Goal: Task Accomplishment & Management: Manage account settings

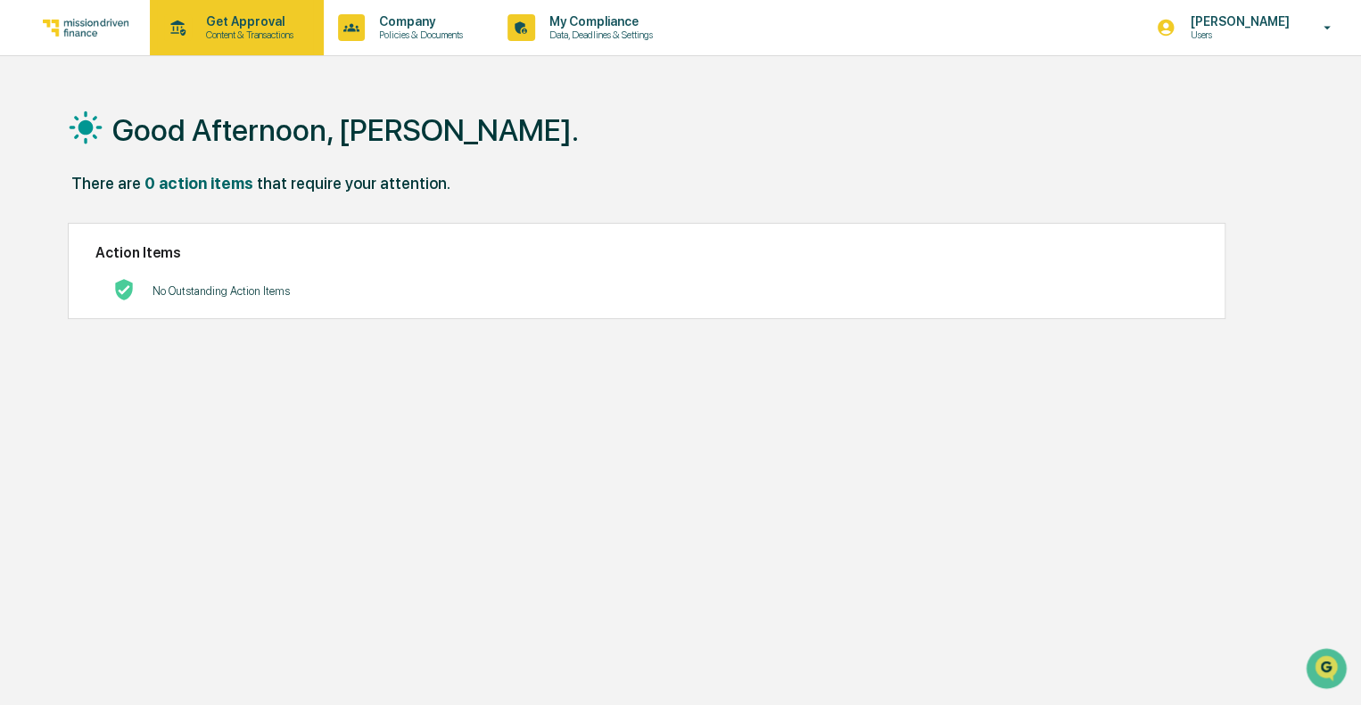
click at [250, 38] on p "Content & Transactions" at bounding box center [247, 35] width 111 height 12
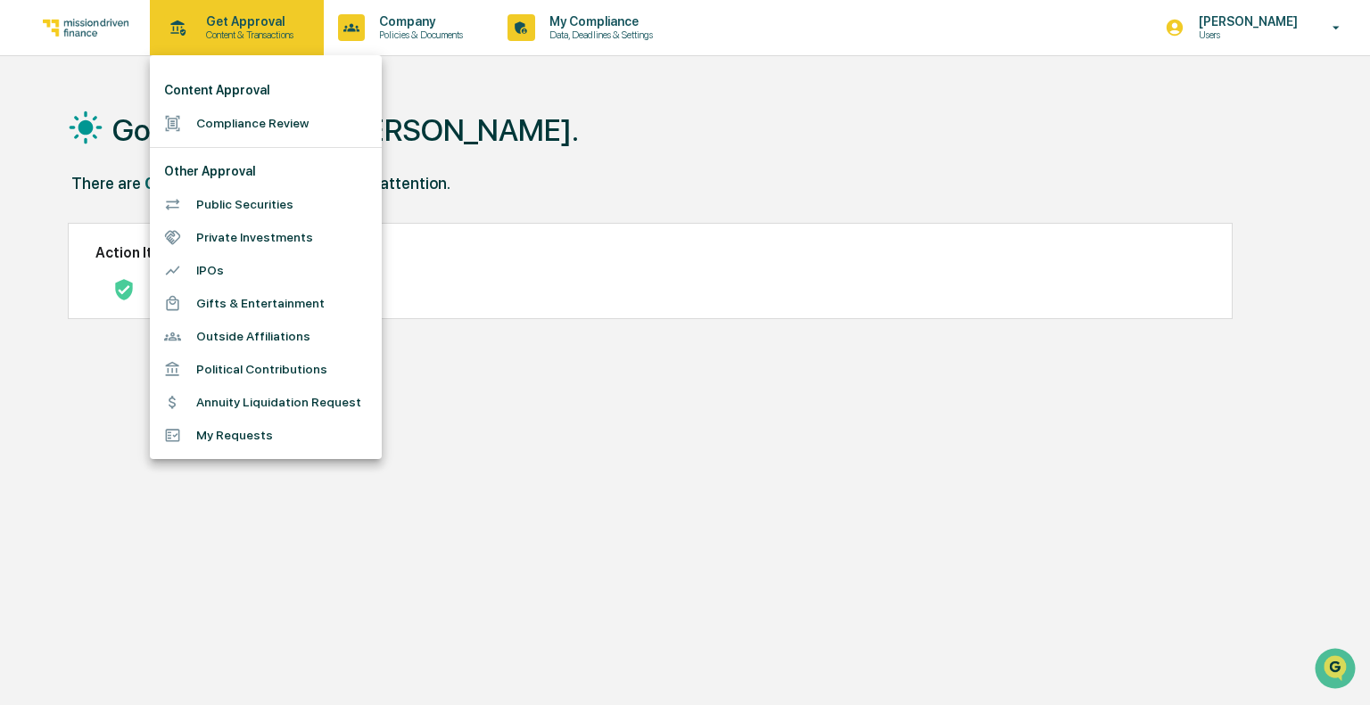
click at [250, 38] on div at bounding box center [685, 352] width 1370 height 705
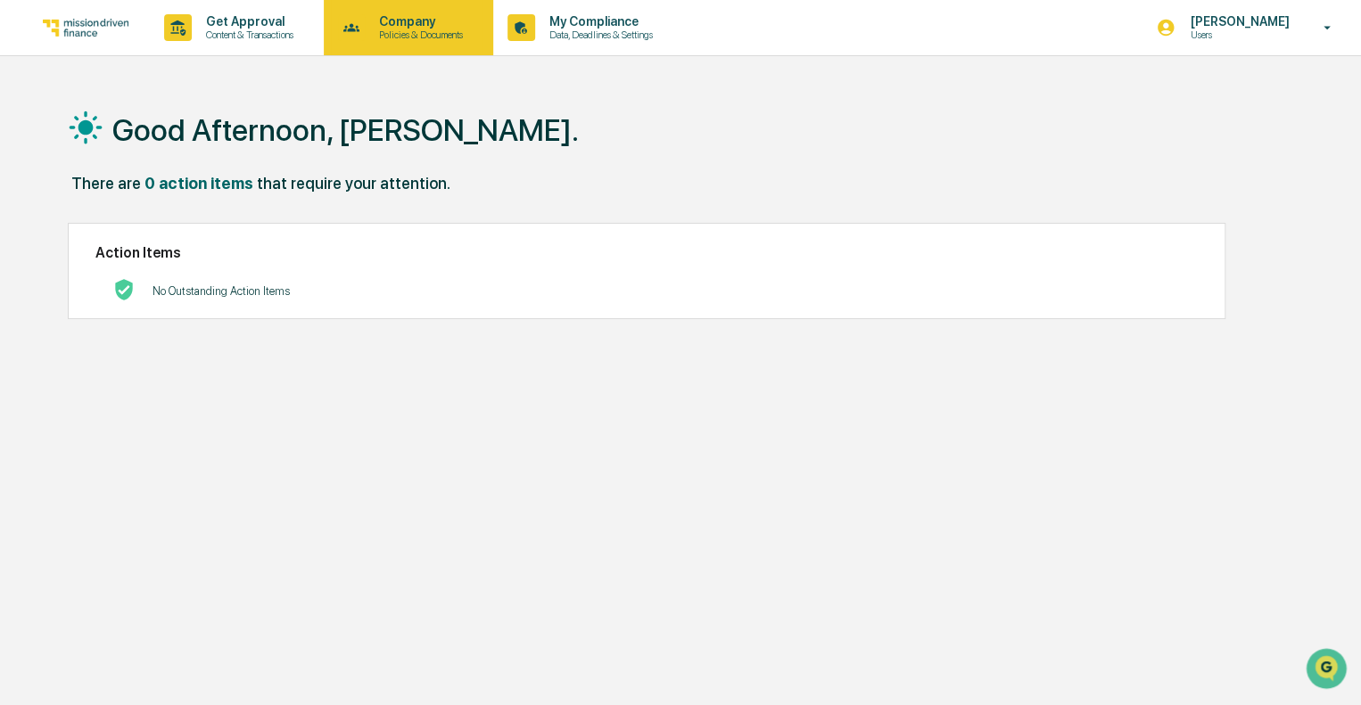
click at [387, 30] on p "Policies & Documents" at bounding box center [418, 35] width 107 height 12
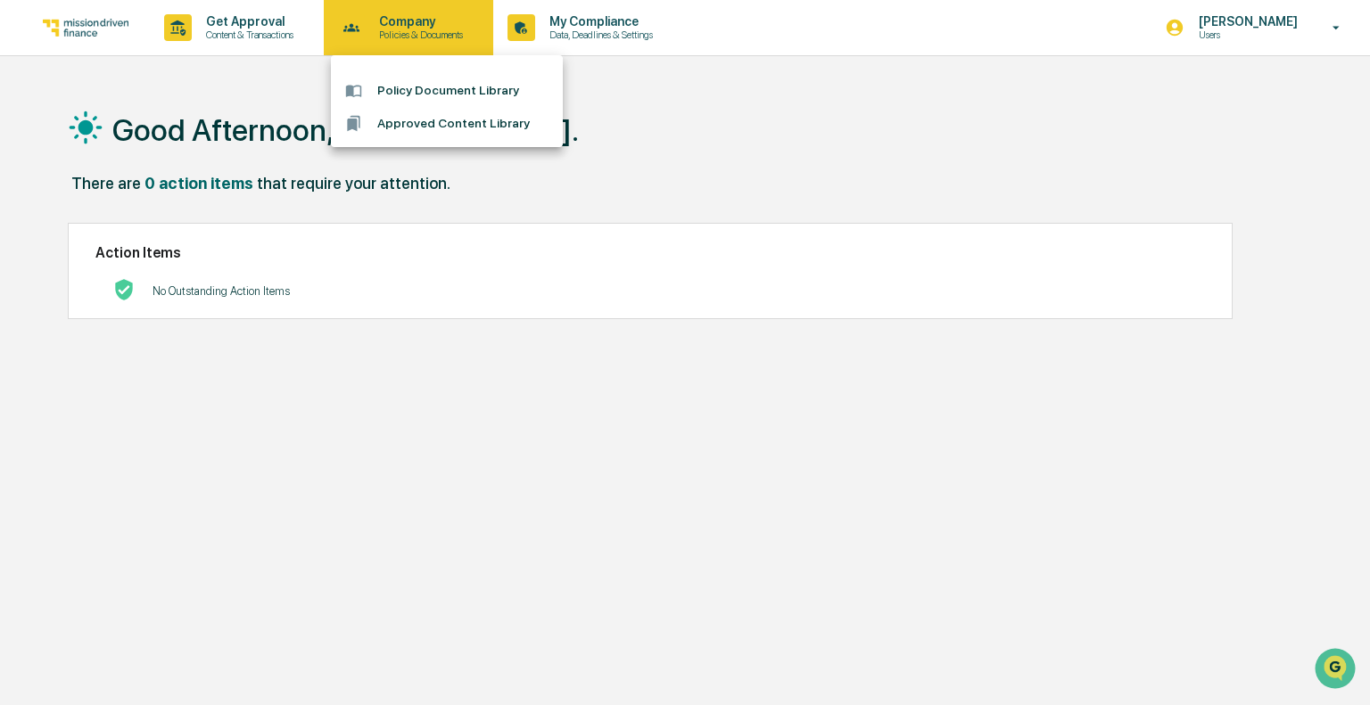
click at [387, 30] on div at bounding box center [685, 352] width 1370 height 705
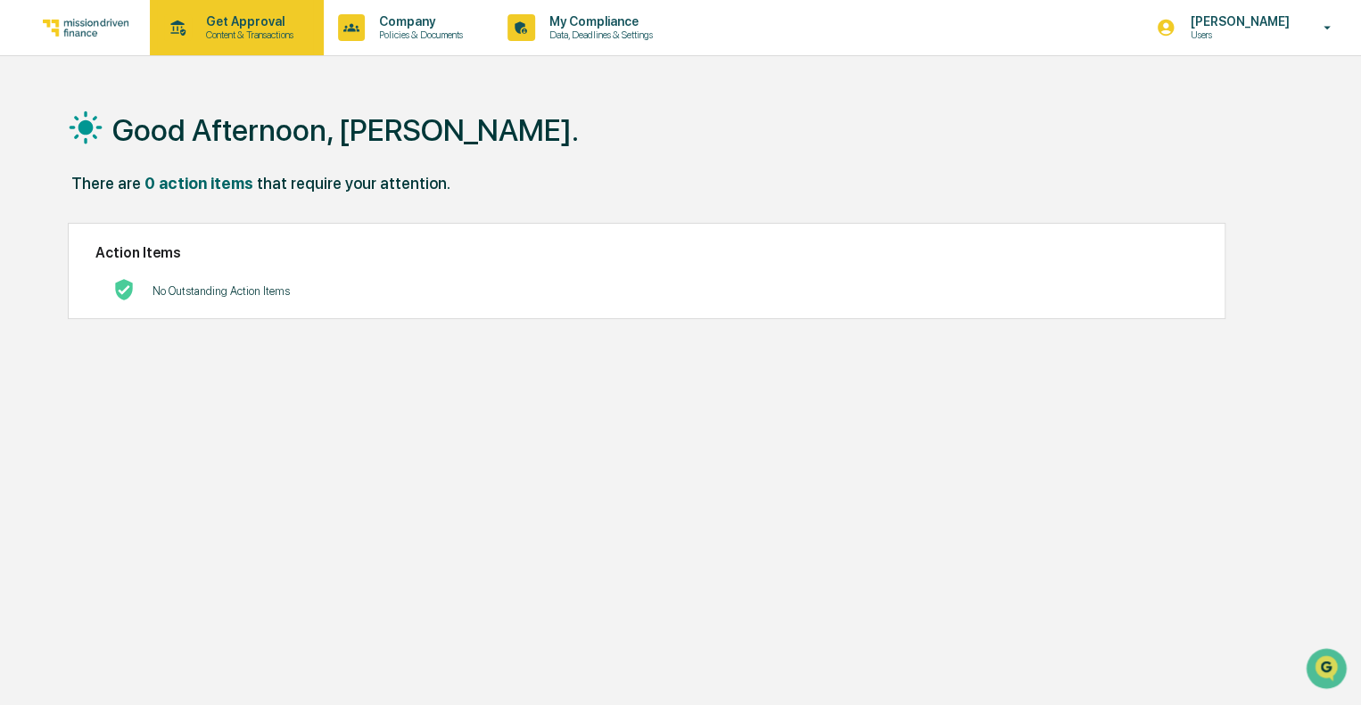
click at [281, 28] on p "Get Approval" at bounding box center [247, 21] width 111 height 14
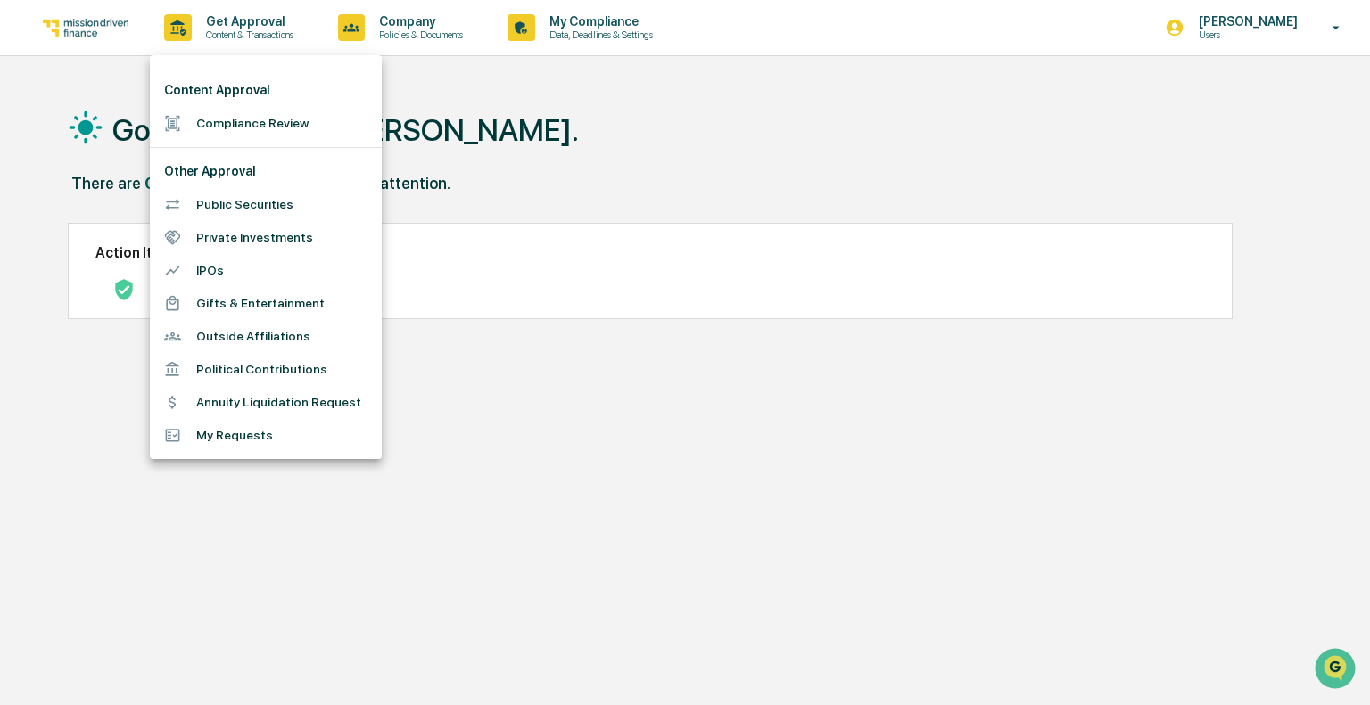
click at [580, 181] on div at bounding box center [685, 352] width 1370 height 705
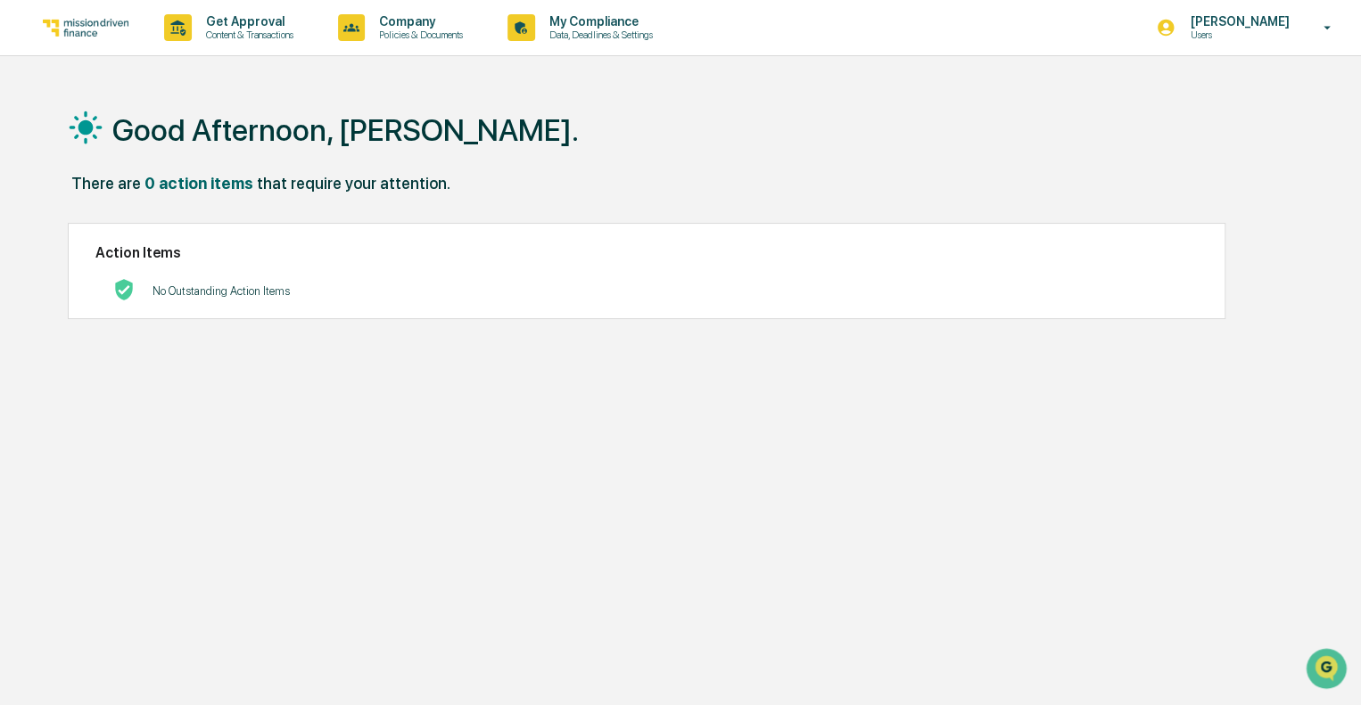
click at [78, 30] on img at bounding box center [86, 27] width 86 height 17
click at [210, 49] on div "Get Approval Content & Transactions" at bounding box center [235, 27] width 156 height 55
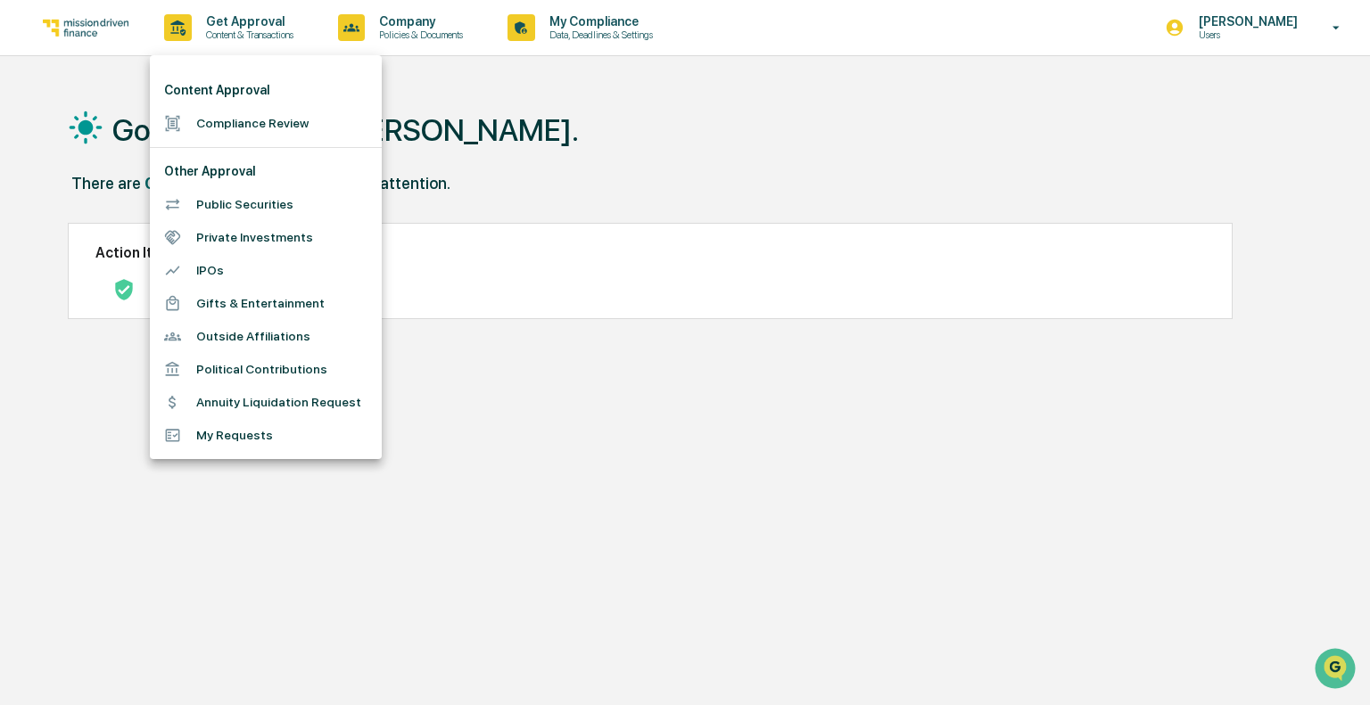
click at [210, 48] on div at bounding box center [685, 352] width 1370 height 705
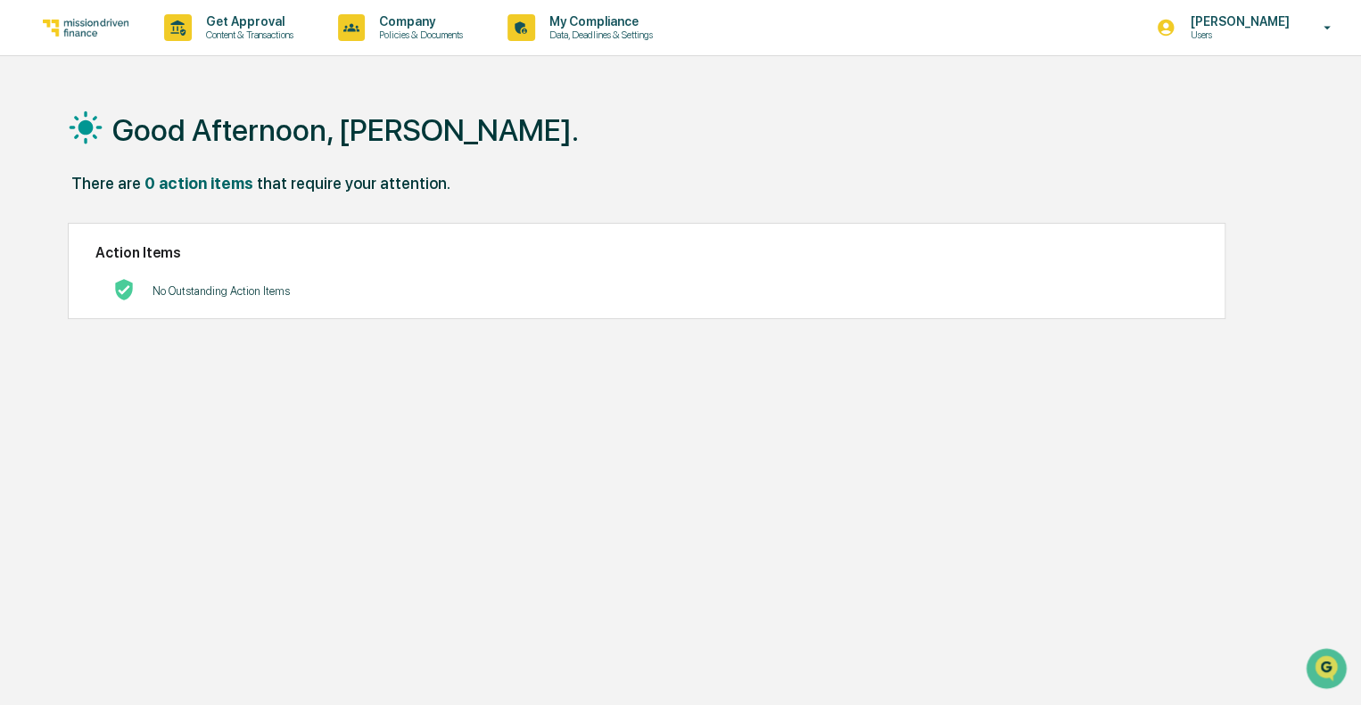
click at [424, 37] on p "Policies & Documents" at bounding box center [418, 35] width 107 height 12
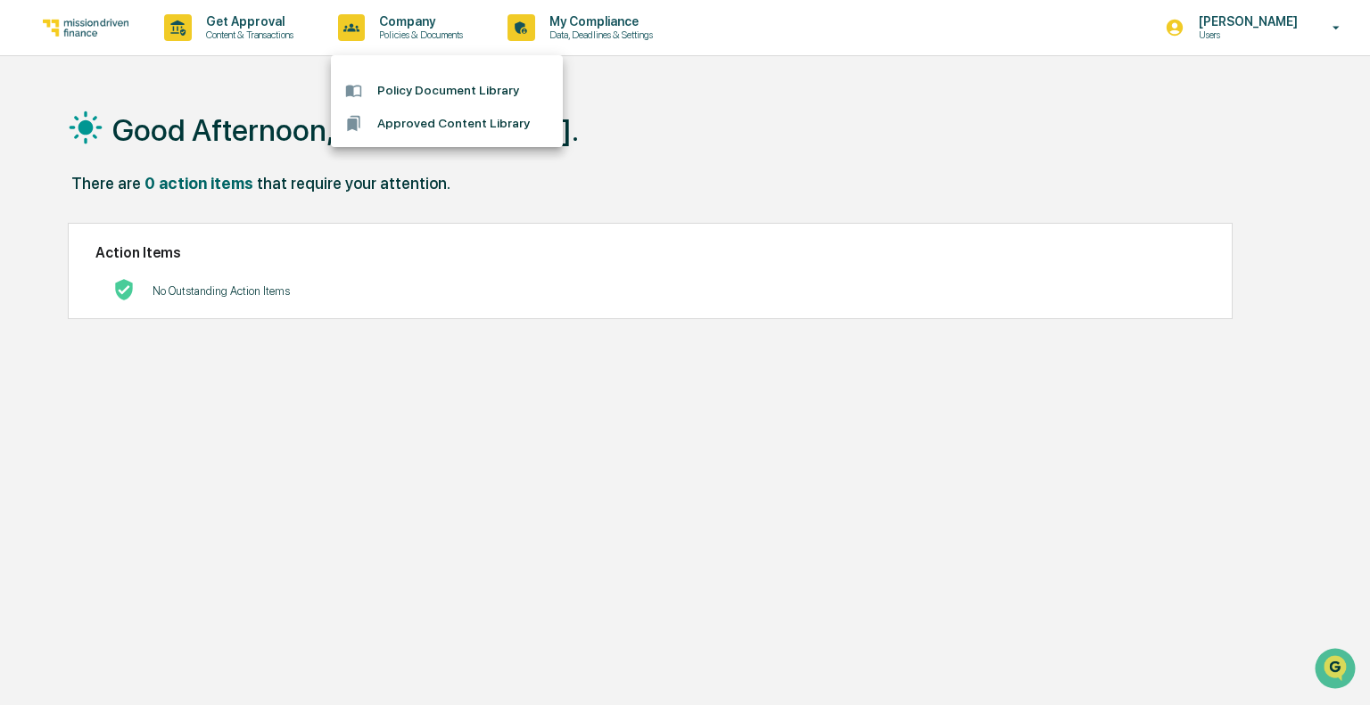
click at [242, 24] on div at bounding box center [685, 352] width 1370 height 705
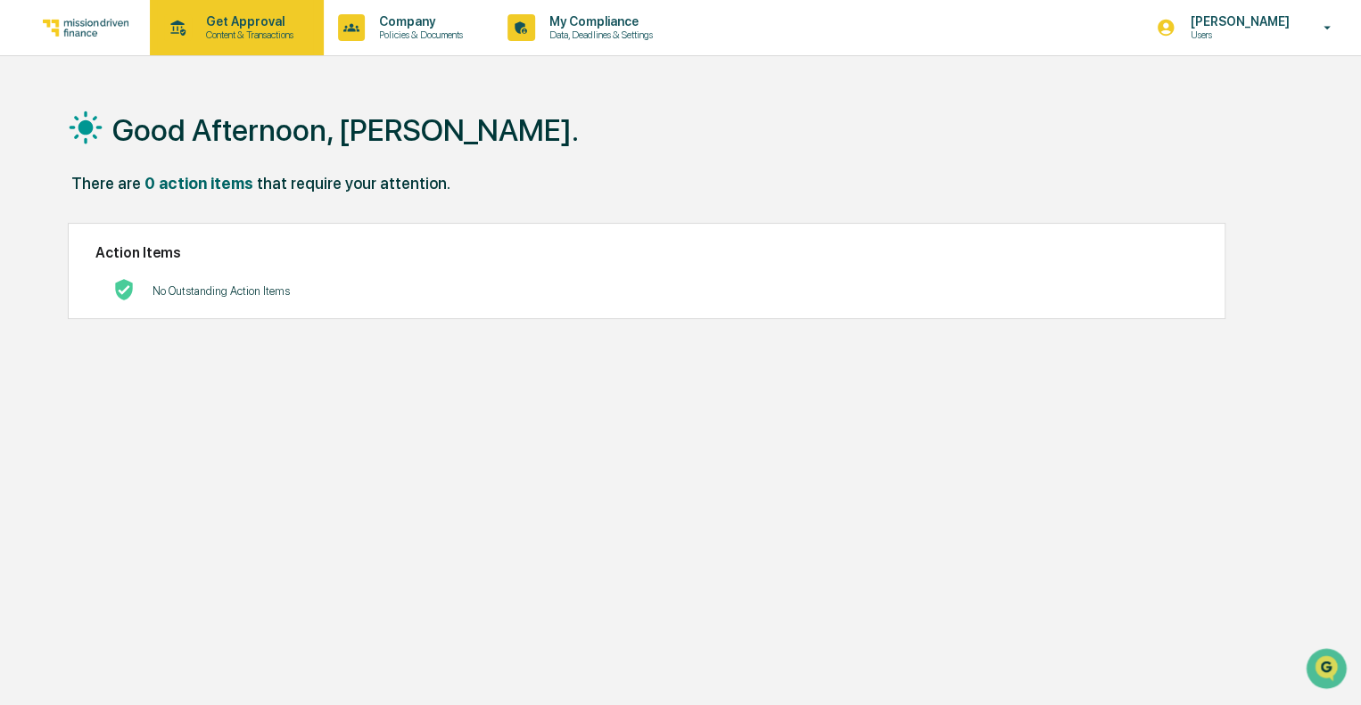
click at [229, 34] on p "Content & Transactions" at bounding box center [247, 35] width 111 height 12
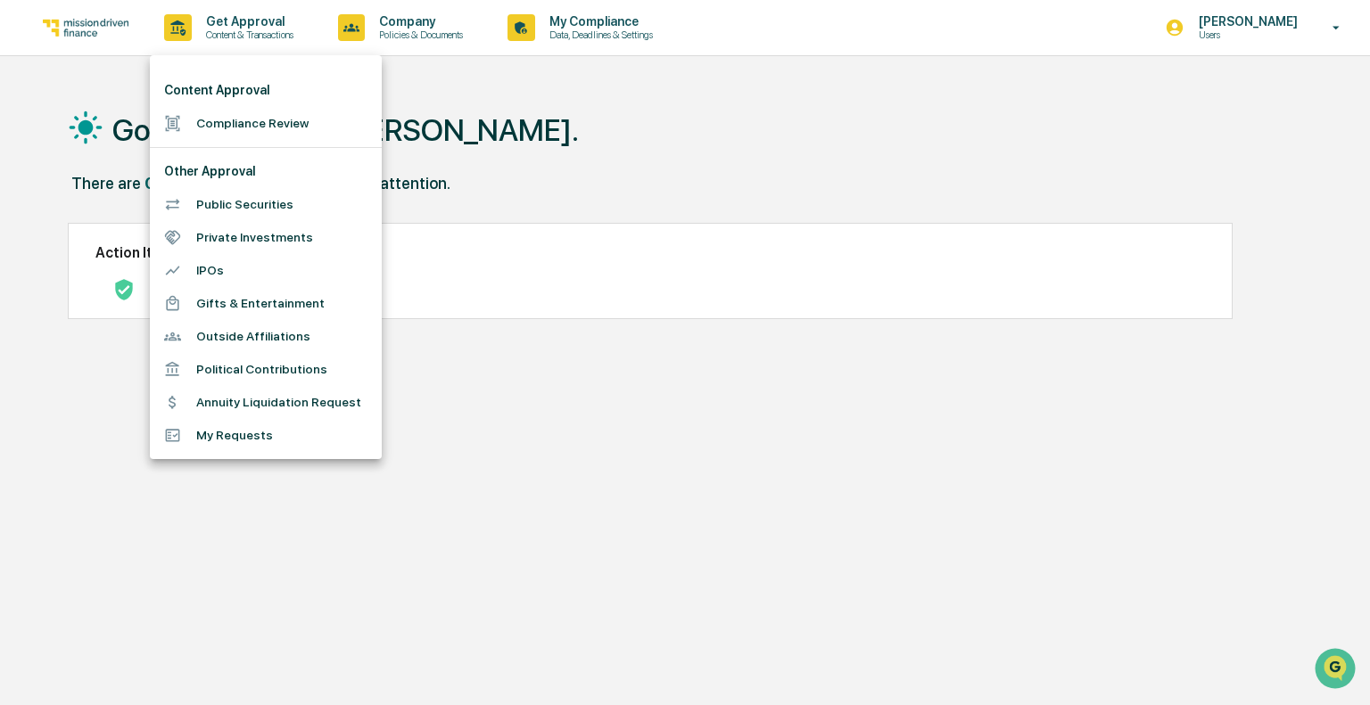
click at [646, 182] on div at bounding box center [685, 352] width 1370 height 705
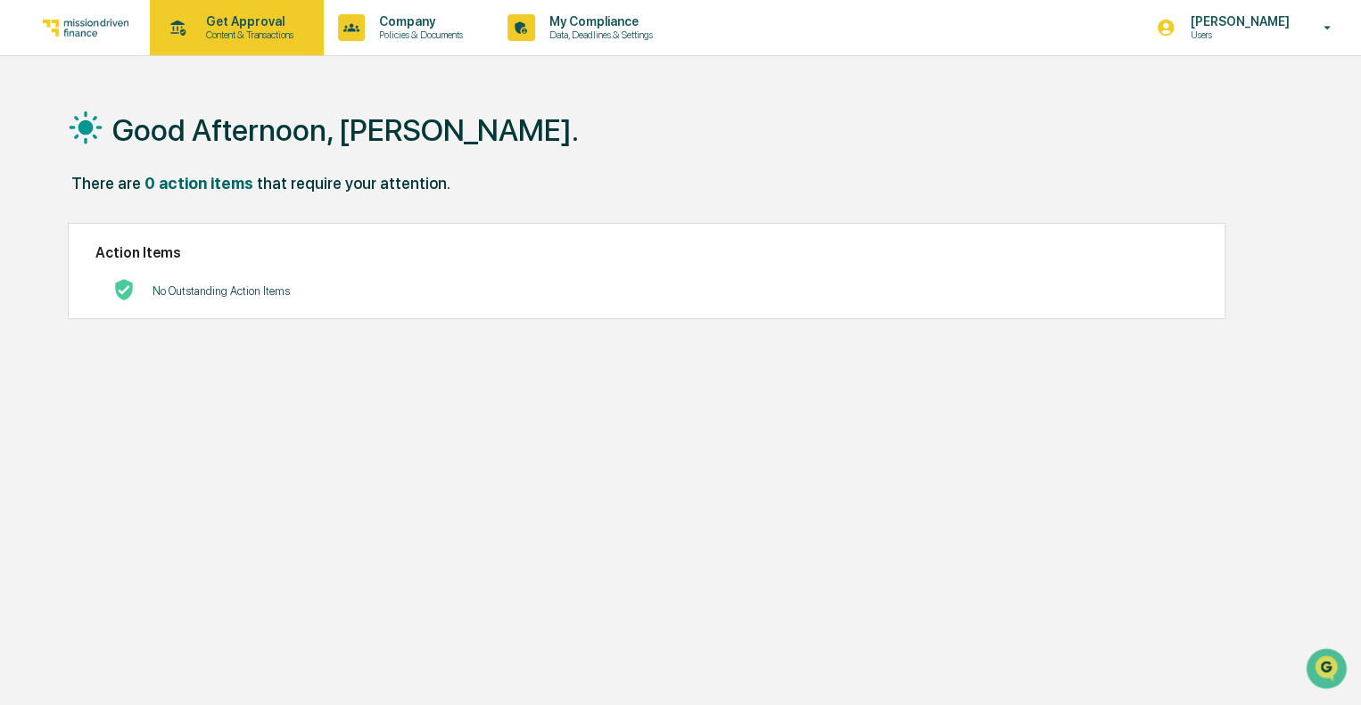
click at [189, 28] on icon at bounding box center [178, 28] width 28 height 28
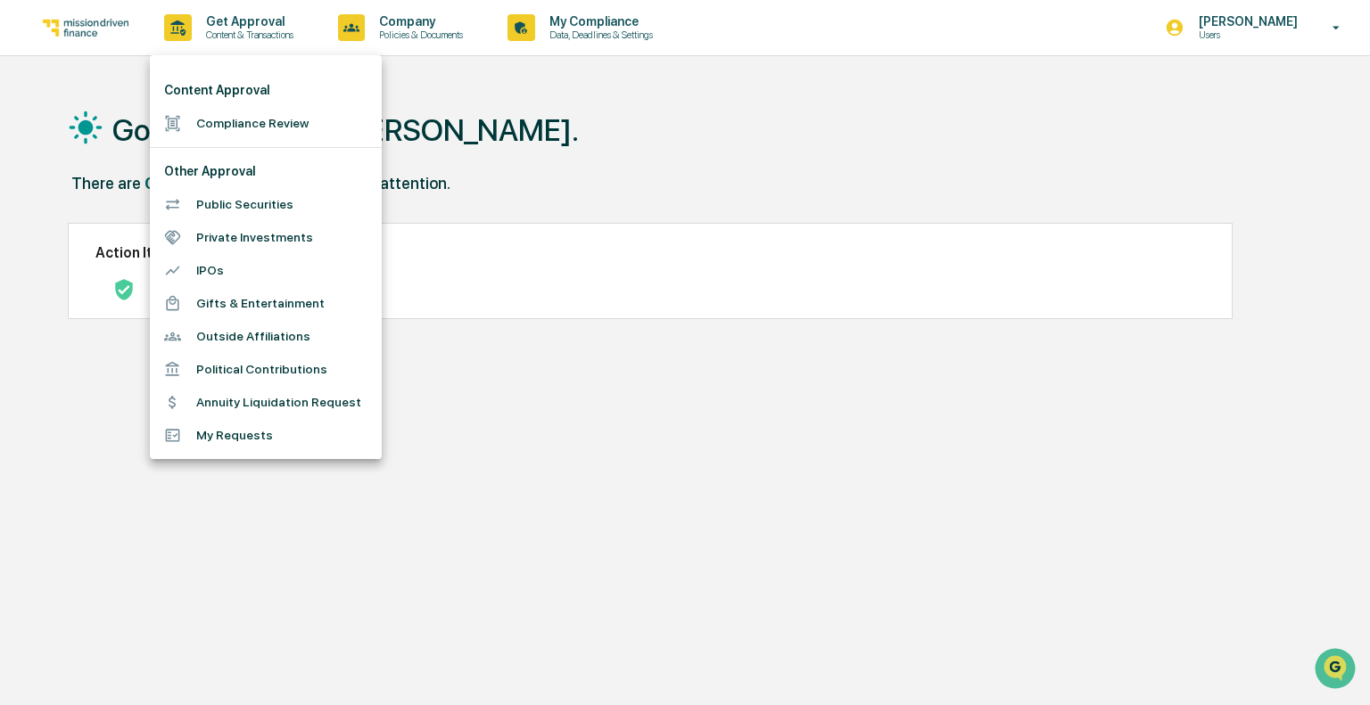
click at [206, 17] on div at bounding box center [685, 352] width 1370 height 705
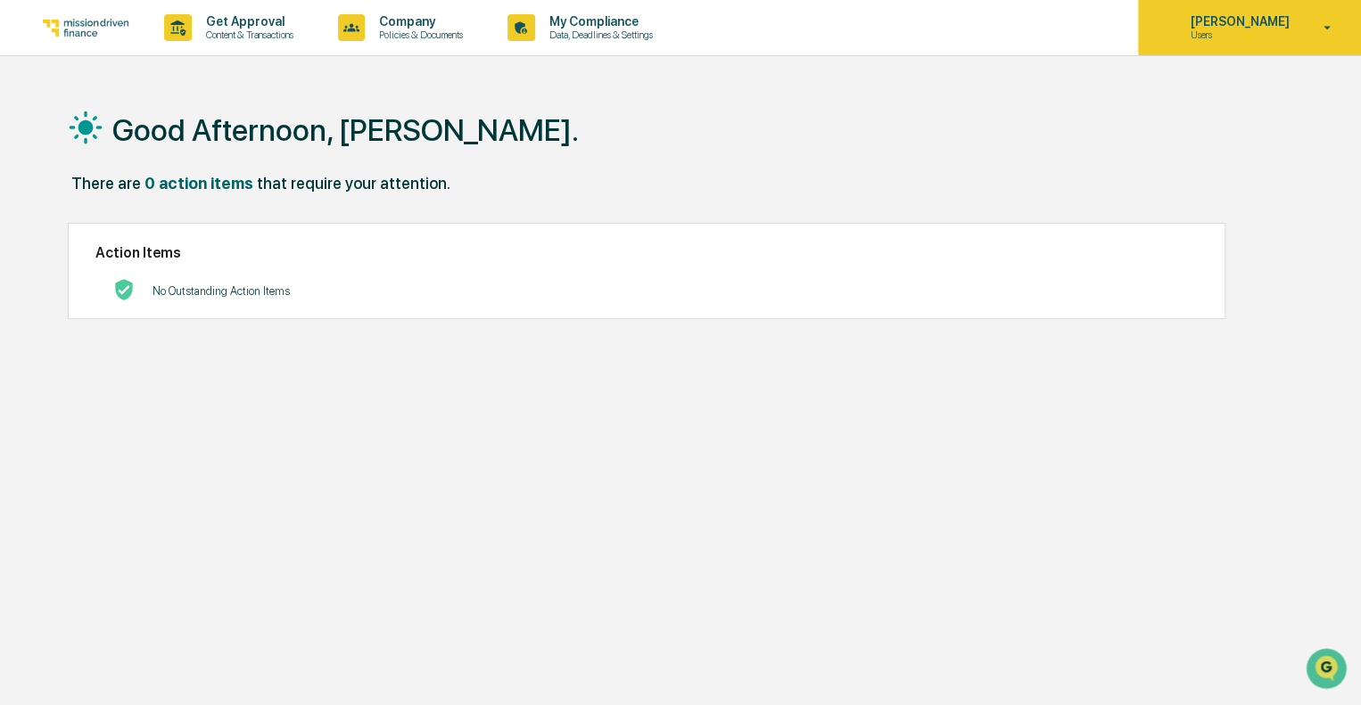
click at [1297, 24] on p "[PERSON_NAME]" at bounding box center [1236, 21] width 122 height 14
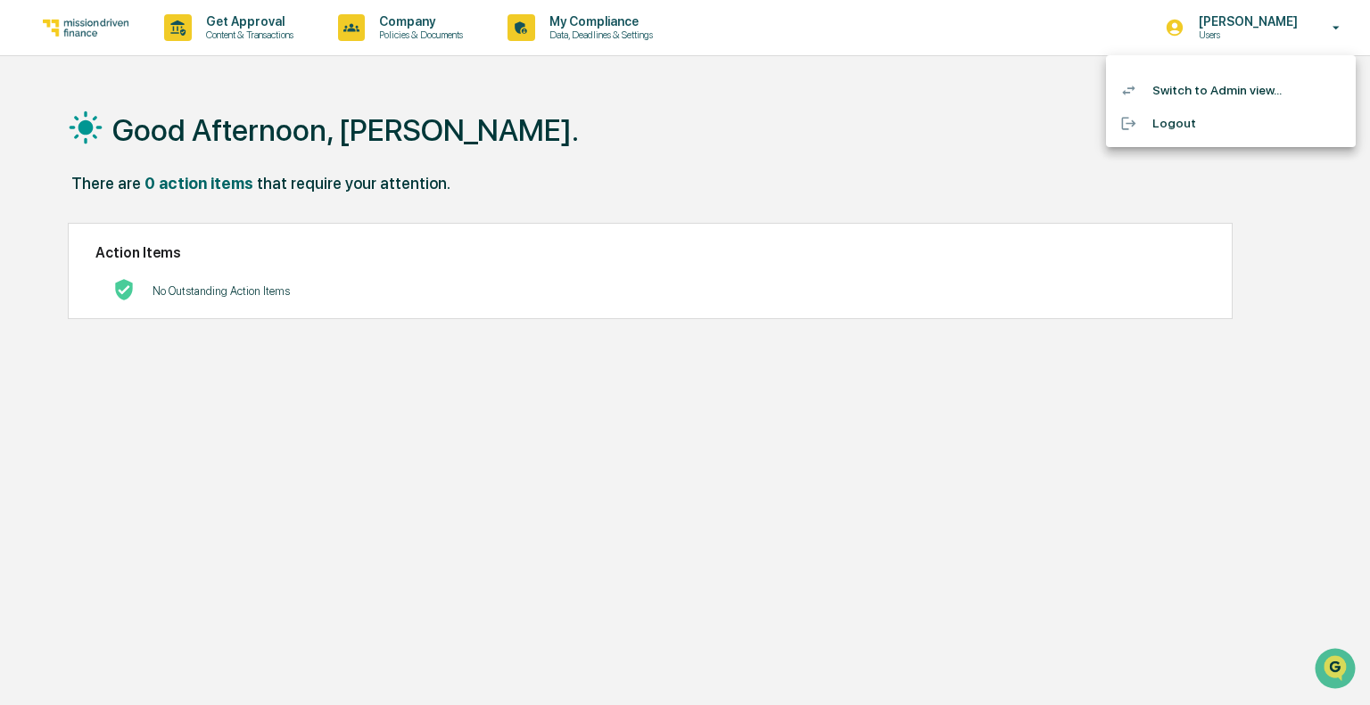
click at [1238, 94] on li "Switch to Admin view..." at bounding box center [1231, 90] width 250 height 33
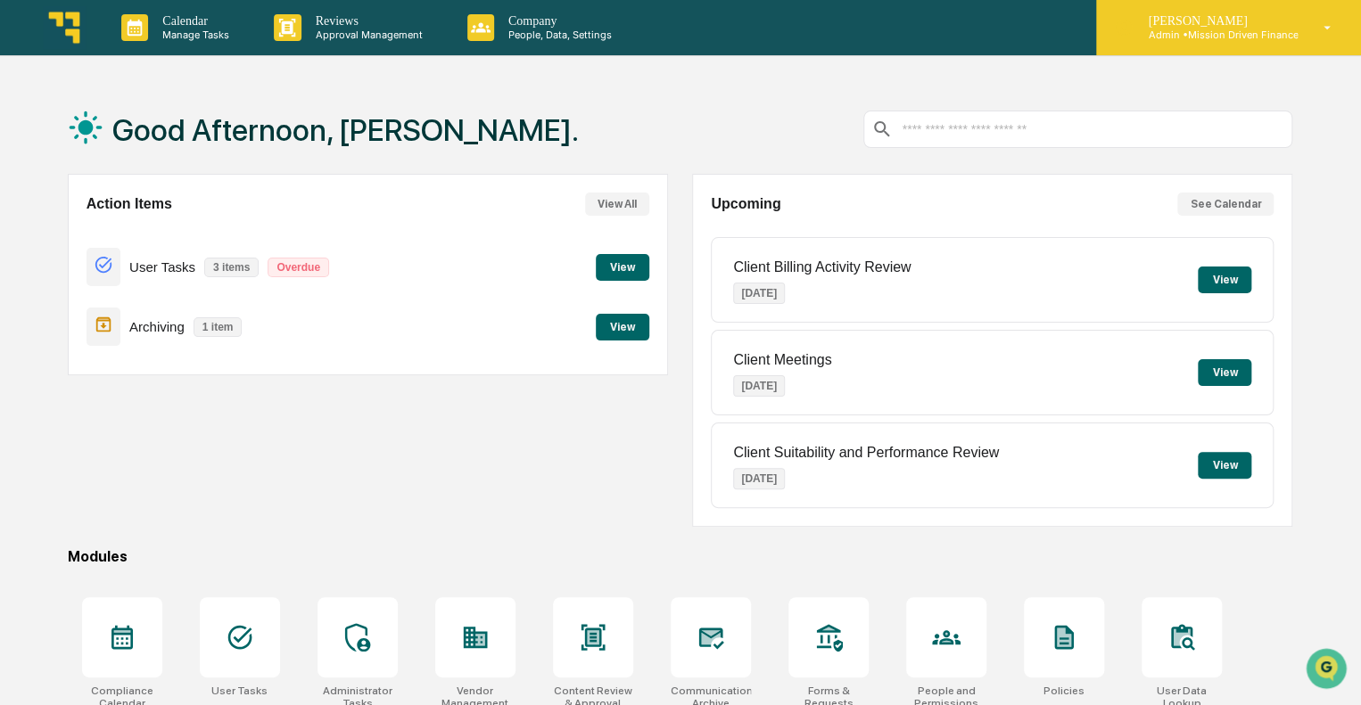
click at [1233, 35] on p "Admin • Mission Driven Finance" at bounding box center [1215, 35] width 164 height 12
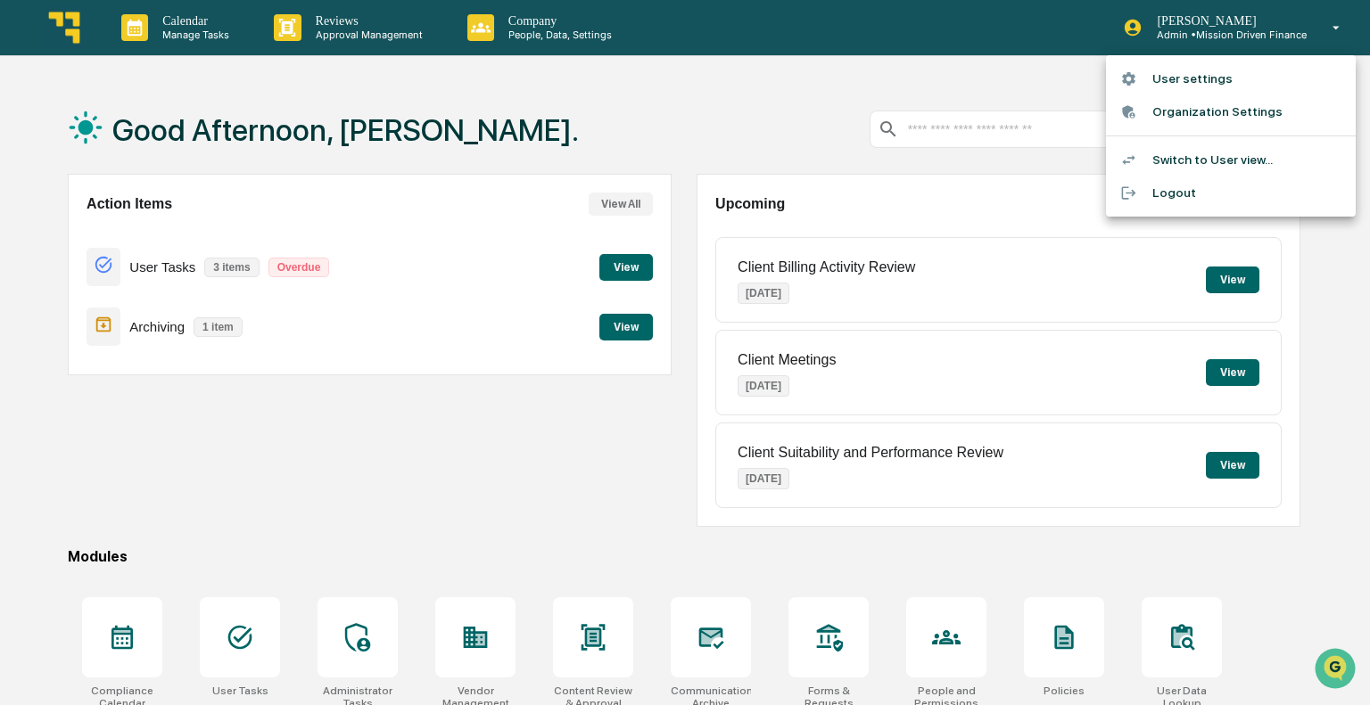
click at [1238, 29] on div at bounding box center [685, 352] width 1370 height 705
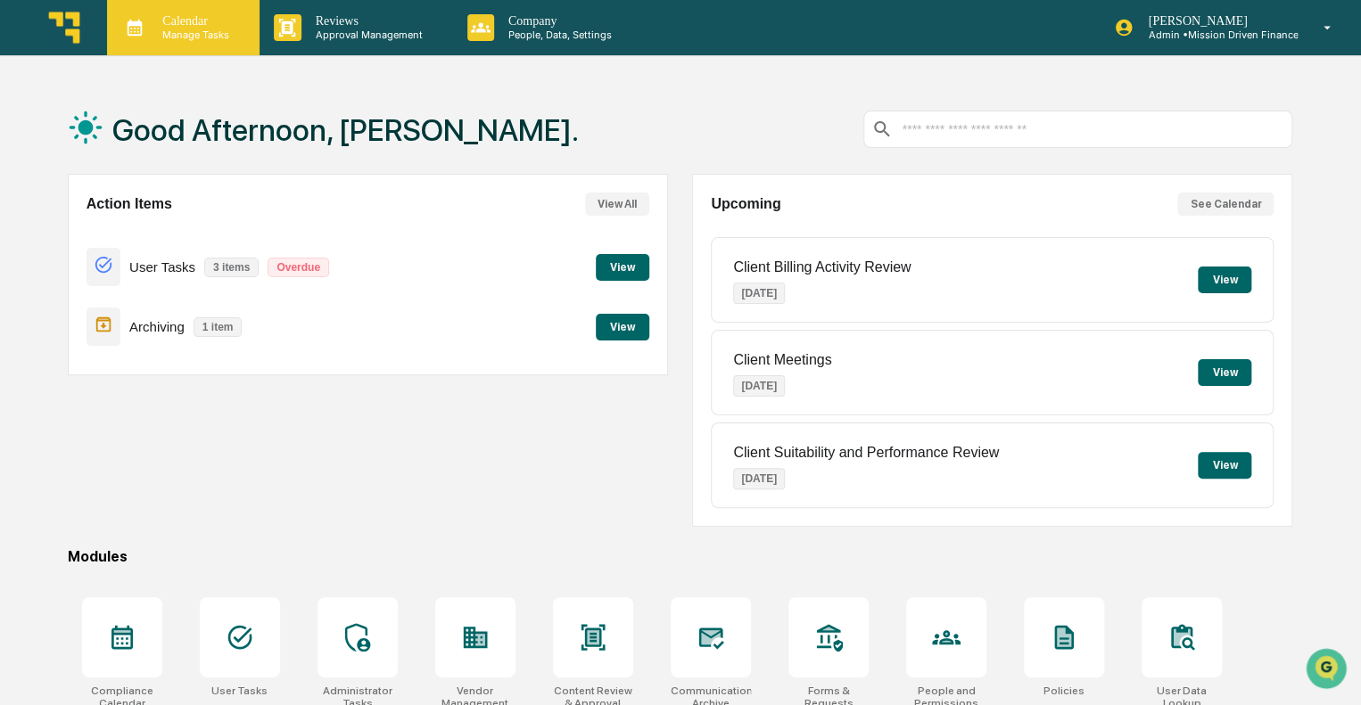
click at [193, 25] on p "Calendar" at bounding box center [193, 21] width 90 height 14
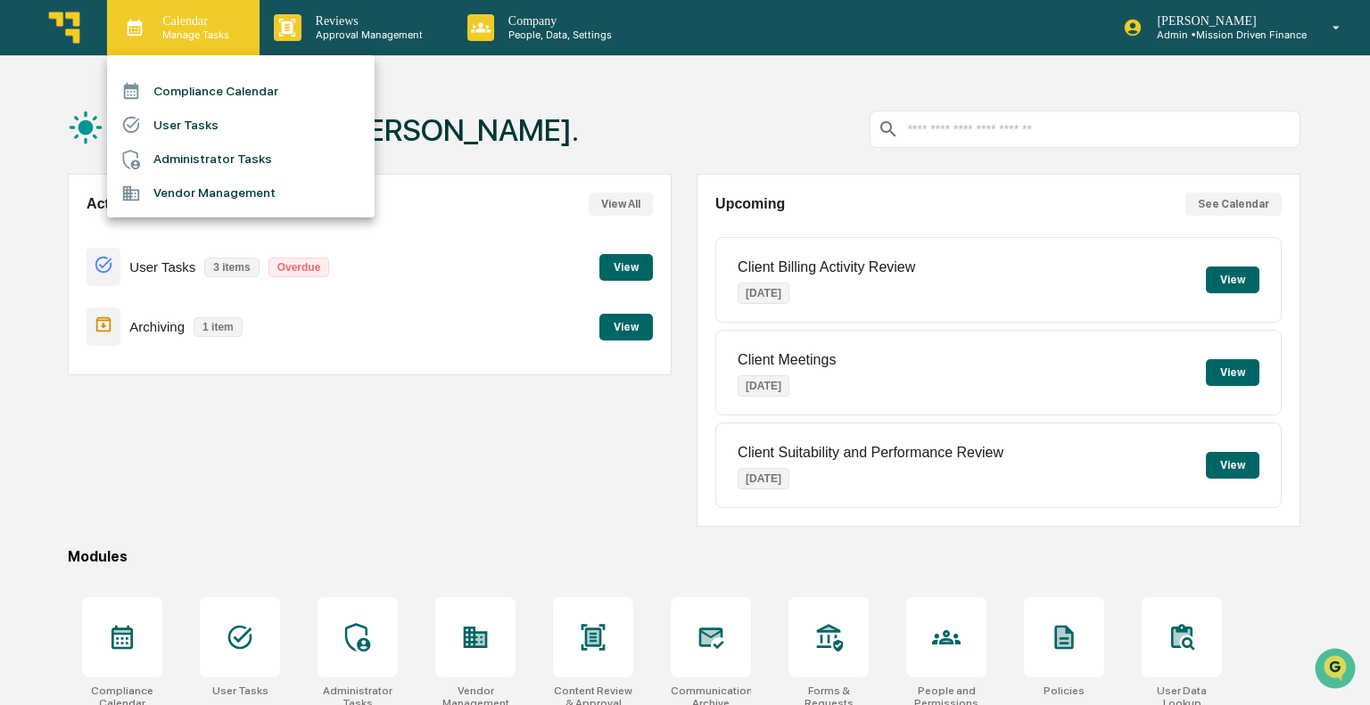
click at [193, 25] on div at bounding box center [685, 352] width 1370 height 705
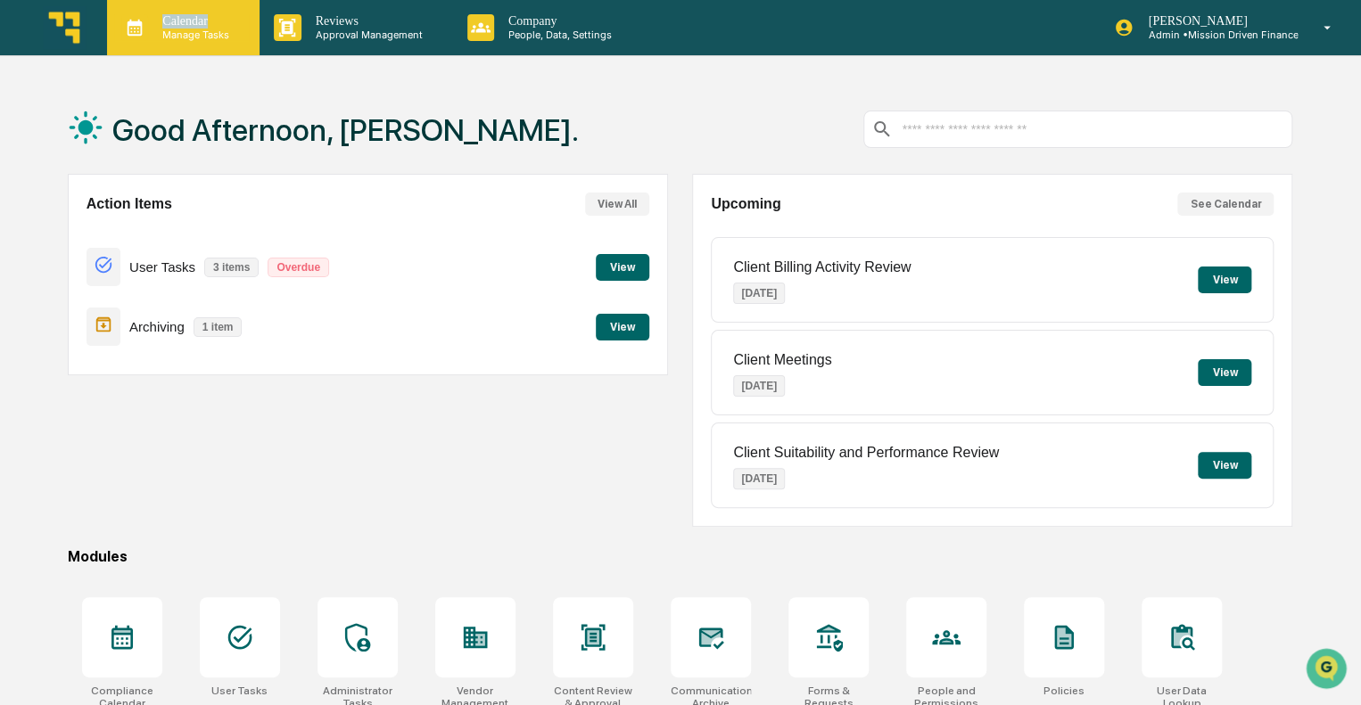
click at [193, 25] on p "Calendar" at bounding box center [193, 21] width 90 height 14
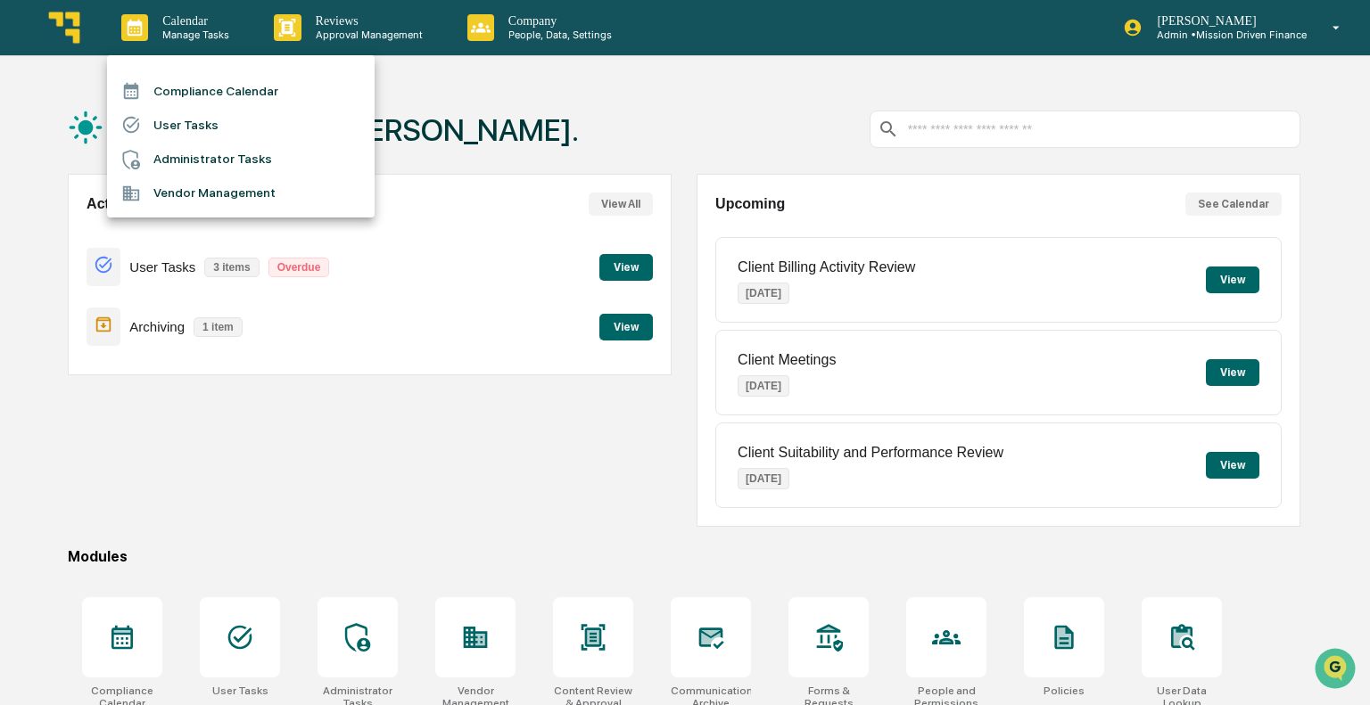
click at [195, 29] on div at bounding box center [685, 352] width 1370 height 705
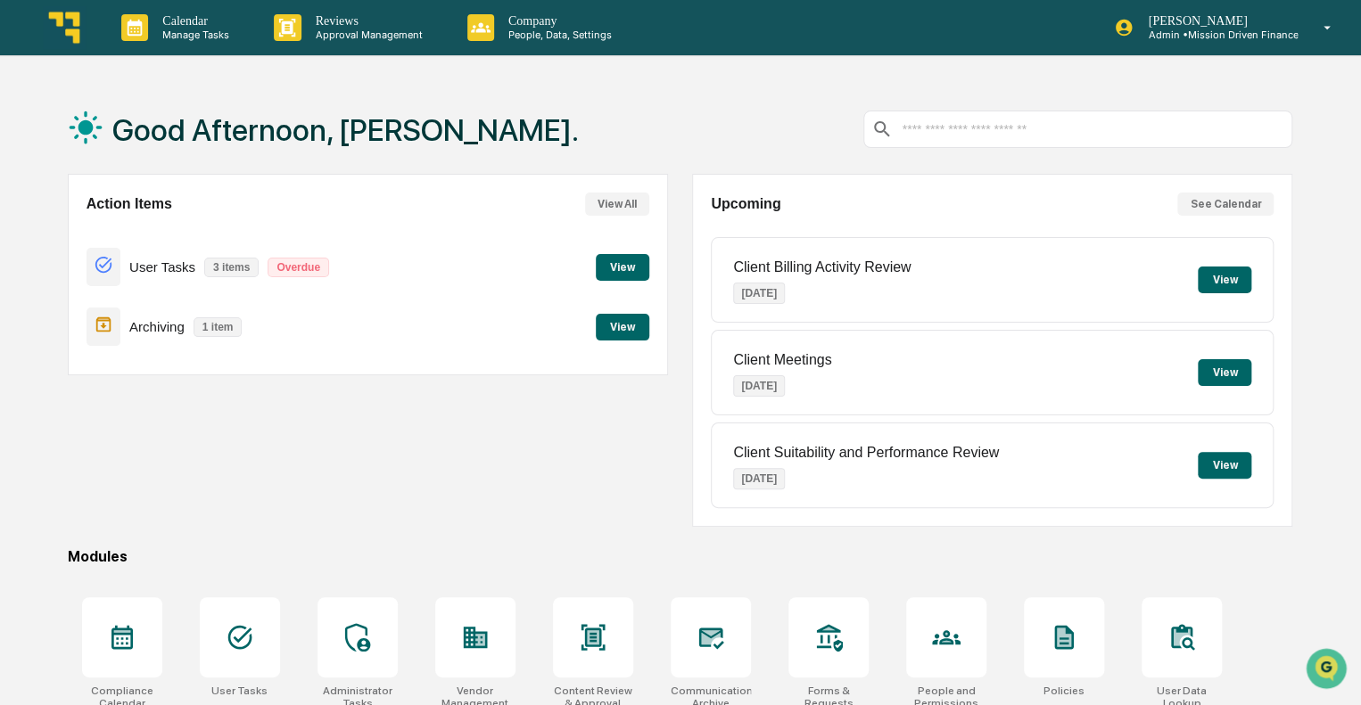
click at [196, 31] on p "Manage Tasks" at bounding box center [193, 35] width 90 height 12
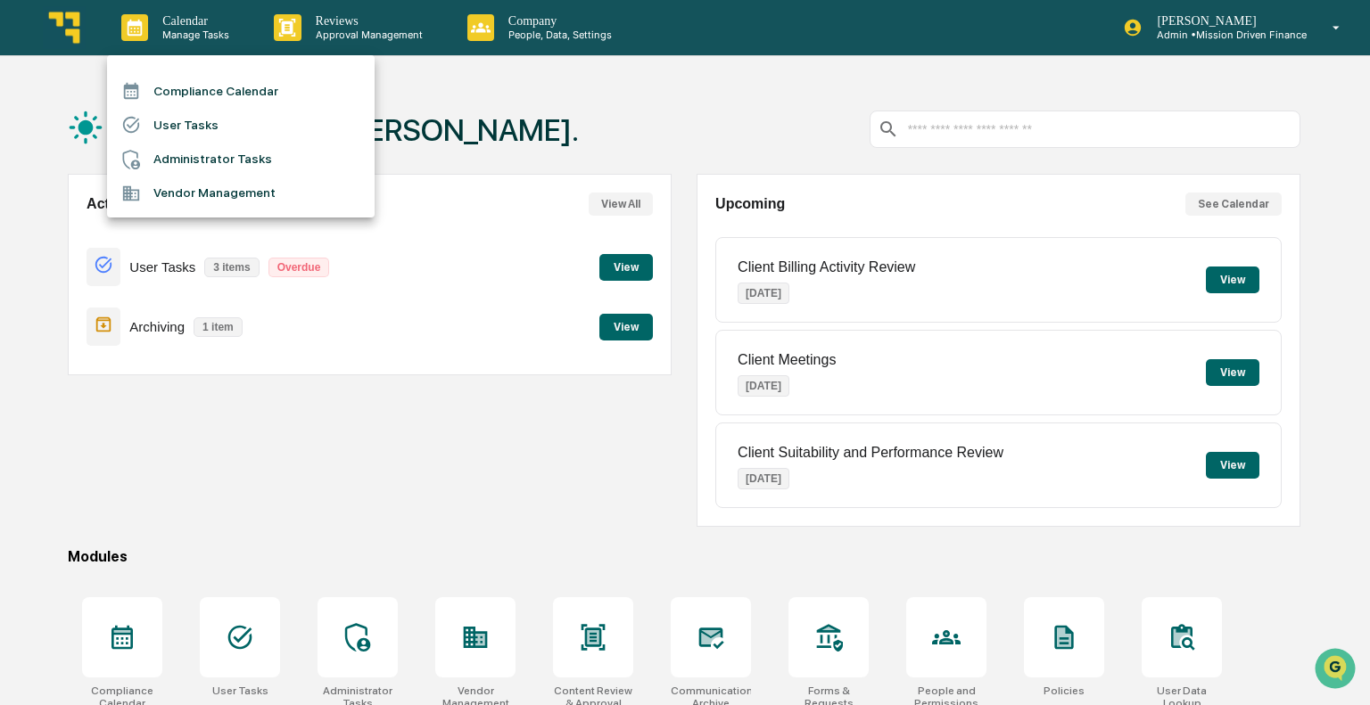
click at [196, 31] on div at bounding box center [685, 352] width 1370 height 705
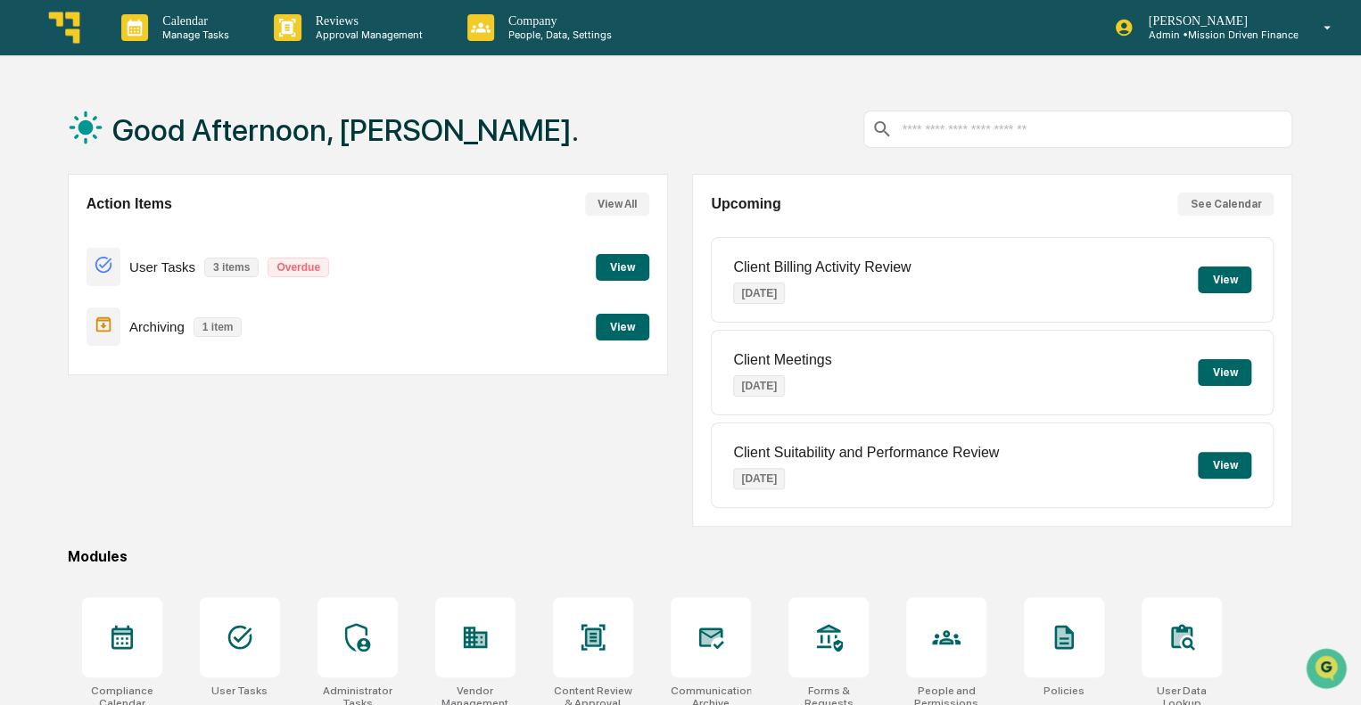
click at [196, 31] on p "Manage Tasks" at bounding box center [193, 35] width 90 height 12
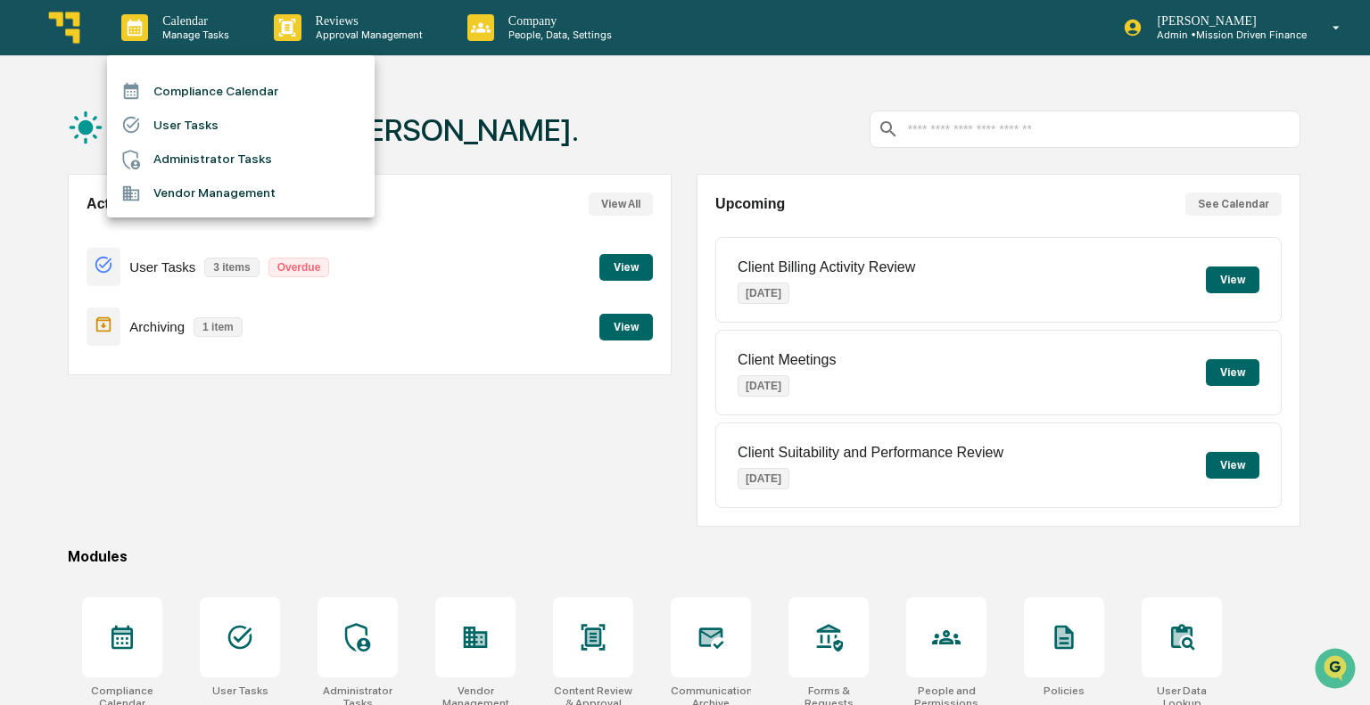
click at [196, 31] on div at bounding box center [685, 352] width 1370 height 705
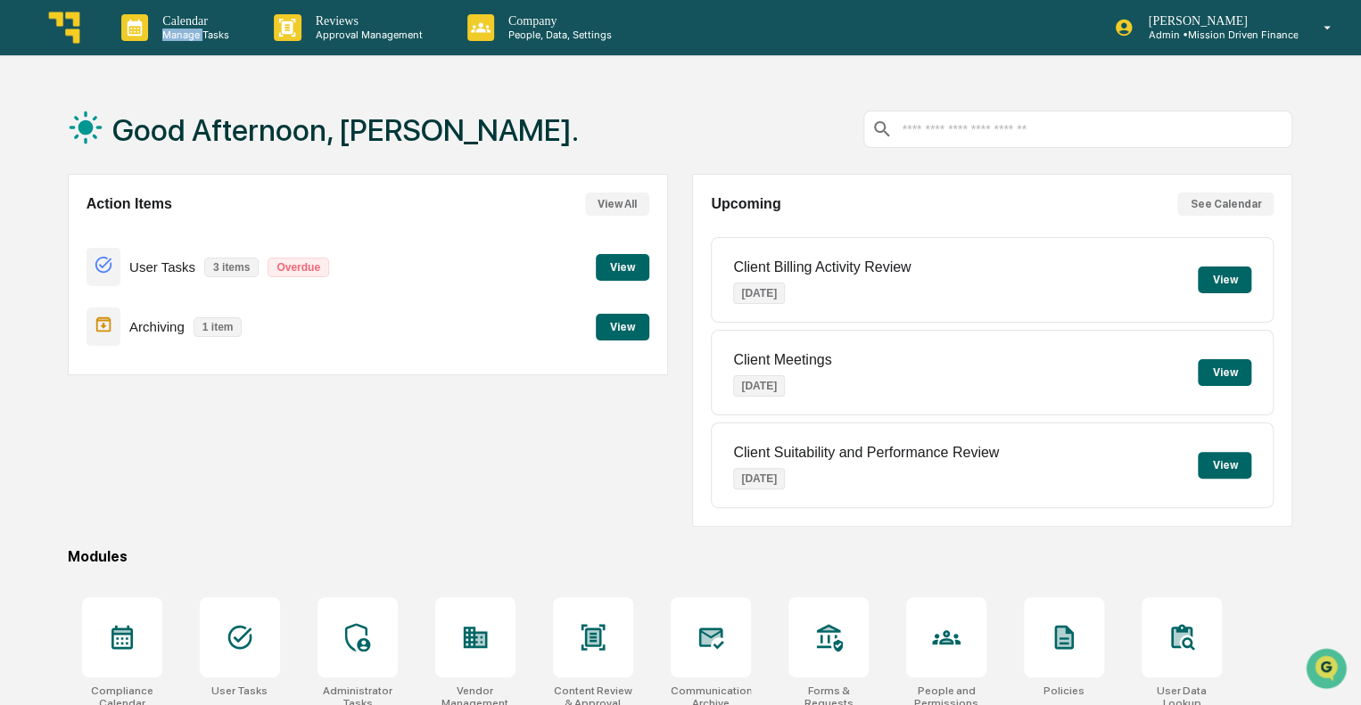
click at [196, 31] on p "Manage Tasks" at bounding box center [193, 35] width 90 height 12
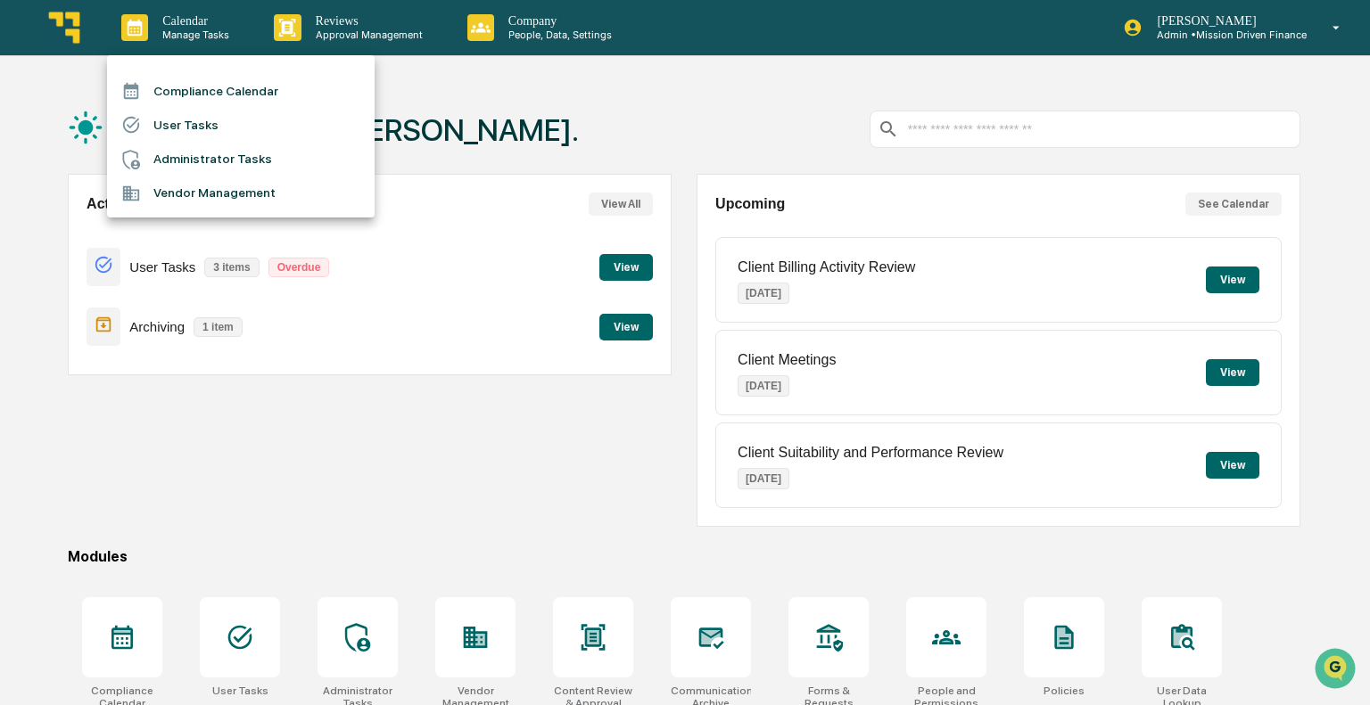
click at [552, 111] on div at bounding box center [685, 352] width 1370 height 705
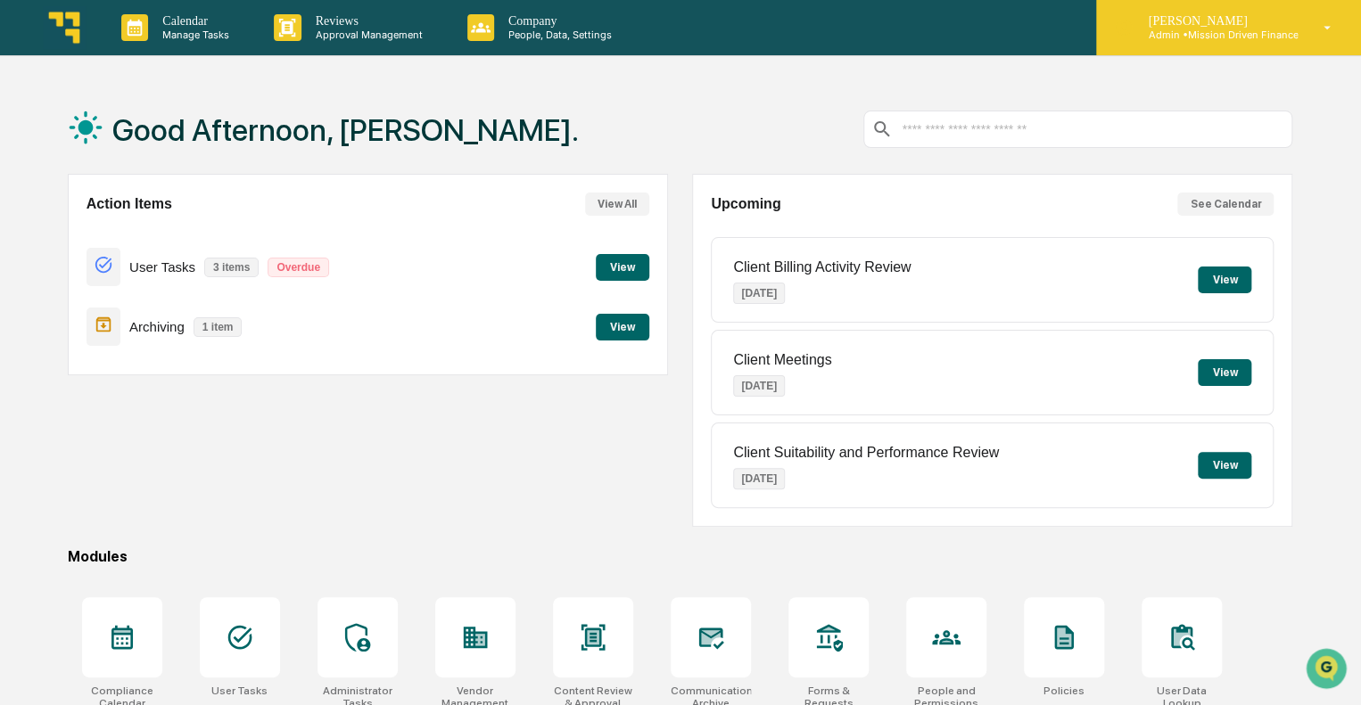
click at [1240, 28] on p "[PERSON_NAME]" at bounding box center [1215, 21] width 164 height 14
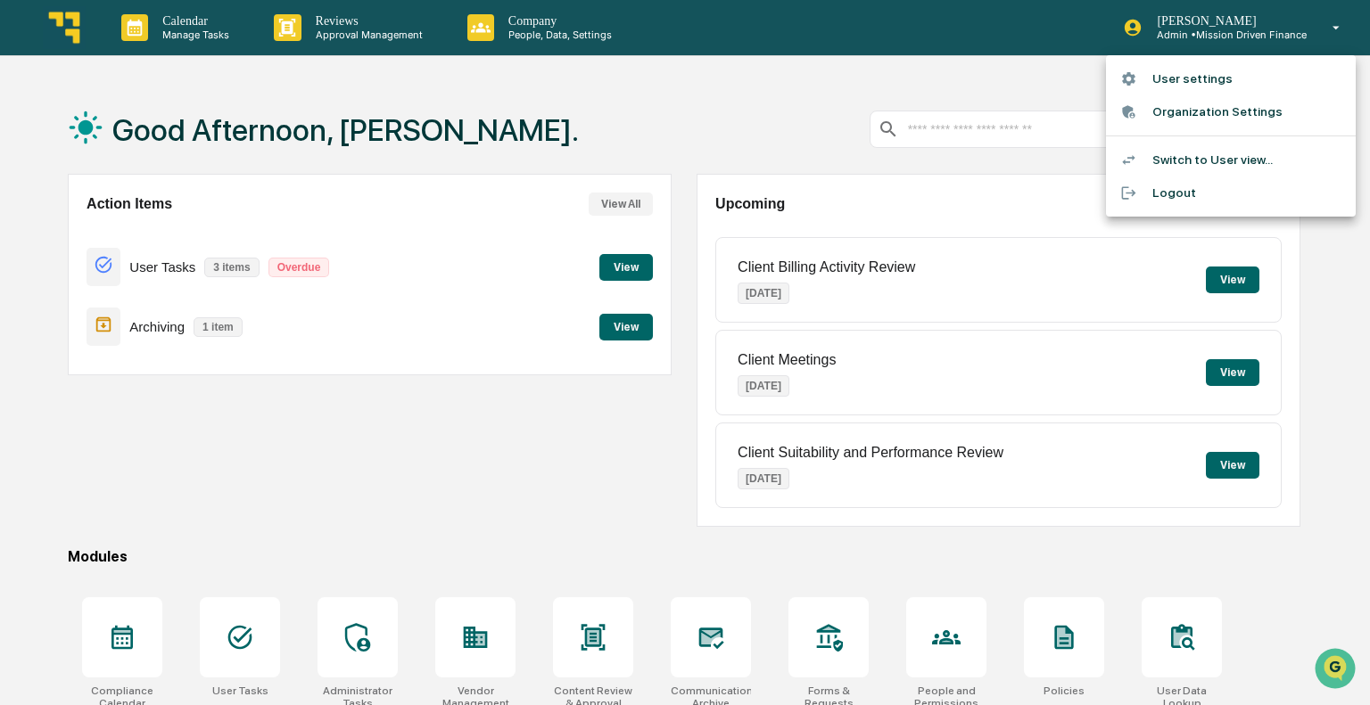
click at [749, 111] on div at bounding box center [685, 352] width 1370 height 705
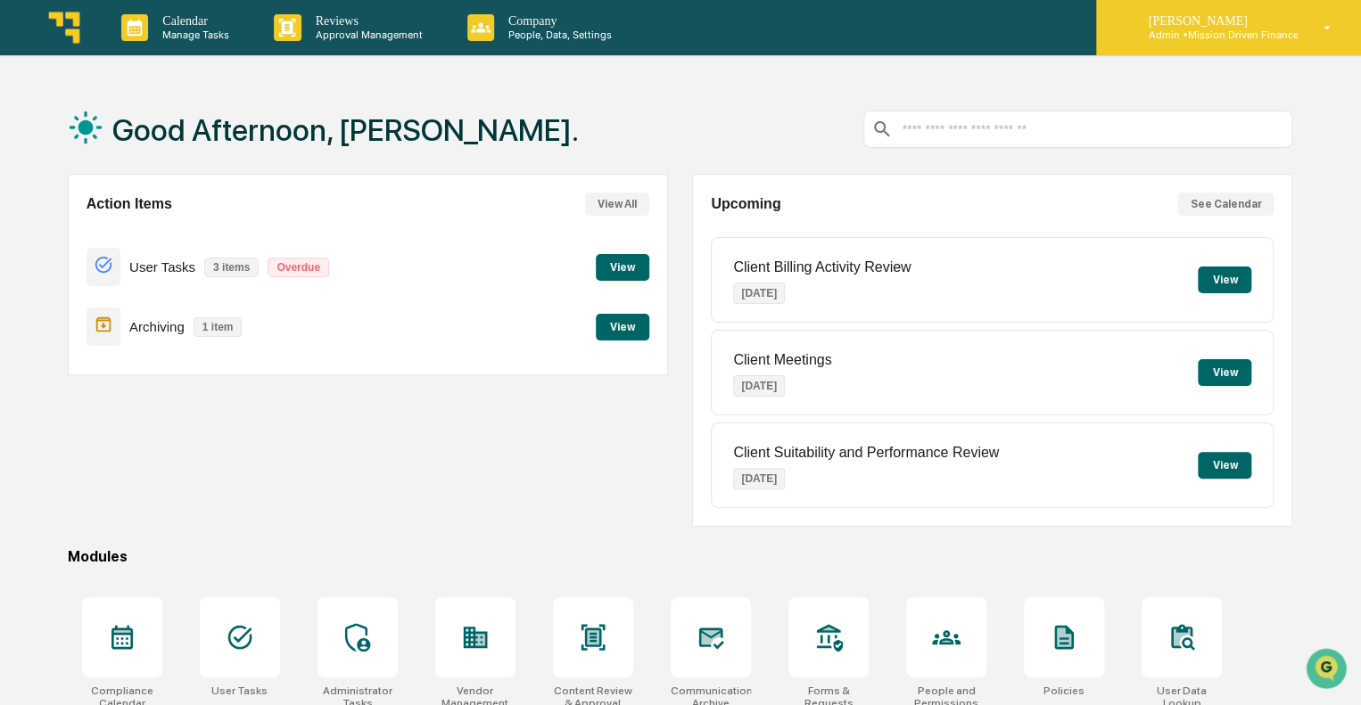
click at [1320, 40] on div "[PERSON_NAME] Admin • Mission Driven Finance" at bounding box center [1228, 27] width 265 height 55
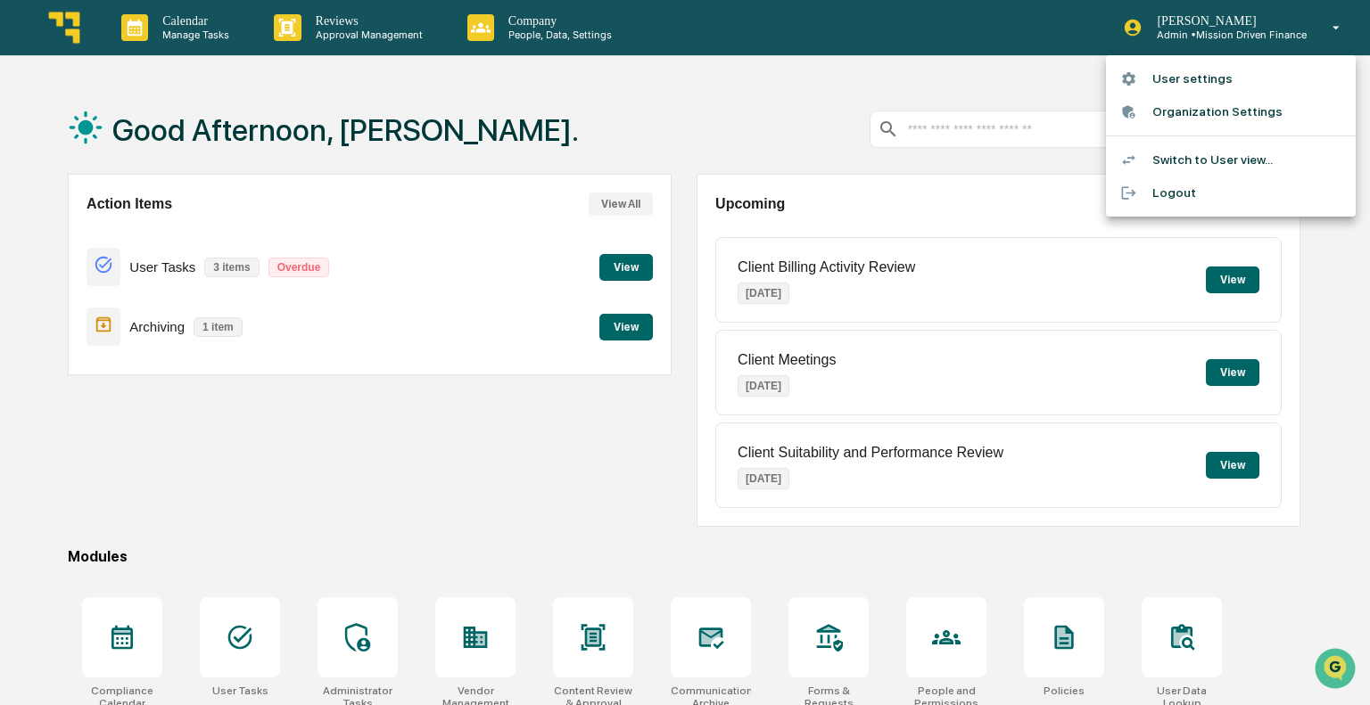
click at [815, 111] on div at bounding box center [685, 352] width 1370 height 705
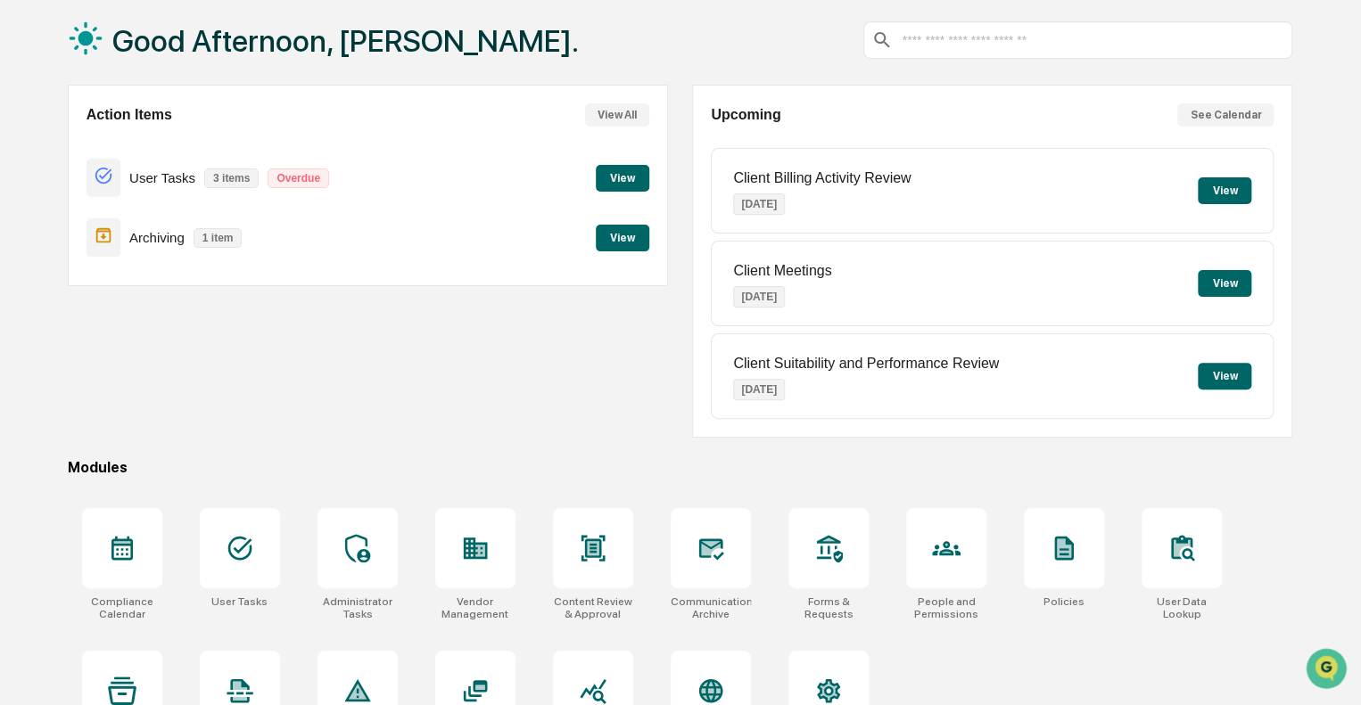
scroll to position [157, 0]
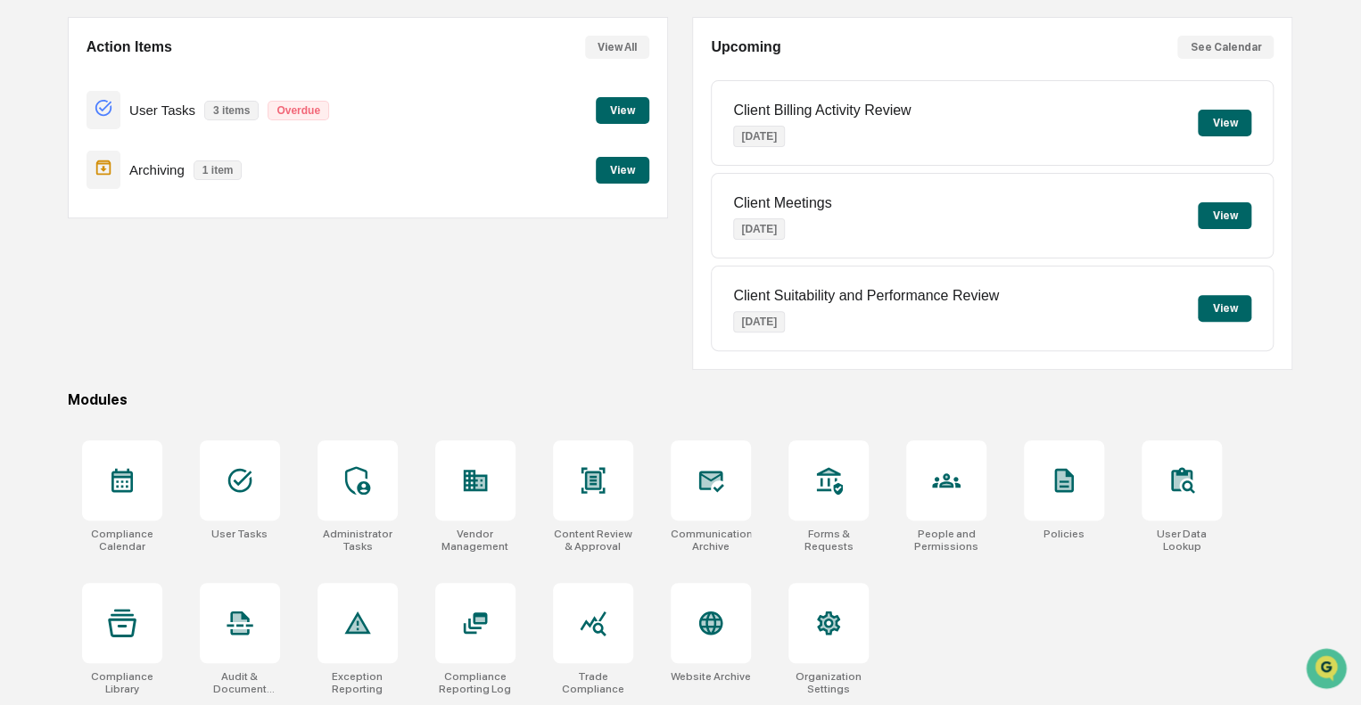
drag, startPoint x: 991, startPoint y: 52, endPoint x: 978, endPoint y: 77, distance: 27.9
click at [991, 52] on div "Upcoming See Calendar" at bounding box center [992, 47] width 563 height 23
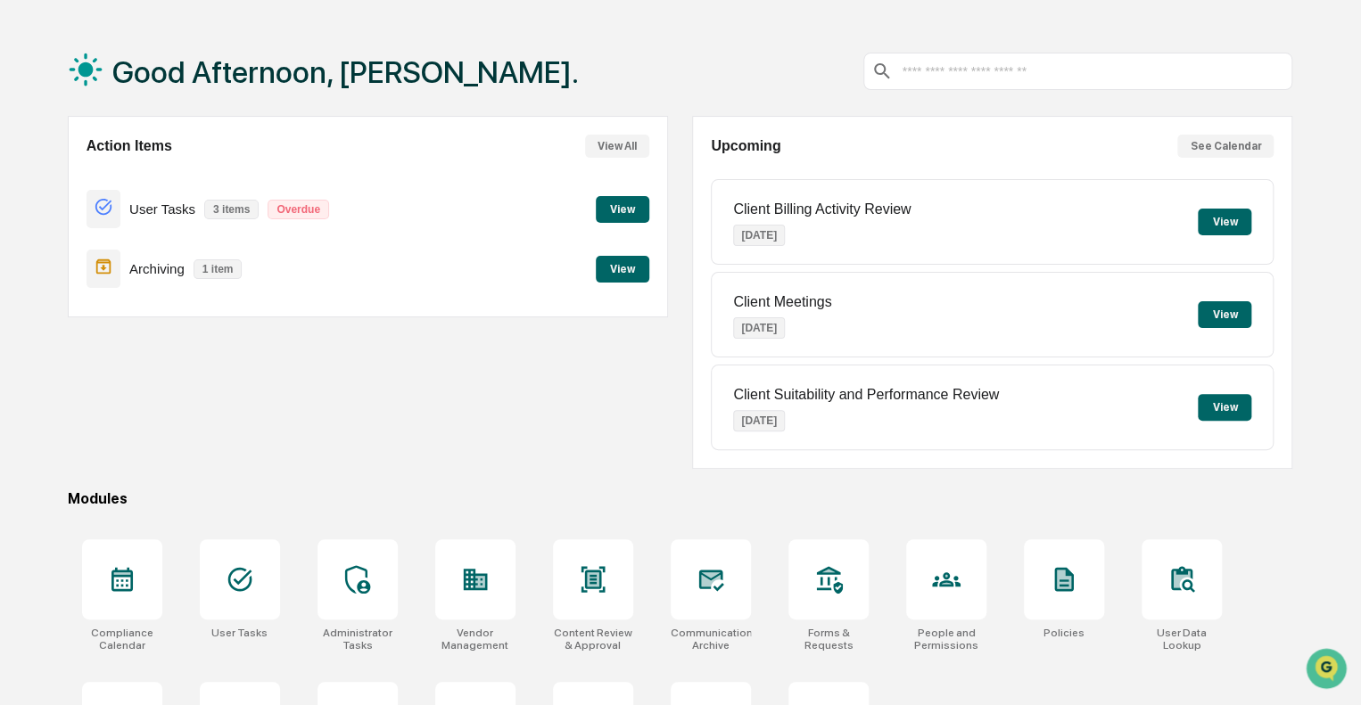
scroll to position [0, 0]
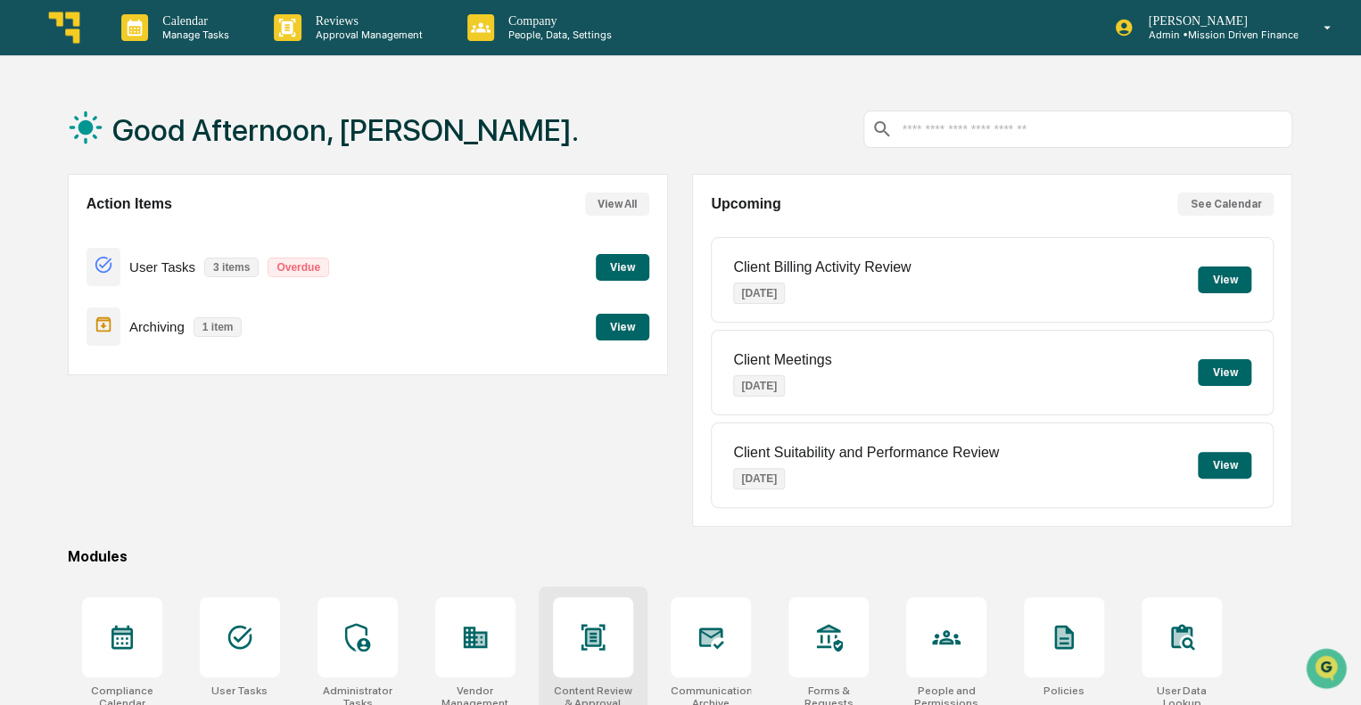
click at [614, 641] on div at bounding box center [593, 637] width 80 height 80
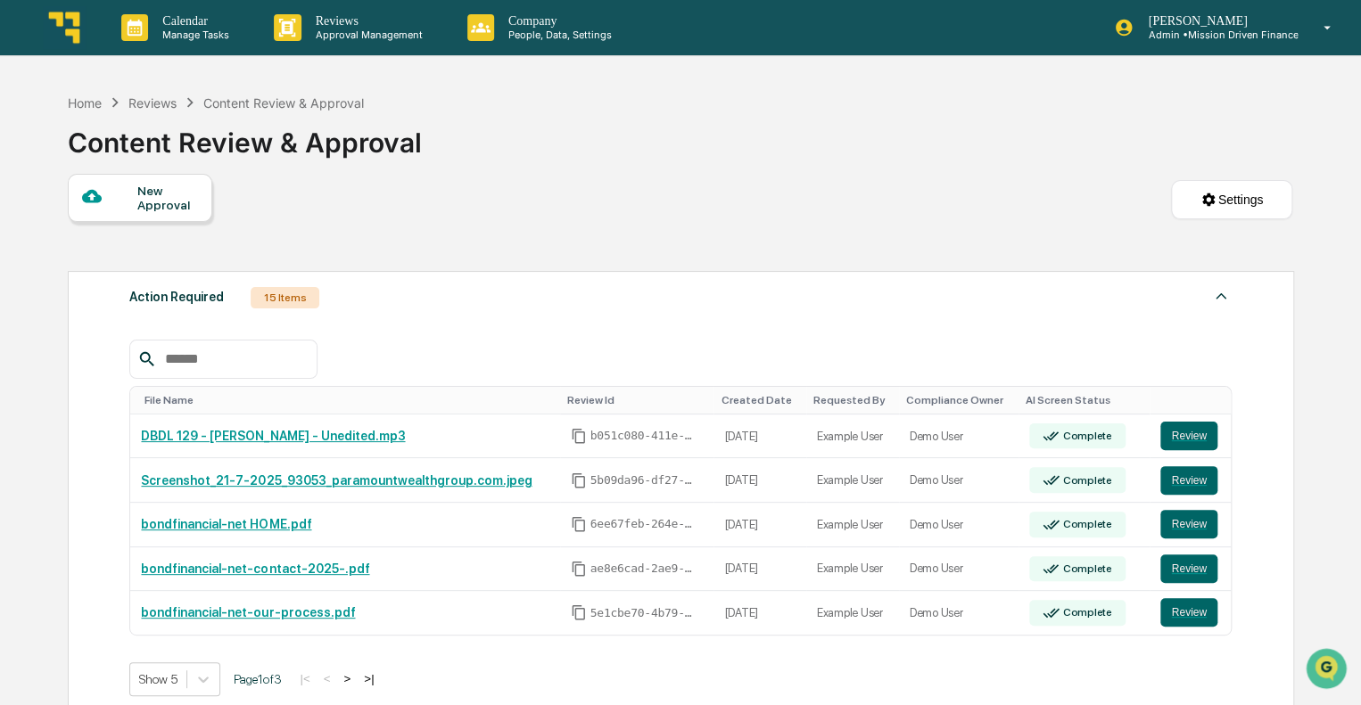
click at [142, 196] on div "New Approval" at bounding box center [167, 198] width 60 height 29
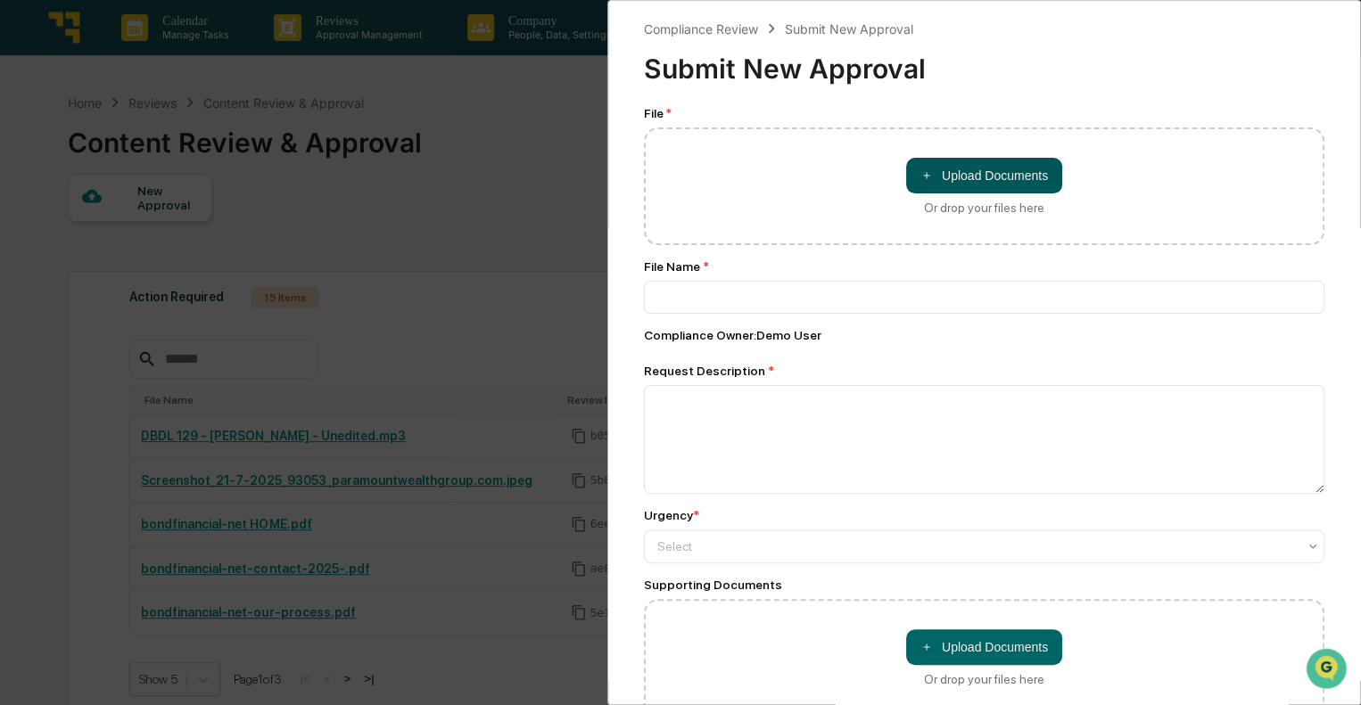
click at [943, 169] on button "＋ Upload Documents" at bounding box center [984, 176] width 156 height 36
type input "**********"
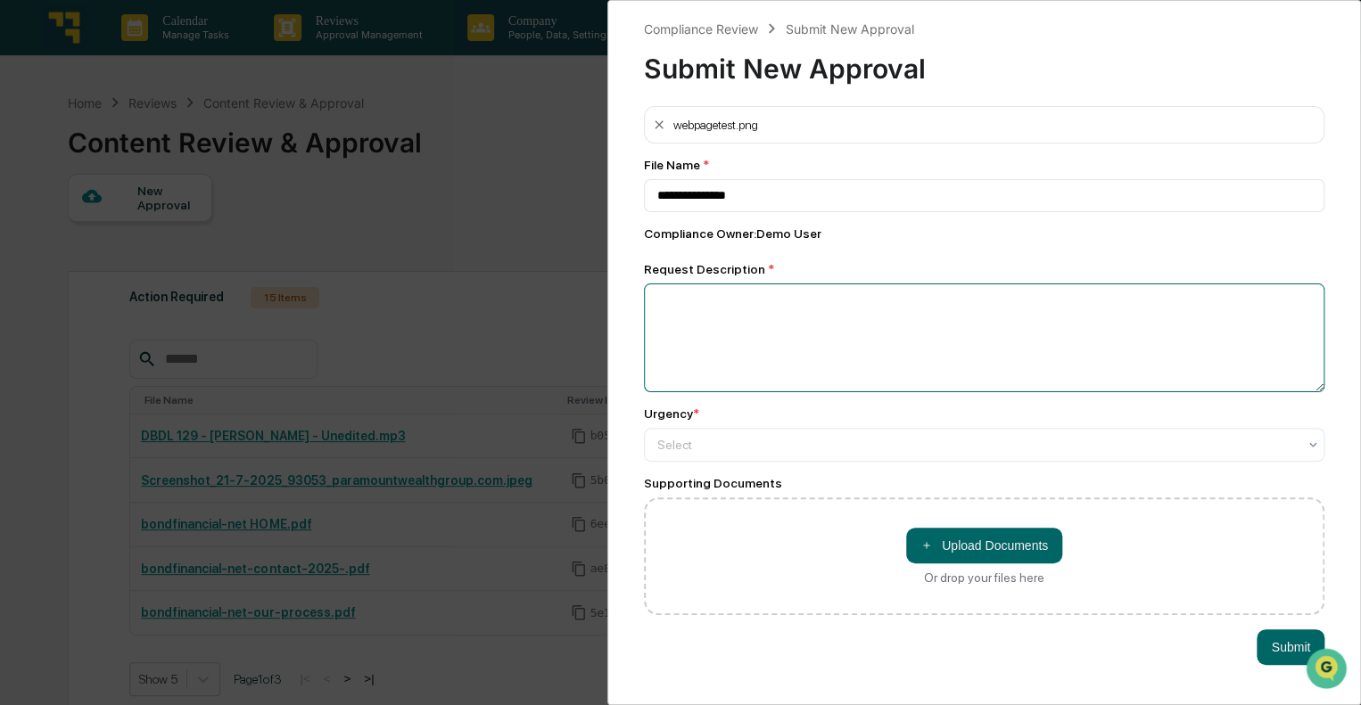
click at [769, 307] on textarea at bounding box center [984, 338] width 680 height 109
type textarea "**********"
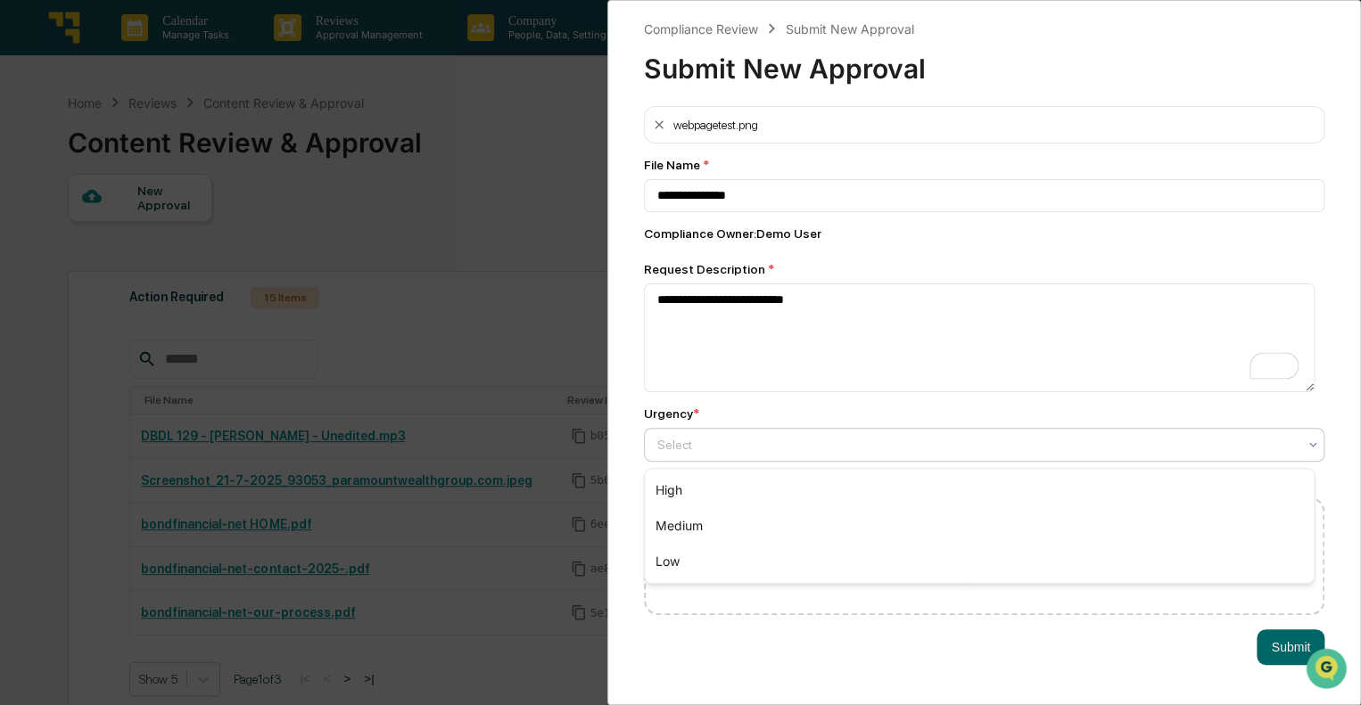
click at [819, 441] on div at bounding box center [976, 445] width 639 height 18
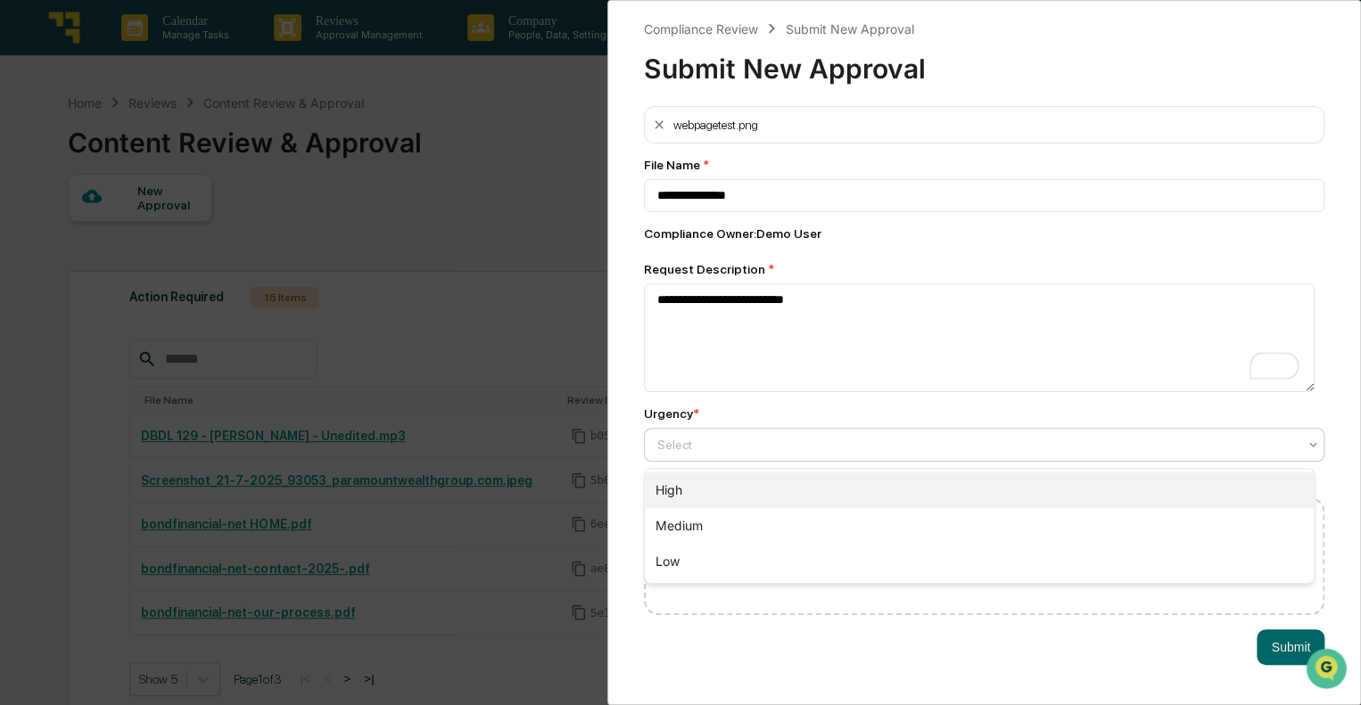
click at [710, 491] on div "High" at bounding box center [979, 491] width 669 height 36
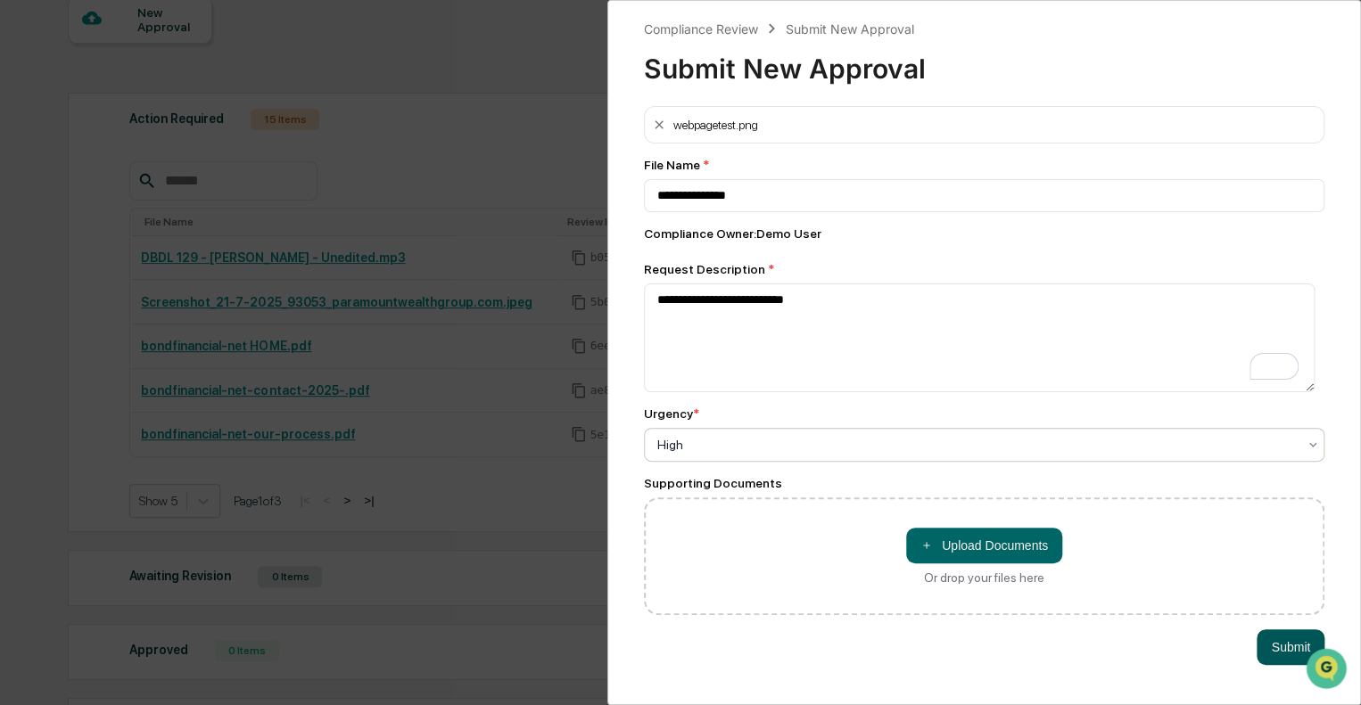
click at [1264, 647] on button "Submit" at bounding box center [1290, 648] width 68 height 36
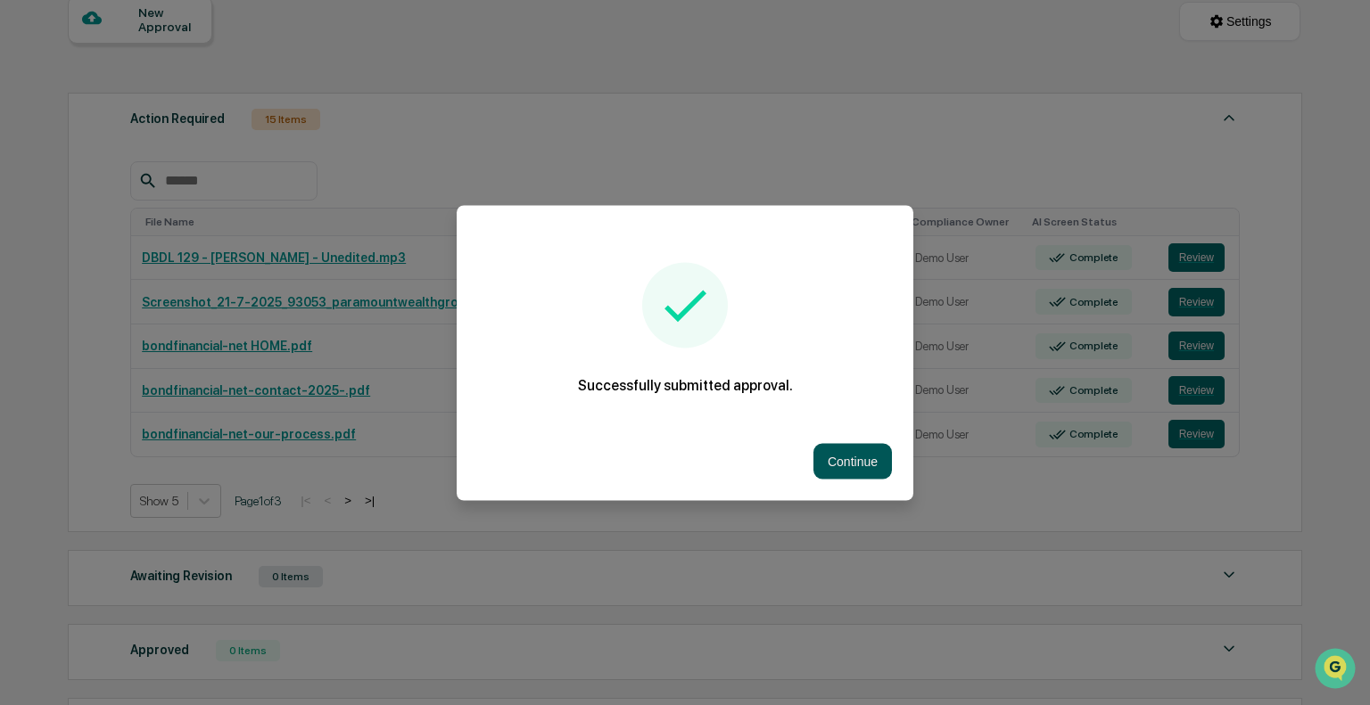
click at [845, 462] on button "Continue" at bounding box center [852, 461] width 78 height 36
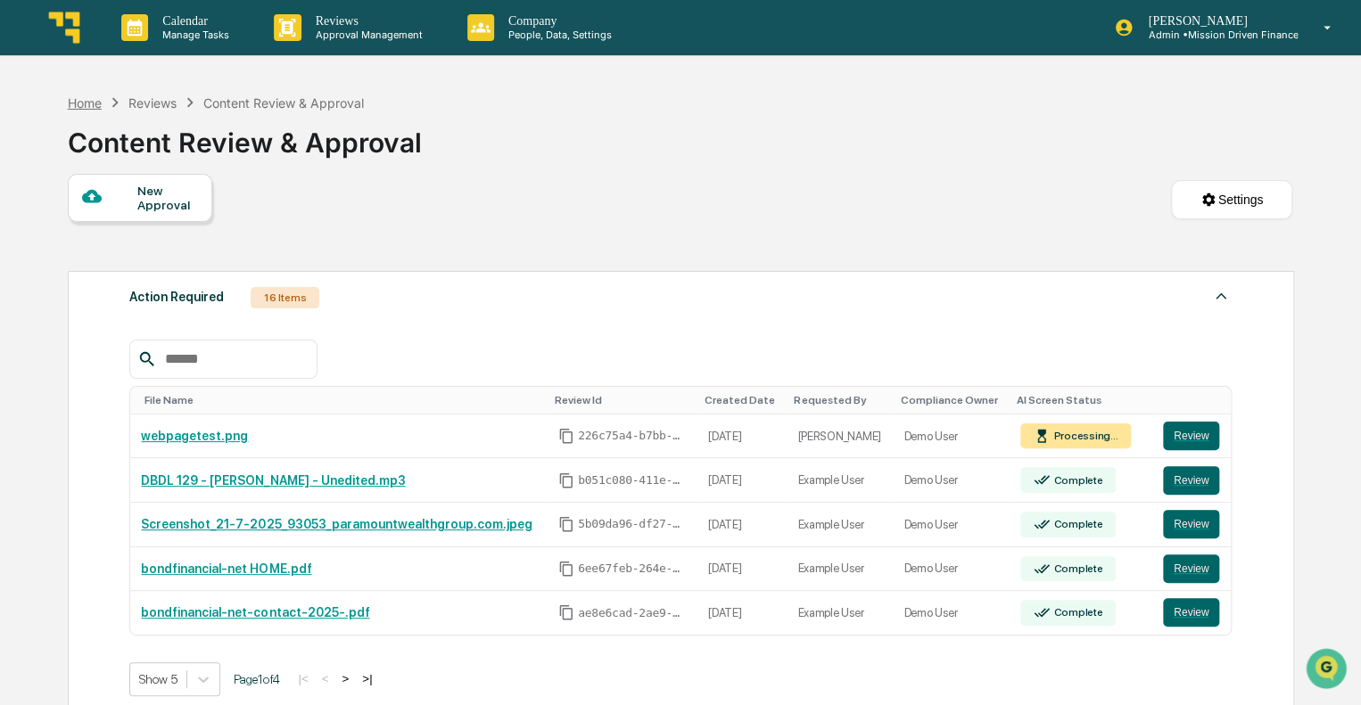
click at [86, 103] on div "Home" at bounding box center [85, 102] width 34 height 15
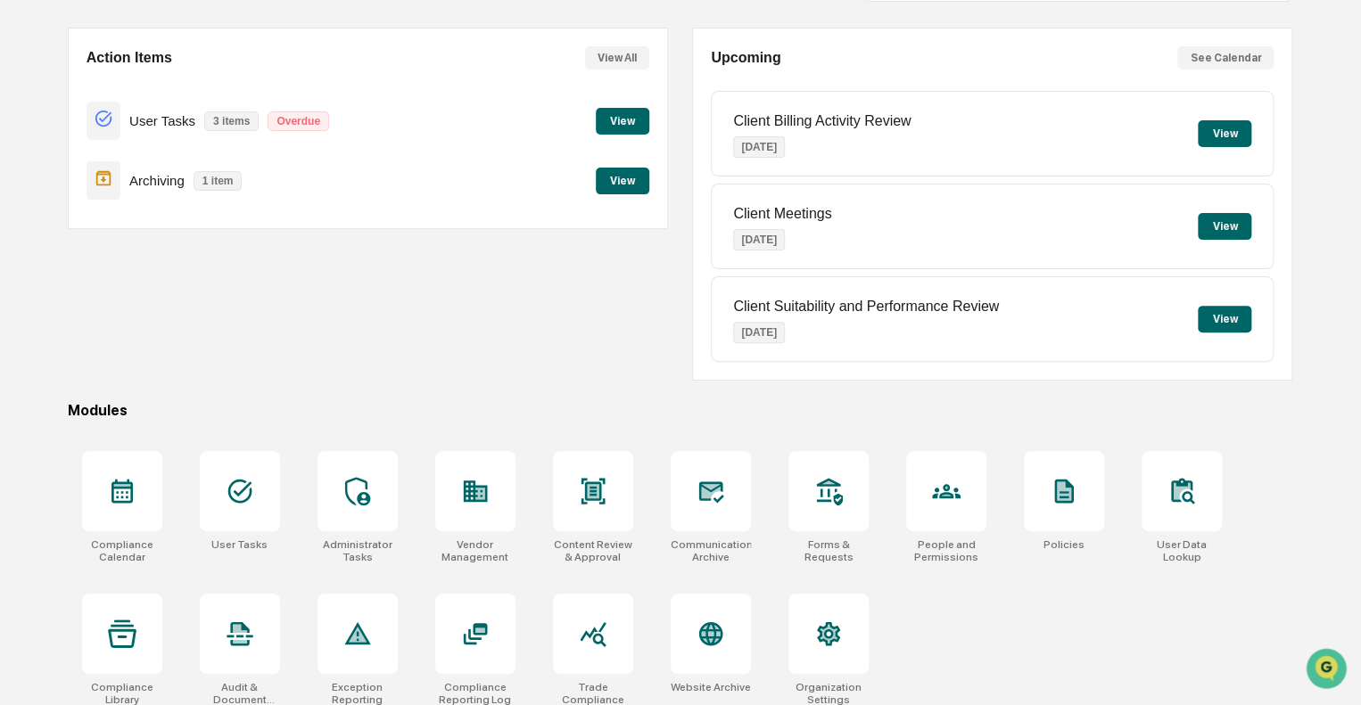
scroll to position [157, 0]
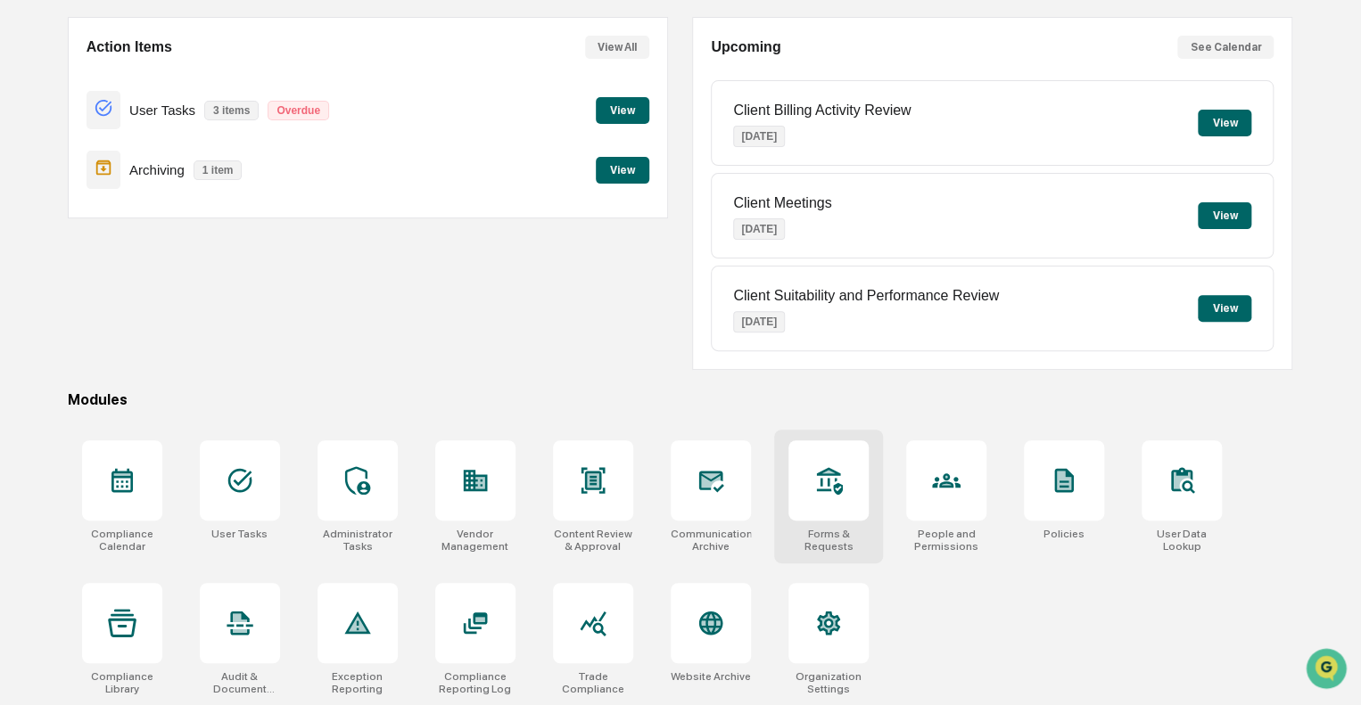
click at [838, 481] on icon at bounding box center [828, 480] width 29 height 29
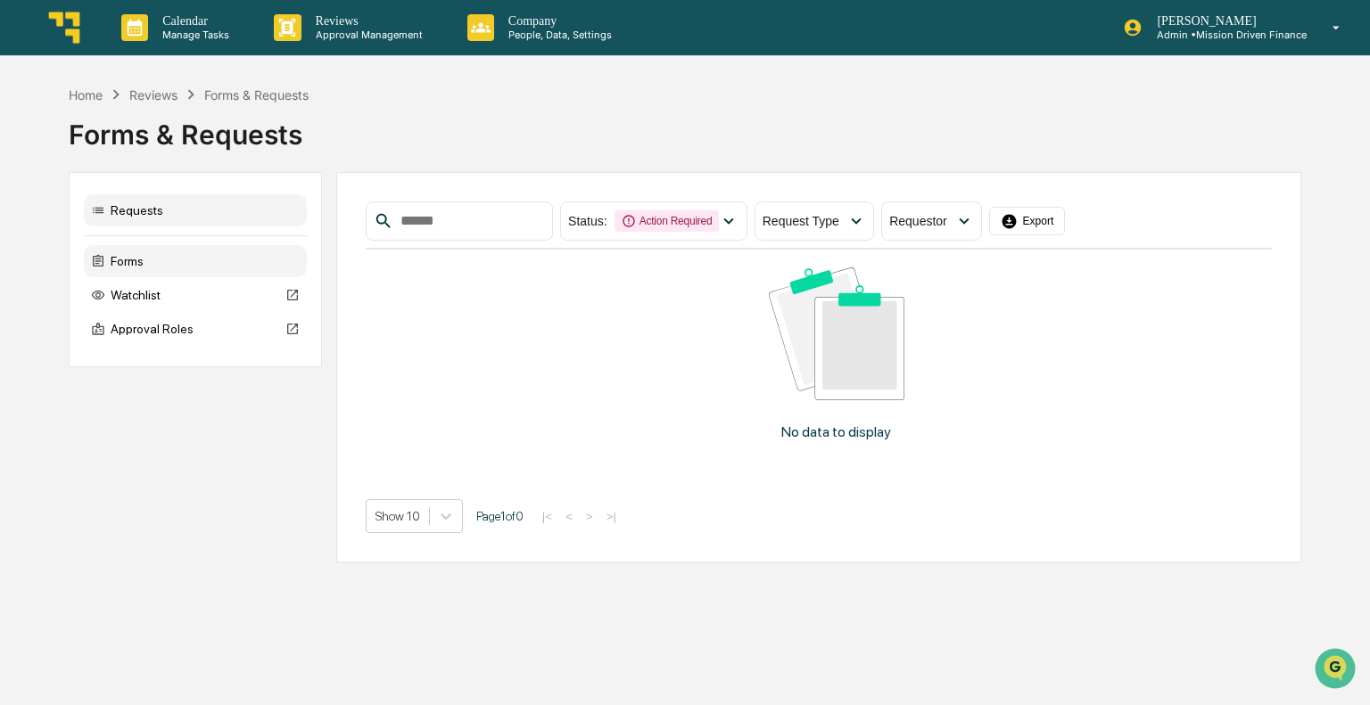
click at [124, 258] on div "Forms" at bounding box center [195, 261] width 223 height 32
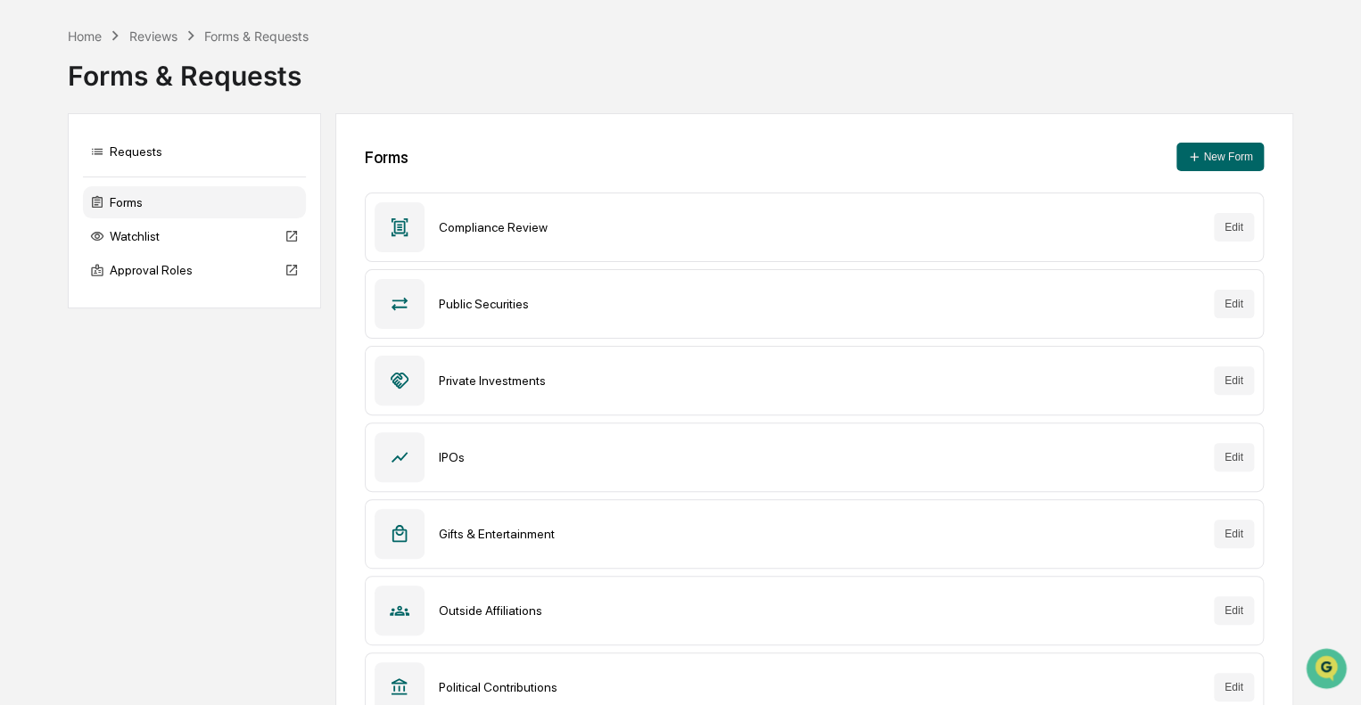
scroll to position [89, 0]
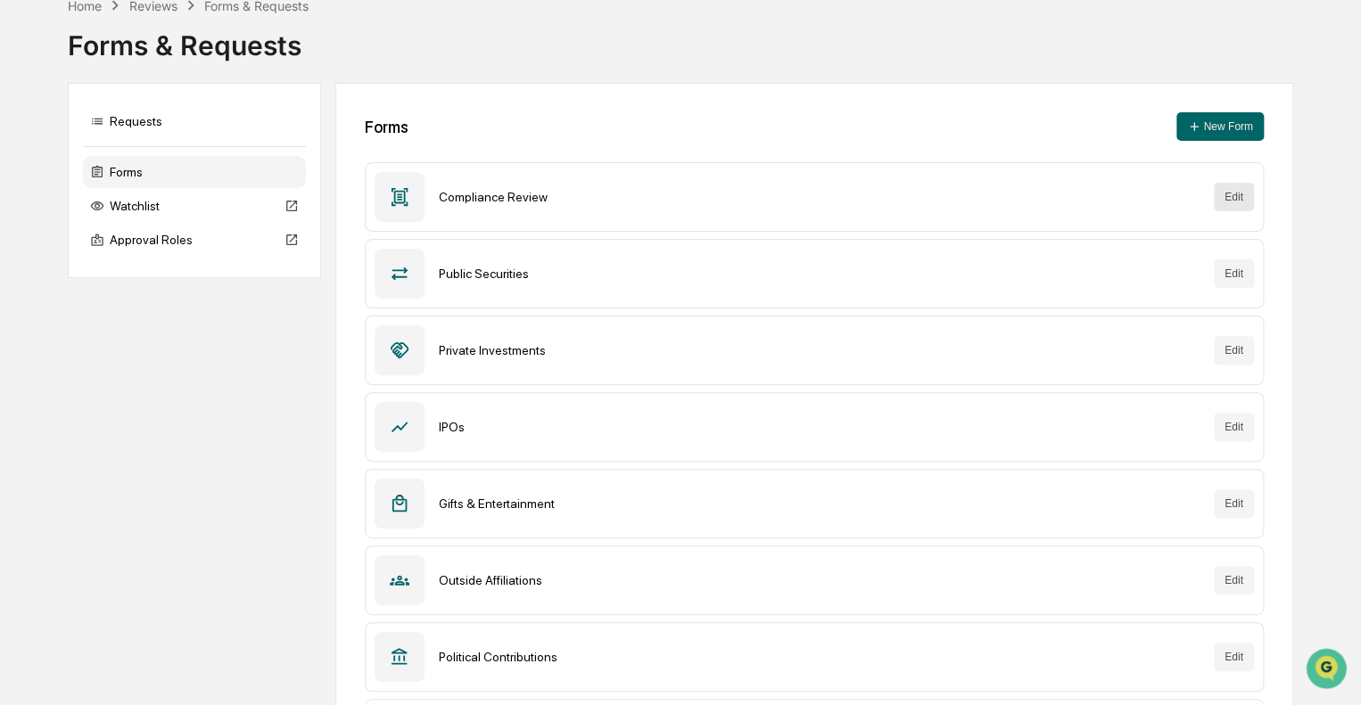
click at [1231, 198] on button "Edit" at bounding box center [1234, 197] width 40 height 29
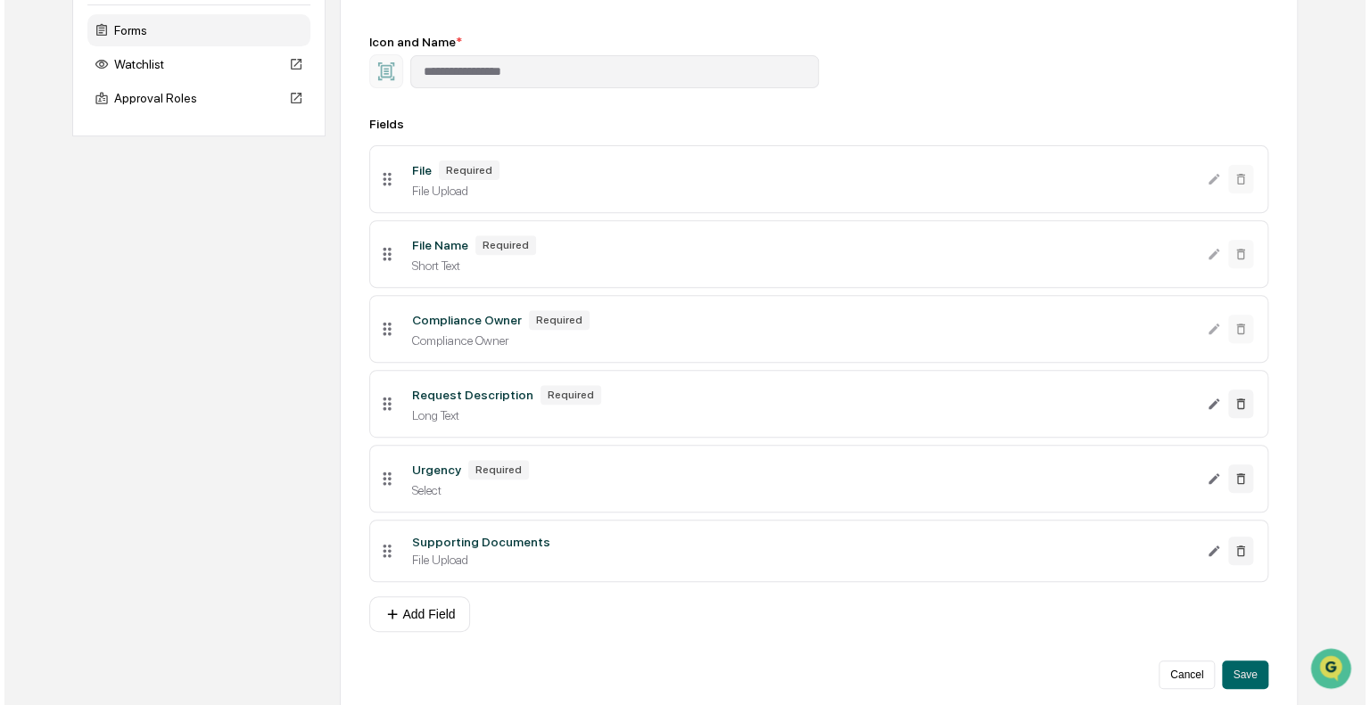
scroll to position [250, 0]
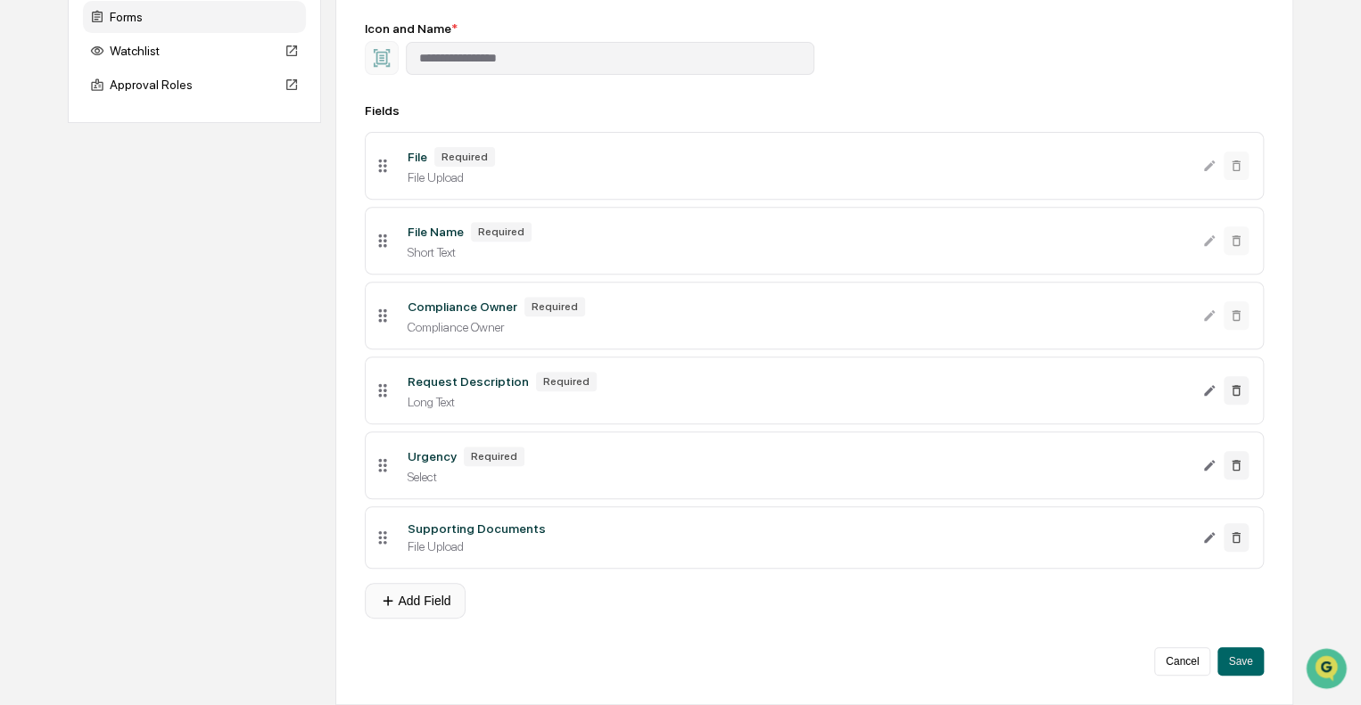
click at [426, 606] on button "Add Field" at bounding box center [415, 601] width 101 height 36
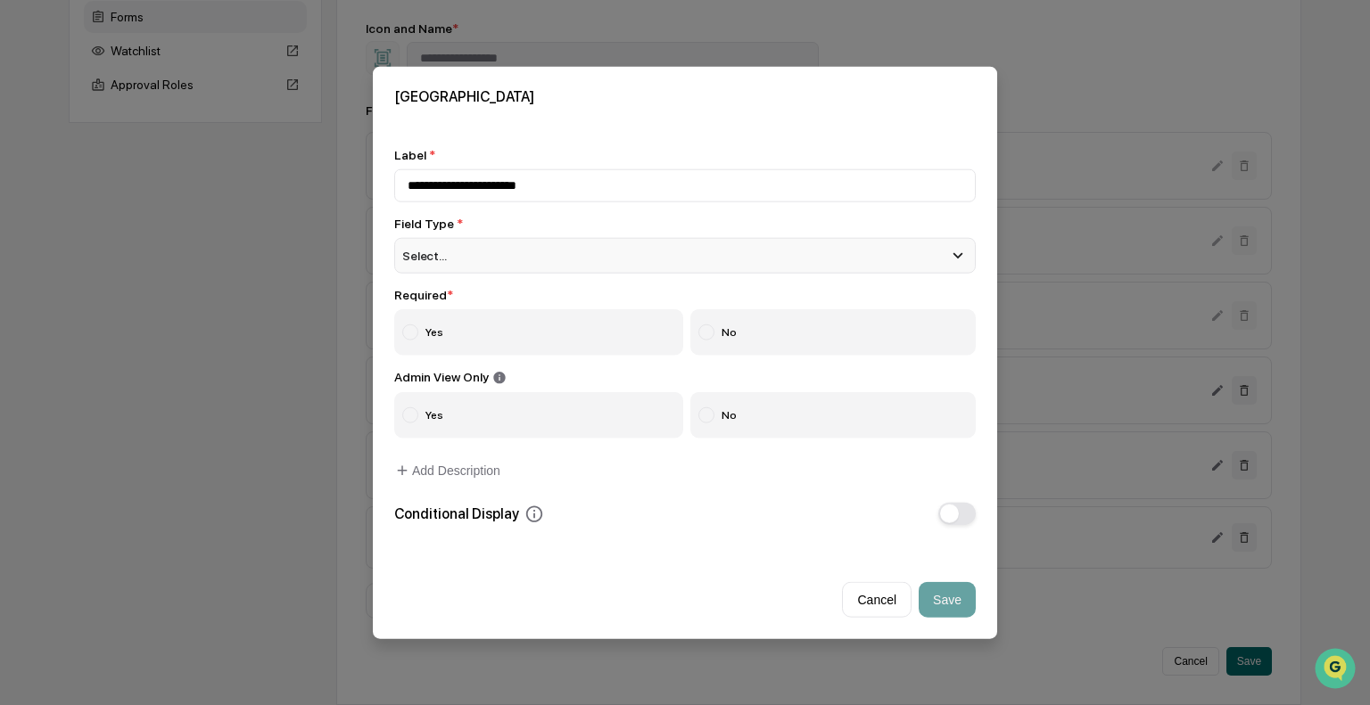
type input "**********"
click at [498, 270] on div "Select..." at bounding box center [684, 255] width 581 height 36
click at [778, 132] on div "**********" at bounding box center [685, 336] width 624 height 421
click at [504, 256] on div "Select..." at bounding box center [684, 255] width 581 height 36
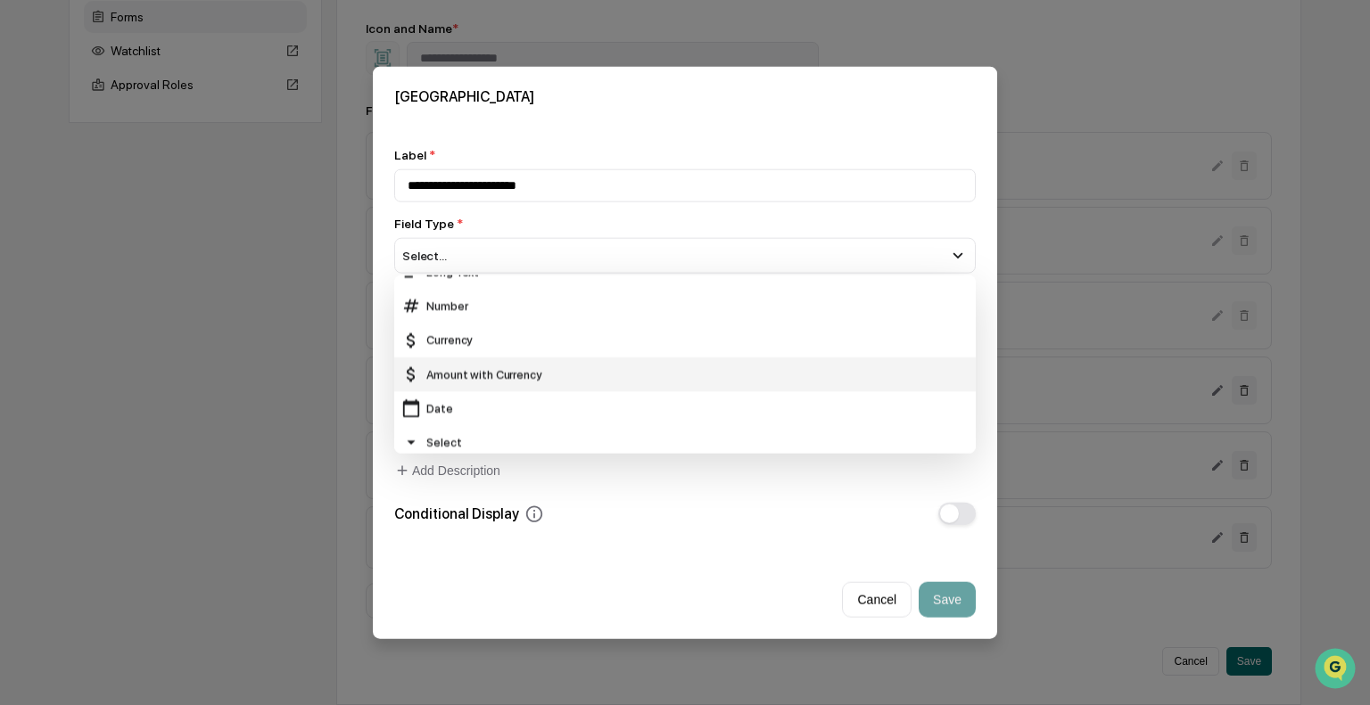
scroll to position [89, 0]
click at [480, 379] on div "Date" at bounding box center [684, 374] width 567 height 20
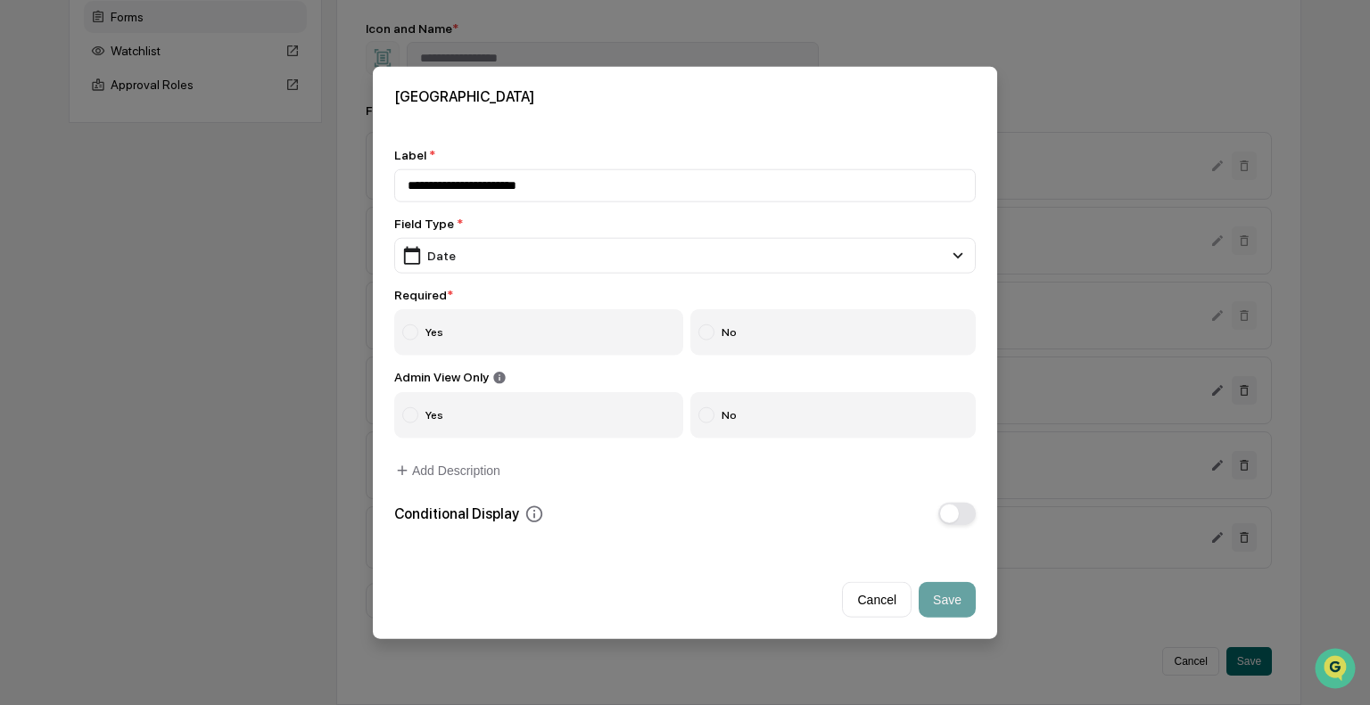
click at [410, 335] on div at bounding box center [410, 332] width 16 height 16
click at [712, 416] on div at bounding box center [706, 416] width 16 height 16
click at [446, 471] on button "Add Description" at bounding box center [447, 471] width 106 height 36
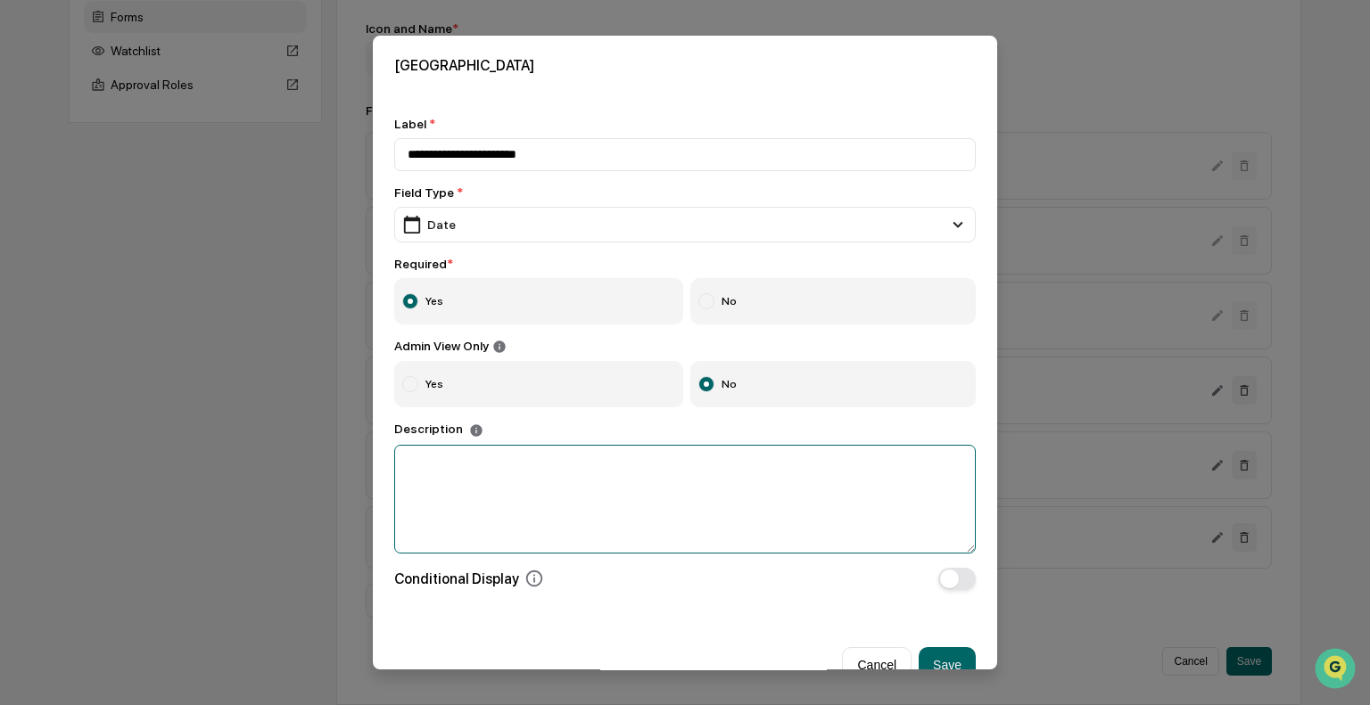
click at [506, 487] on textarea at bounding box center [684, 499] width 581 height 109
click at [614, 498] on textarea "To enrich screen reader interactions, please activate Accessibility in Grammarl…" at bounding box center [684, 499] width 581 height 109
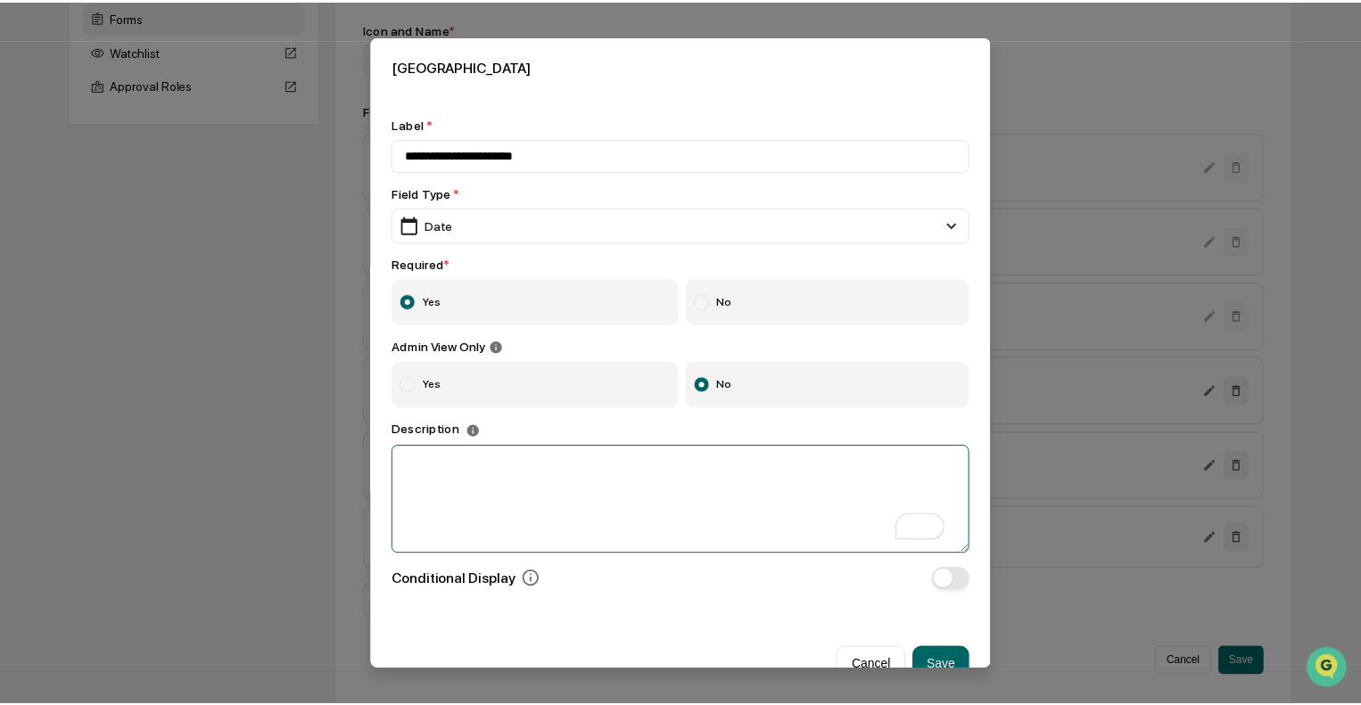
scroll to position [36, 0]
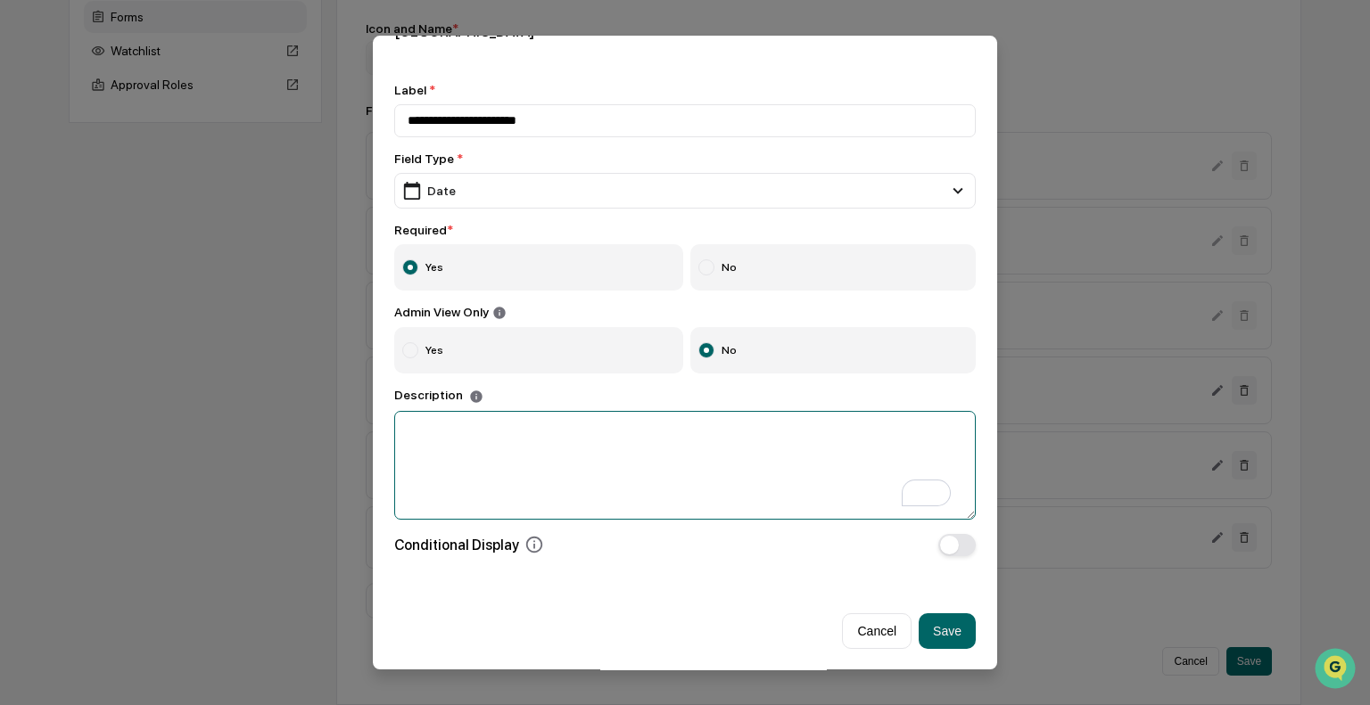
click at [563, 434] on textarea "To enrich screen reader interactions, please activate Accessibility in Grammarl…" at bounding box center [684, 465] width 581 height 109
click at [782, 487] on textarea "**********" at bounding box center [680, 465] width 572 height 109
type textarea "**********"
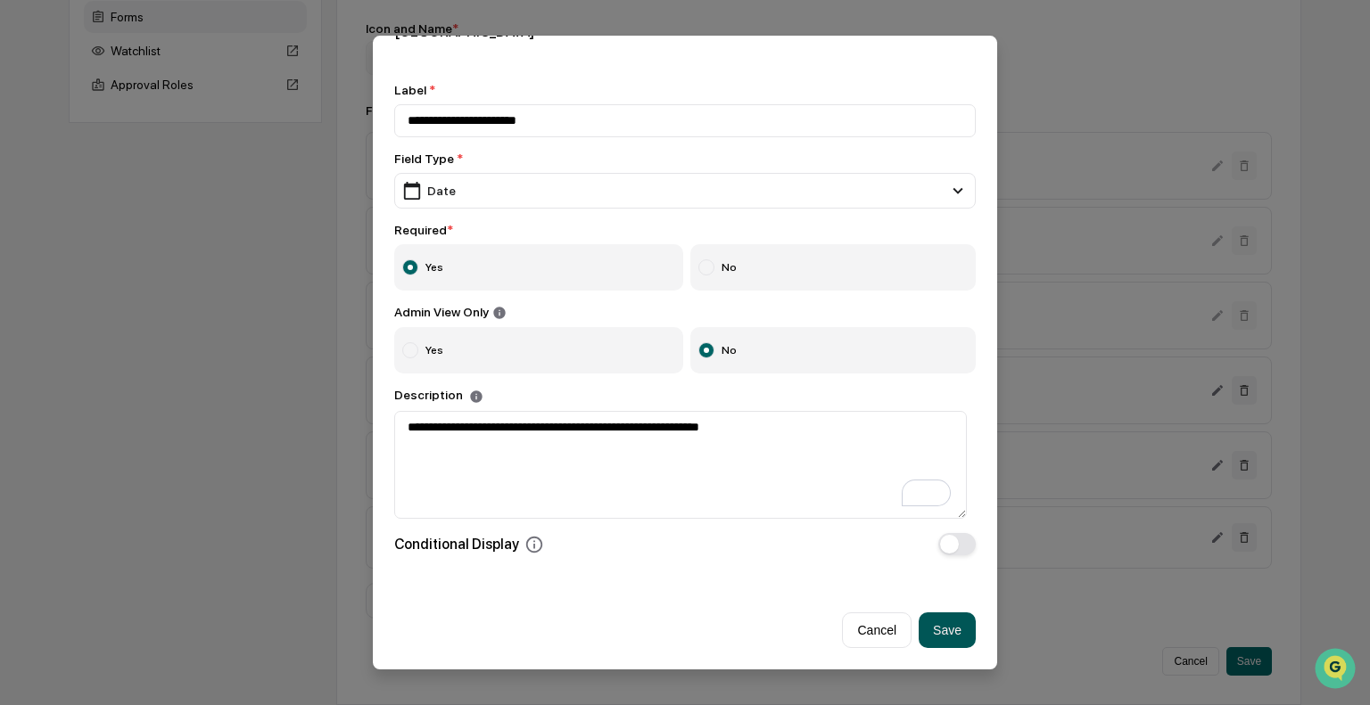
click at [955, 635] on button "Save" at bounding box center [946, 631] width 57 height 36
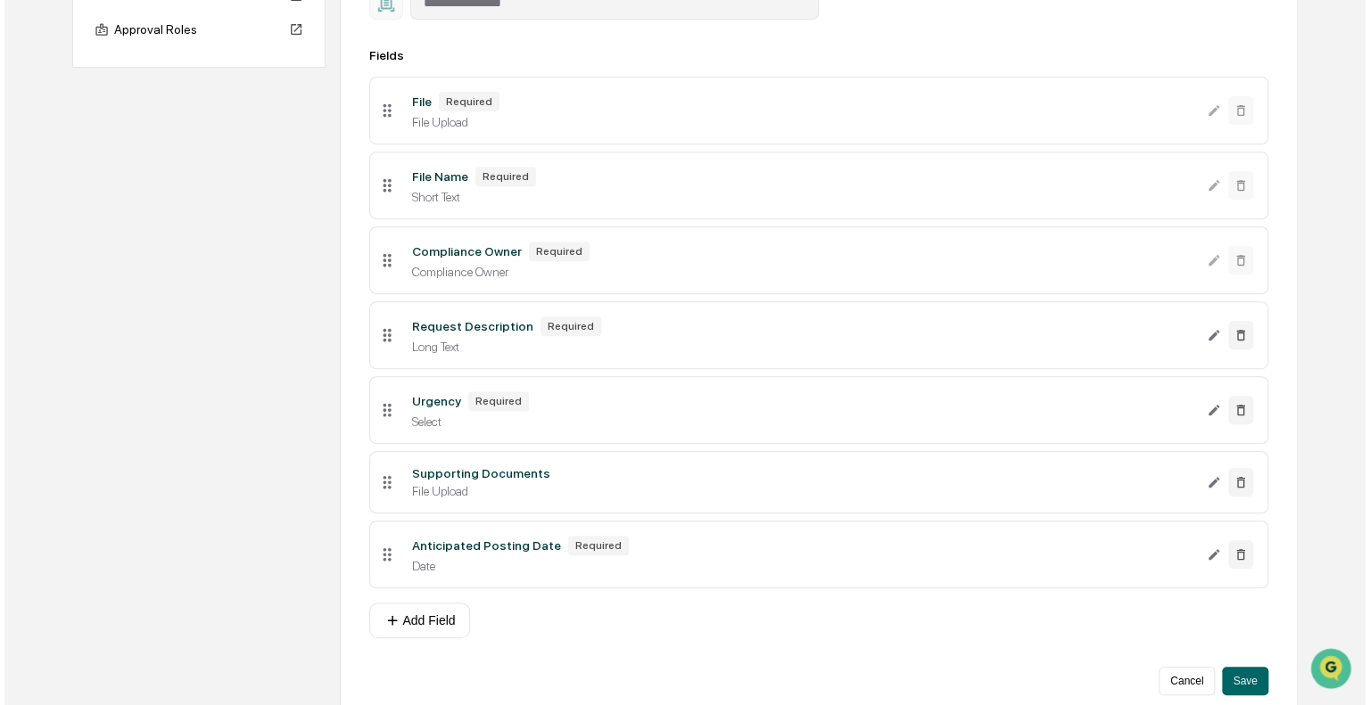
scroll to position [325, 0]
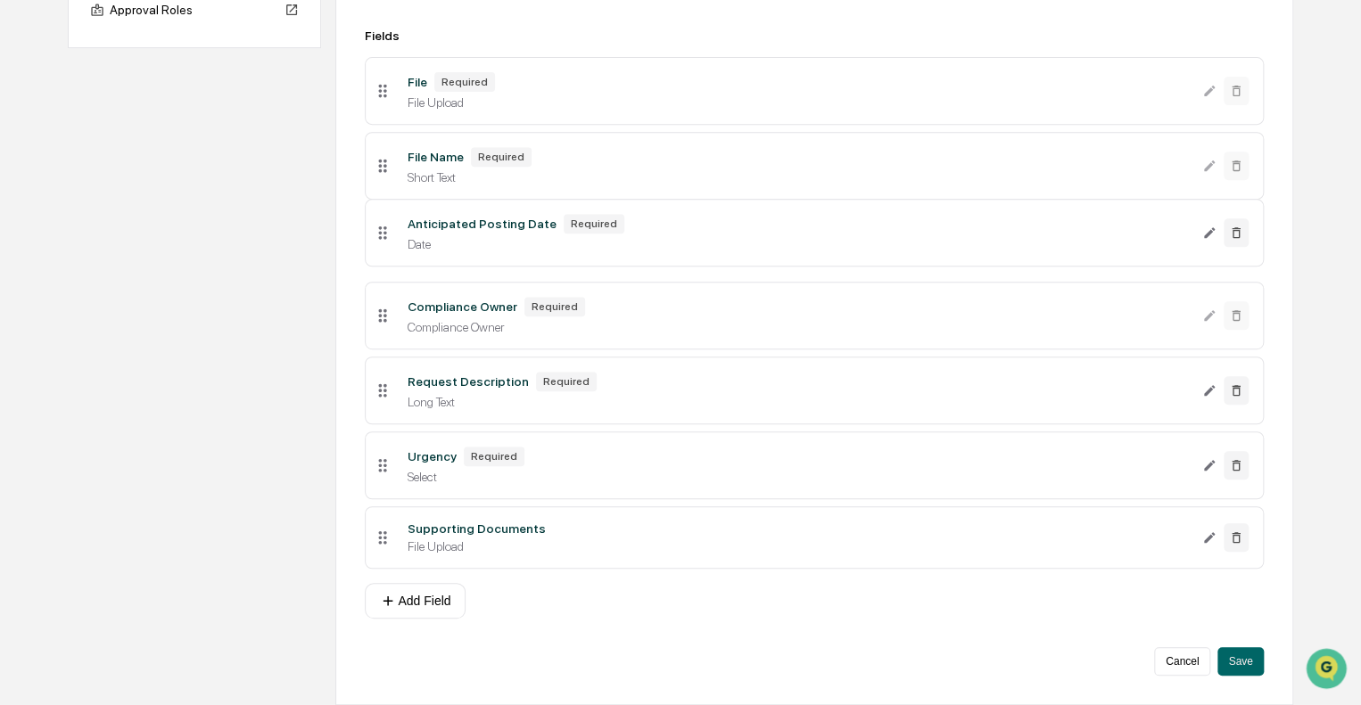
drag, startPoint x: 381, startPoint y: 532, endPoint x: 383, endPoint y: 227, distance: 305.0
click at [1256, 665] on button "Save" at bounding box center [1239, 661] width 45 height 29
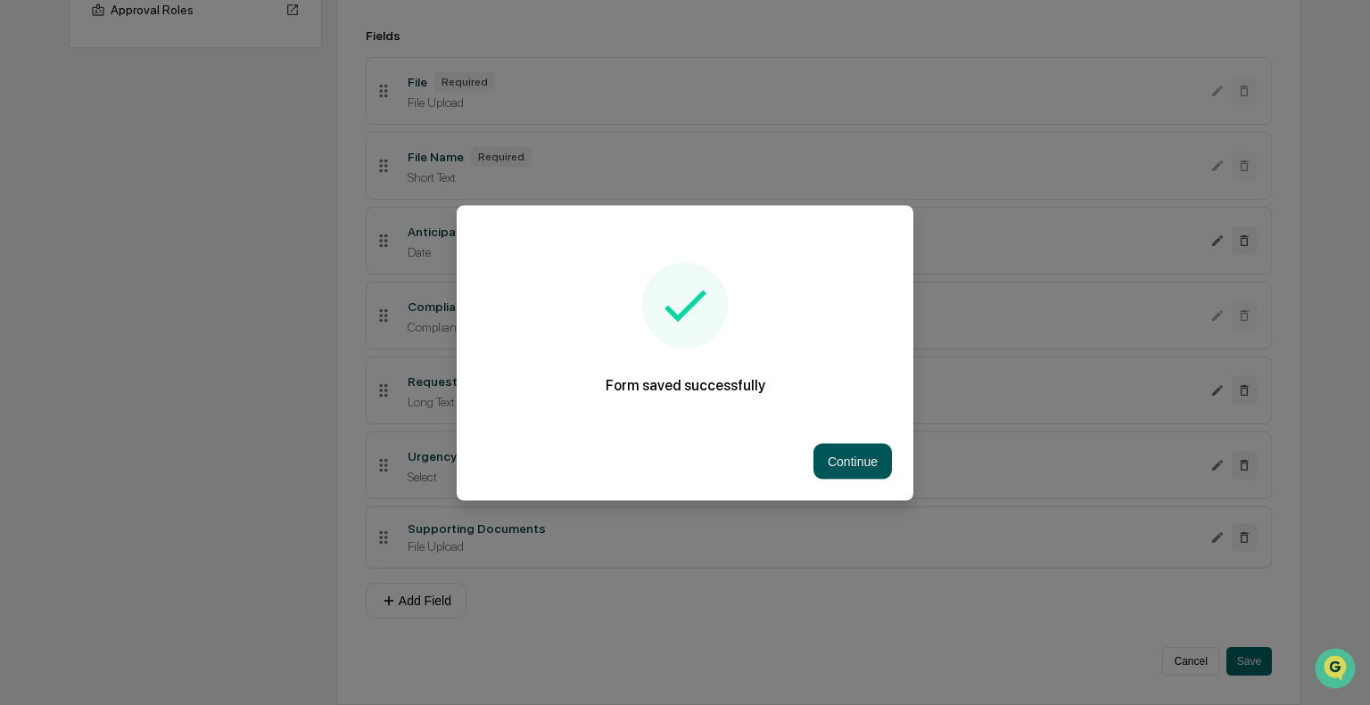
click at [854, 460] on button "Continue" at bounding box center [852, 461] width 78 height 36
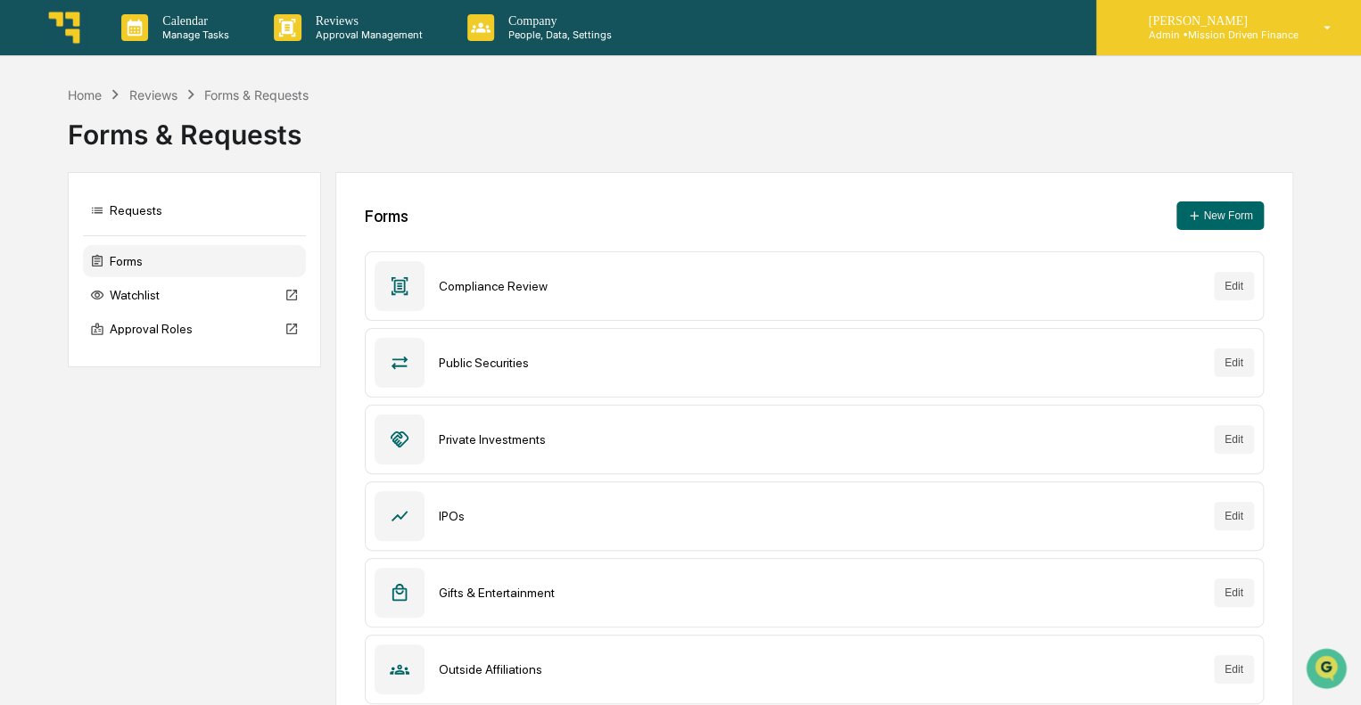
click at [1306, 37] on div "Steve Witte Admin • Mission Driven Finance" at bounding box center [1228, 27] width 265 height 55
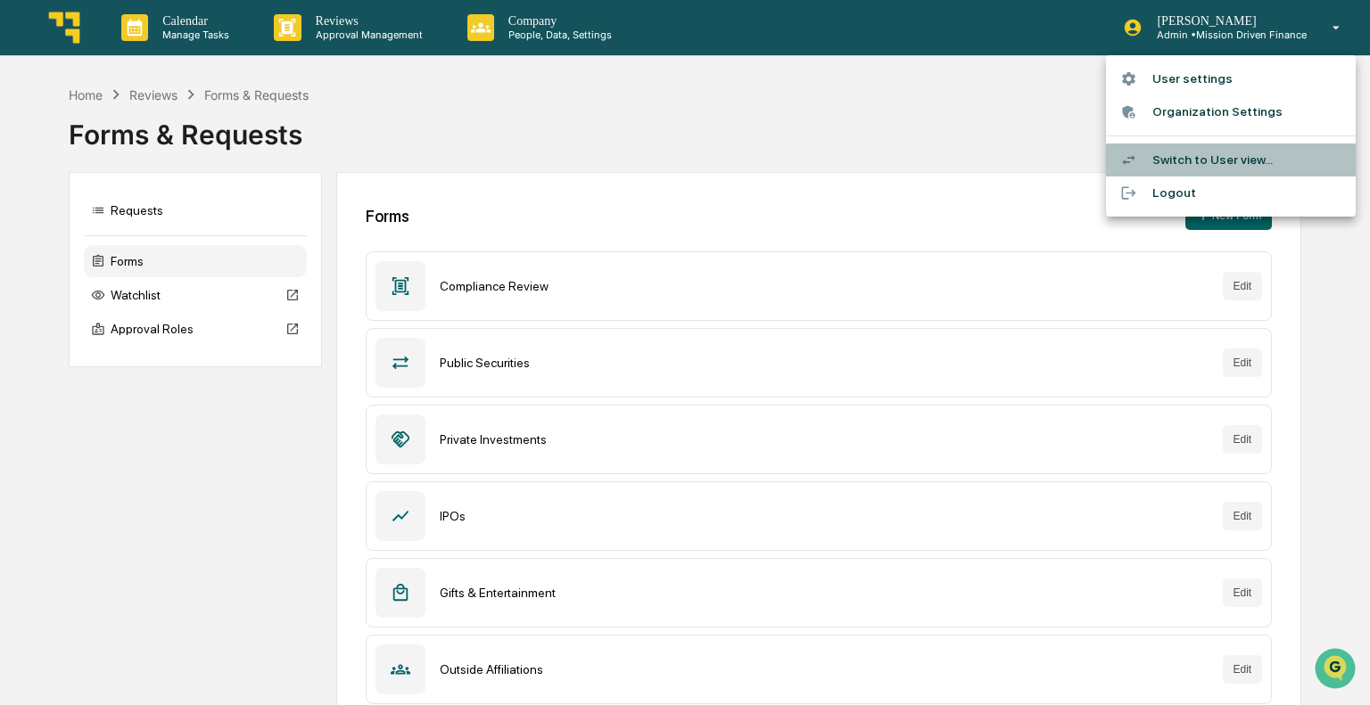
click at [1207, 160] on li "Switch to User view..." at bounding box center [1231, 160] width 250 height 33
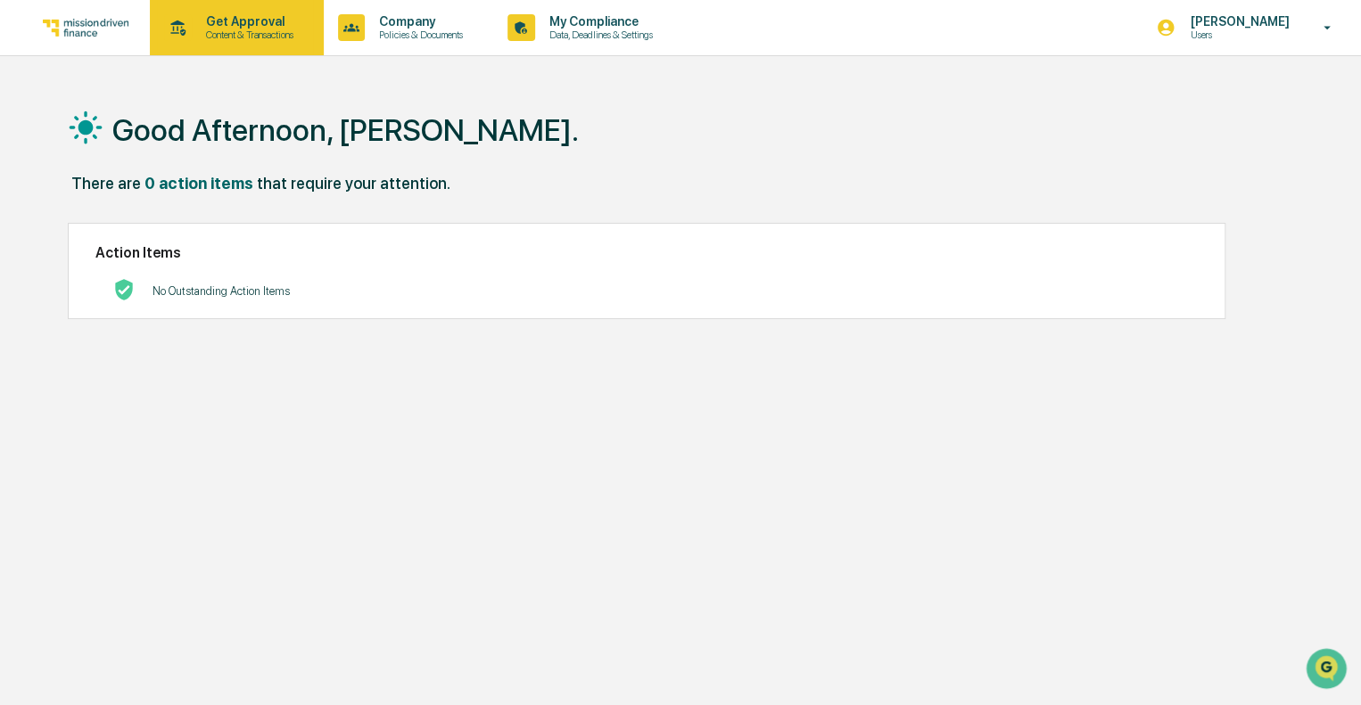
click at [221, 19] on p "Get Approval" at bounding box center [247, 21] width 111 height 14
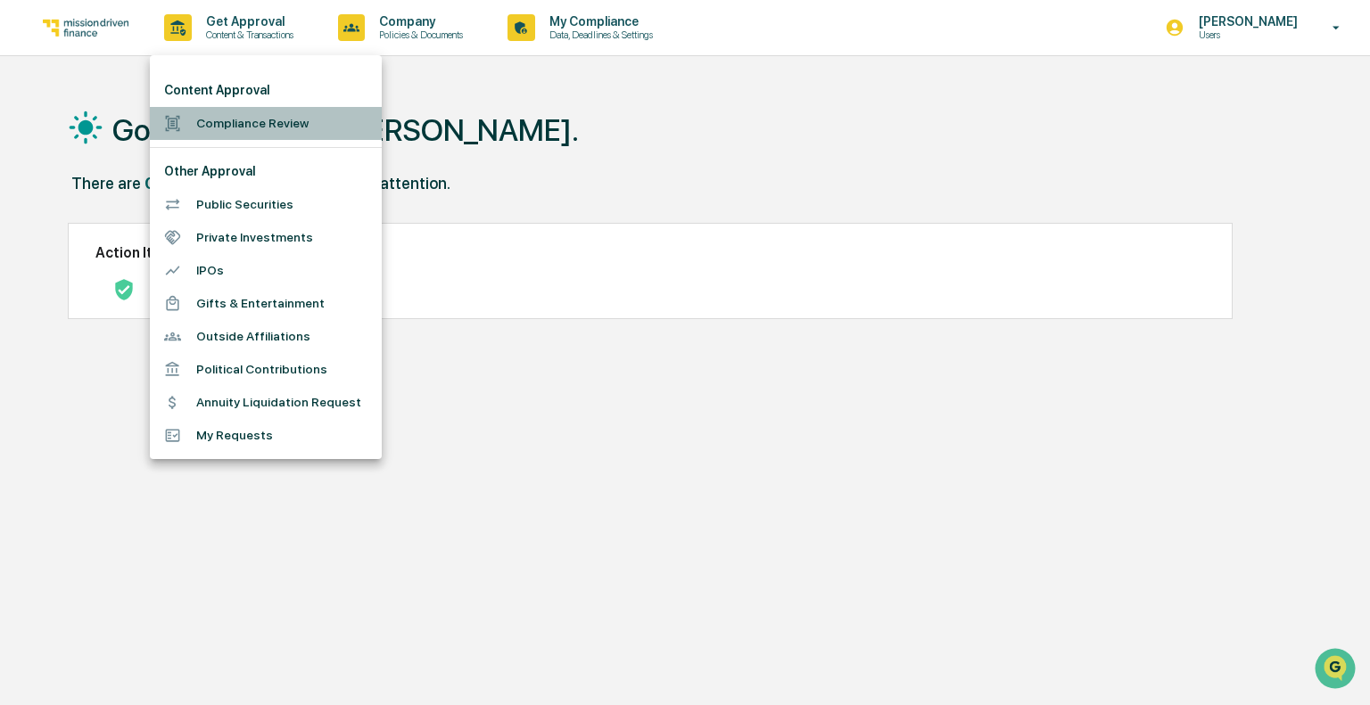
click at [230, 119] on li "Compliance Review" at bounding box center [266, 123] width 232 height 33
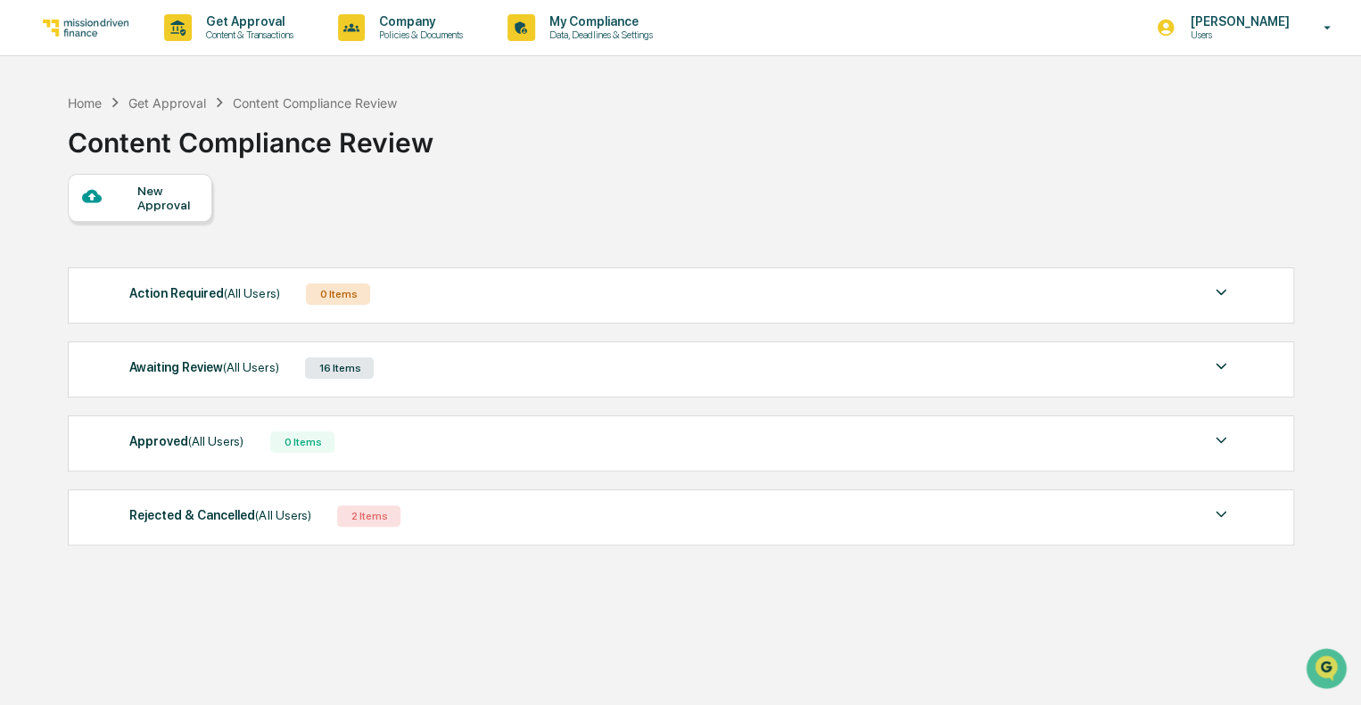
click at [167, 201] on div "New Approval" at bounding box center [167, 198] width 60 height 29
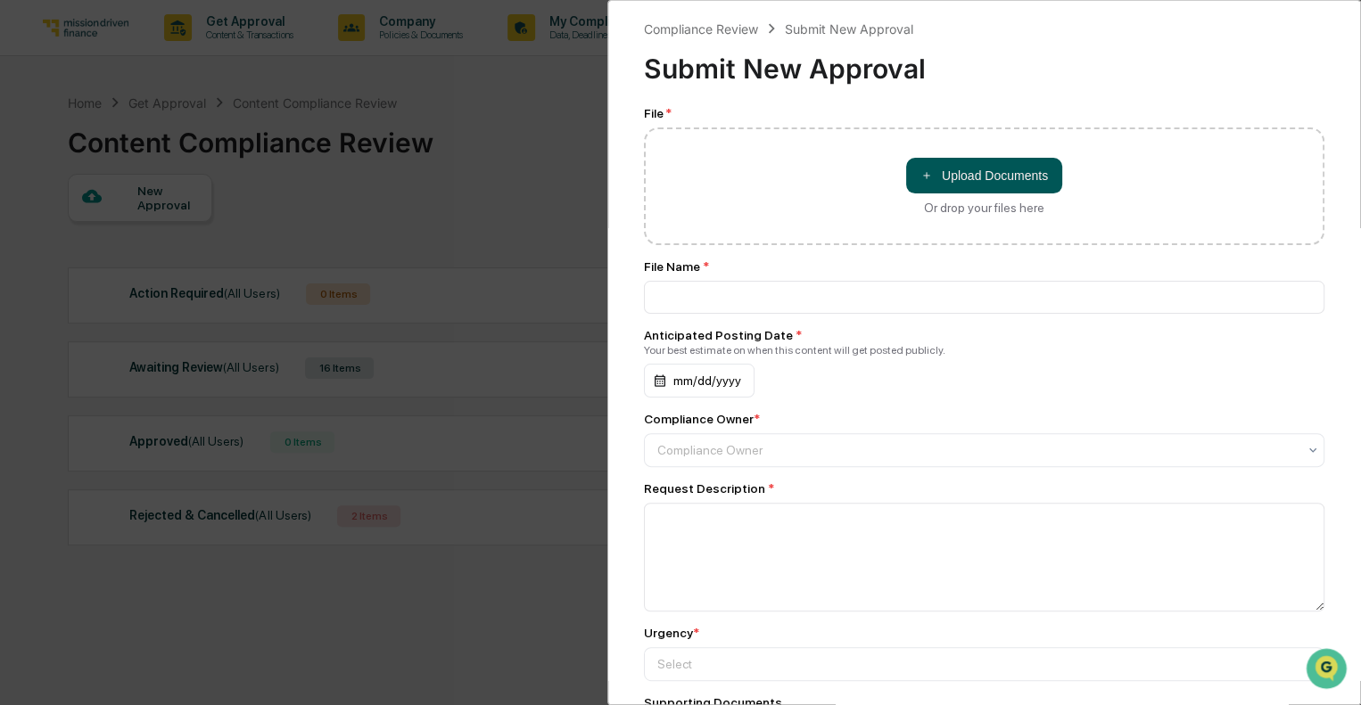
click at [942, 173] on button "＋ Upload Documents" at bounding box center [984, 176] width 156 height 36
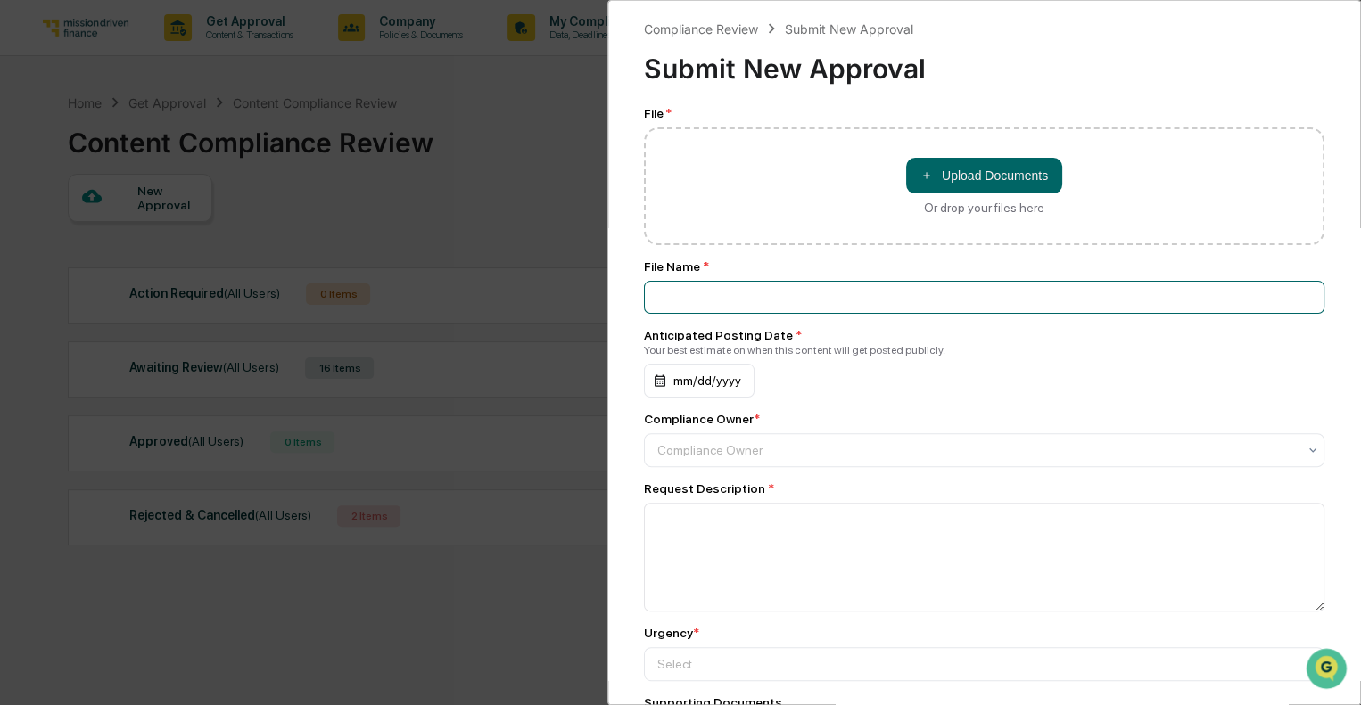
click at [777, 293] on input at bounding box center [984, 297] width 680 height 33
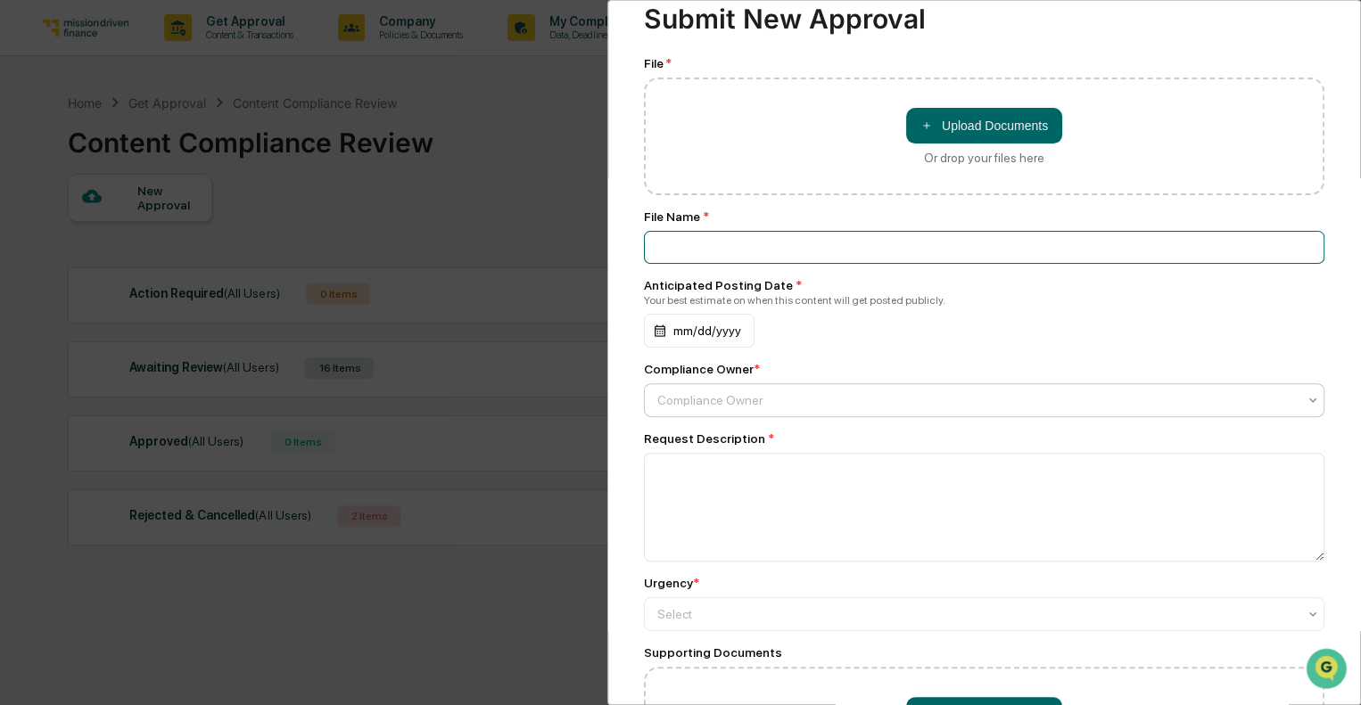
scroll to position [89, 0]
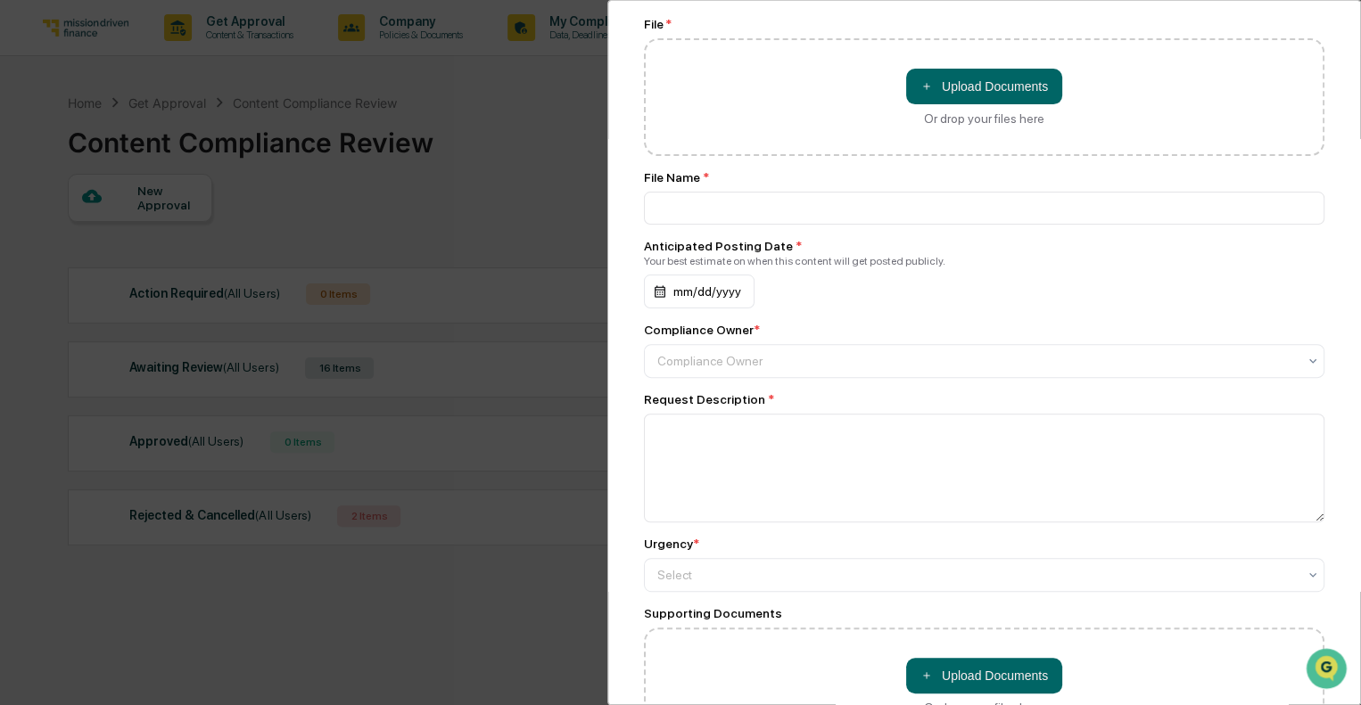
click at [960, 293] on div "mm/dd/yyyy" at bounding box center [984, 292] width 680 height 34
click at [899, 358] on div at bounding box center [976, 361] width 639 height 18
click at [898, 358] on div at bounding box center [976, 361] width 639 height 18
click at [947, 309] on div "mm/dd/yyyy" at bounding box center [984, 292] width 680 height 34
click at [895, 387] on div "File * ＋ Upload Documents Or drop your files here File Name * Anticipated Posti…" at bounding box center [984, 381] width 680 height 729
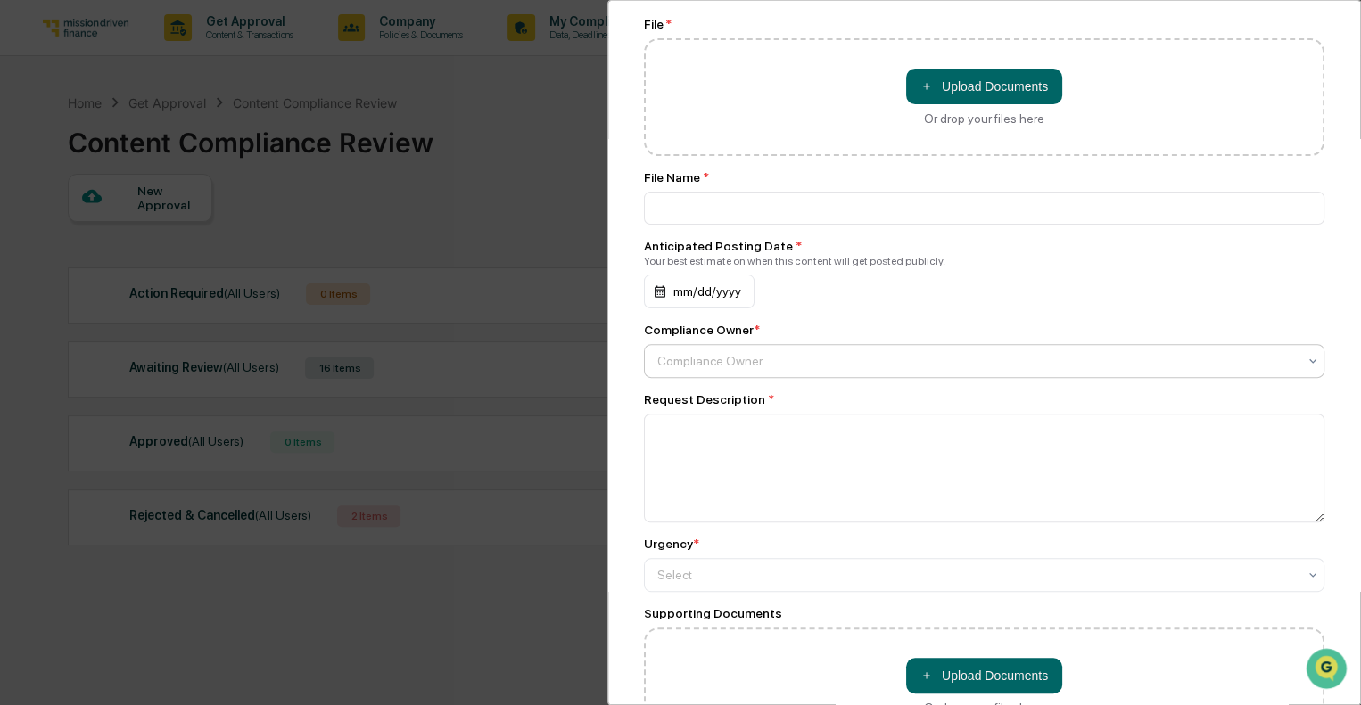
click at [906, 365] on div at bounding box center [976, 361] width 639 height 18
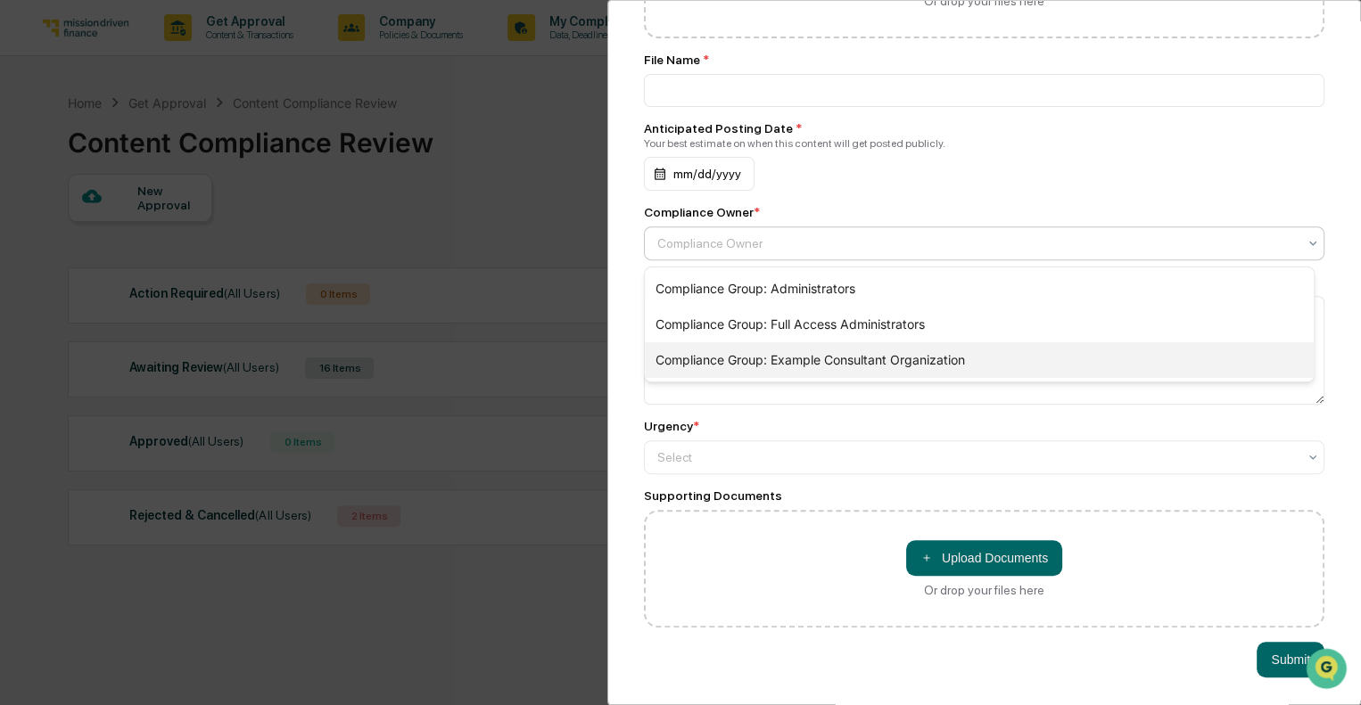
scroll to position [222, 0]
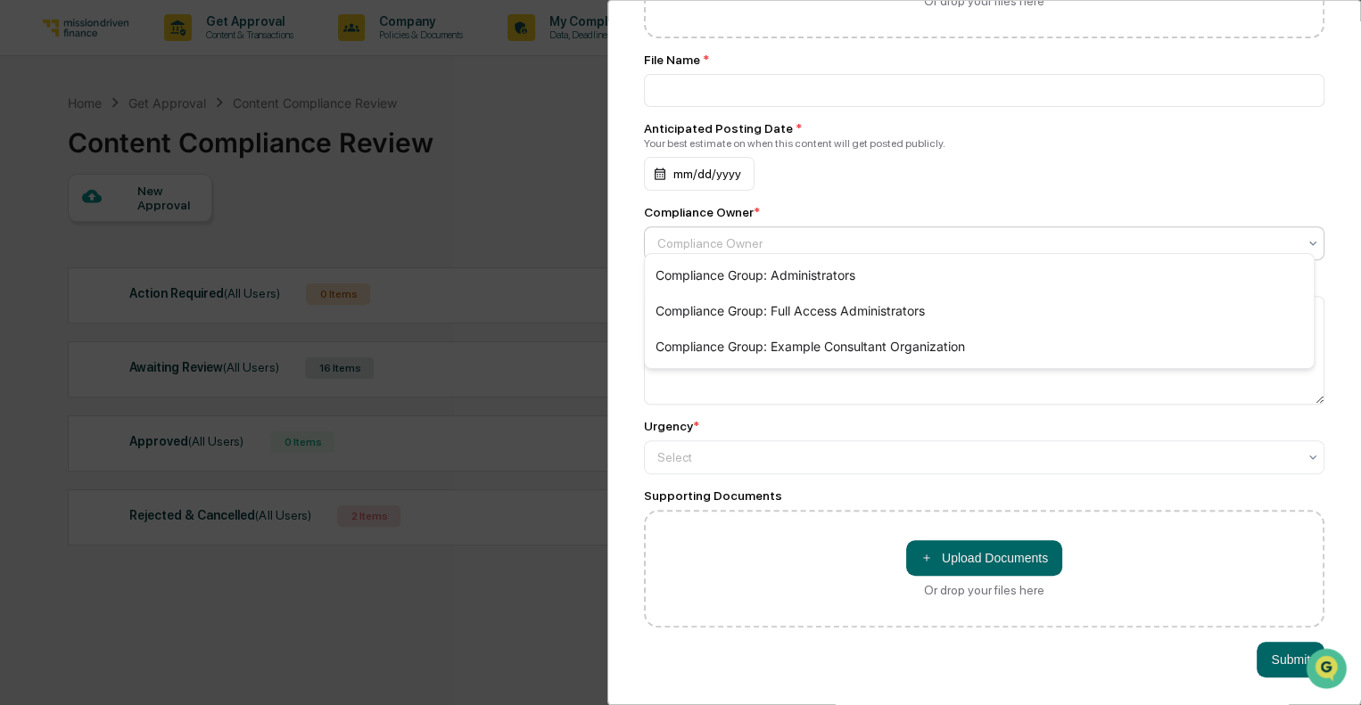
click at [874, 179] on div "File * ＋ Upload Documents Or drop your files here File Name * Anticipated Posti…" at bounding box center [984, 263] width 680 height 729
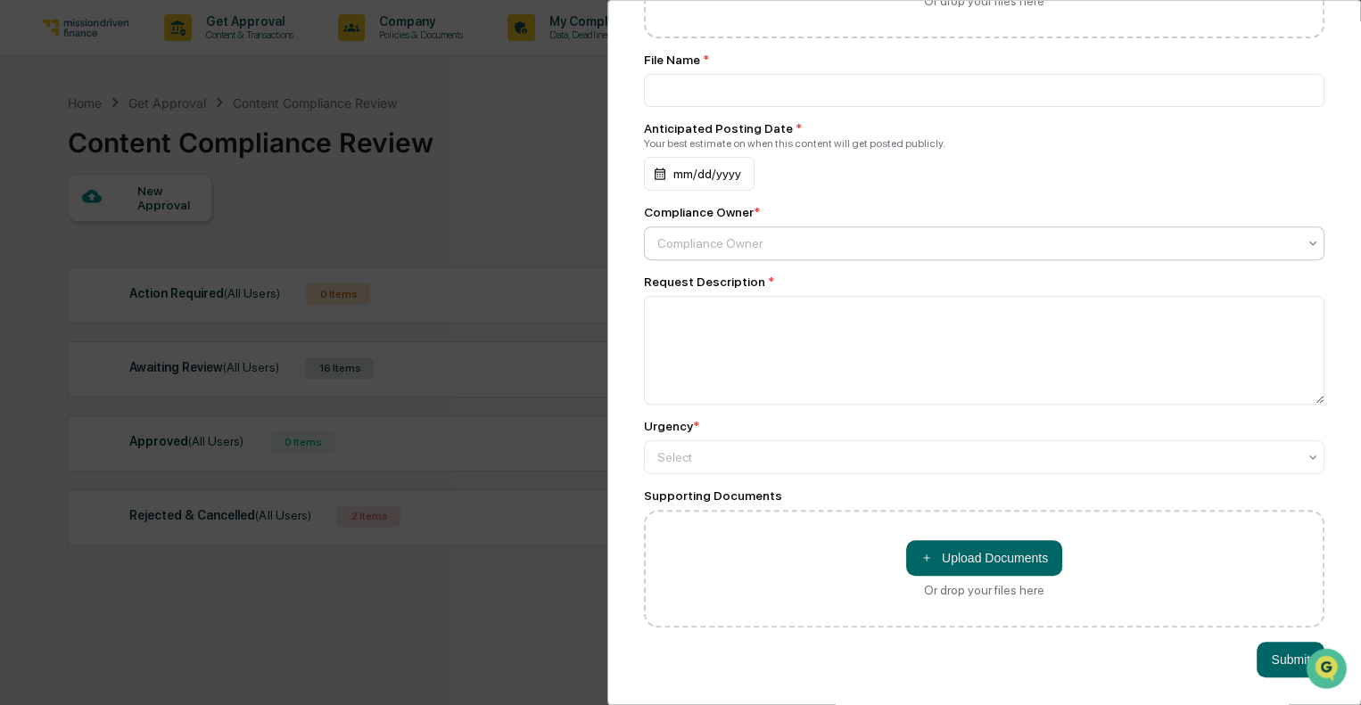
click at [822, 235] on div at bounding box center [976, 244] width 639 height 18
click at [847, 185] on div "File * ＋ Upload Documents Or drop your files here File Name * Anticipated Posti…" at bounding box center [984, 263] width 680 height 729
click at [817, 240] on div at bounding box center [976, 244] width 639 height 18
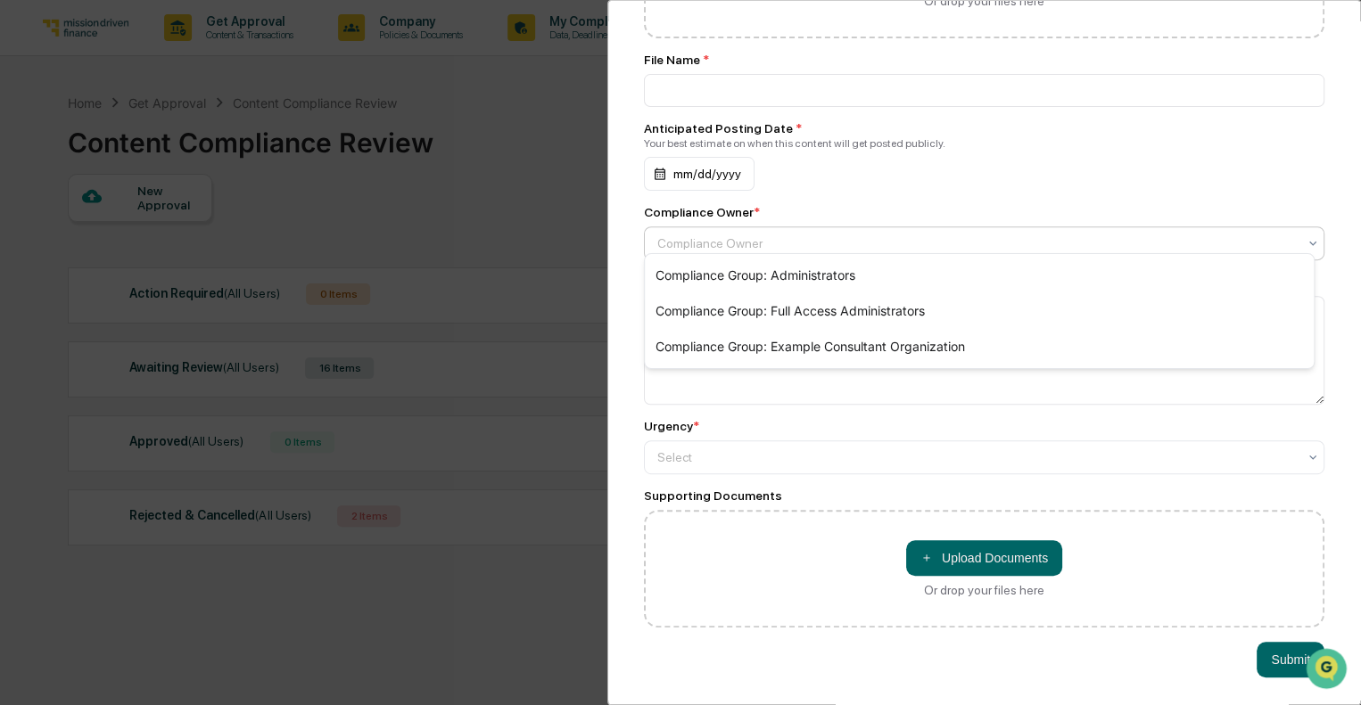
click at [865, 184] on div "File * ＋ Upload Documents Or drop your files here File Name * Anticipated Posti…" at bounding box center [984, 263] width 680 height 729
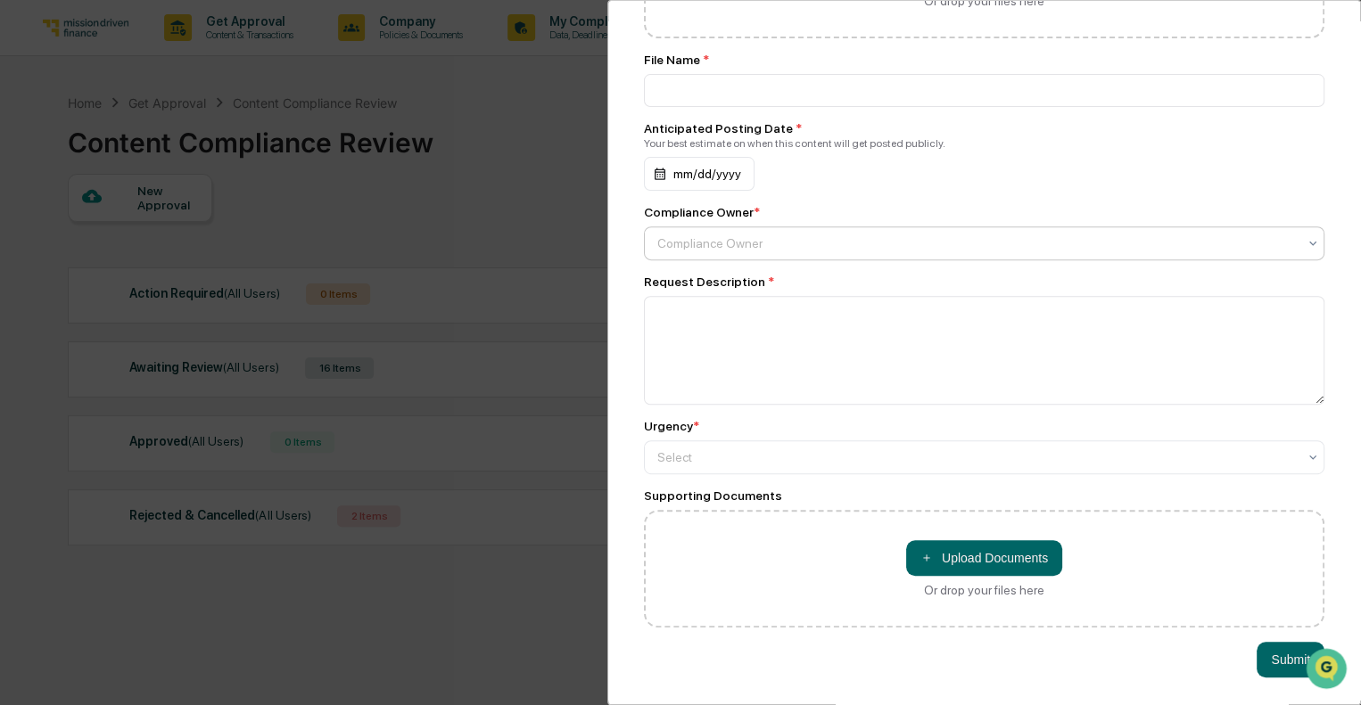
click at [841, 235] on div at bounding box center [976, 244] width 639 height 18
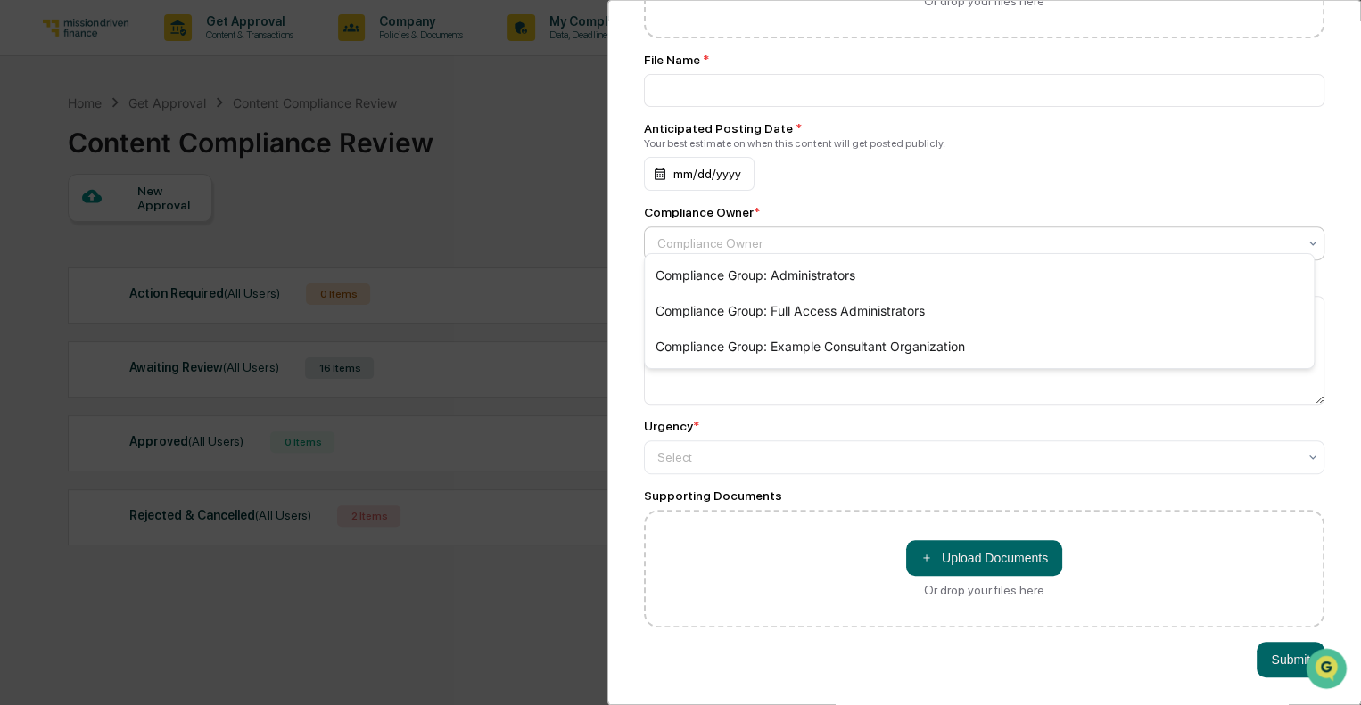
click at [853, 205] on div "Compliance Owner *" at bounding box center [984, 212] width 680 height 14
click at [820, 235] on div at bounding box center [976, 244] width 639 height 18
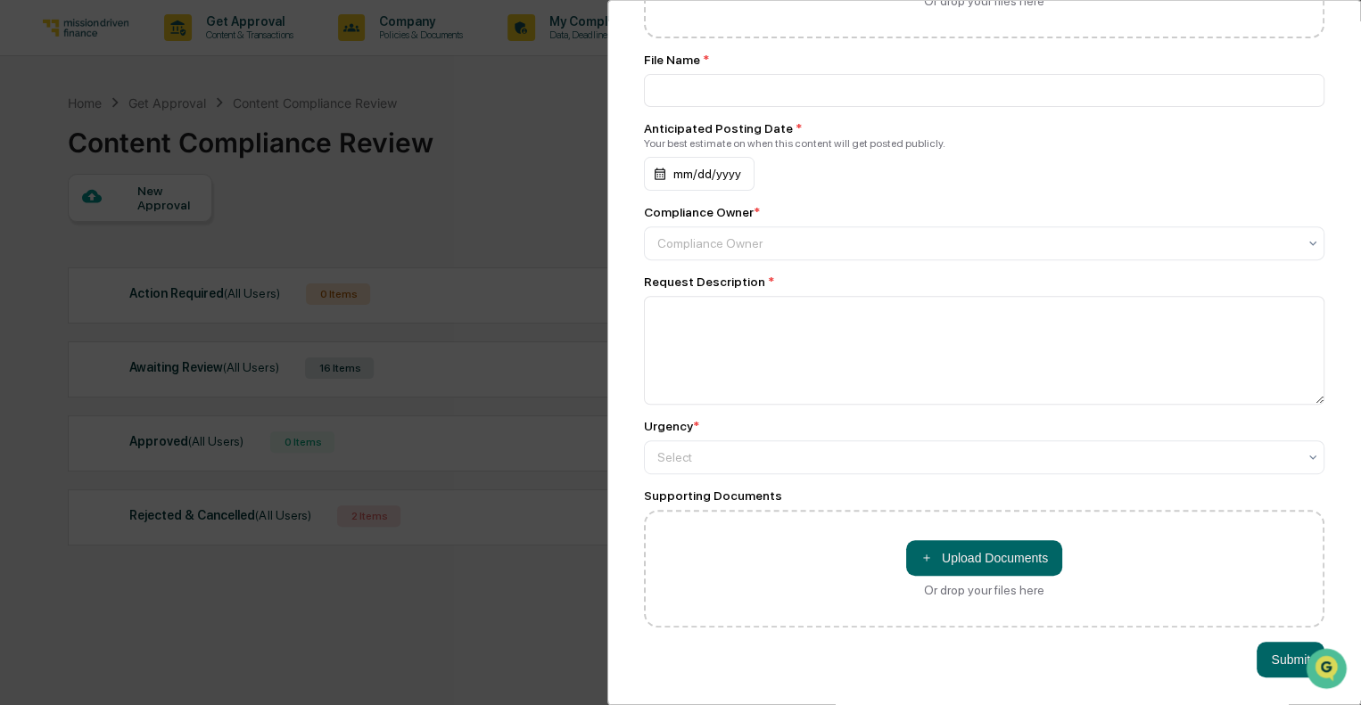
click at [905, 188] on div "File * ＋ Upload Documents Or drop your files here File Name * Anticipated Posti…" at bounding box center [984, 263] width 680 height 729
click at [877, 235] on div at bounding box center [976, 244] width 639 height 18
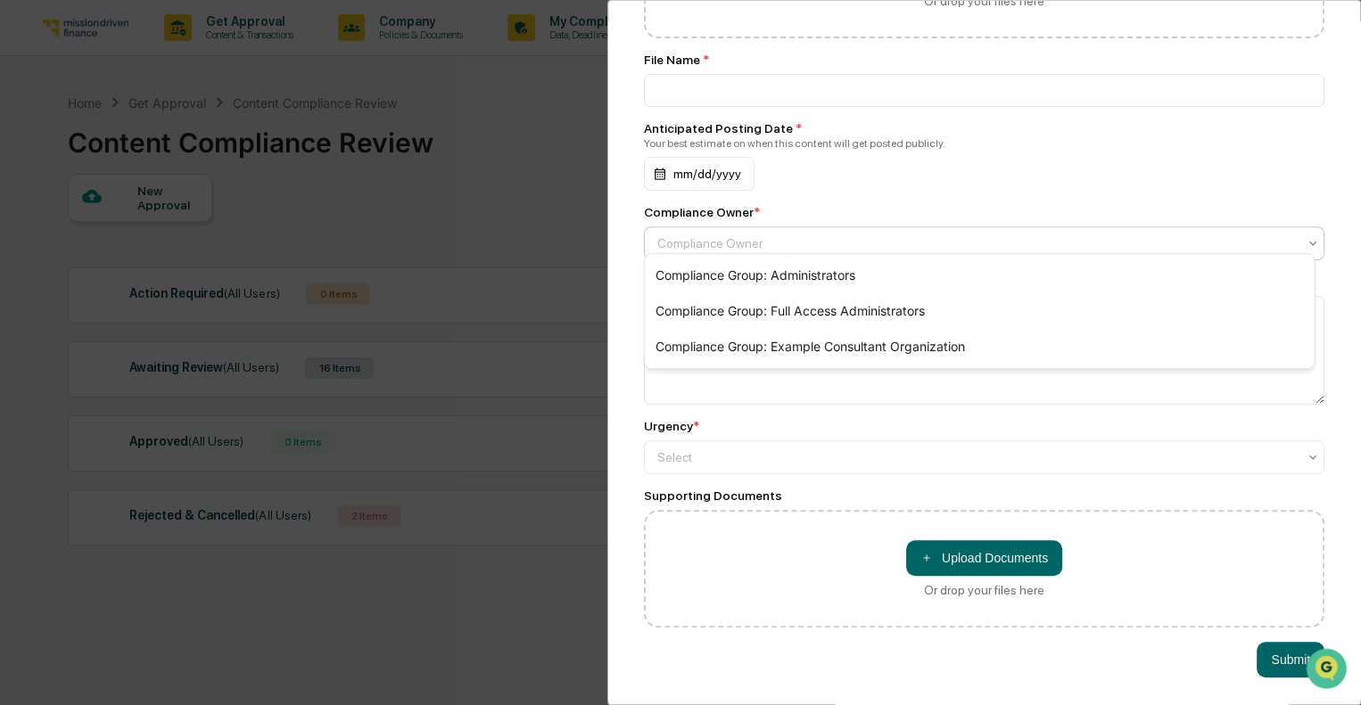
click at [863, 206] on div "Compliance Owner *" at bounding box center [984, 212] width 680 height 14
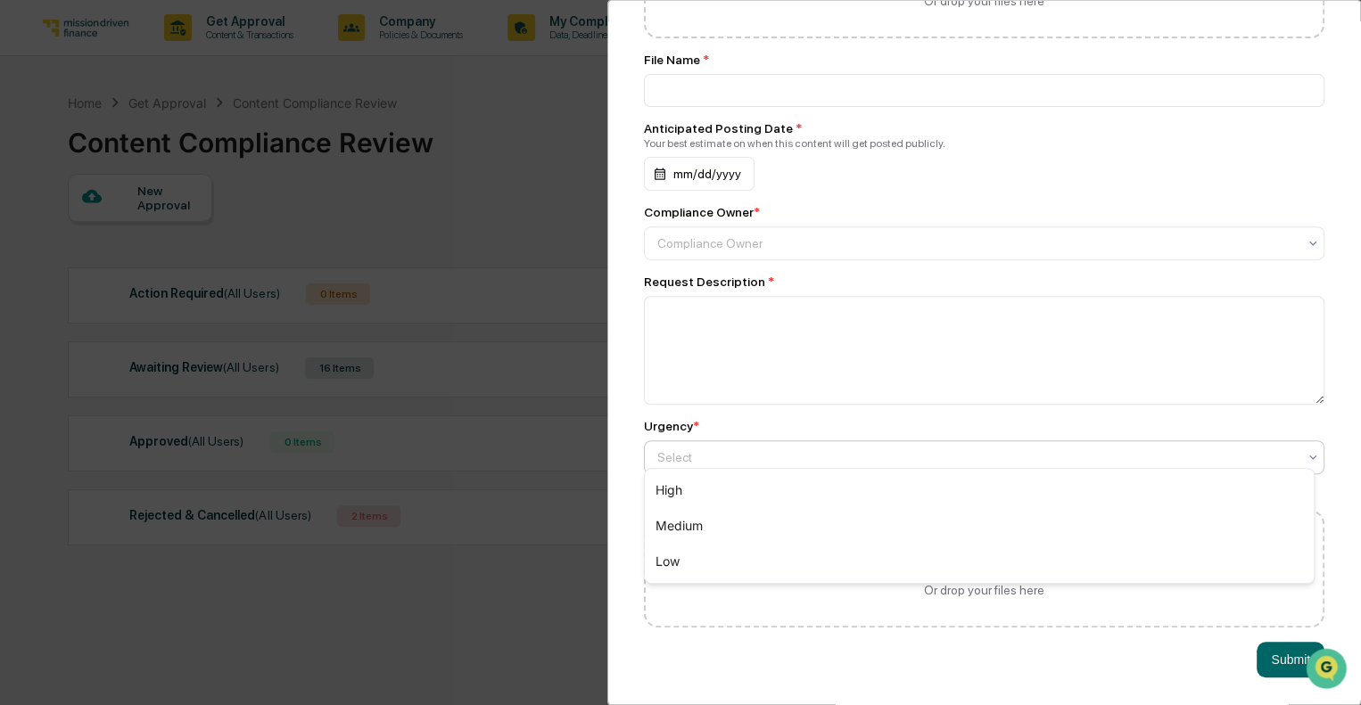
click at [793, 456] on div at bounding box center [976, 458] width 639 height 18
click at [870, 191] on div "File * ＋ Upload Documents Or drop your files here File Name * Anticipated Posti…" at bounding box center [984, 263] width 680 height 729
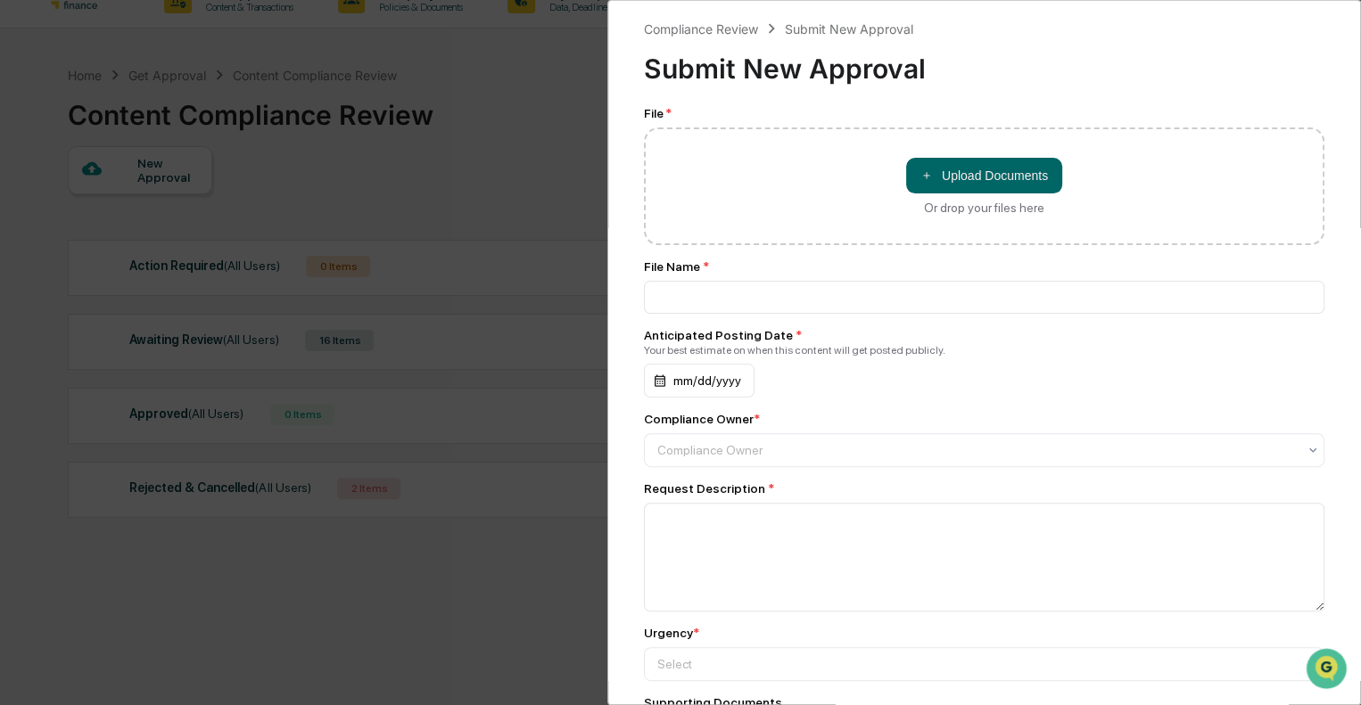
scroll to position [0, 0]
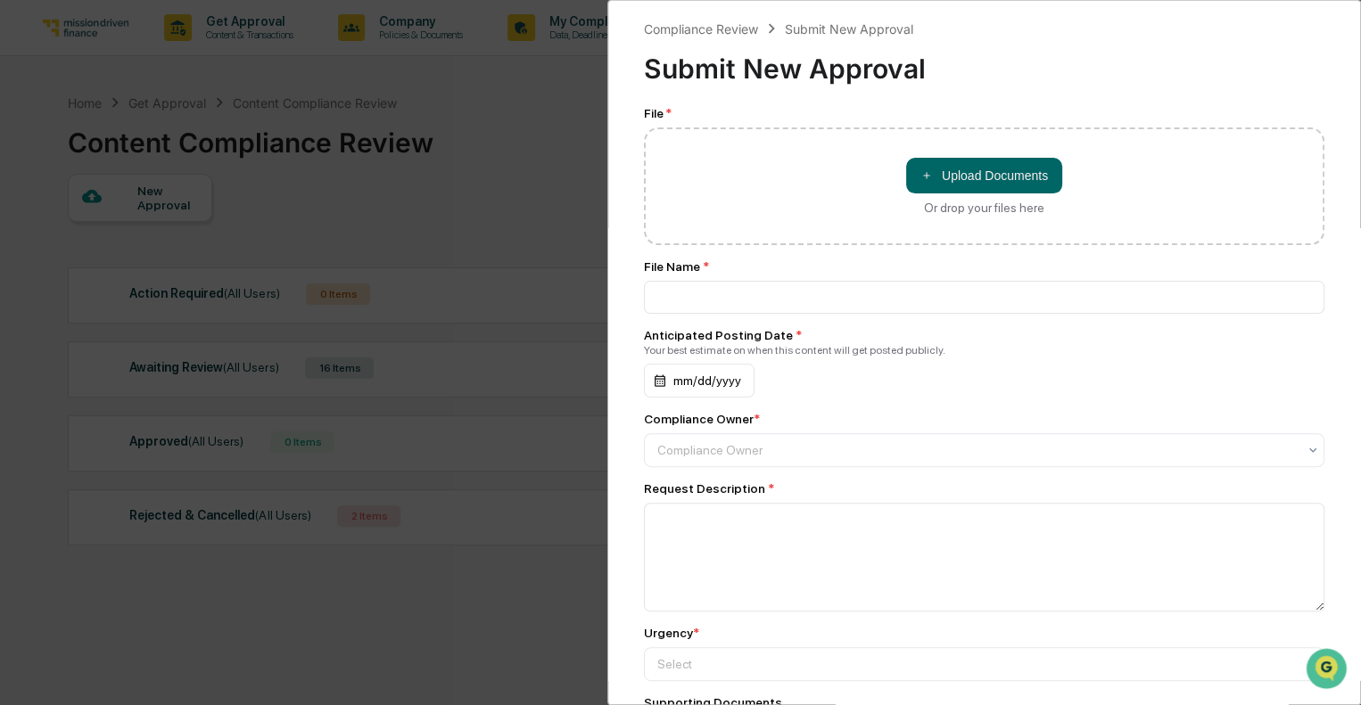
click at [540, 128] on div "Compliance Review Submit New Approval Submit New Approval File * ＋ Upload Docum…" at bounding box center [680, 352] width 1361 height 705
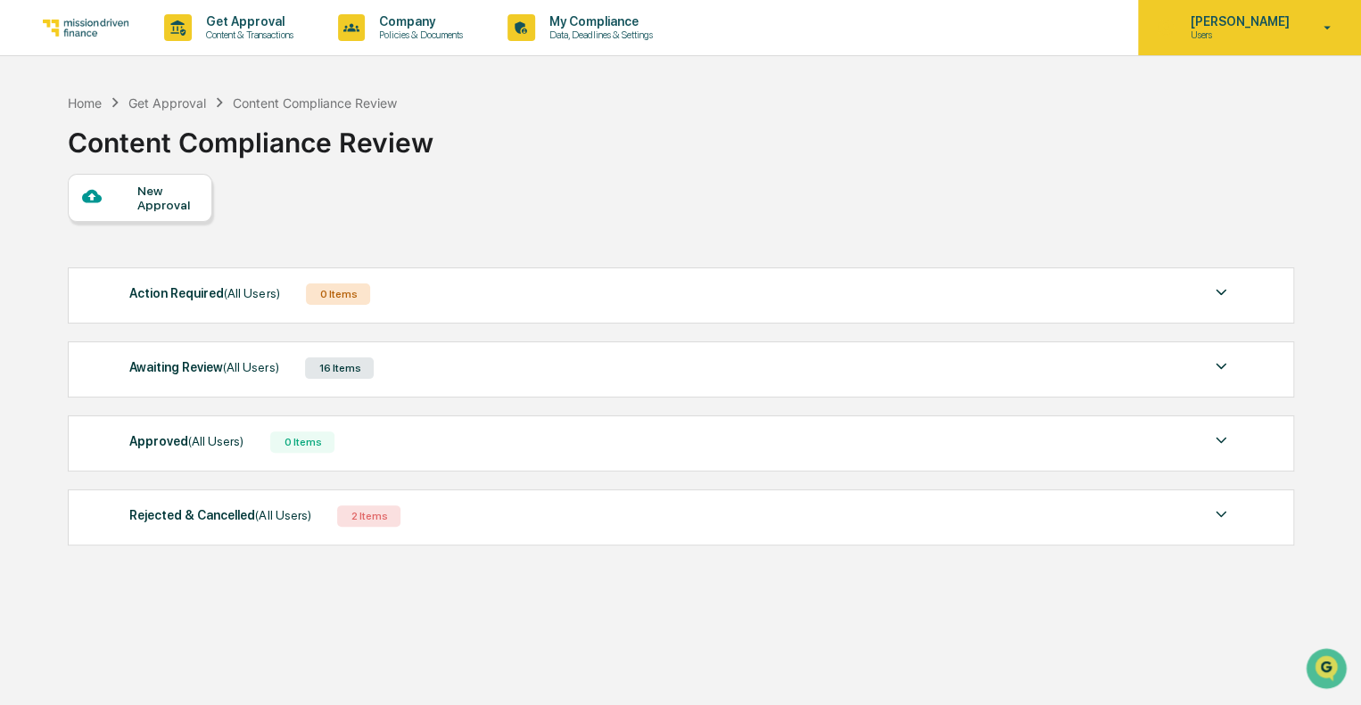
click at [1322, 33] on icon at bounding box center [1327, 28] width 31 height 17
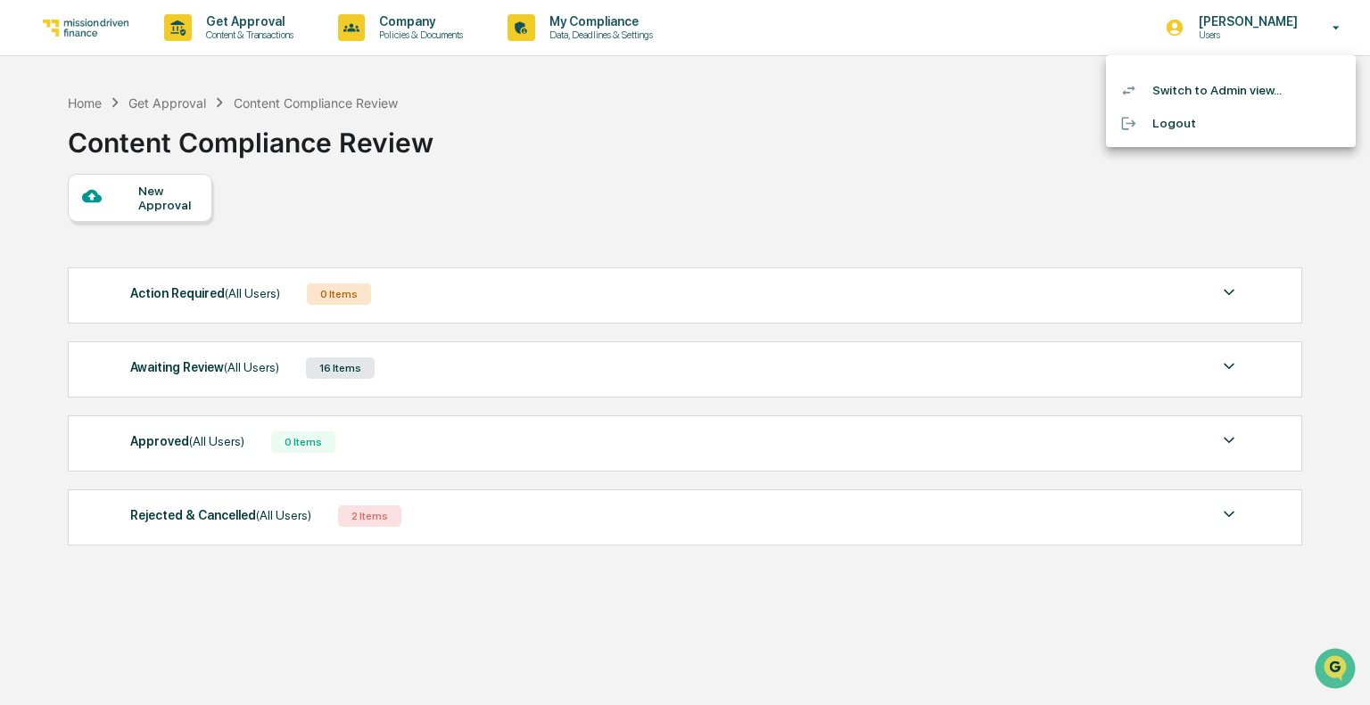
click at [1213, 92] on li "Switch to Admin view..." at bounding box center [1231, 90] width 250 height 33
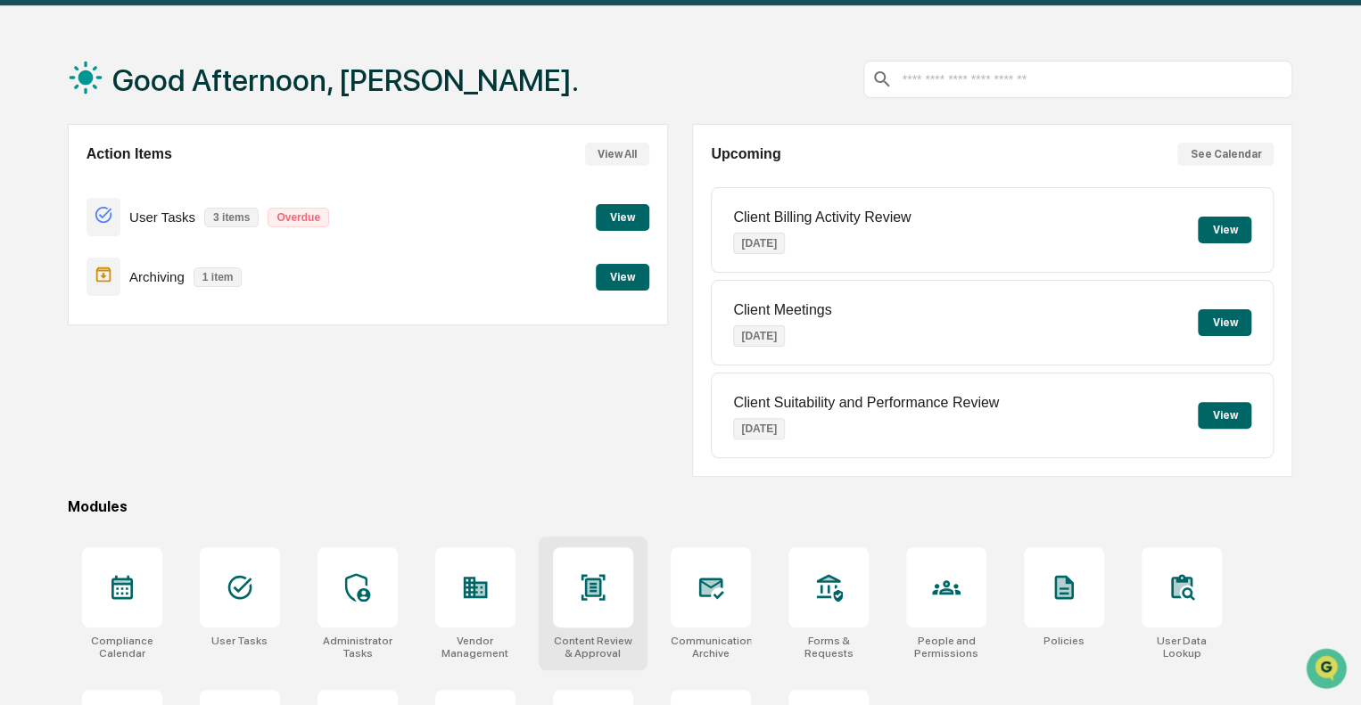
scroll to position [89, 0]
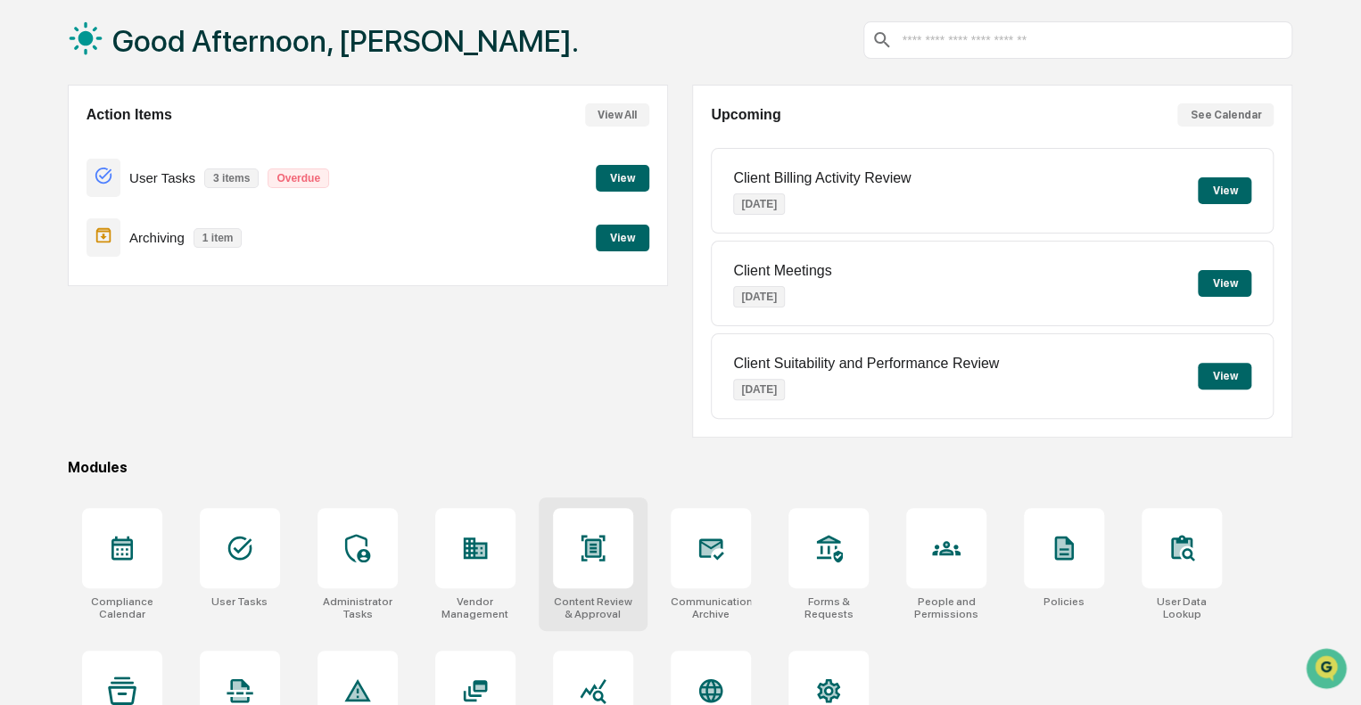
click at [586, 557] on icon at bounding box center [593, 548] width 24 height 26
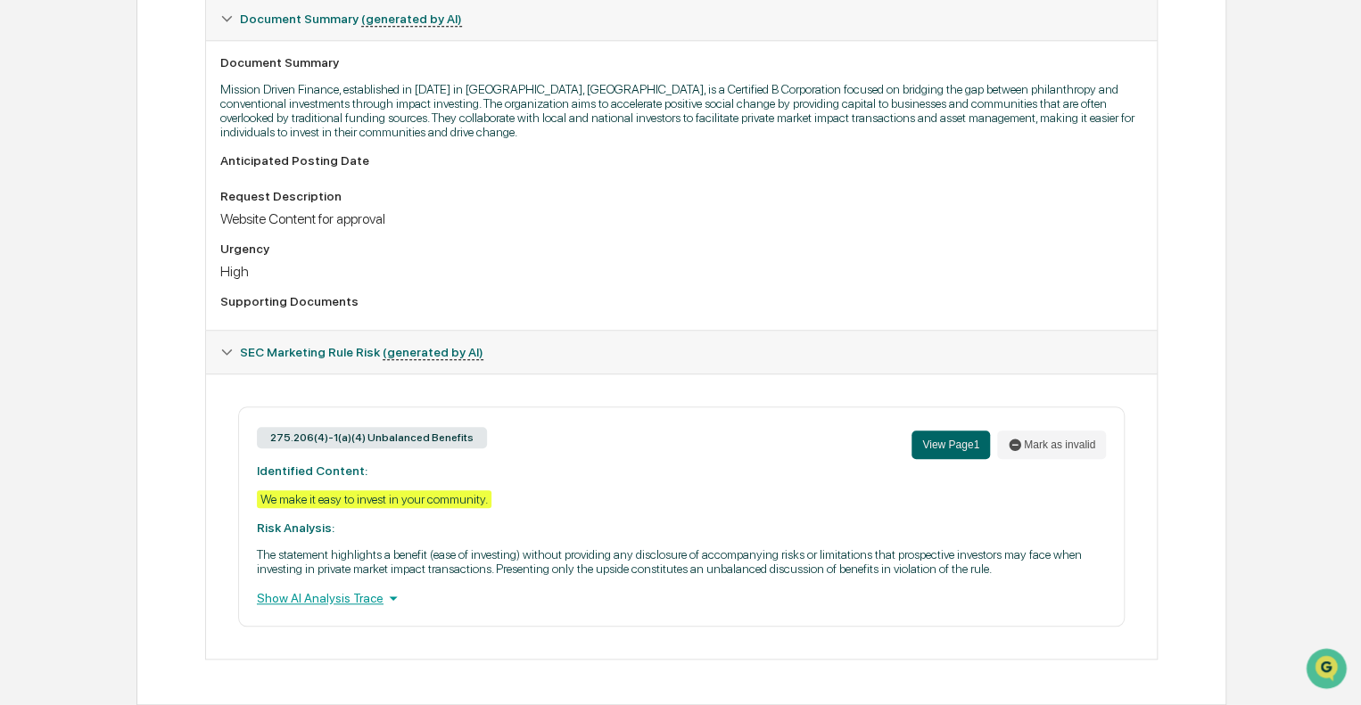
scroll to position [470, 0]
click at [367, 601] on div "Show AI Analysis Trace" at bounding box center [681, 599] width 849 height 20
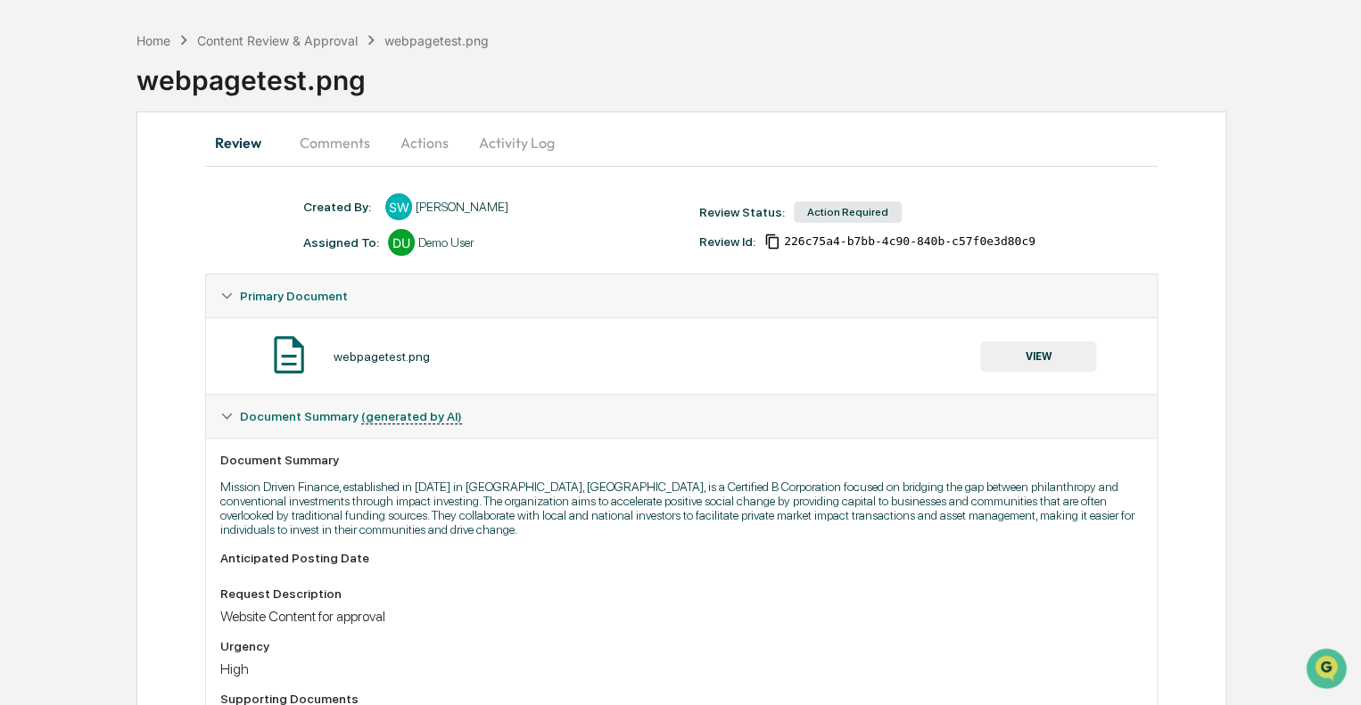
scroll to position [38, 0]
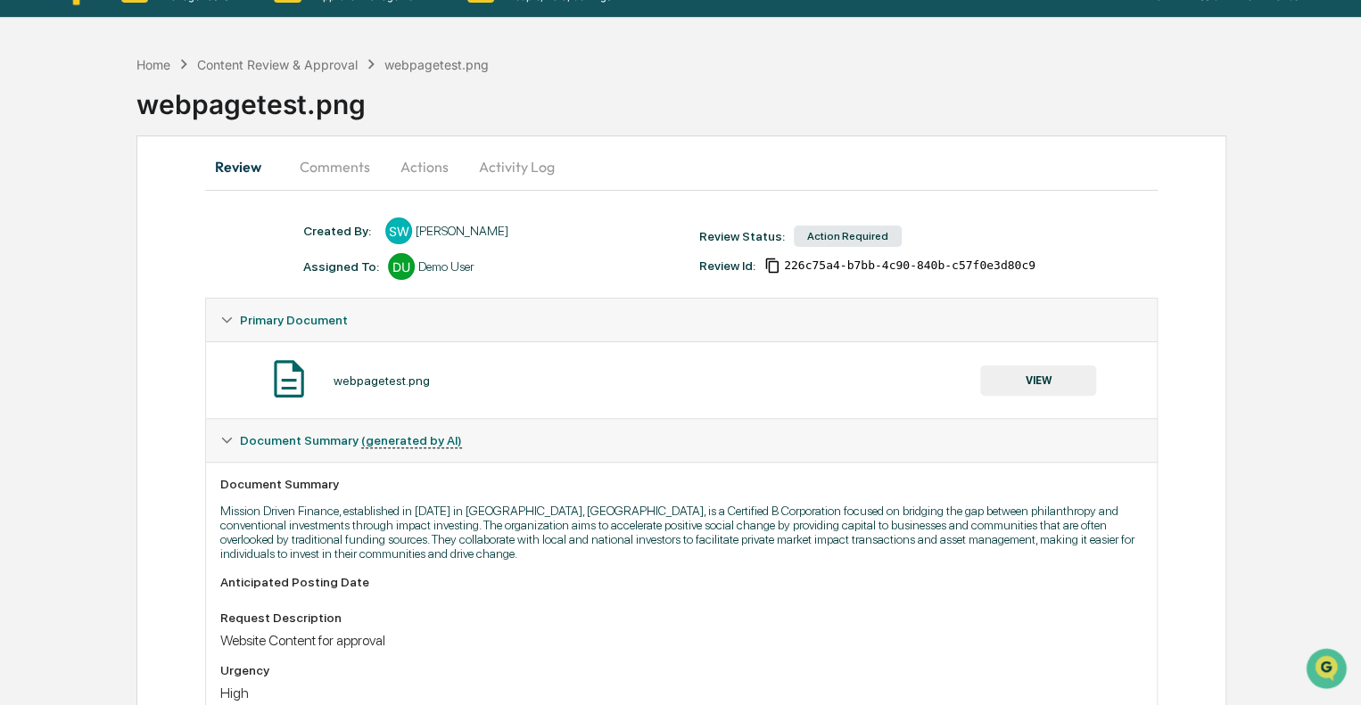
click at [334, 172] on button "Comments" at bounding box center [334, 166] width 99 height 43
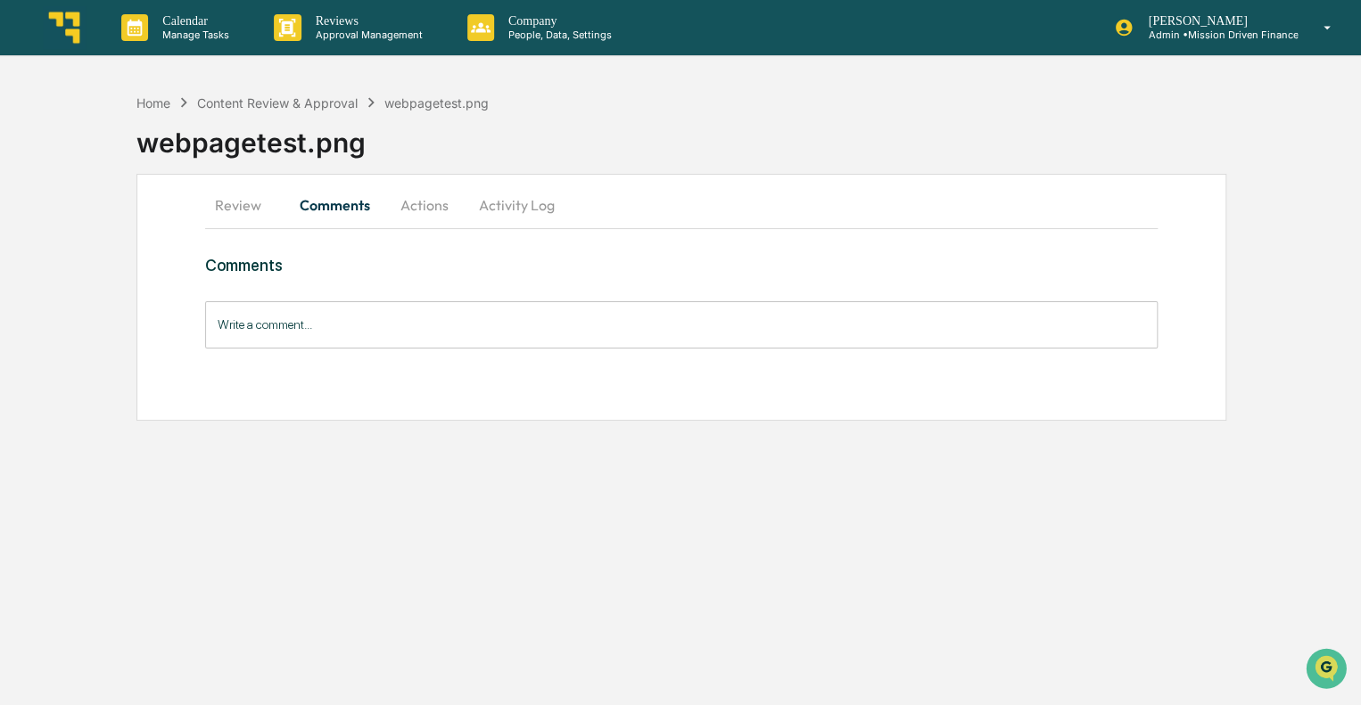
scroll to position [0, 0]
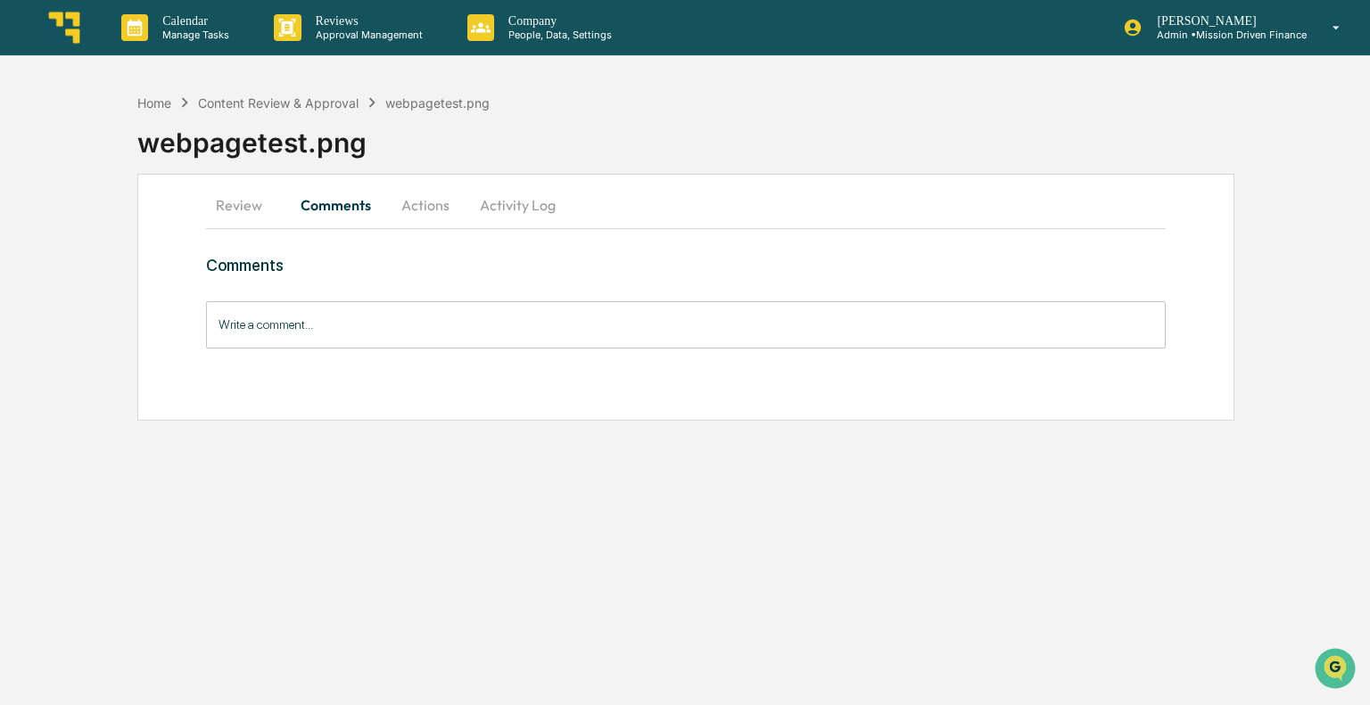
click at [453, 317] on input "Write a comment..." at bounding box center [685, 324] width 959 height 47
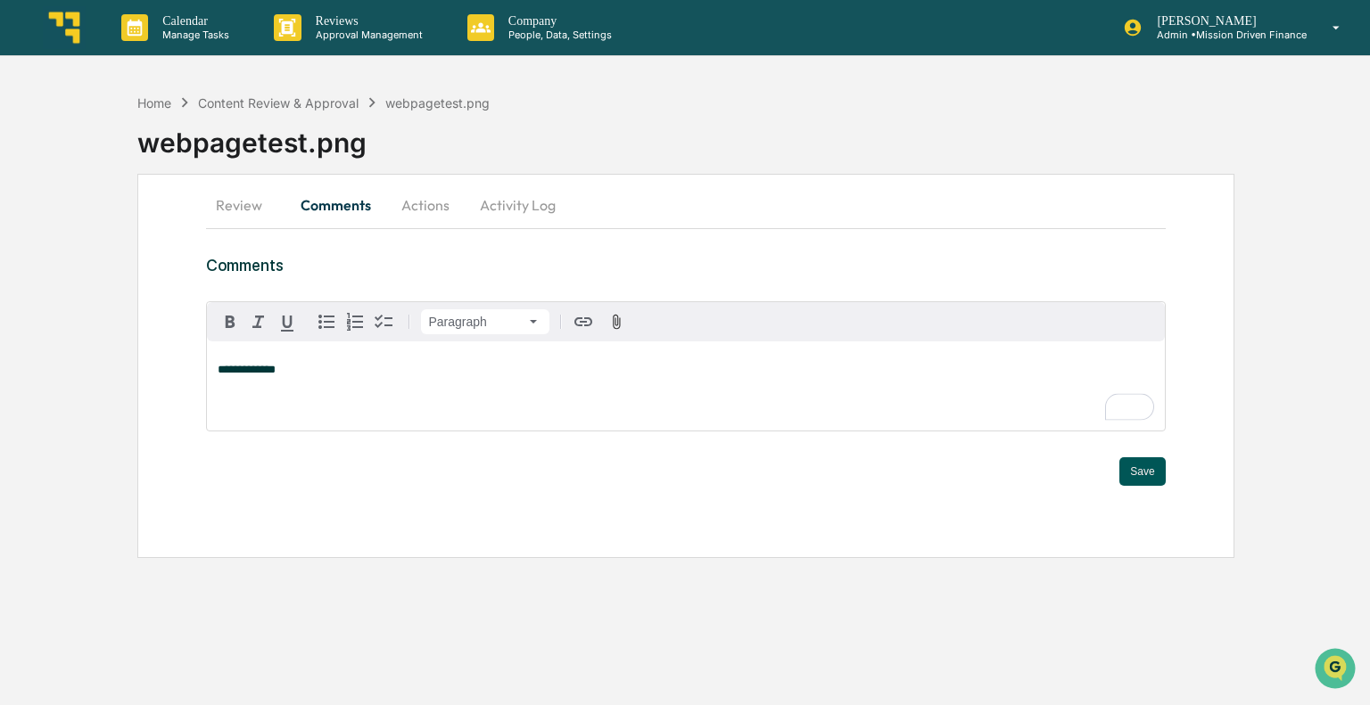
click at [1134, 470] on button "Save" at bounding box center [1141, 471] width 45 height 29
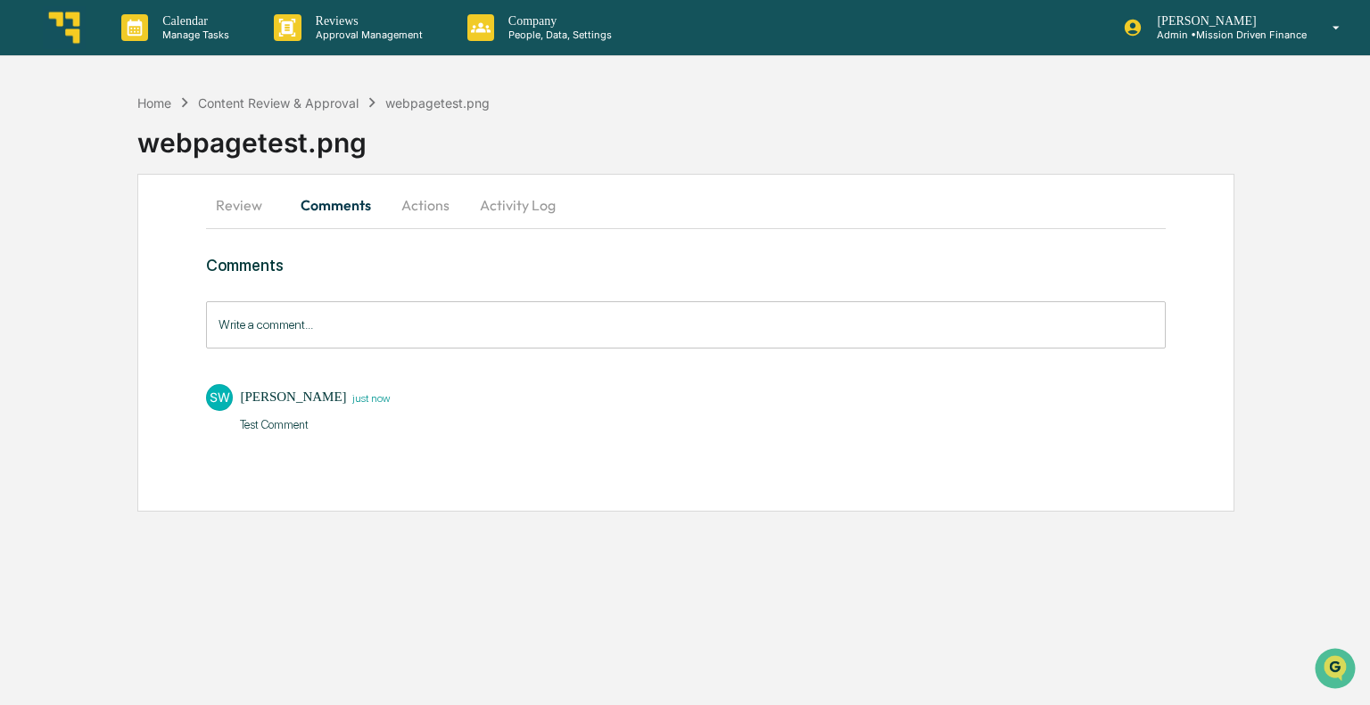
drag, startPoint x: 412, startPoint y: 206, endPoint x: 440, endPoint y: 327, distance: 124.4
click at [440, 327] on div "Review Comments Actions Activity Log Comments Write a comment... Write a commen…" at bounding box center [686, 343] width 1098 height 338
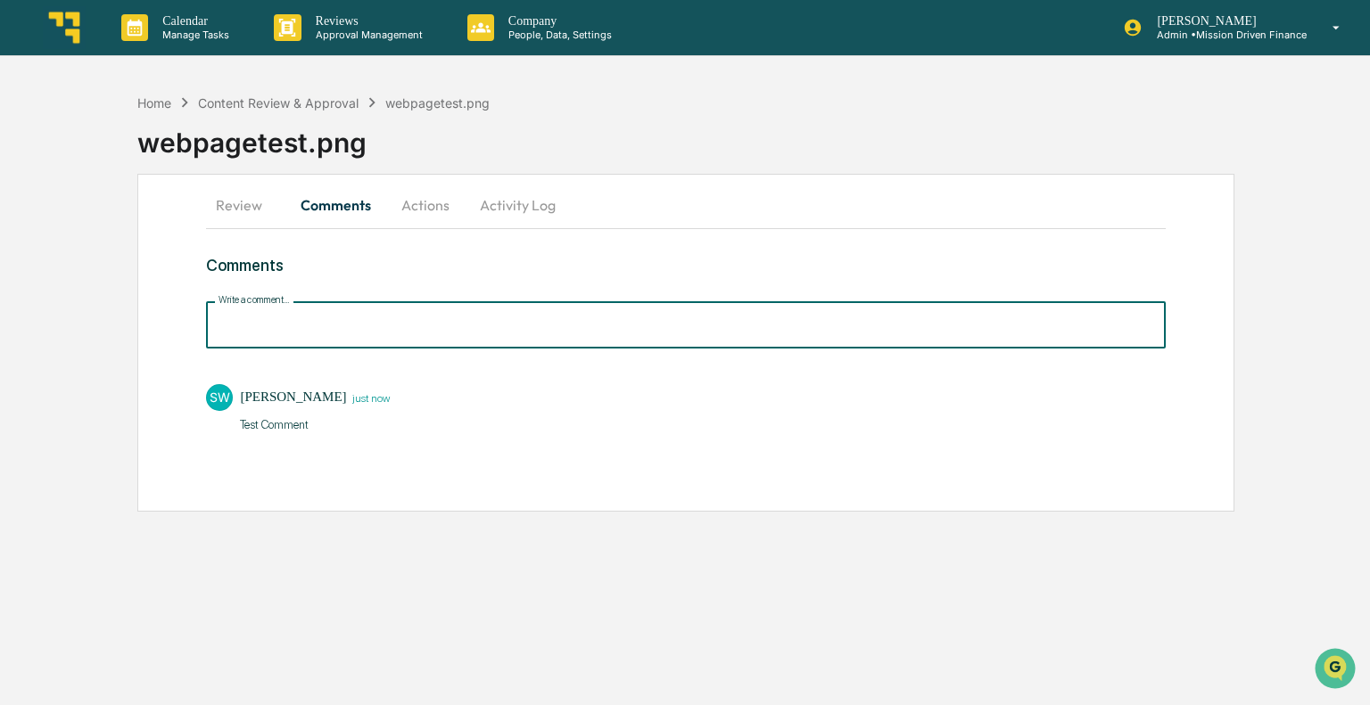
click at [440, 327] on input "Write a comment..." at bounding box center [685, 324] width 959 height 47
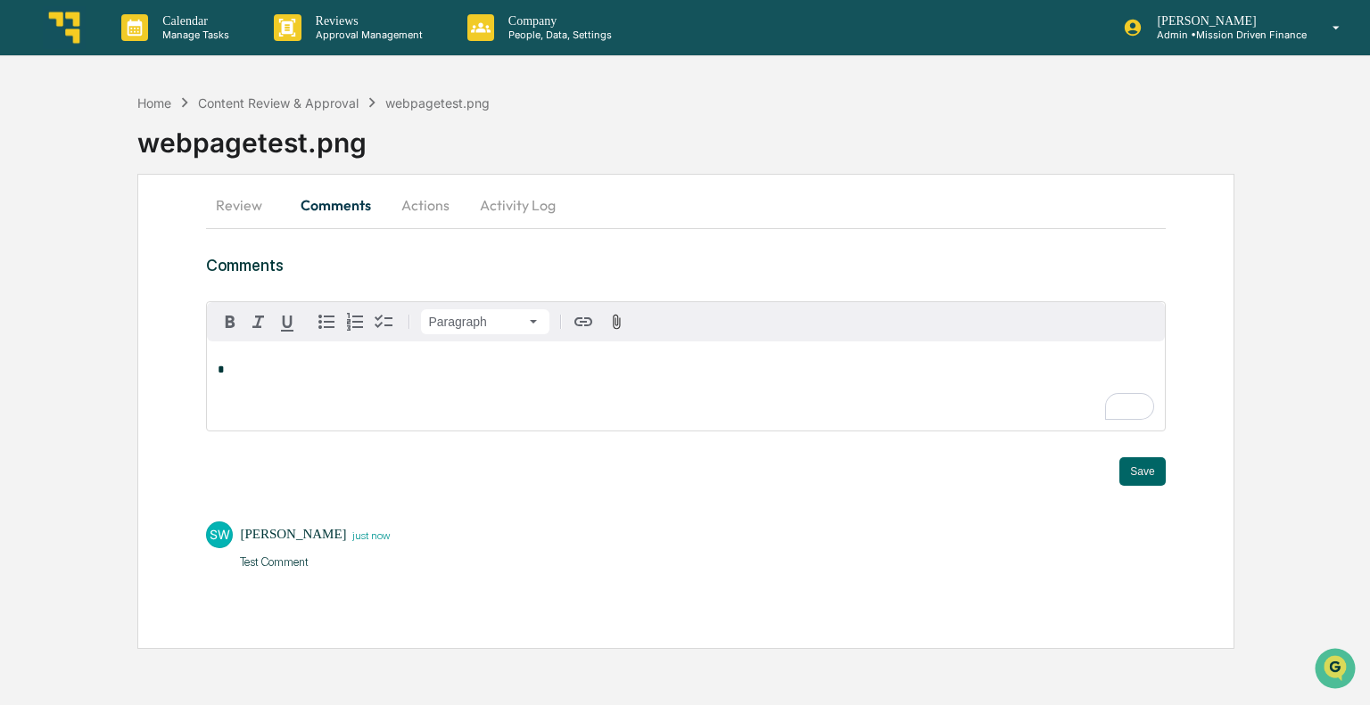
click at [432, 201] on button "Actions" at bounding box center [425, 205] width 80 height 43
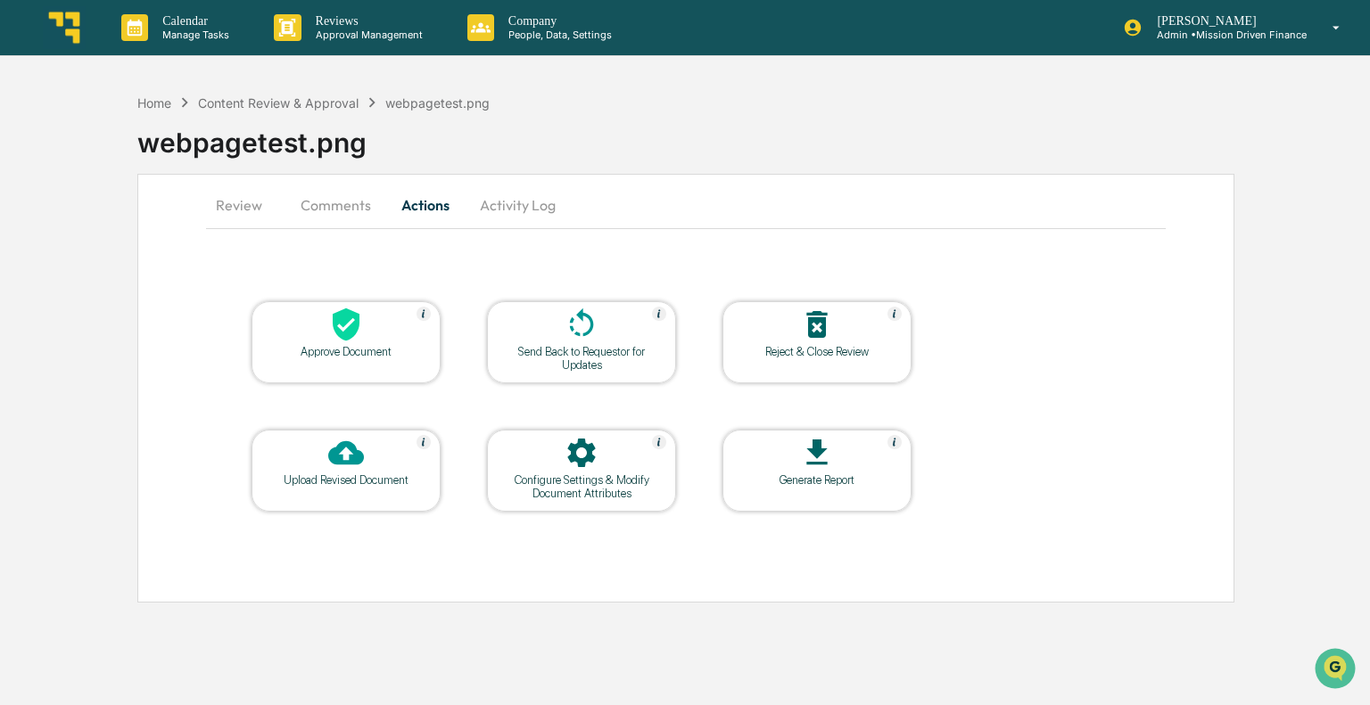
click at [799, 455] on icon at bounding box center [817, 453] width 36 height 36
drag, startPoint x: 826, startPoint y: 465, endPoint x: 1003, endPoint y: 414, distance: 184.8
click at [1003, 414] on div "Approve Document Send Back to Requestor for Updates Reject & Close Review Uploa…" at bounding box center [685, 406] width 959 height 301
click at [516, 212] on button "Activity Log" at bounding box center [517, 205] width 104 height 43
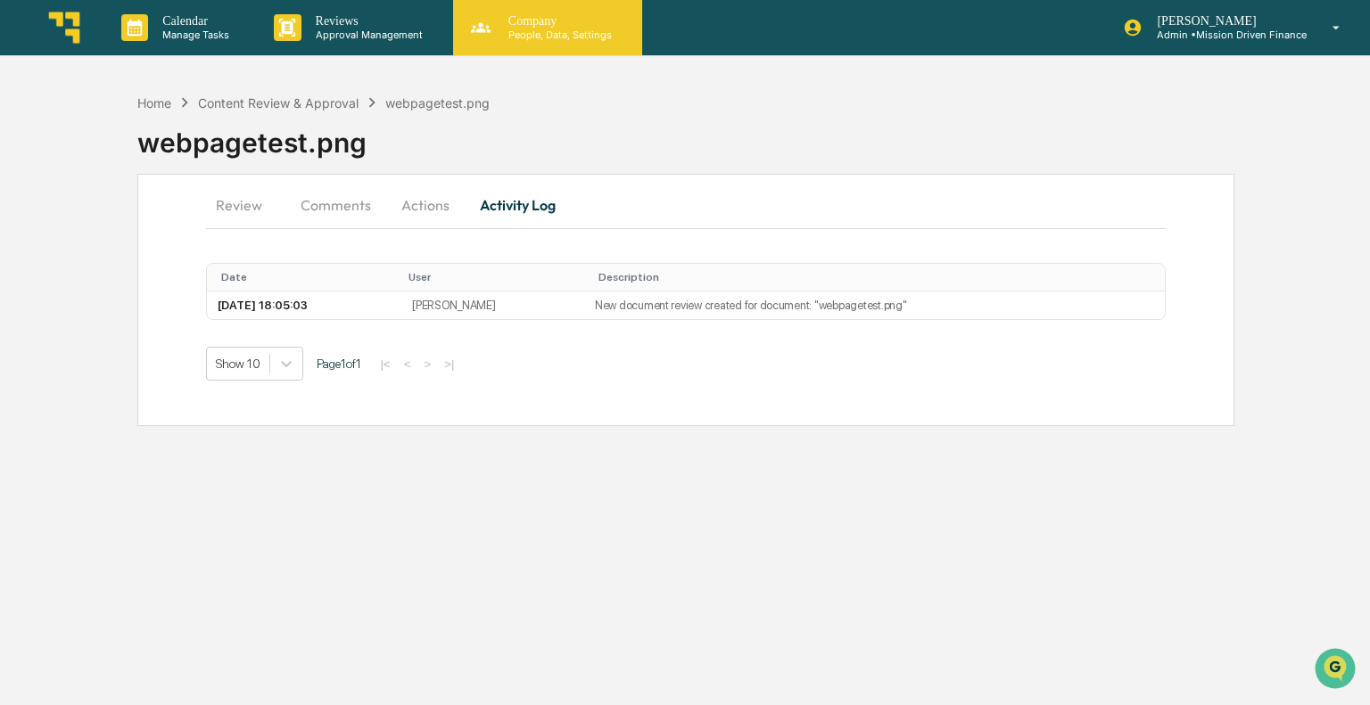
click at [575, 33] on p "People, Data, Settings" at bounding box center [557, 35] width 127 height 12
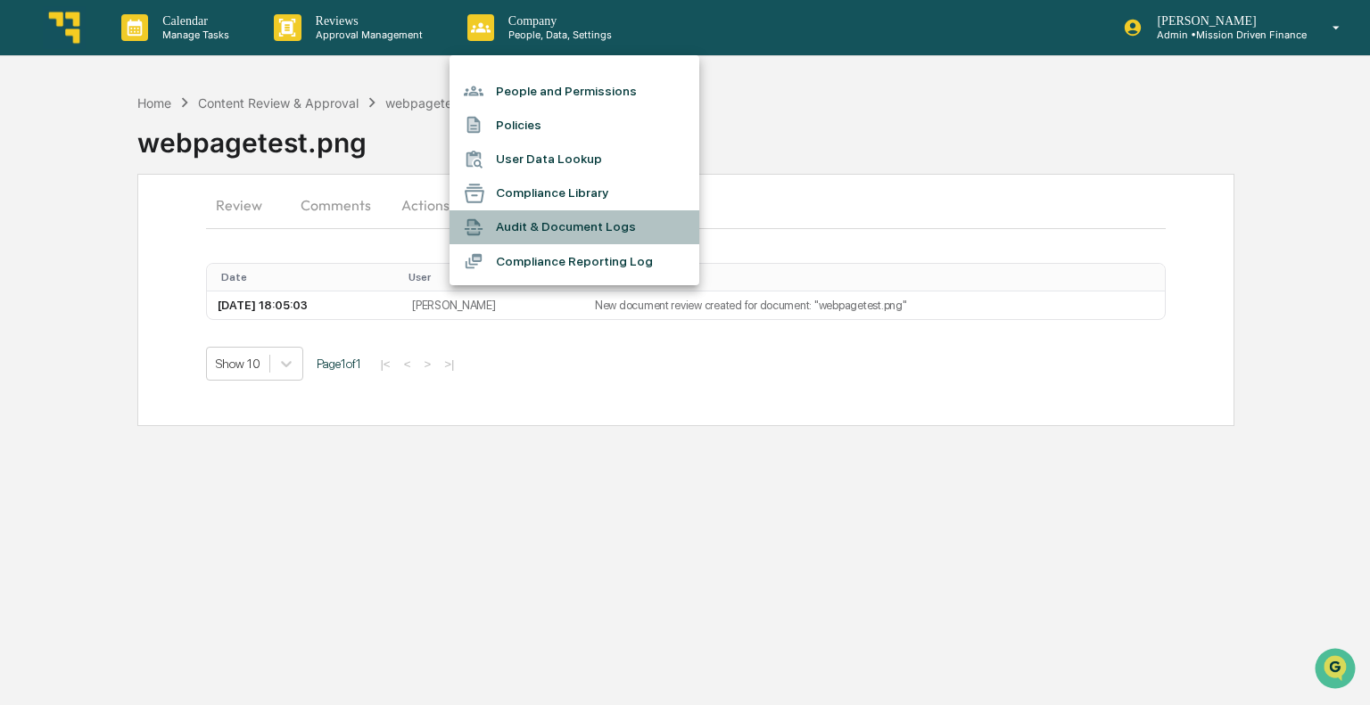
click at [556, 227] on li "Audit & Document Logs" at bounding box center [574, 227] width 250 height 34
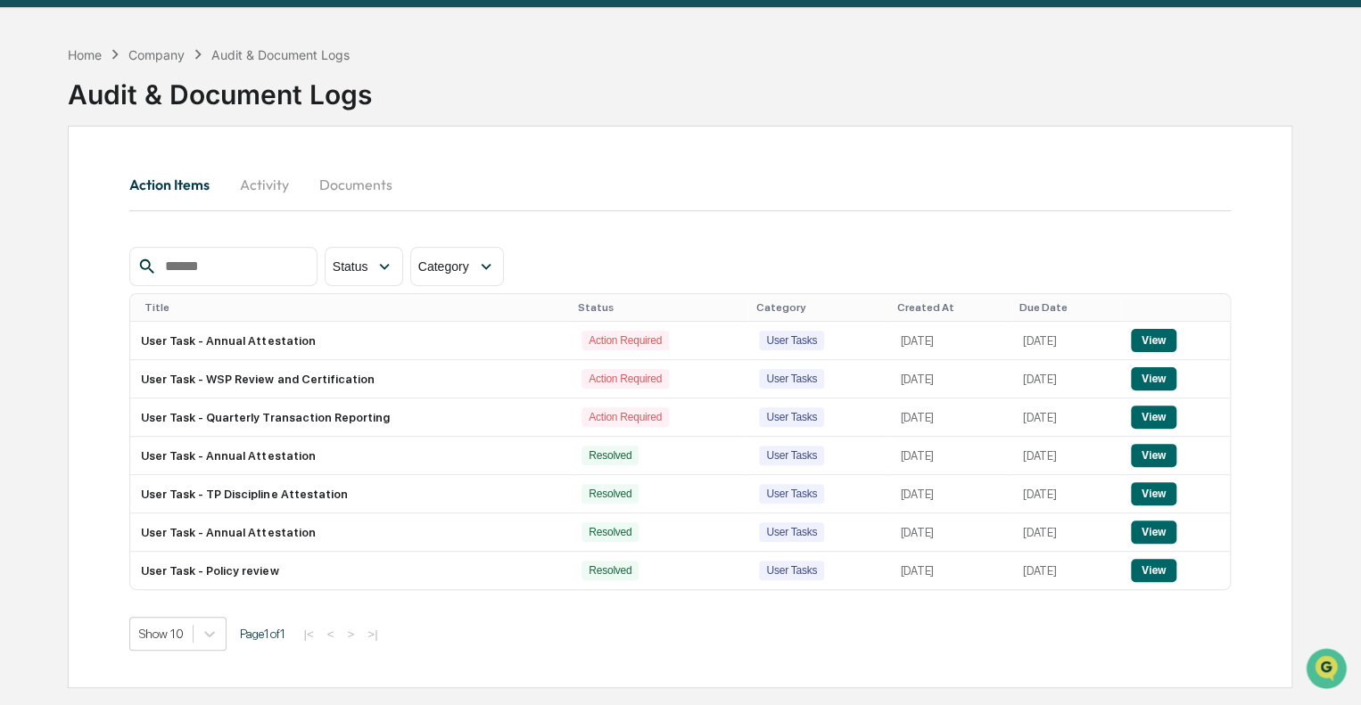
scroll to position [85, 0]
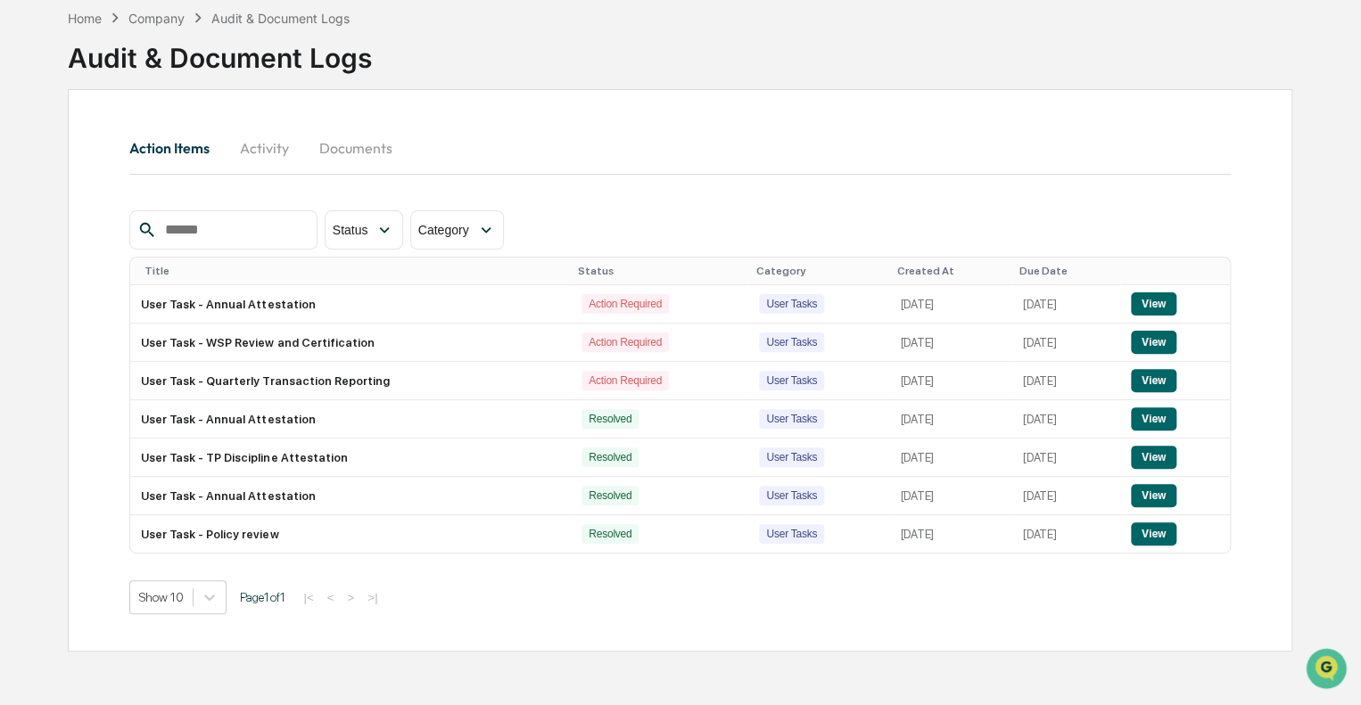
click at [337, 145] on button "Documents" at bounding box center [355, 148] width 102 height 43
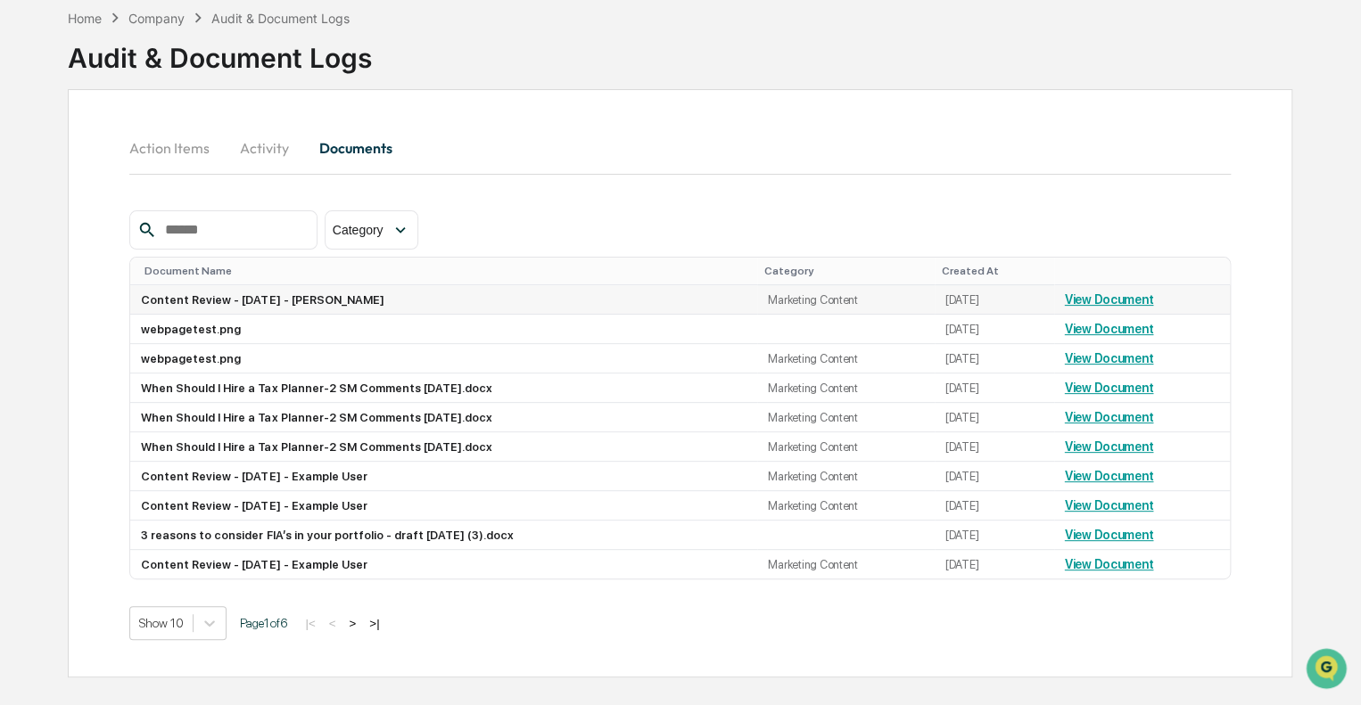
click at [1123, 299] on link "View Document" at bounding box center [1109, 299] width 89 height 14
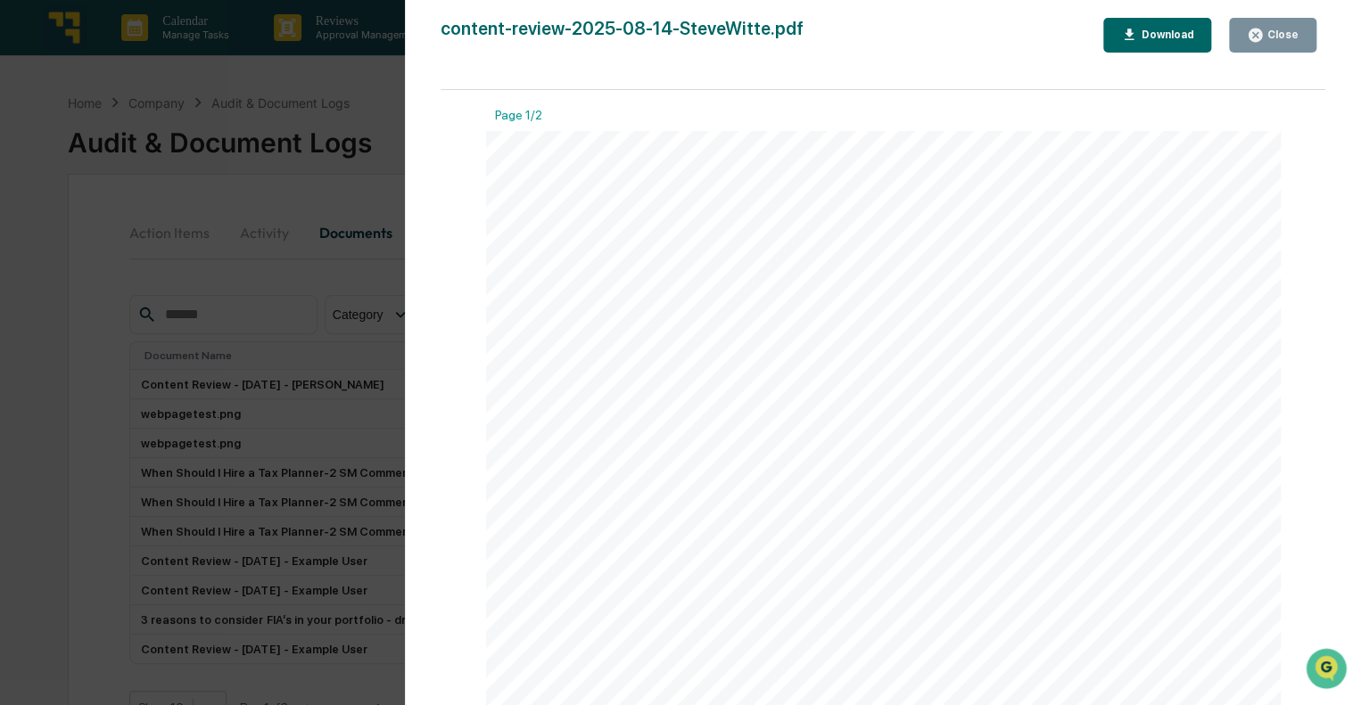
click at [1293, 36] on div "Close" at bounding box center [1281, 35] width 35 height 12
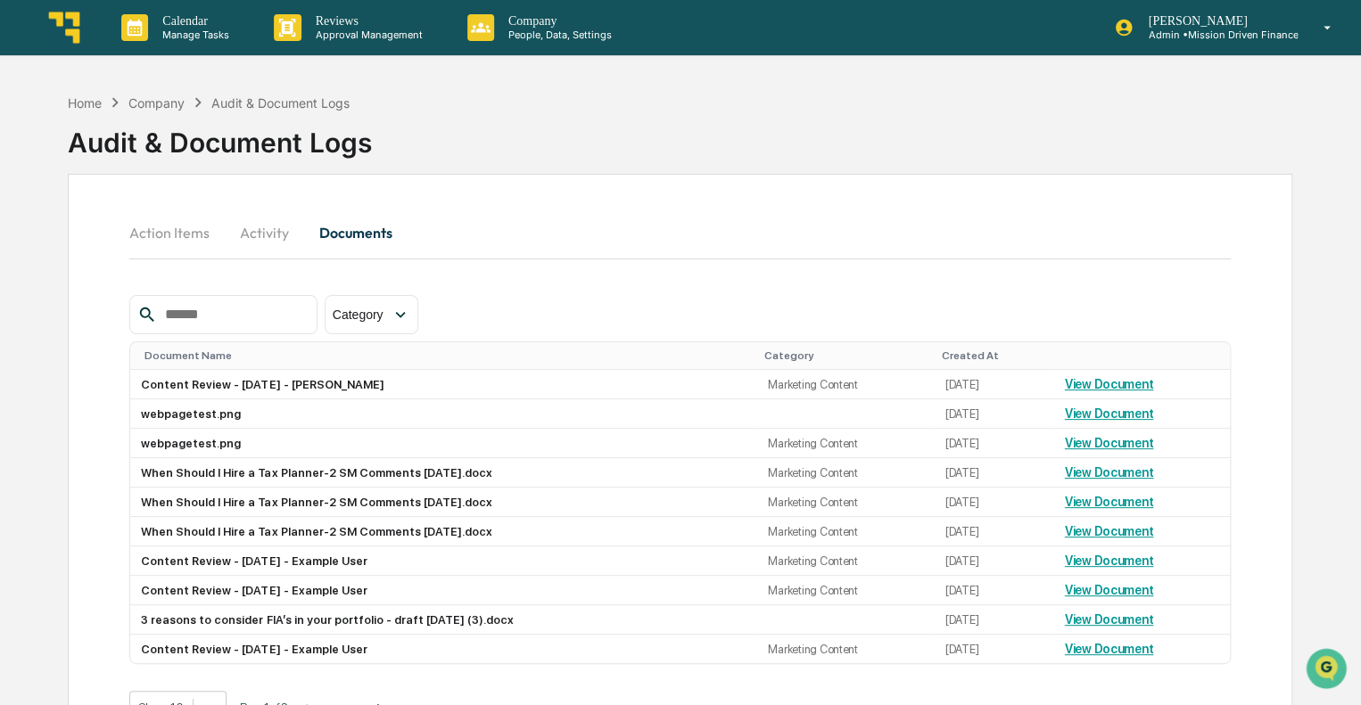
click at [72, 26] on img at bounding box center [64, 27] width 43 height 43
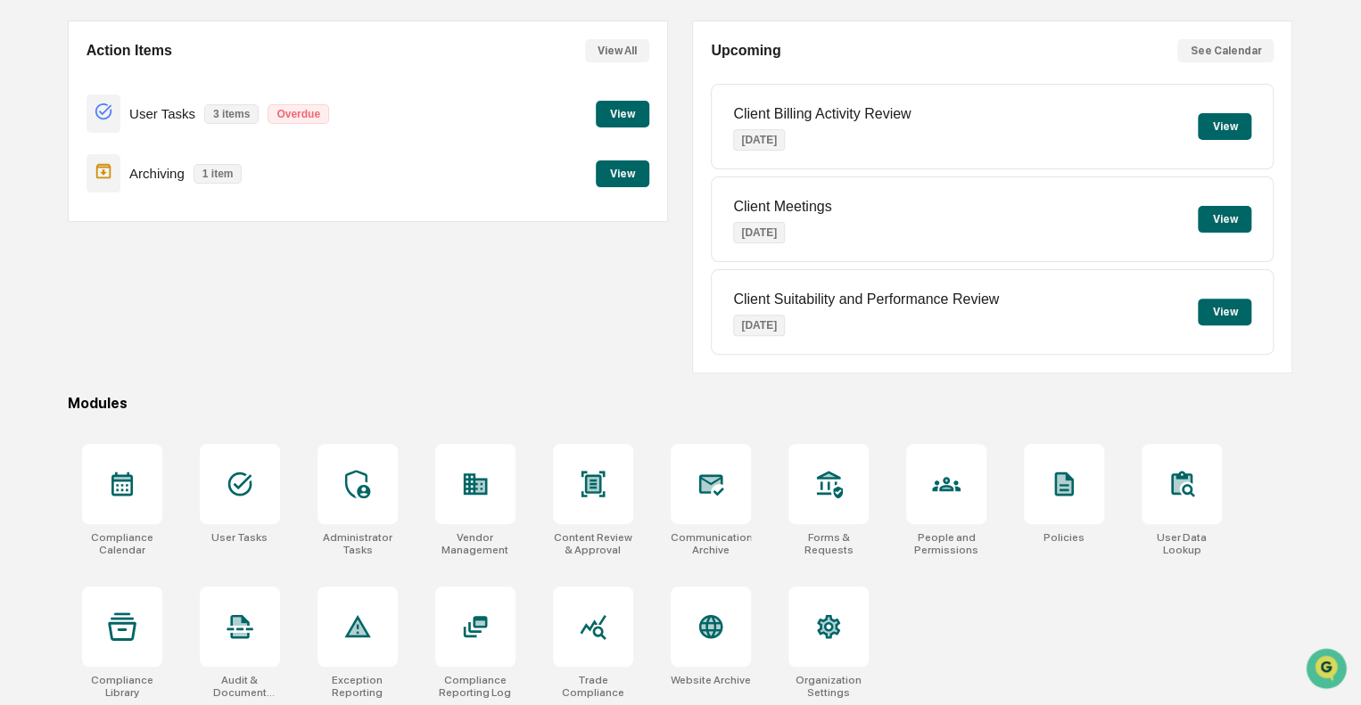
scroll to position [157, 0]
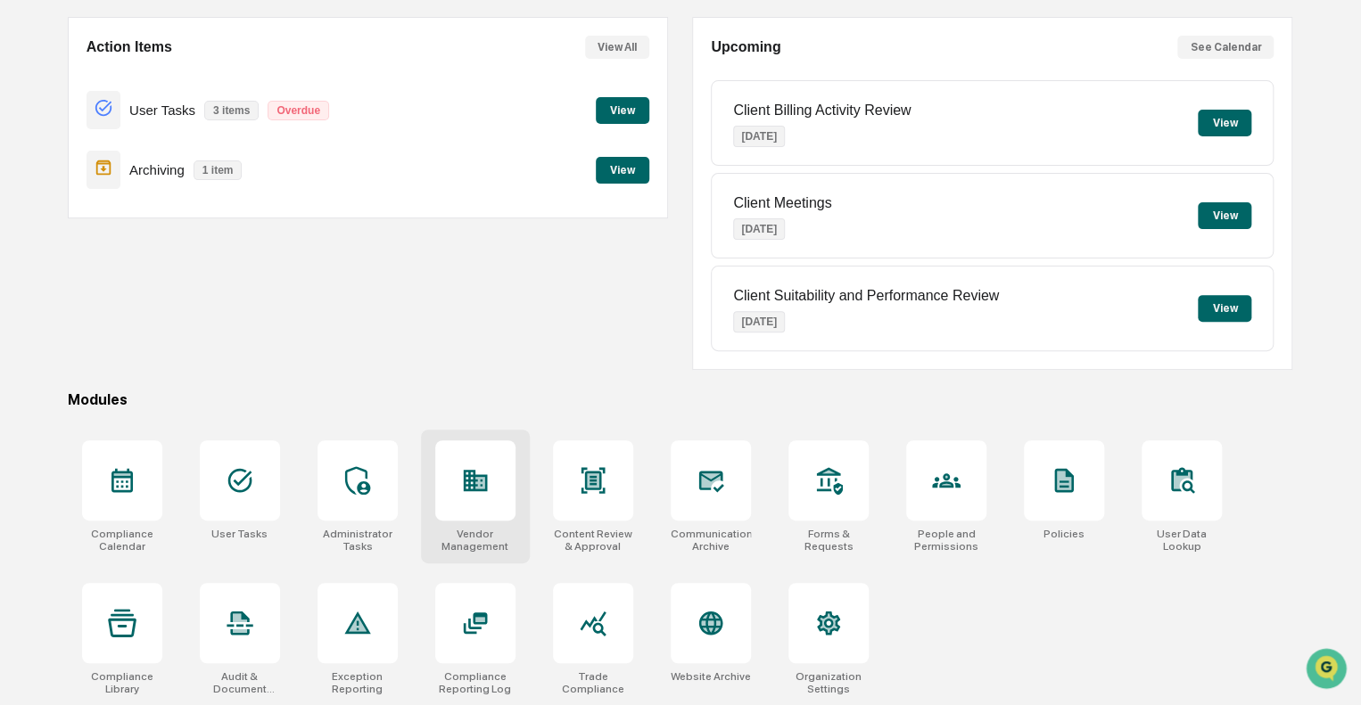
click at [492, 466] on div at bounding box center [475, 481] width 80 height 80
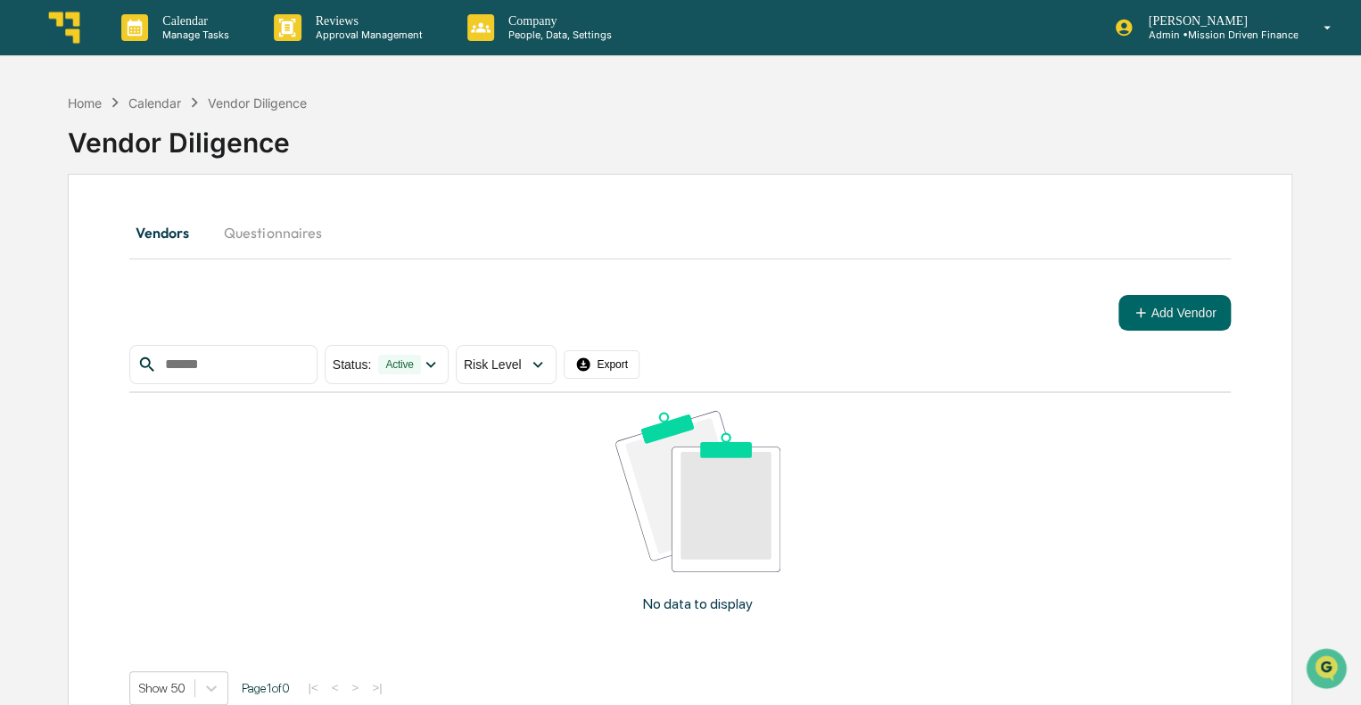
click at [221, 367] on input "text" at bounding box center [234, 364] width 152 height 23
click at [1143, 314] on button "Add Vendor" at bounding box center [1173, 313] width 111 height 36
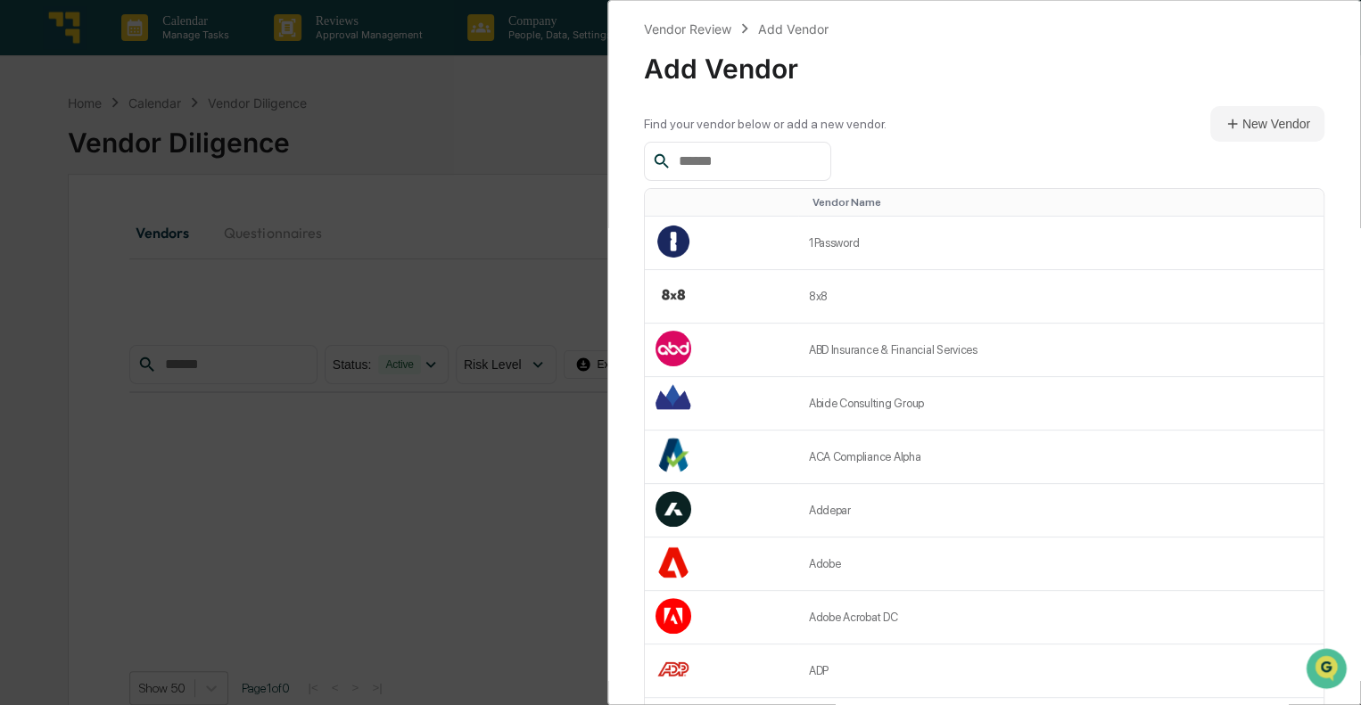
click at [768, 156] on input "text" at bounding box center [747, 161] width 152 height 23
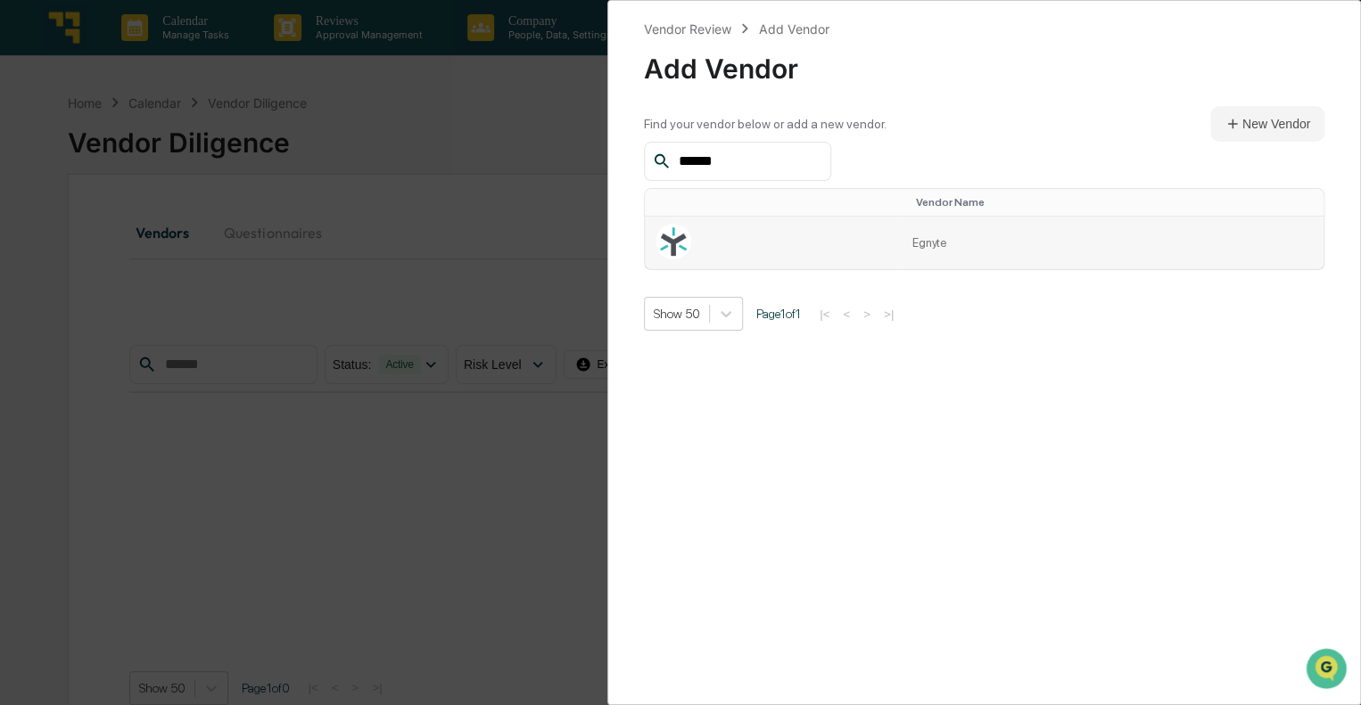
type input "******"
click at [697, 241] on td at bounding box center [773, 243] width 257 height 53
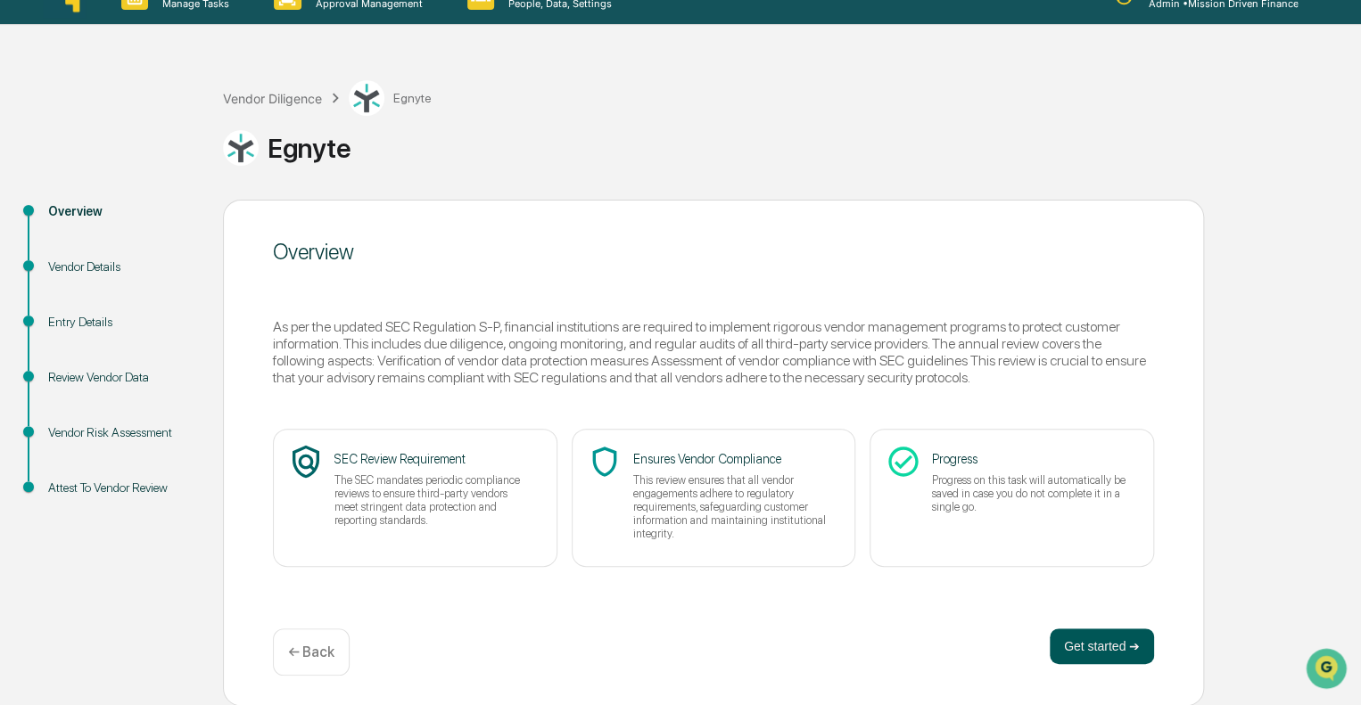
click at [1115, 638] on button "Get started ➔" at bounding box center [1102, 647] width 104 height 36
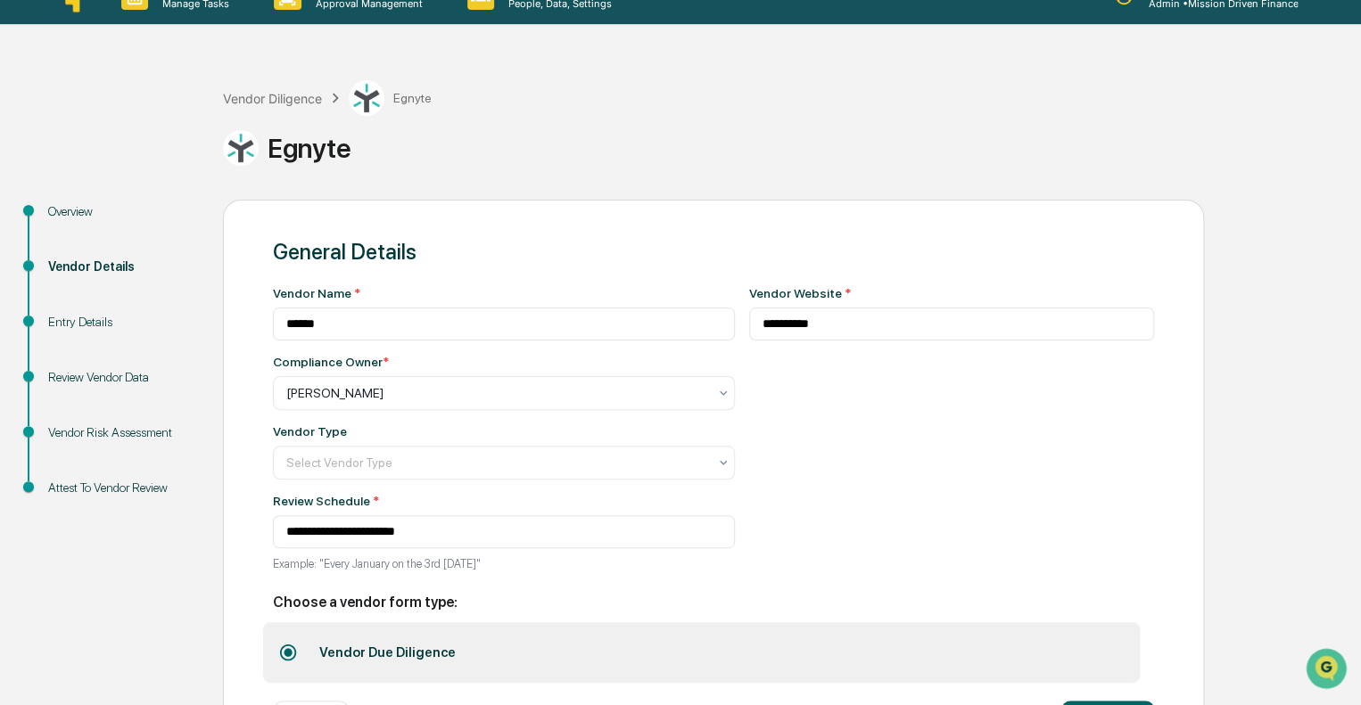
scroll to position [108, 0]
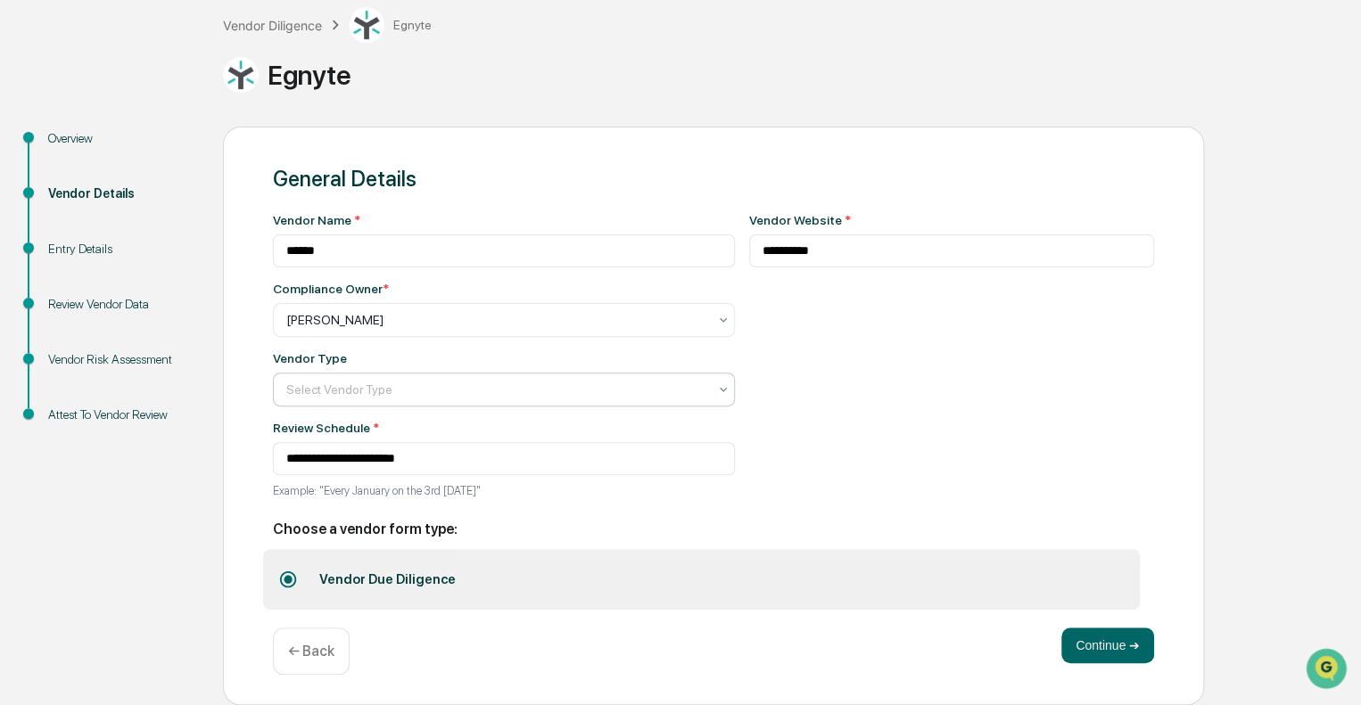
click at [383, 329] on div at bounding box center [496, 320] width 421 height 18
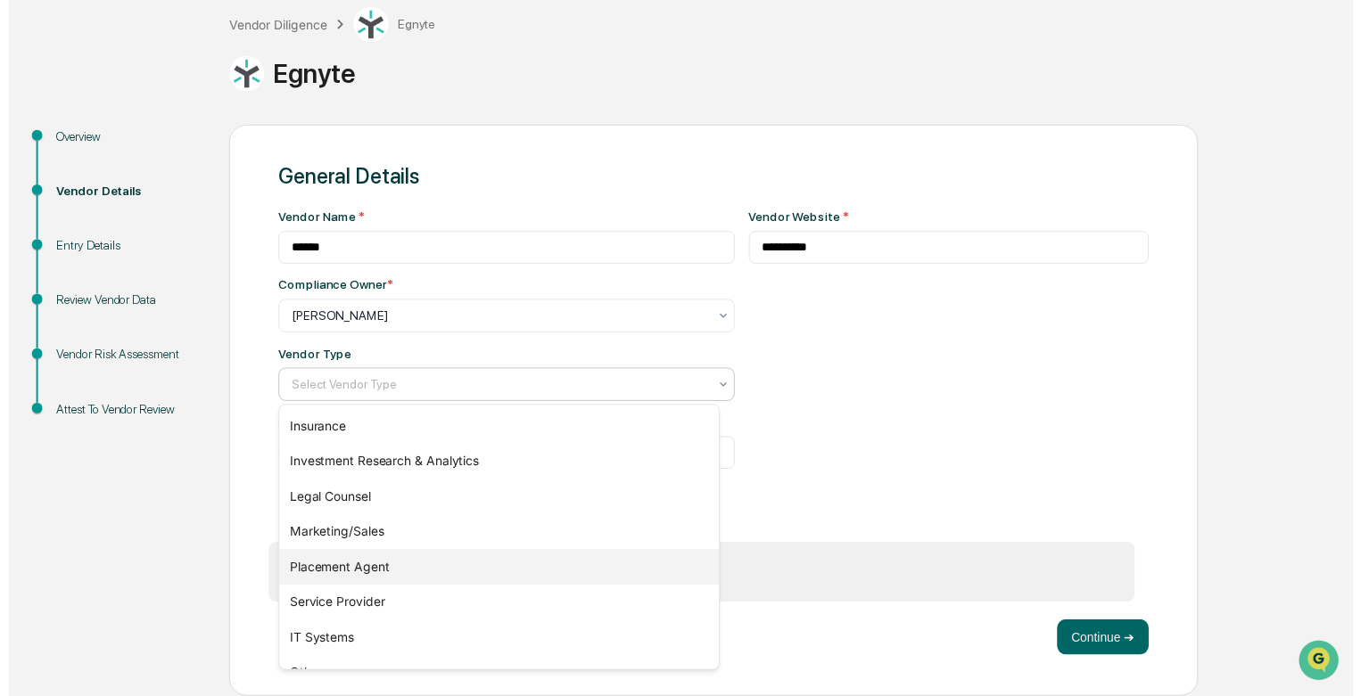
scroll to position [203, 0]
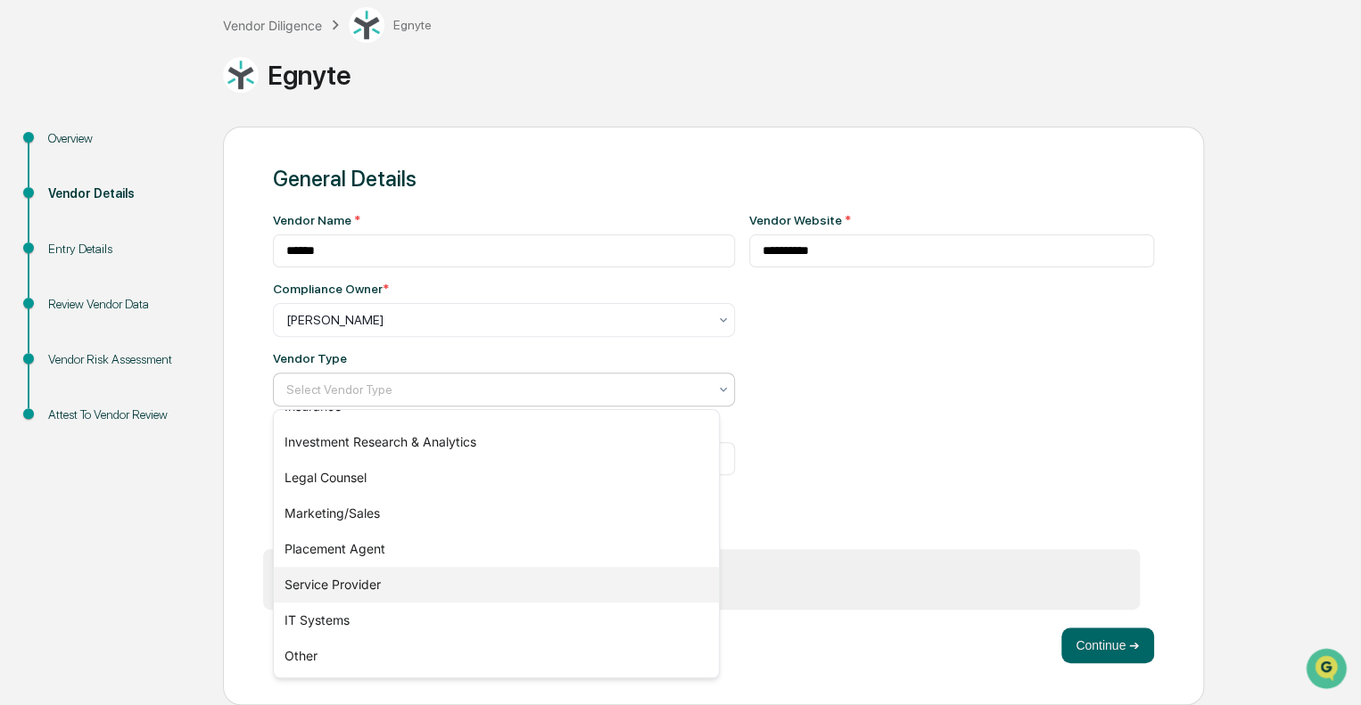
click at [383, 582] on div "Service Provider" at bounding box center [496, 585] width 445 height 36
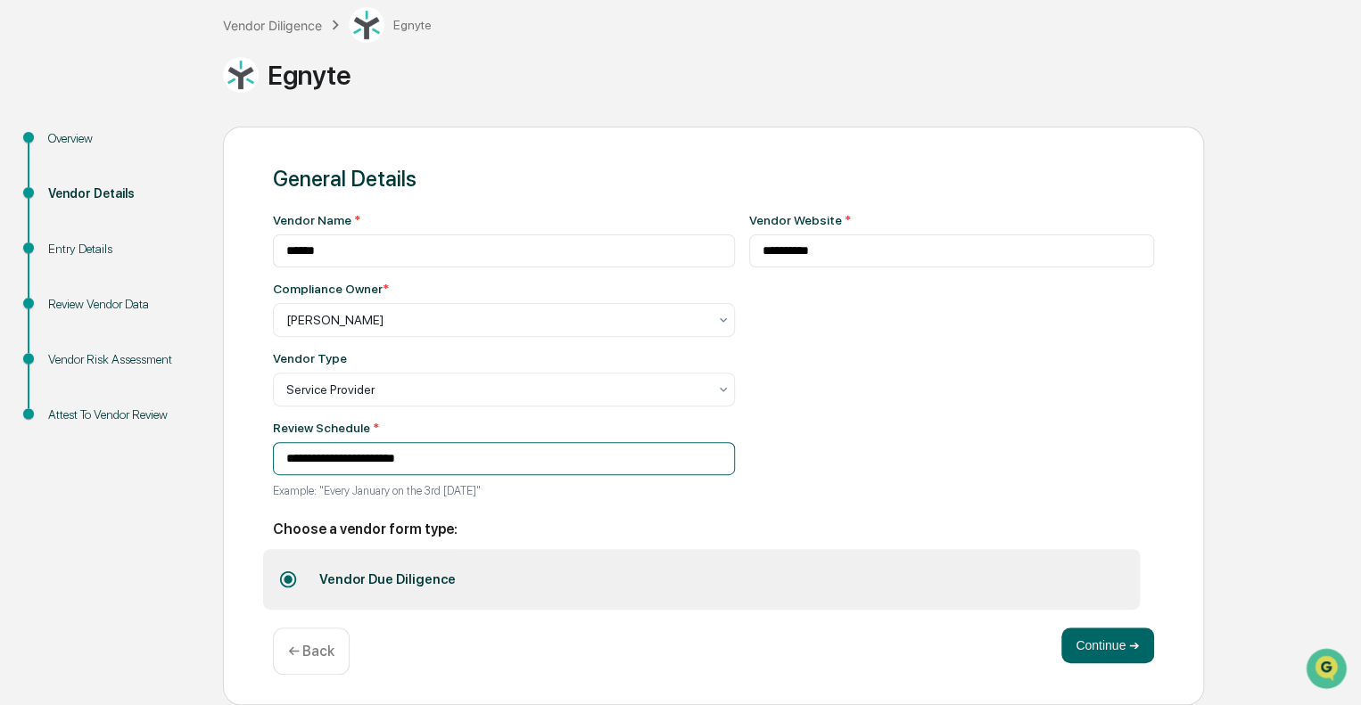
click at [592, 459] on input "**********" at bounding box center [504, 458] width 462 height 33
click at [521, 462] on input "**********" at bounding box center [504, 458] width 462 height 33
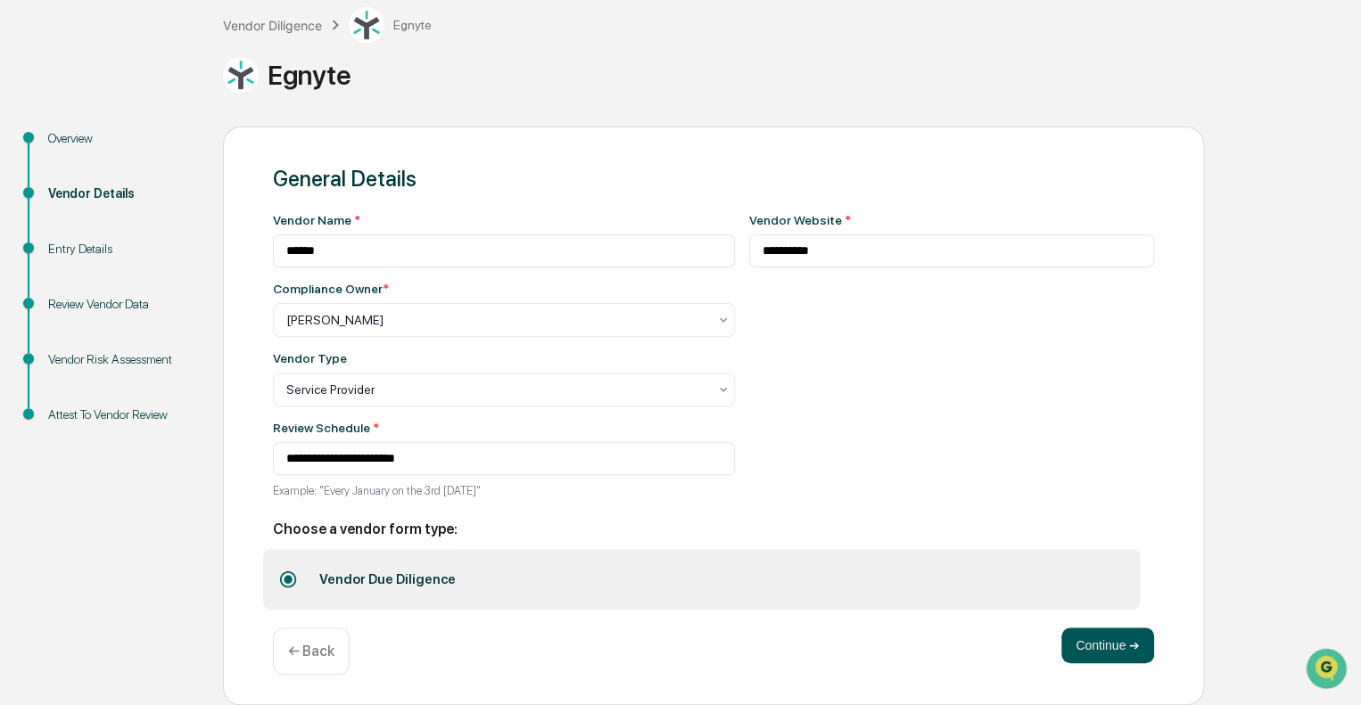
click at [1127, 651] on button "Continue ➔" at bounding box center [1107, 646] width 93 height 36
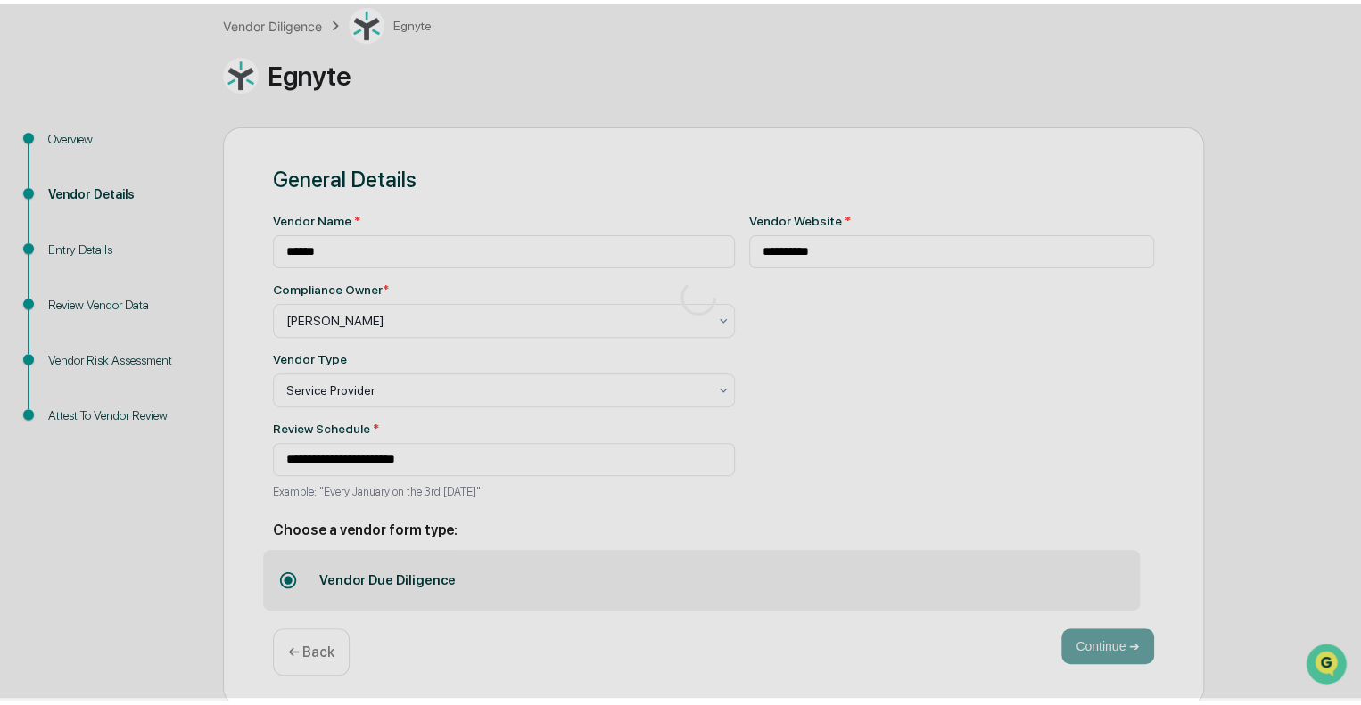
scroll to position [31, 0]
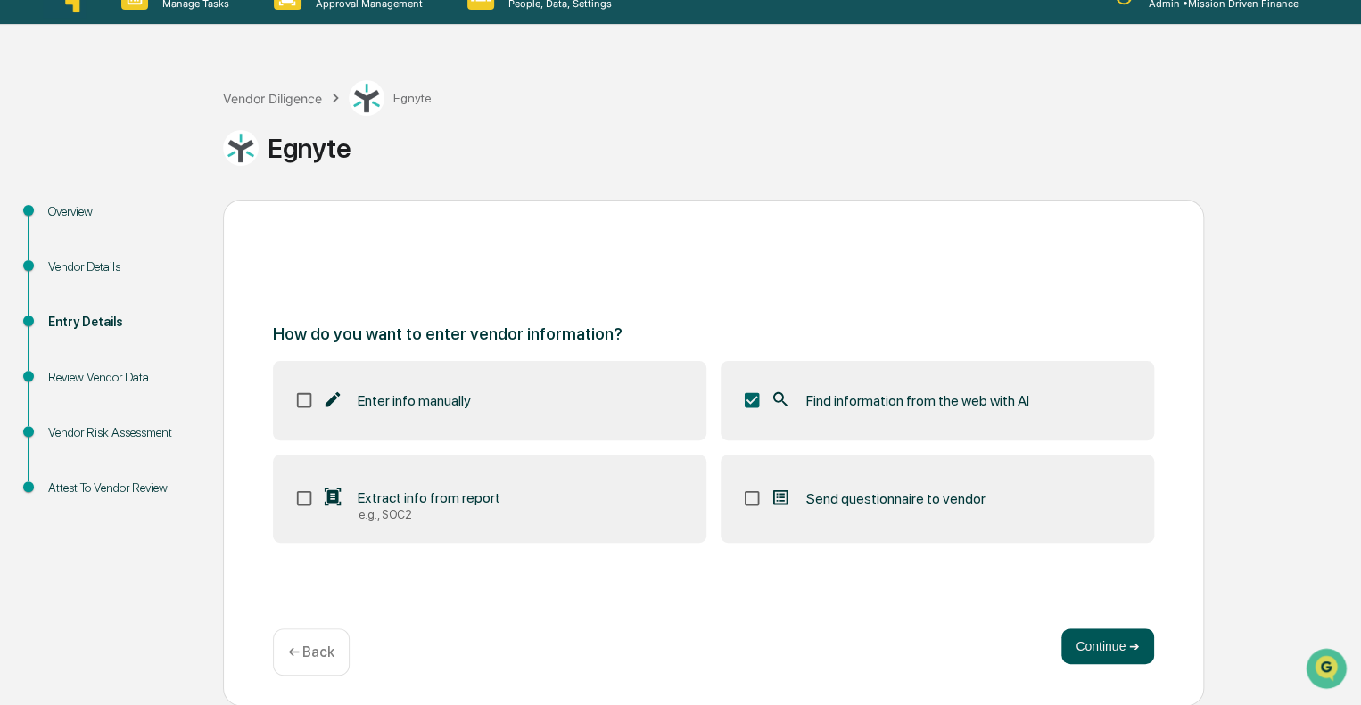
click at [1091, 645] on button "Continue ➔" at bounding box center [1107, 647] width 93 height 36
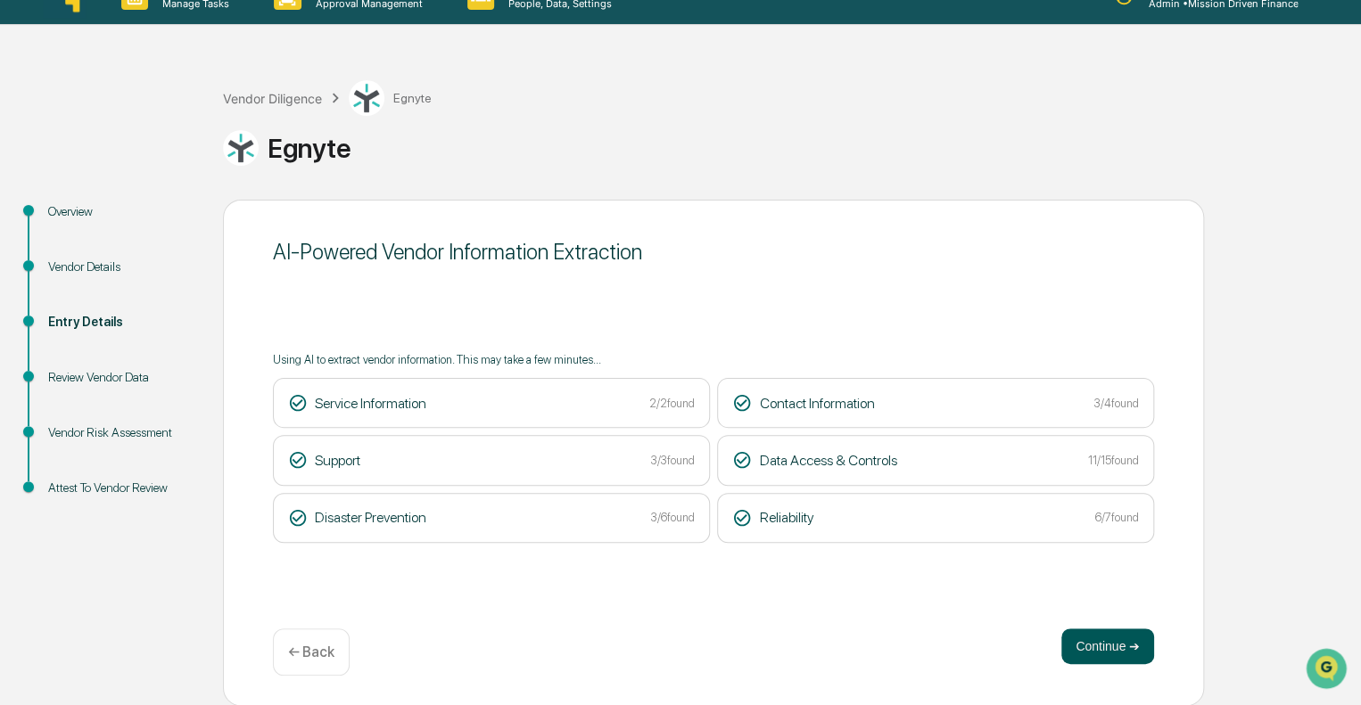
click at [1108, 644] on button "Continue ➔" at bounding box center [1107, 647] width 93 height 36
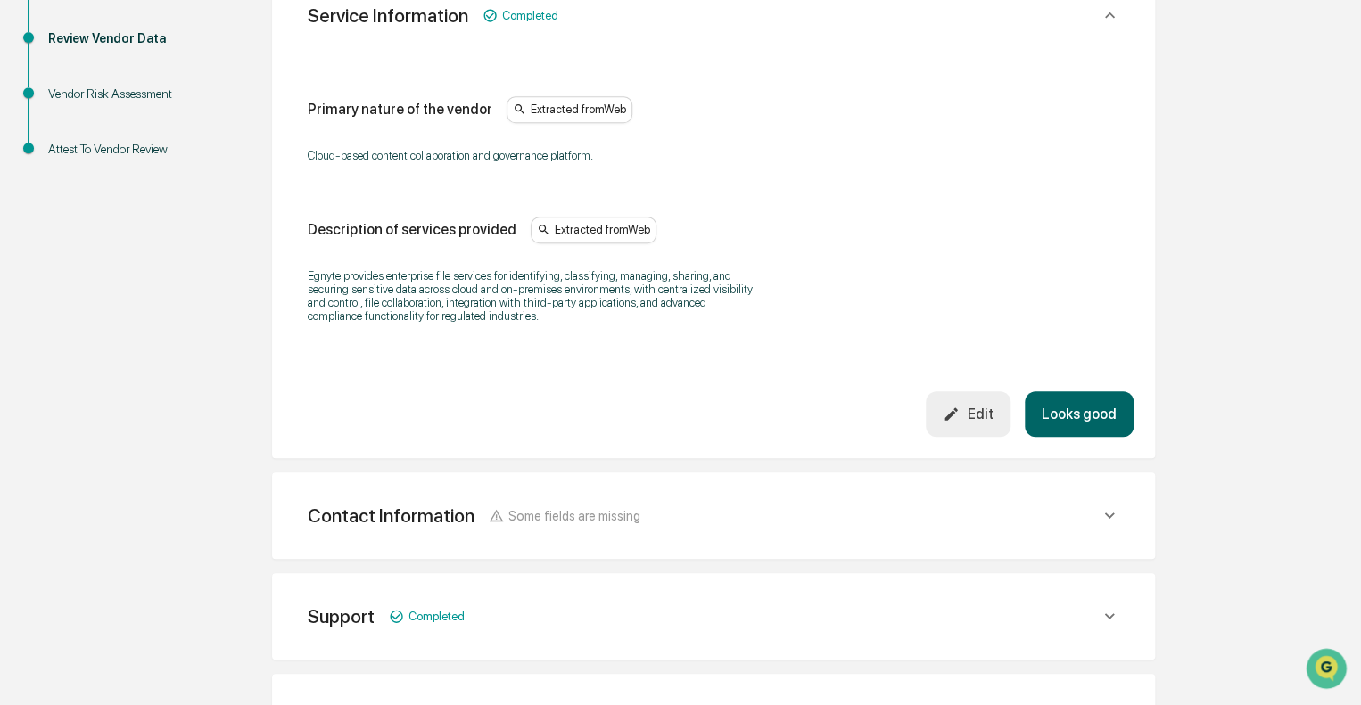
scroll to position [363, 0]
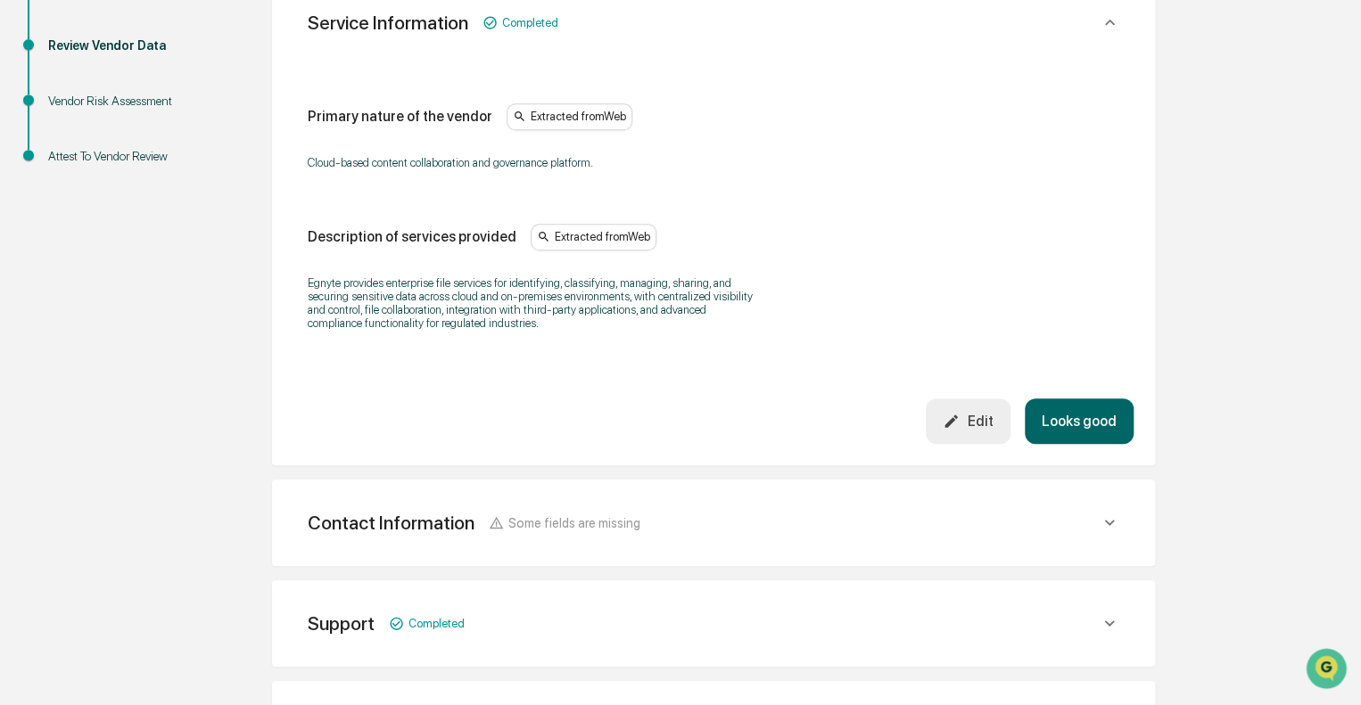
click at [508, 34] on div "Support Completed" at bounding box center [704, 23] width 792 height 22
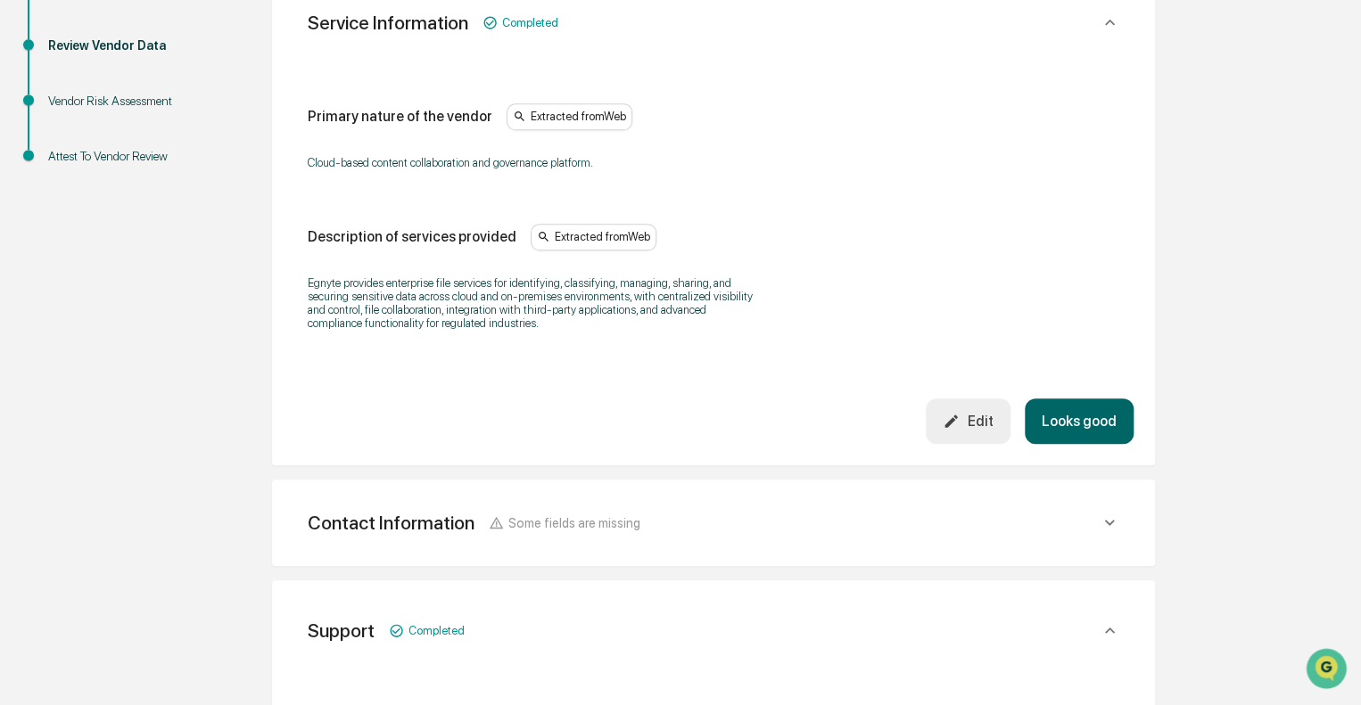
click at [760, 52] on div "Contact Information Some fields are missing" at bounding box center [713, 23] width 840 height 58
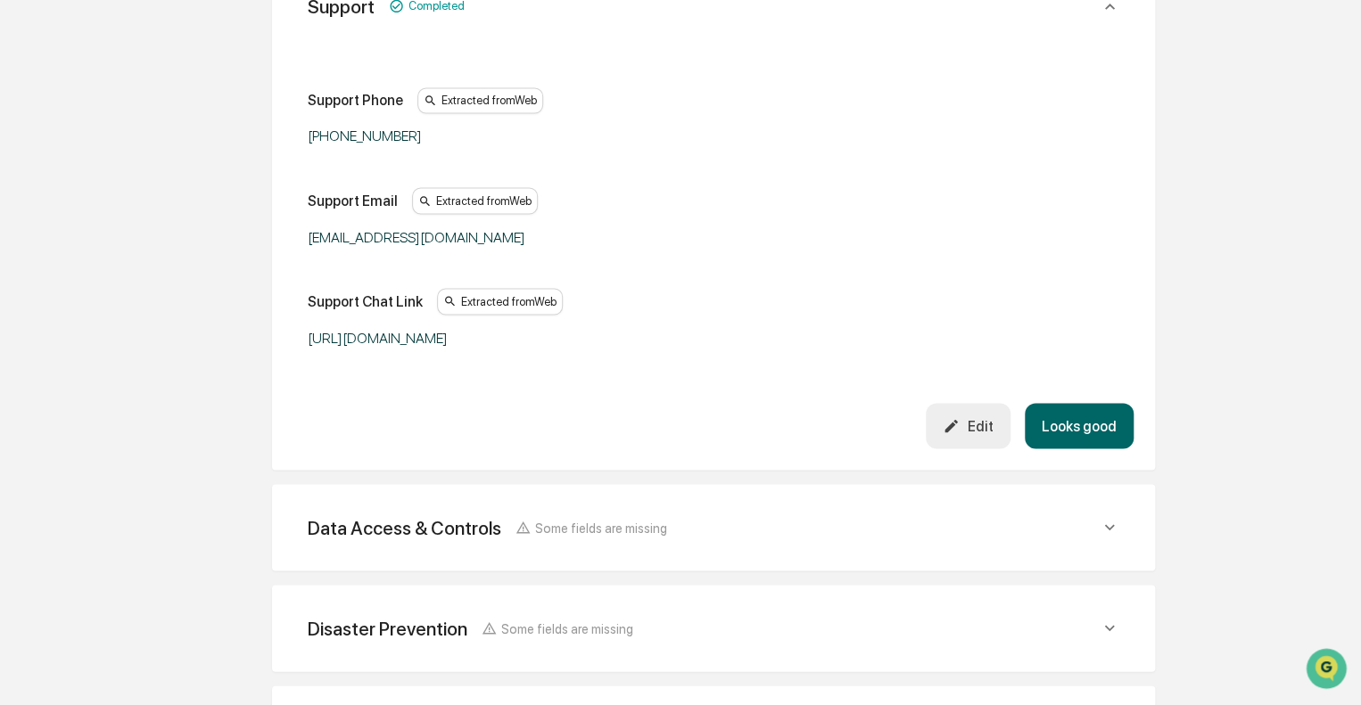
scroll to position [1348, 0]
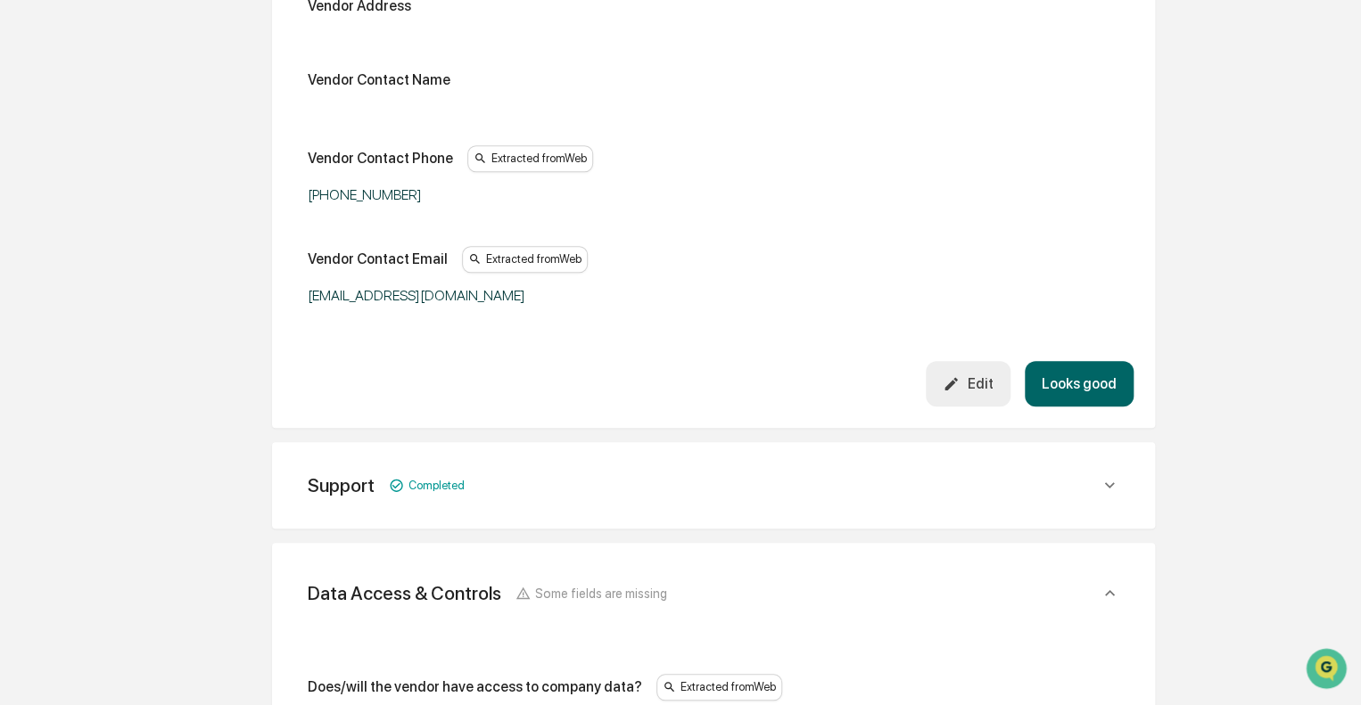
scroll to position [357, 0]
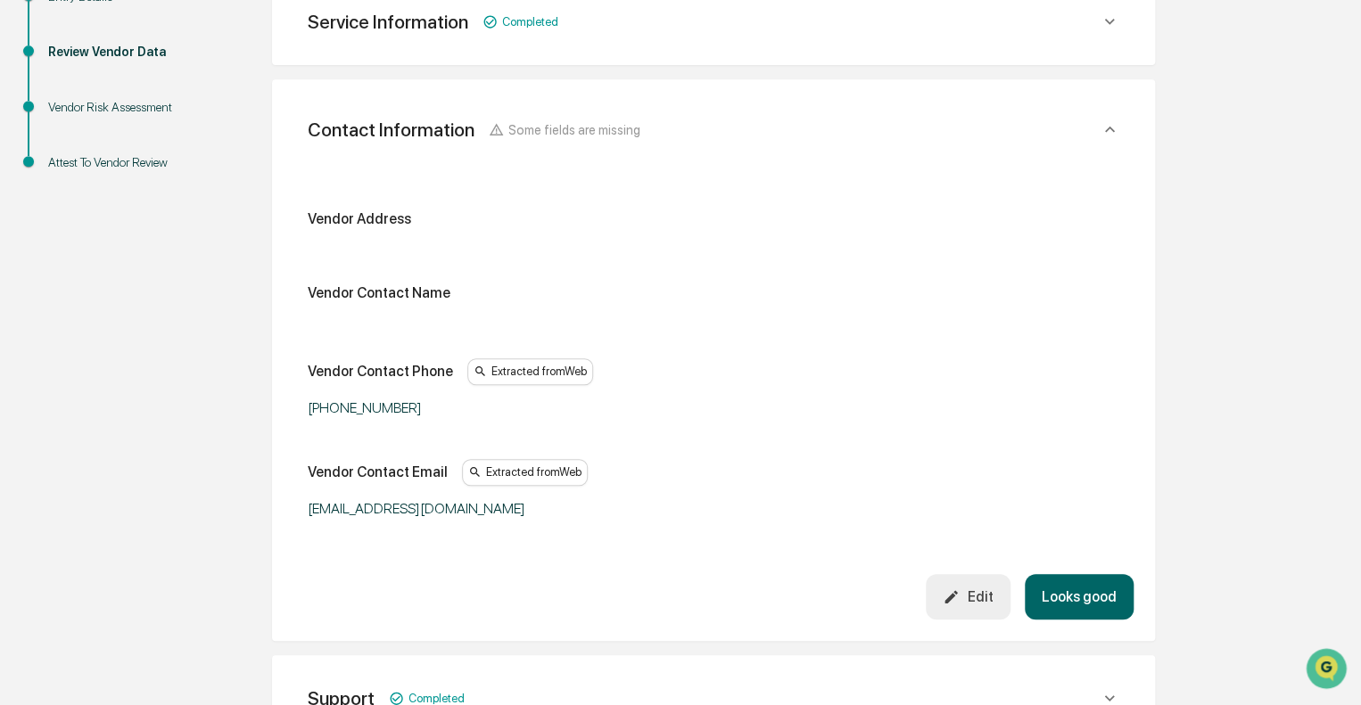
click at [975, 594] on div "Edit" at bounding box center [968, 597] width 50 height 17
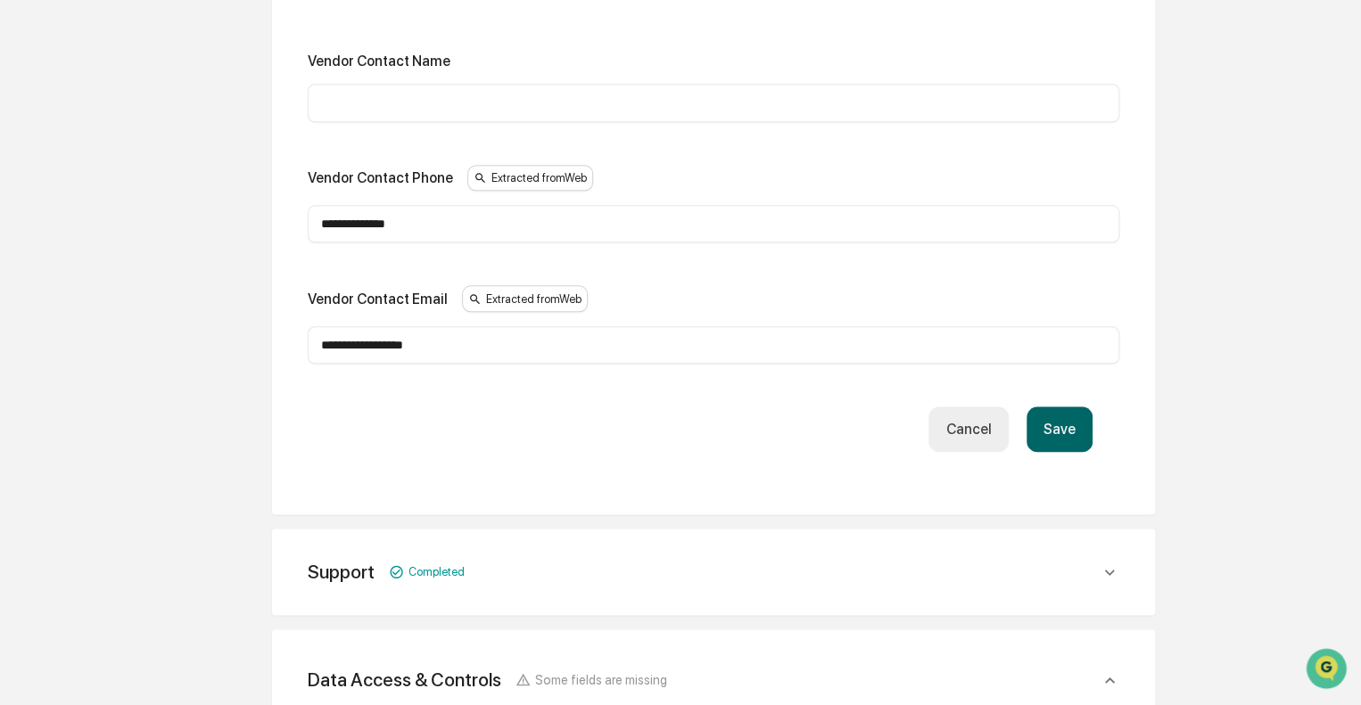
scroll to position [892, 0]
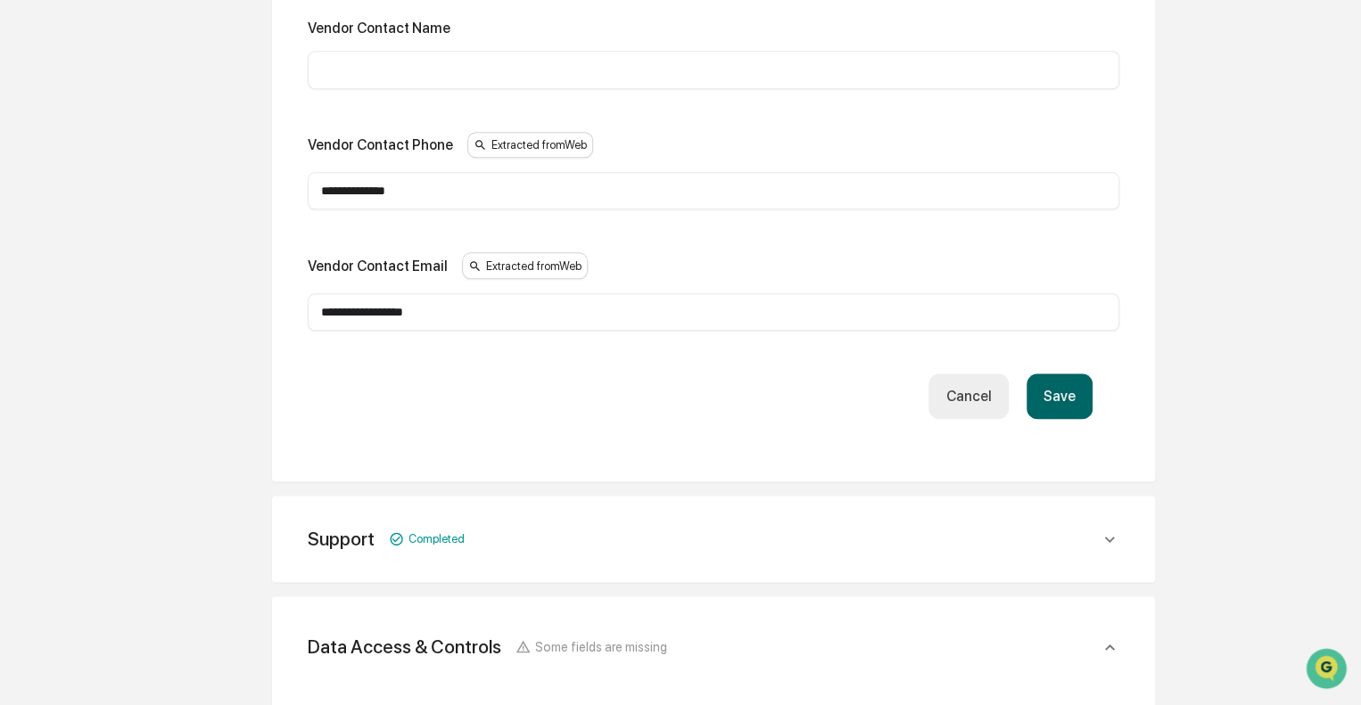
click at [1047, 389] on button "Save" at bounding box center [1059, 396] width 66 height 45
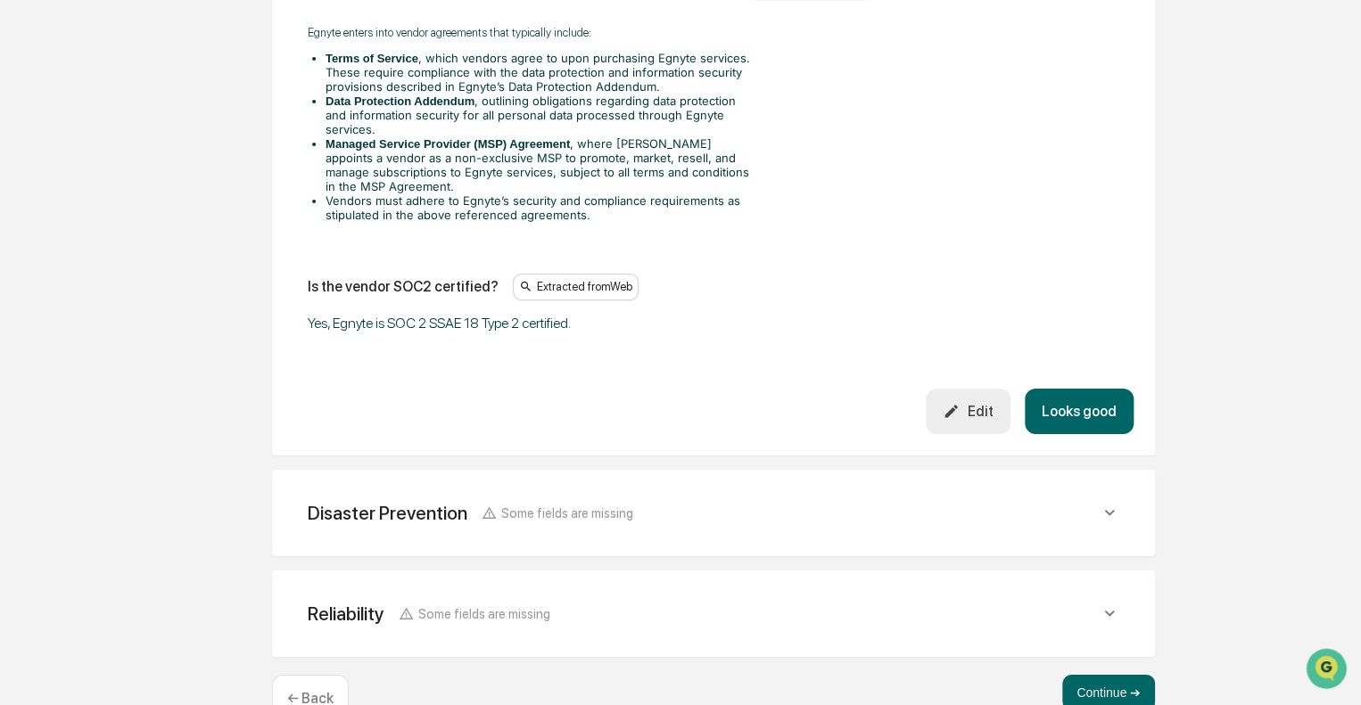
scroll to position [2944, 0]
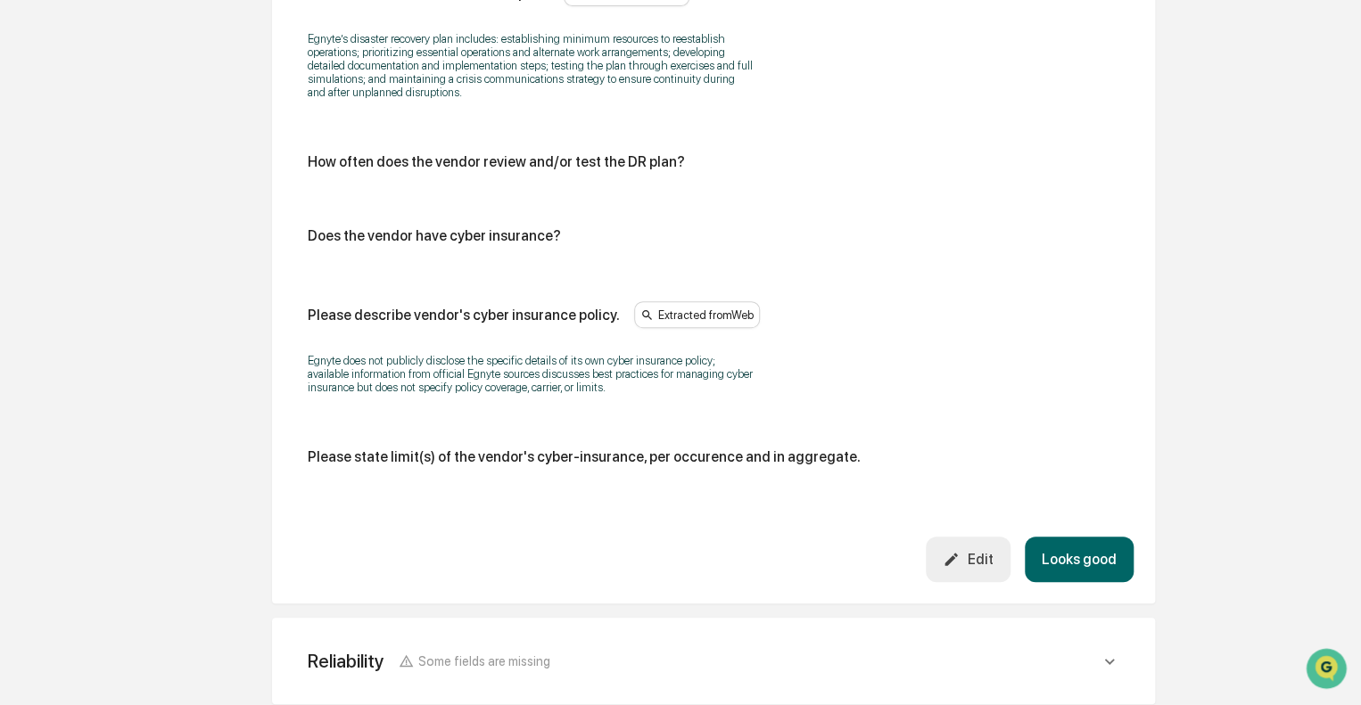
scroll to position [3714, 0]
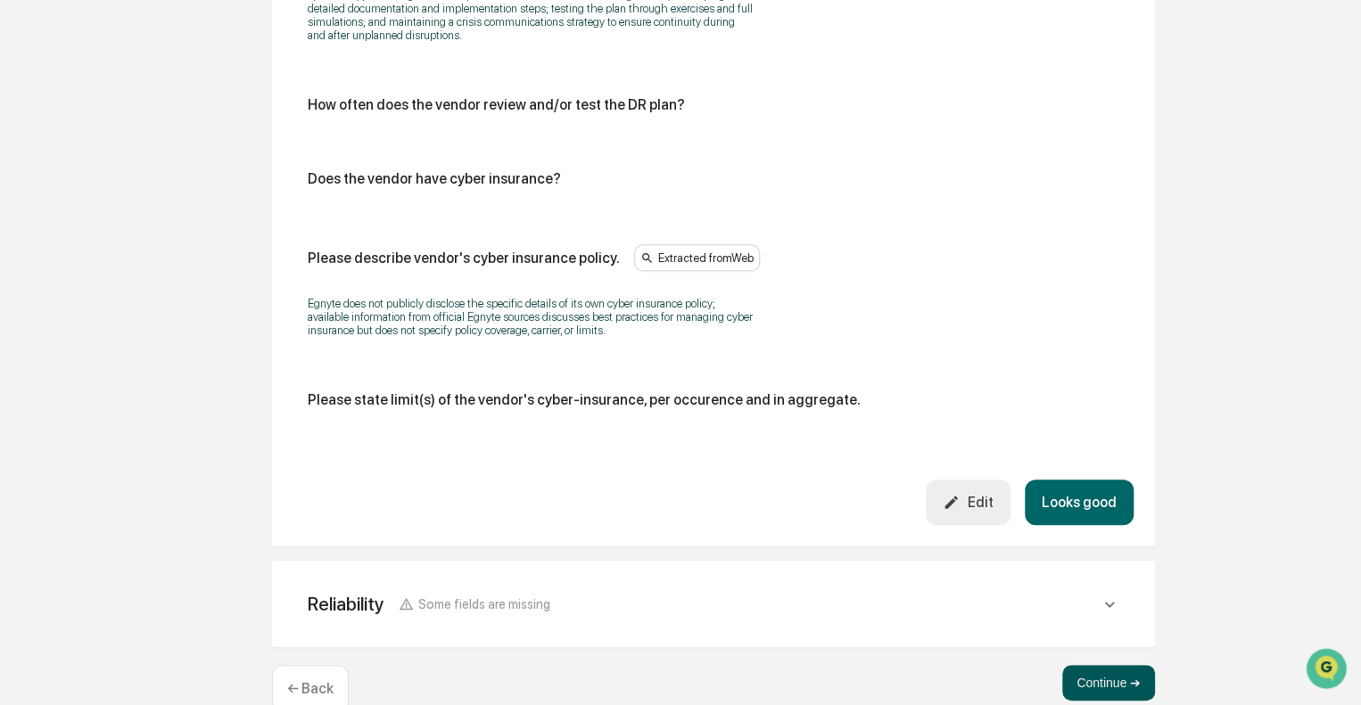
click at [1107, 665] on button "Continue ➔" at bounding box center [1108, 683] width 93 height 36
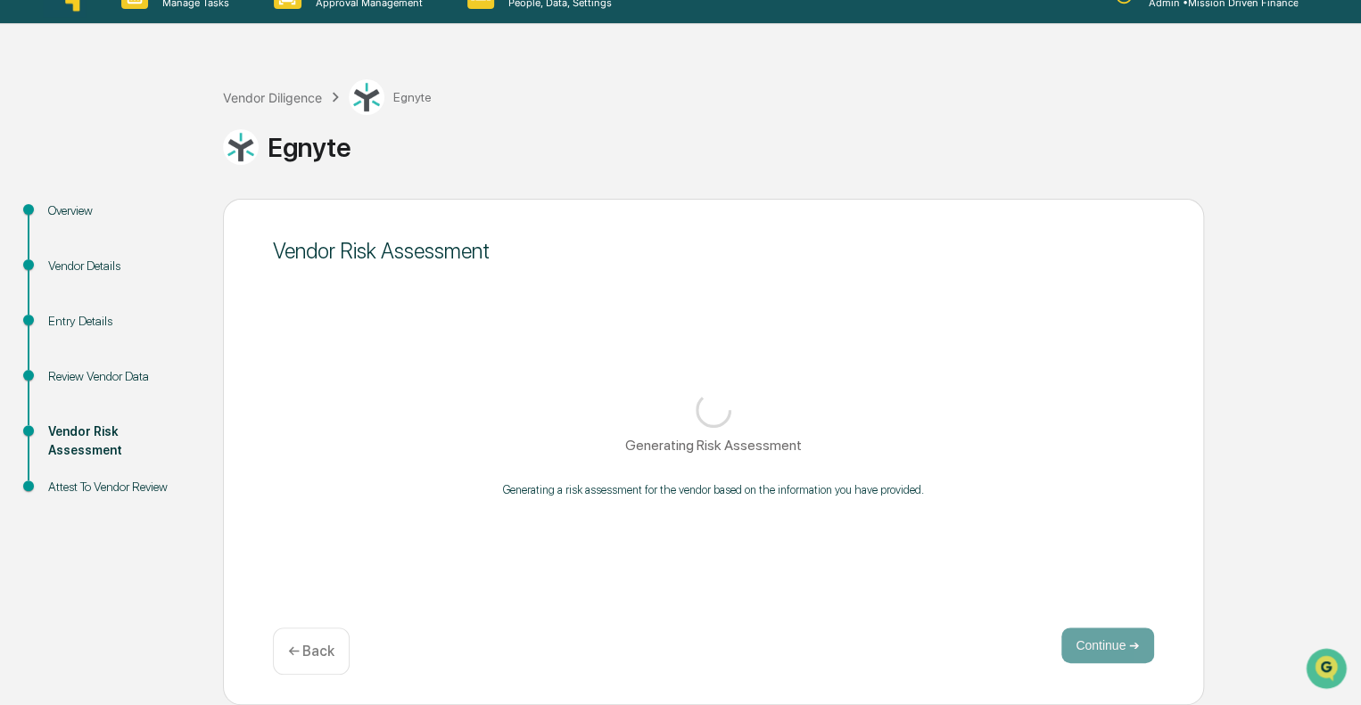
scroll to position [31, 0]
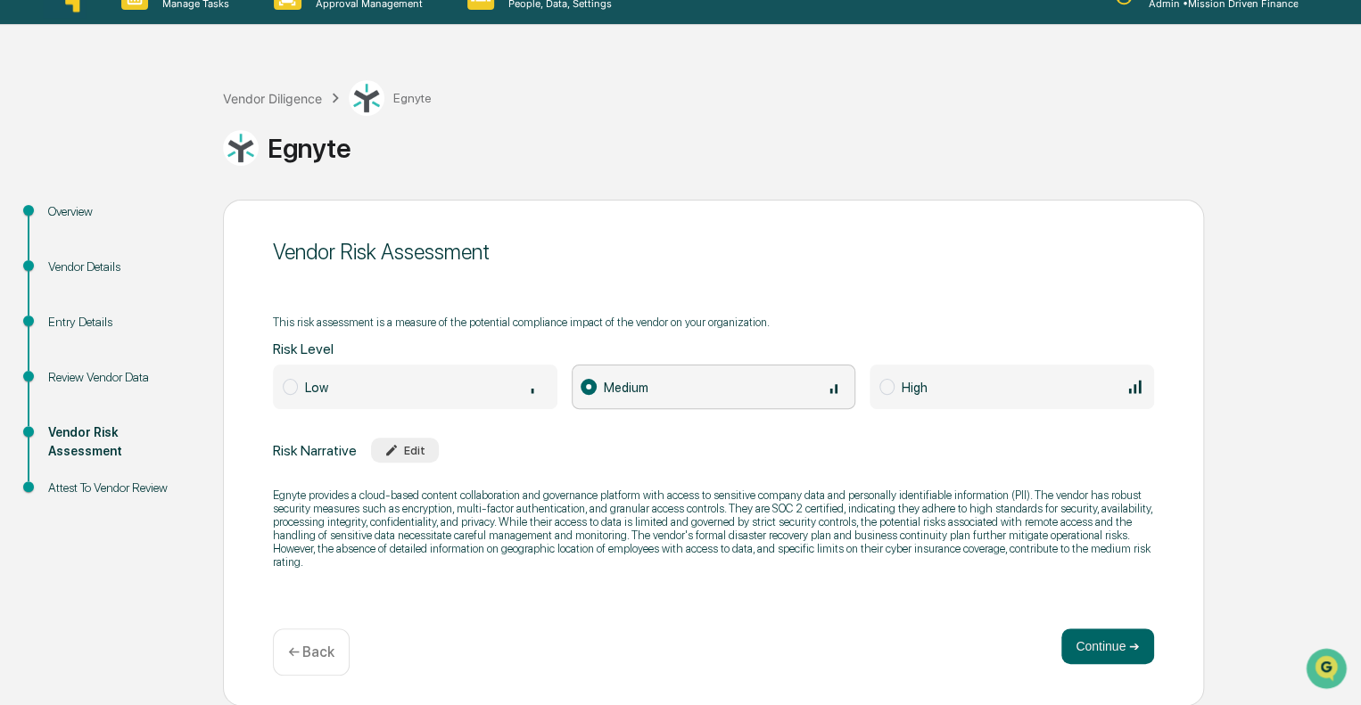
click at [892, 387] on span at bounding box center [886, 387] width 15 height 16
click at [437, 513] on p "Egnyte provides a cloud-based content collaboration and governance platform wit…" at bounding box center [713, 529] width 881 height 80
click at [577, 322] on p "This risk assessment is a measure of the potential compliance impact of the ven…" at bounding box center [521, 322] width 497 height 13
click at [589, 384] on span at bounding box center [588, 387] width 15 height 16
click at [890, 384] on span at bounding box center [886, 387] width 15 height 16
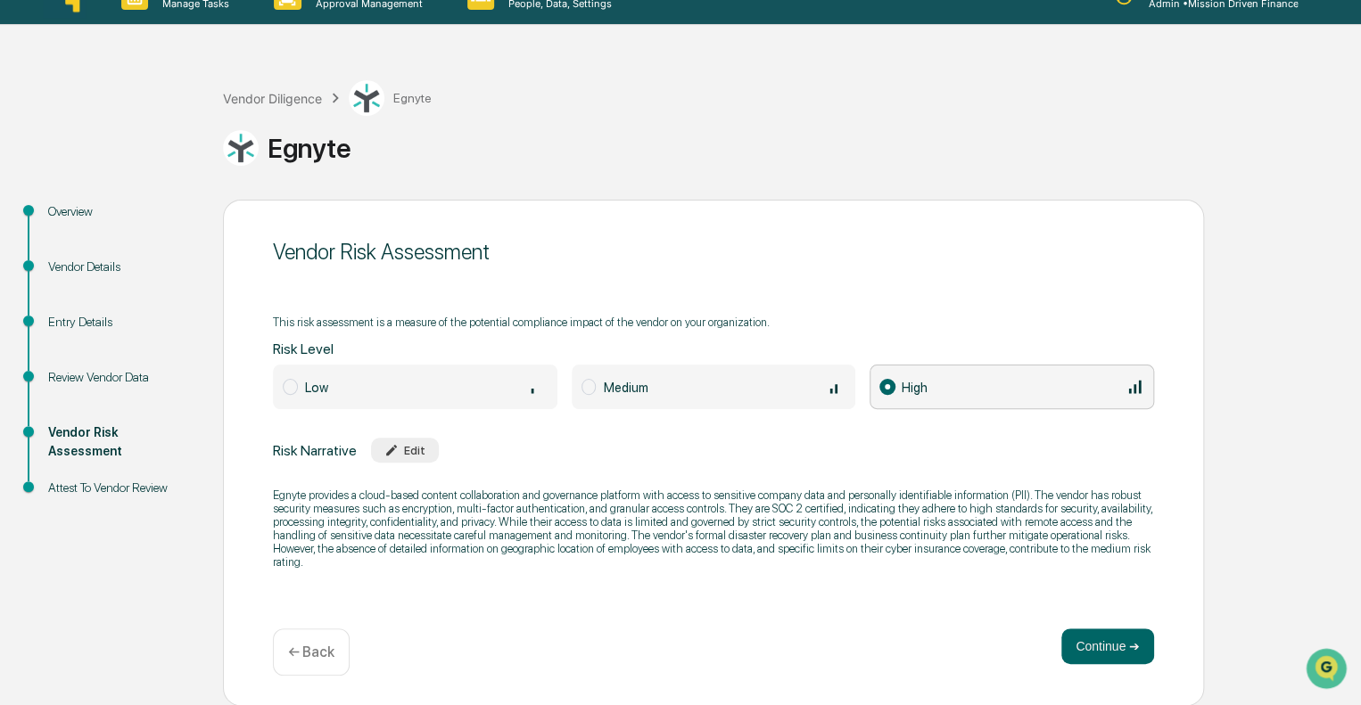
click at [603, 391] on span "Medium" at bounding box center [625, 387] width 45 height 15
click at [1095, 654] on button "Continue ➔" at bounding box center [1107, 647] width 93 height 36
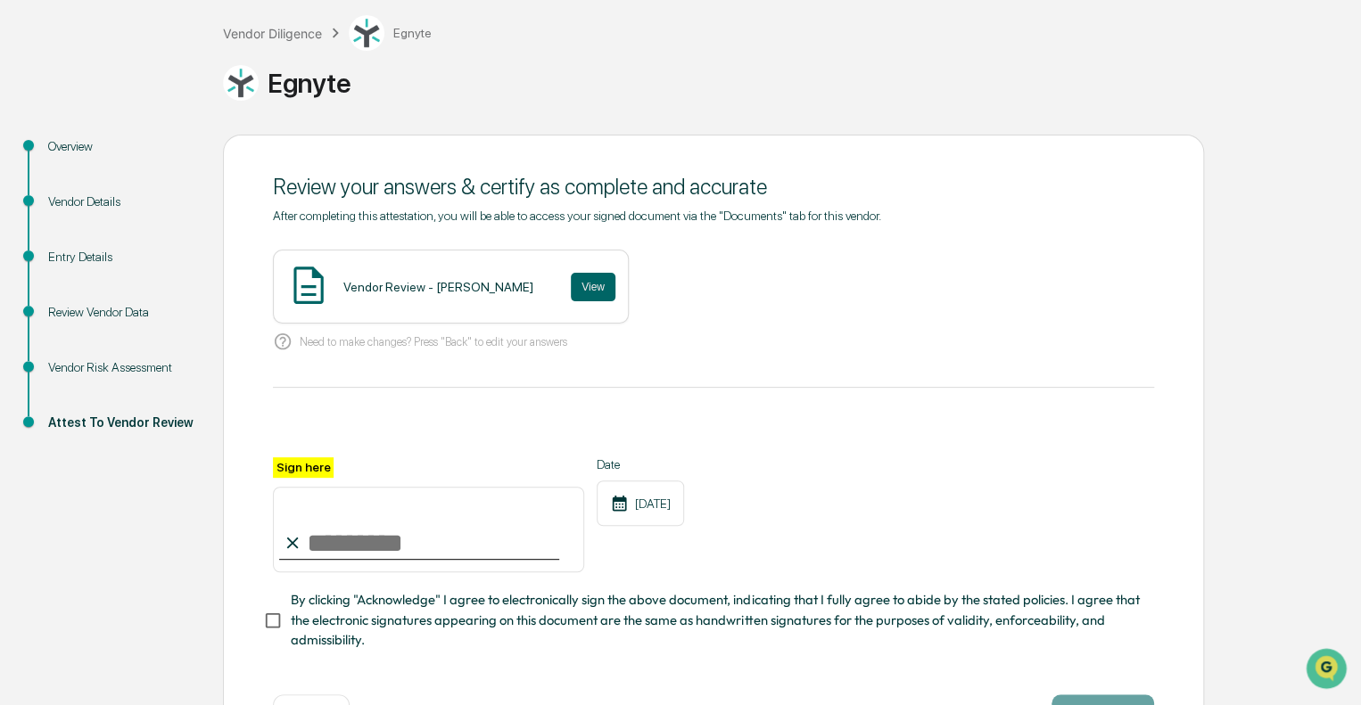
scroll to position [120, 0]
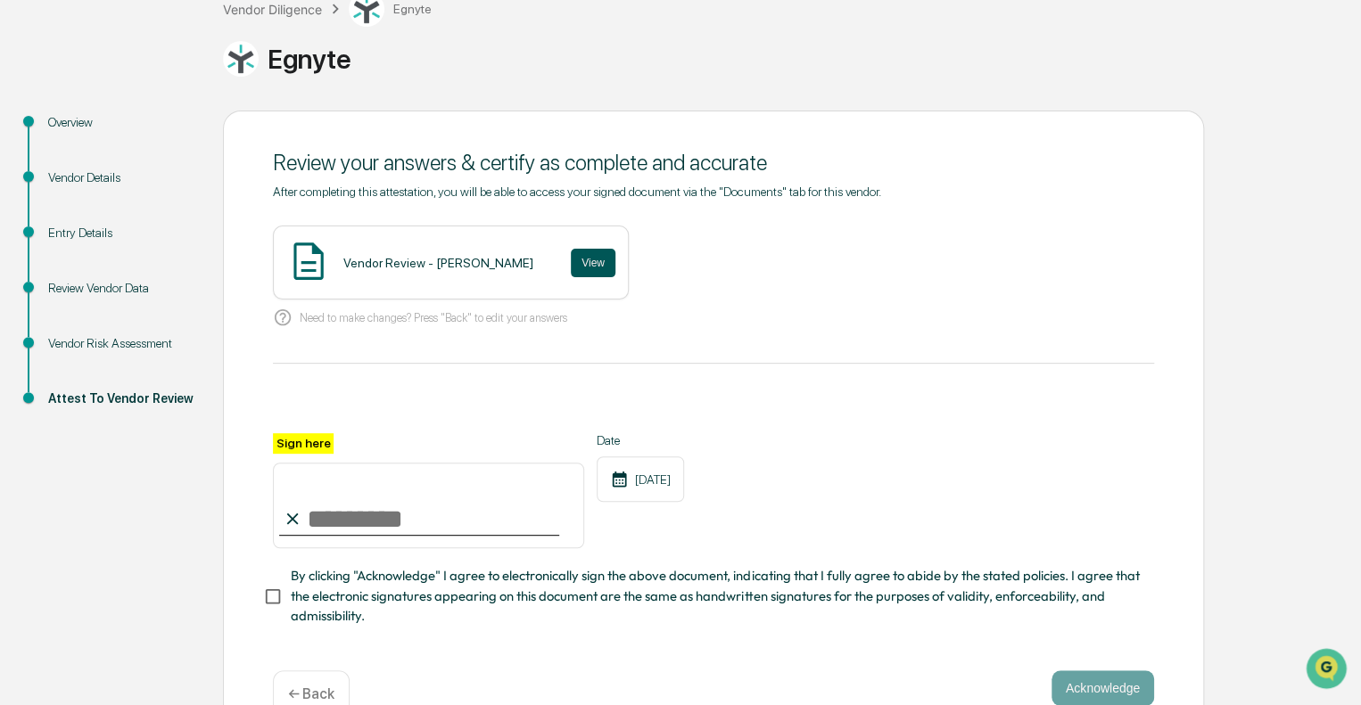
click at [571, 258] on button "View" at bounding box center [593, 263] width 45 height 29
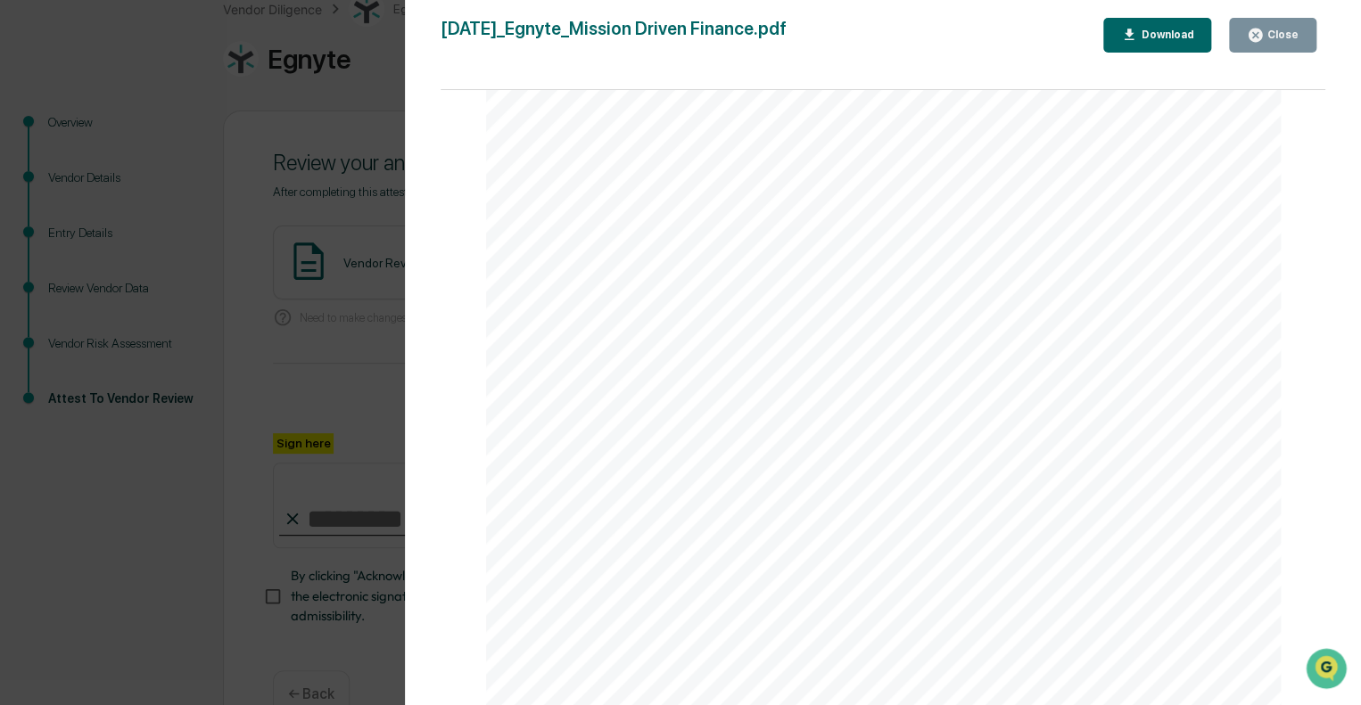
scroll to position [1659, 0]
click at [1266, 44] on button "Close" at bounding box center [1272, 35] width 87 height 35
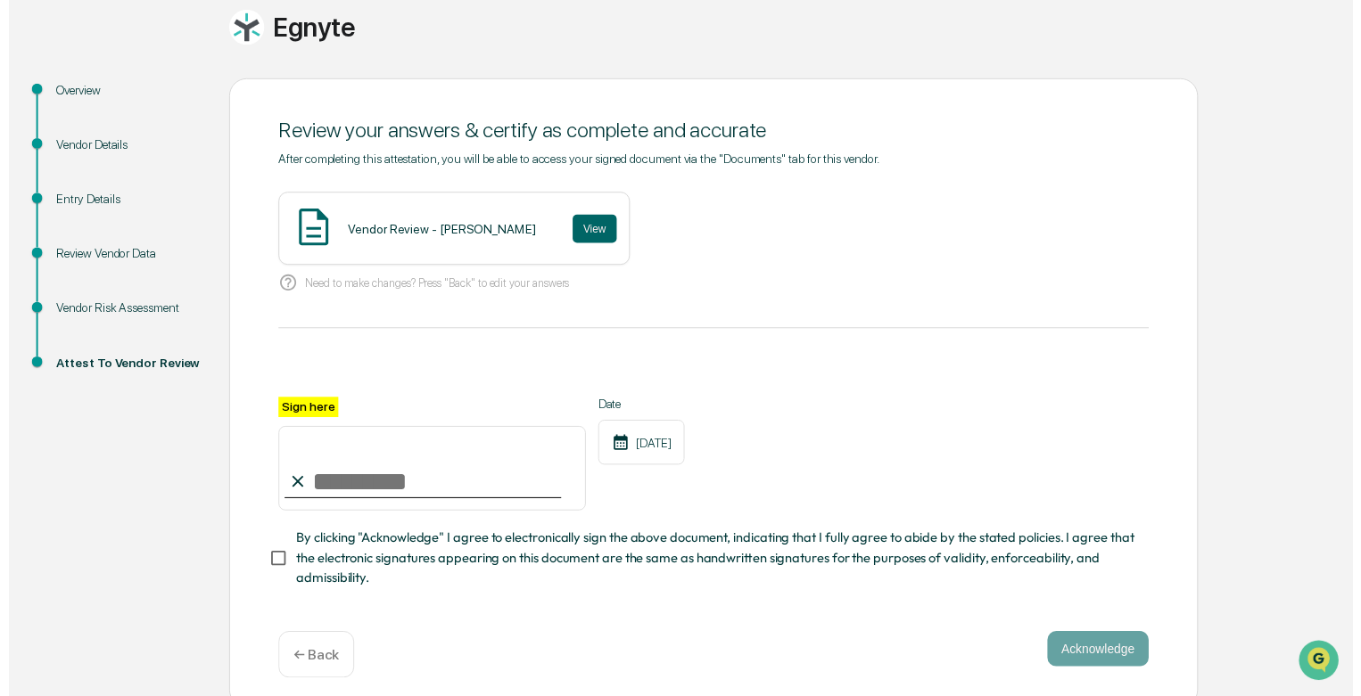
scroll to position [168, 0]
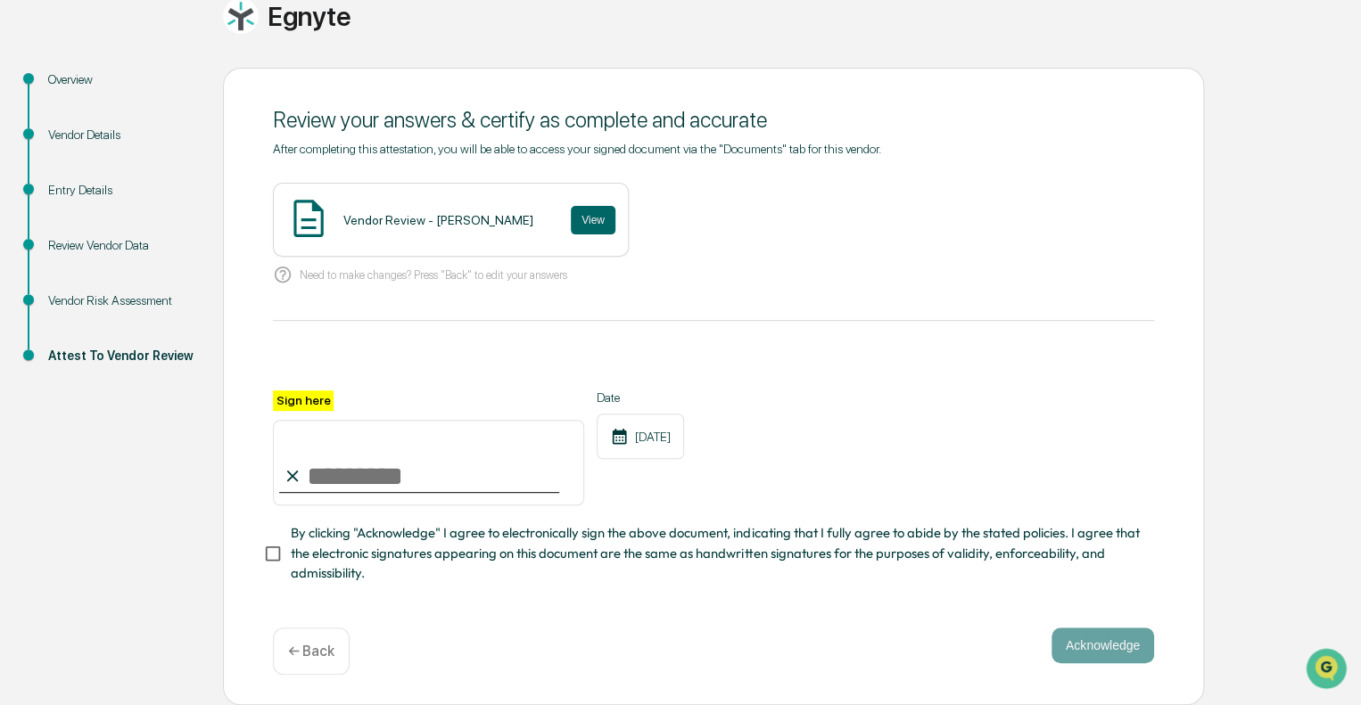
click at [306, 663] on div "← Back" at bounding box center [311, 651] width 77 height 47
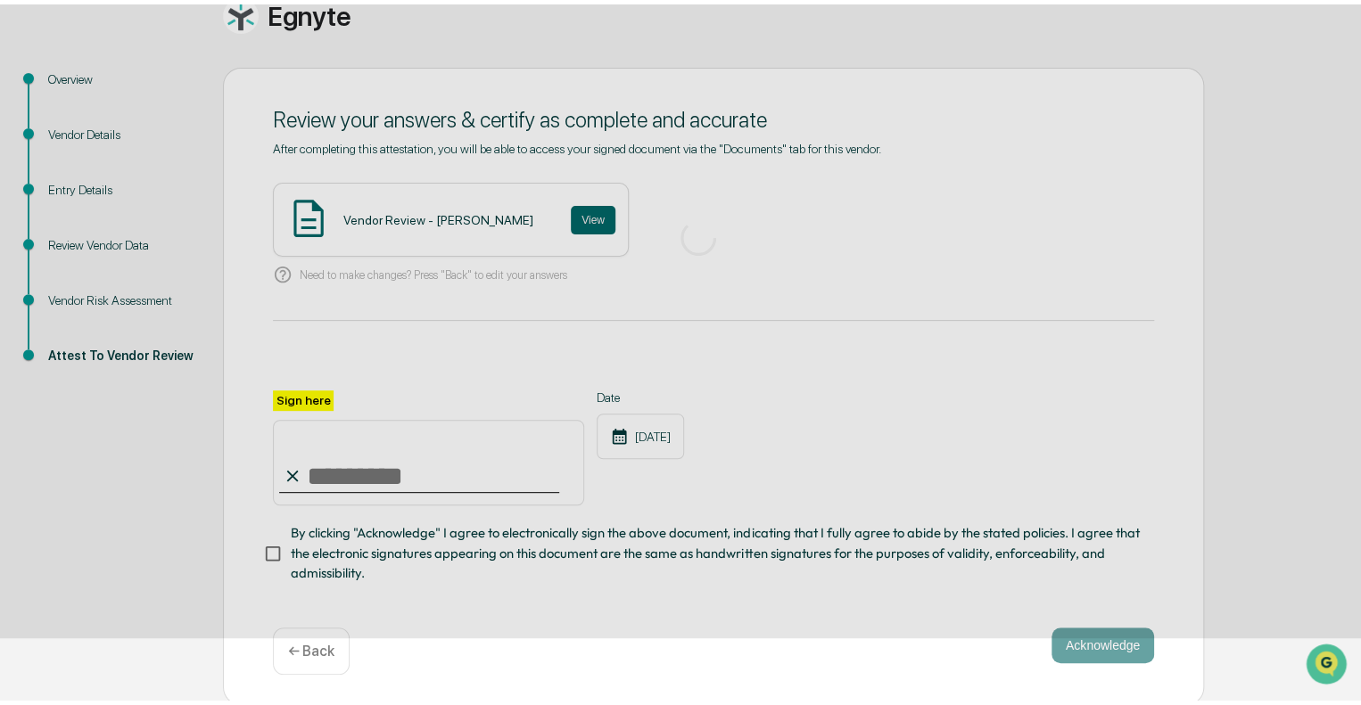
scroll to position [31, 0]
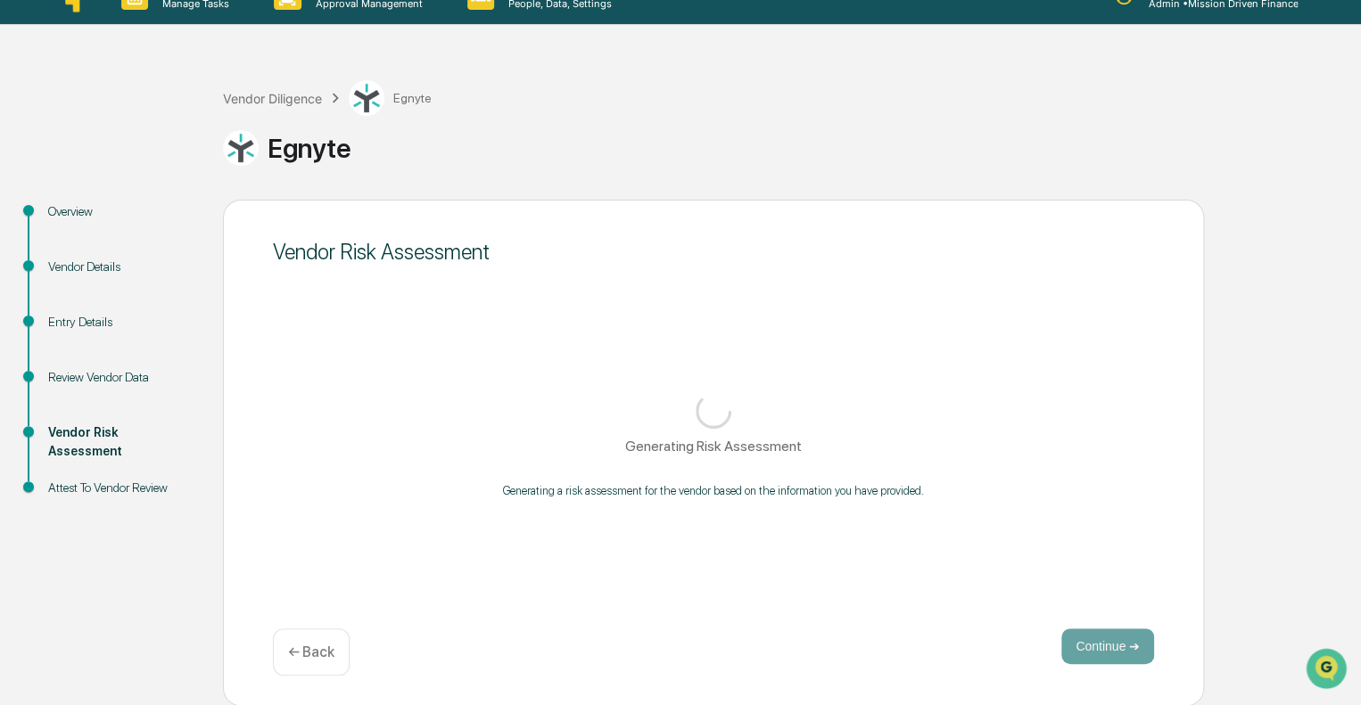
click at [118, 270] on div "Vendor Details" at bounding box center [121, 267] width 146 height 19
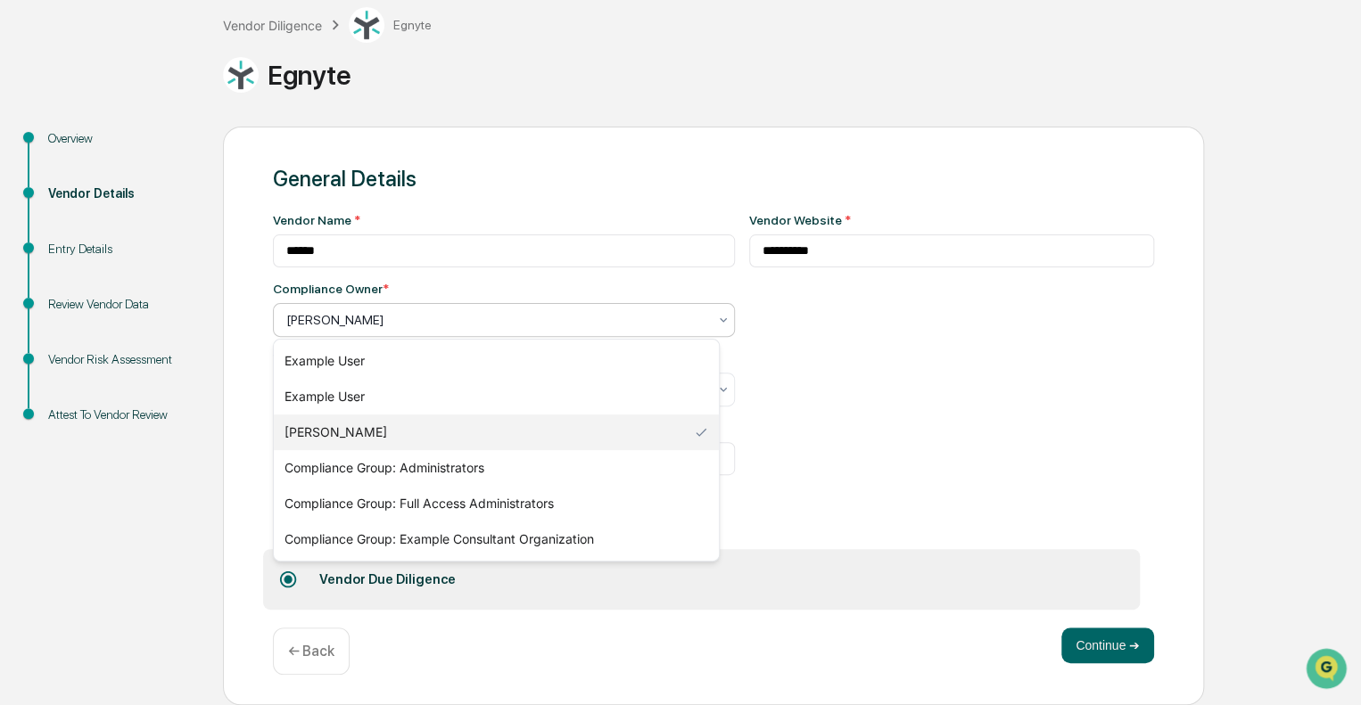
click at [683, 316] on div at bounding box center [496, 320] width 421 height 18
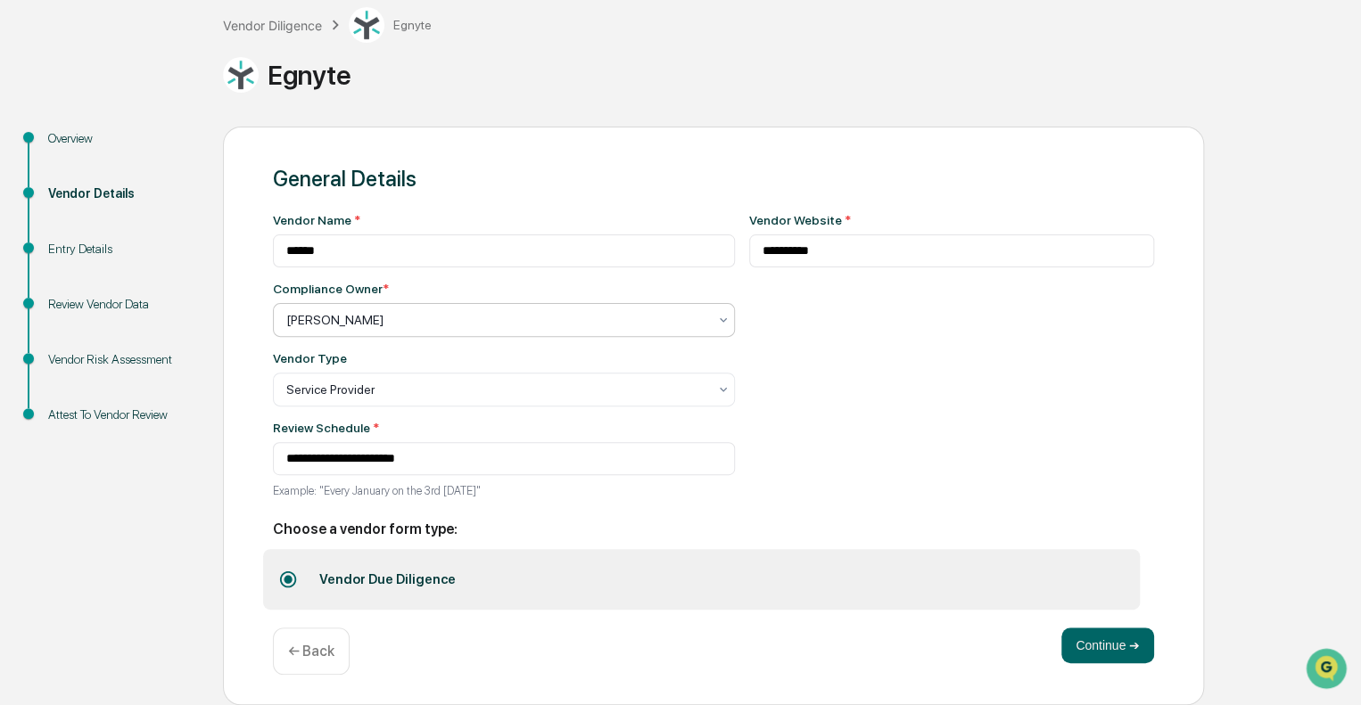
click at [683, 314] on div at bounding box center [496, 320] width 421 height 18
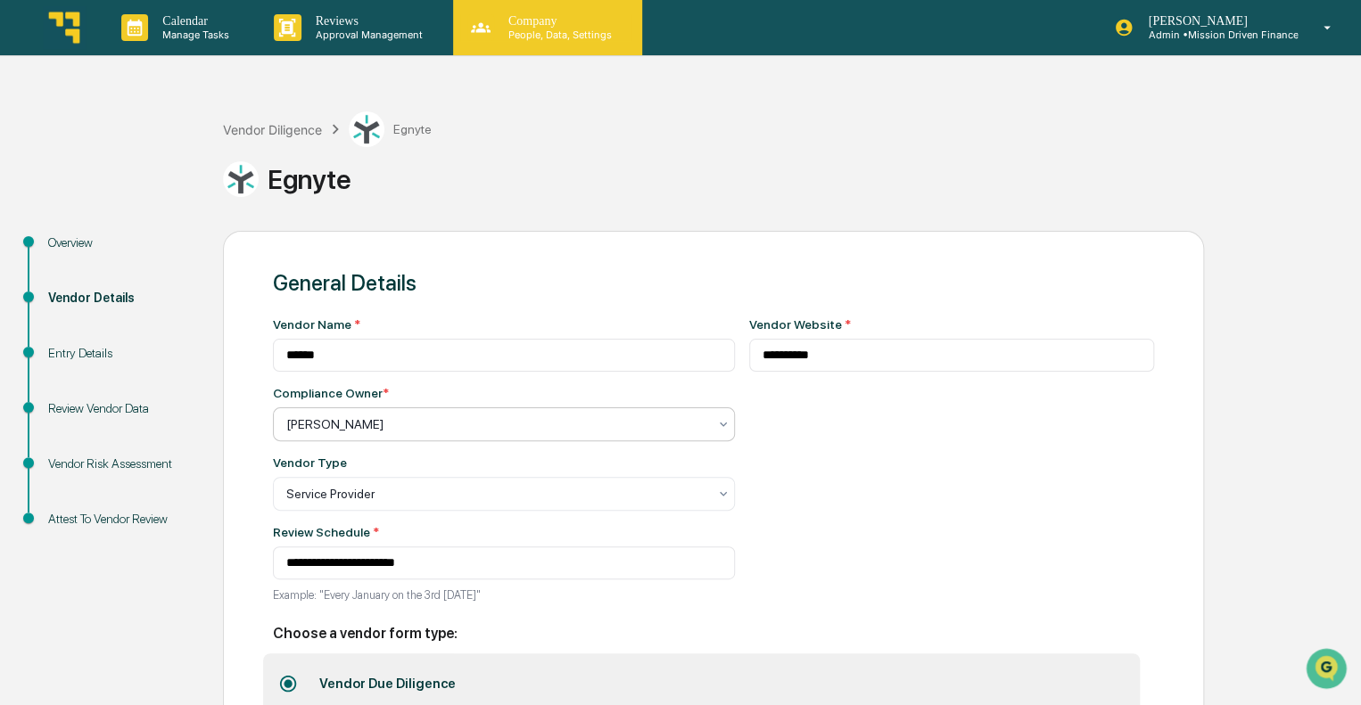
click at [564, 31] on p "People, Data, Settings" at bounding box center [557, 35] width 127 height 12
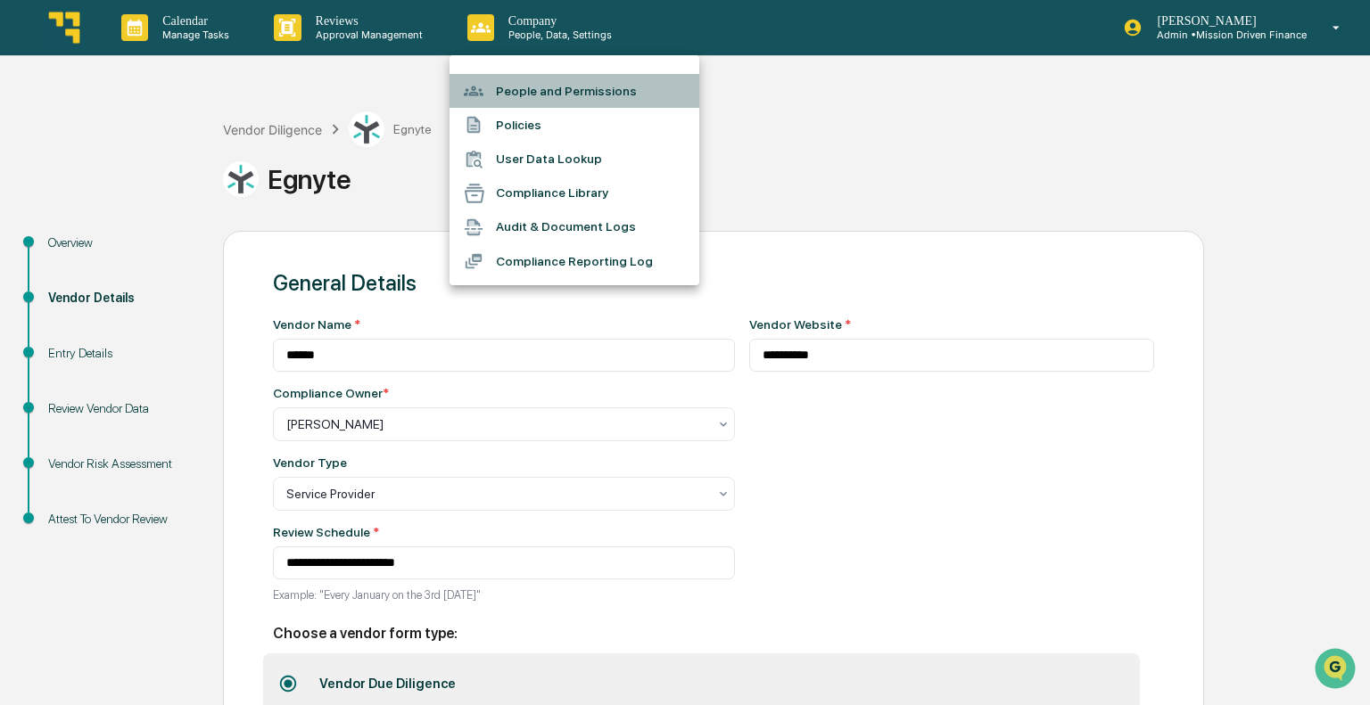
click at [539, 88] on li "People and Permissions" at bounding box center [574, 91] width 250 height 34
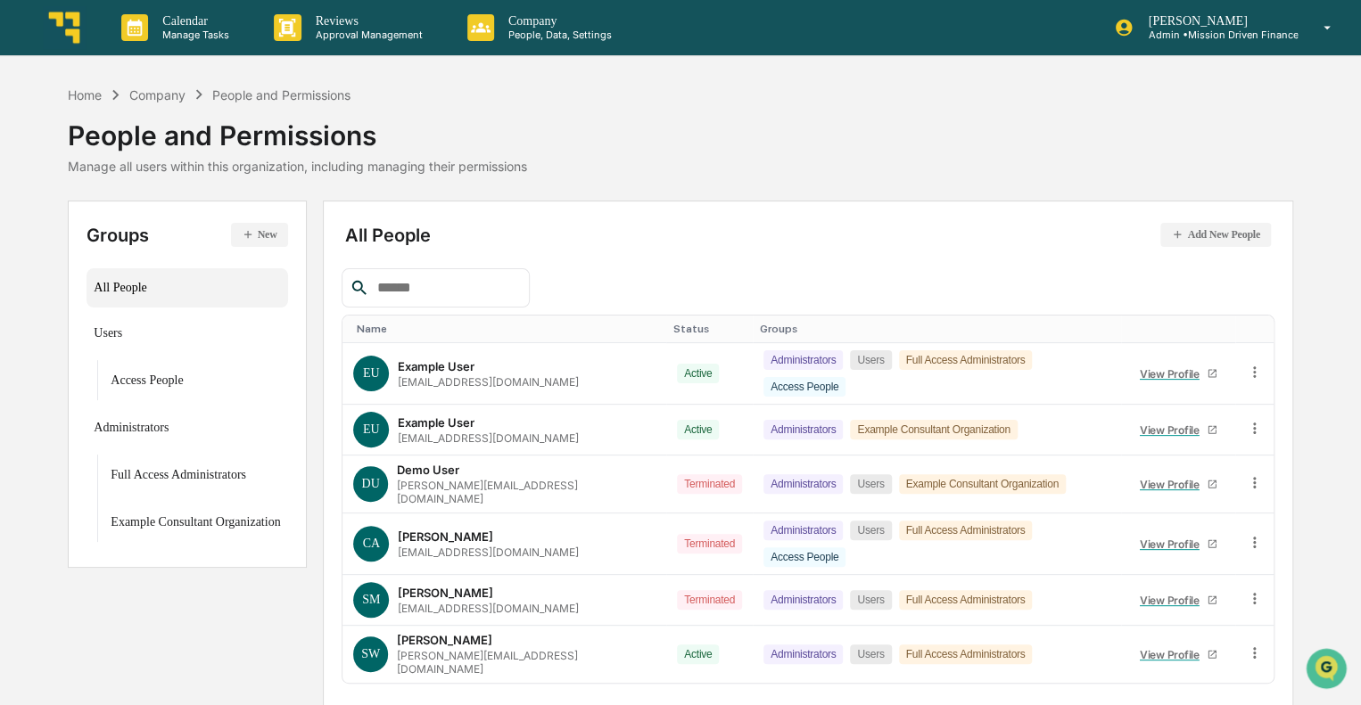
click at [269, 234] on button "New" at bounding box center [259, 235] width 57 height 24
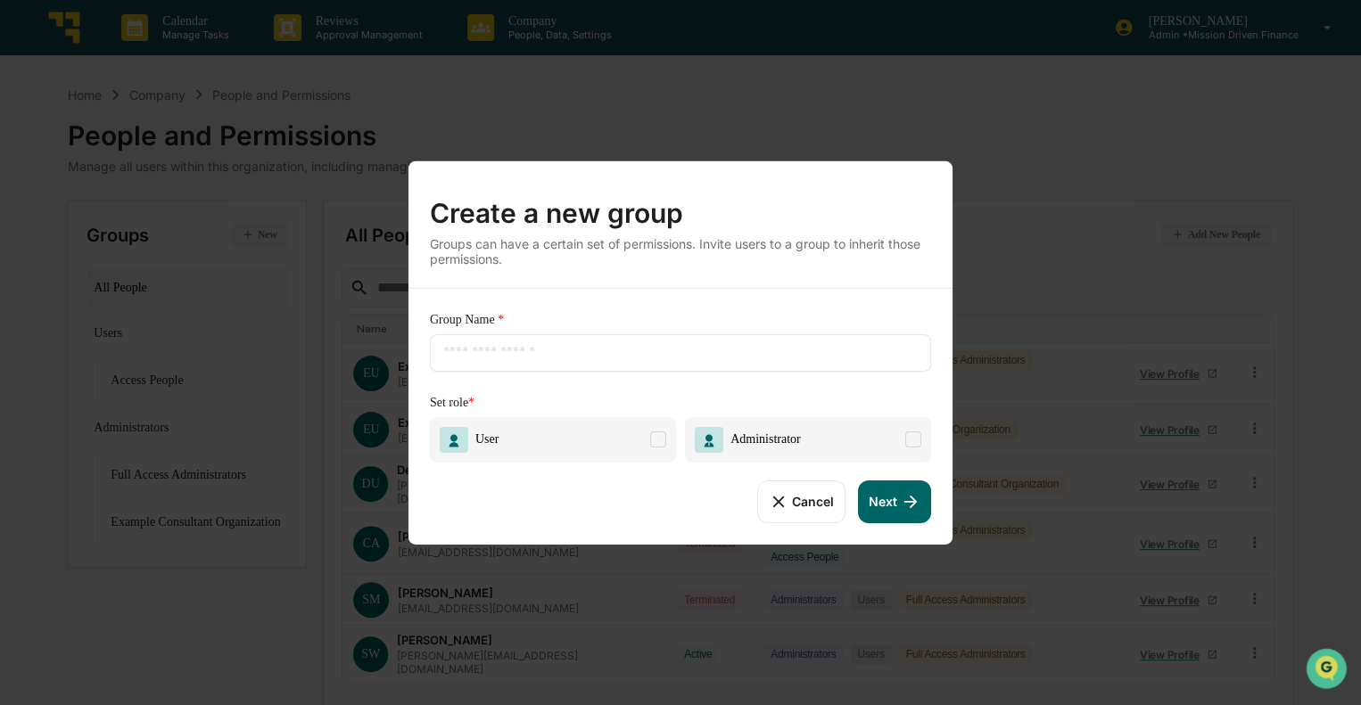
click at [622, 352] on input "text" at bounding box center [680, 352] width 474 height 18
type input "**********"
click at [908, 437] on span at bounding box center [913, 440] width 16 height 16
click at [910, 509] on icon at bounding box center [911, 501] width 20 height 20
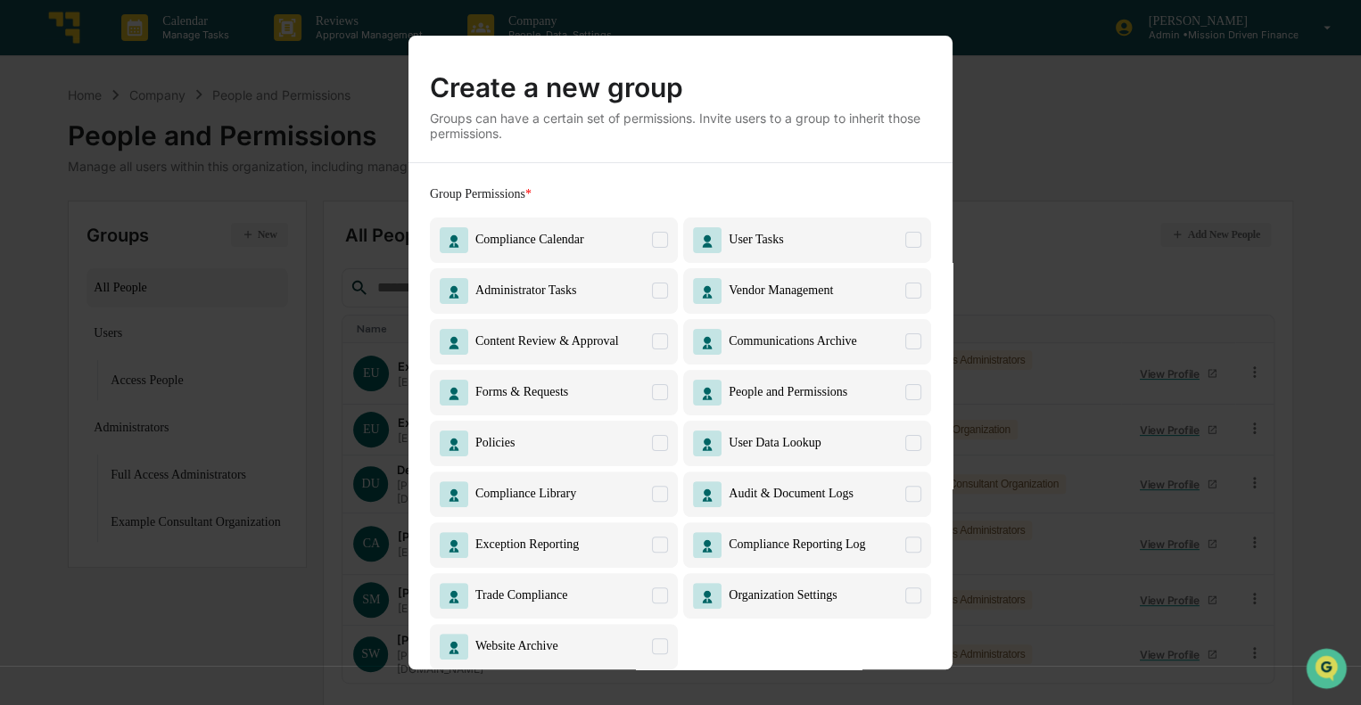
scroll to position [76, 0]
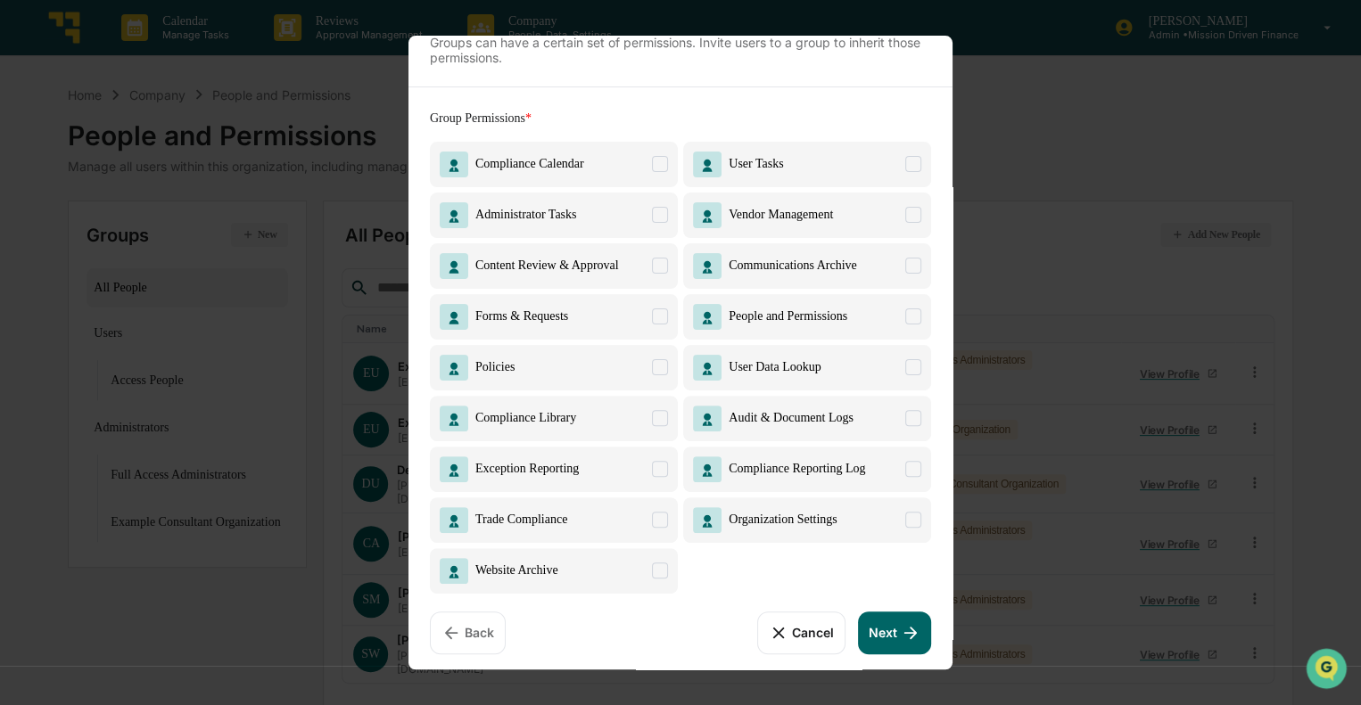
click at [853, 212] on span "Vendor Management" at bounding box center [807, 215] width 248 height 45
click at [901, 631] on icon at bounding box center [911, 633] width 20 height 20
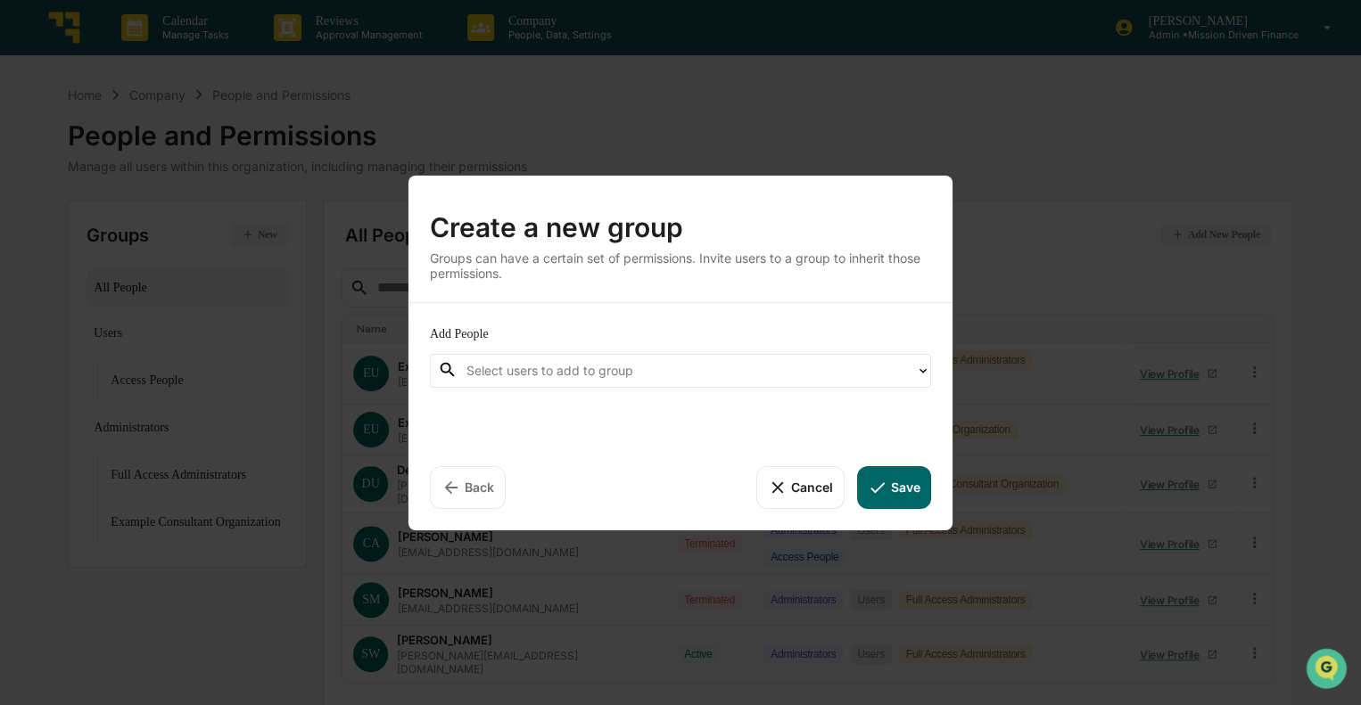
click at [641, 368] on div at bounding box center [686, 370] width 441 height 21
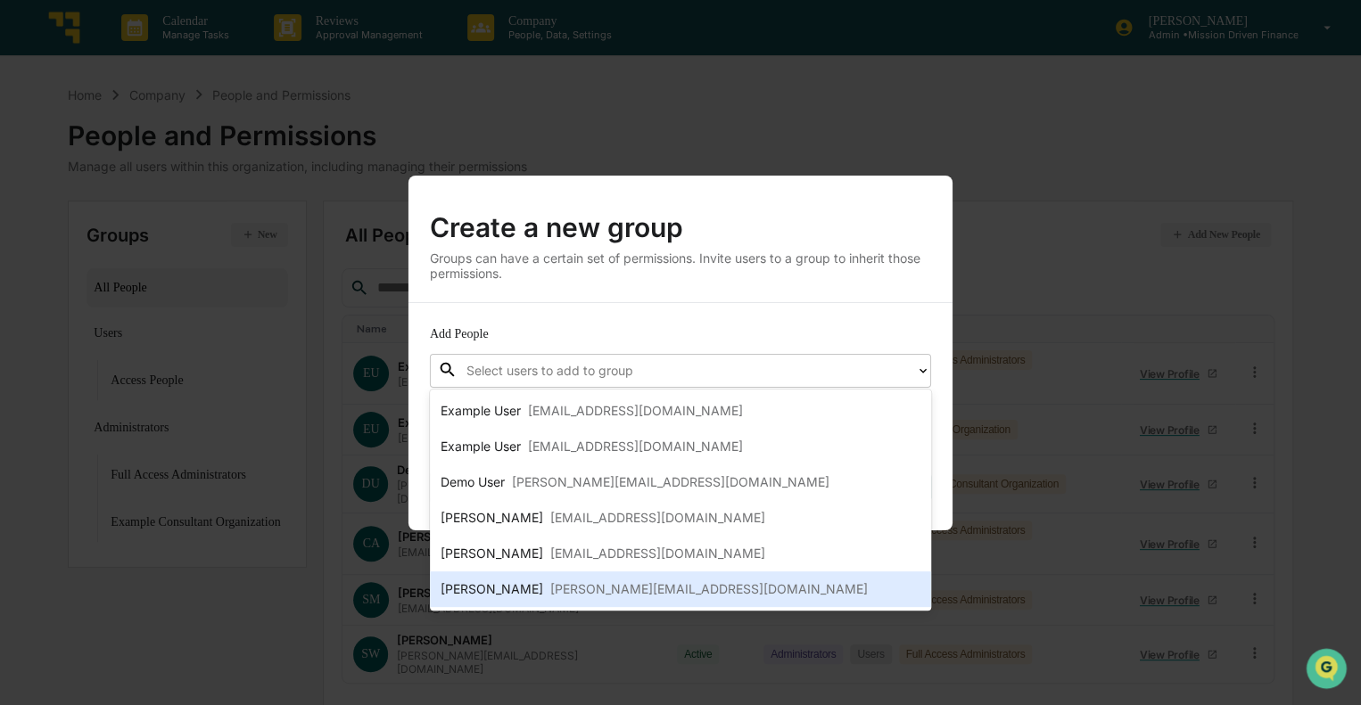
click at [630, 576] on div "Steve Witte steve@missiondrivenfinance.com" at bounding box center [680, 590] width 501 height 36
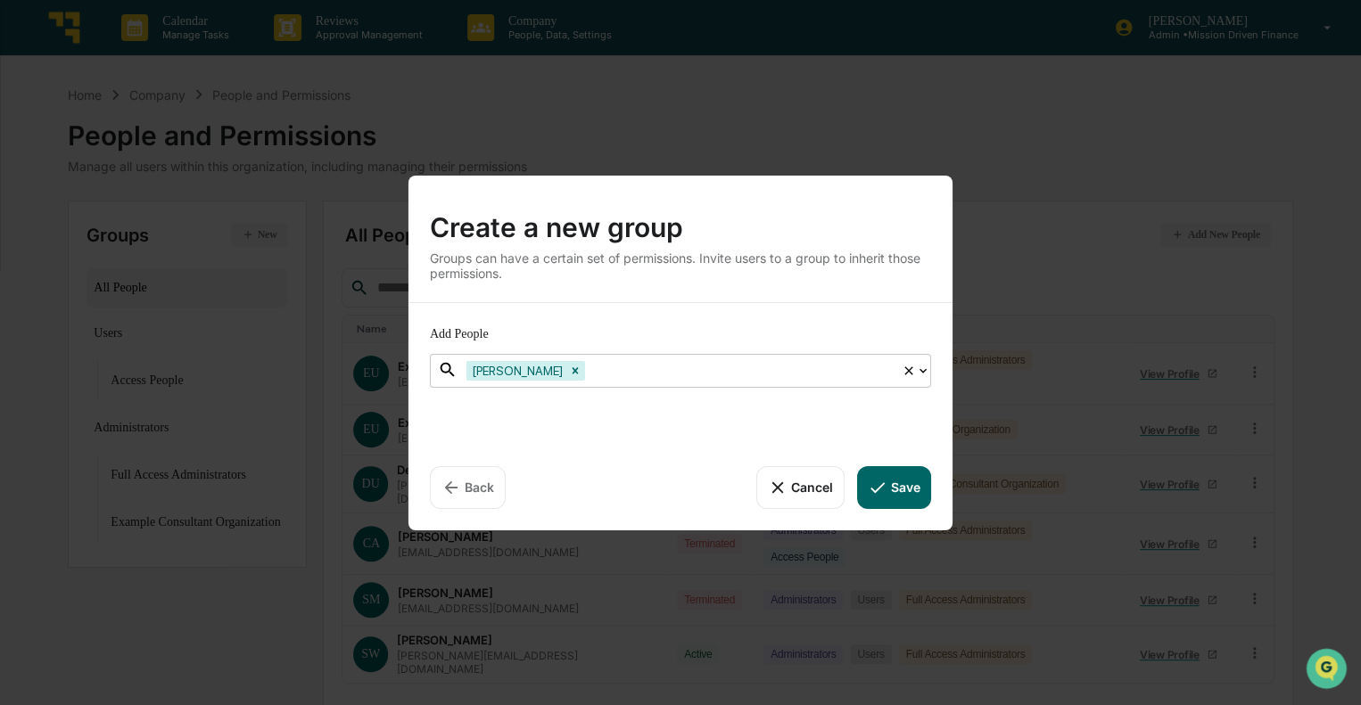
click at [899, 481] on button "Save" at bounding box center [894, 486] width 74 height 43
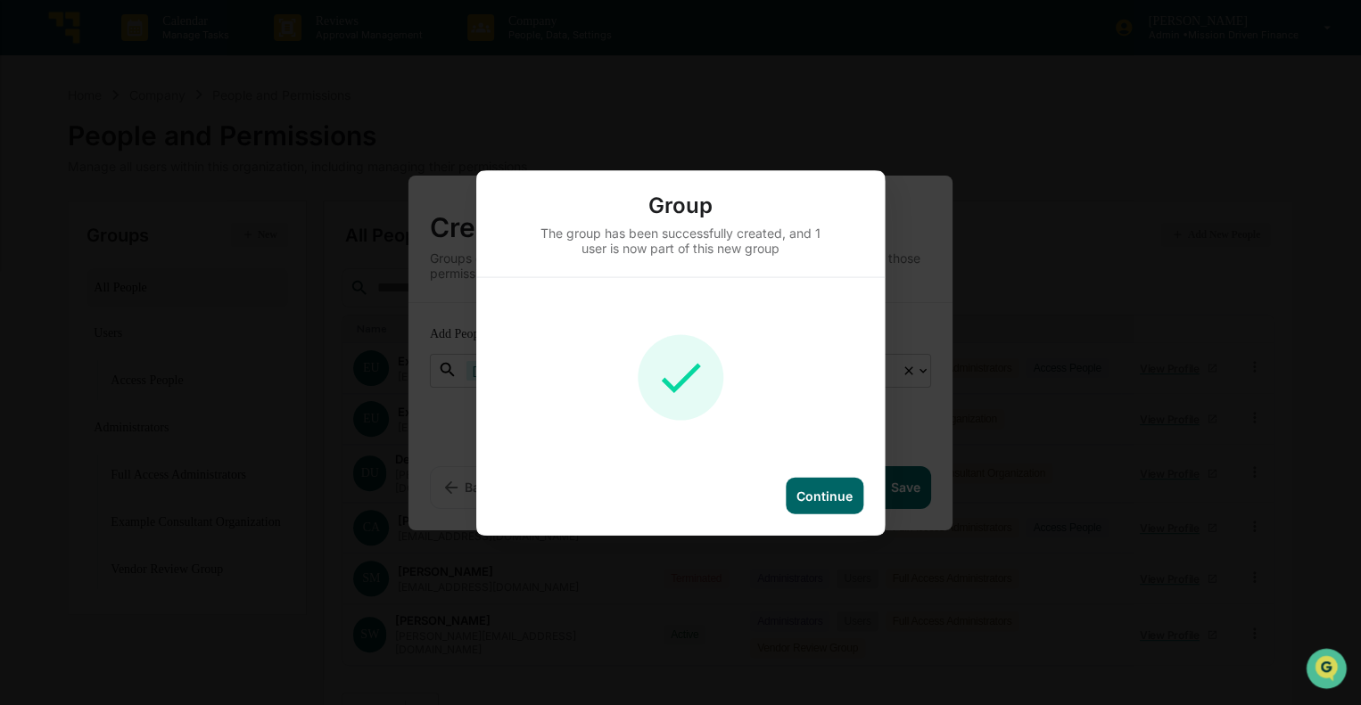
click at [835, 482] on div "Continue" at bounding box center [825, 495] width 78 height 37
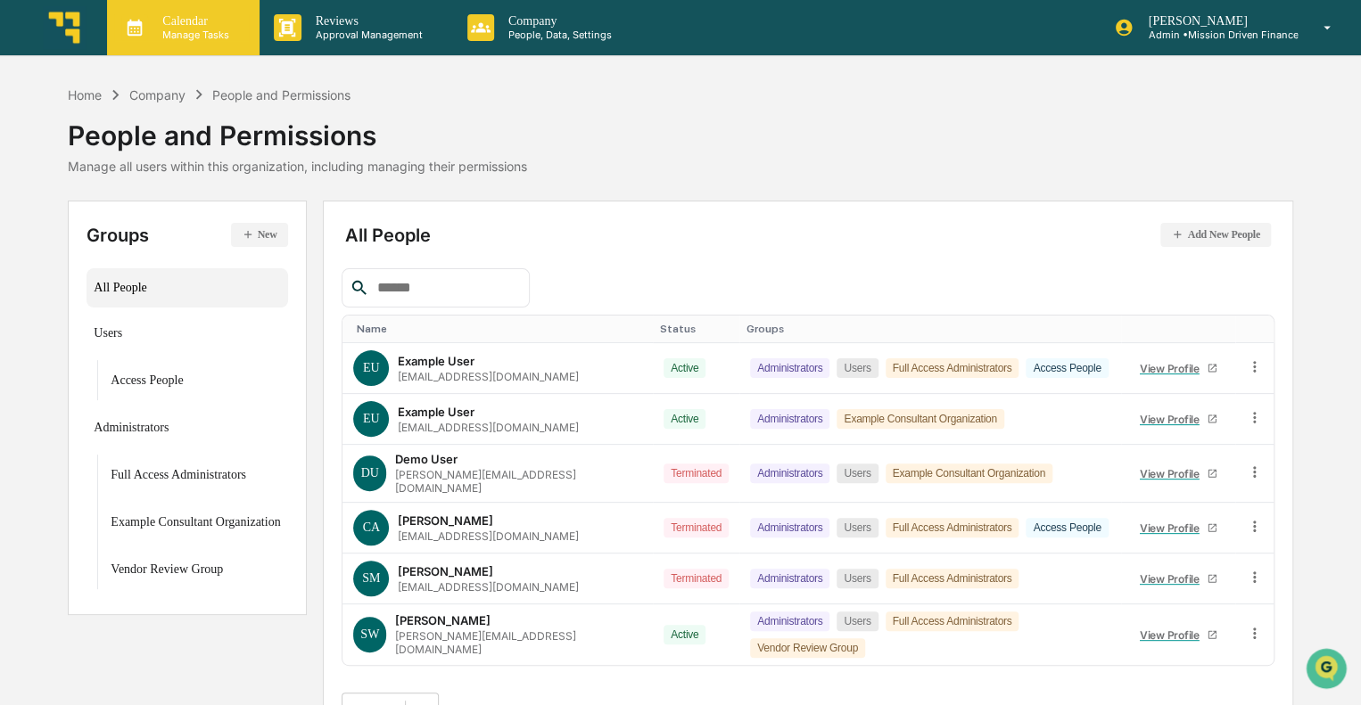
click at [194, 31] on p "Manage Tasks" at bounding box center [193, 35] width 90 height 12
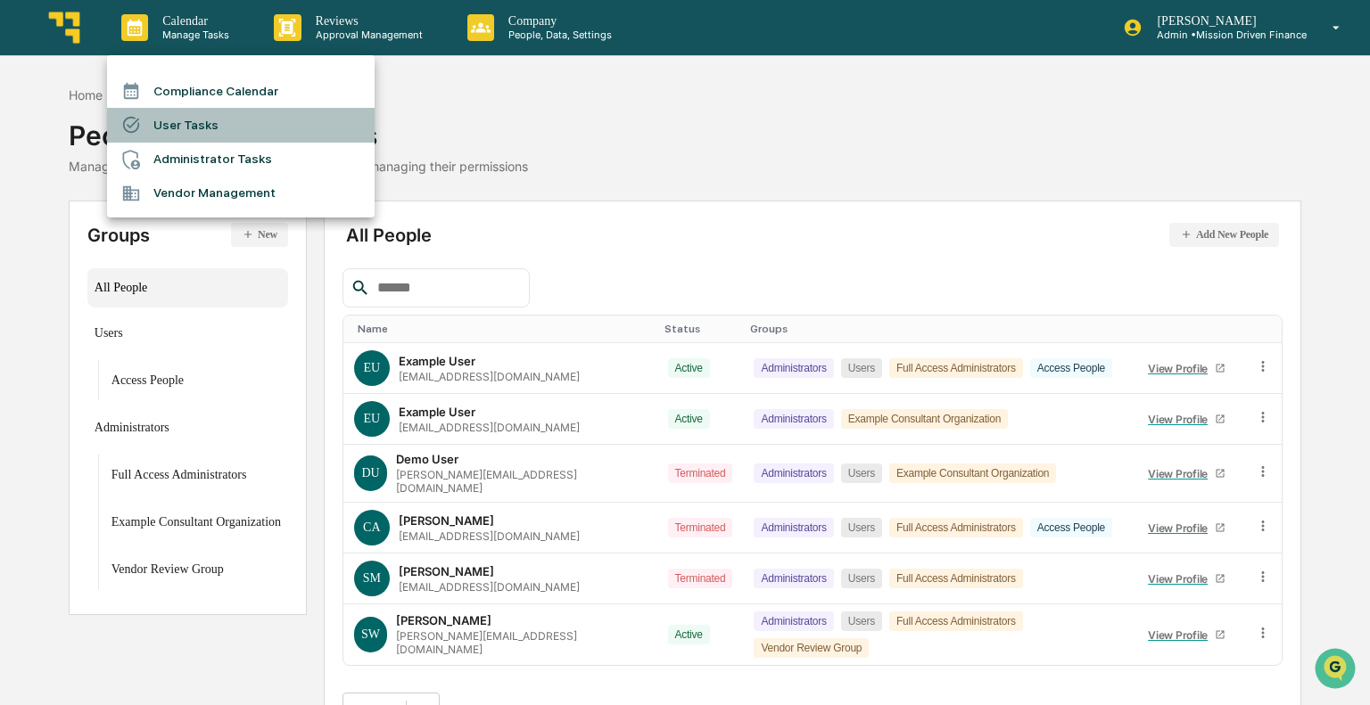
click at [188, 131] on li "User Tasks" at bounding box center [241, 125] width 268 height 34
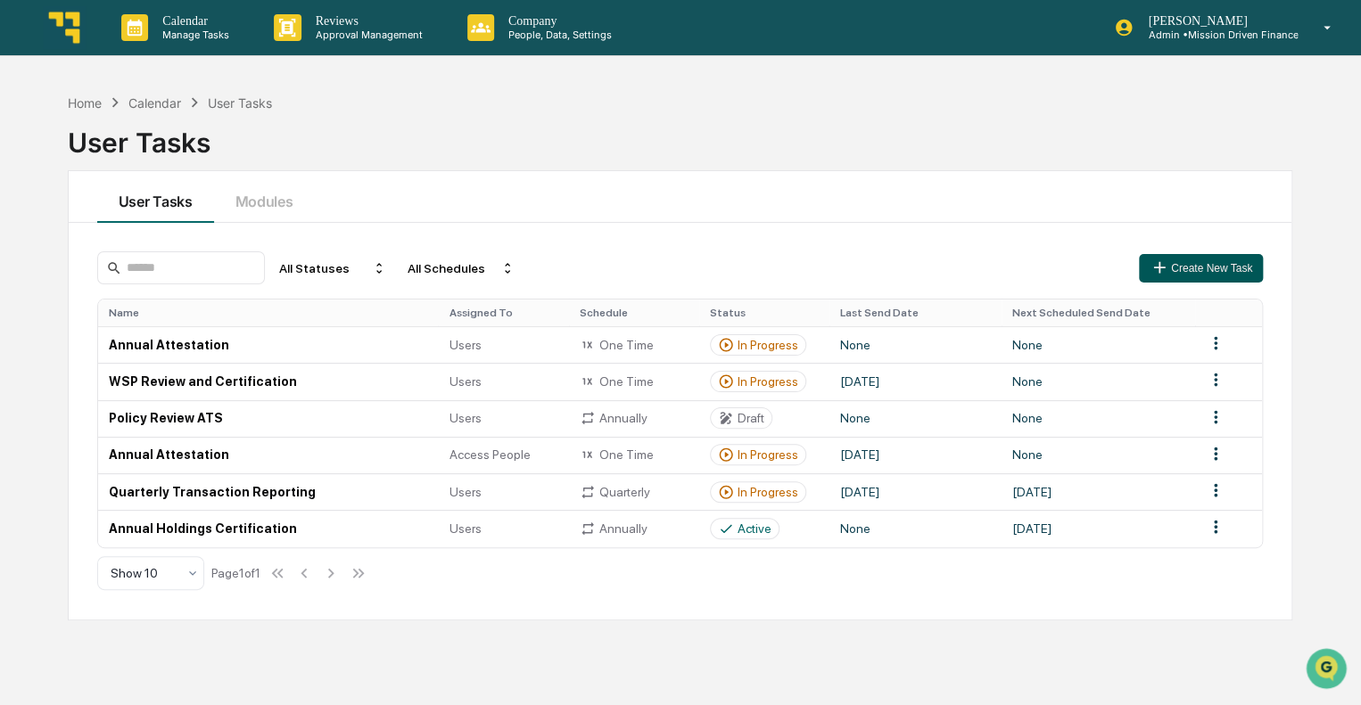
click at [1156, 266] on icon "button" at bounding box center [1159, 268] width 20 height 20
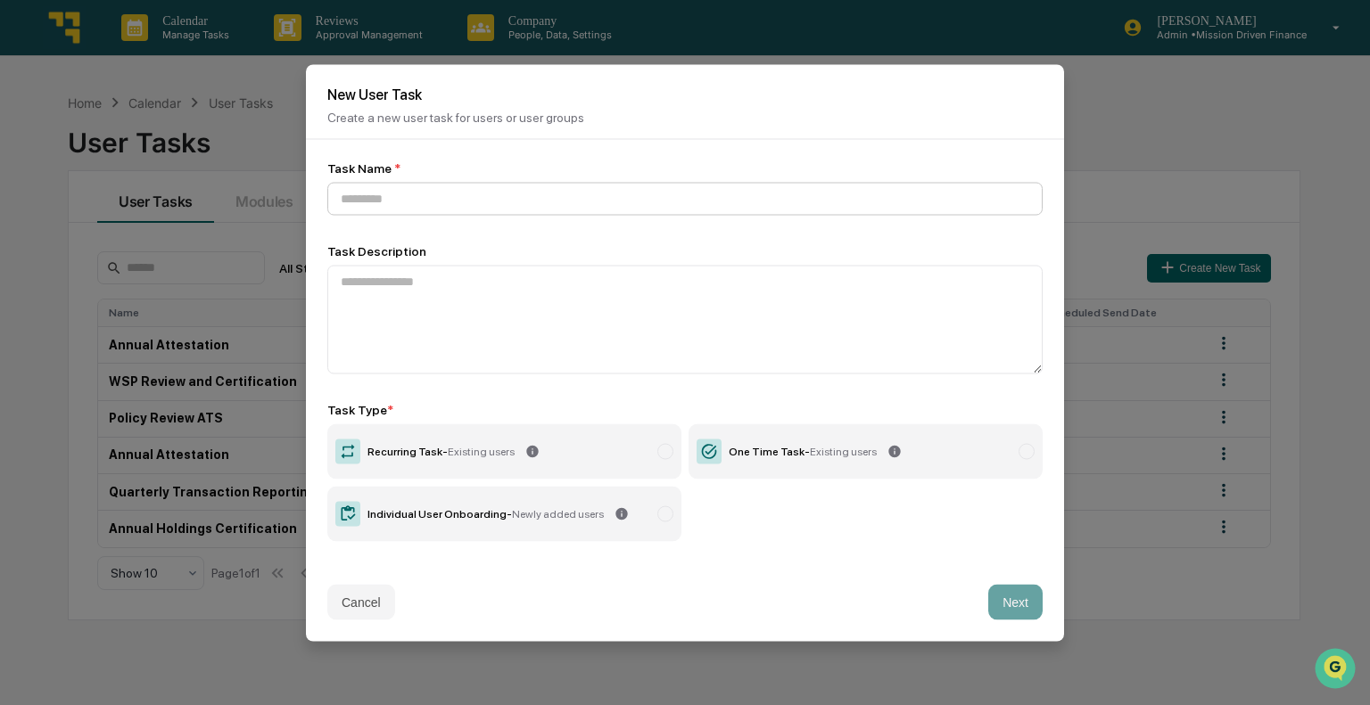
click at [522, 198] on input at bounding box center [684, 198] width 715 height 33
type input "**********"
click at [446, 443] on label "Recurring Task - Existing users" at bounding box center [504, 451] width 354 height 55
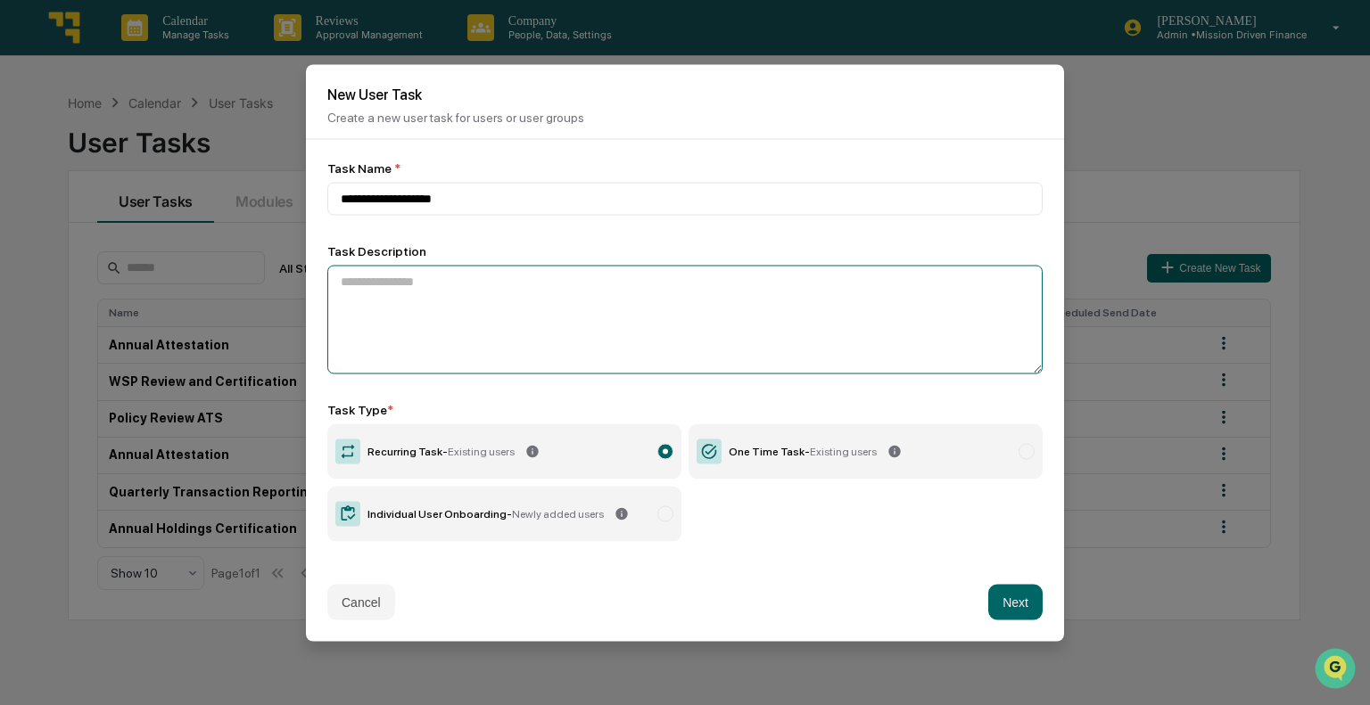
click at [741, 301] on textarea at bounding box center [684, 319] width 715 height 109
type textarea "******"
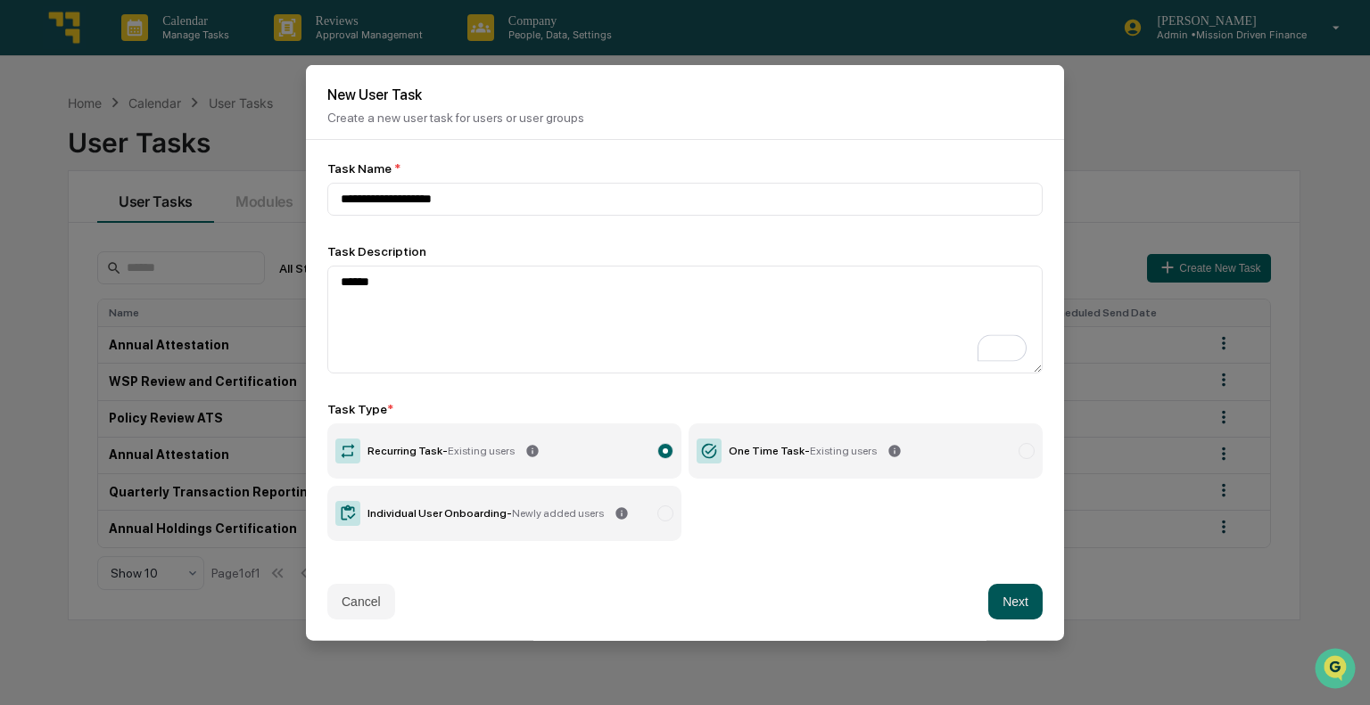
click at [1016, 599] on button "Next" at bounding box center [1015, 602] width 54 height 36
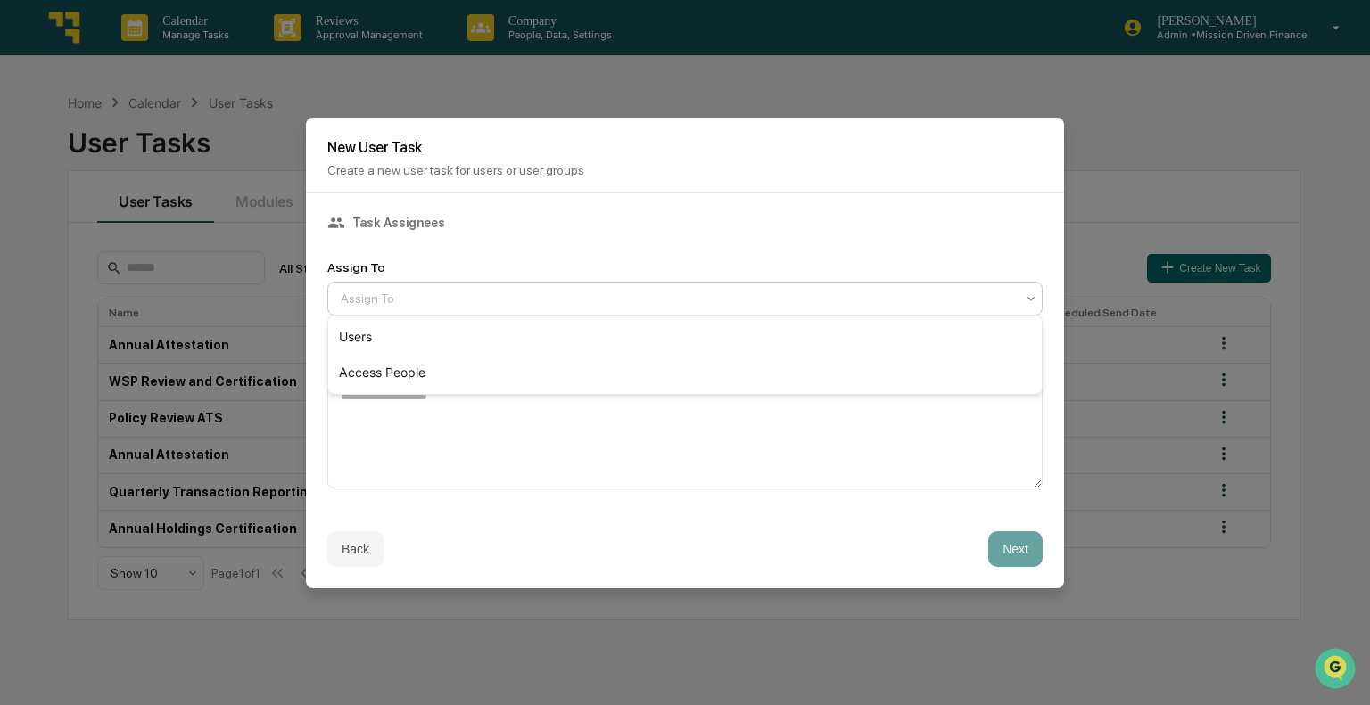
click at [1013, 301] on div at bounding box center [678, 299] width 674 height 18
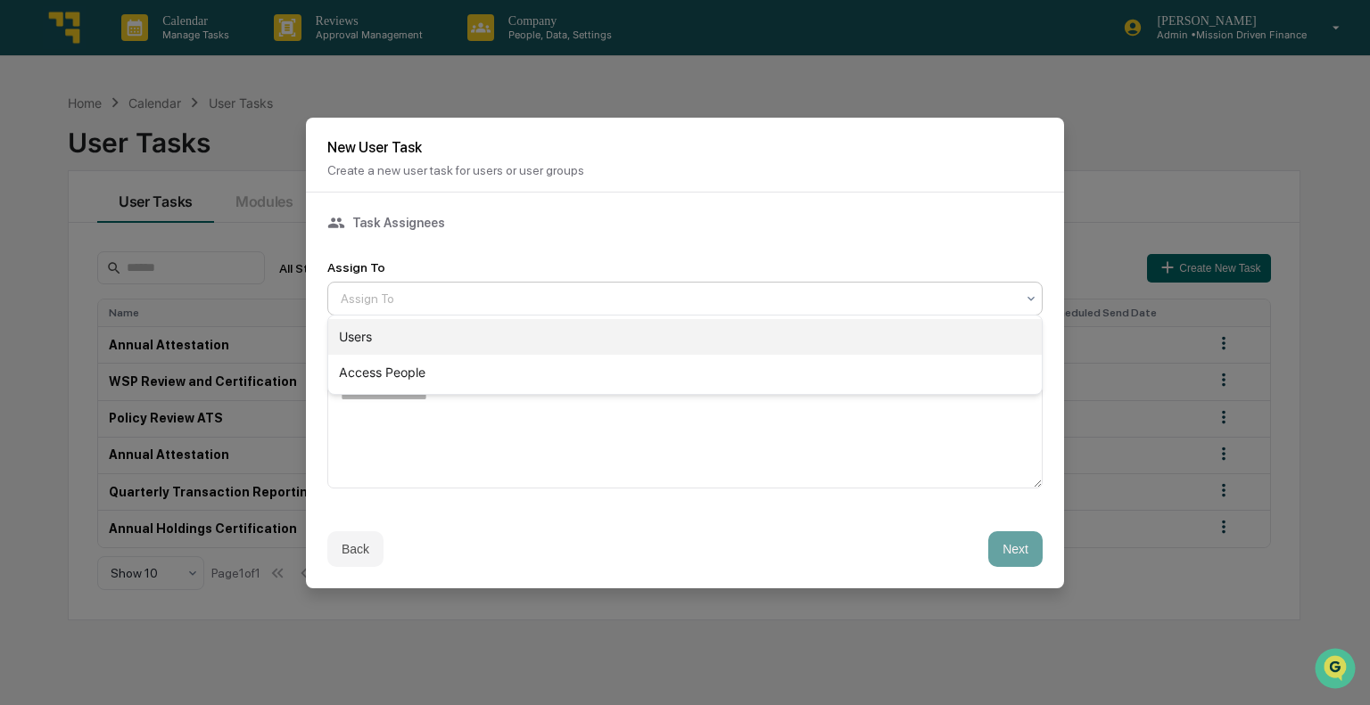
click at [485, 344] on div "Users" at bounding box center [684, 337] width 713 height 36
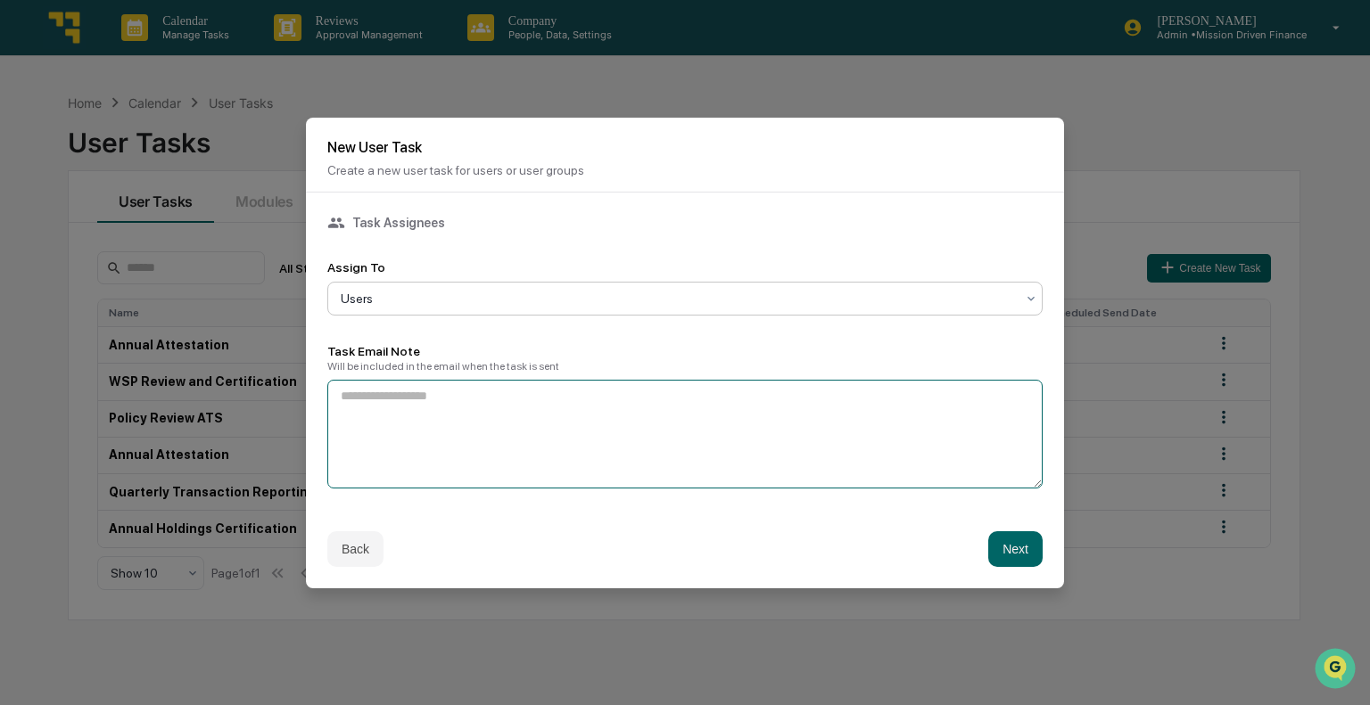
click at [467, 408] on textarea at bounding box center [684, 434] width 715 height 109
click at [471, 388] on textarea "To enrich screen reader interactions, please activate Accessibility in Grammarl…" at bounding box center [684, 434] width 715 height 109
click at [511, 391] on textarea "**********" at bounding box center [684, 434] width 715 height 109
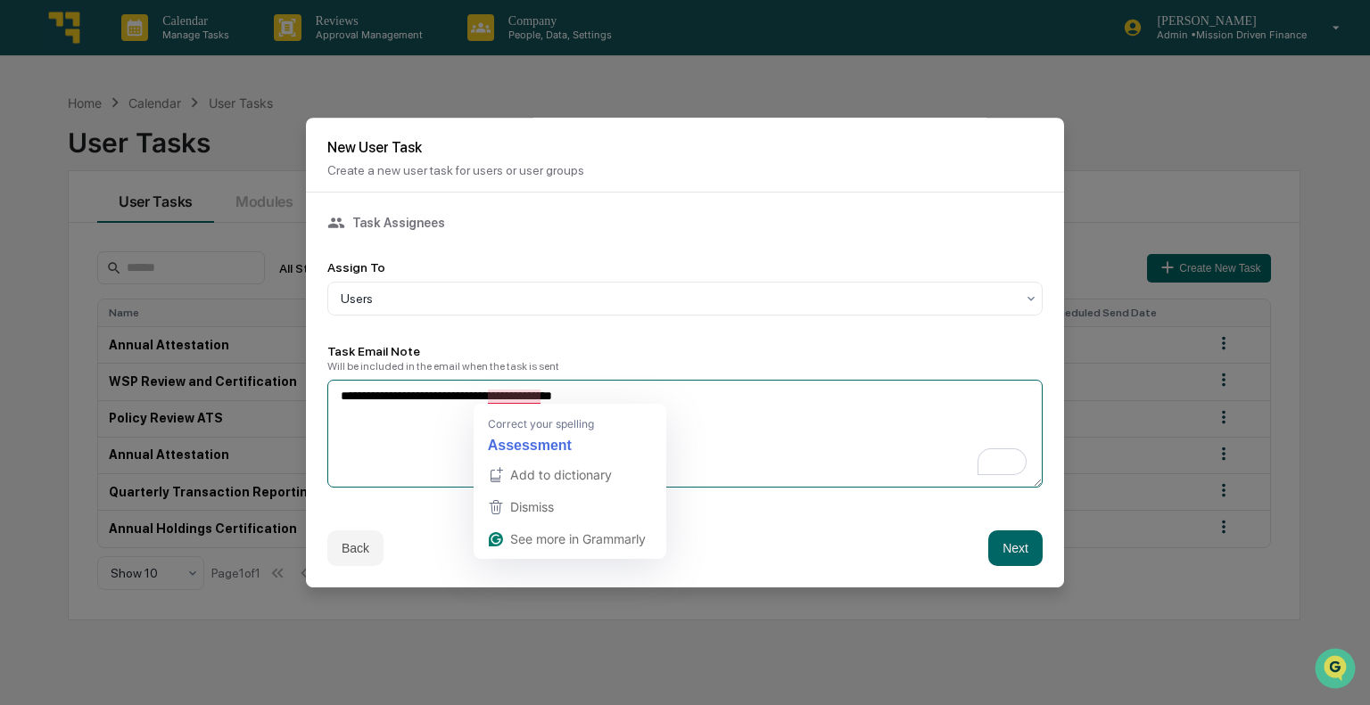
drag, startPoint x: 523, startPoint y: 396, endPoint x: 806, endPoint y: 439, distance: 285.9
click at [806, 439] on textarea "**********" at bounding box center [684, 434] width 715 height 109
type textarea "**********"
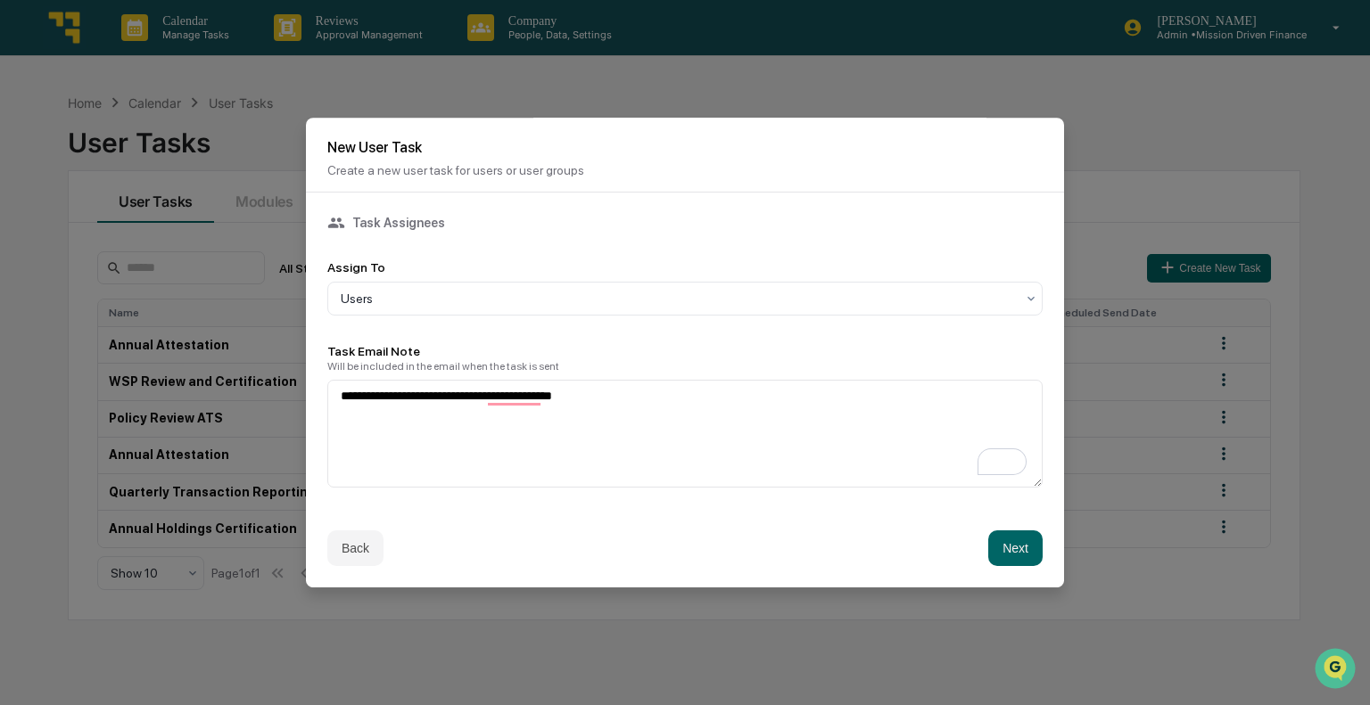
click at [1042, 552] on div "Back Next" at bounding box center [685, 548] width 758 height 78
click at [1014, 552] on button "Next" at bounding box center [1015, 549] width 54 height 36
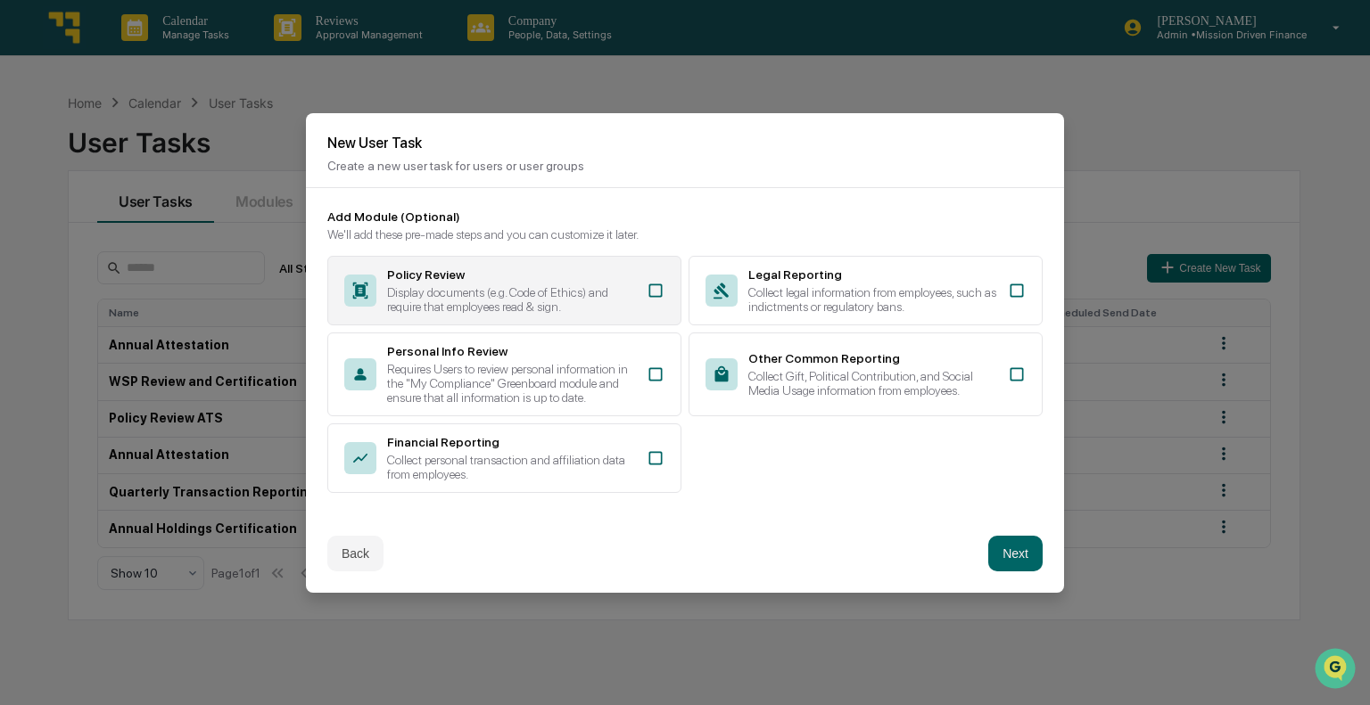
click at [661, 285] on icon at bounding box center [655, 290] width 13 height 13
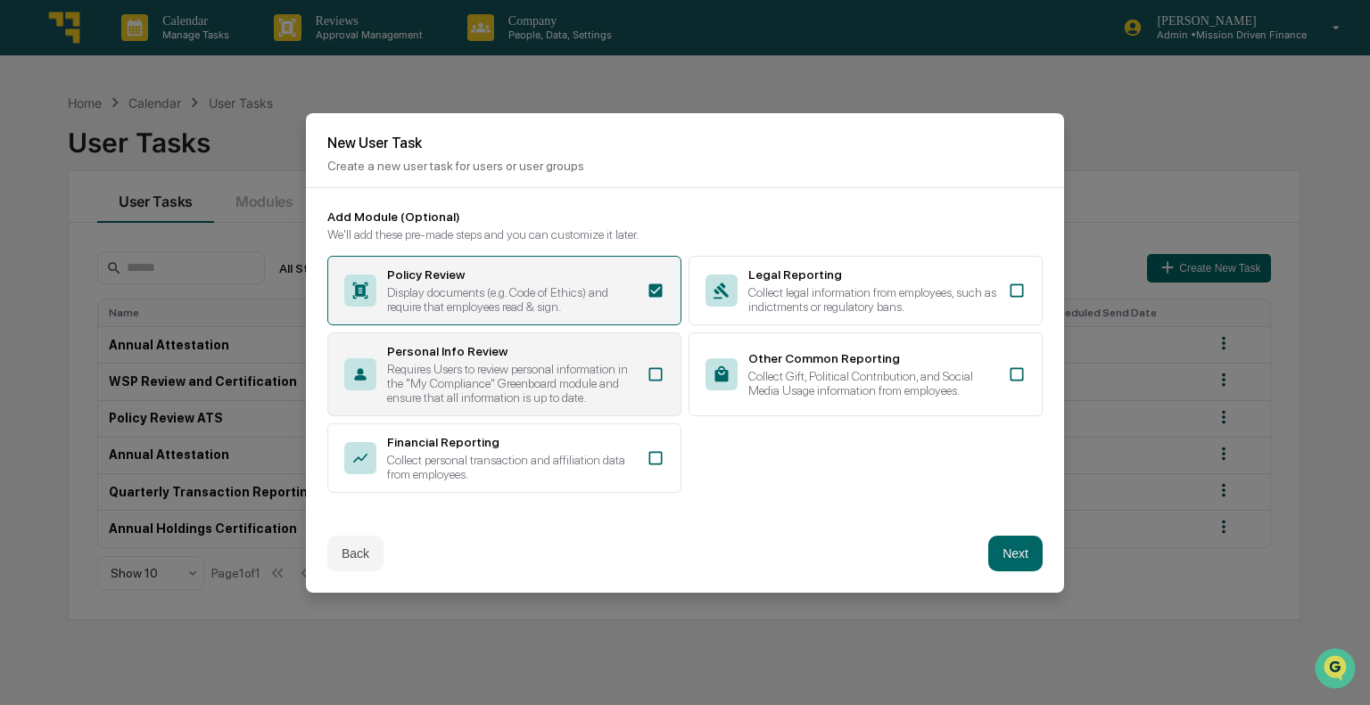
click at [660, 371] on icon at bounding box center [656, 375] width 18 height 18
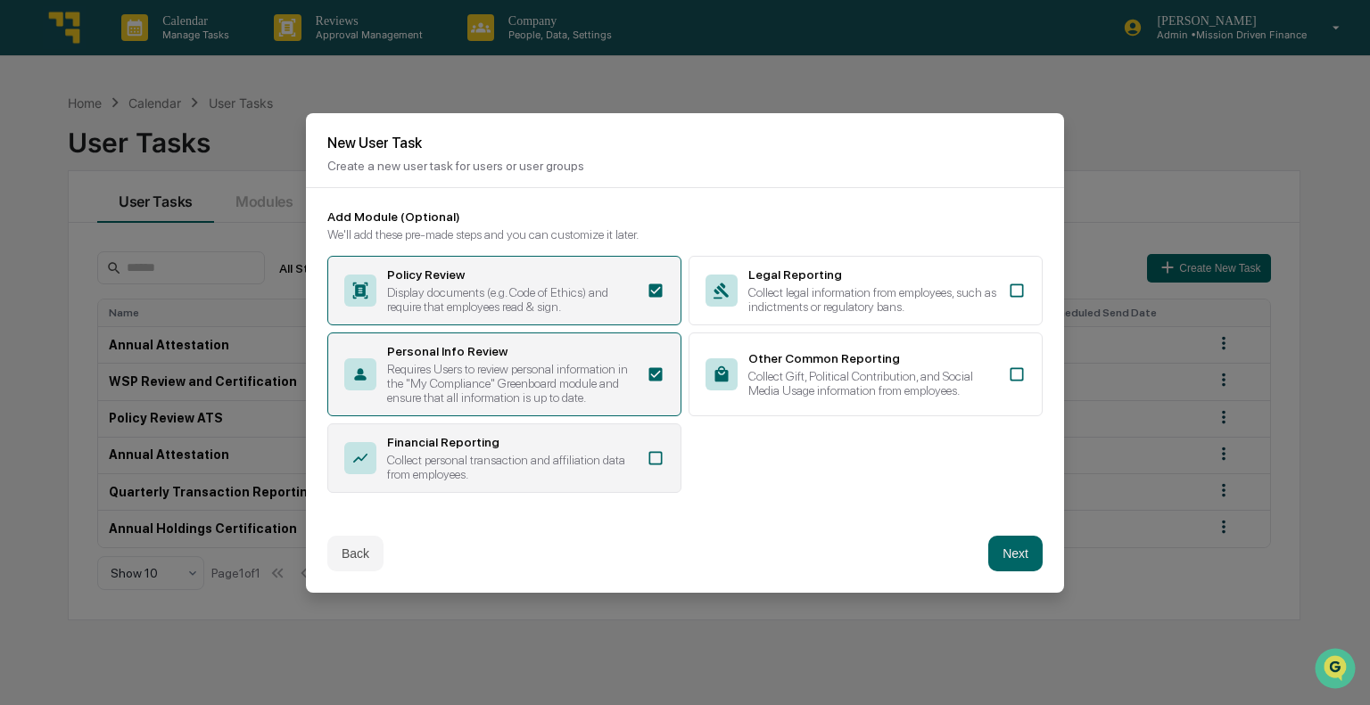
click at [660, 459] on icon at bounding box center [656, 458] width 18 height 18
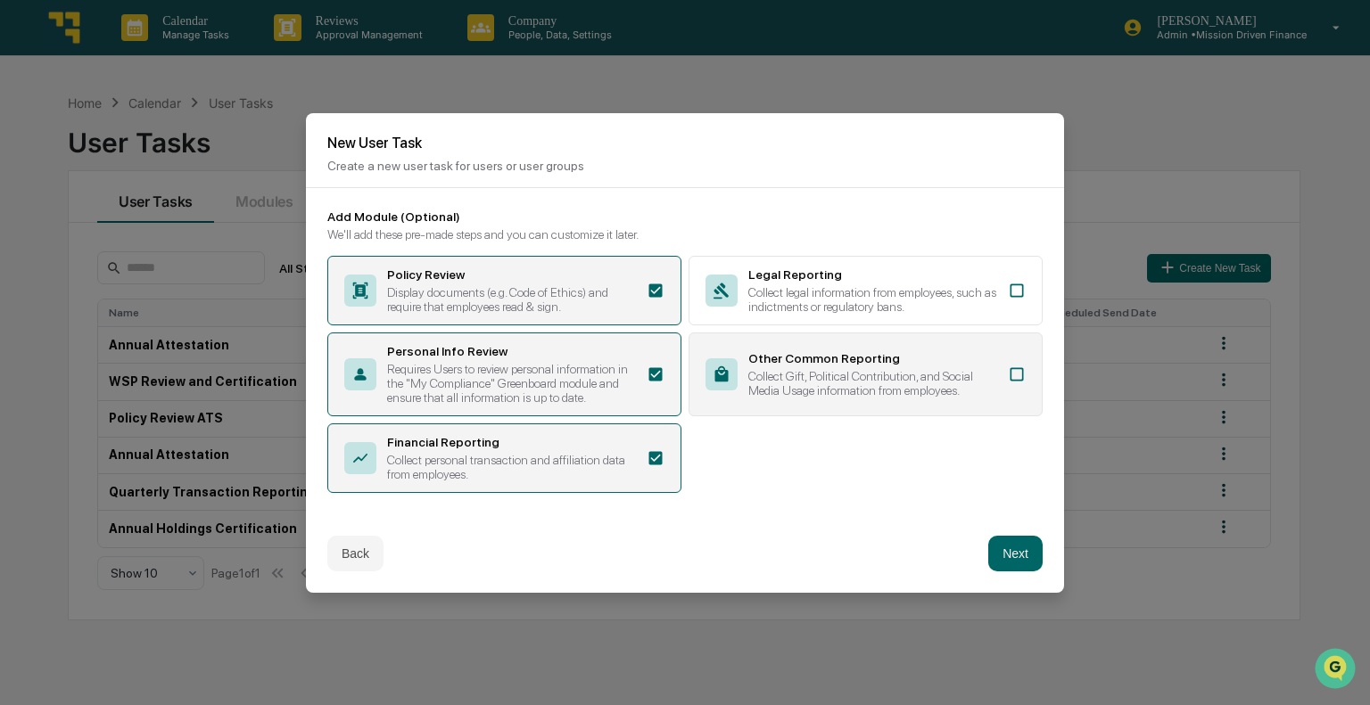
click at [1014, 366] on icon at bounding box center [1017, 375] width 18 height 18
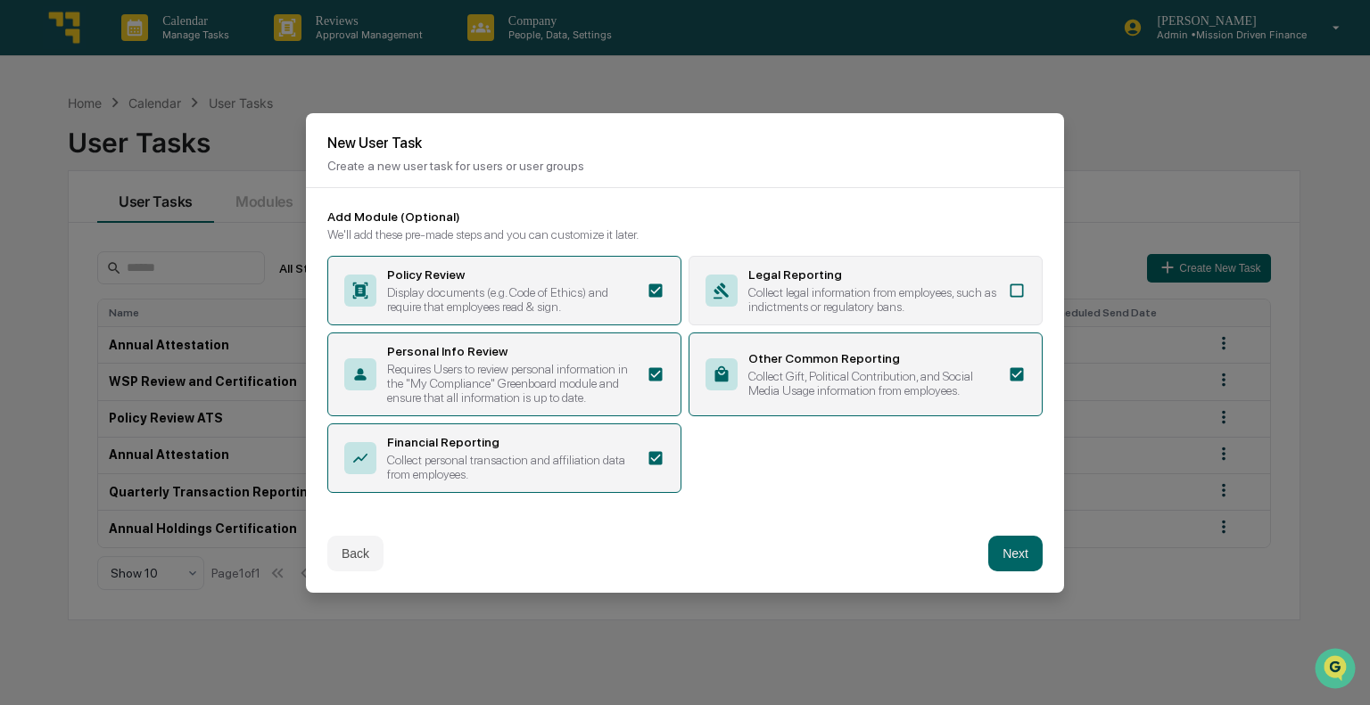
click at [1021, 284] on icon at bounding box center [1017, 291] width 18 height 18
click at [1015, 552] on button "Next" at bounding box center [1015, 554] width 54 height 36
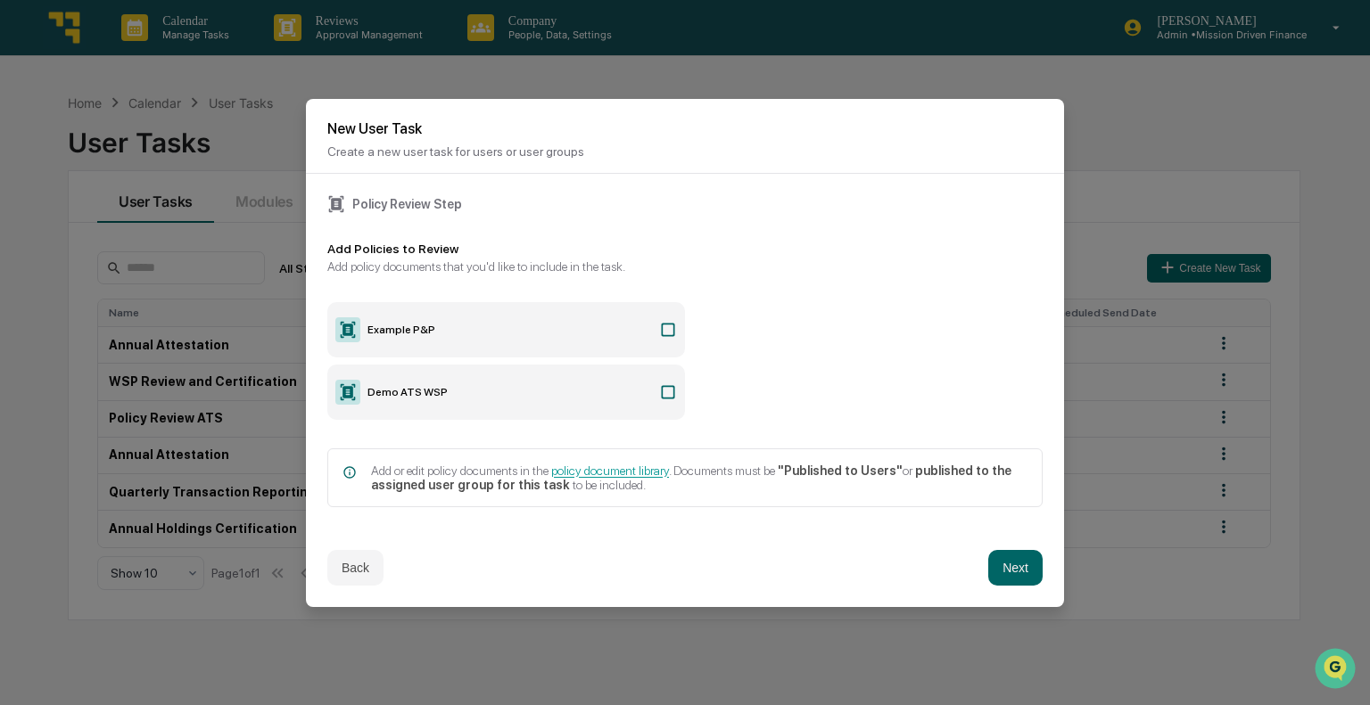
click at [671, 327] on icon at bounding box center [668, 330] width 18 height 18
click at [1016, 574] on button "Next" at bounding box center [1015, 568] width 54 height 36
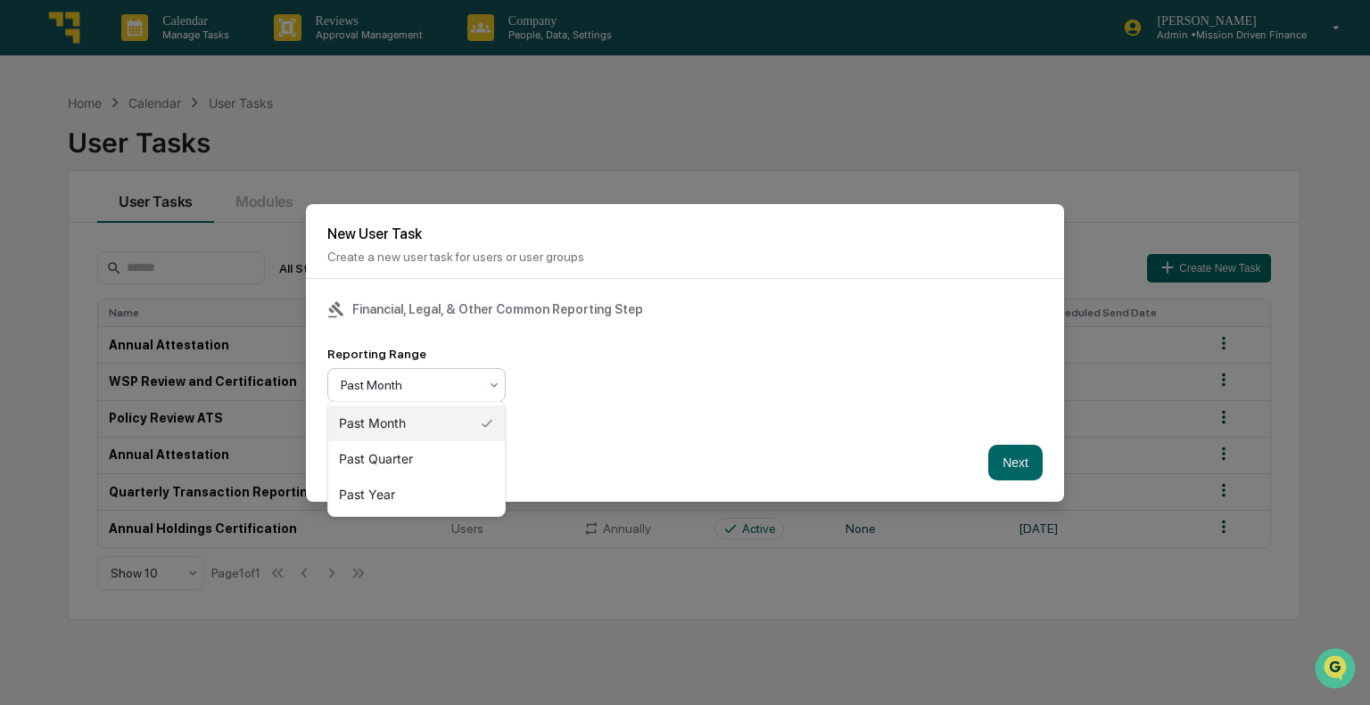
click at [489, 378] on icon at bounding box center [494, 385] width 14 height 14
click at [428, 476] on div "Past Quarter" at bounding box center [416, 459] width 177 height 36
click at [424, 368] on div "Past Quarter" at bounding box center [416, 385] width 178 height 34
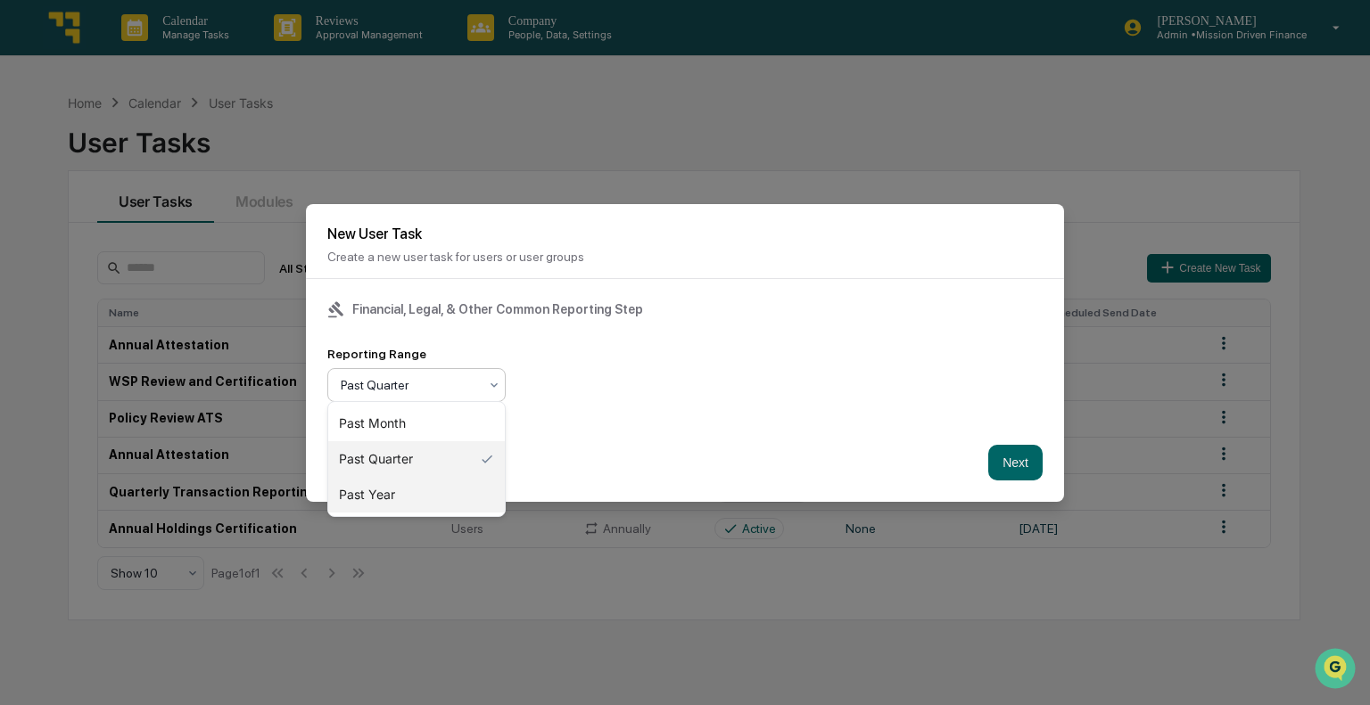
click at [404, 495] on div "Past Year" at bounding box center [416, 495] width 177 height 36
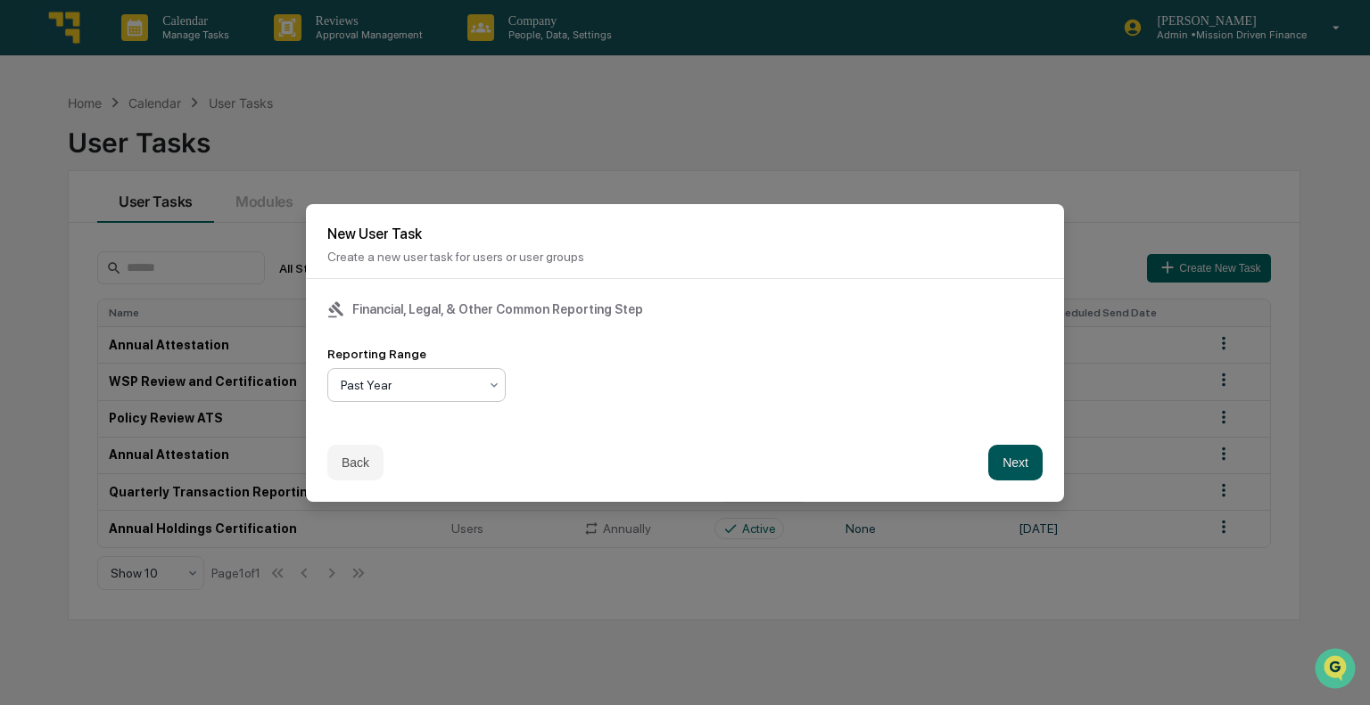
click at [1020, 464] on button "Next" at bounding box center [1015, 463] width 54 height 36
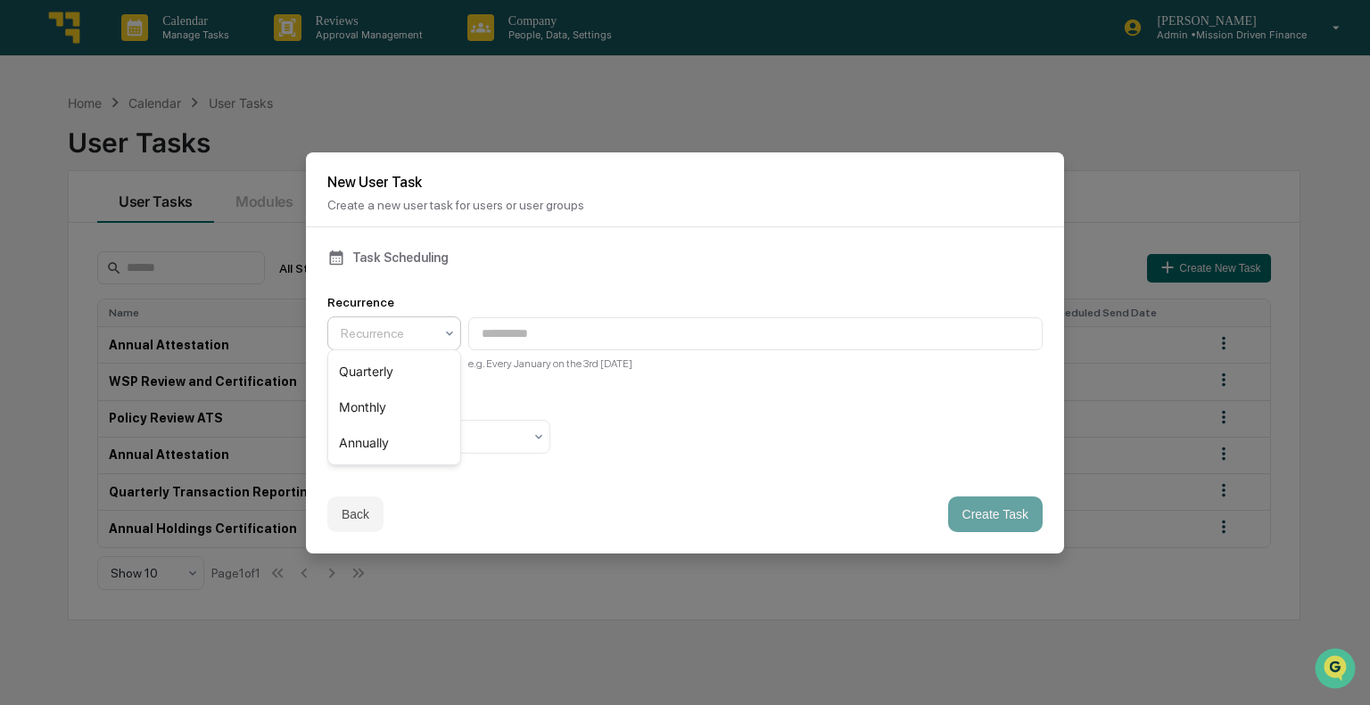
click at [432, 334] on div at bounding box center [387, 334] width 93 height 18
click at [391, 428] on div "Annually" at bounding box center [394, 443] width 132 height 36
type input "**********"
click at [493, 433] on div at bounding box center [432, 437] width 182 height 18
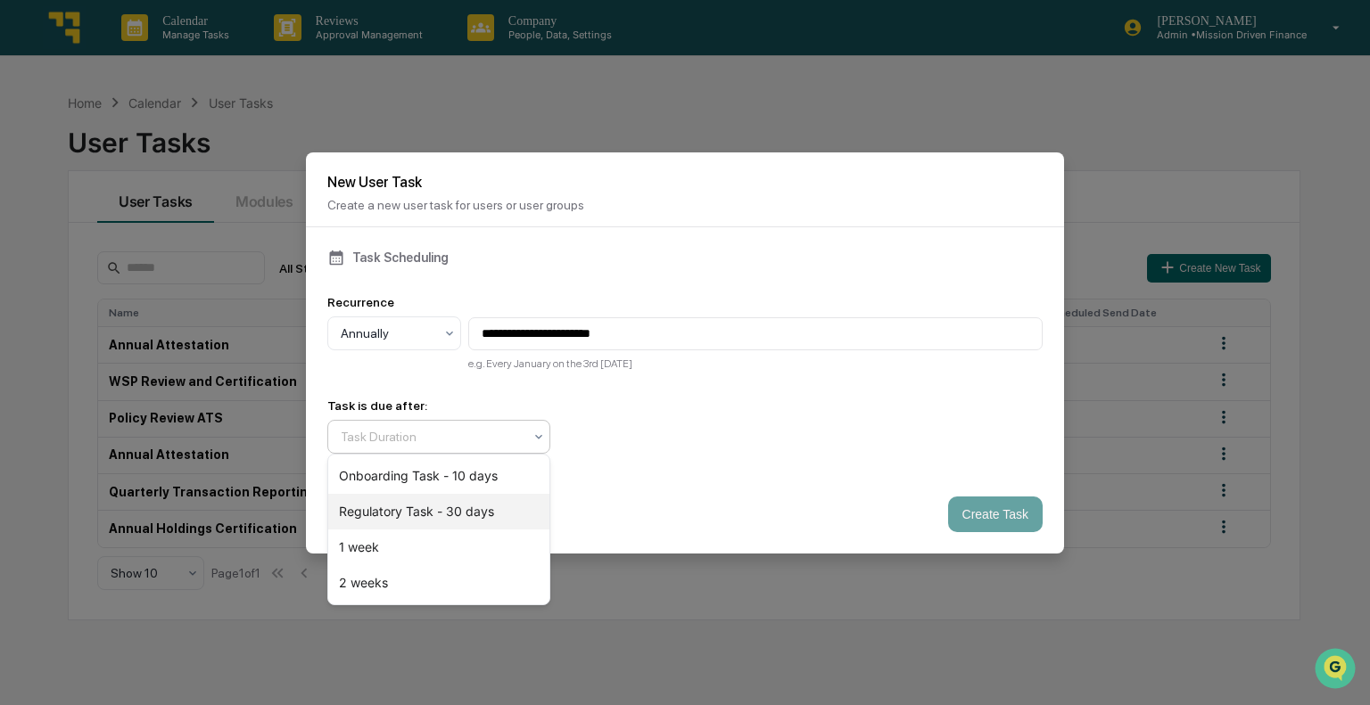
click at [446, 513] on div "Regulatory Task - 30 days" at bounding box center [438, 512] width 221 height 36
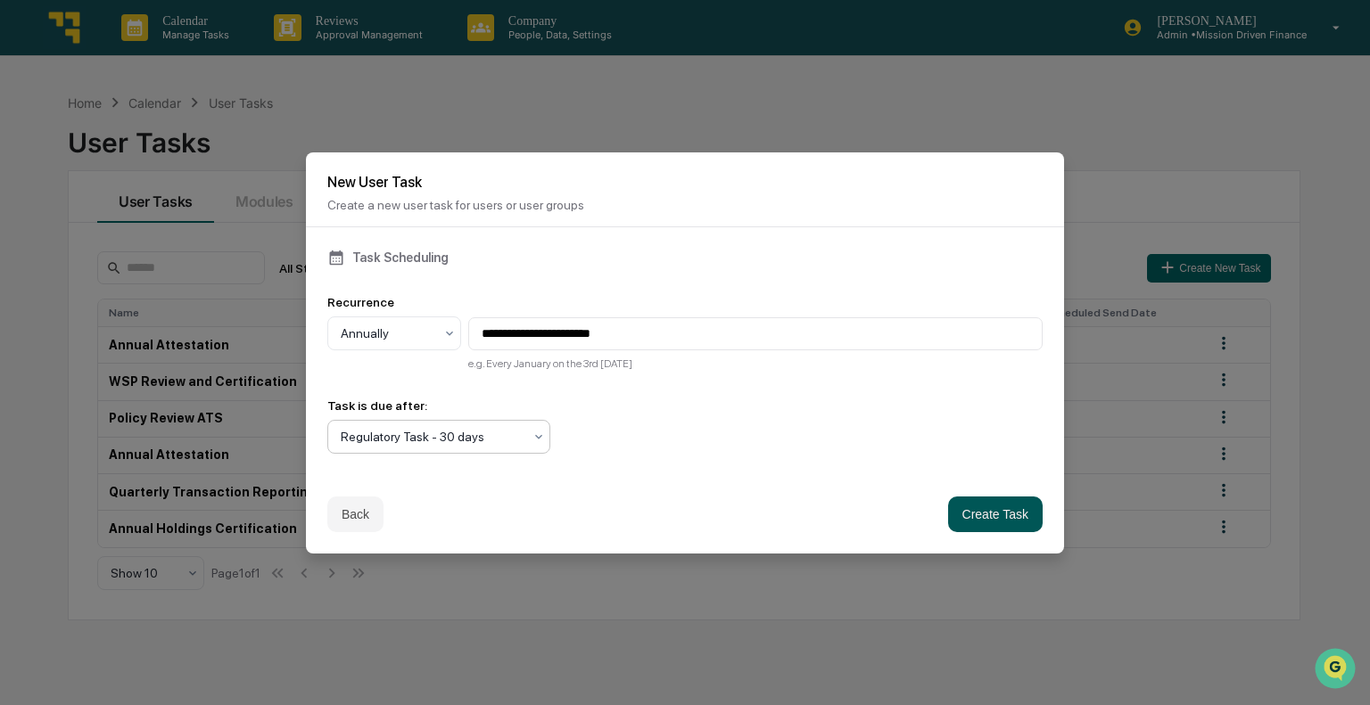
click at [976, 505] on button "Create Task" at bounding box center [995, 515] width 95 height 36
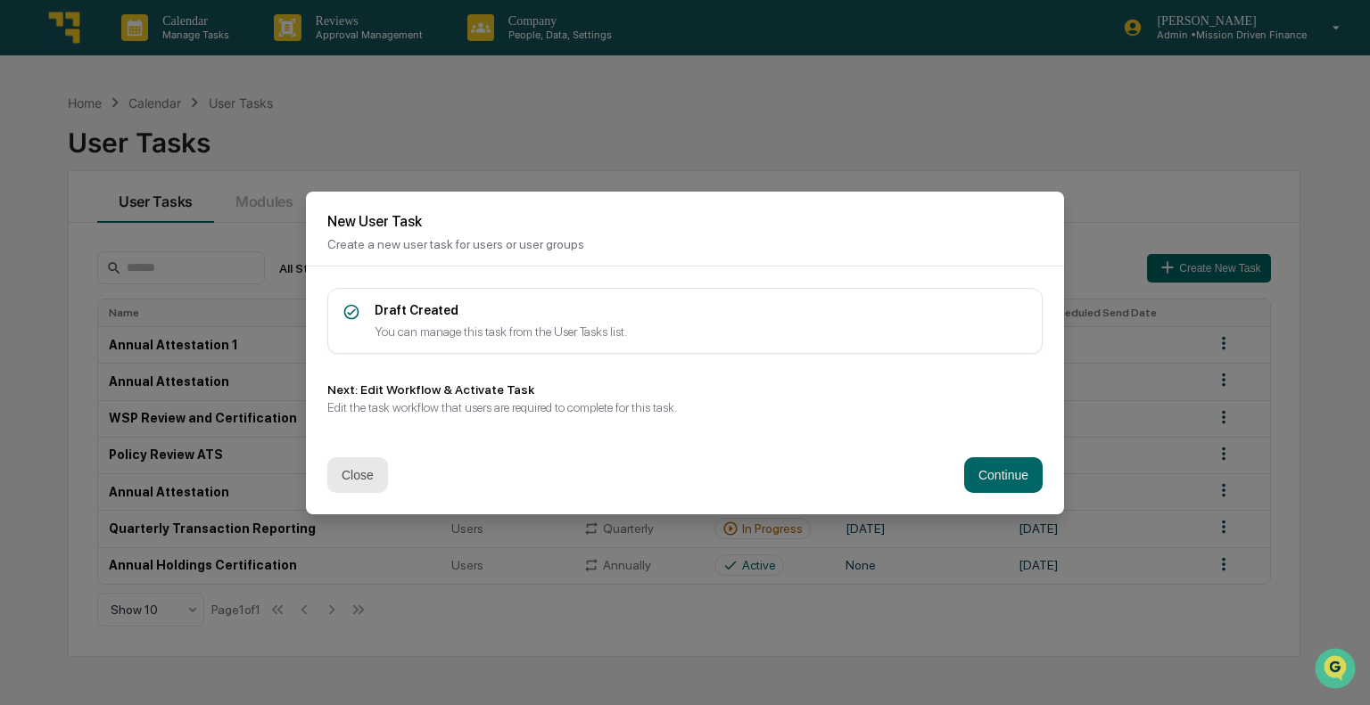
click at [343, 472] on button "Close" at bounding box center [357, 475] width 61 height 36
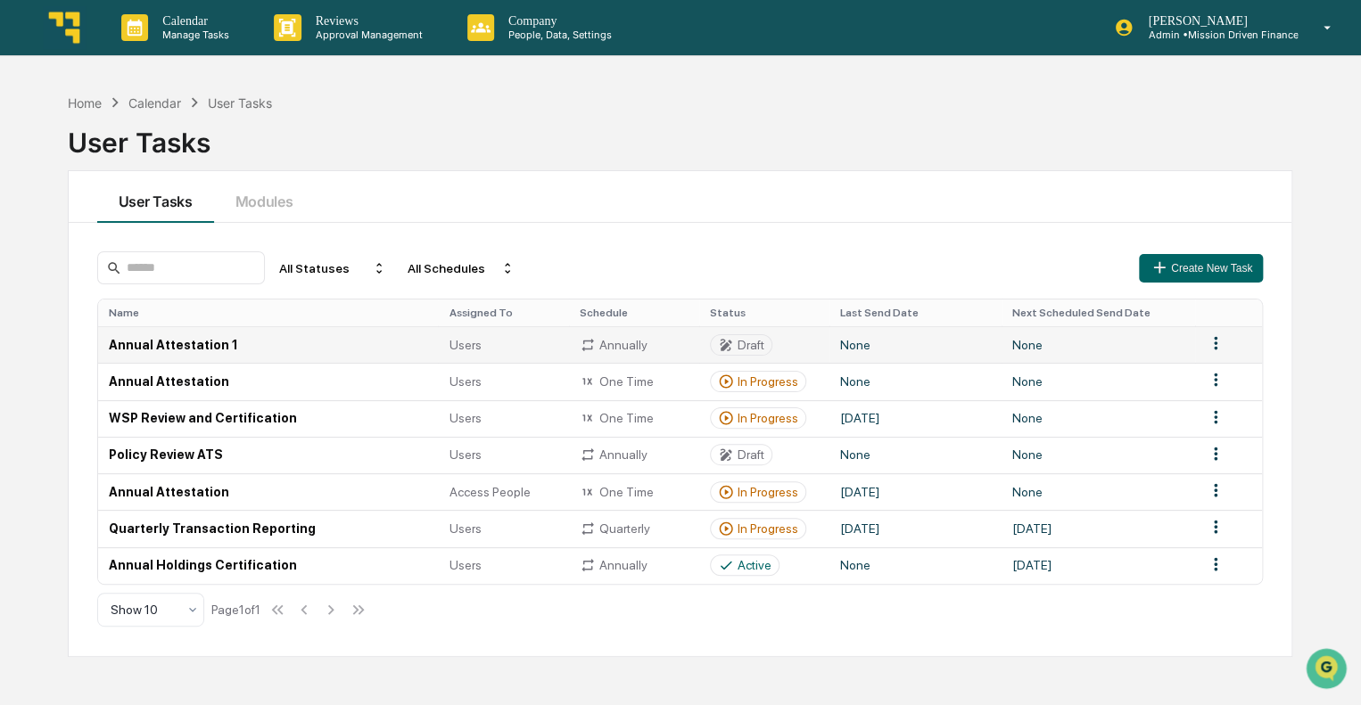
click at [727, 342] on icon at bounding box center [726, 345] width 12 height 12
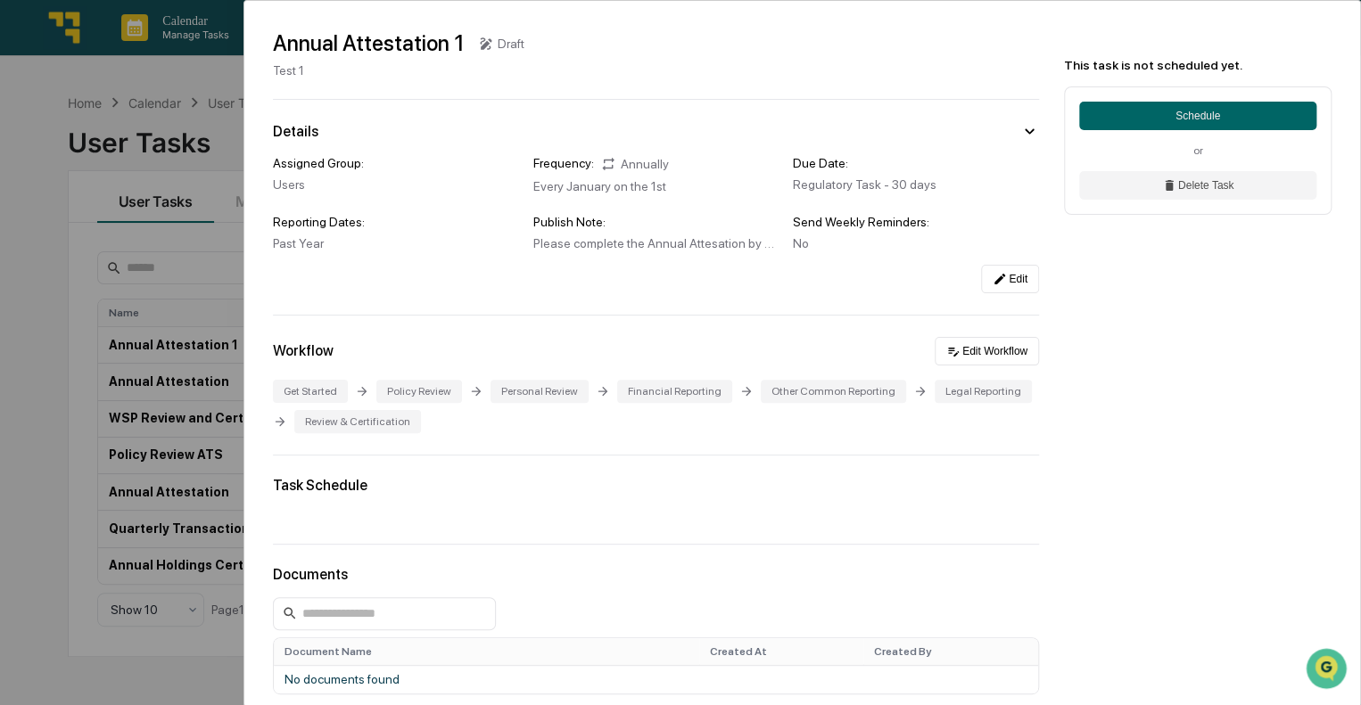
scroll to position [89, 0]
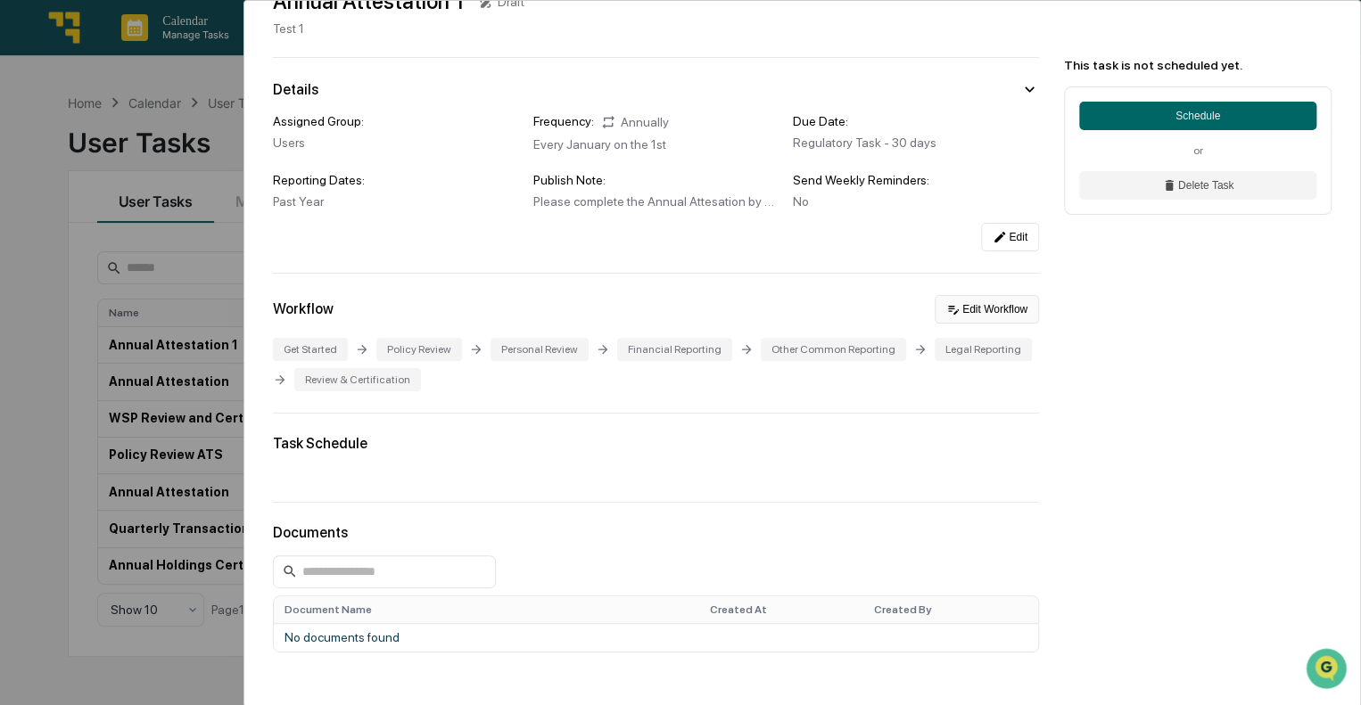
click at [997, 319] on button "Edit Workflow" at bounding box center [987, 309] width 104 height 29
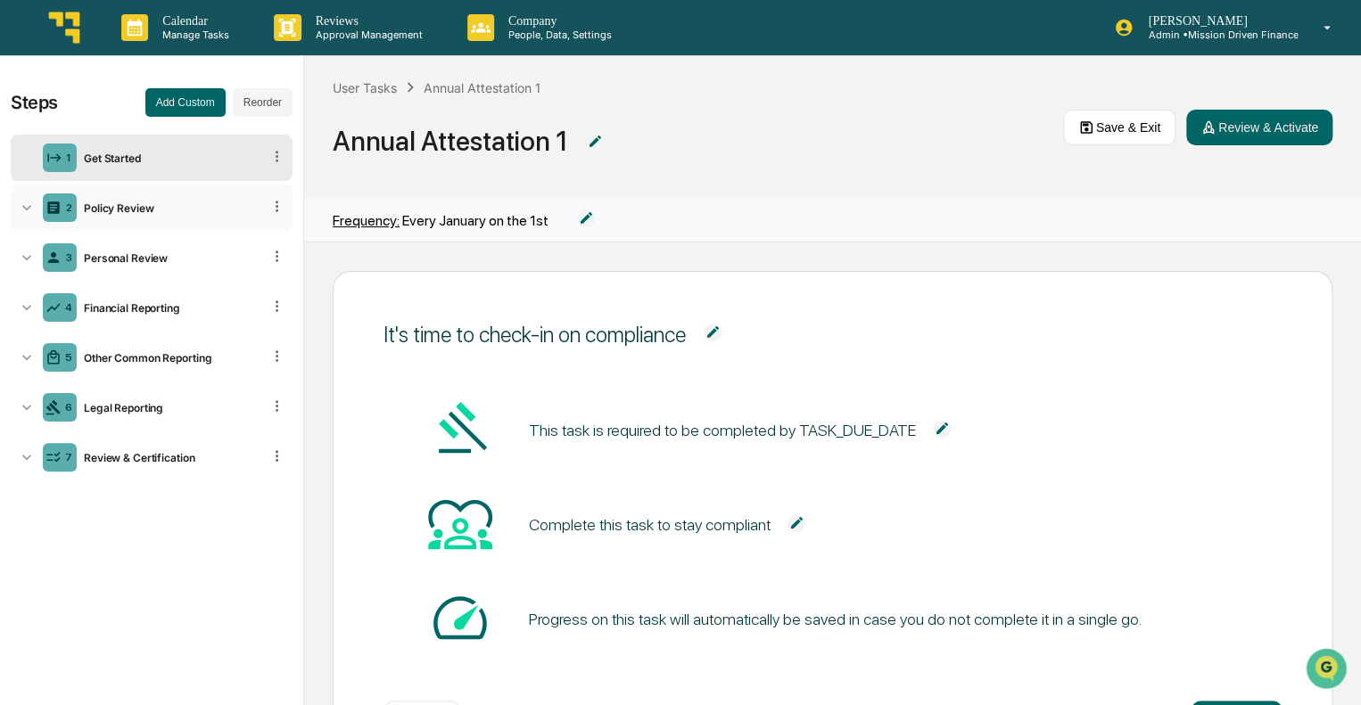
click at [32, 204] on icon at bounding box center [27, 208] width 18 height 18
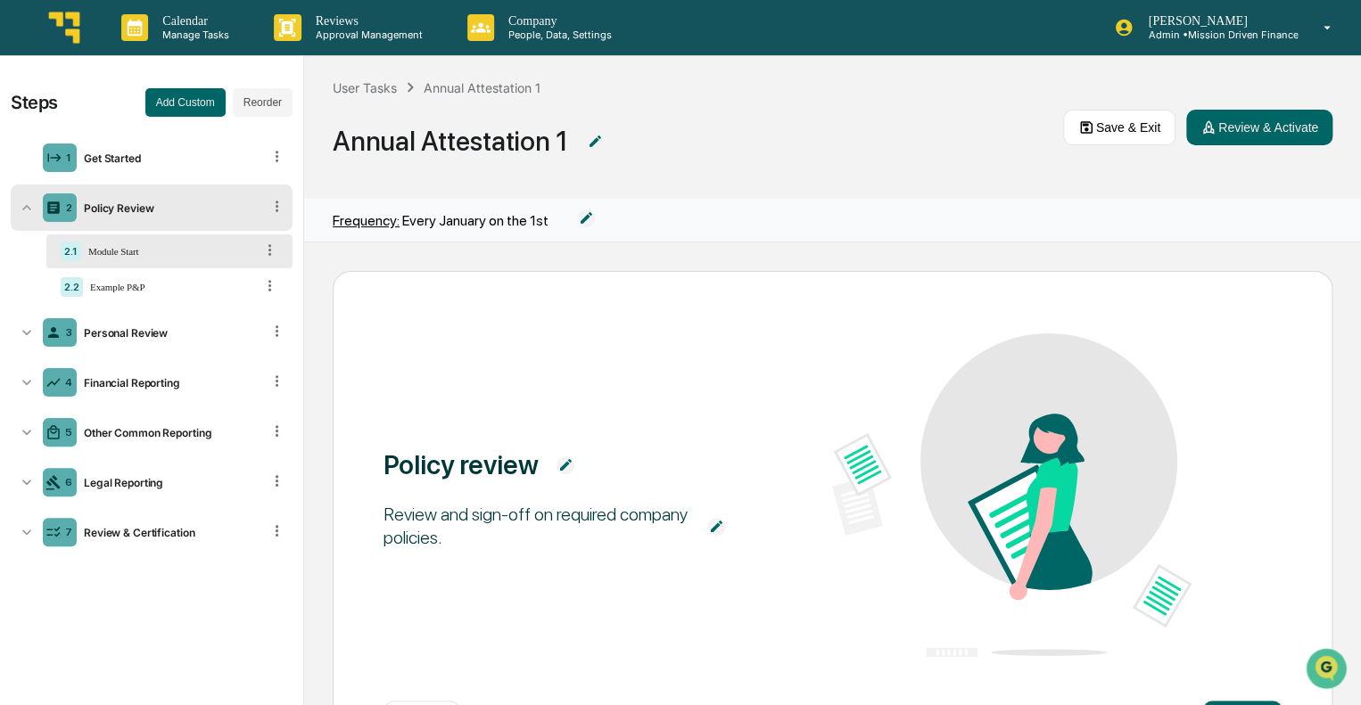
click at [169, 208] on div "Policy Review" at bounding box center [169, 208] width 185 height 13
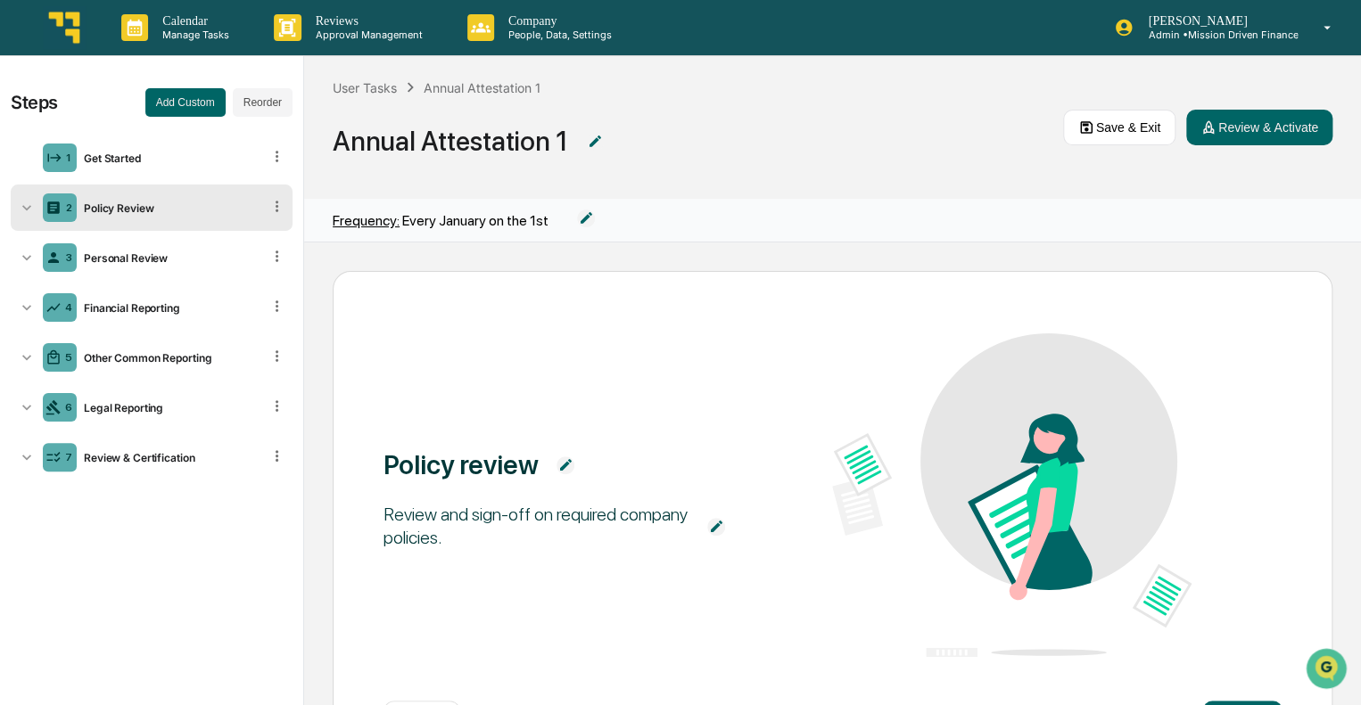
click at [146, 204] on div "Policy Review" at bounding box center [169, 208] width 185 height 13
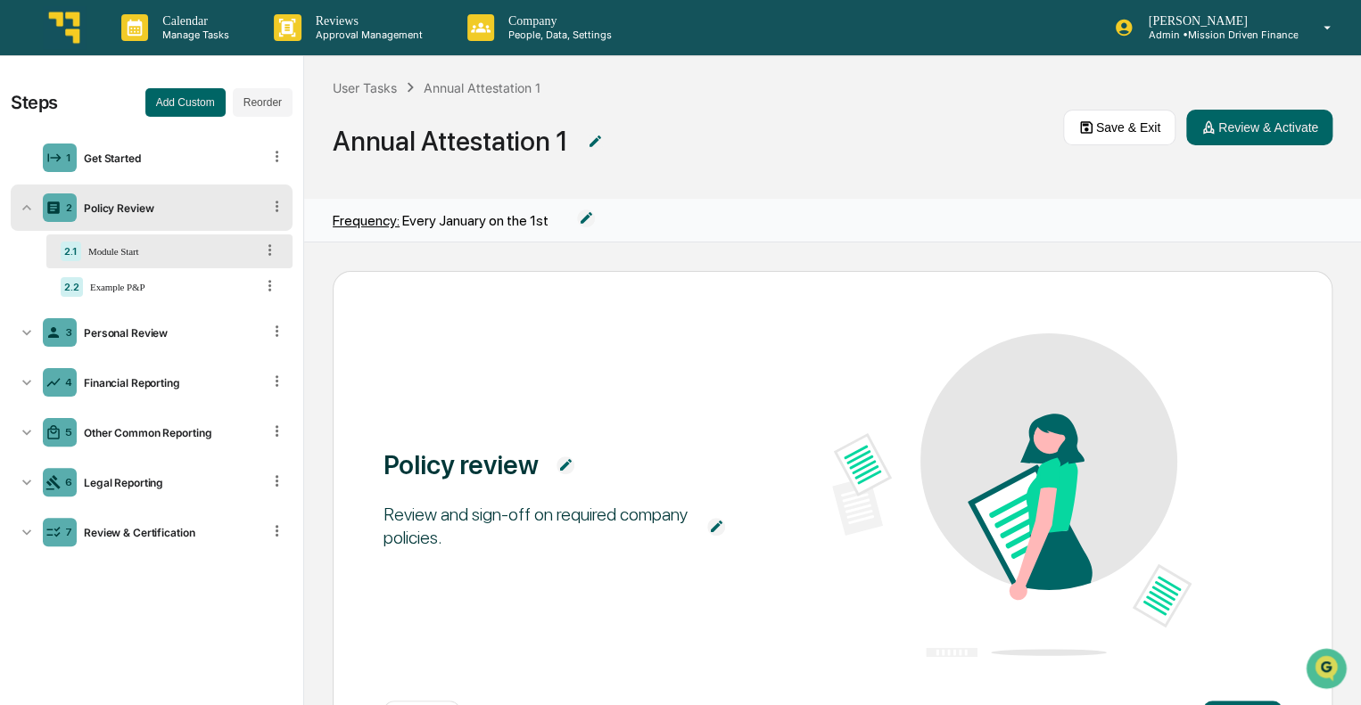
click at [117, 251] on div "Module Start" at bounding box center [167, 251] width 173 height 11
click at [132, 290] on div "Example P&P" at bounding box center [168, 287] width 171 height 11
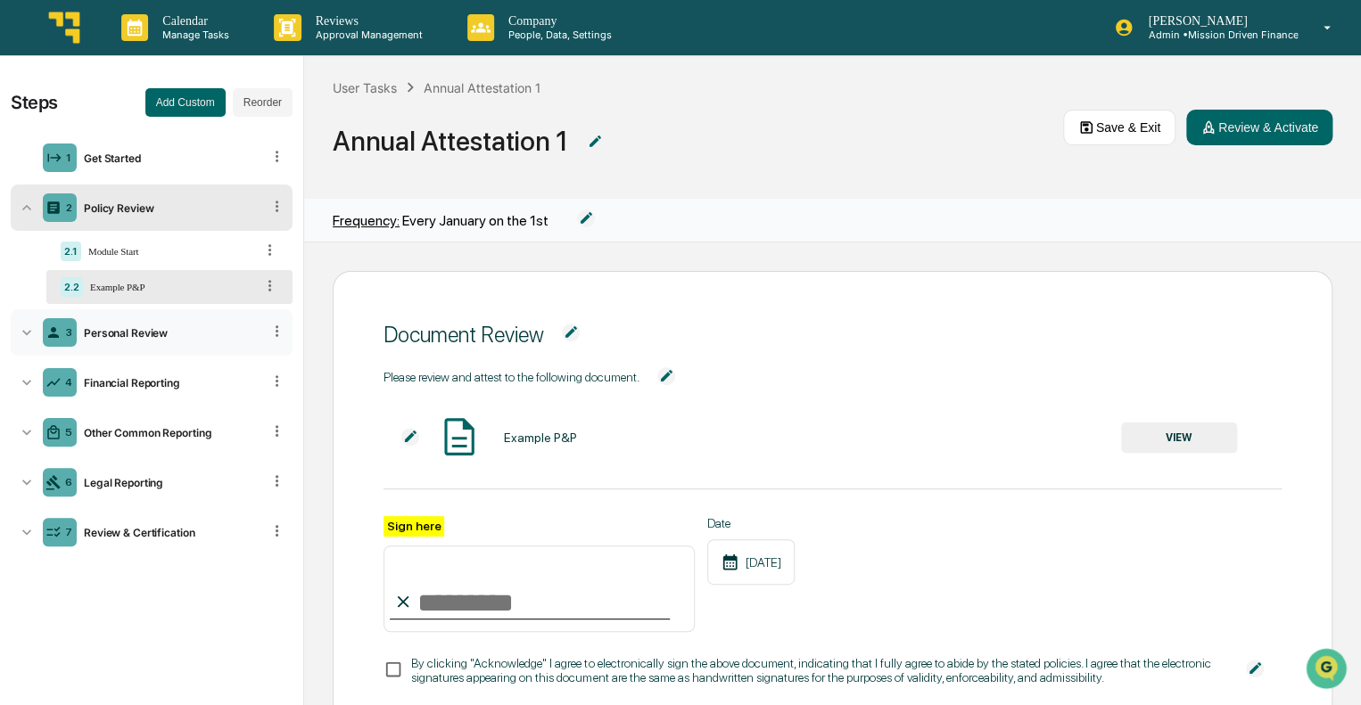
click at [132, 337] on div "Personal Review" at bounding box center [169, 332] width 185 height 13
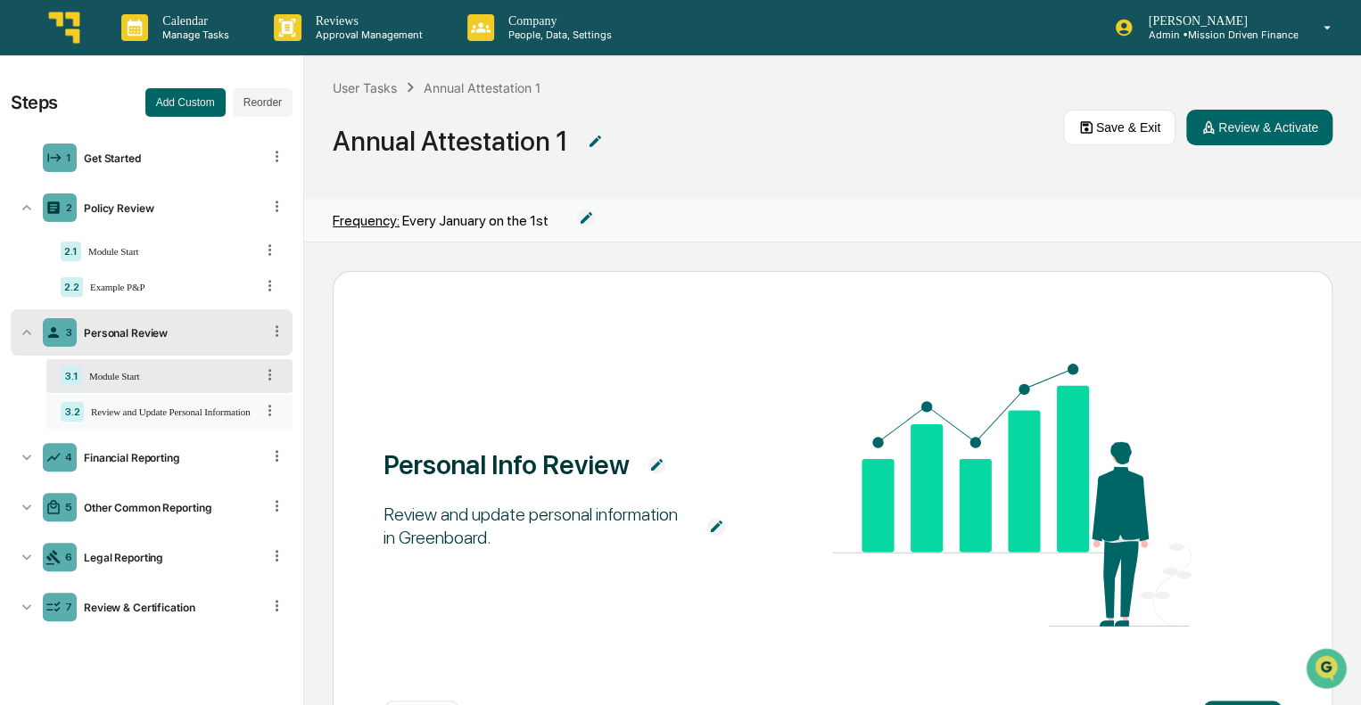
click at [146, 407] on div "Review and Update Personal Information" at bounding box center [169, 412] width 170 height 11
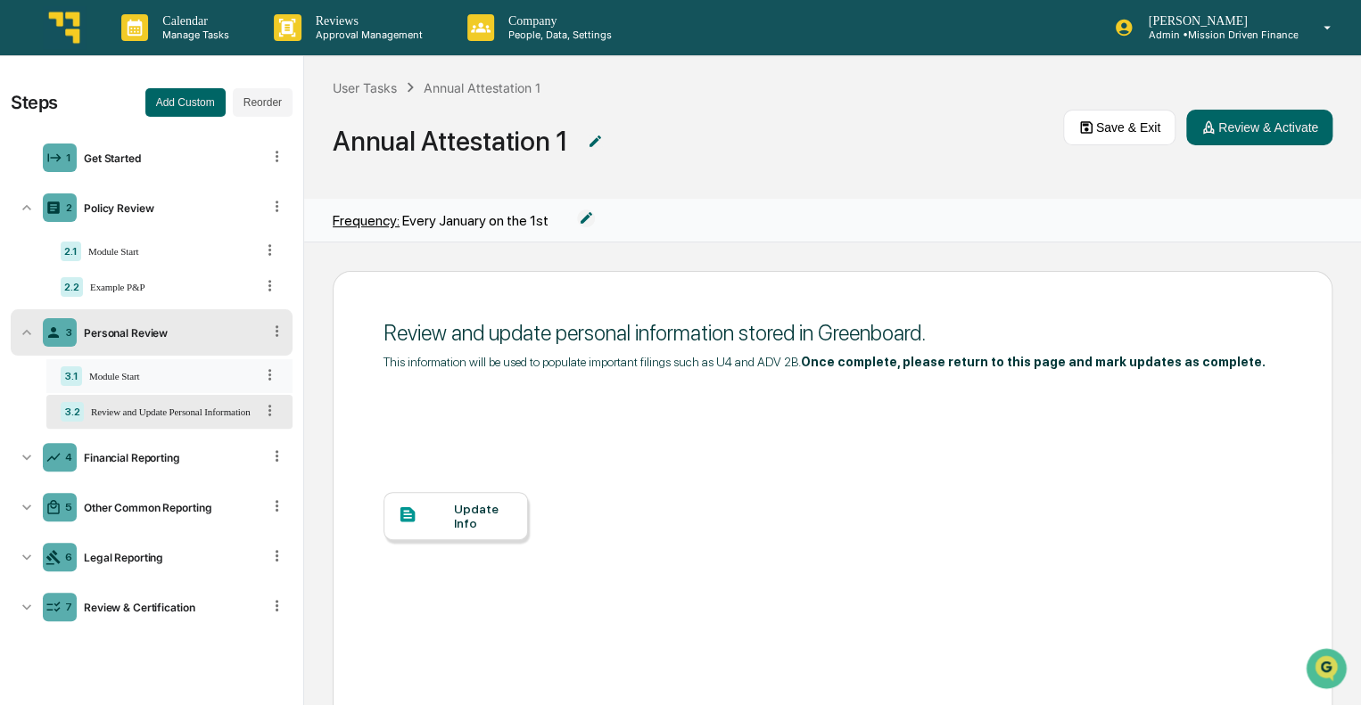
click at [141, 381] on div "Module Start" at bounding box center [168, 376] width 172 height 11
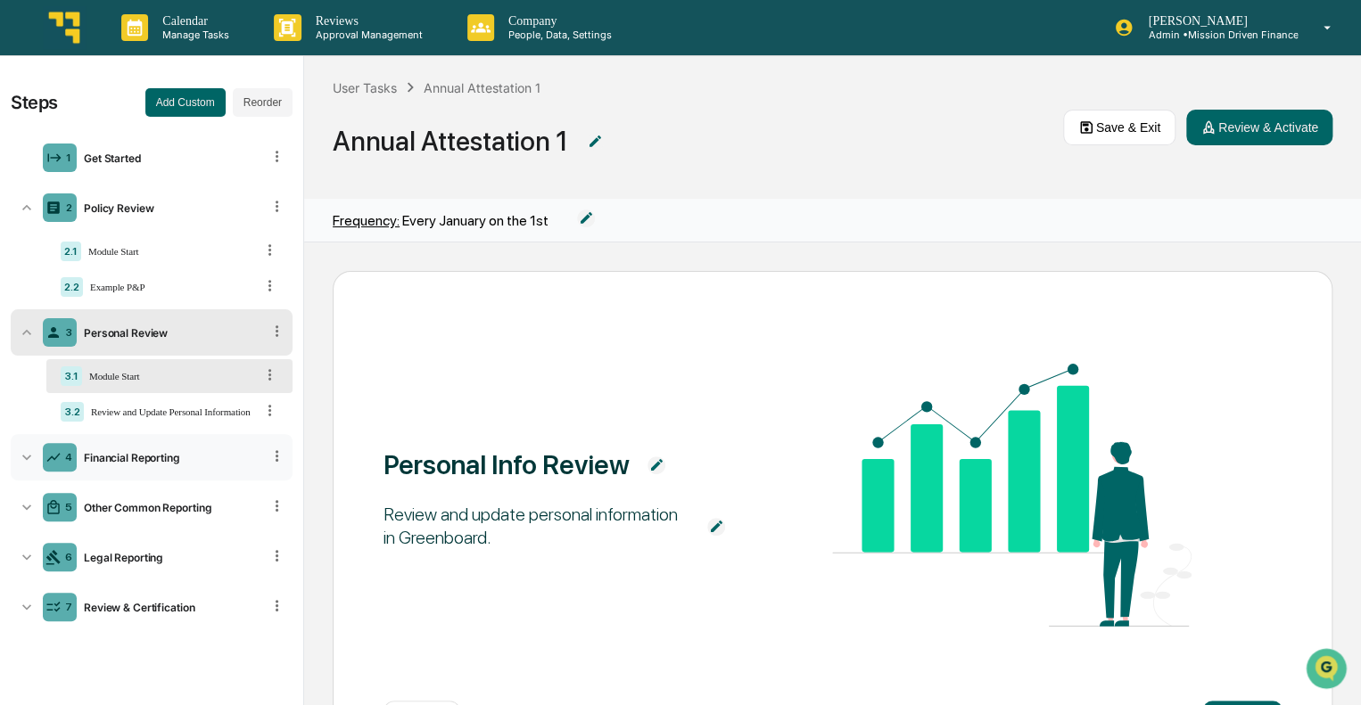
click at [133, 456] on div "Financial Reporting" at bounding box center [169, 457] width 185 height 13
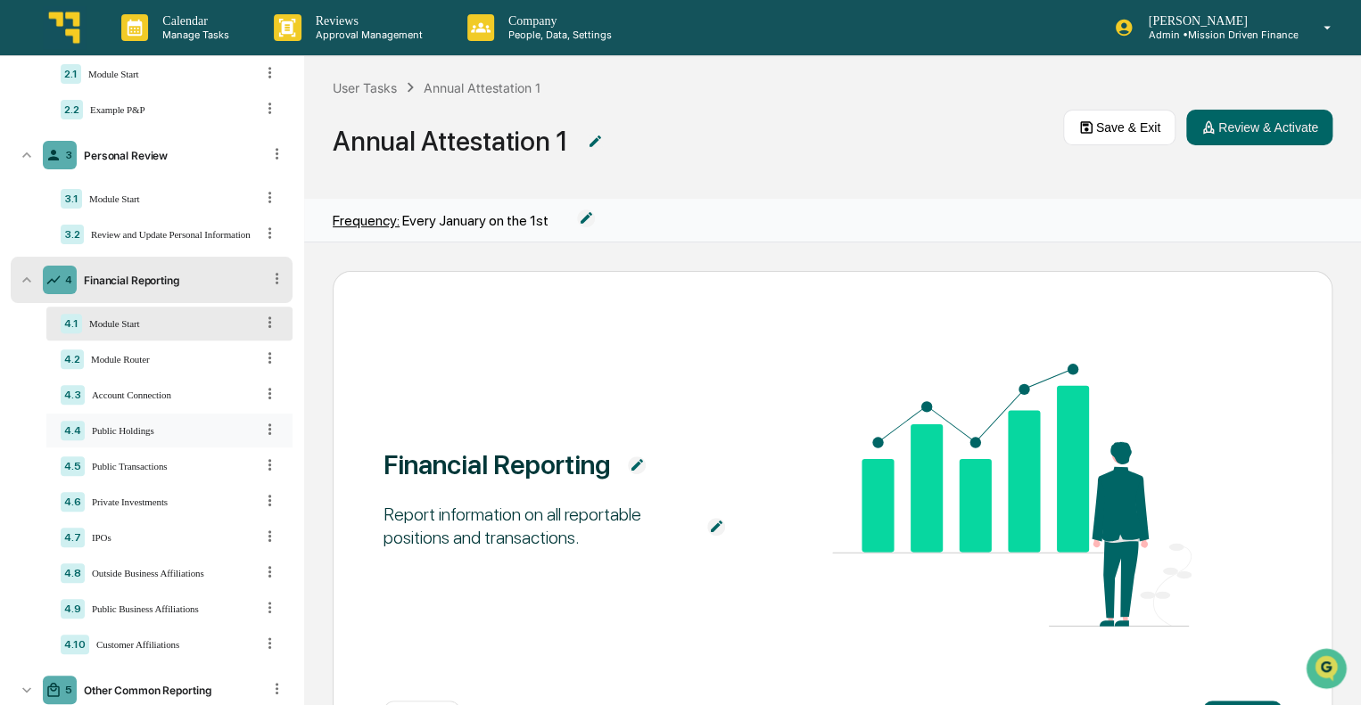
scroll to position [178, 0]
click at [152, 357] on div "Module Router" at bounding box center [169, 358] width 170 height 11
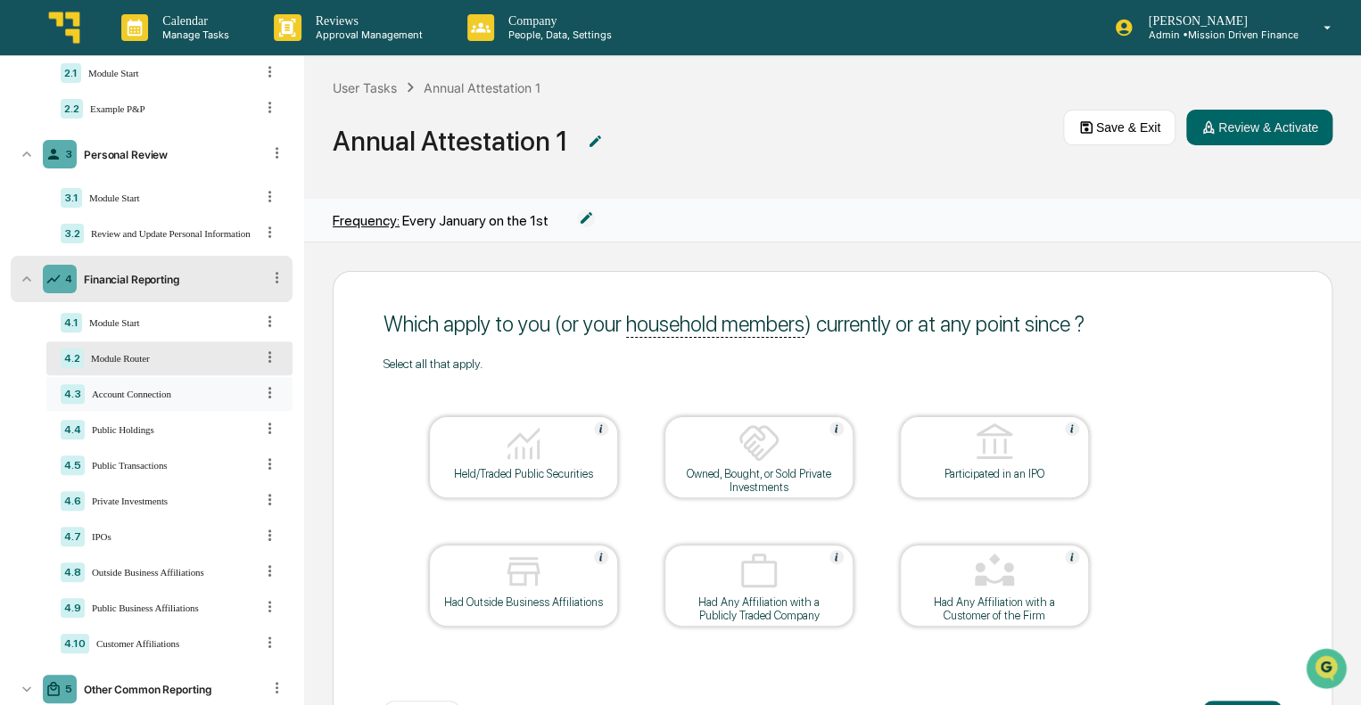
click at [159, 399] on div "Account Connection" at bounding box center [169, 394] width 169 height 11
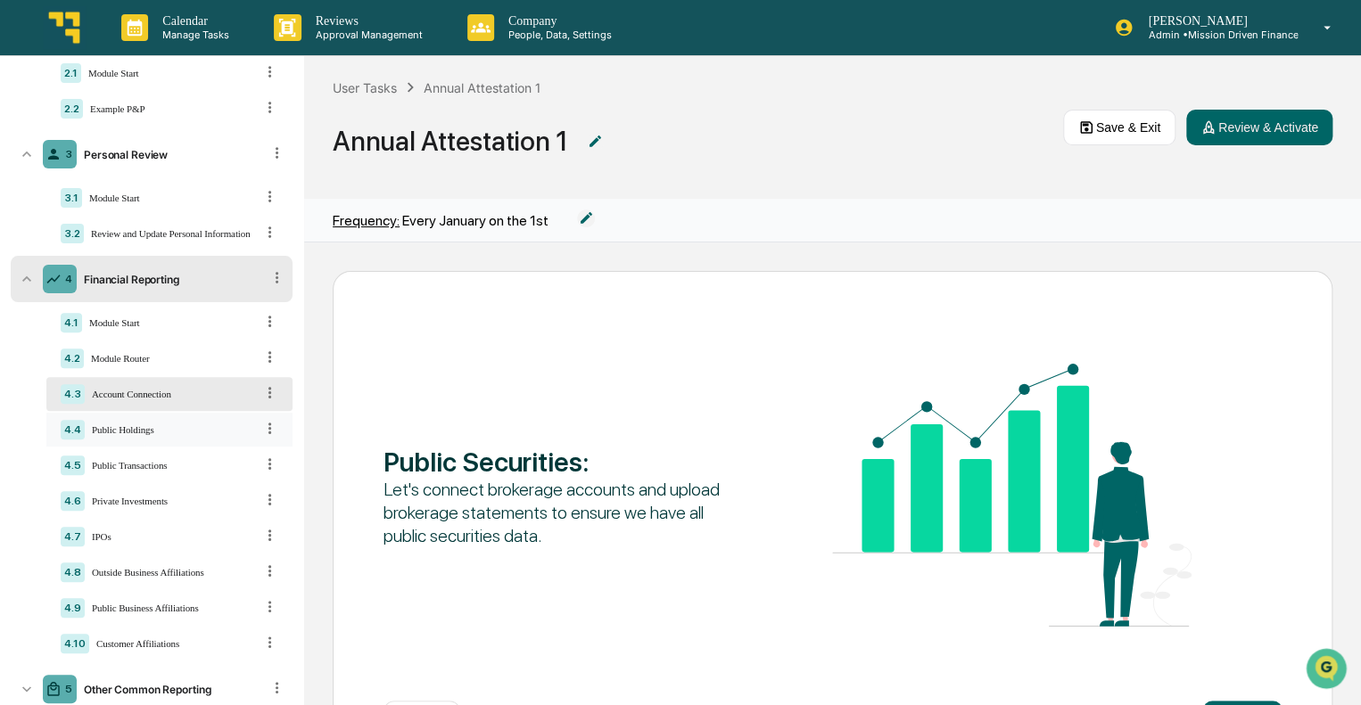
click at [157, 427] on div "Public Holdings" at bounding box center [169, 429] width 169 height 11
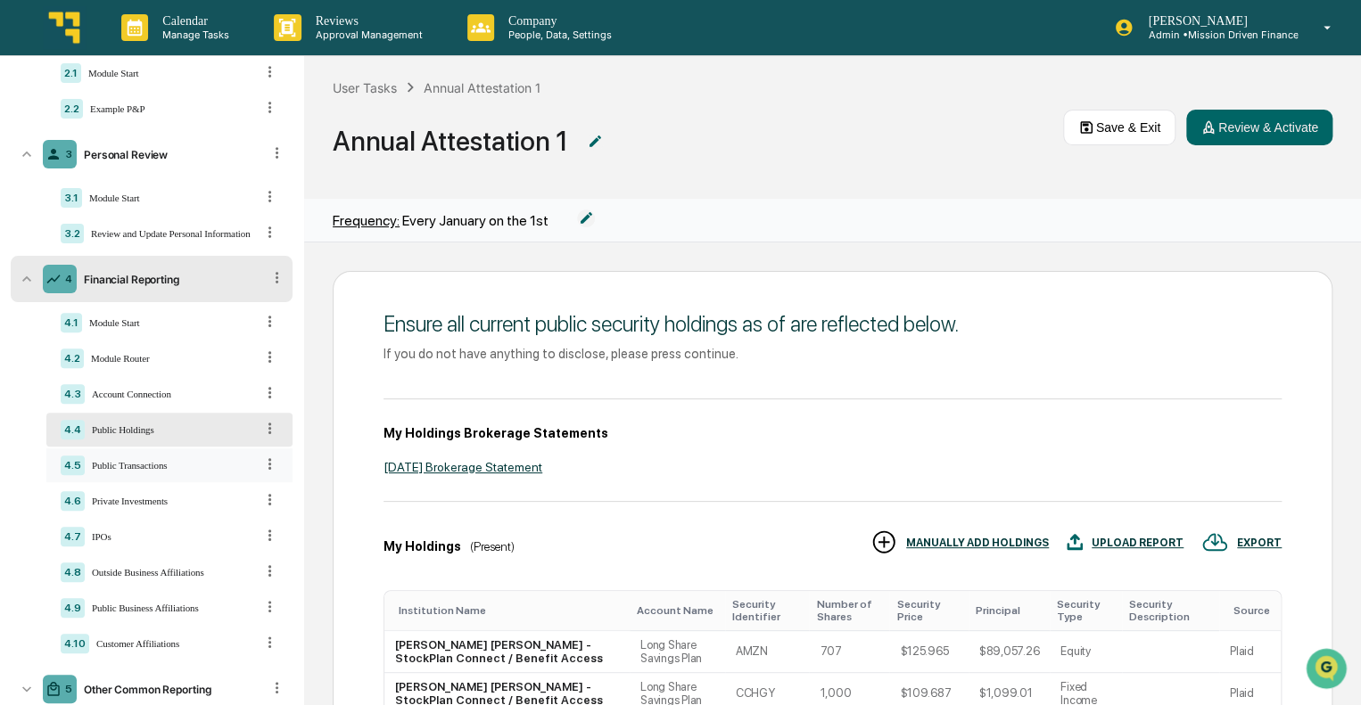
click at [146, 475] on div "4.5 Public Transactions" at bounding box center [169, 466] width 246 height 34
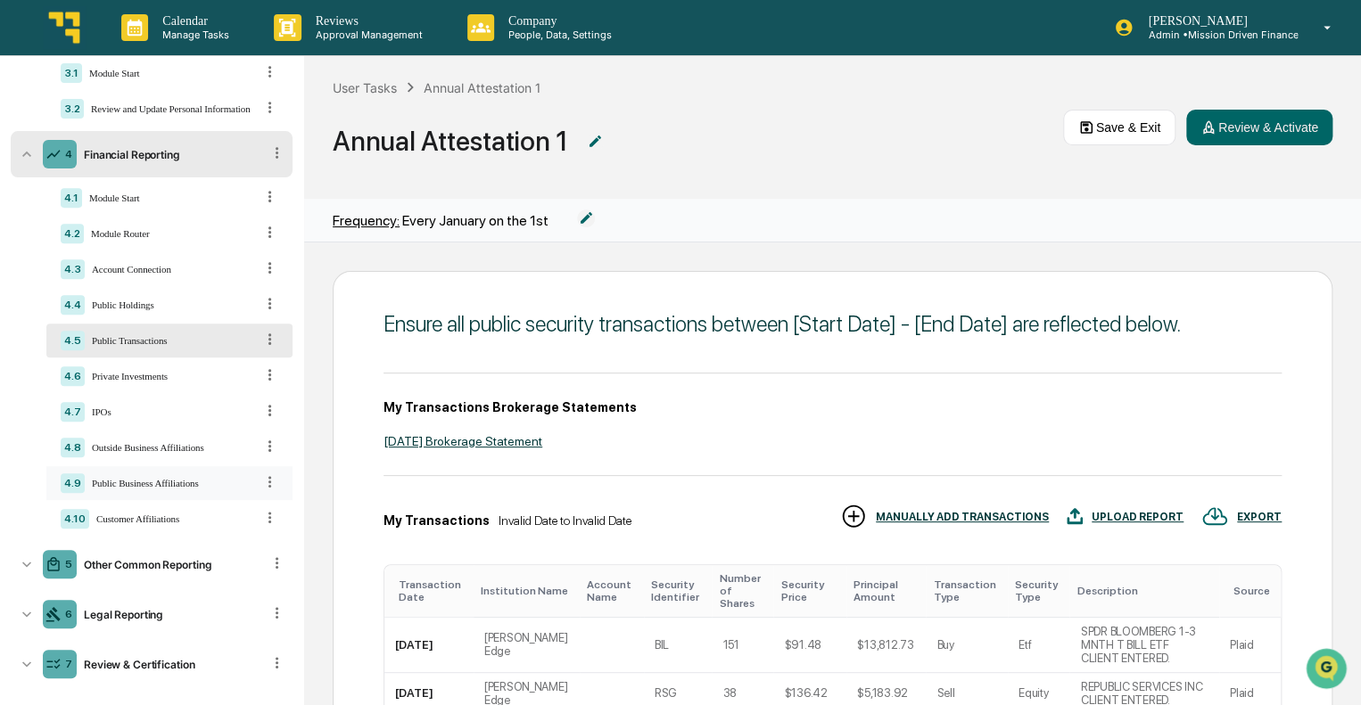
scroll to position [325, 0]
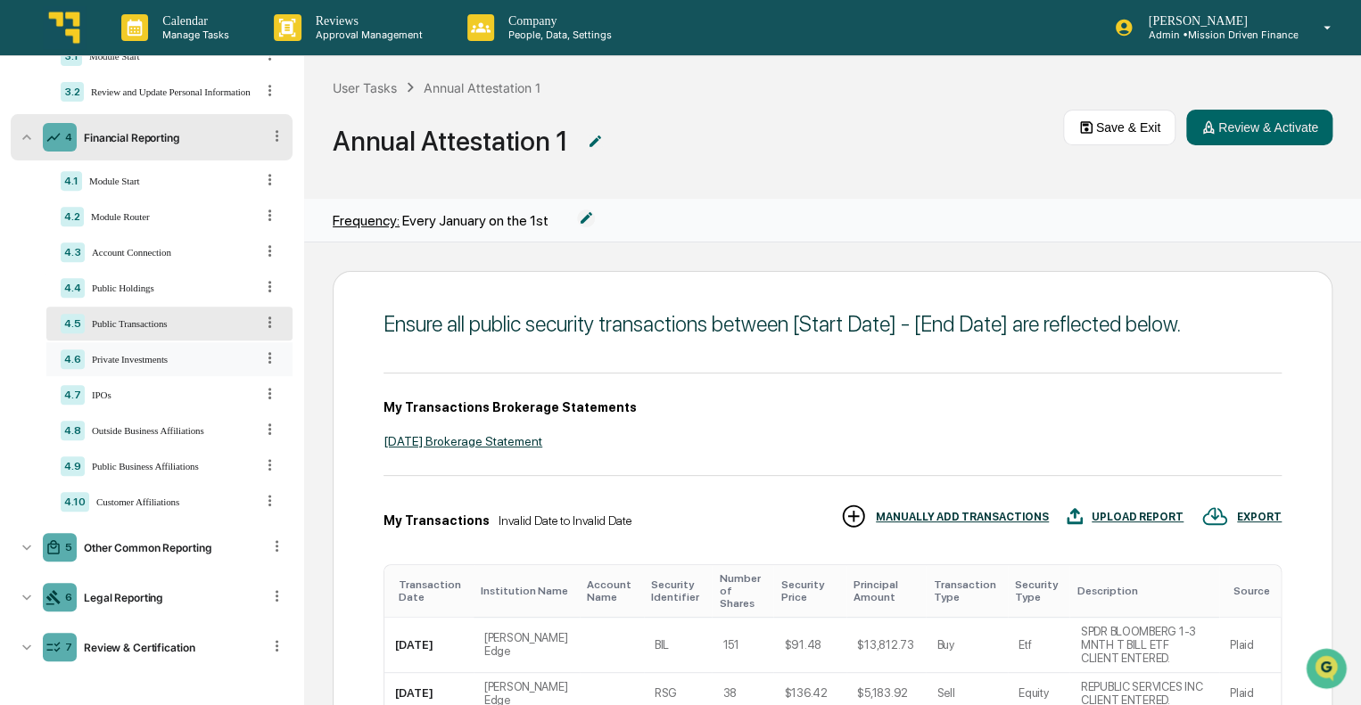
click at [152, 354] on div "Private Investments" at bounding box center [169, 359] width 169 height 11
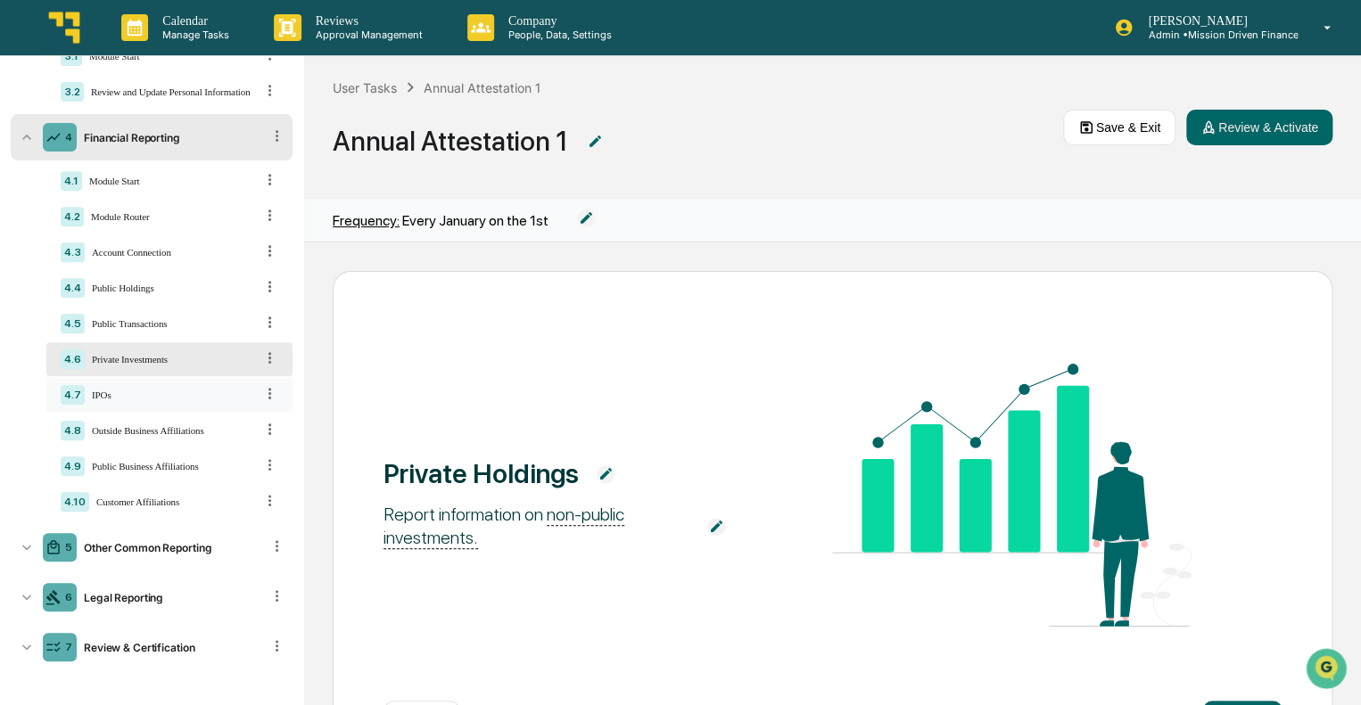
click at [146, 384] on div "4.7 IPOs" at bounding box center [169, 395] width 246 height 34
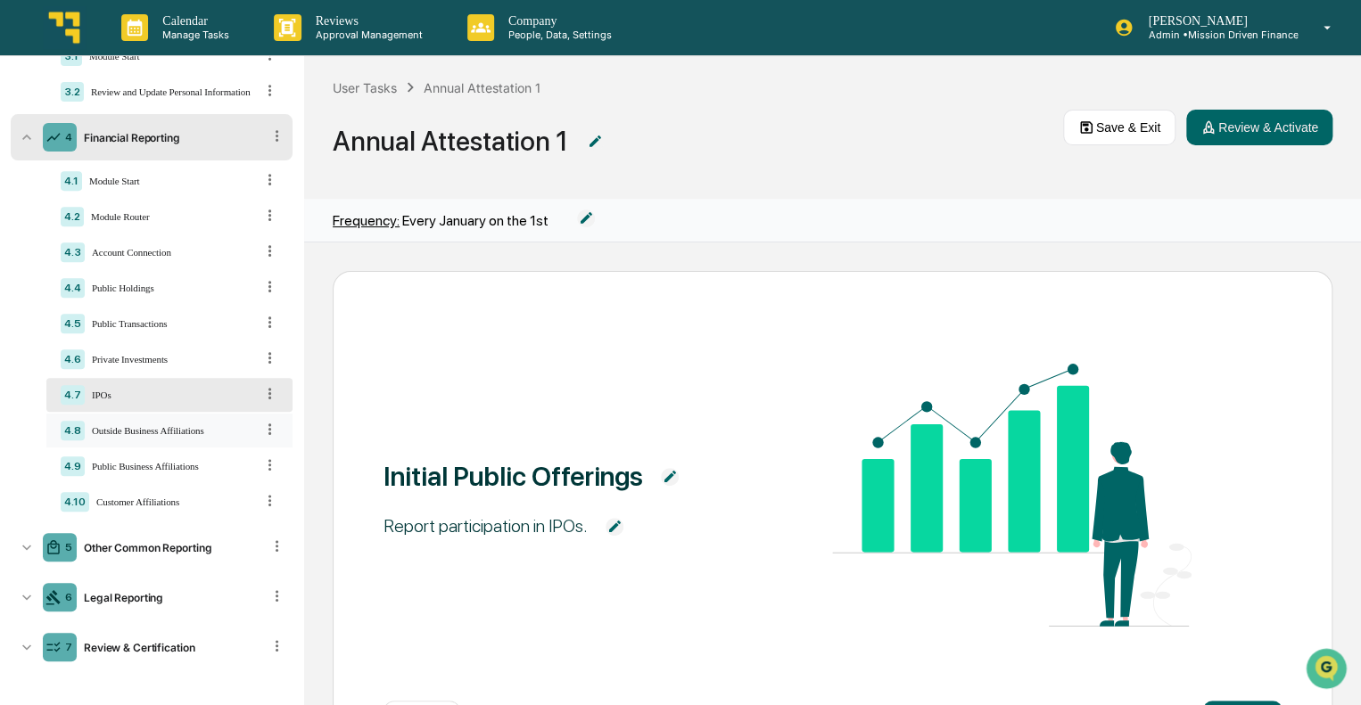
click at [138, 436] on div "4.8 Outside Business Affiliations" at bounding box center [169, 431] width 246 height 34
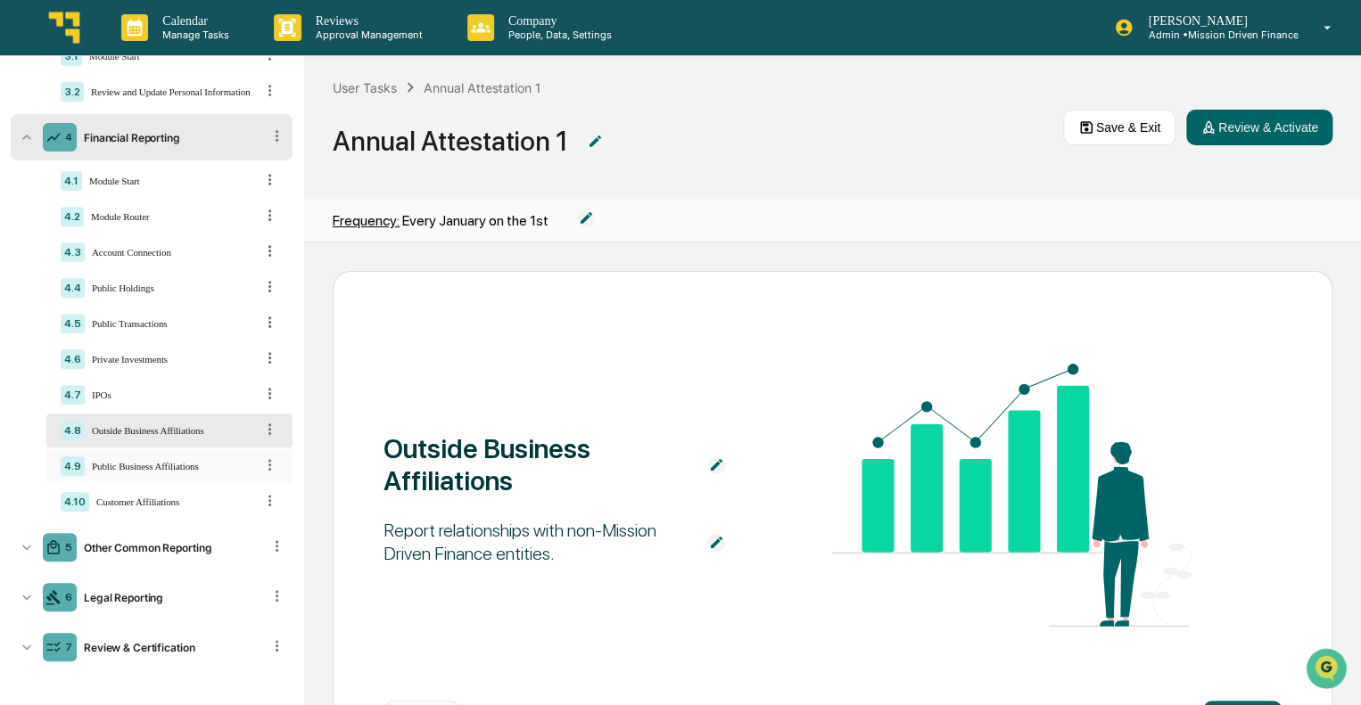
click at [153, 464] on div "Public Business Affiliations" at bounding box center [169, 466] width 169 height 11
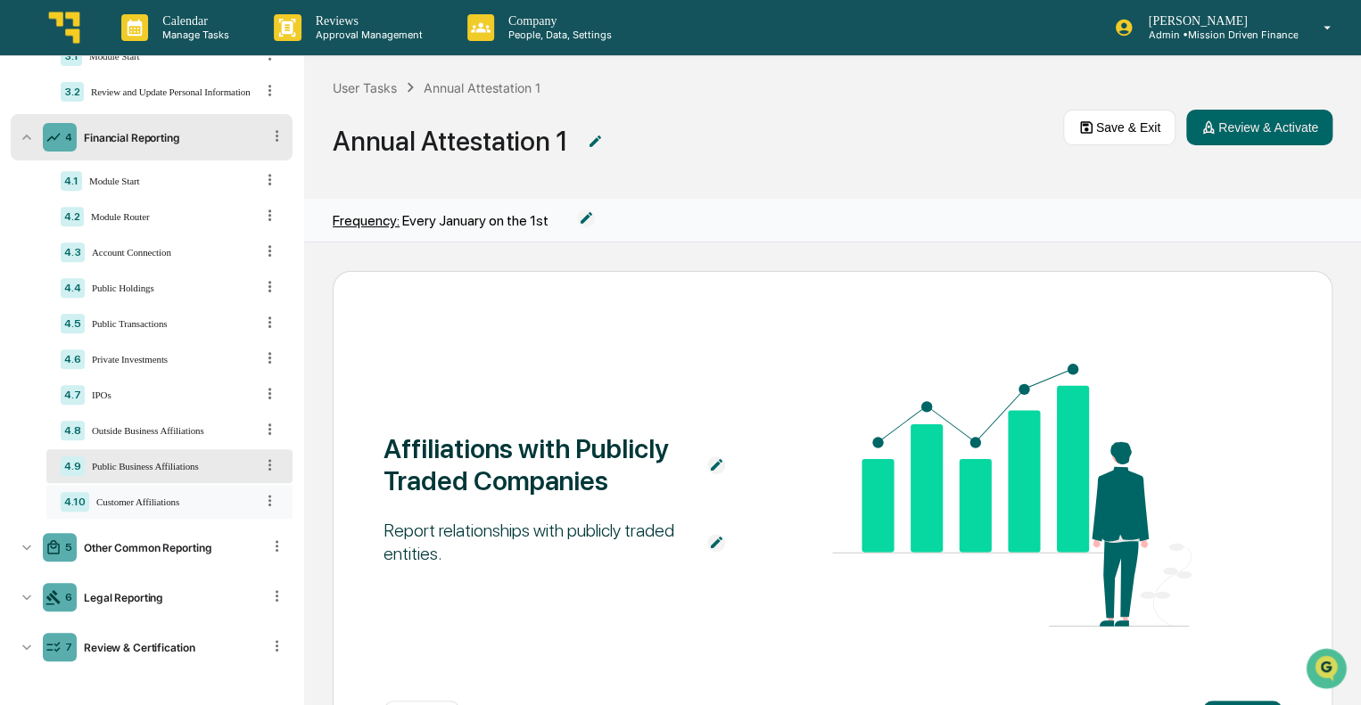
click at [152, 494] on div "4.10 Customer Affiliations" at bounding box center [169, 502] width 246 height 34
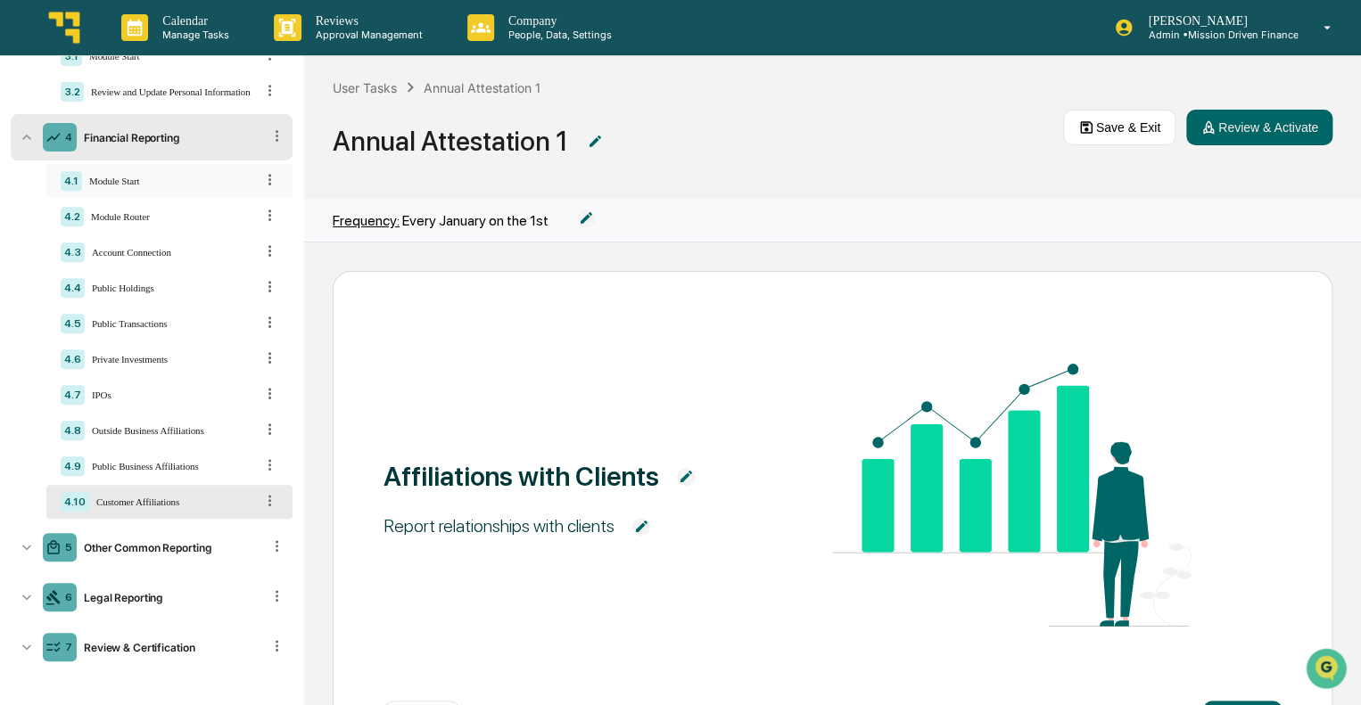
click at [128, 170] on div "4.1 Module Start" at bounding box center [169, 181] width 246 height 34
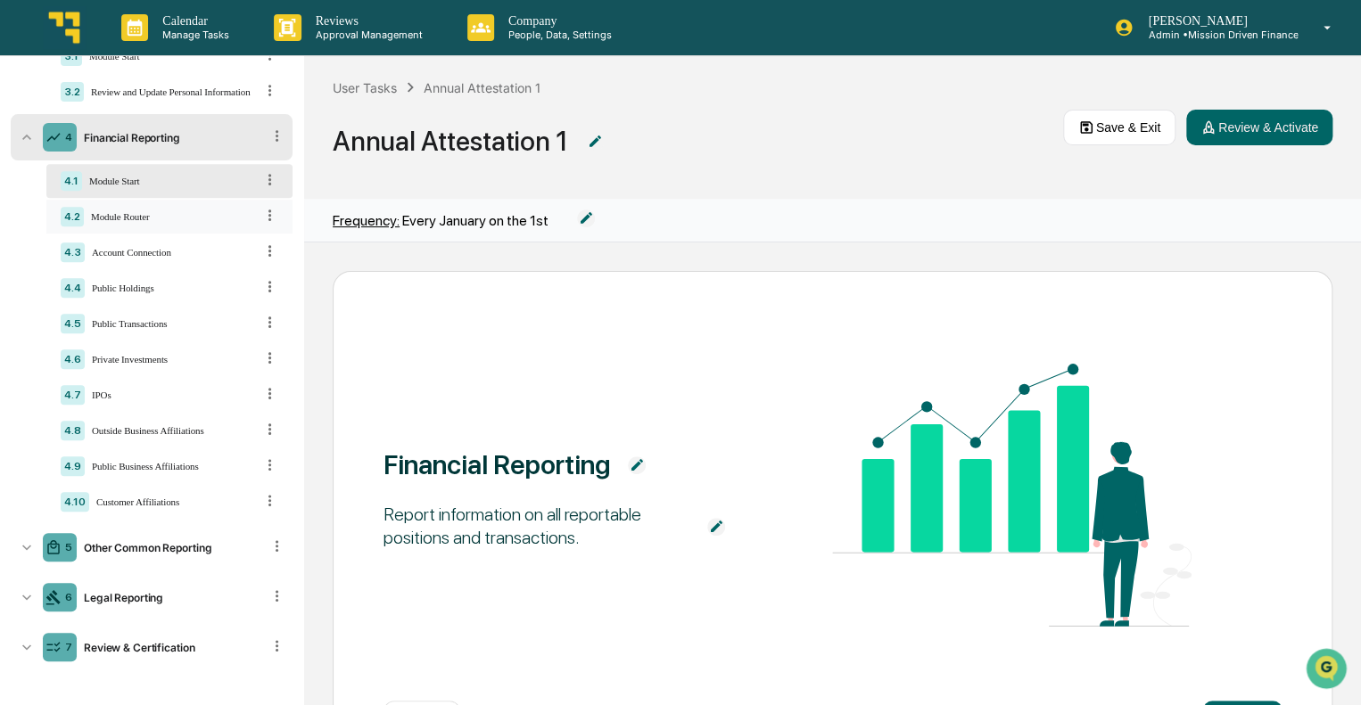
click at [161, 217] on div "Module Router" at bounding box center [169, 216] width 170 height 11
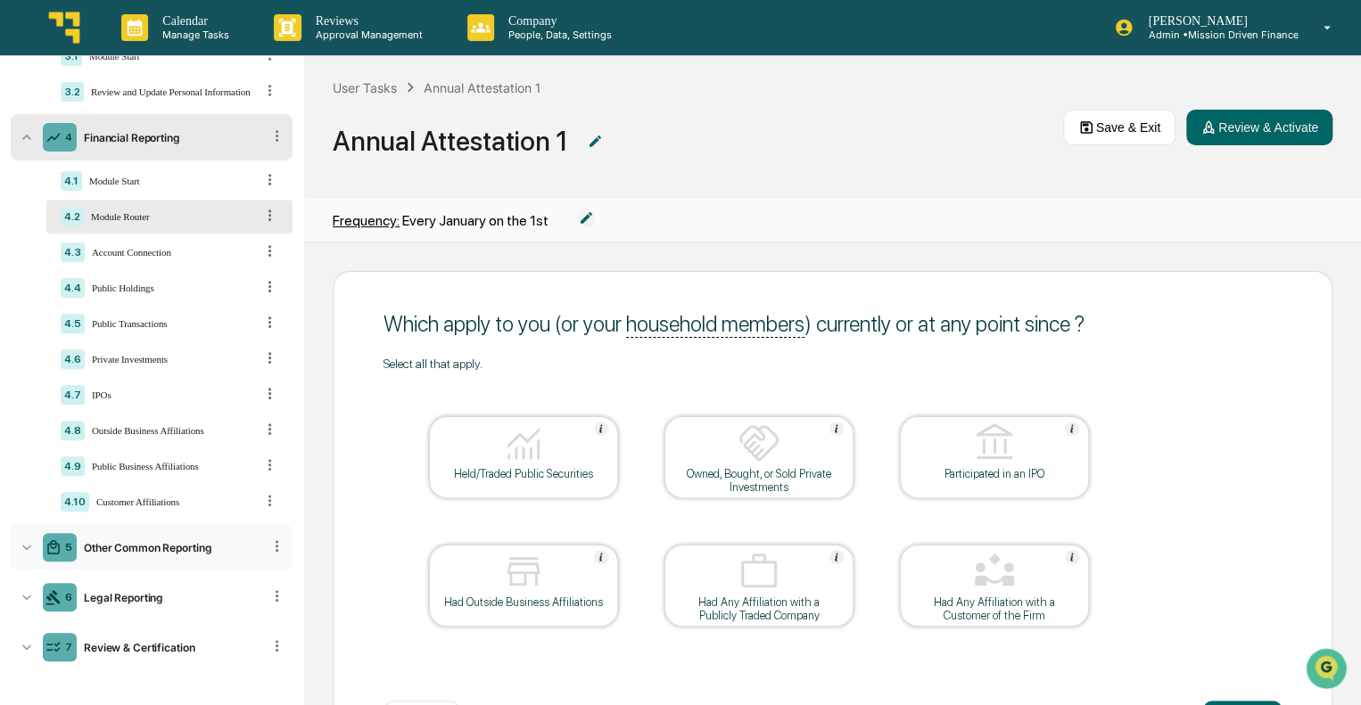
click at [135, 554] on div "5 Other Common Reporting" at bounding box center [152, 547] width 282 height 46
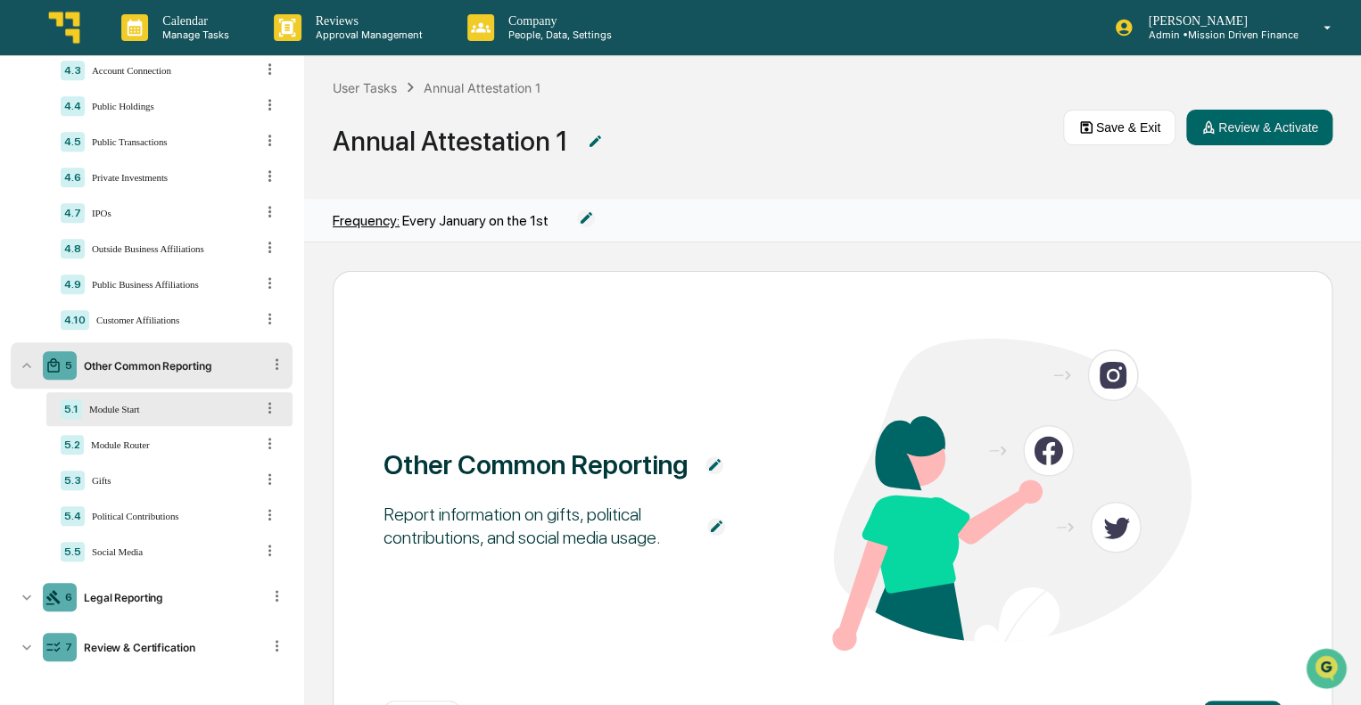
click at [45, 358] on div "5" at bounding box center [60, 365] width 34 height 29
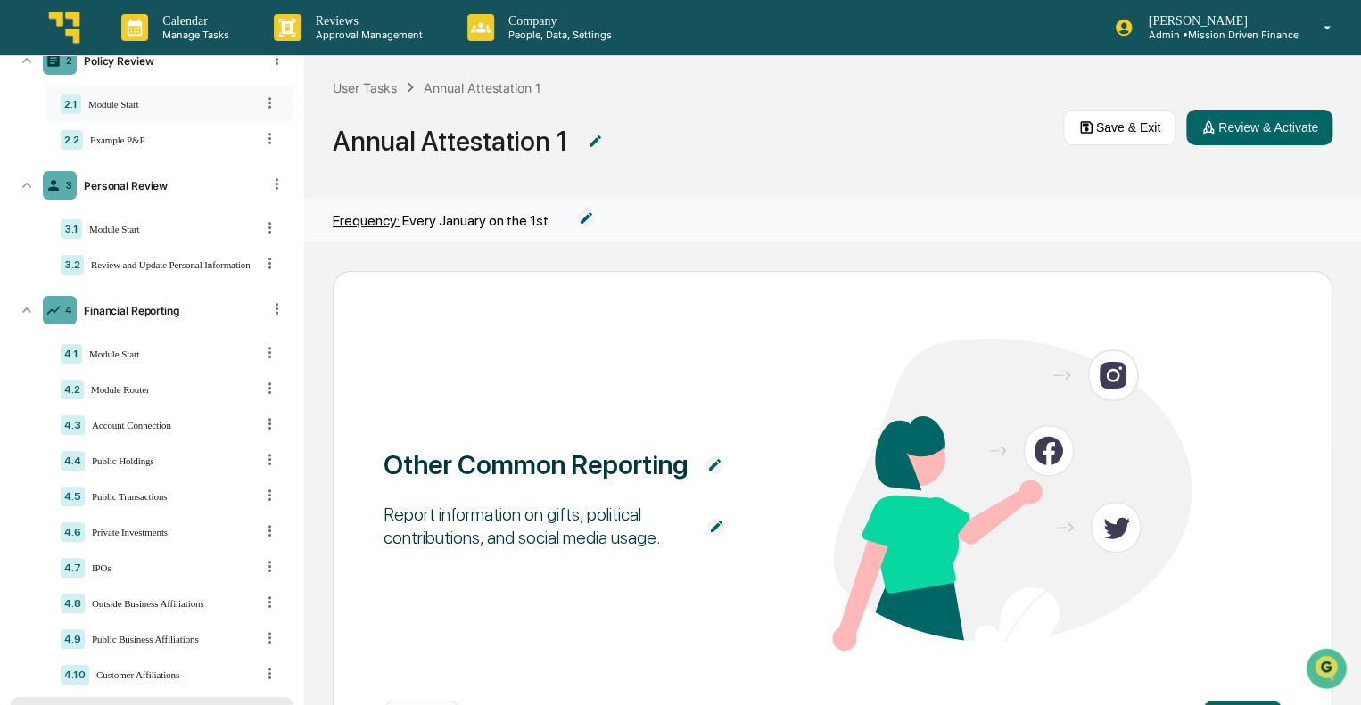
scroll to position [0, 0]
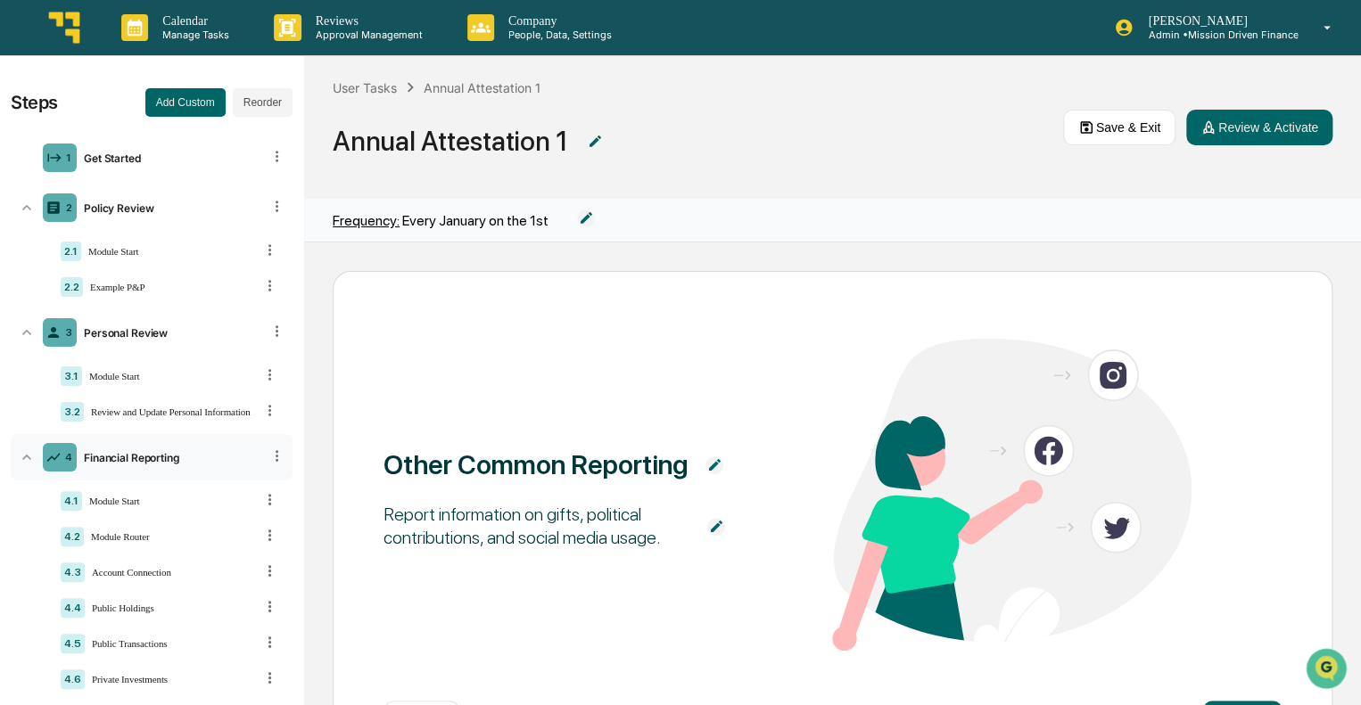
click at [29, 459] on icon at bounding box center [26, 457] width 9 height 5
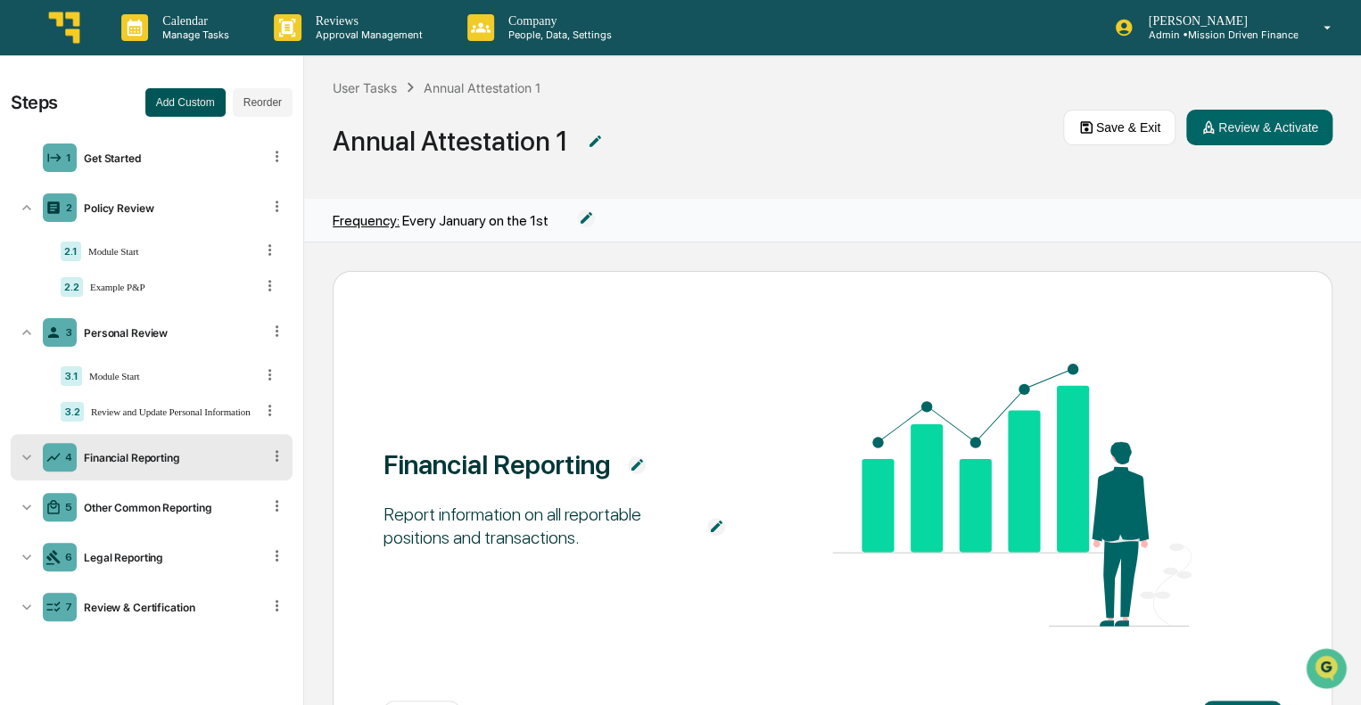
click at [177, 92] on button "Add Custom" at bounding box center [185, 102] width 80 height 29
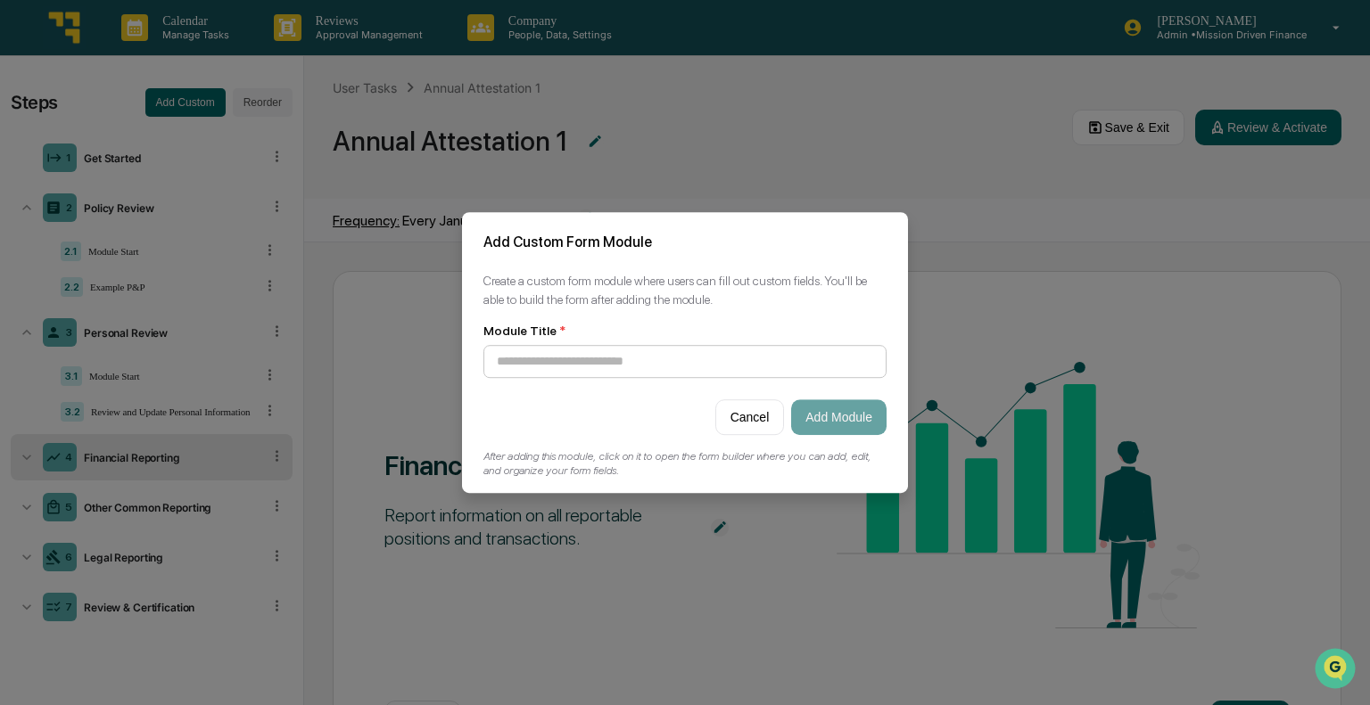
click at [664, 369] on input at bounding box center [684, 361] width 403 height 33
type input "**********"
click at [828, 420] on button "Add Module" at bounding box center [838, 417] width 95 height 36
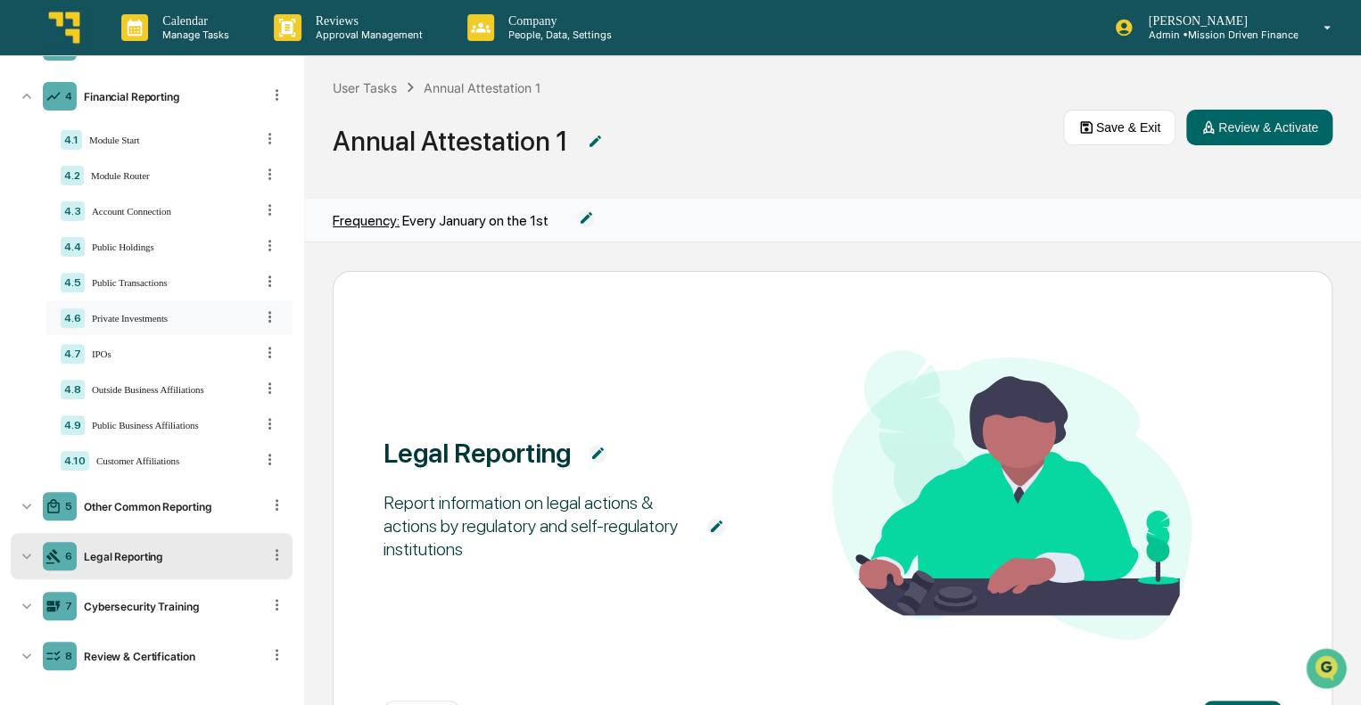
scroll to position [223, 0]
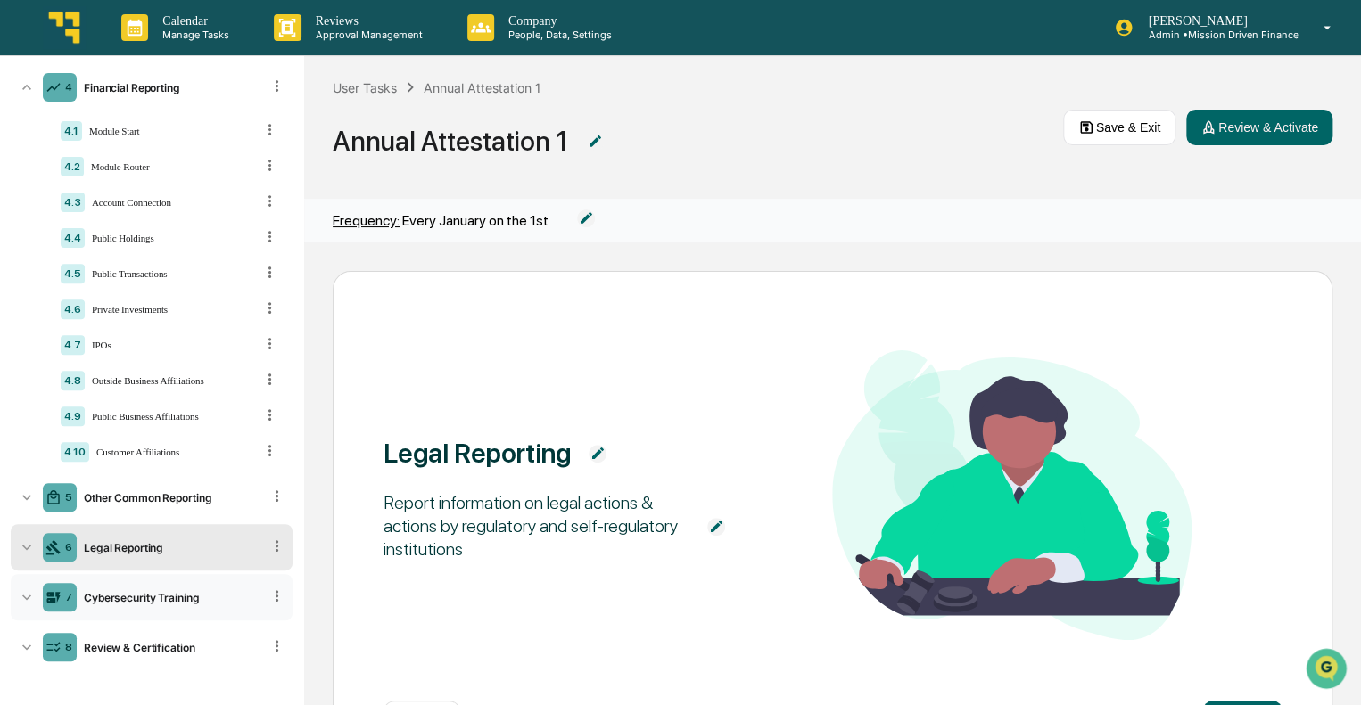
click at [139, 598] on div "Cybersecurity Training" at bounding box center [169, 597] width 185 height 13
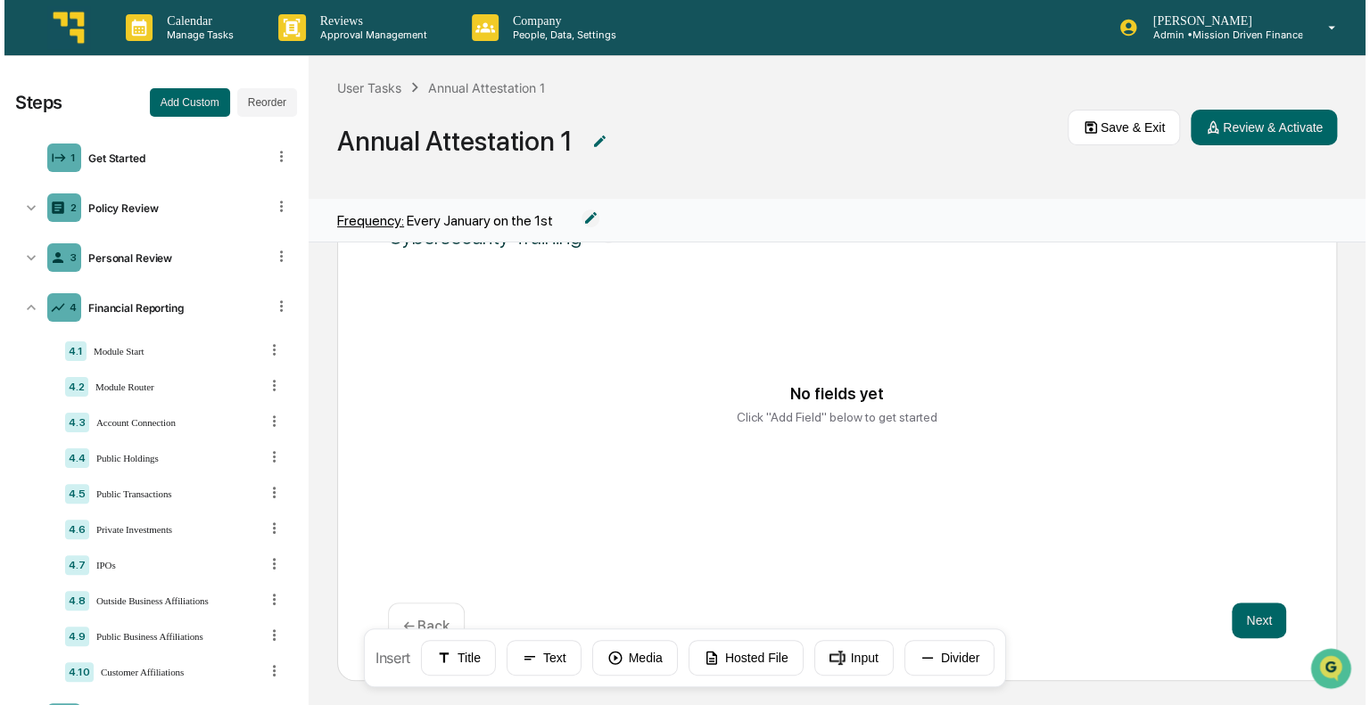
scroll to position [100, 0]
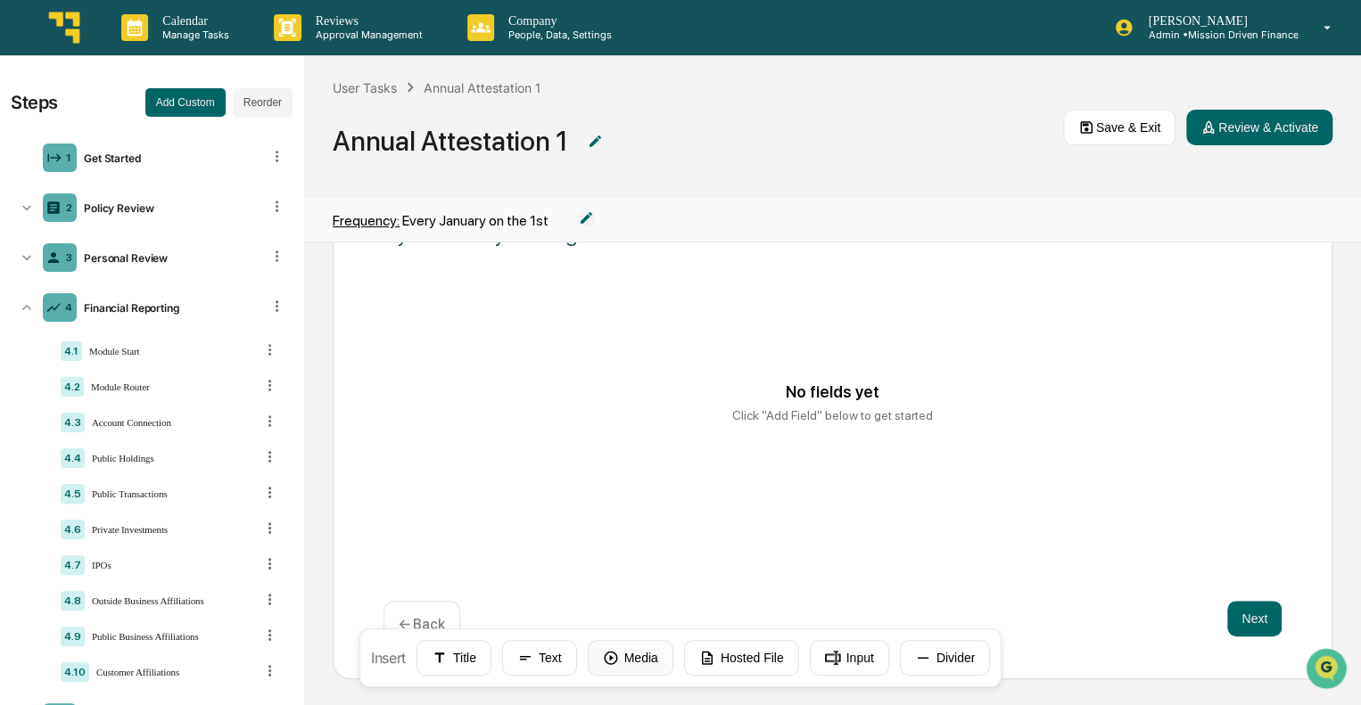
click at [658, 653] on button "Media" at bounding box center [631, 658] width 86 height 36
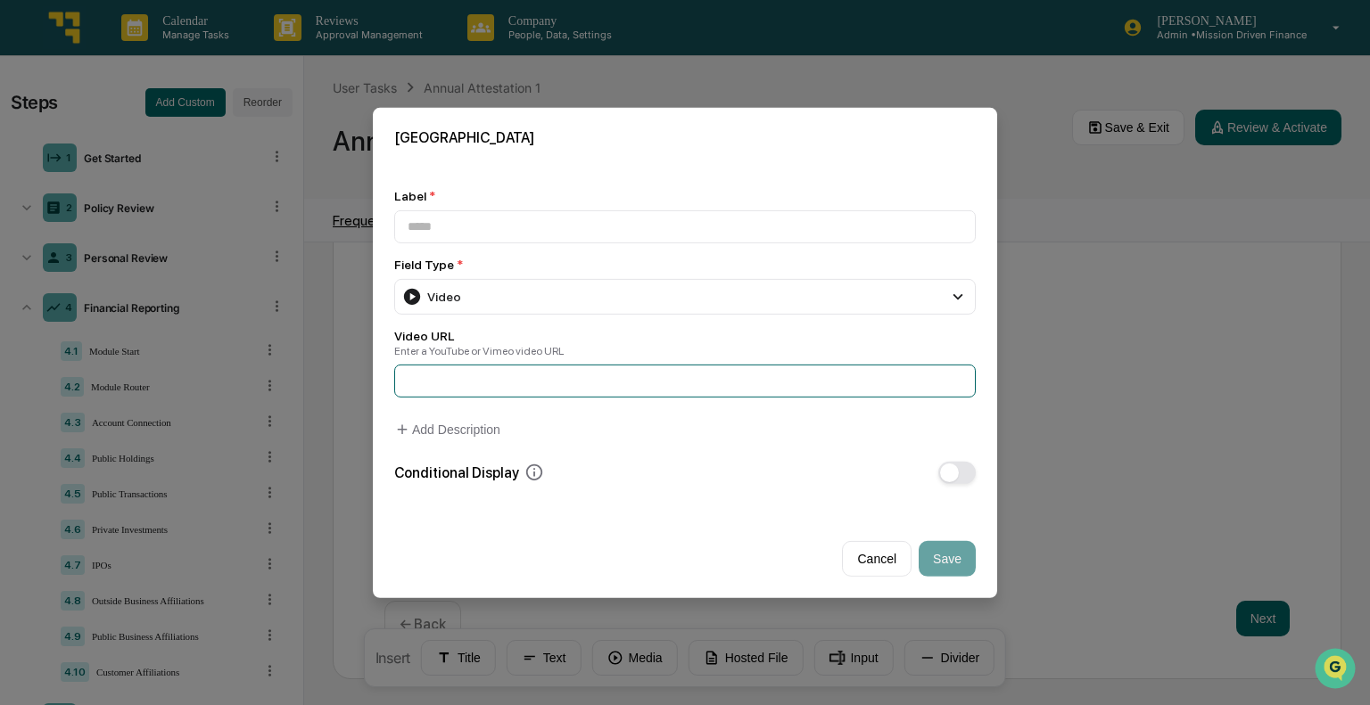
click at [553, 386] on input at bounding box center [684, 381] width 581 height 33
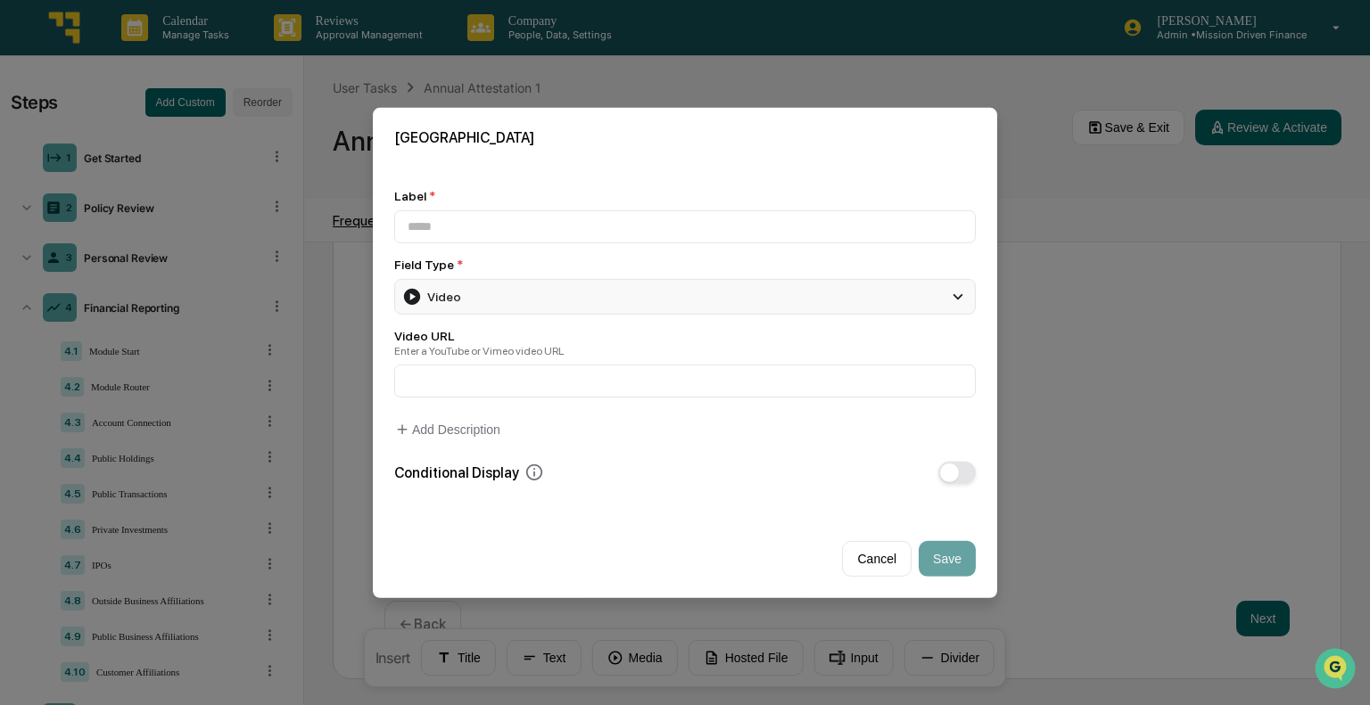
click at [553, 296] on div "Video" at bounding box center [684, 296] width 581 height 36
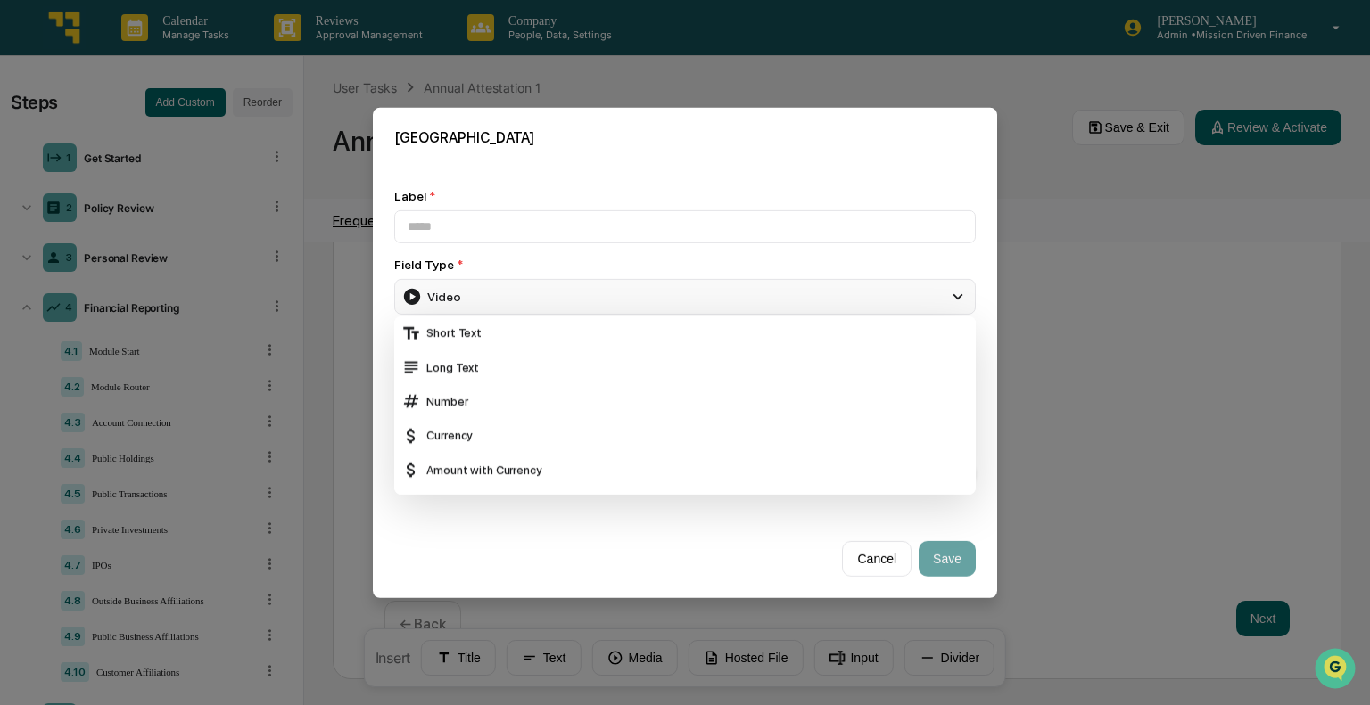
click at [553, 296] on div "Video" at bounding box center [684, 296] width 581 height 36
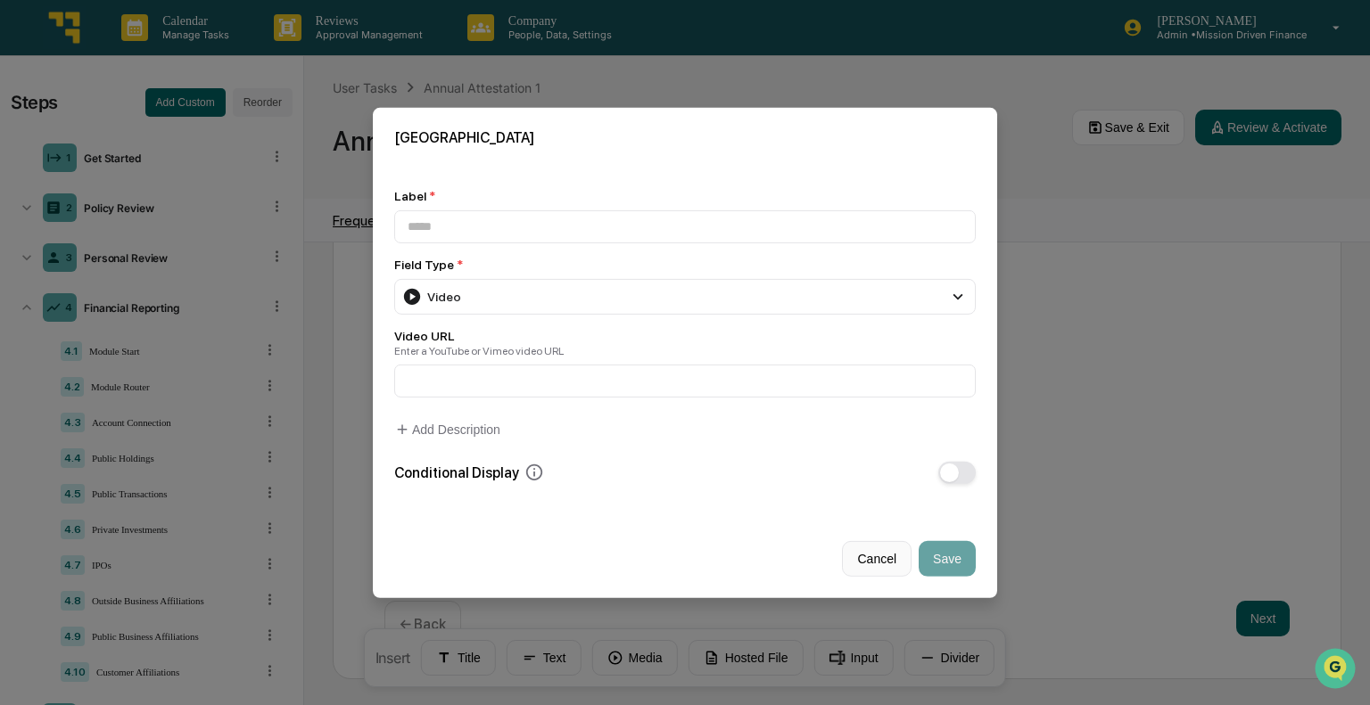
click at [876, 566] on button "Cancel" at bounding box center [877, 559] width 70 height 36
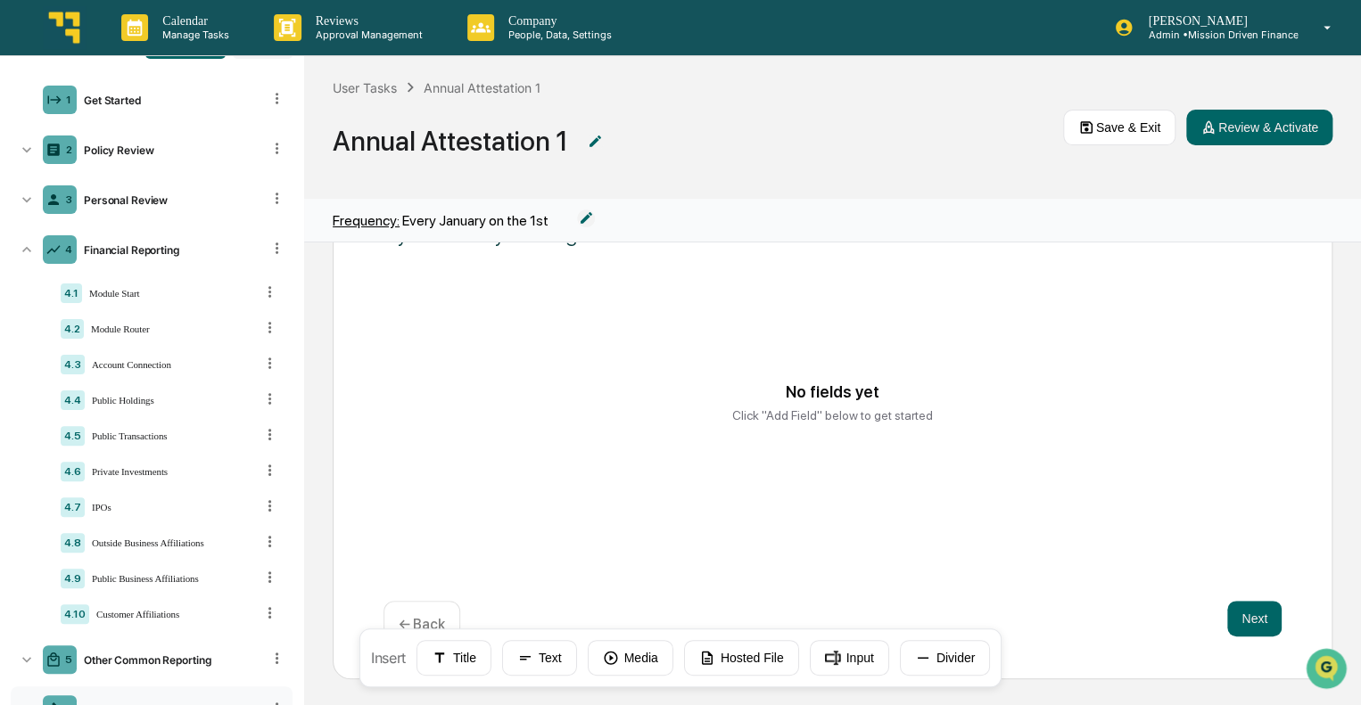
scroll to position [0, 0]
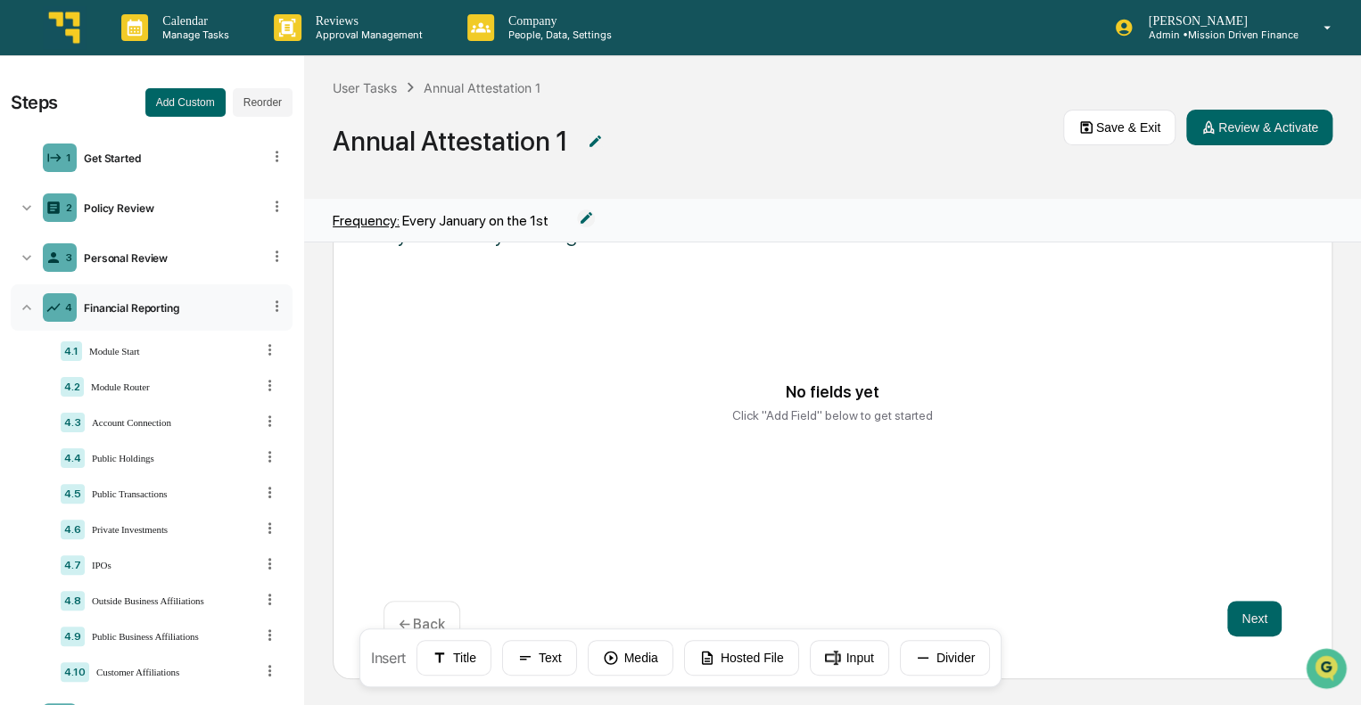
click at [32, 312] on icon at bounding box center [27, 308] width 18 height 18
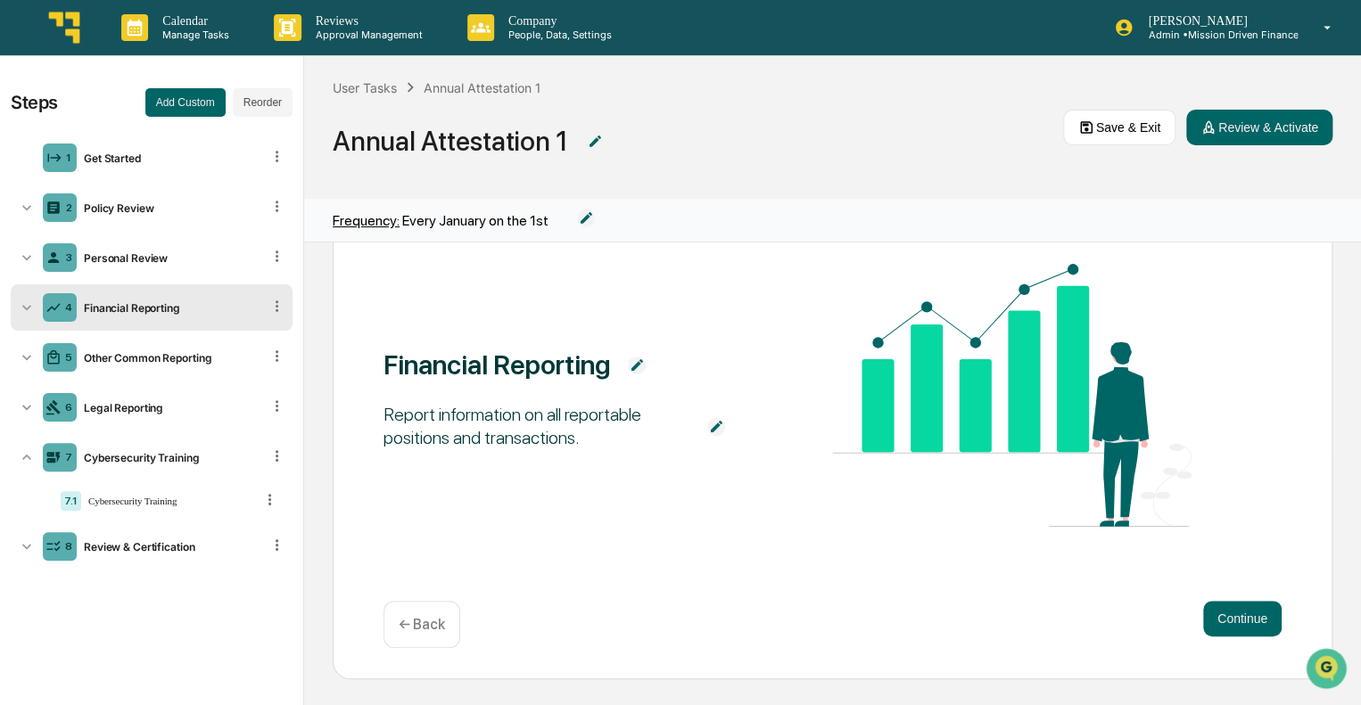
scroll to position [40, 0]
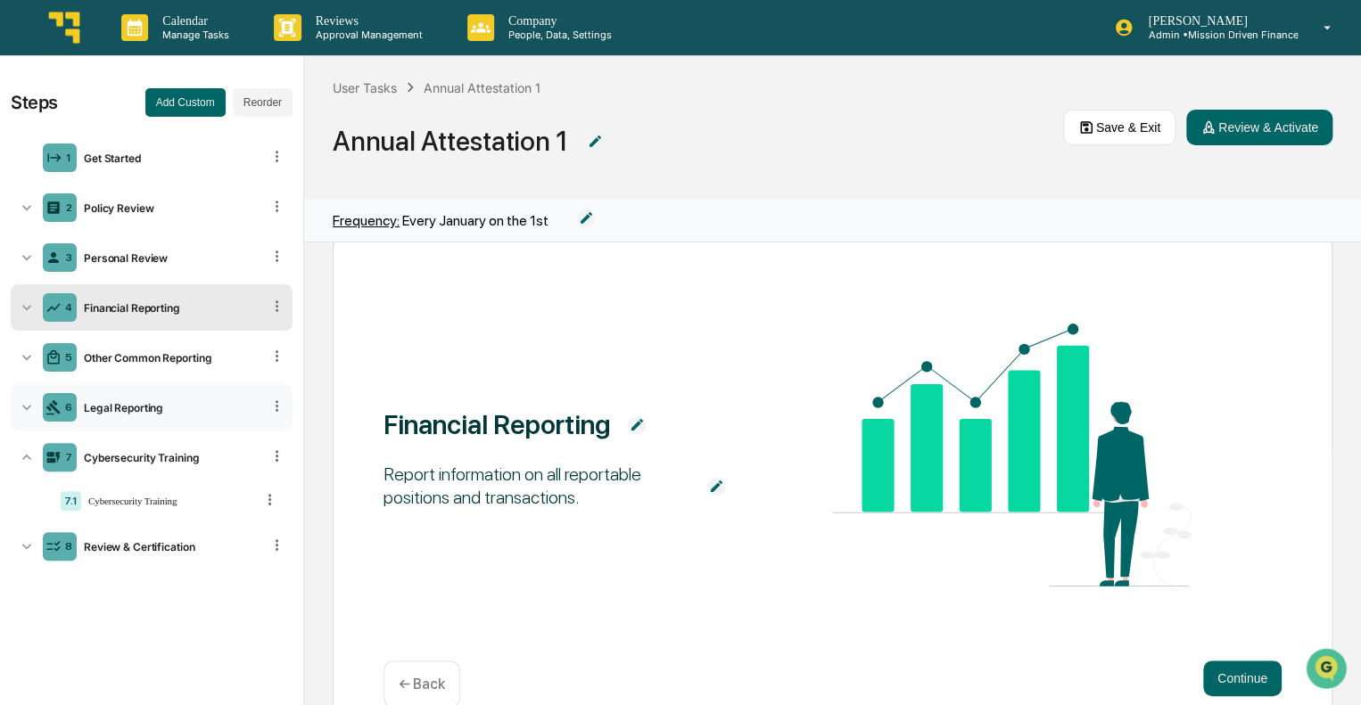
click at [28, 402] on icon at bounding box center [27, 408] width 18 height 18
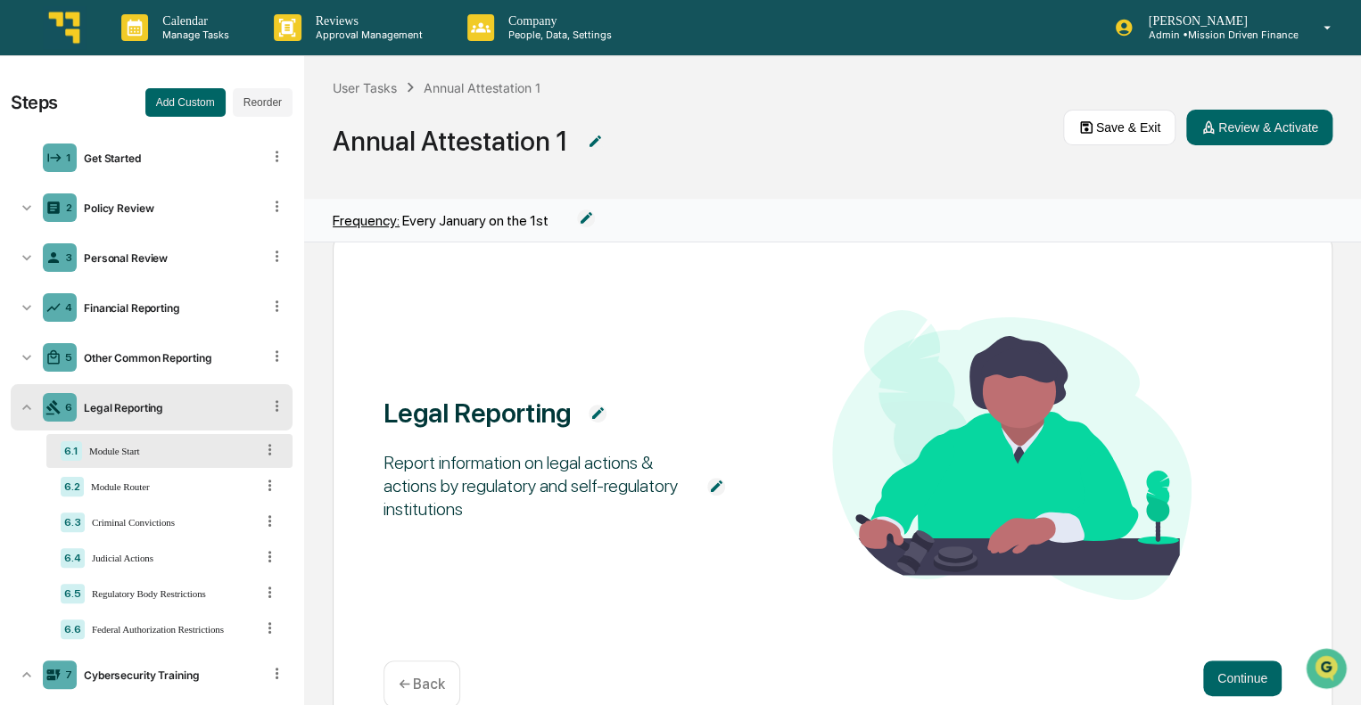
click at [28, 402] on icon at bounding box center [27, 408] width 18 height 18
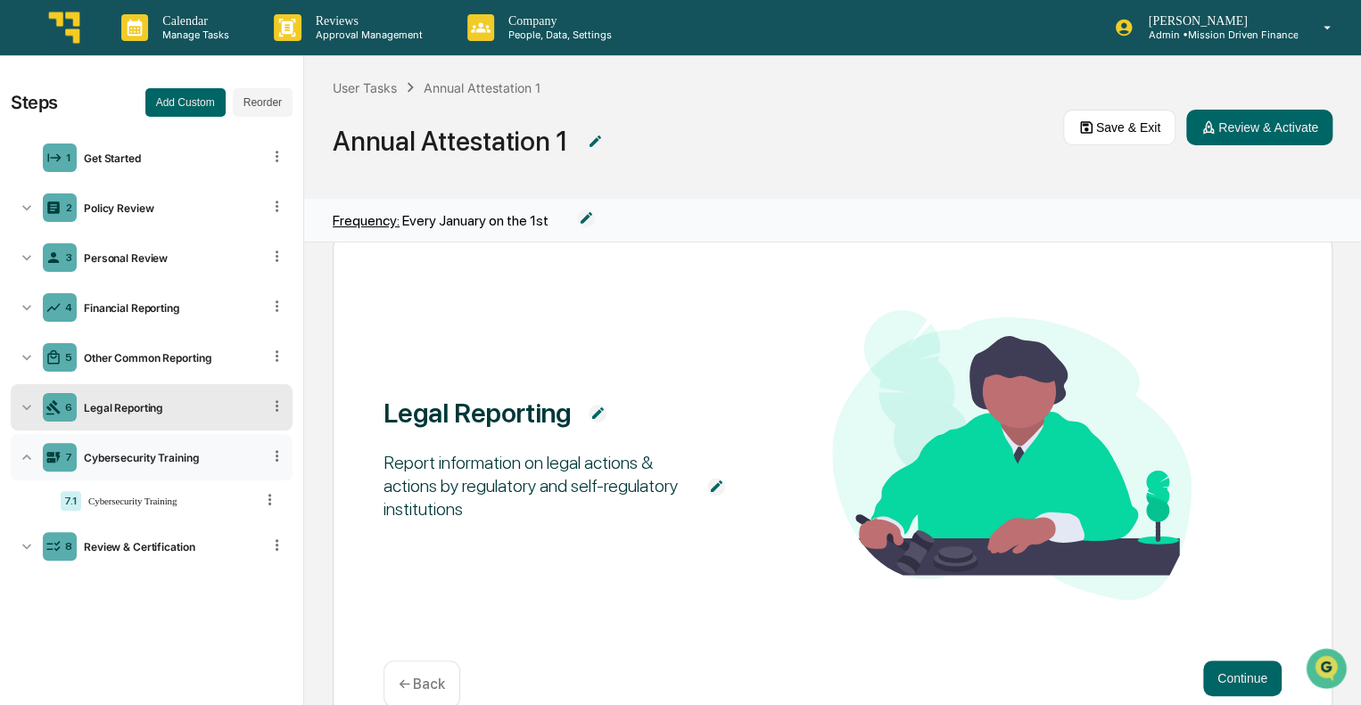
click at [29, 459] on icon at bounding box center [27, 458] width 18 height 18
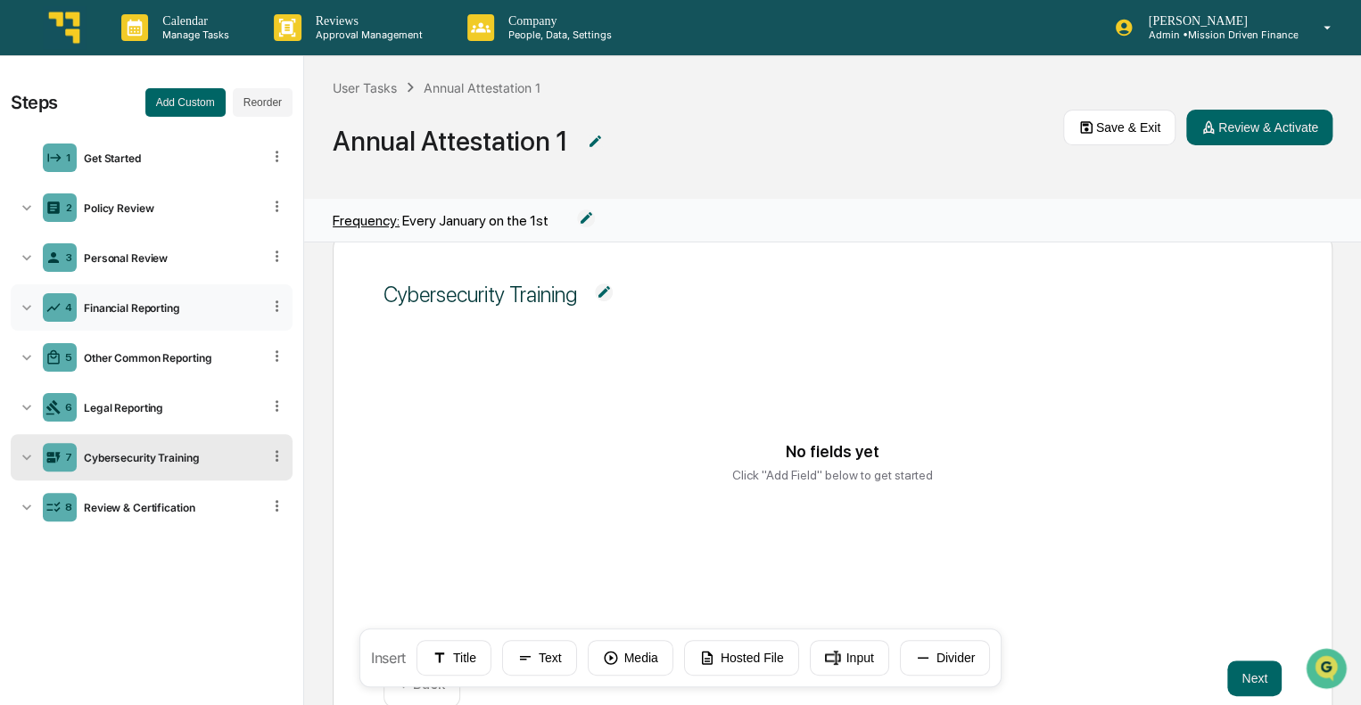
click at [28, 307] on icon at bounding box center [26, 307] width 9 height 5
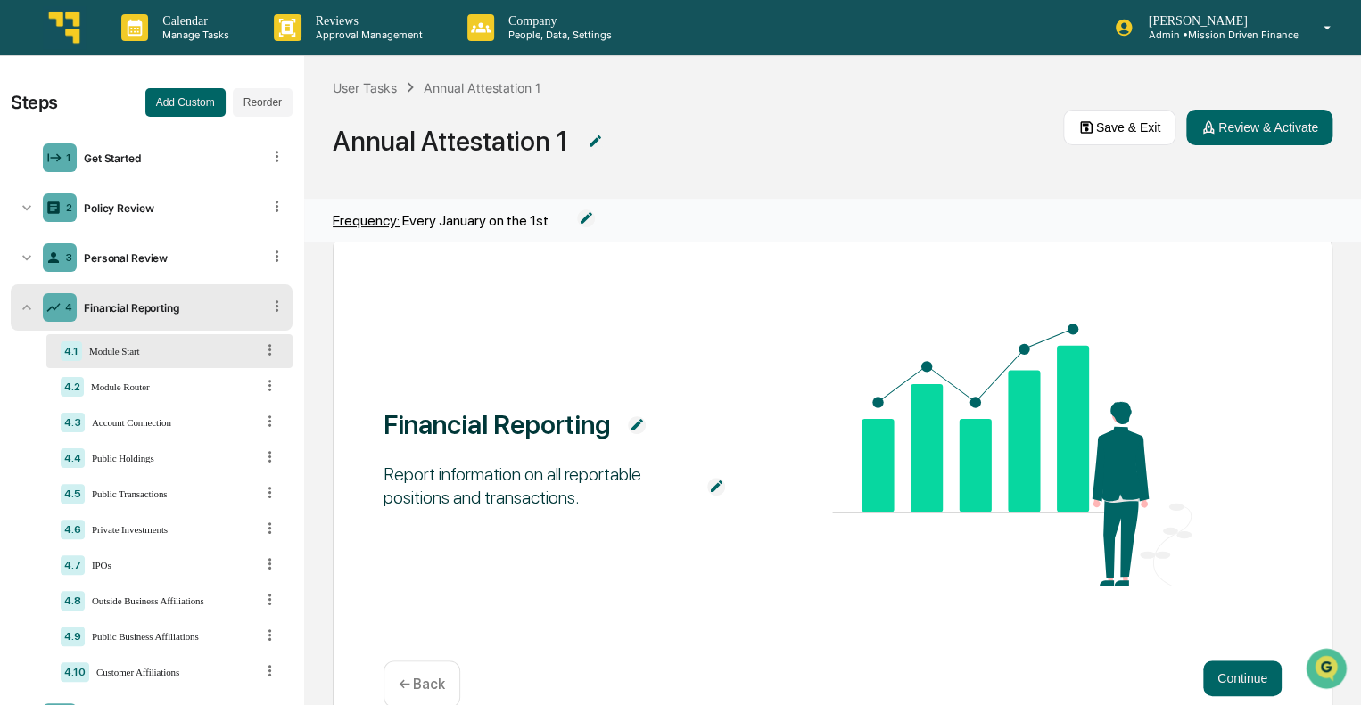
click at [26, 306] on icon at bounding box center [26, 307] width 9 height 5
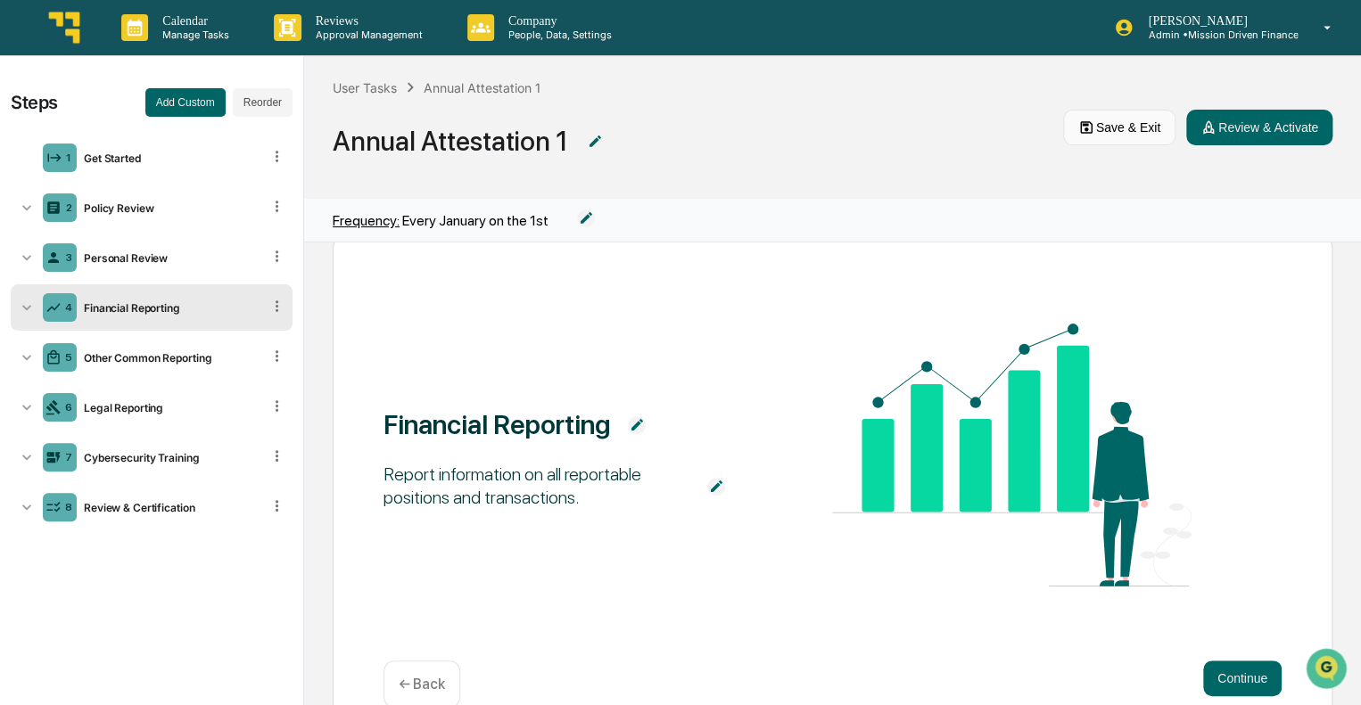
click at [1091, 137] on button "Save & Exit" at bounding box center [1119, 128] width 112 height 36
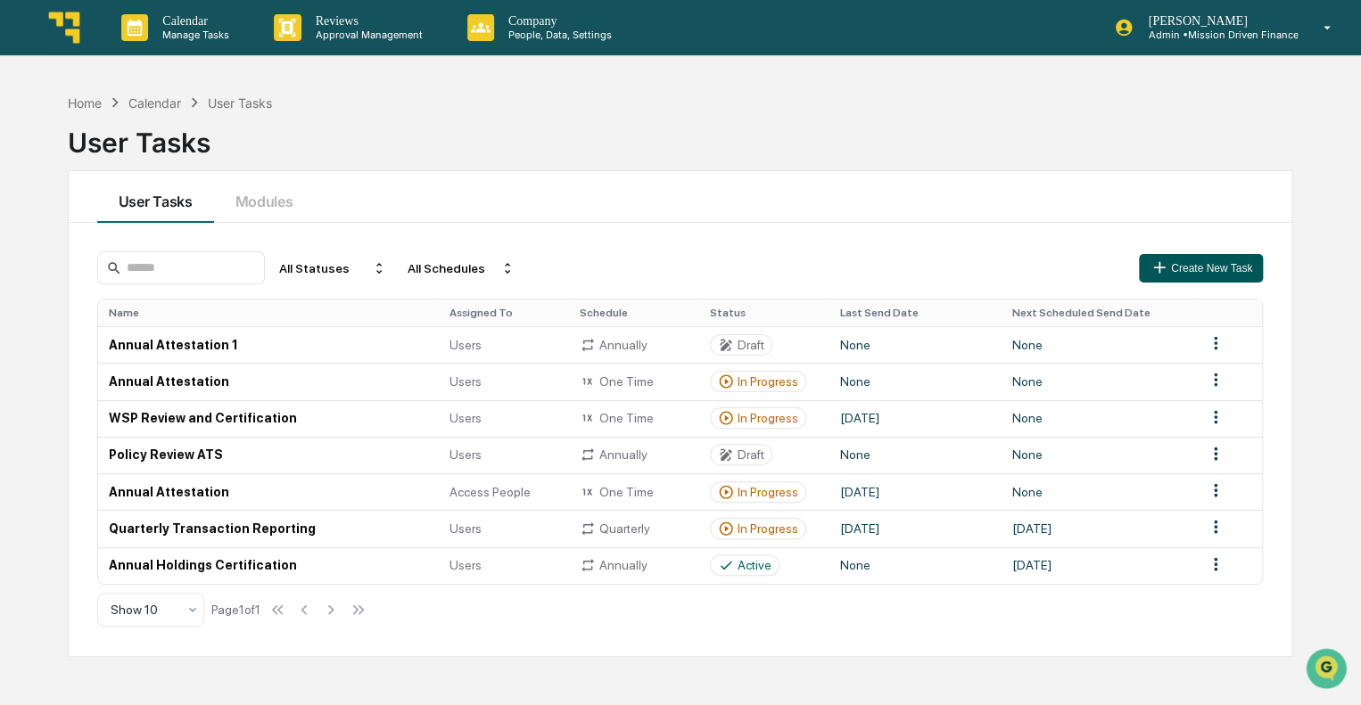
click at [1200, 270] on button "Create New Task" at bounding box center [1201, 268] width 124 height 29
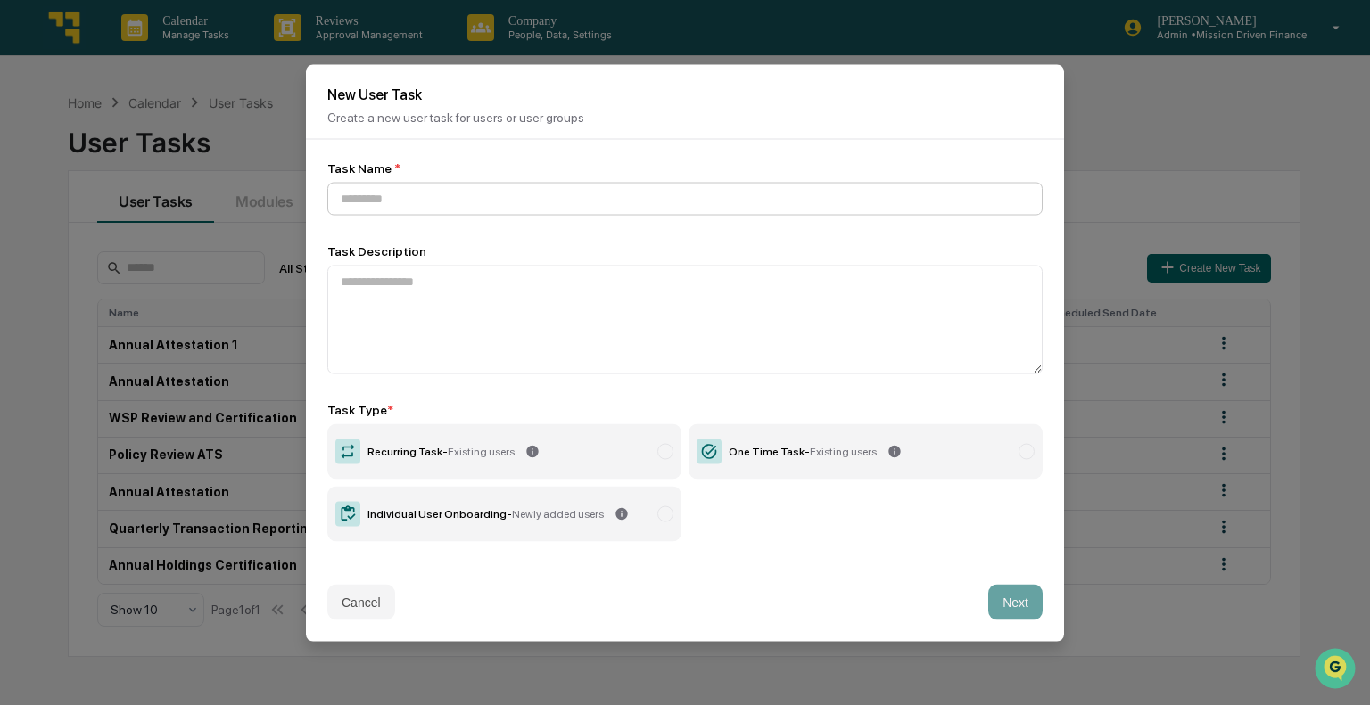
click at [679, 202] on input at bounding box center [684, 198] width 715 height 33
type input "**********"
click at [496, 520] on div "Individual User Onboarding - Newly added users" at bounding box center [485, 513] width 236 height 12
click at [1027, 605] on button "Next" at bounding box center [1015, 602] width 54 height 36
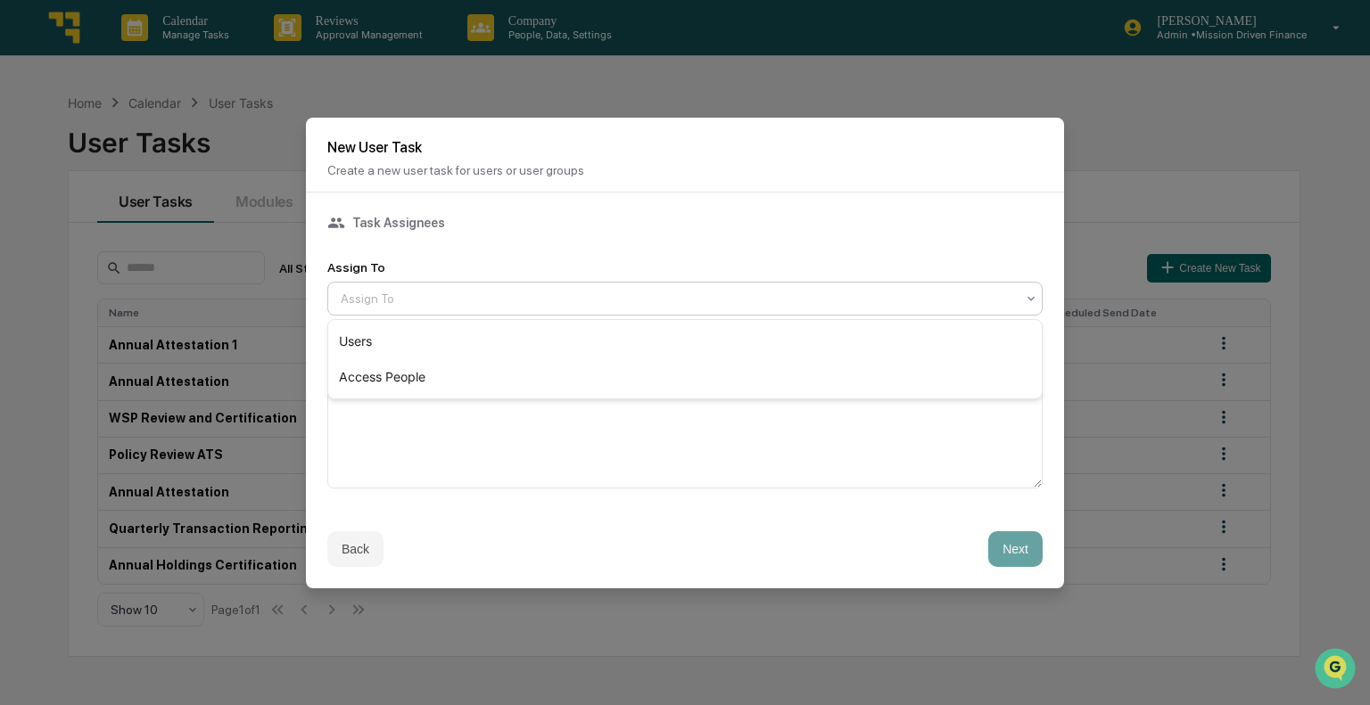
click at [485, 309] on div "Assign To" at bounding box center [678, 298] width 692 height 25
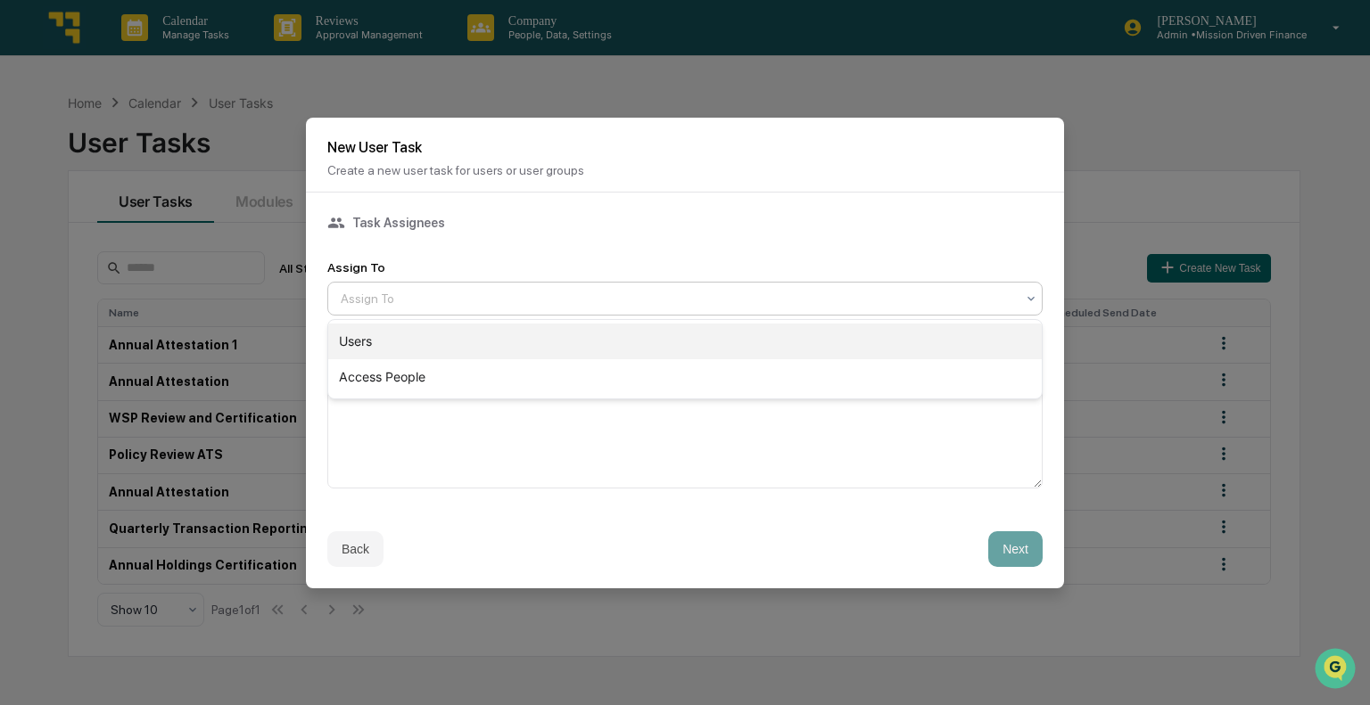
click at [478, 333] on div "Users" at bounding box center [684, 342] width 713 height 36
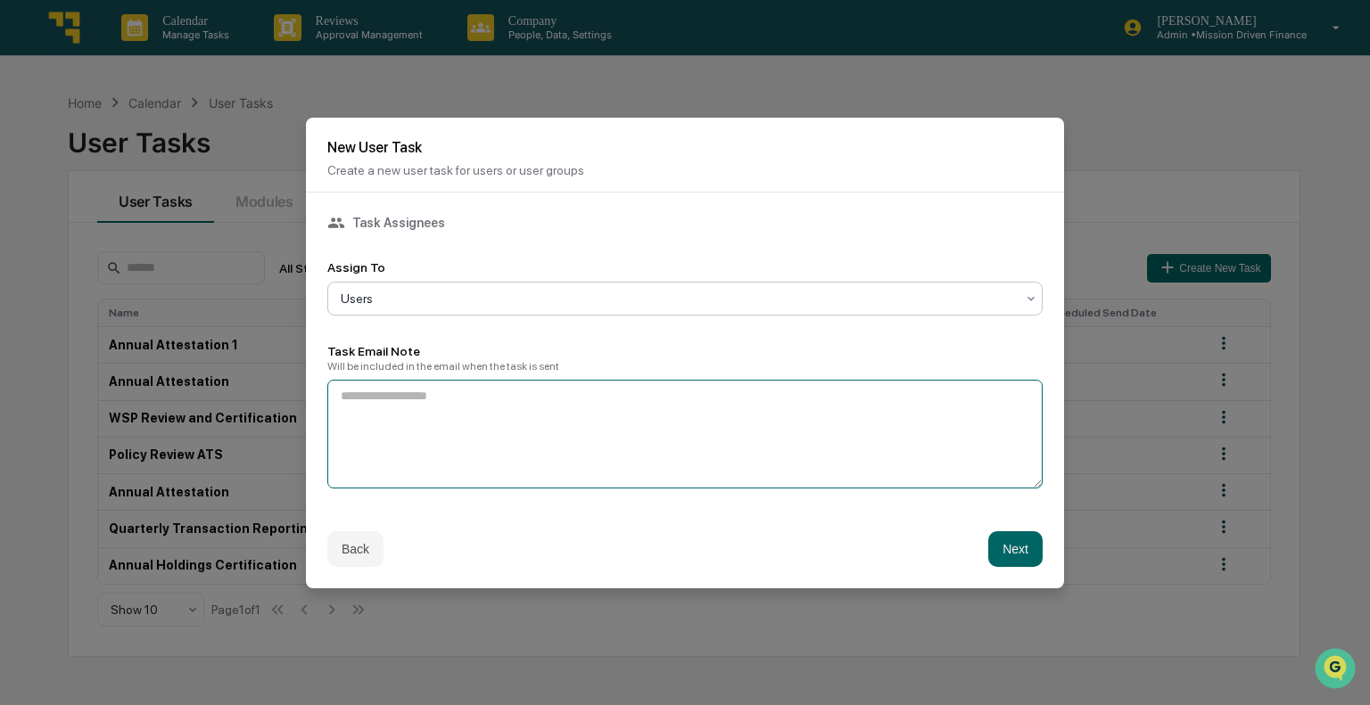
click at [420, 439] on textarea at bounding box center [684, 434] width 715 height 109
click at [446, 293] on div at bounding box center [678, 299] width 674 height 18
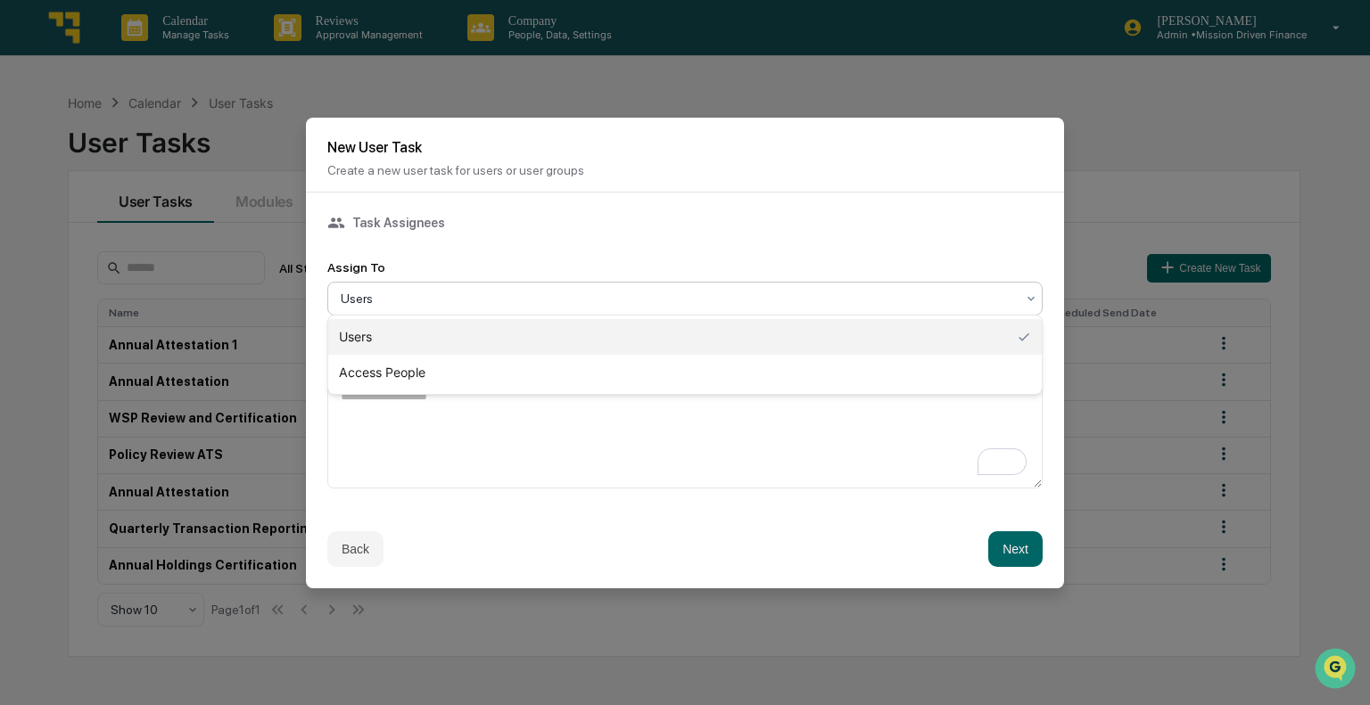
click at [528, 290] on div at bounding box center [678, 299] width 674 height 18
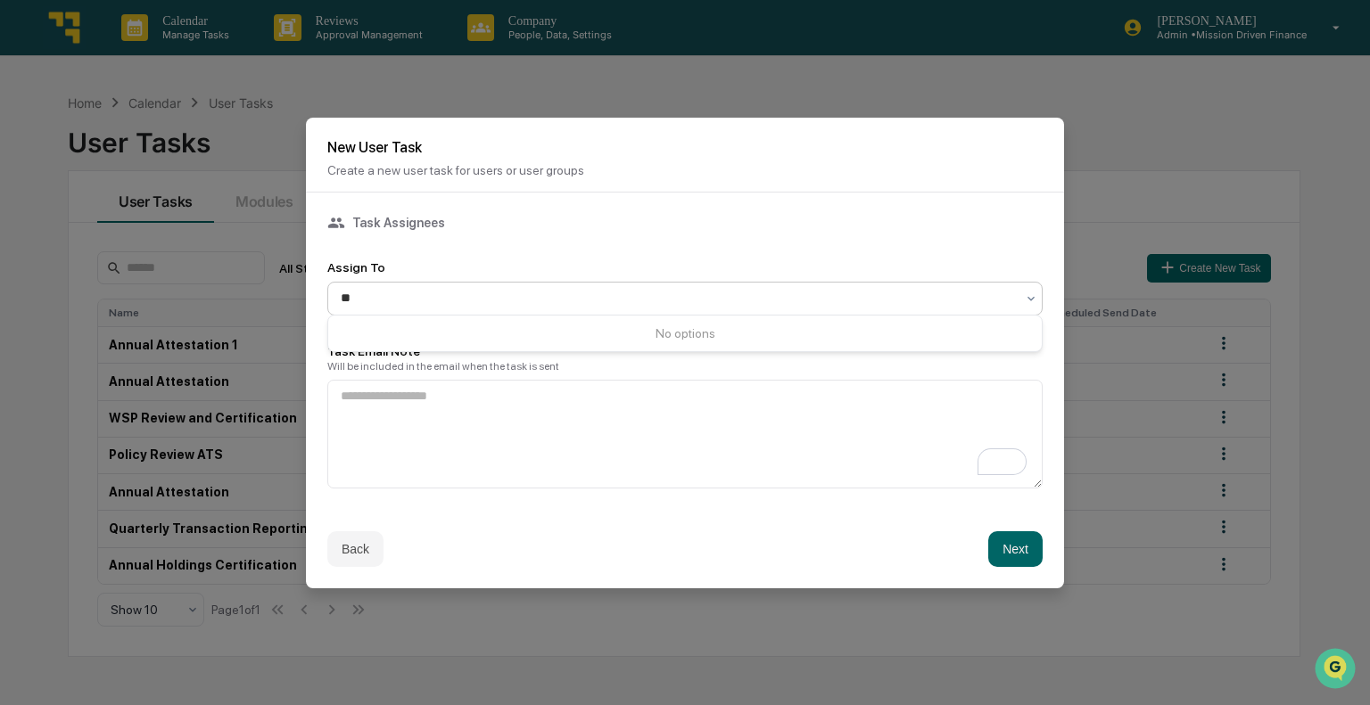
type input "*"
click at [564, 245] on div "Task Assignees Assign To Users Task Email Note Will be included in the email wh…" at bounding box center [684, 351] width 715 height 275
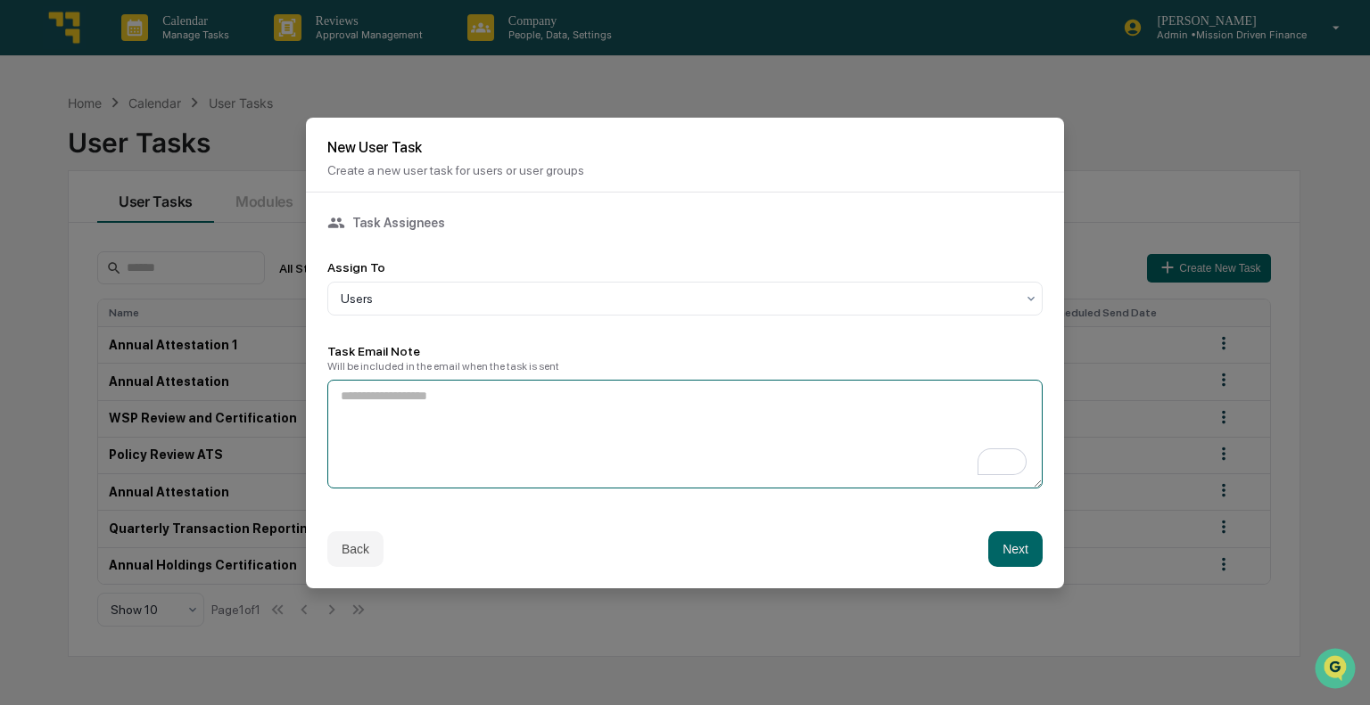
click at [533, 401] on textarea "To enrich screen reader interactions, please activate Accessibility in Grammarl…" at bounding box center [684, 434] width 715 height 109
click at [446, 300] on div at bounding box center [678, 299] width 674 height 18
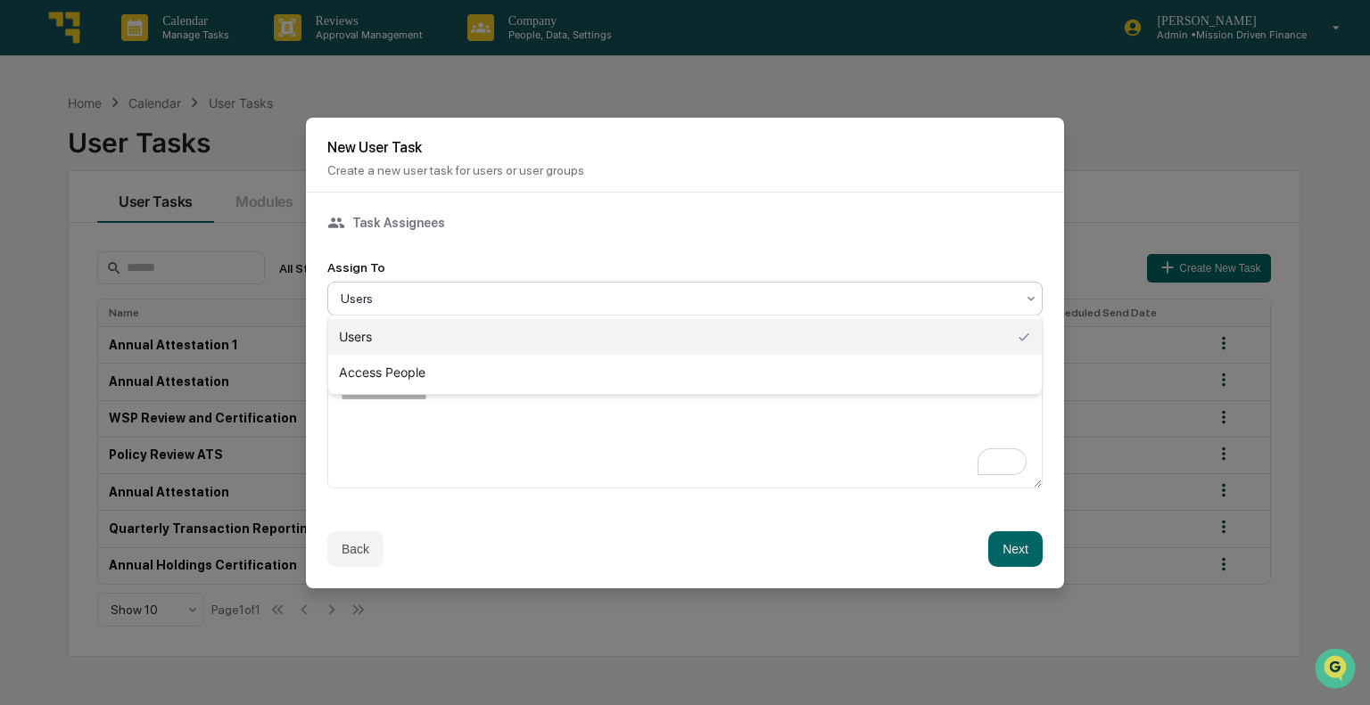
click at [446, 300] on div at bounding box center [678, 299] width 674 height 18
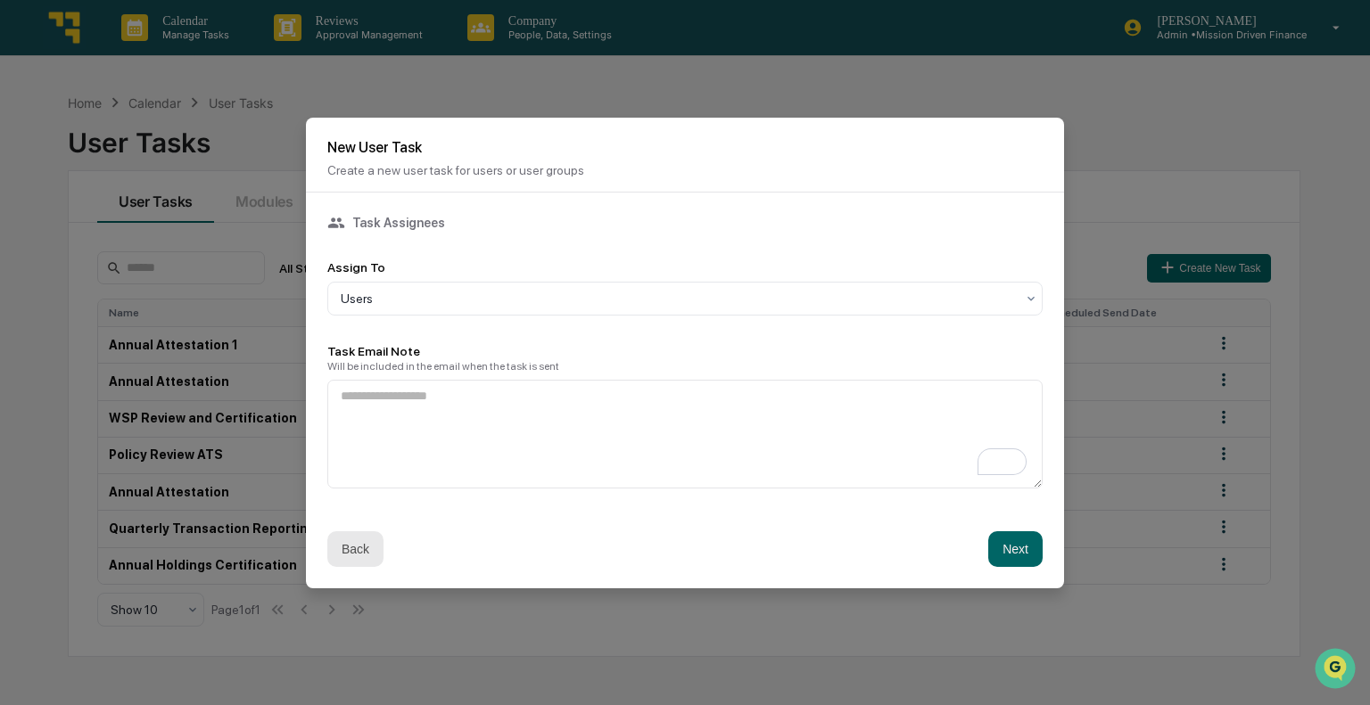
click at [371, 546] on button "Back" at bounding box center [355, 549] width 56 height 36
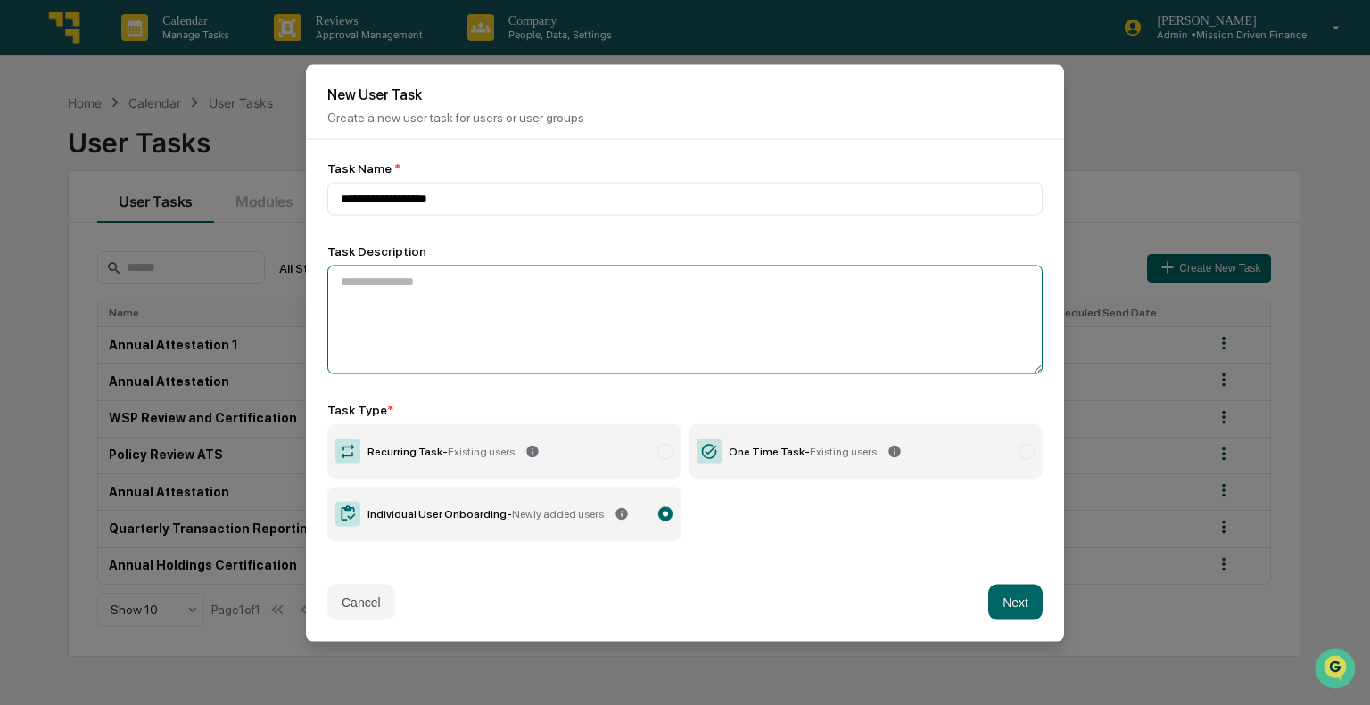
click at [549, 303] on textarea at bounding box center [684, 319] width 715 height 109
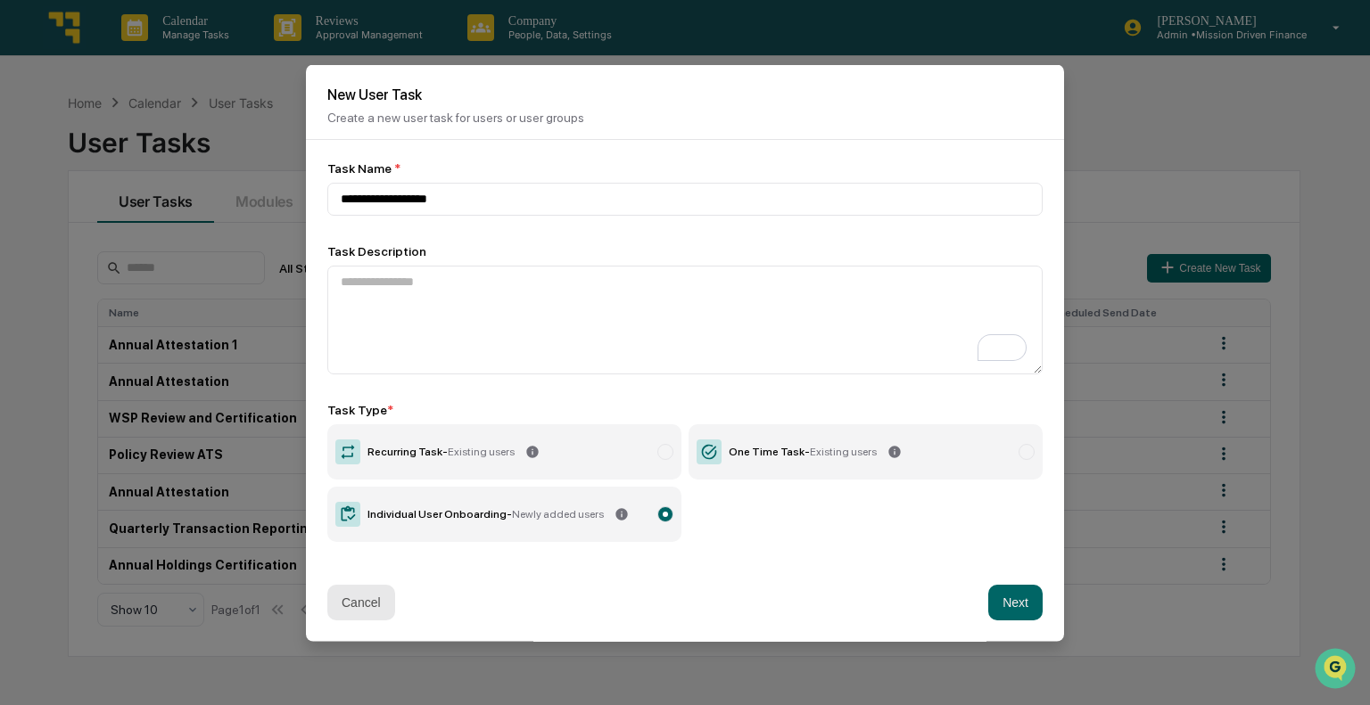
click at [391, 599] on button "Cancel" at bounding box center [361, 602] width 68 height 36
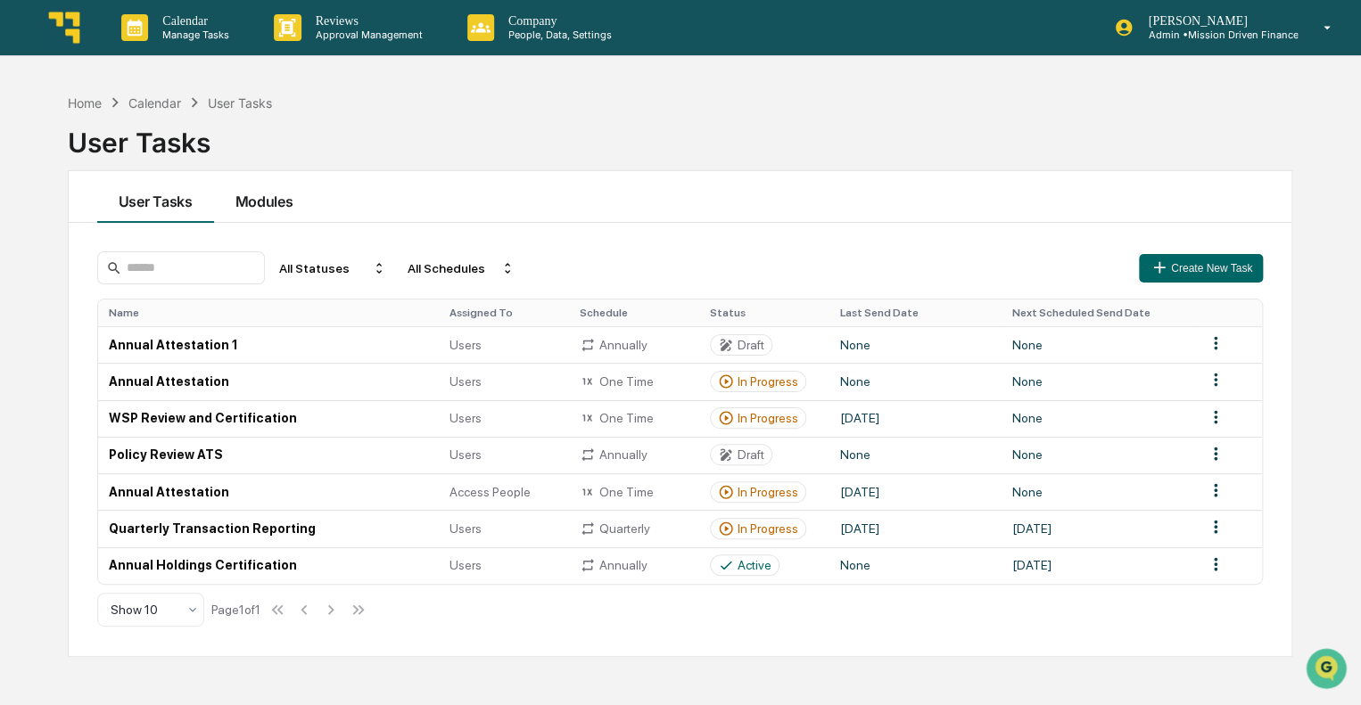
click at [276, 206] on button "Modules" at bounding box center [264, 197] width 101 height 52
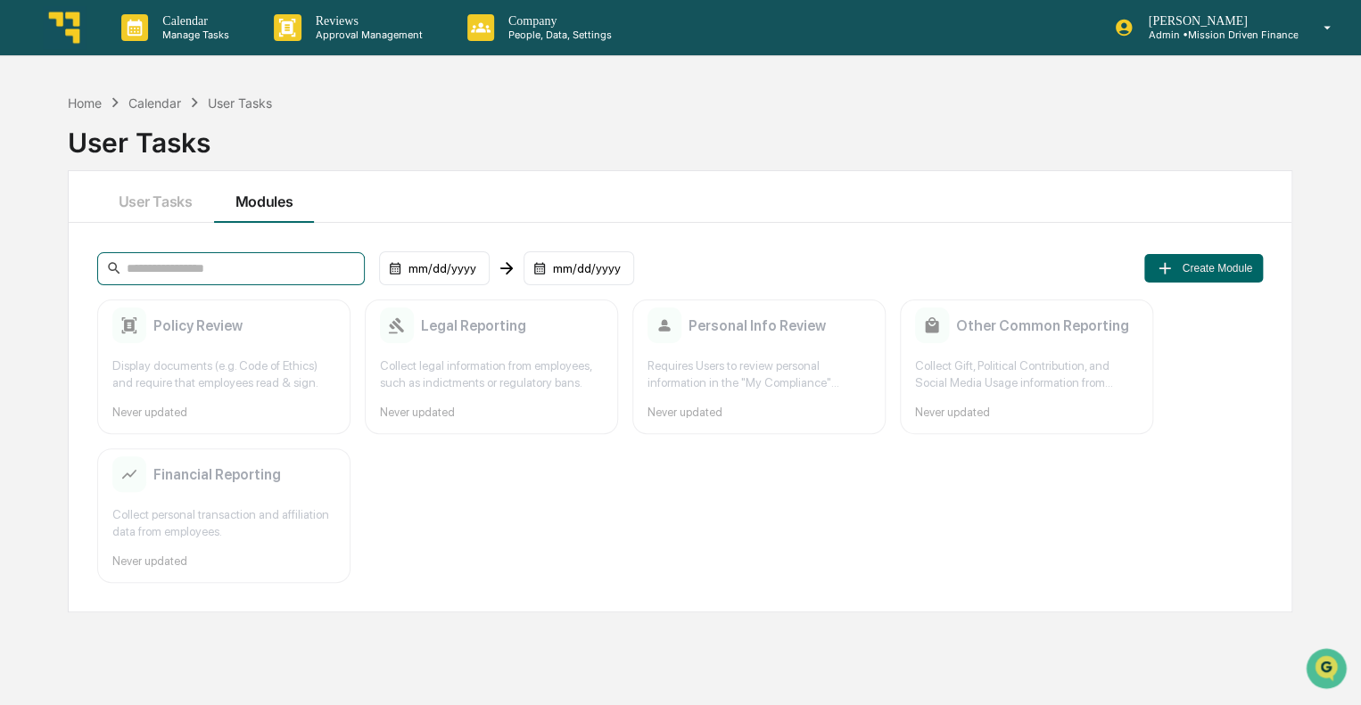
click at [264, 272] on input at bounding box center [231, 268] width 268 height 33
click at [653, 361] on div "Requires Users to review personal information in the "My Compliance" Greenboard…" at bounding box center [758, 375] width 223 height 34
click at [683, 308] on div "Personal Info Review" at bounding box center [736, 326] width 178 height 36
click at [408, 335] on icon at bounding box center [397, 326] width 34 height 36
click at [413, 365] on div "Collect legal information from employees, such as indictments or regulatory ban…" at bounding box center [491, 375] width 223 height 34
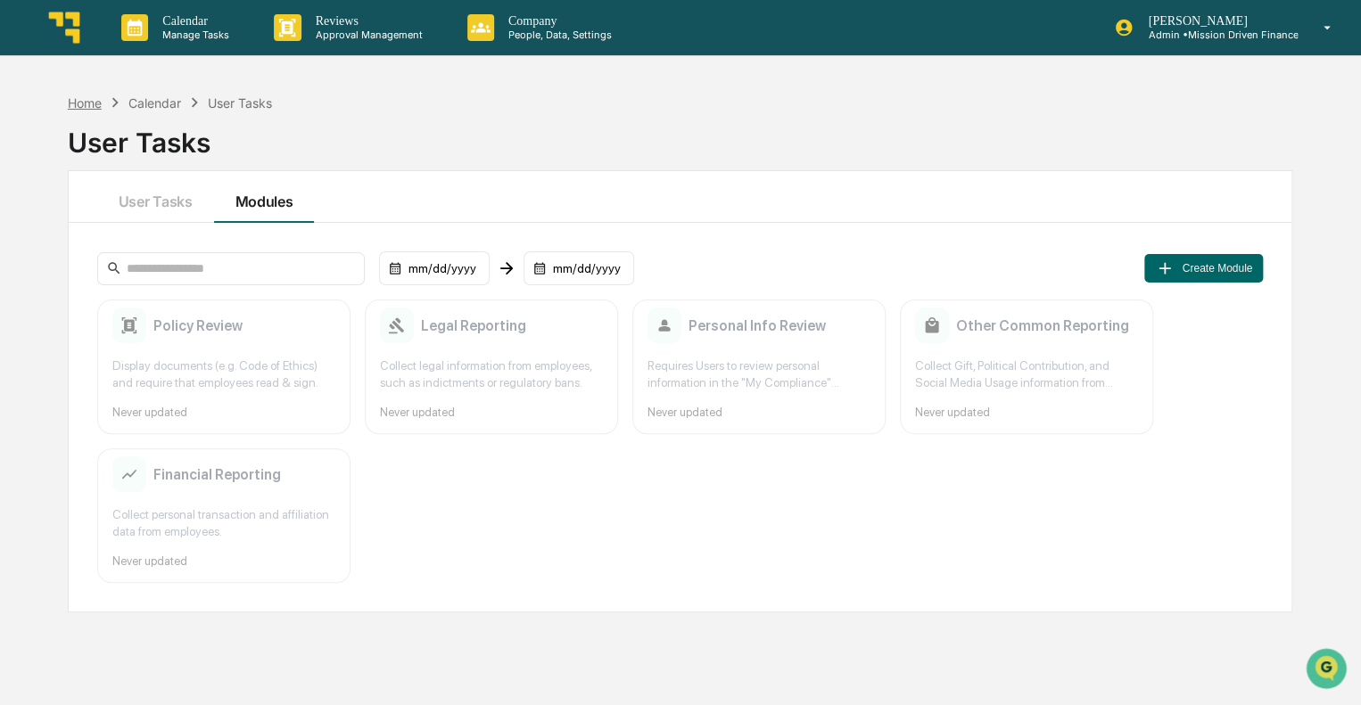
click at [95, 95] on div "Home" at bounding box center [85, 102] width 34 height 15
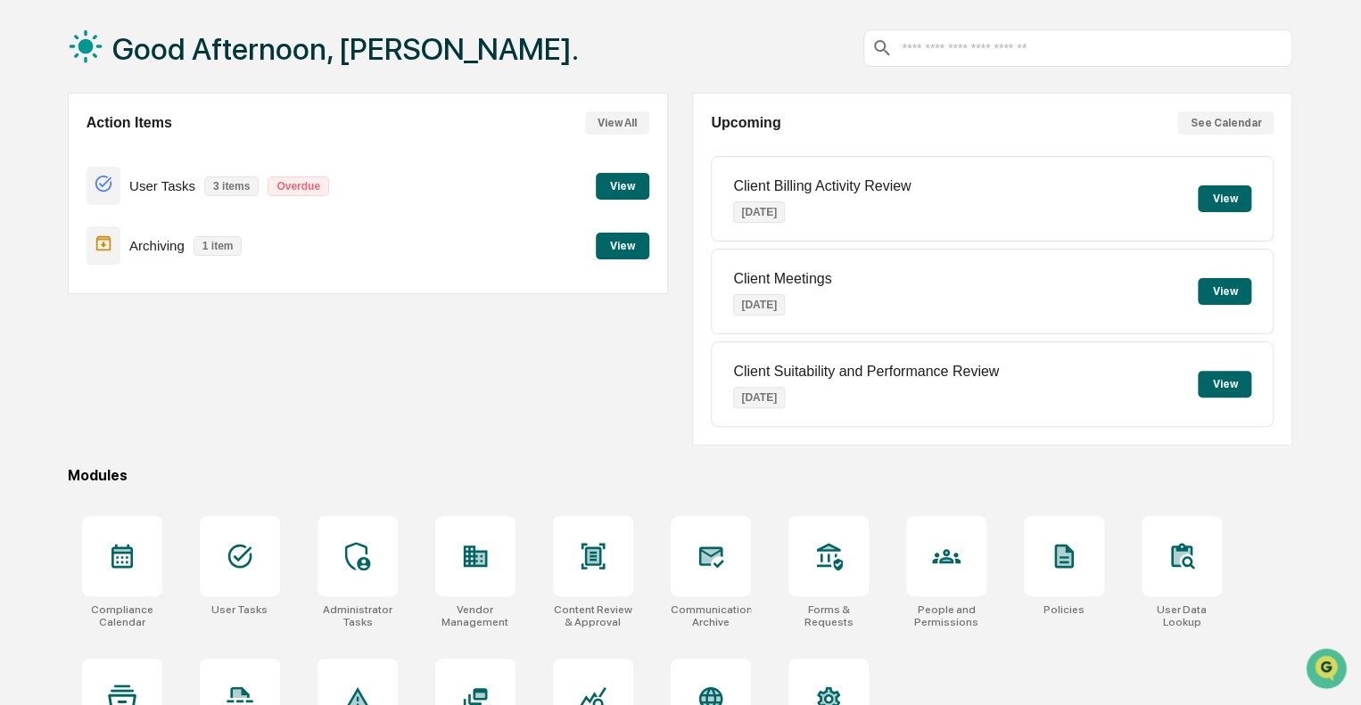
scroll to position [157, 0]
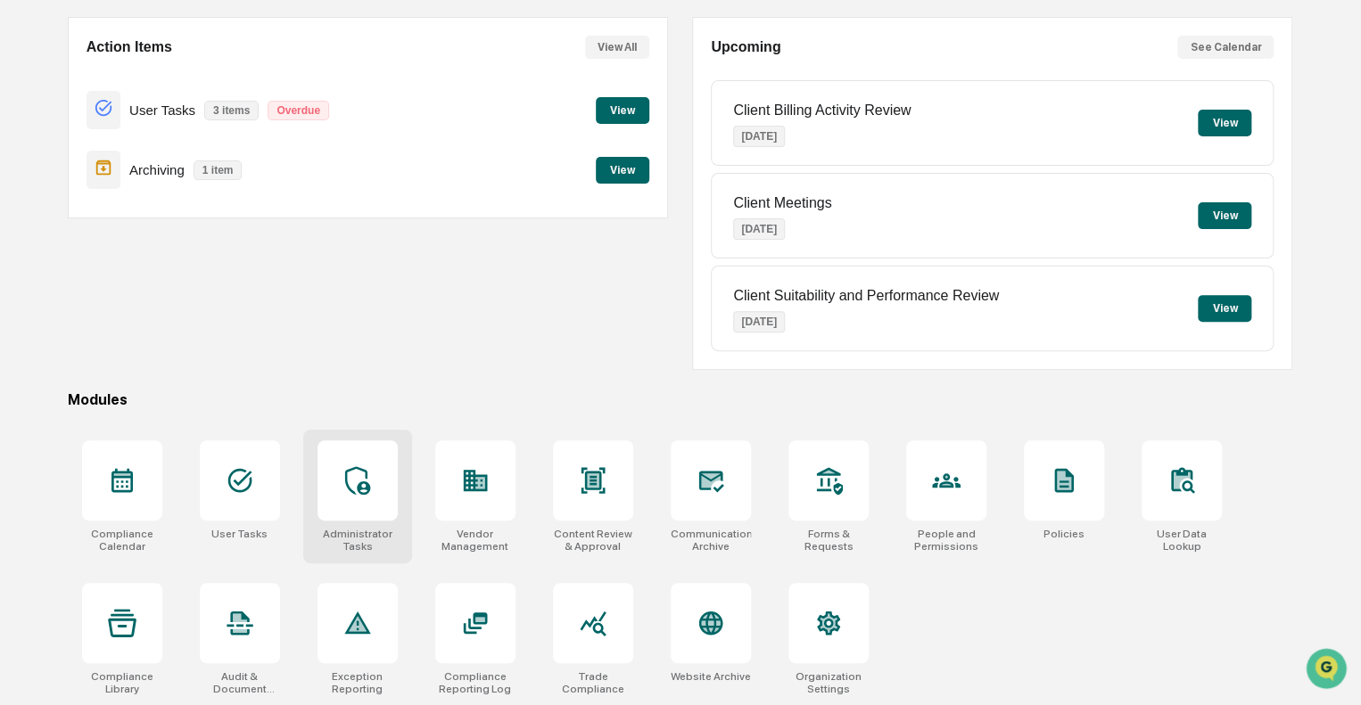
click at [366, 466] on icon at bounding box center [357, 480] width 29 height 29
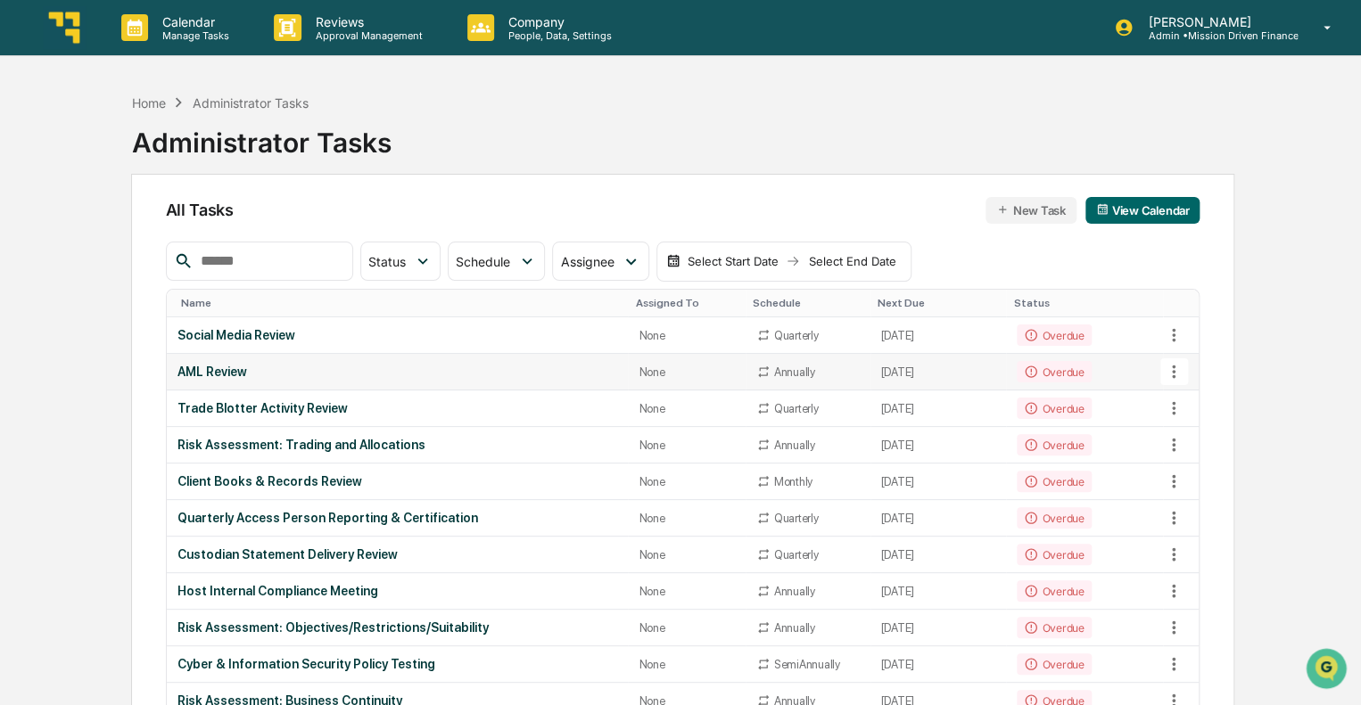
click at [210, 367] on div "AML Review" at bounding box center [397, 372] width 441 height 14
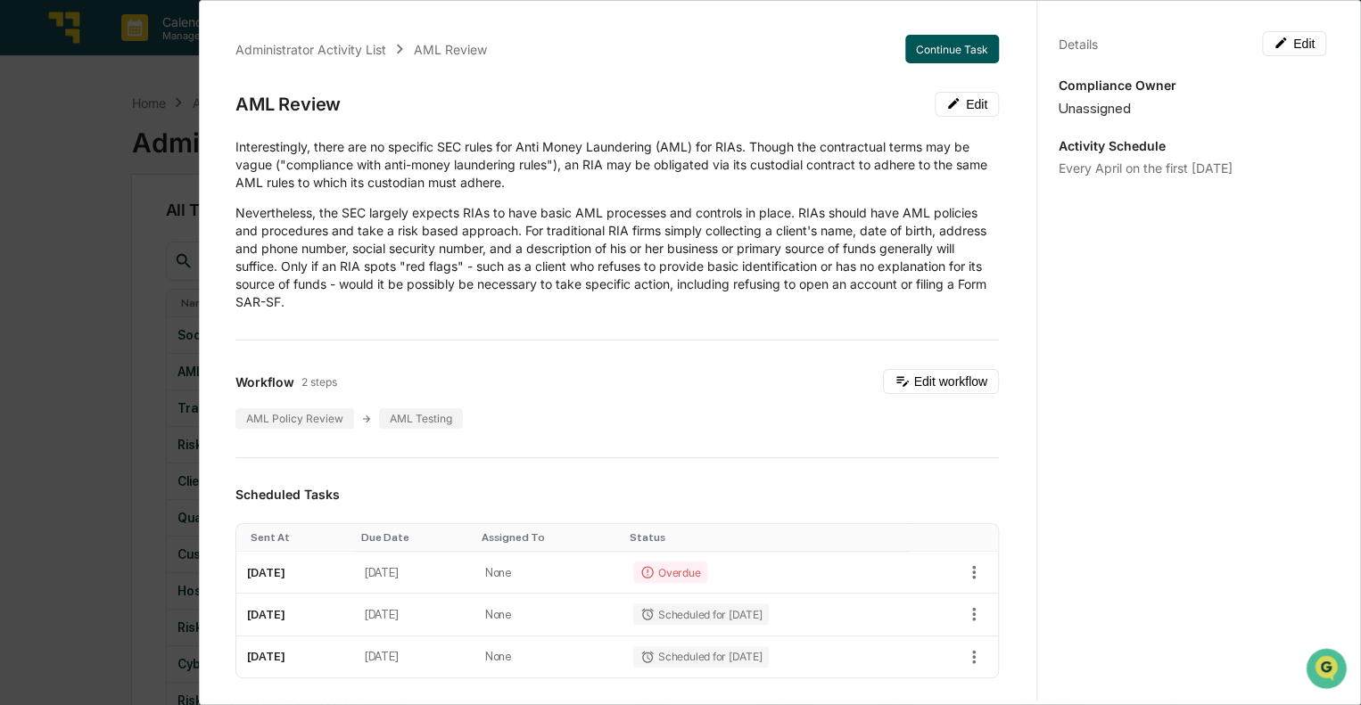
click at [961, 58] on button "Continue Task" at bounding box center [952, 49] width 94 height 29
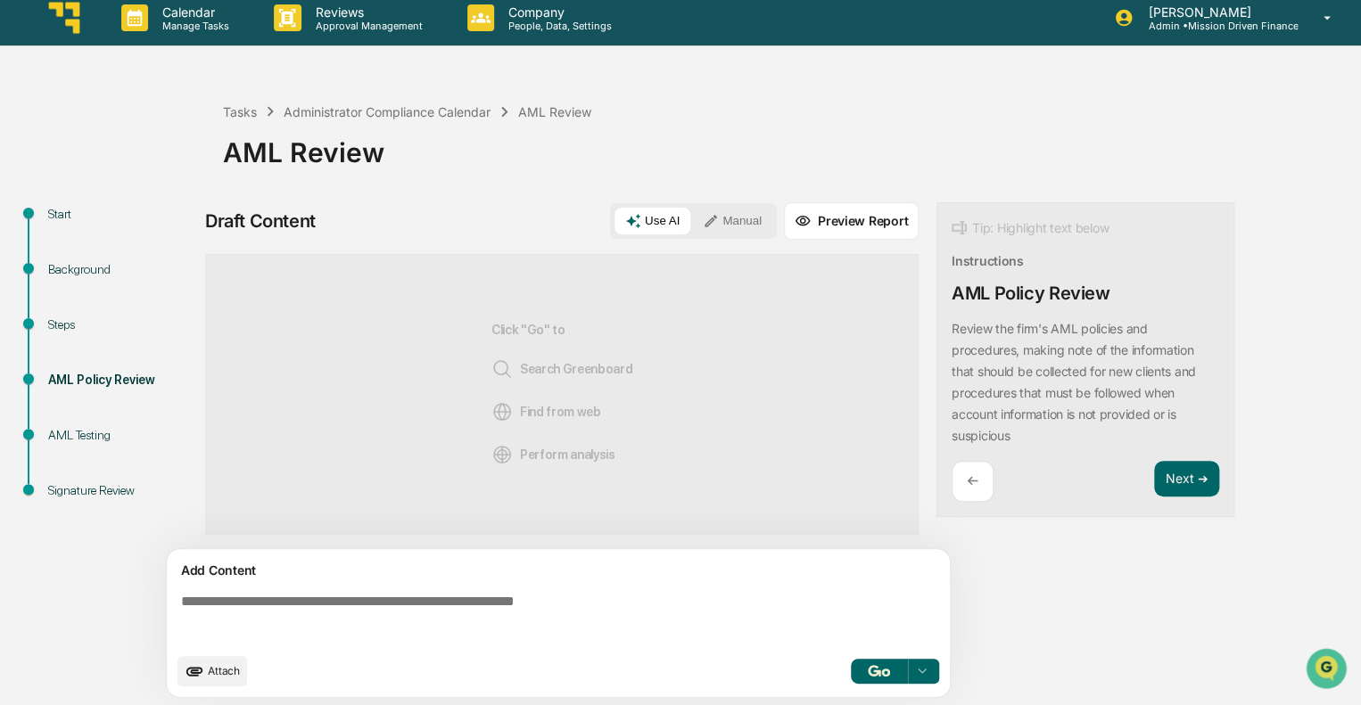
scroll to position [12, 0]
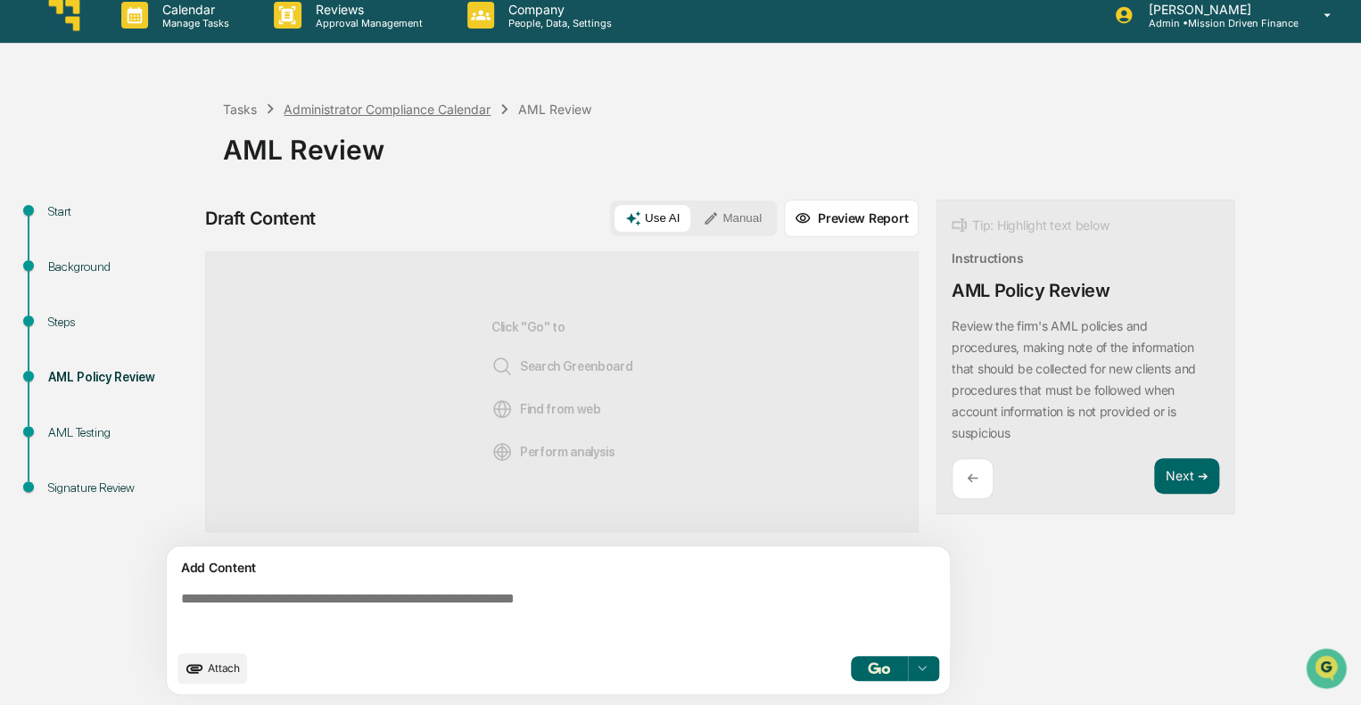
click at [467, 106] on div "Administrator Compliance Calendar" at bounding box center [387, 109] width 207 height 15
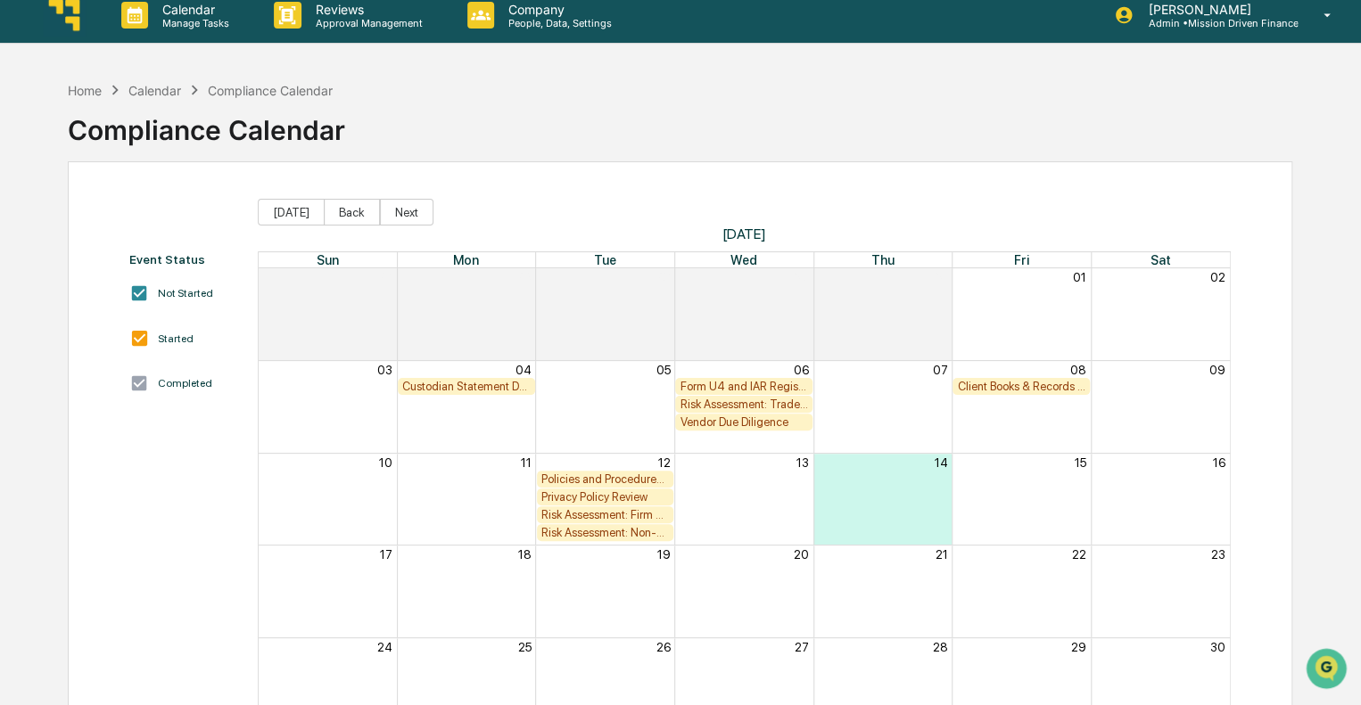
click at [167, 83] on div "Calendar" at bounding box center [154, 90] width 53 height 15
click at [162, 95] on div "Calendar" at bounding box center [154, 90] width 53 height 15
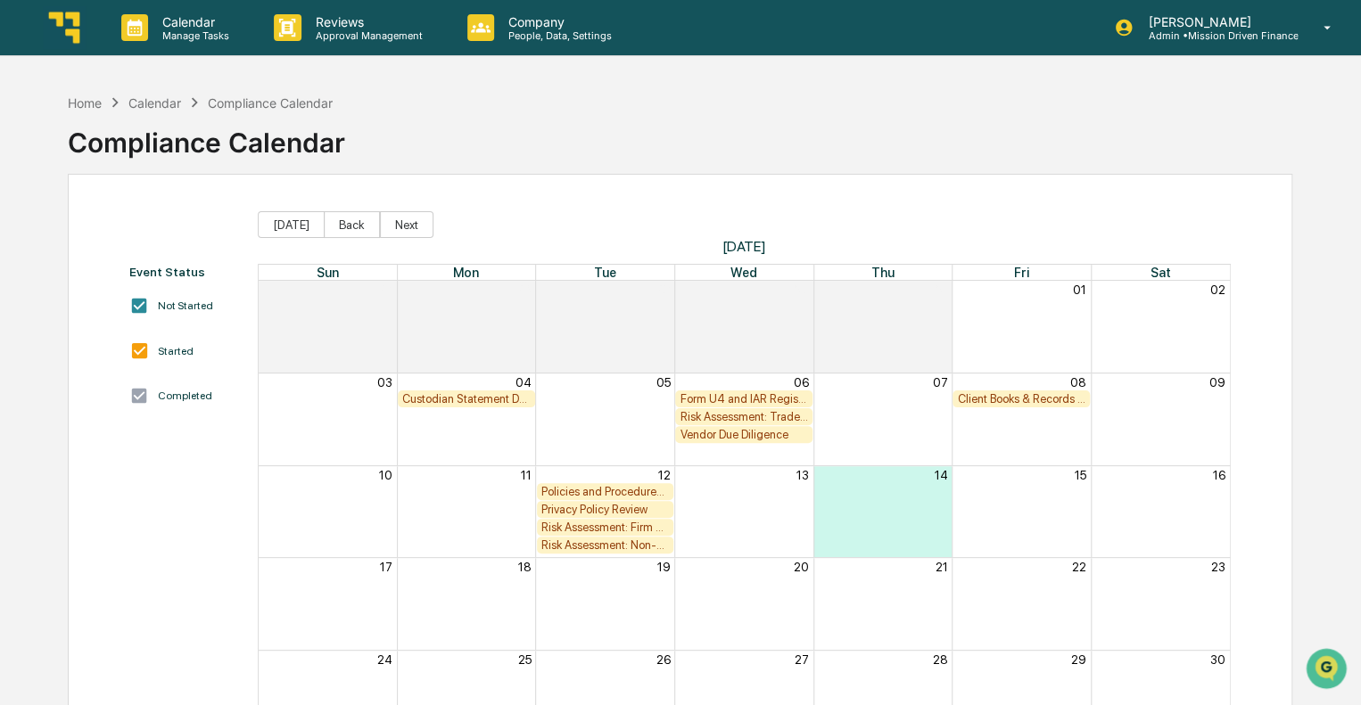
click at [160, 110] on div "Calendar" at bounding box center [154, 102] width 53 height 15
click at [226, 26] on p "Calendar" at bounding box center [193, 21] width 90 height 15
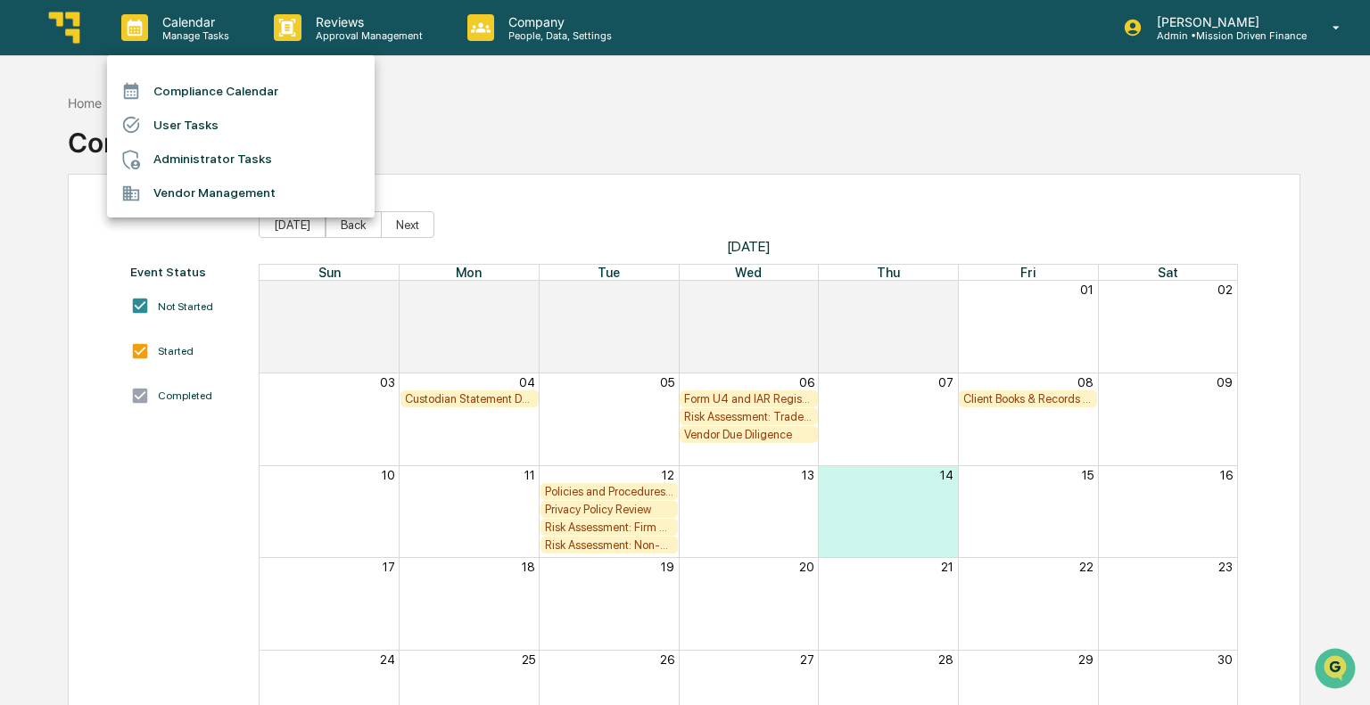
click at [201, 87] on li "Compliance Calendar" at bounding box center [241, 91] width 268 height 34
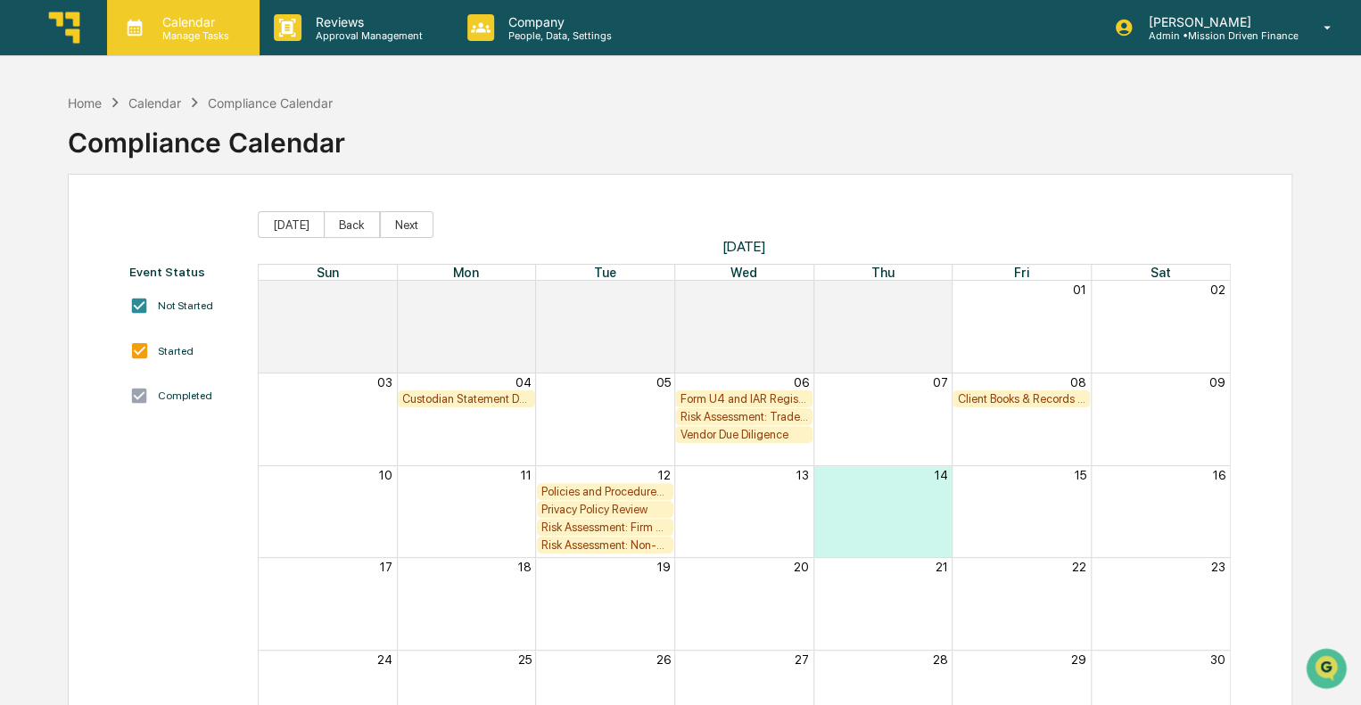
click at [199, 21] on p "Calendar" at bounding box center [193, 21] width 90 height 15
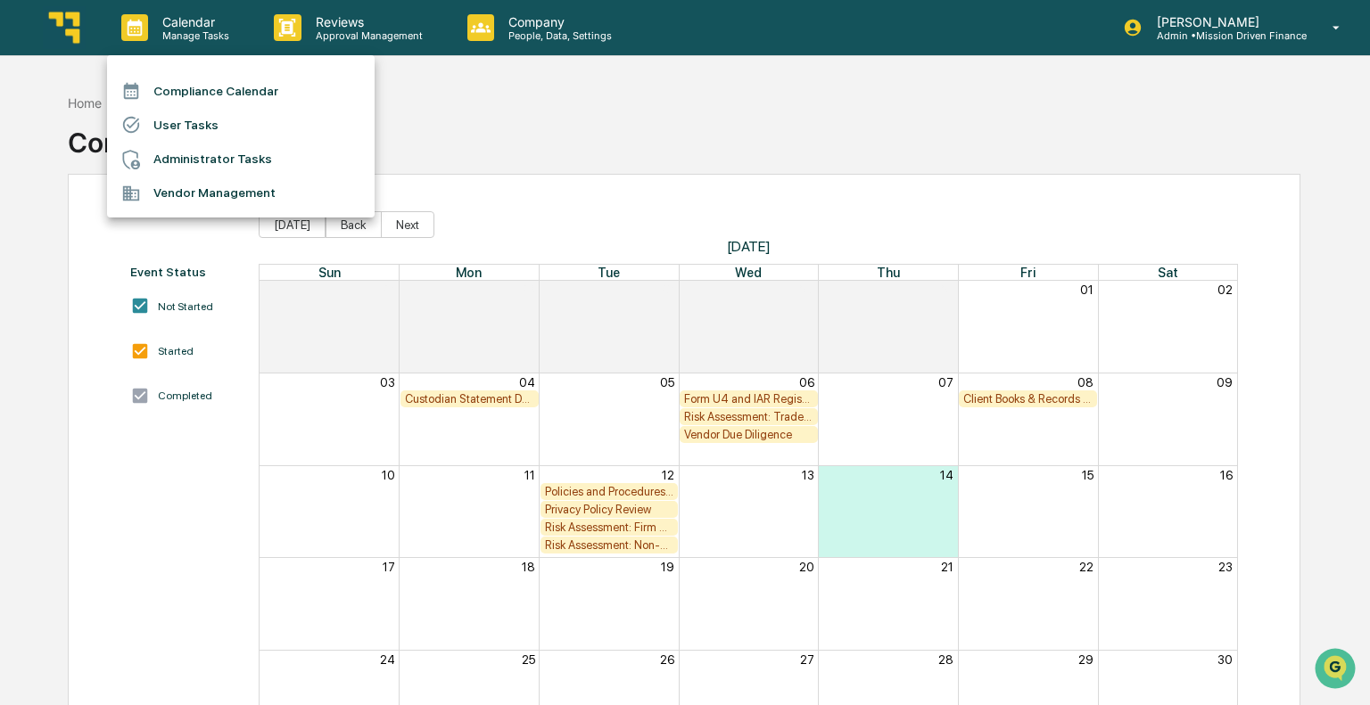
click at [214, 163] on li "Administrator Tasks" at bounding box center [241, 160] width 268 height 34
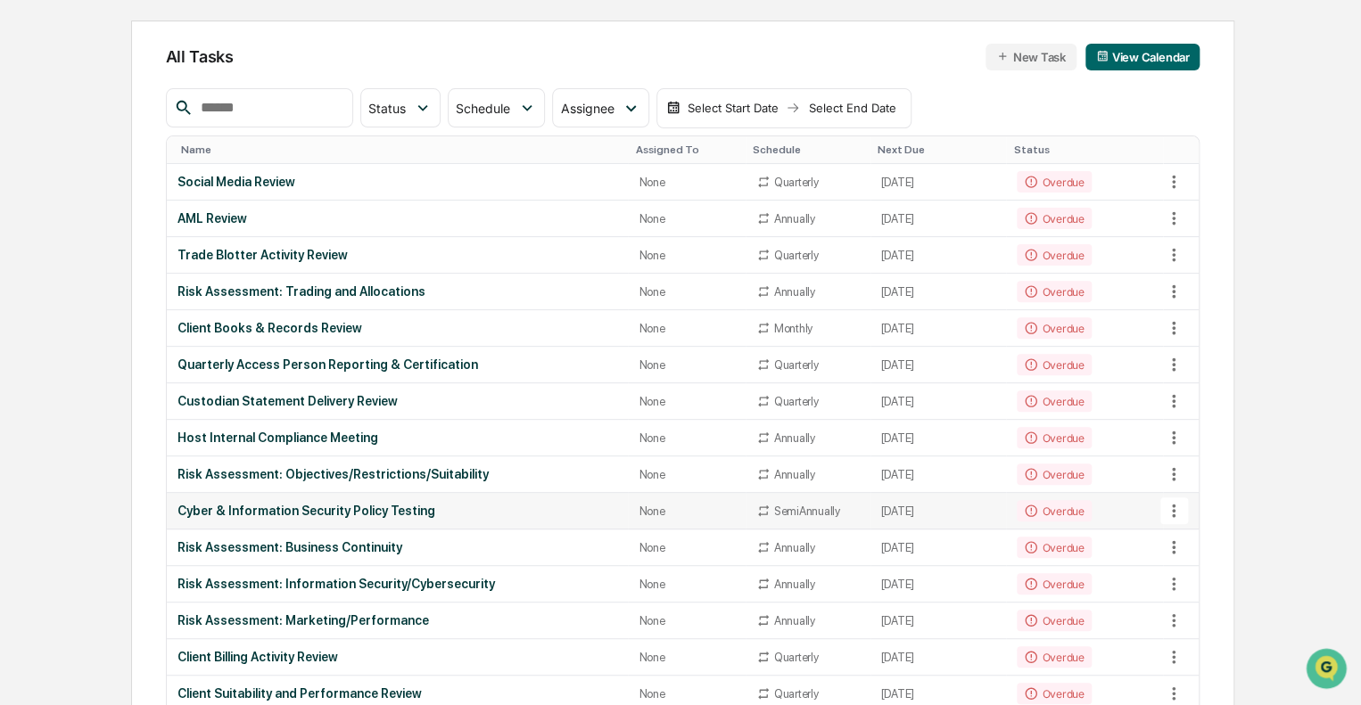
scroll to position [178, 0]
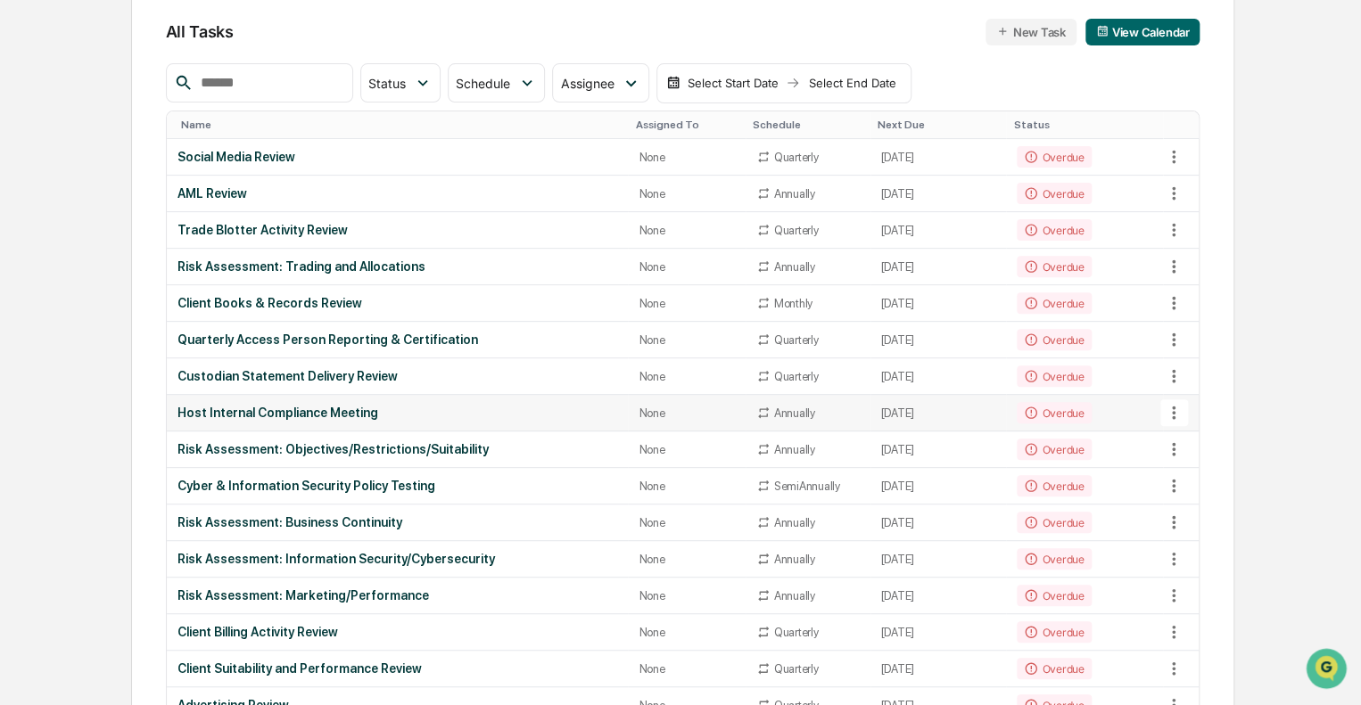
click at [299, 416] on div "Host Internal Compliance Meeting" at bounding box center [397, 413] width 441 height 14
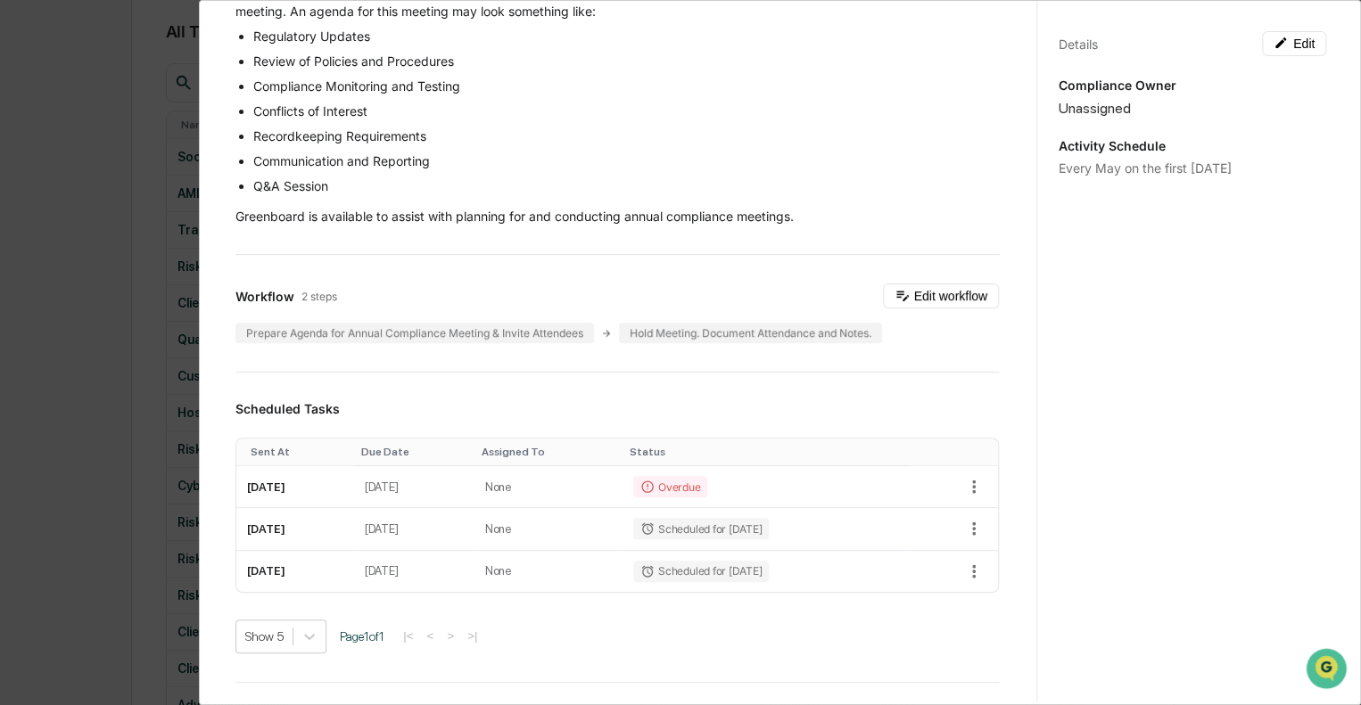
scroll to position [0, 0]
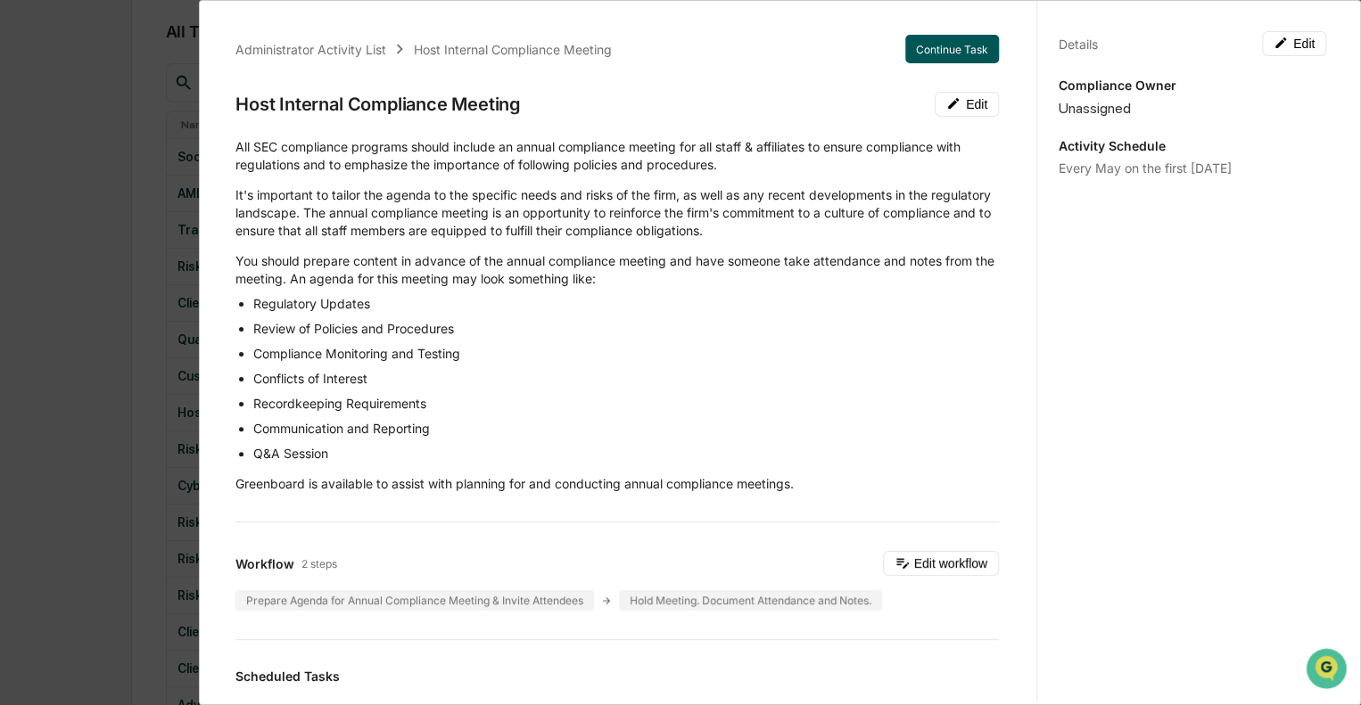
click at [913, 41] on button "Continue Task" at bounding box center [952, 49] width 94 height 29
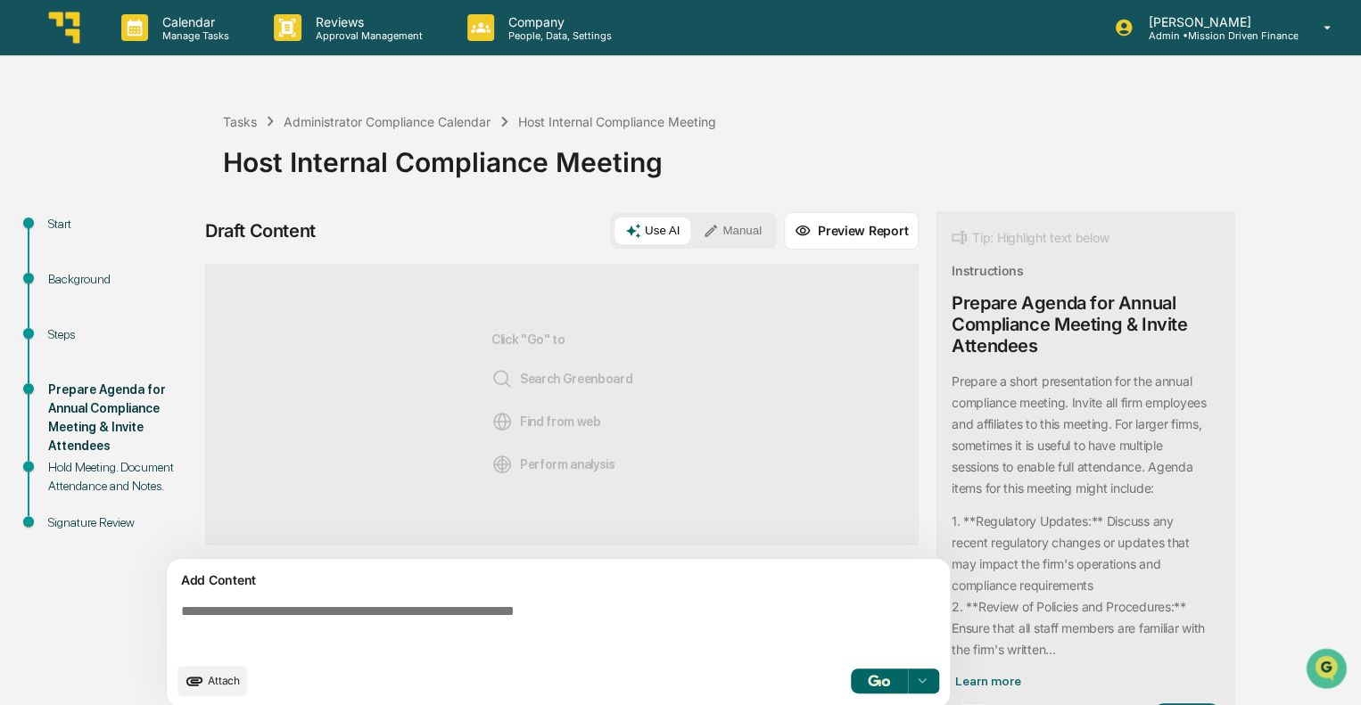
scroll to position [54, 0]
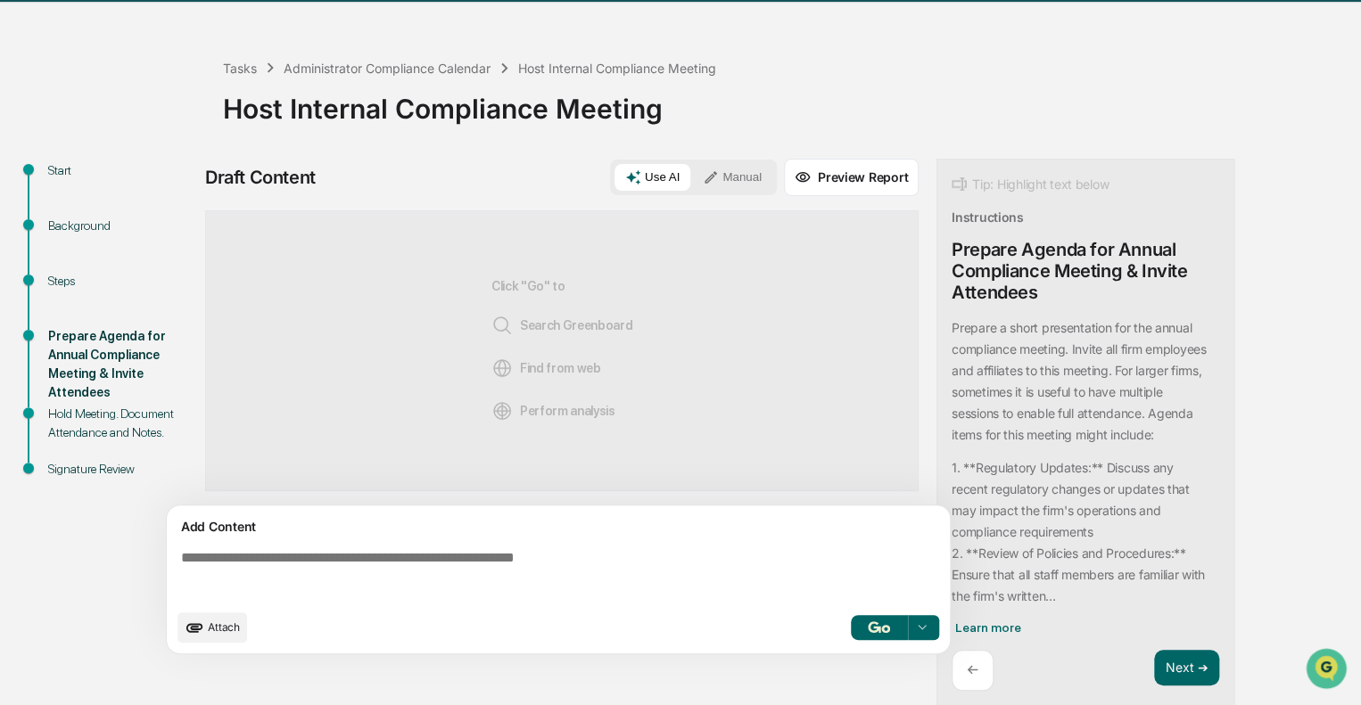
click at [464, 562] on textarea at bounding box center [562, 575] width 776 height 64
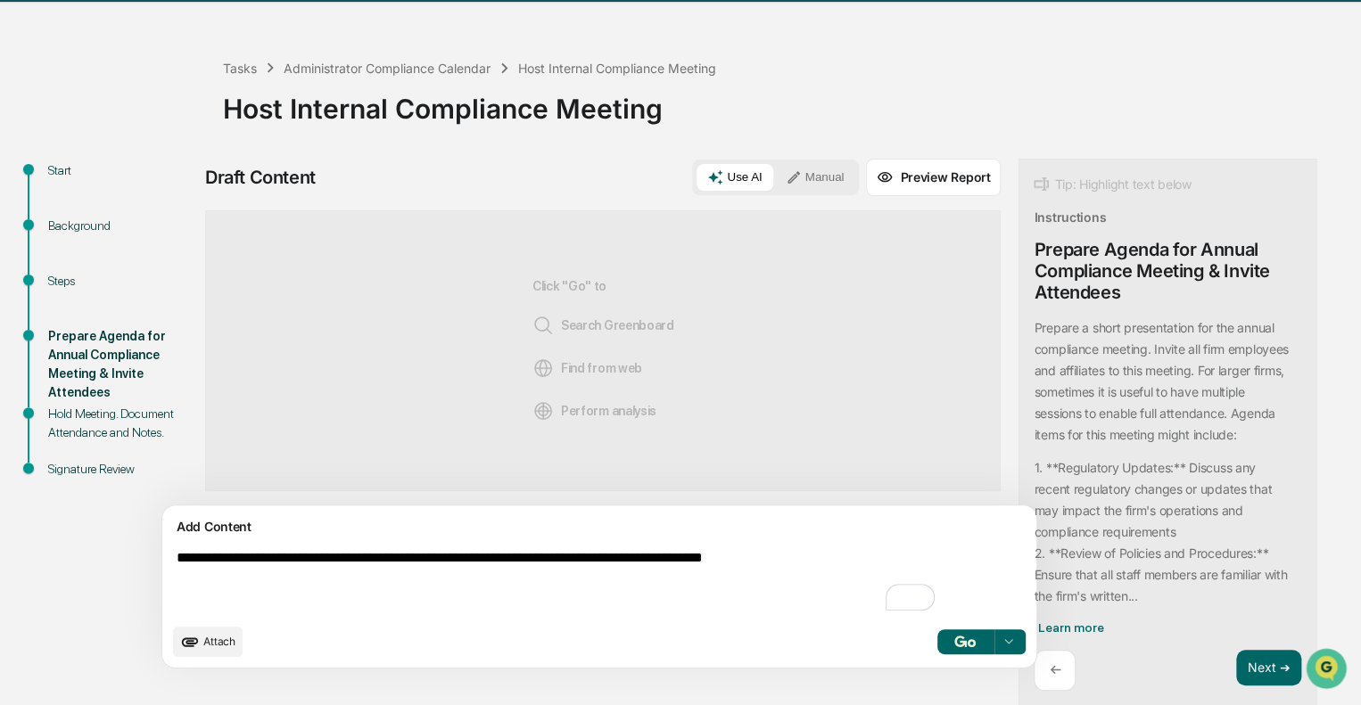
type textarea "**********"
click at [937, 648] on button "button" at bounding box center [965, 642] width 57 height 25
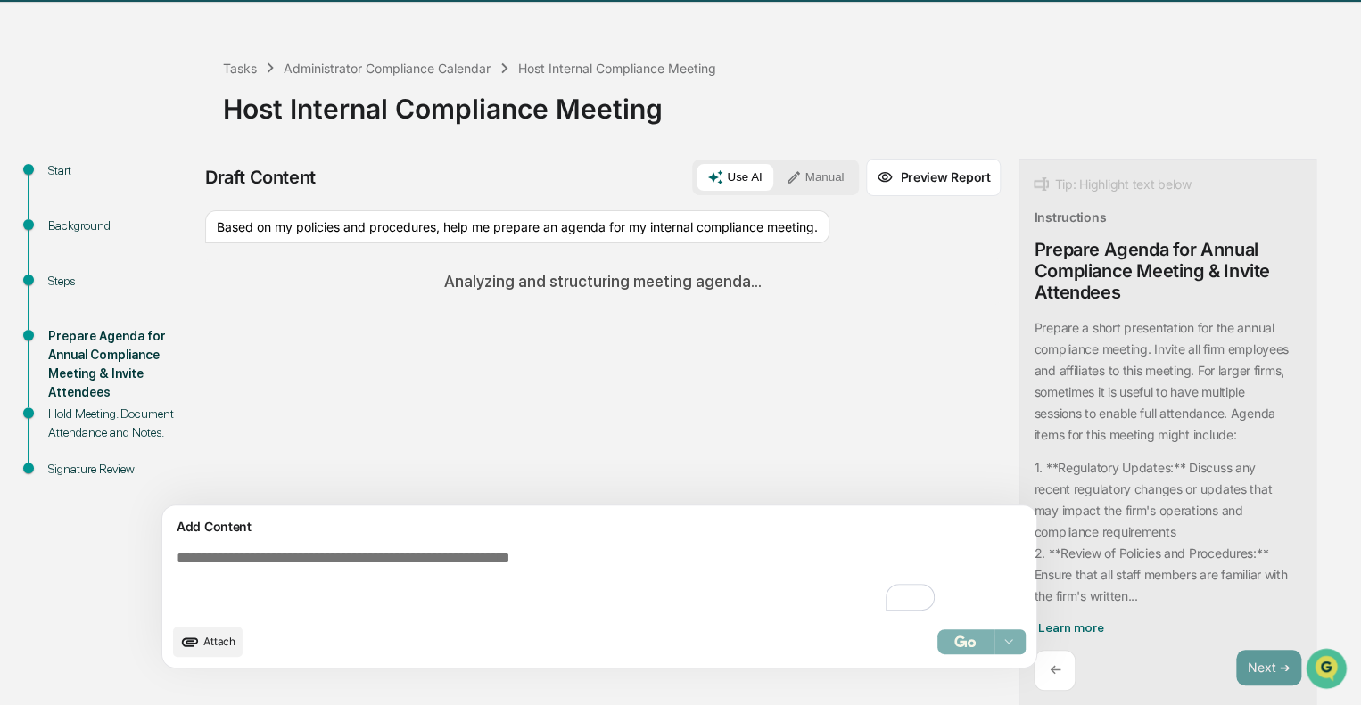
click at [253, 227] on div "Based on my policies and procedures, help me prepare an agenda for my internal …" at bounding box center [517, 227] width 624 height 34
click at [310, 227] on div "Based on my policies and procedures, help me prepare an agenda for my internal …" at bounding box center [517, 227] width 624 height 34
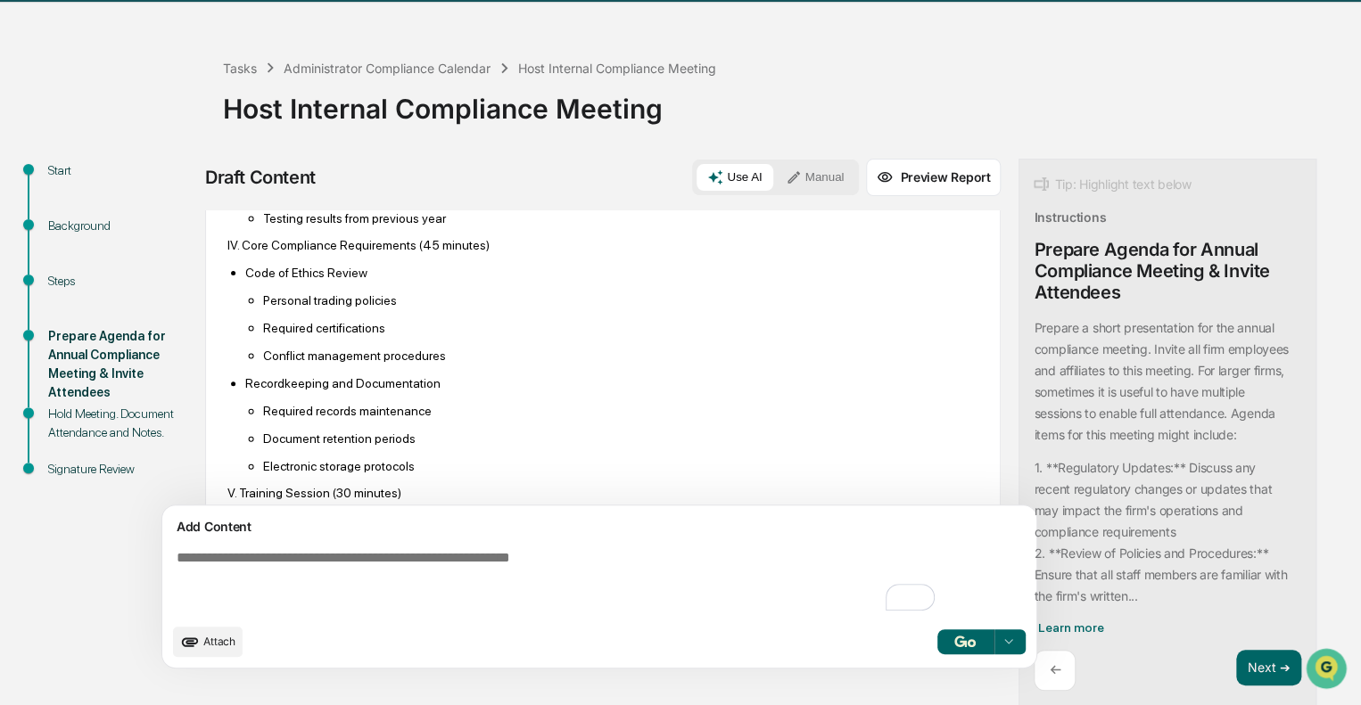
scroll to position [974, 0]
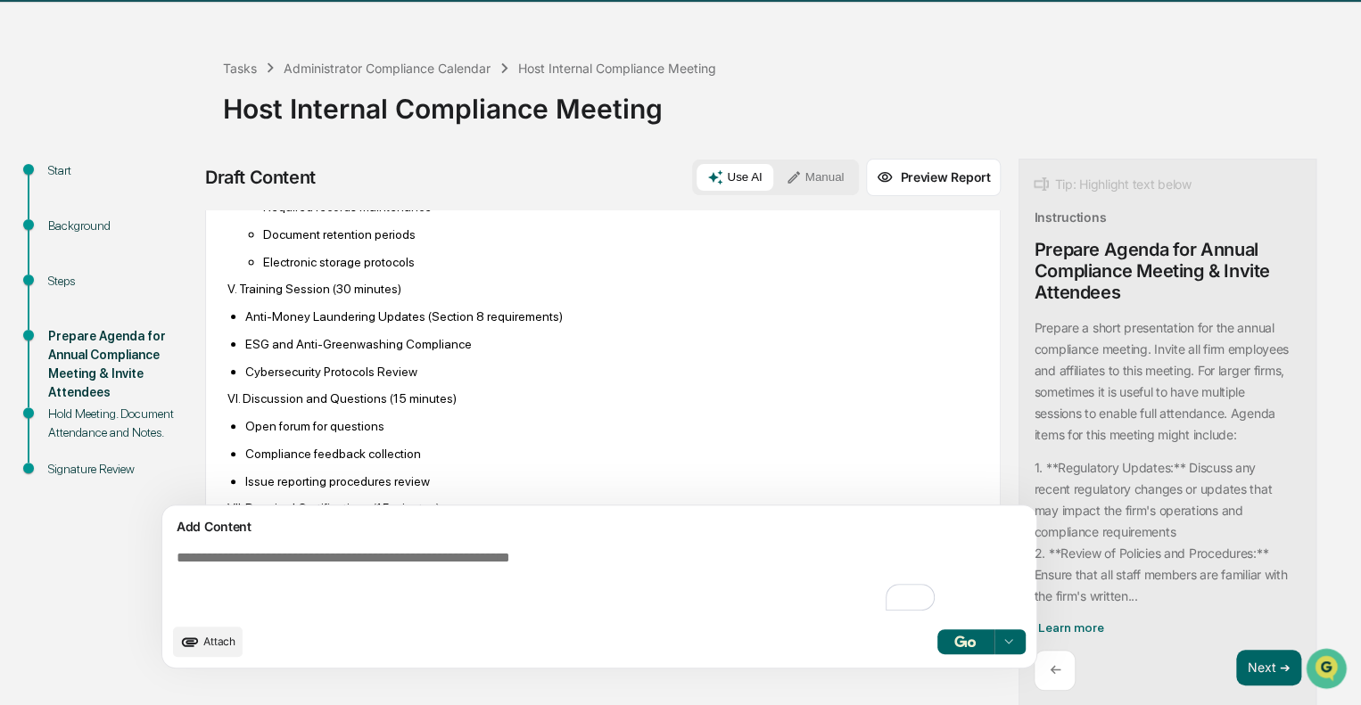
click at [470, 556] on textarea "To enrich screen reader interactions, please activate Accessibility in Grammarl…" at bounding box center [557, 582] width 776 height 78
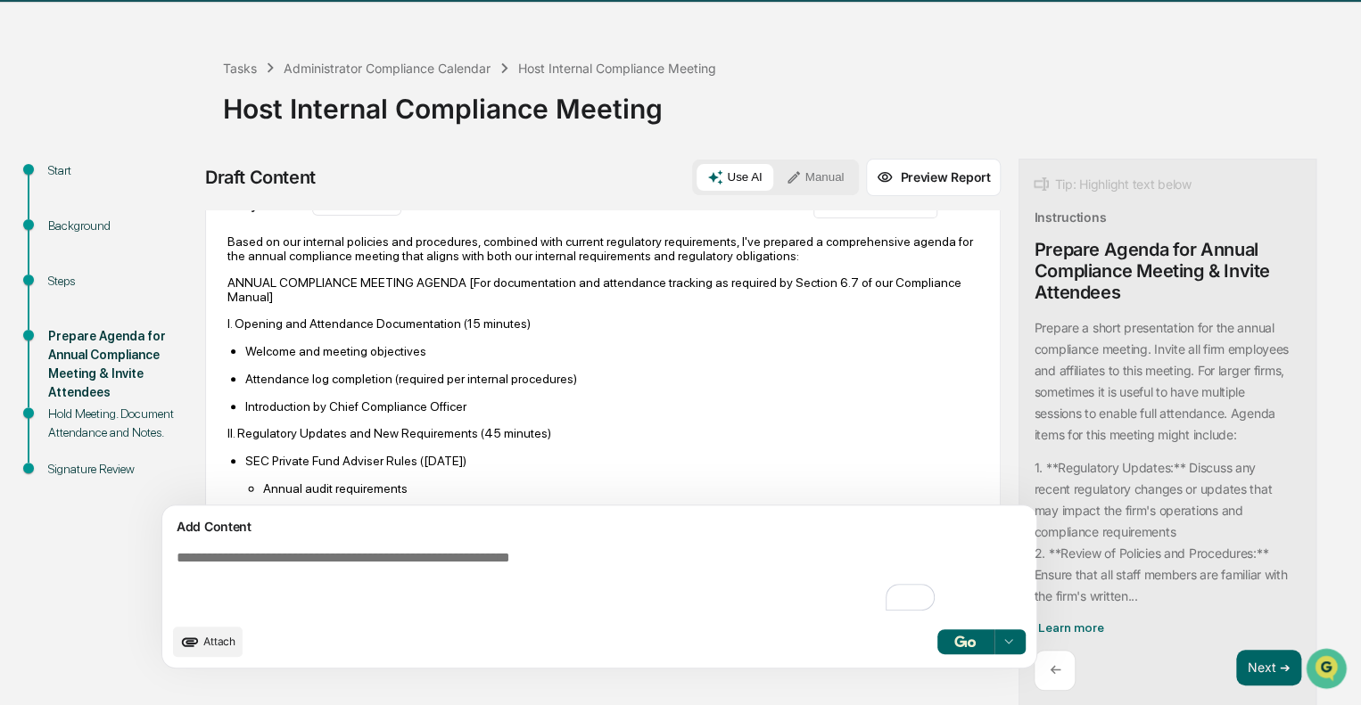
scroll to position [89, 0]
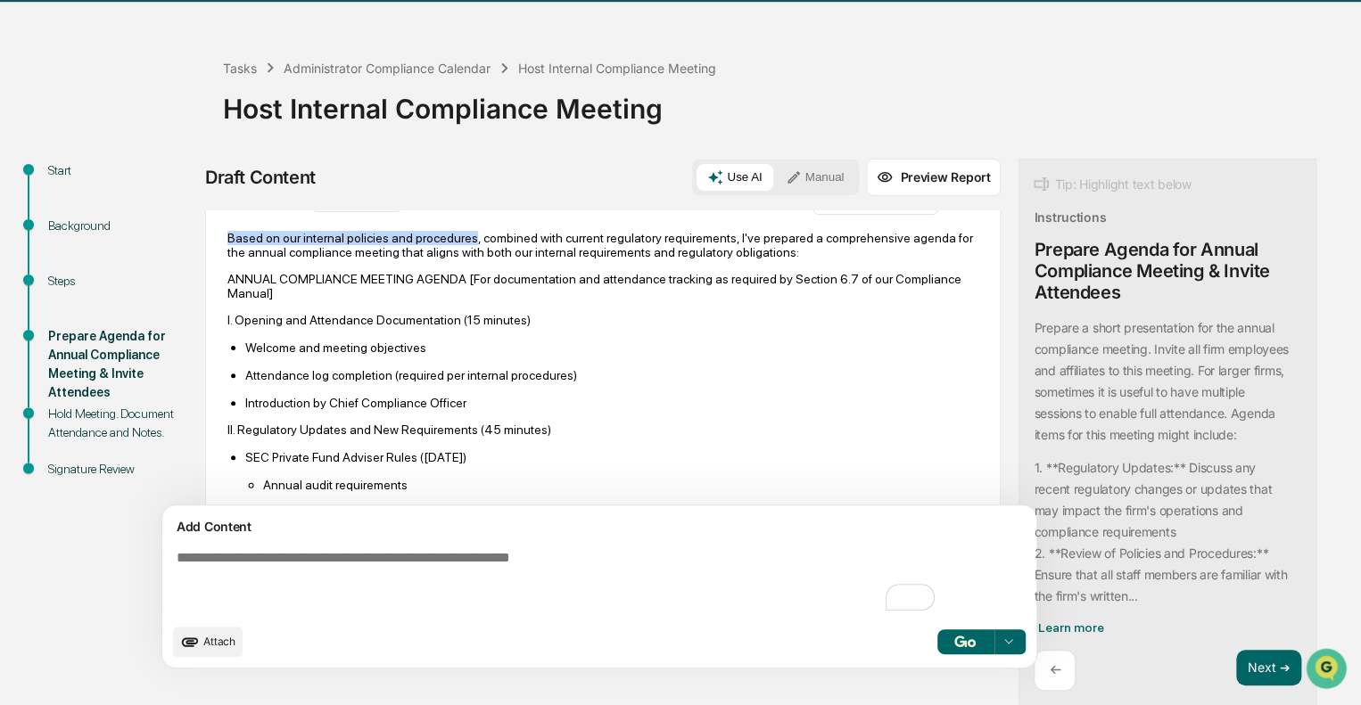
drag, startPoint x: 228, startPoint y: 251, endPoint x: 461, endPoint y: 254, distance: 232.8
click at [461, 254] on p "Based on our internal policies and procedures, combined with current regulatory…" at bounding box center [602, 245] width 751 height 29
copy p "Based on our internal policies and procedures"
click at [340, 552] on textarea "To enrich screen reader interactions, please activate Accessibility in Grammarl…" at bounding box center [557, 582] width 776 height 78
paste textarea "**********"
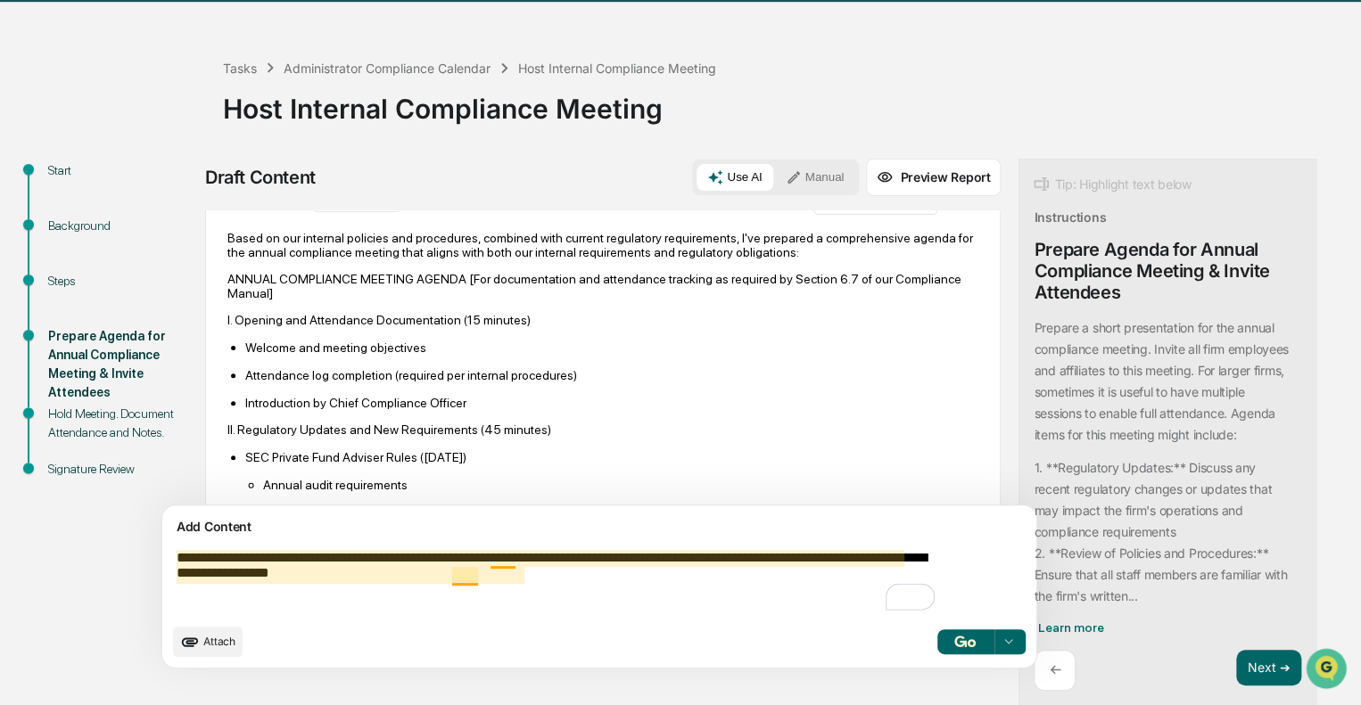
click at [617, 591] on textarea "**********" at bounding box center [557, 582] width 776 height 78
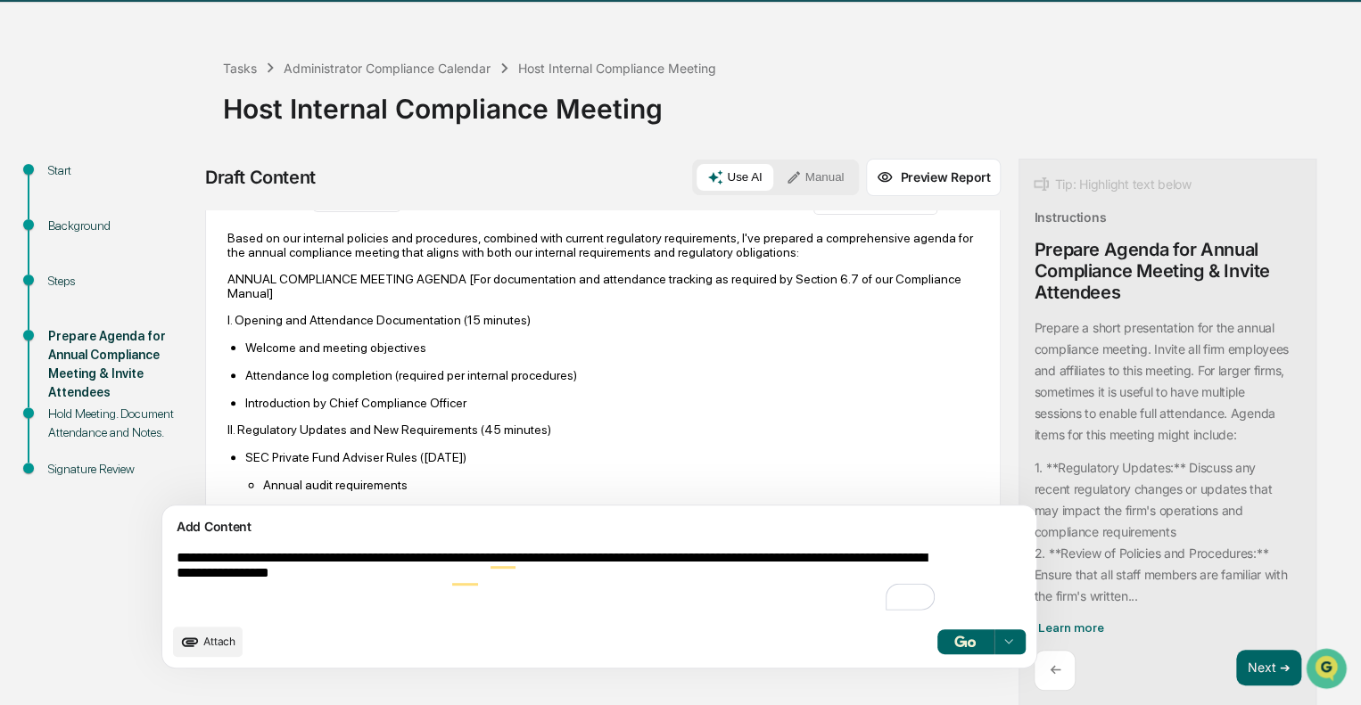
type textarea "**********"
click at [954, 647] on img "button" at bounding box center [964, 642] width 21 height 12
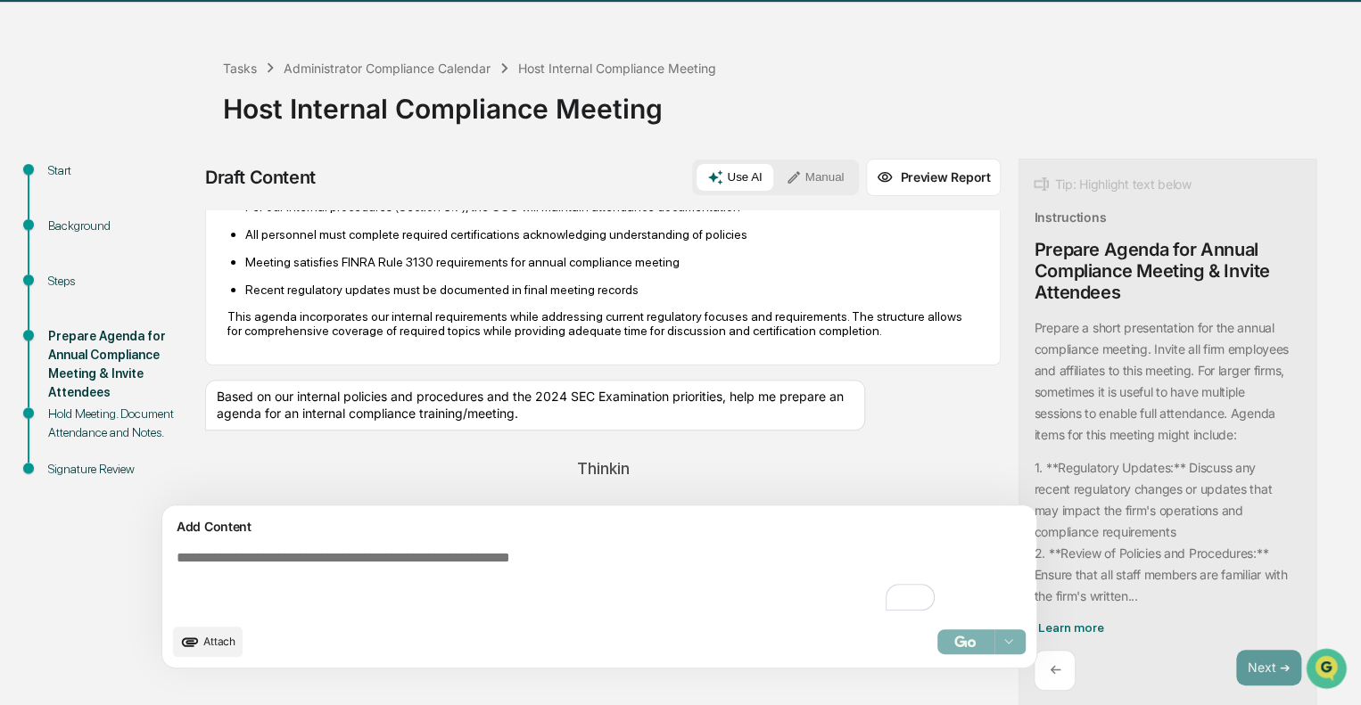
scroll to position [1597, 0]
click at [578, 393] on div "Based on our internal policies and procedures and the 2024 SEC Examination prio…" at bounding box center [535, 404] width 660 height 51
drag, startPoint x: 540, startPoint y: 395, endPoint x: 722, endPoint y: 398, distance: 181.9
click at [722, 398] on div "Based on our internal policies and procedures and the 2024 SEC Examination prio…" at bounding box center [535, 404] width 660 height 51
click at [555, 564] on textarea "To enrich screen reader interactions, please activate Accessibility in Grammarl…" at bounding box center [557, 582] width 776 height 78
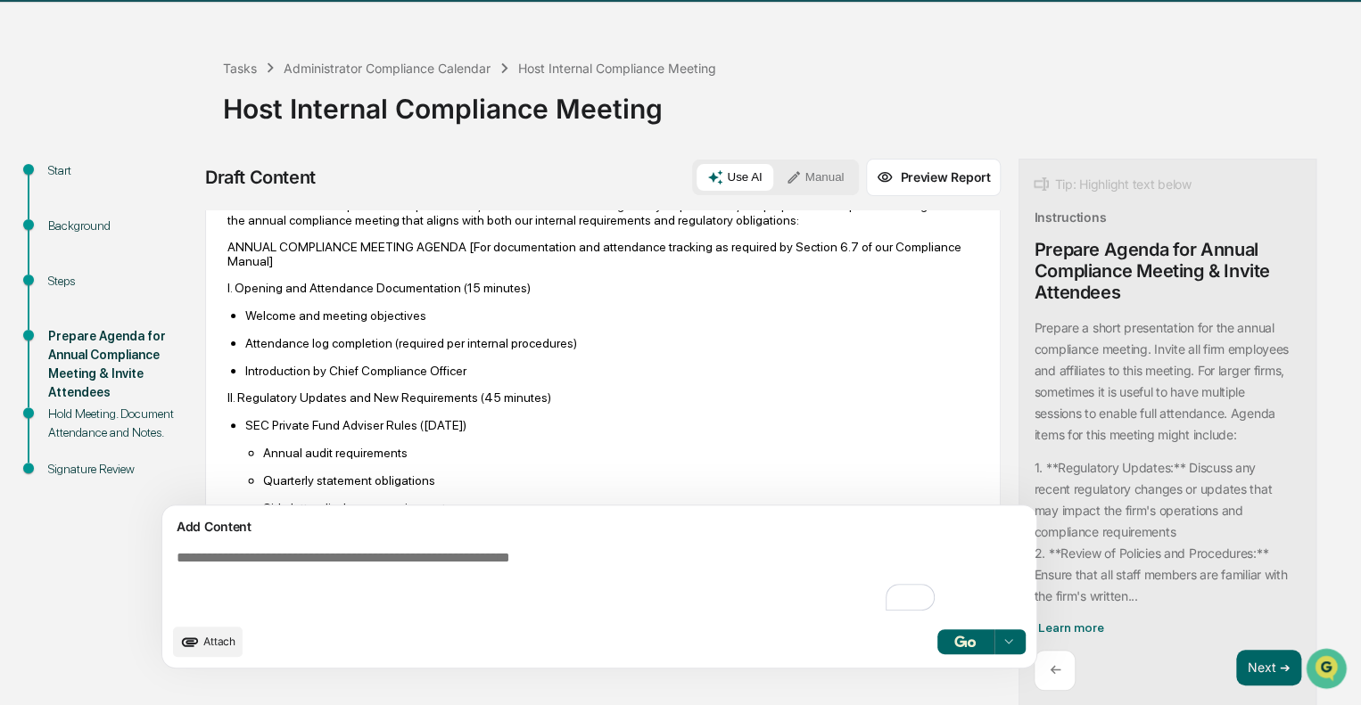
scroll to position [81, 0]
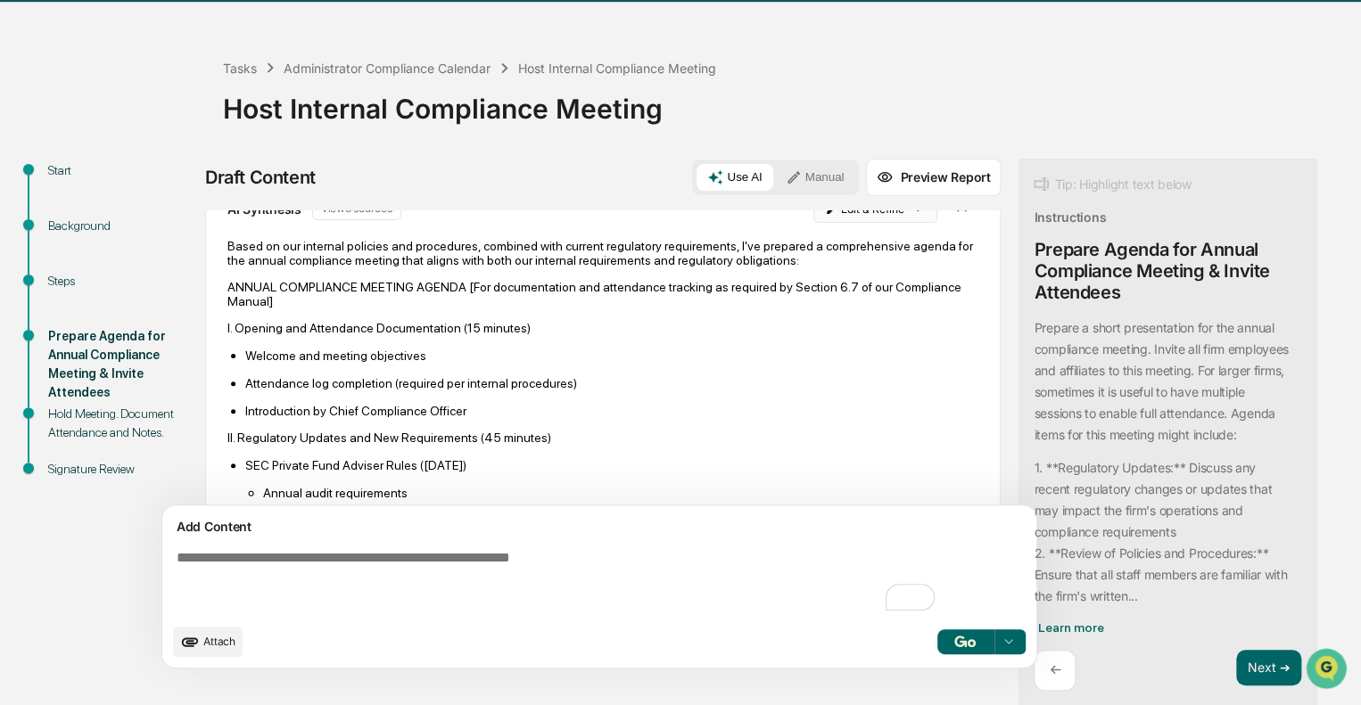
click at [813, 221] on html "Calendar Manage Tasks Reviews Approval Management Company People, Data, Setting…" at bounding box center [680, 298] width 1361 height 705
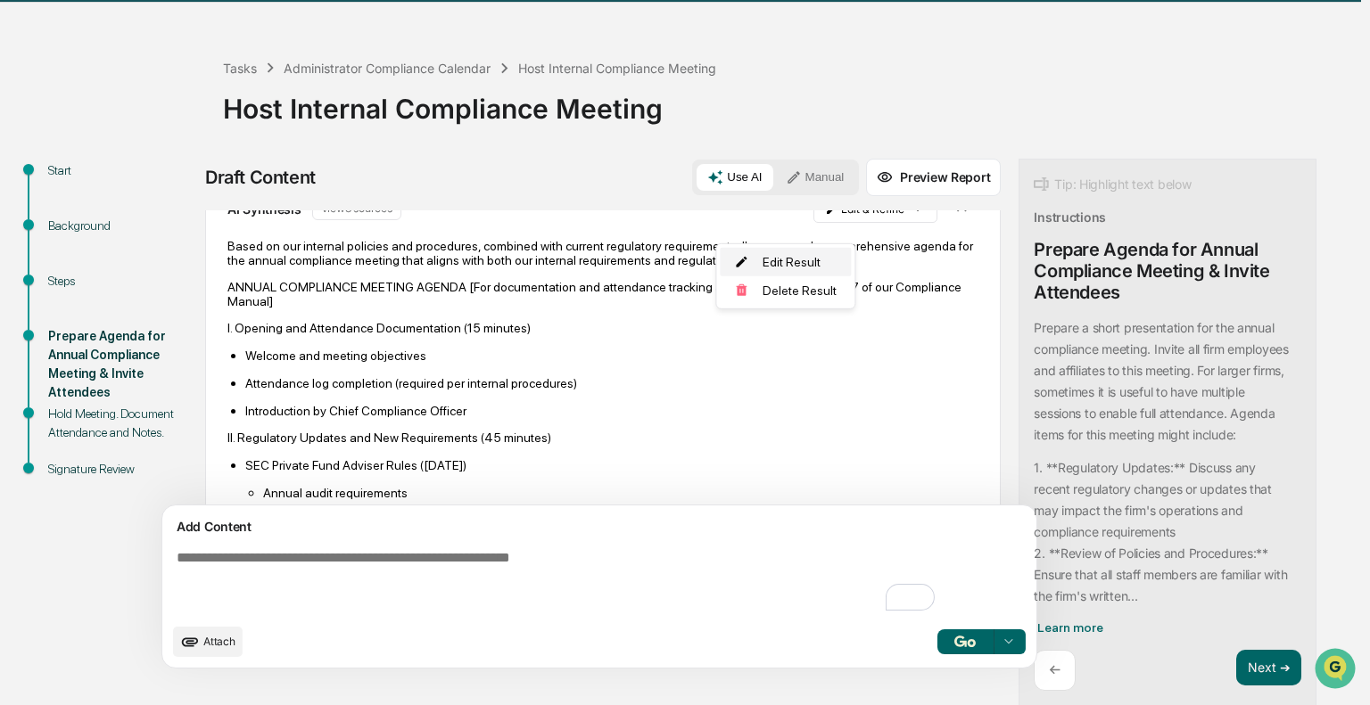
click at [789, 257] on div "Edit Result" at bounding box center [785, 262] width 131 height 29
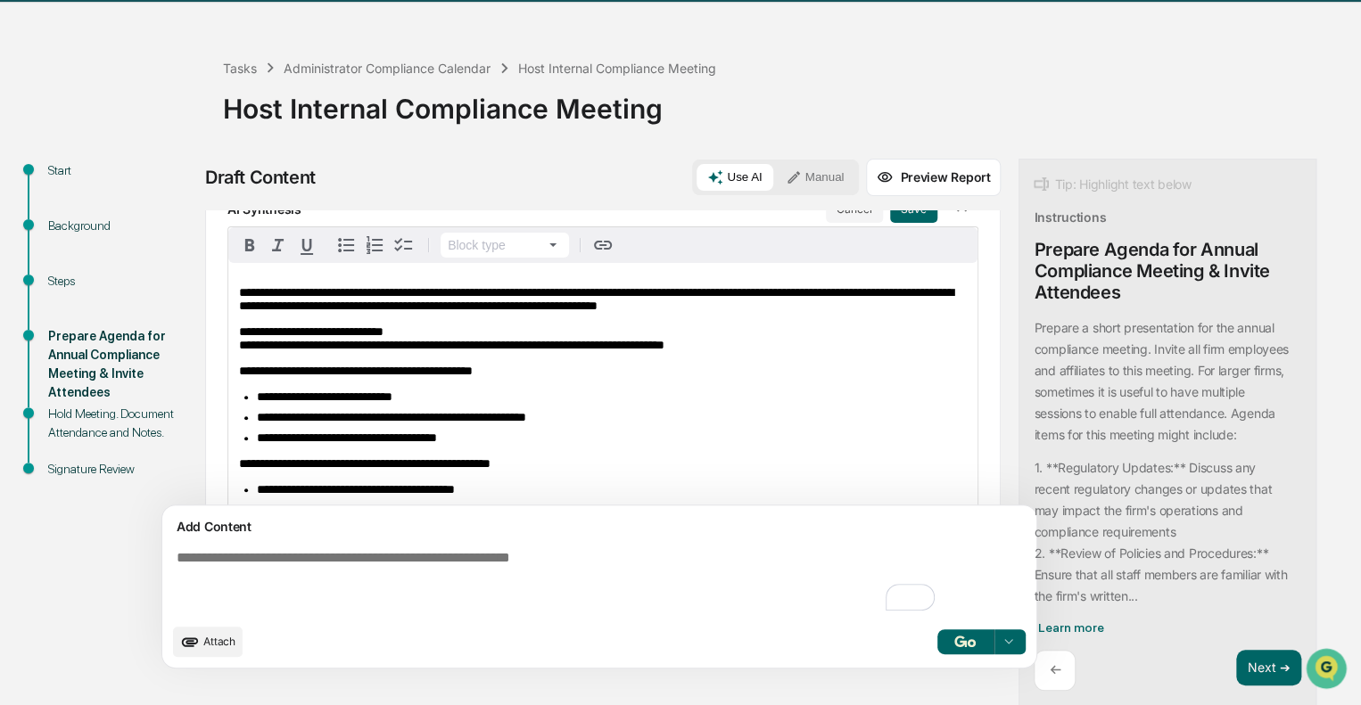
click at [444, 351] on span "**********" at bounding box center [451, 338] width 425 height 26
click at [451, 351] on span "**********" at bounding box center [451, 338] width 425 height 26
click at [539, 352] on p "**********" at bounding box center [603, 338] width 728 height 27
click at [890, 223] on button "Save" at bounding box center [913, 208] width 47 height 29
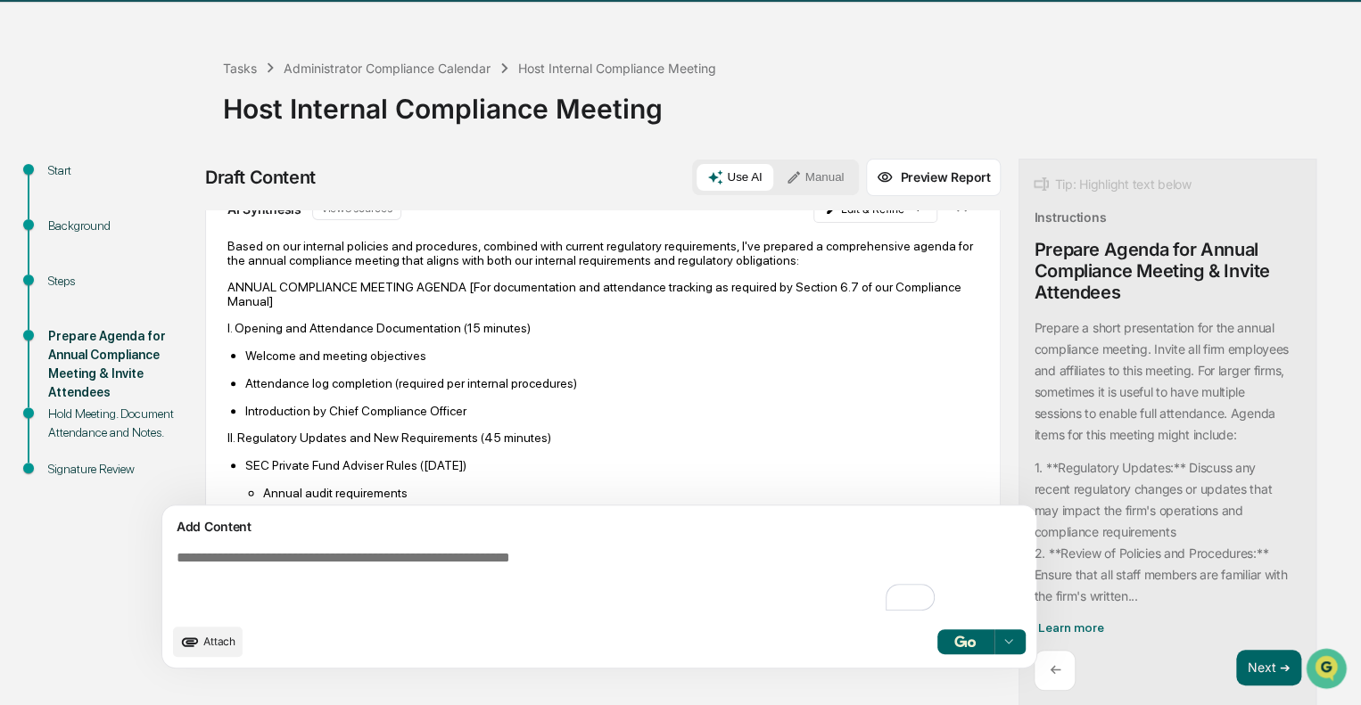
click at [1001, 641] on icon at bounding box center [1008, 642] width 14 height 14
click at [607, 363] on p "Welcome and meeting objectives" at bounding box center [611, 356] width 733 height 14
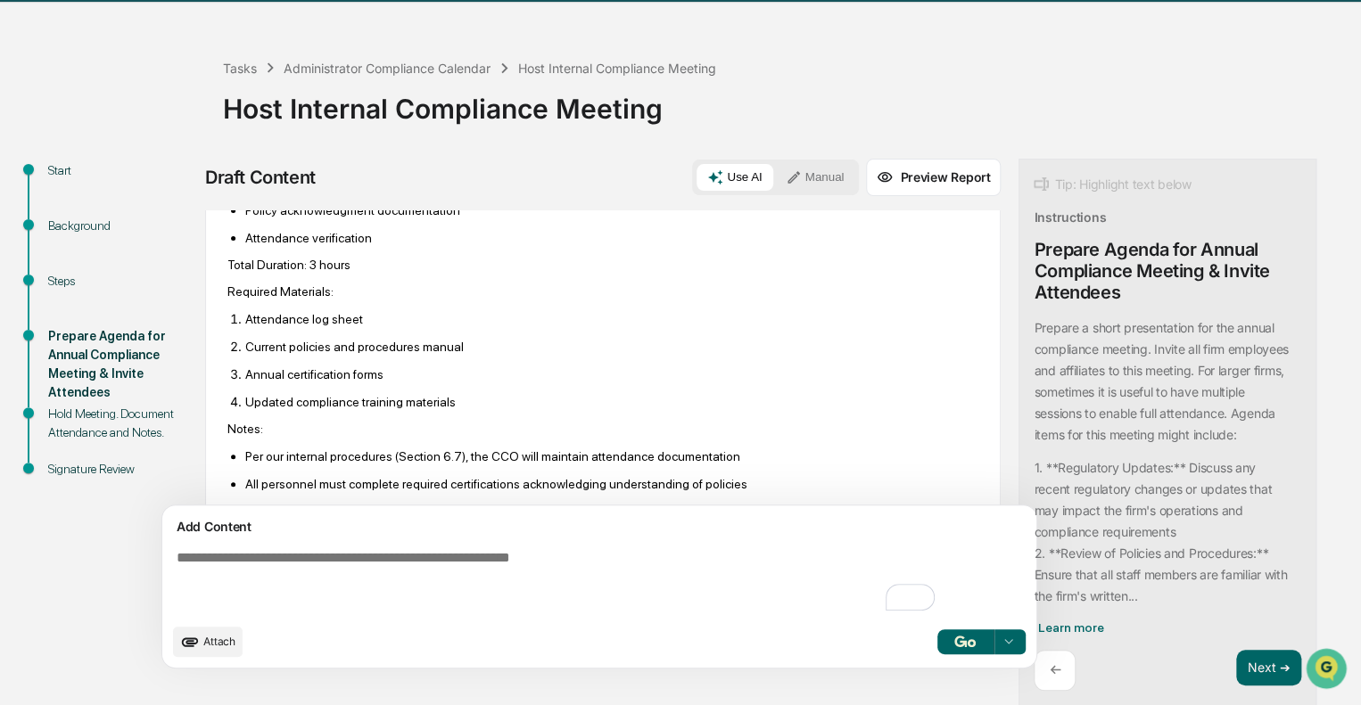
scroll to position [1330, 0]
click at [866, 184] on button "Preview Report" at bounding box center [933, 177] width 135 height 37
click at [875, 174] on button "Preview Report" at bounding box center [933, 177] width 135 height 37
click at [1001, 638] on icon at bounding box center [1008, 642] width 14 height 14
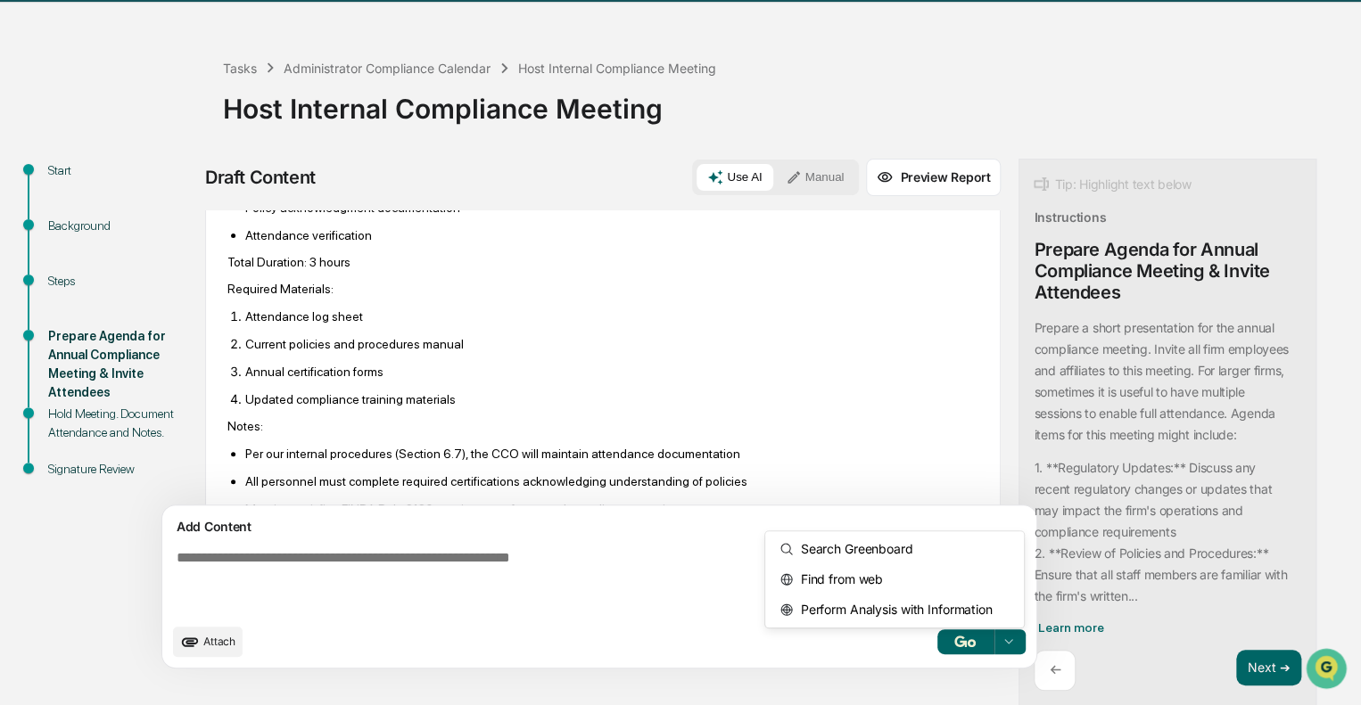
click at [1001, 638] on icon at bounding box center [1008, 642] width 14 height 14
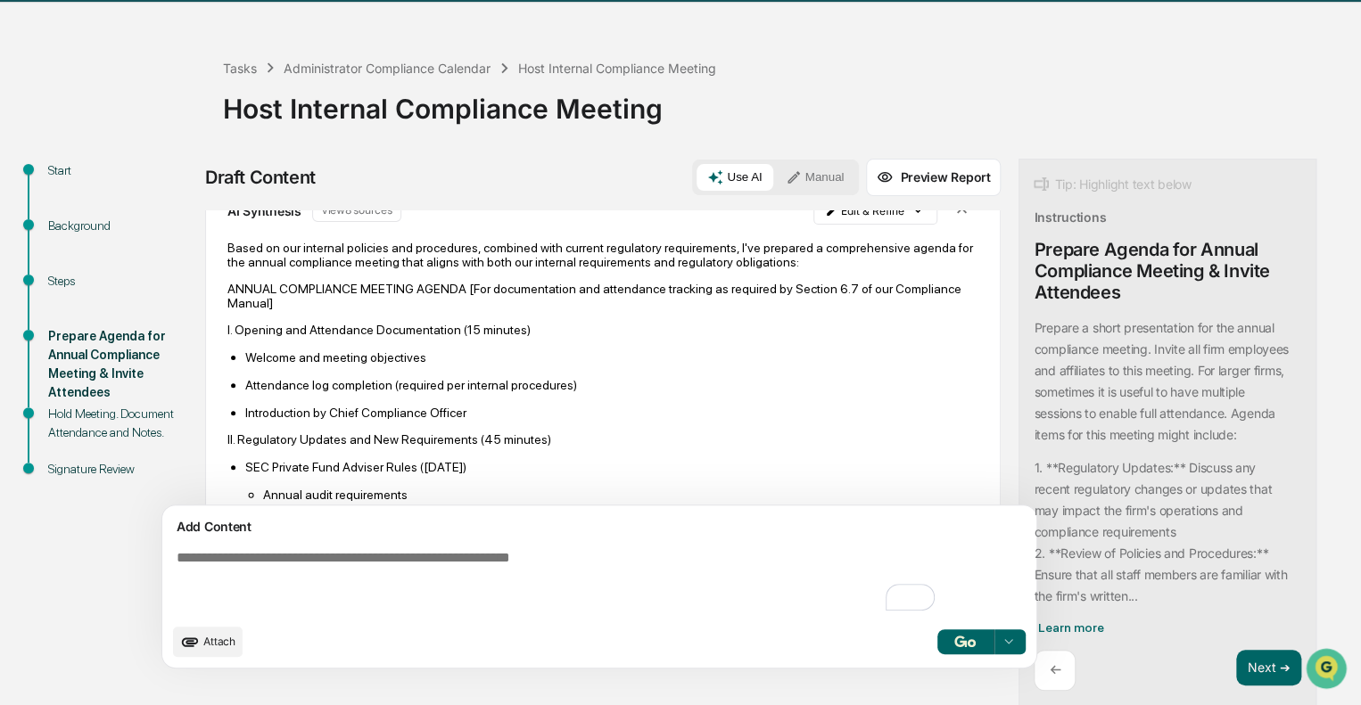
scroll to position [0, 0]
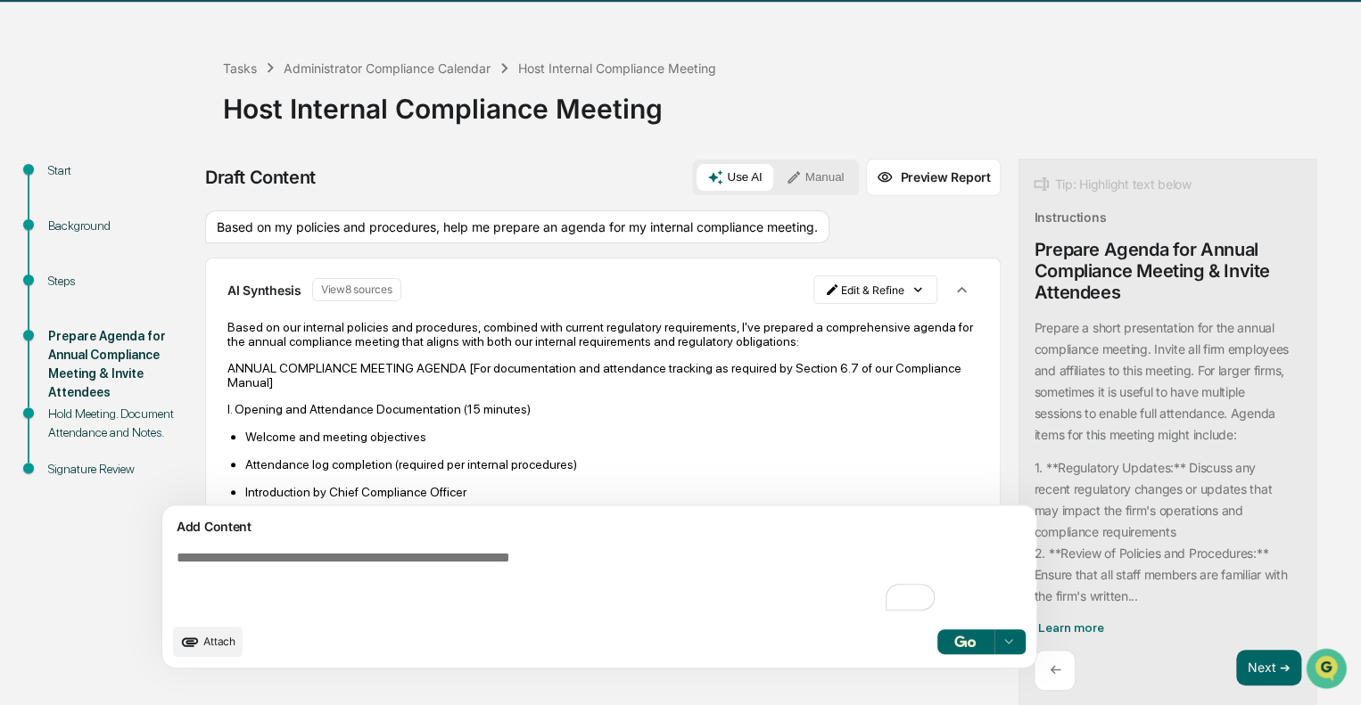
click at [866, 185] on button "Preview Report" at bounding box center [933, 177] width 135 height 37
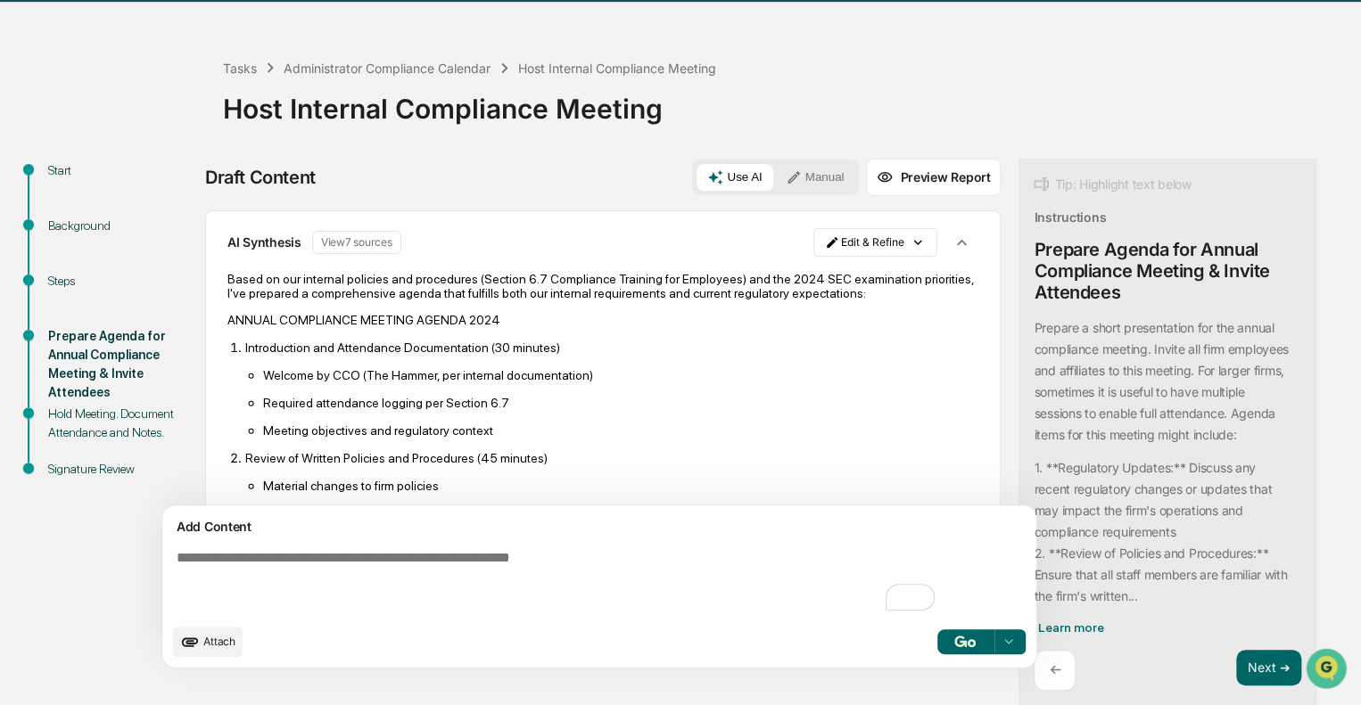
scroll to position [1841, 0]
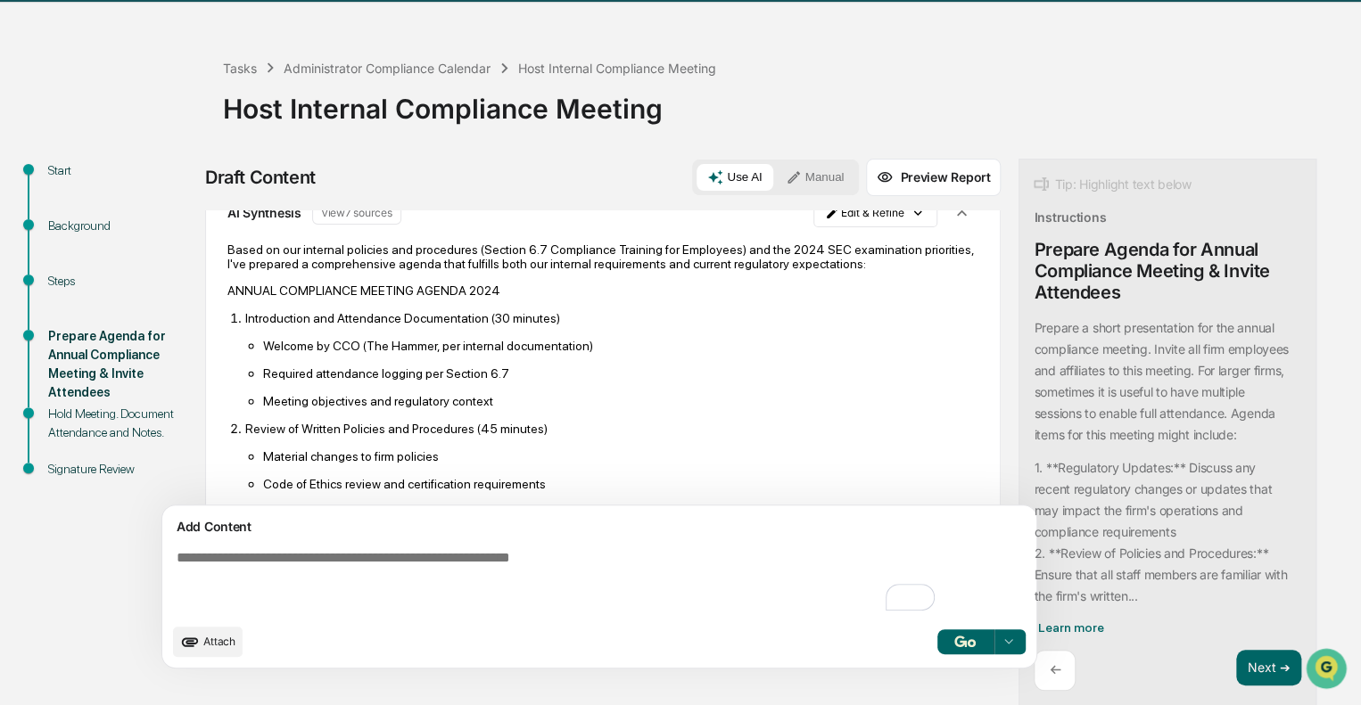
click at [994, 645] on div at bounding box center [1008, 642] width 29 height 29
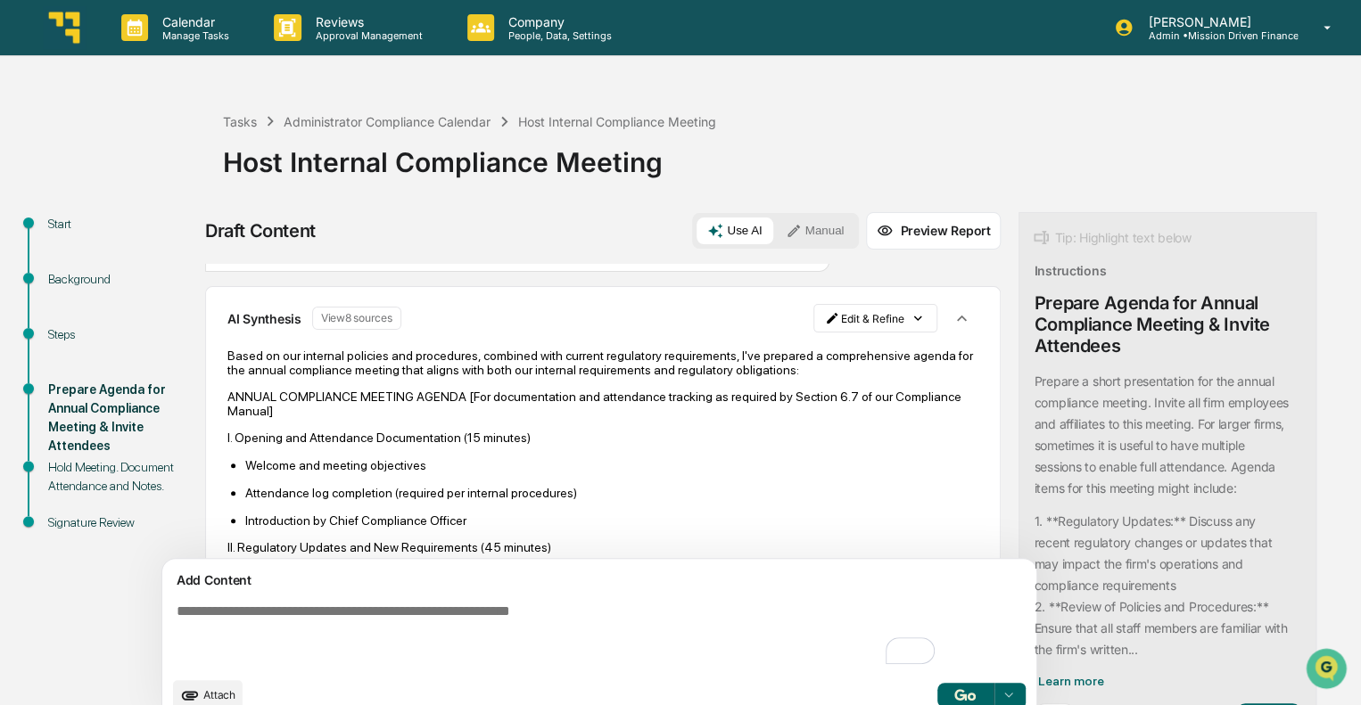
scroll to position [0, 0]
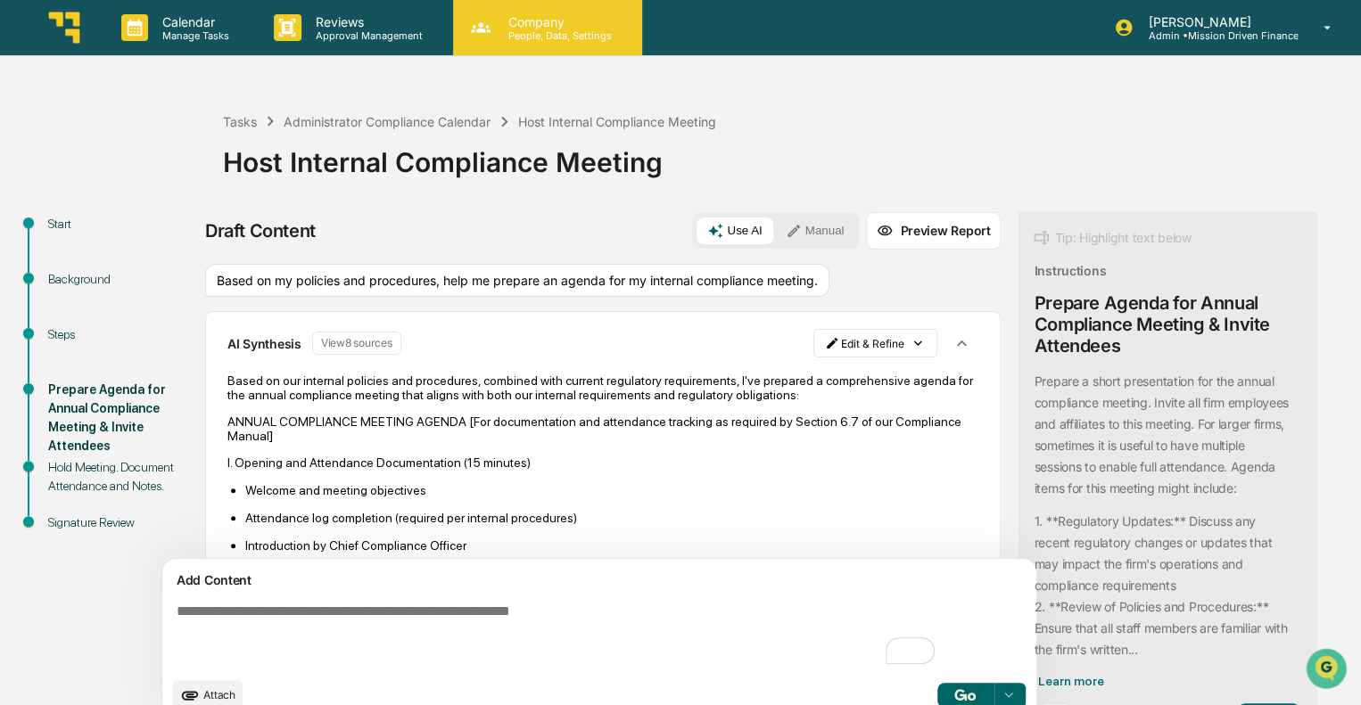
click at [578, 24] on p "Company" at bounding box center [557, 21] width 127 height 15
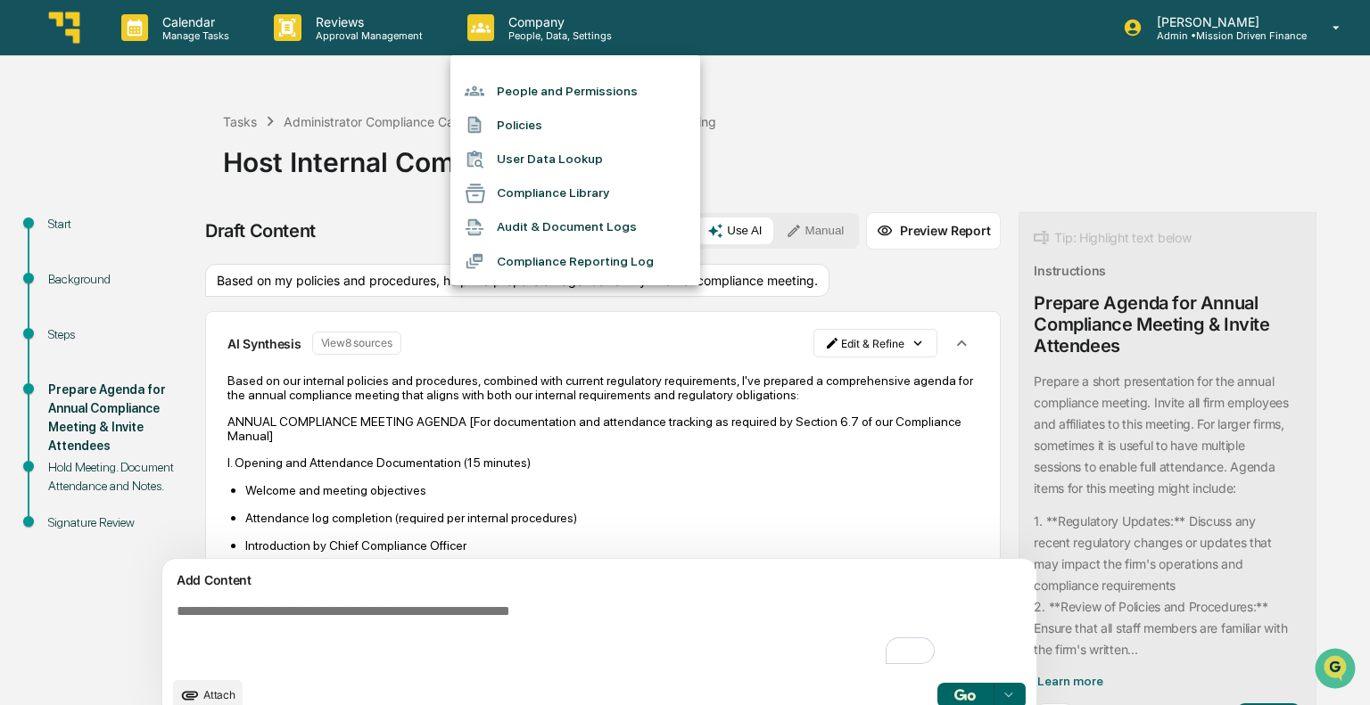
click at [546, 232] on li "Audit & Document Logs" at bounding box center [575, 227] width 250 height 34
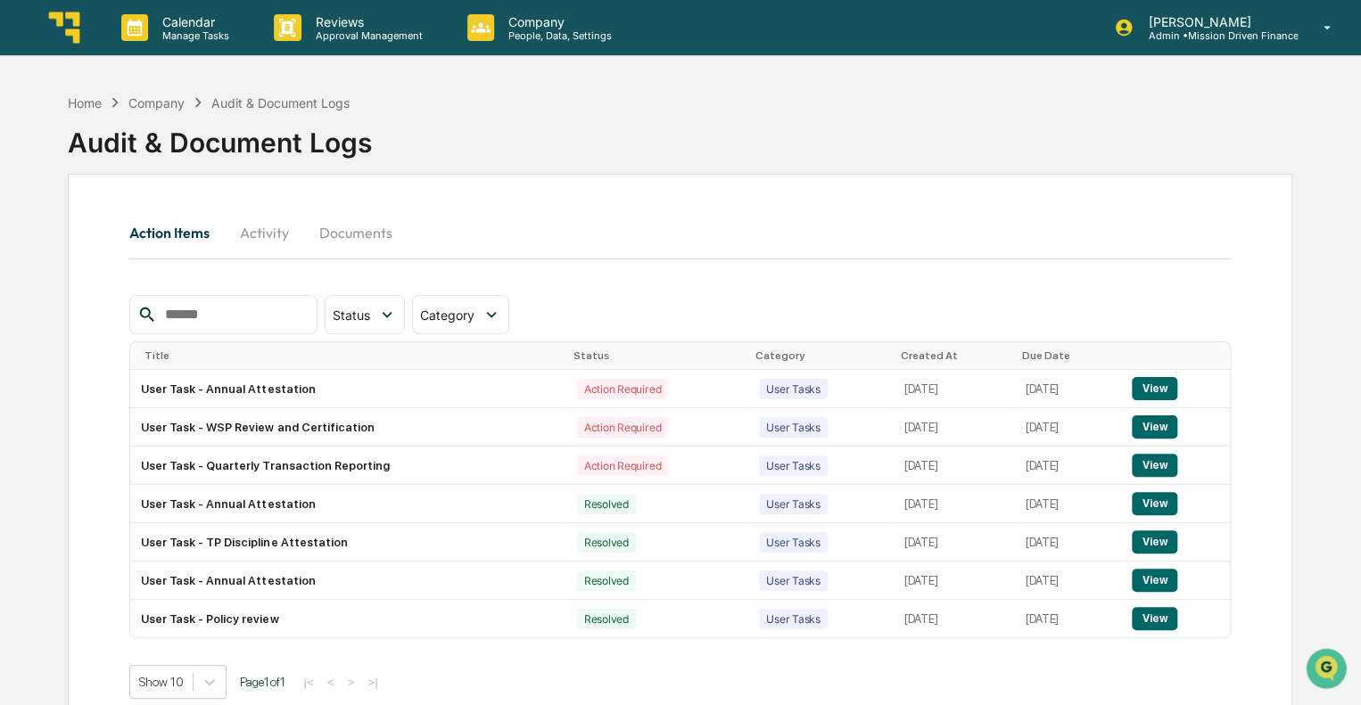
click at [1021, 355] on div "Due Date" at bounding box center [1067, 356] width 93 height 12
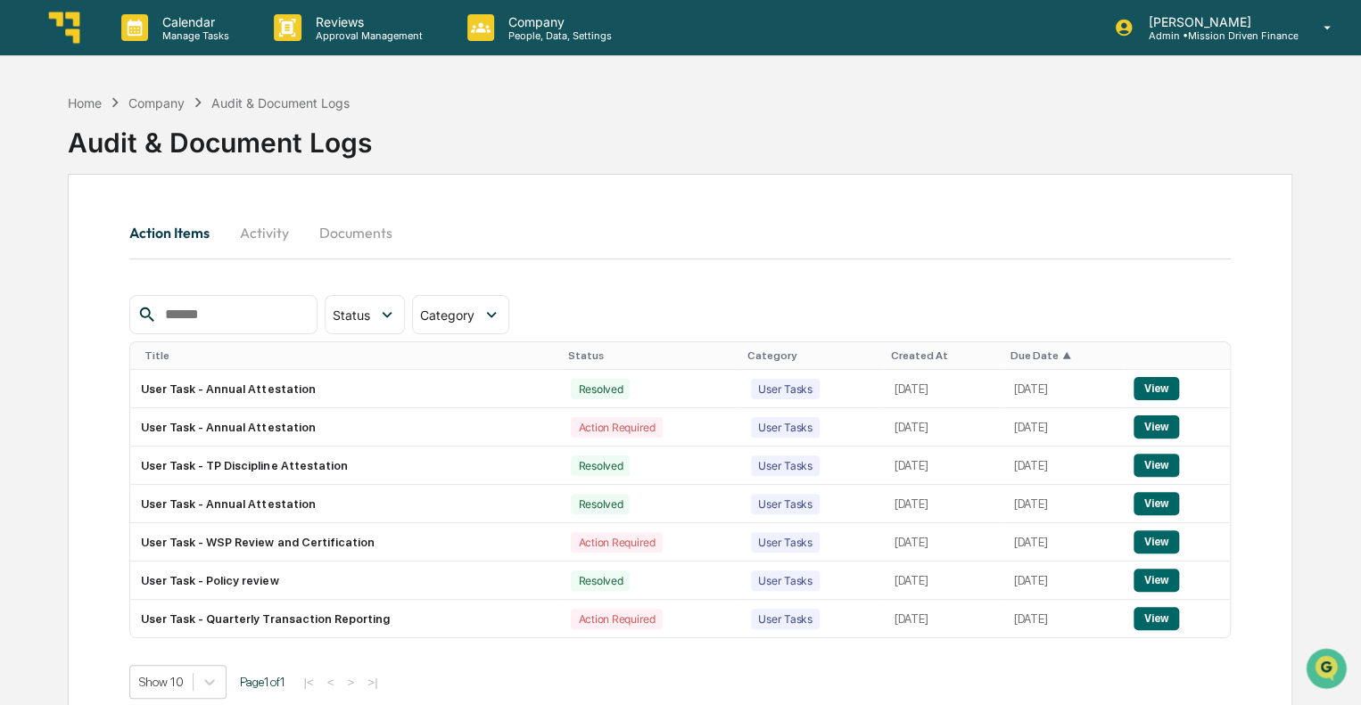
click at [891, 356] on div "Created At" at bounding box center [943, 356] width 105 height 12
click at [891, 350] on div "Created At ▲" at bounding box center [950, 356] width 119 height 12
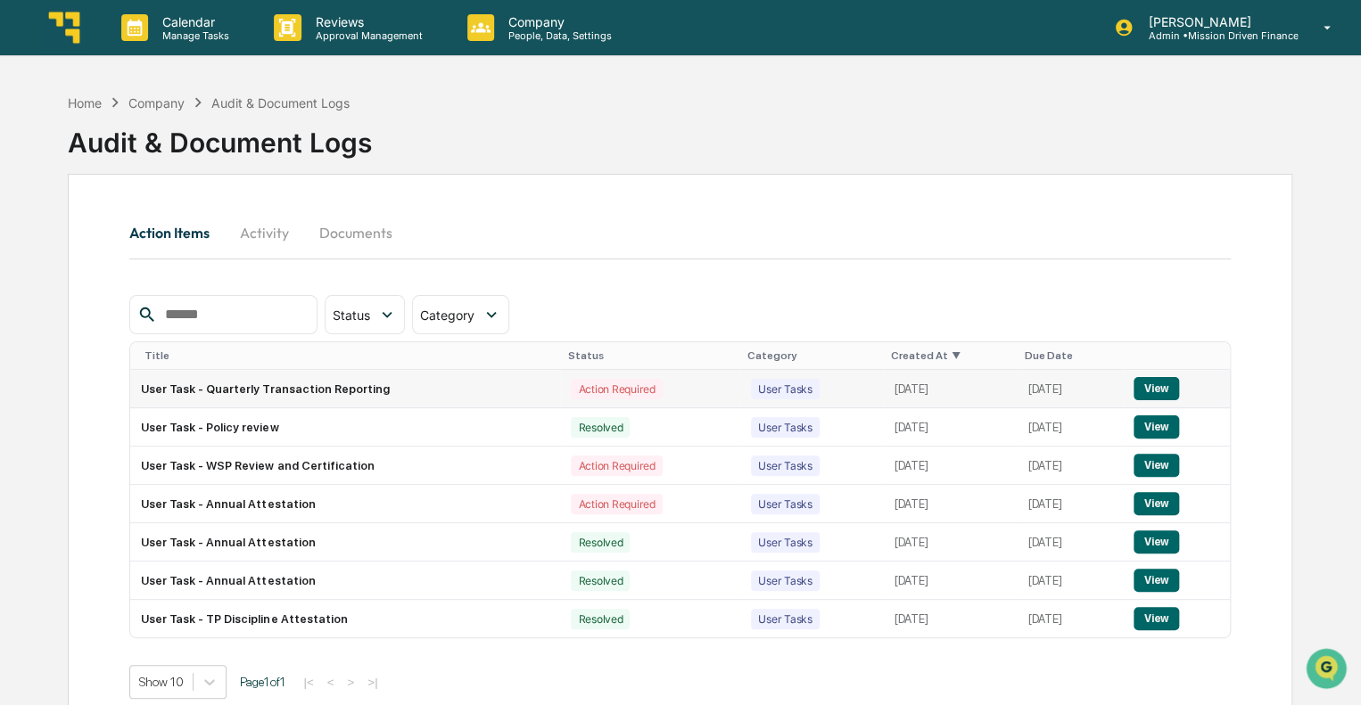
click at [1155, 387] on button "View" at bounding box center [1155, 388] width 45 height 23
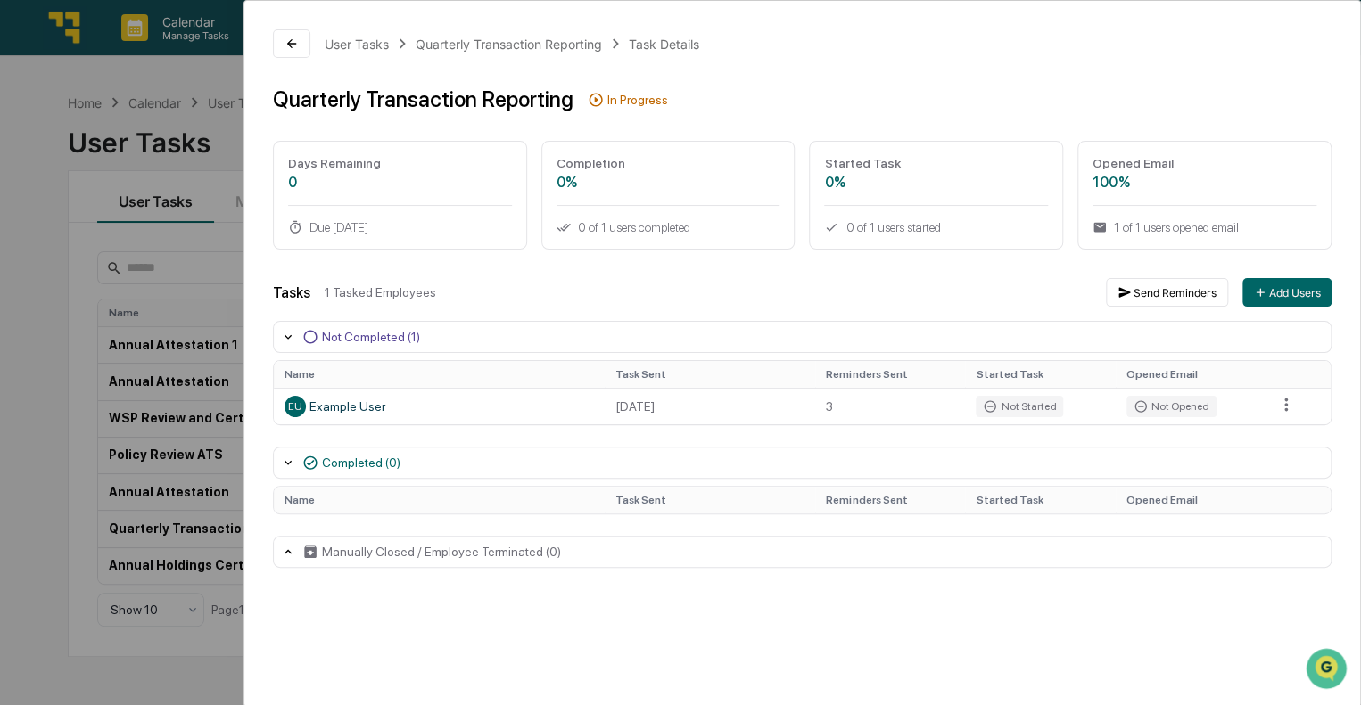
click at [281, 461] on icon at bounding box center [288, 463] width 14 height 14
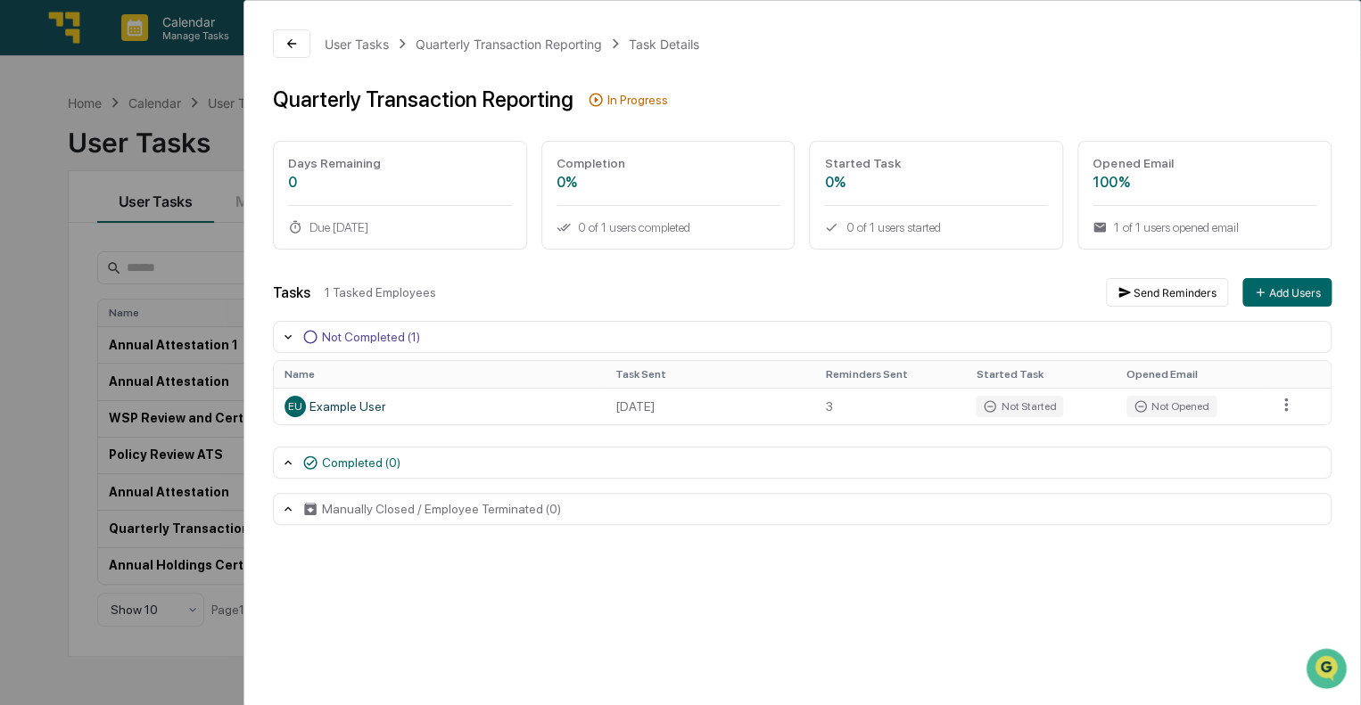
click at [281, 461] on icon at bounding box center [288, 463] width 14 height 14
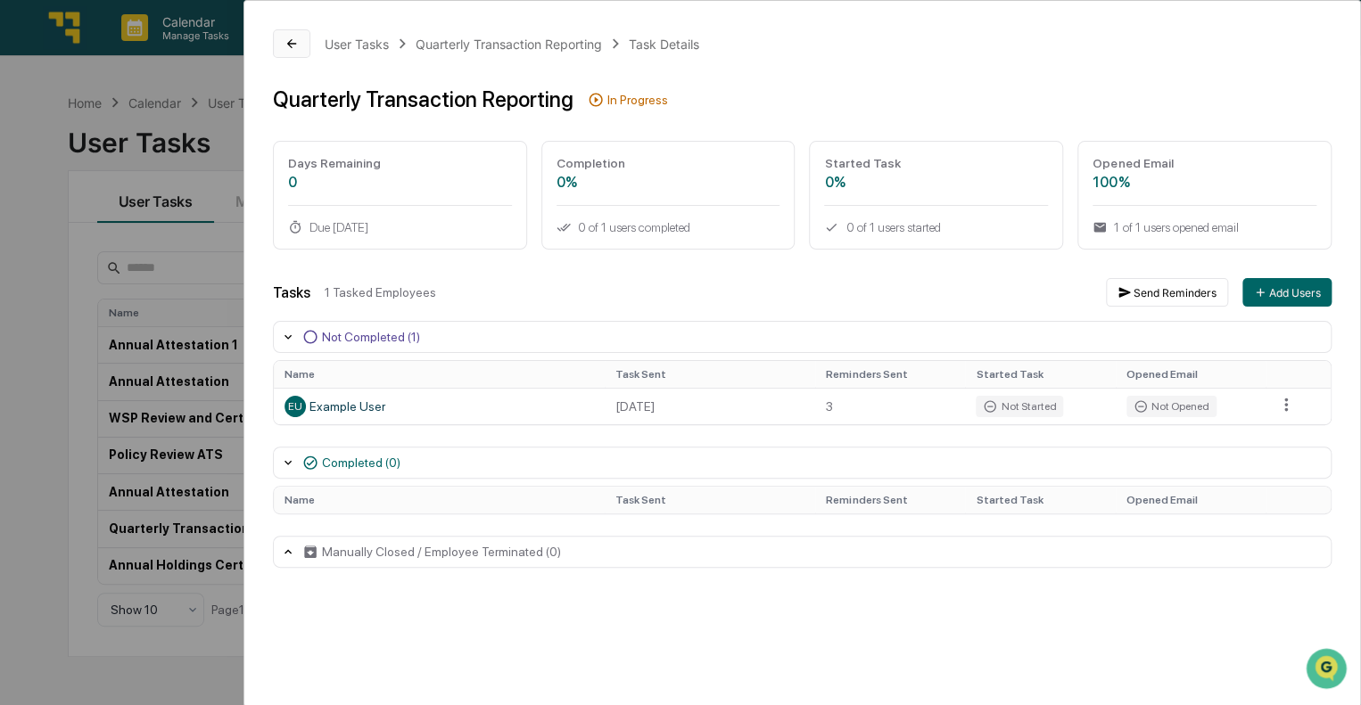
click at [285, 40] on icon at bounding box center [291, 44] width 14 height 14
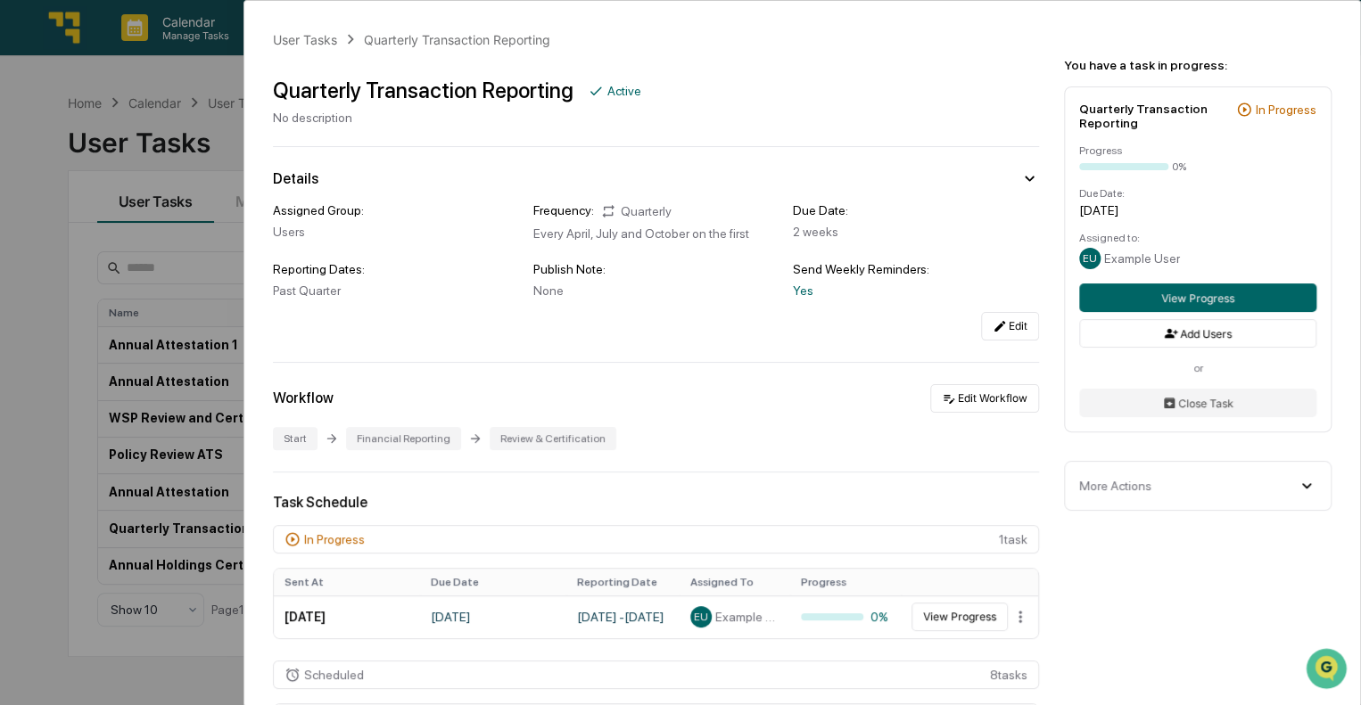
click at [34, 236] on div "User Tasks Quarterly Transaction Reporting Quarterly Transaction Reporting Acti…" at bounding box center [680, 352] width 1361 height 705
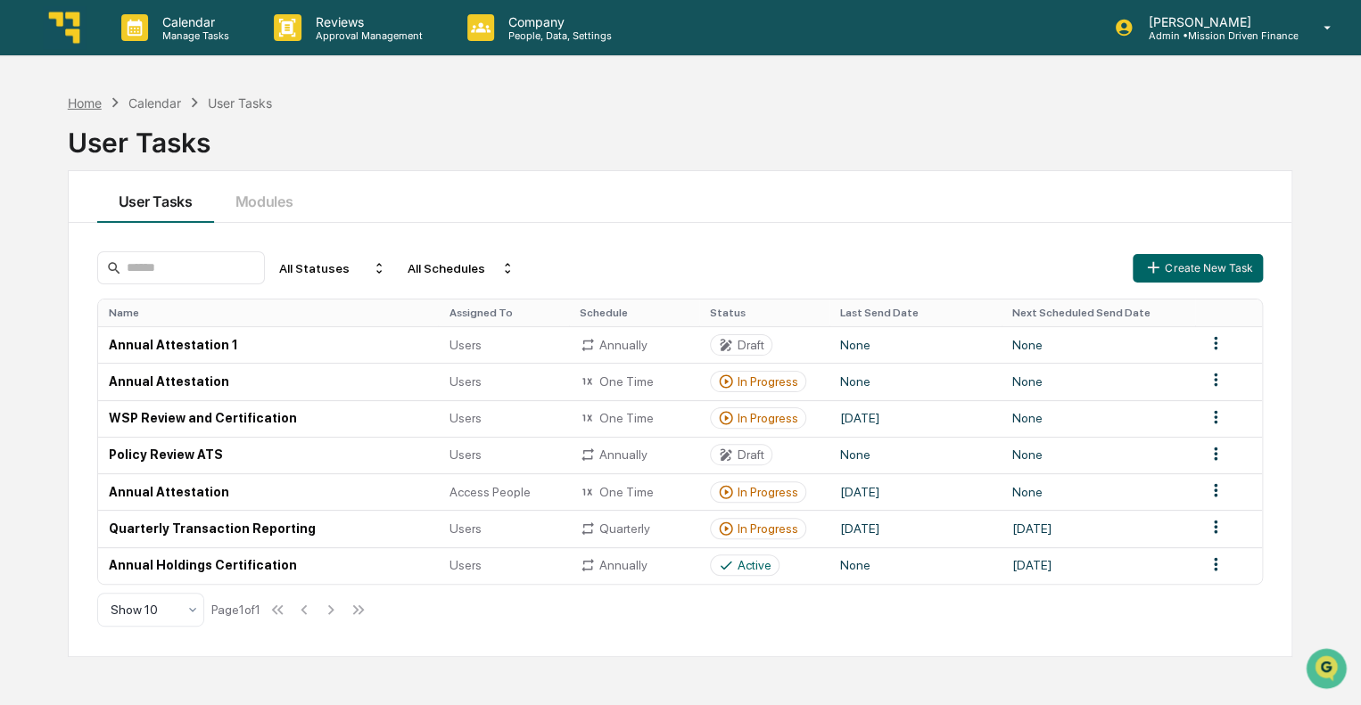
click at [82, 106] on div "Home" at bounding box center [85, 102] width 34 height 15
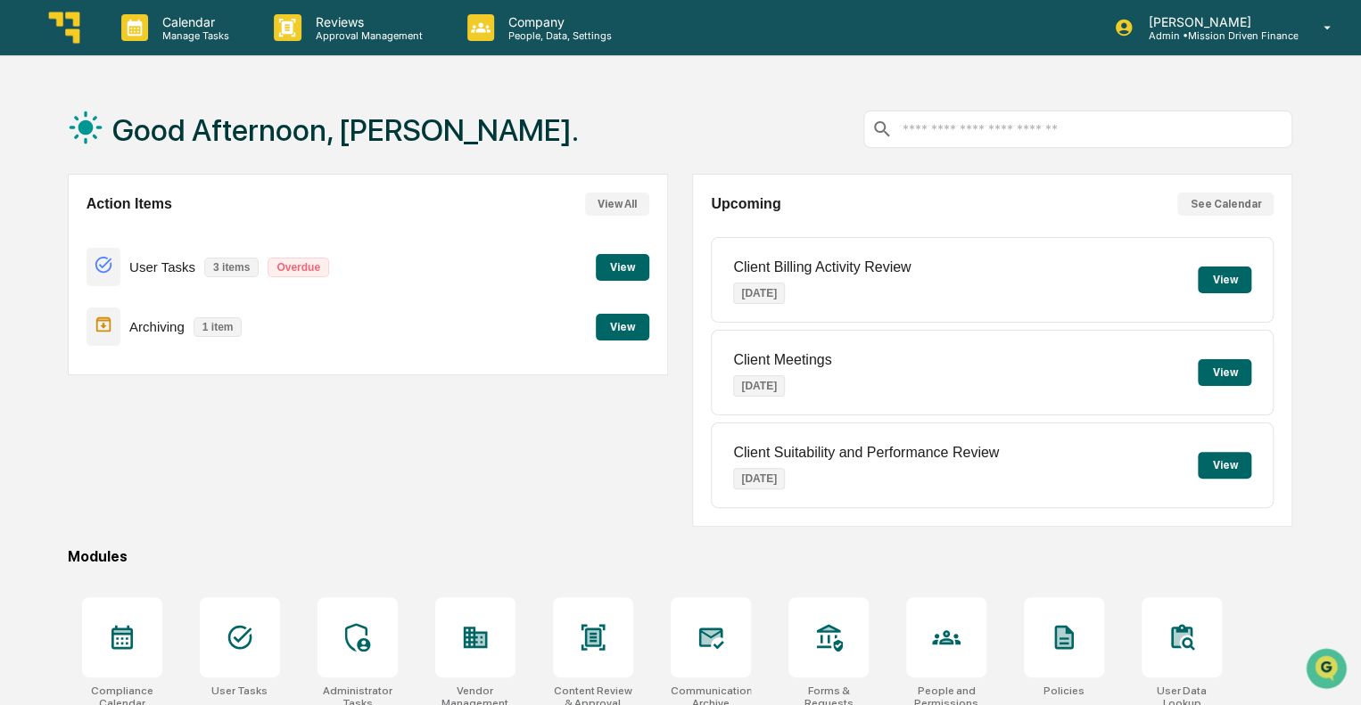
scroll to position [157, 0]
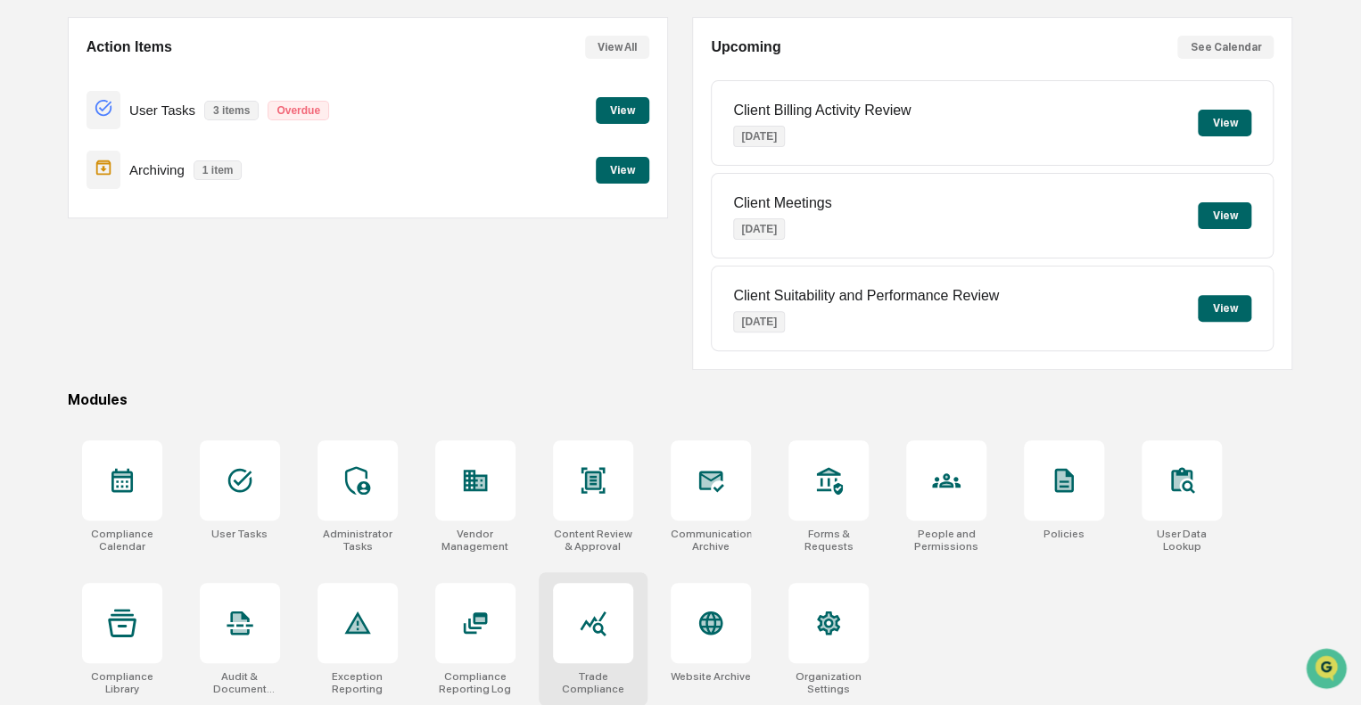
click at [599, 630] on icon at bounding box center [593, 624] width 26 height 25
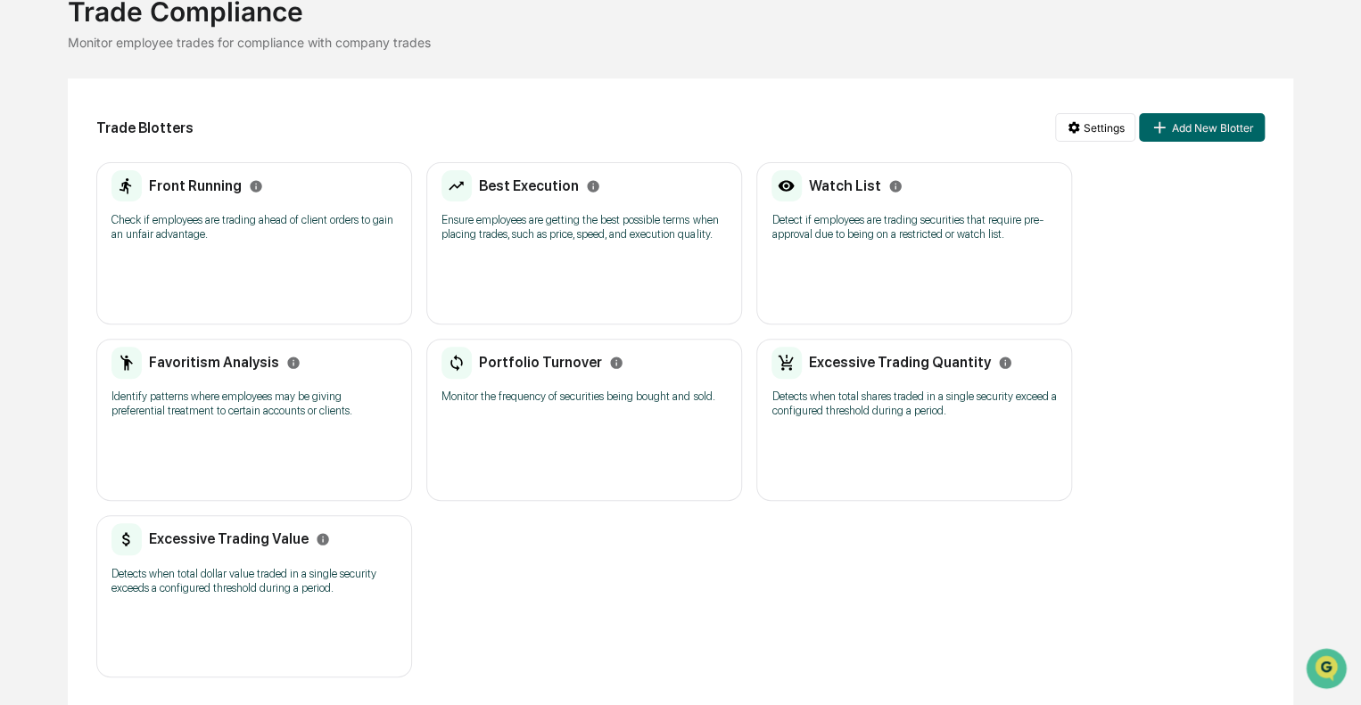
click at [853, 186] on h2 "Watch List" at bounding box center [845, 185] width 72 height 17
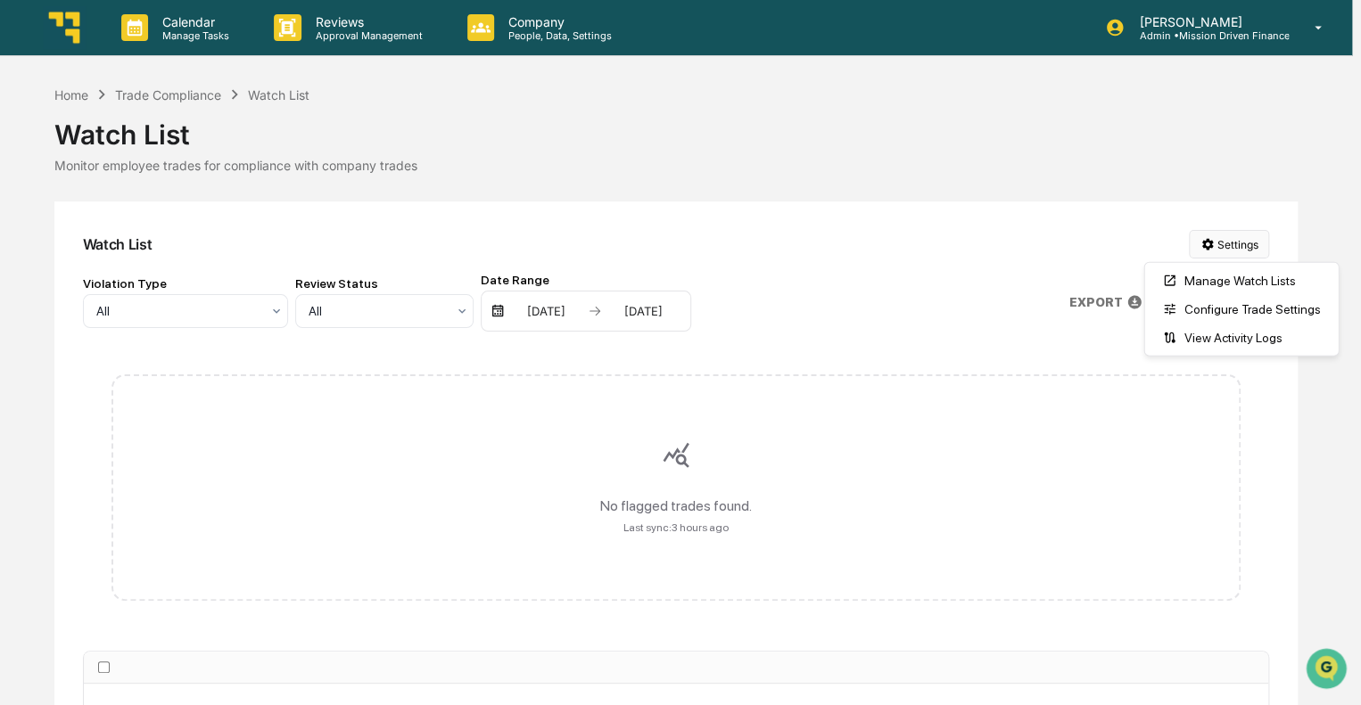
click at [1236, 245] on html "Calendar Manage Tasks Reviews Approval Management Company People, Data, Setting…" at bounding box center [680, 352] width 1361 height 705
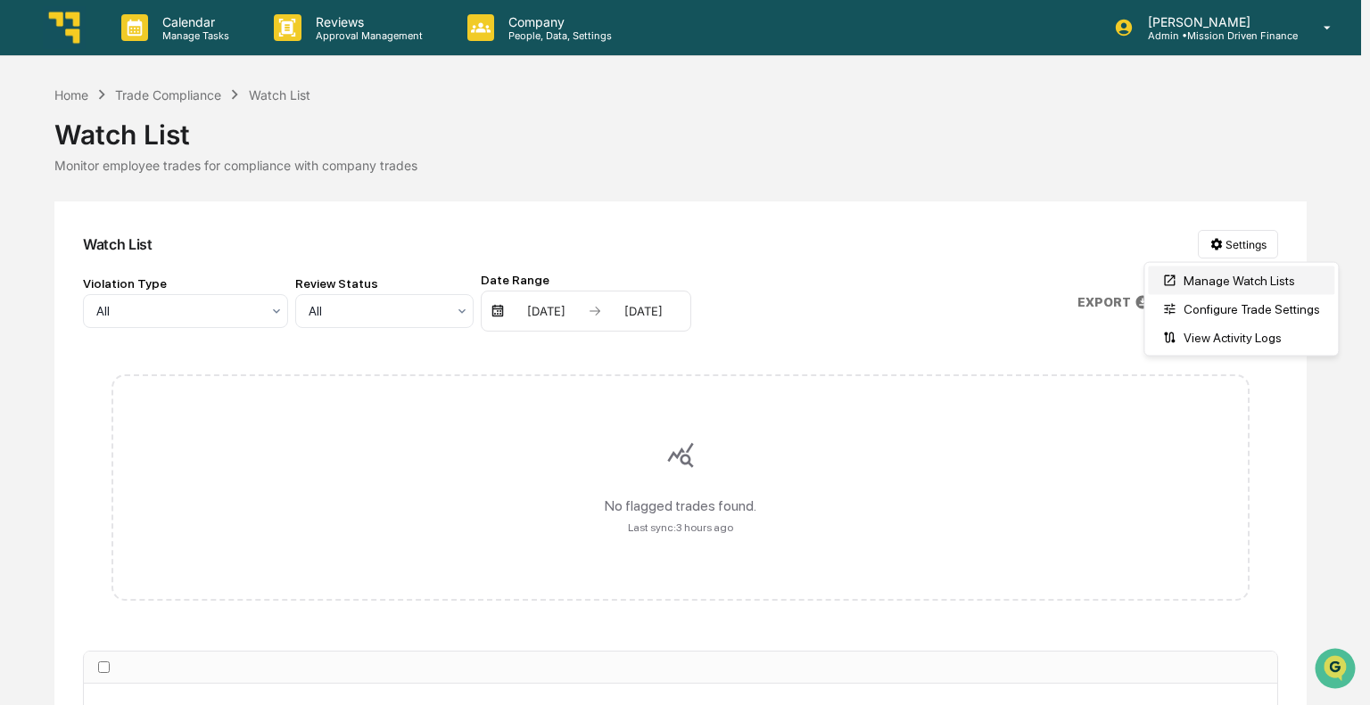
click at [1221, 292] on div "Manage Watch Lists" at bounding box center [1241, 281] width 186 height 29
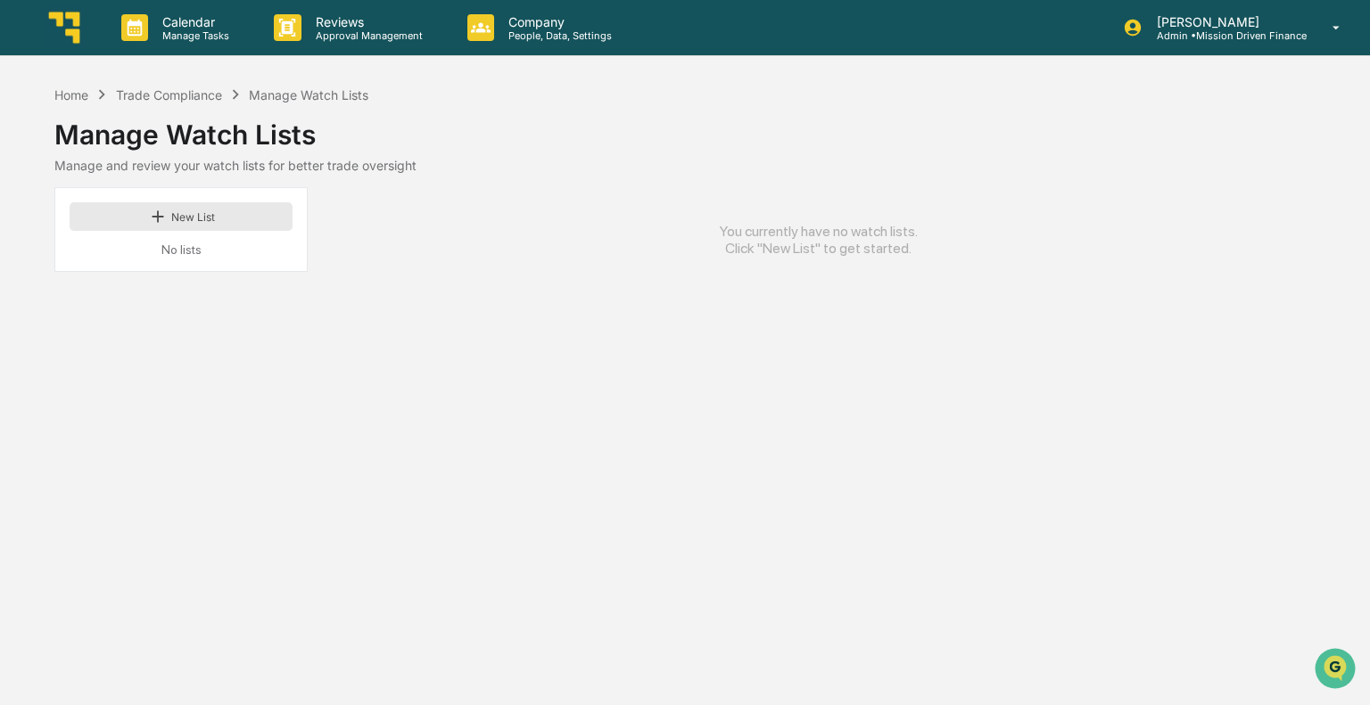
click at [210, 220] on button "New List" at bounding box center [181, 216] width 223 height 29
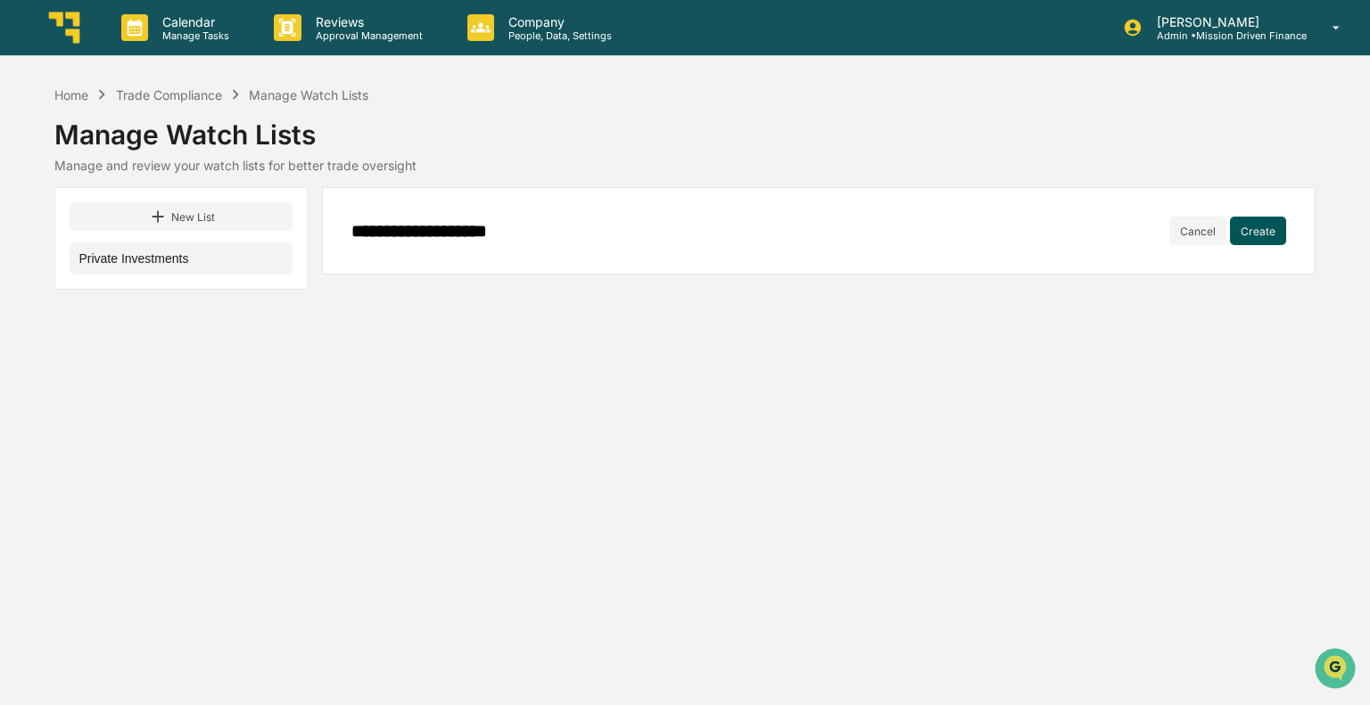
type input "**********"
click at [1248, 234] on button "Create" at bounding box center [1258, 231] width 56 height 29
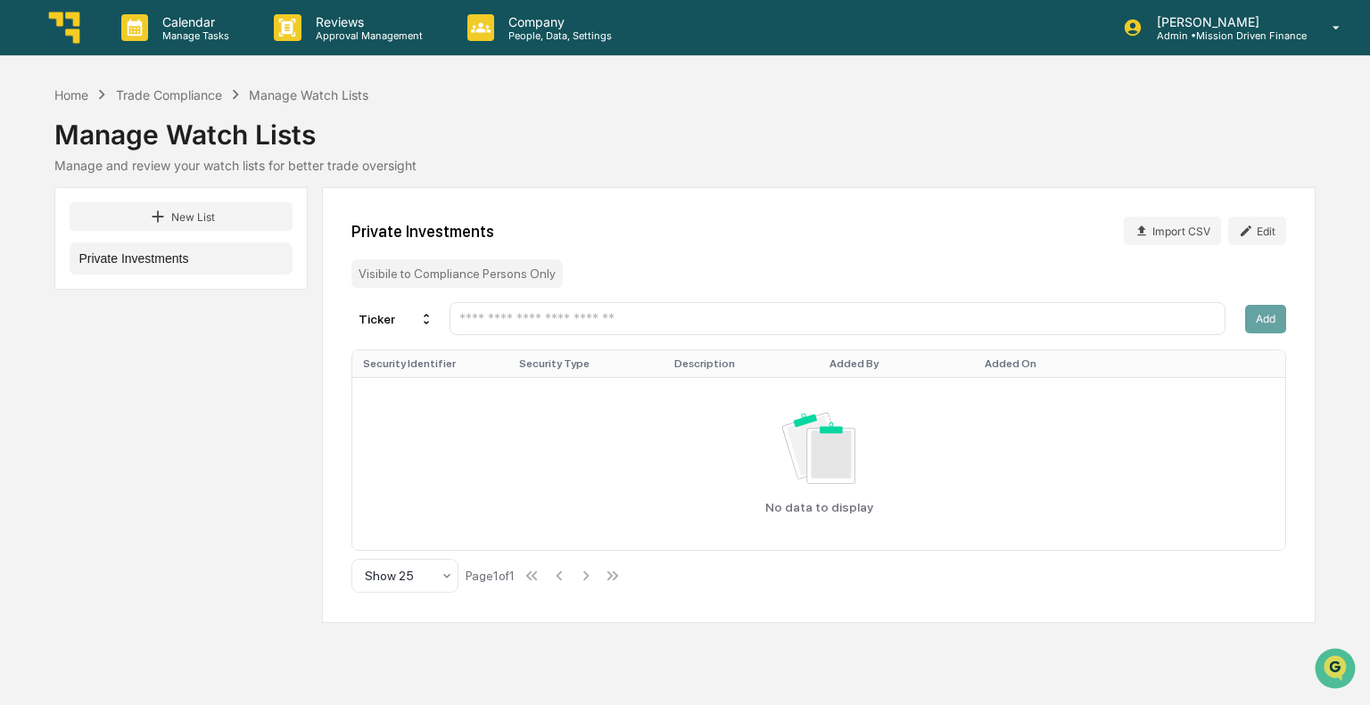
click at [574, 319] on input "text" at bounding box center [836, 318] width 759 height 17
click at [389, 580] on div at bounding box center [398, 576] width 66 height 18
click at [656, 324] on input "text" at bounding box center [836, 318] width 759 height 17
click at [760, 324] on input "text" at bounding box center [836, 318] width 759 height 17
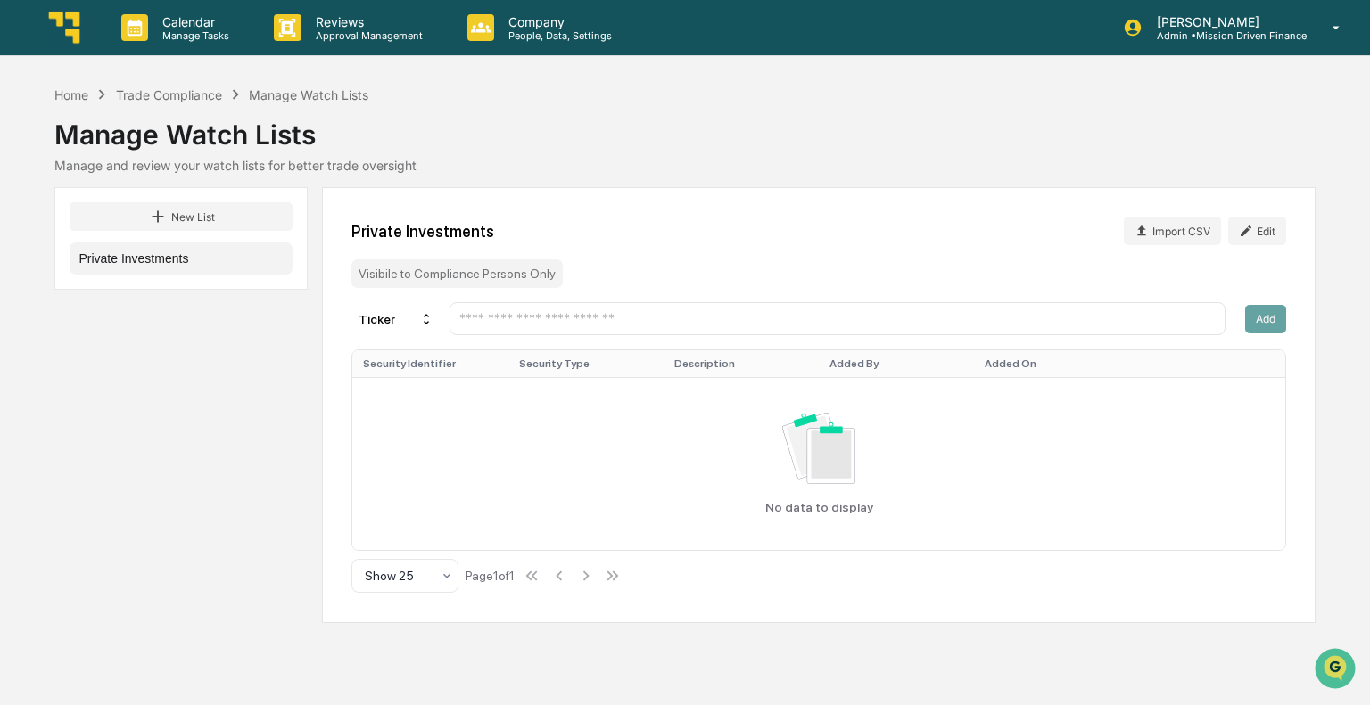
type input "*"
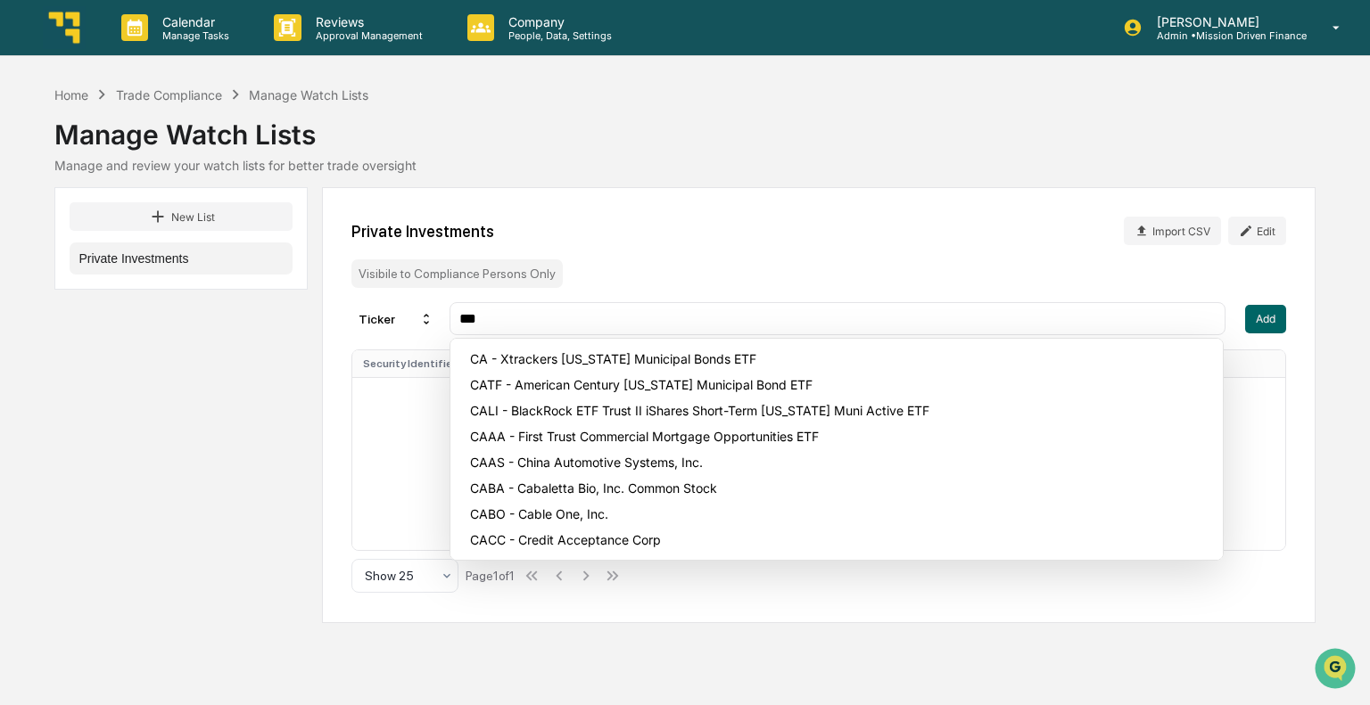
type input "****"
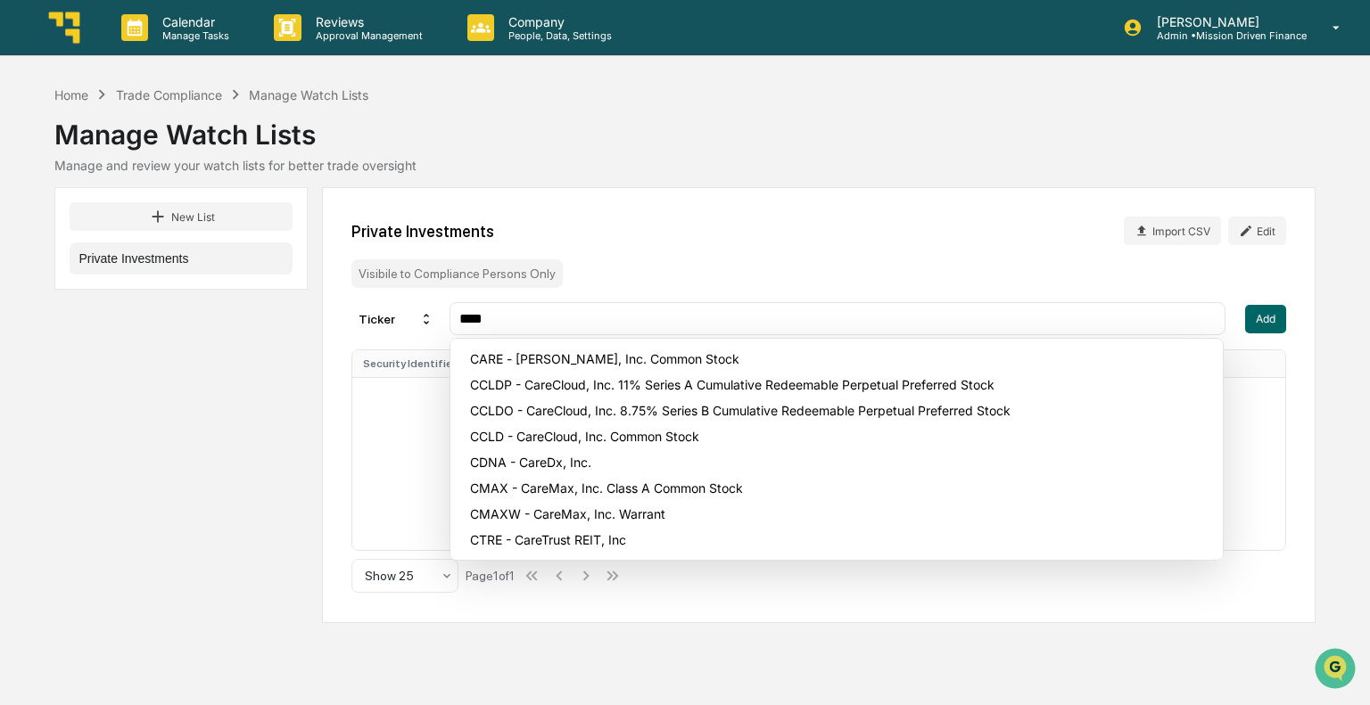
click at [629, 311] on input "****" at bounding box center [836, 318] width 759 height 17
click at [736, 313] on input "****" at bounding box center [836, 318] width 759 height 17
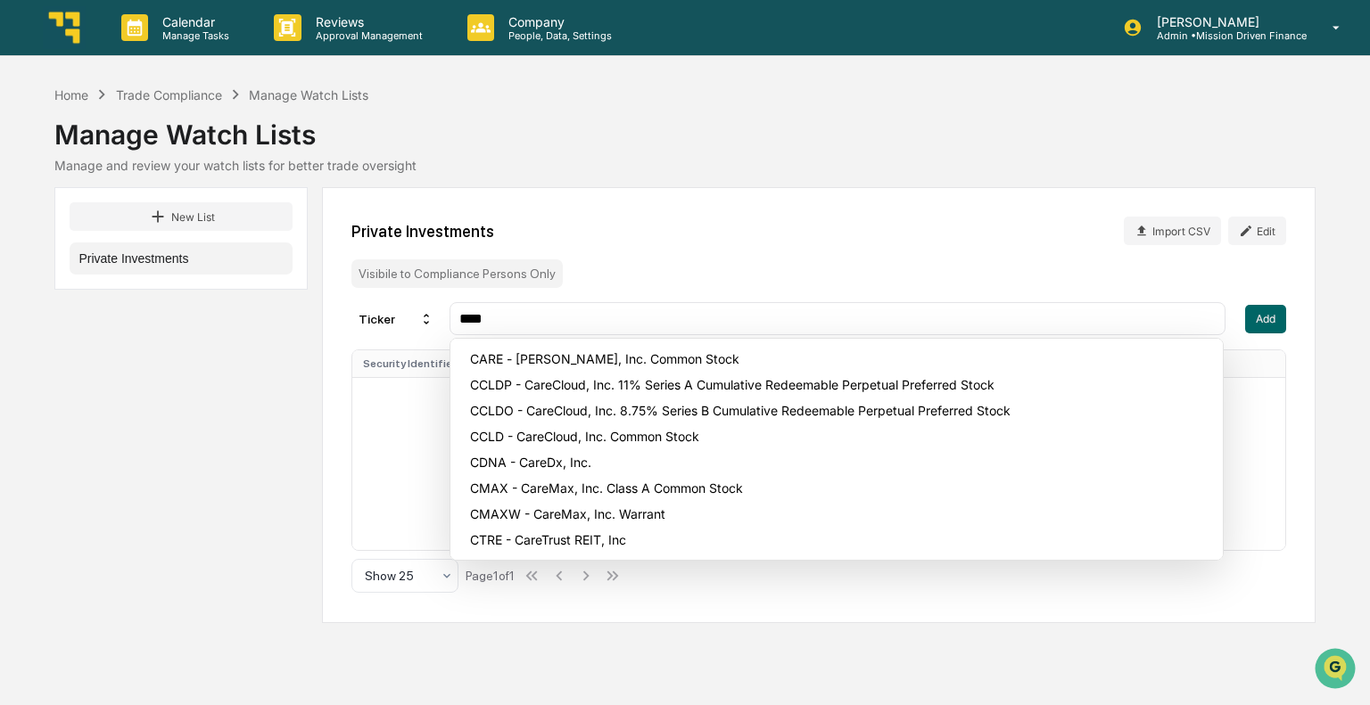
click at [736, 313] on input "****" at bounding box center [836, 318] width 759 height 17
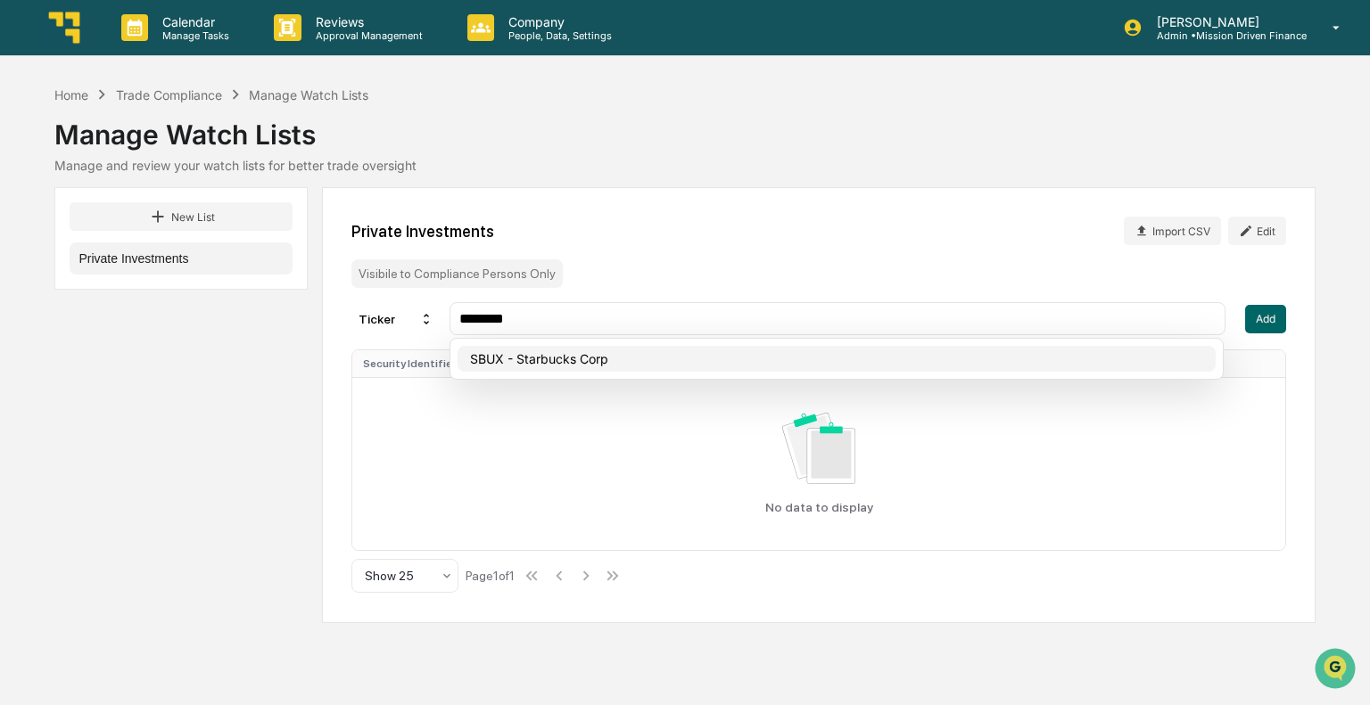
type input "****"
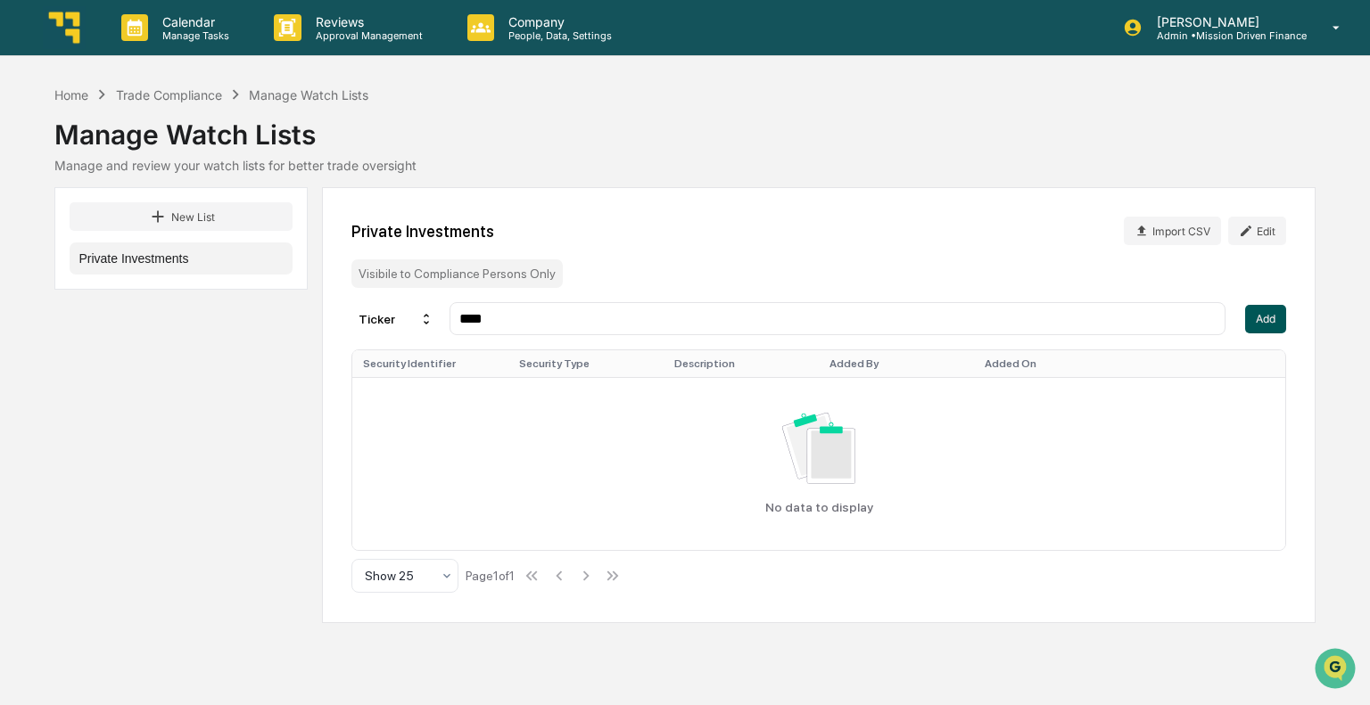
click at [1254, 327] on button "Add" at bounding box center [1265, 319] width 41 height 29
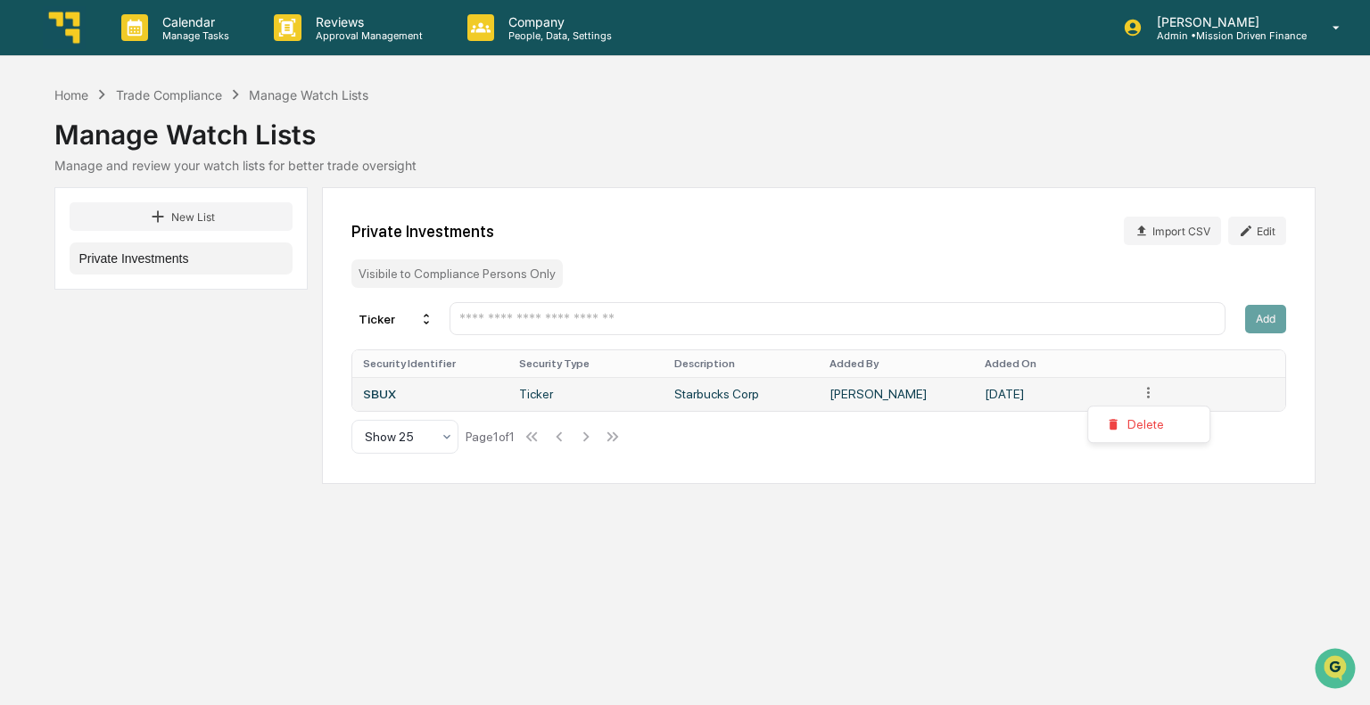
click at [1152, 393] on html "Calendar Manage Tasks Reviews Approval Management Company People, Data, Setting…" at bounding box center [685, 352] width 1370 height 705
click at [897, 230] on html "Calendar Manage Tasks Reviews Approval Management Company People, Data, Setting…" at bounding box center [685, 352] width 1370 height 705
click at [713, 274] on div "Private Investments Import CSV Edit Visibile to Compliance Persons Only Ticker …" at bounding box center [818, 335] width 993 height 297
click at [1152, 389] on html "Calendar Manage Tasks Reviews Approval Management Company People, Data, Setting…" at bounding box center [685, 352] width 1370 height 705
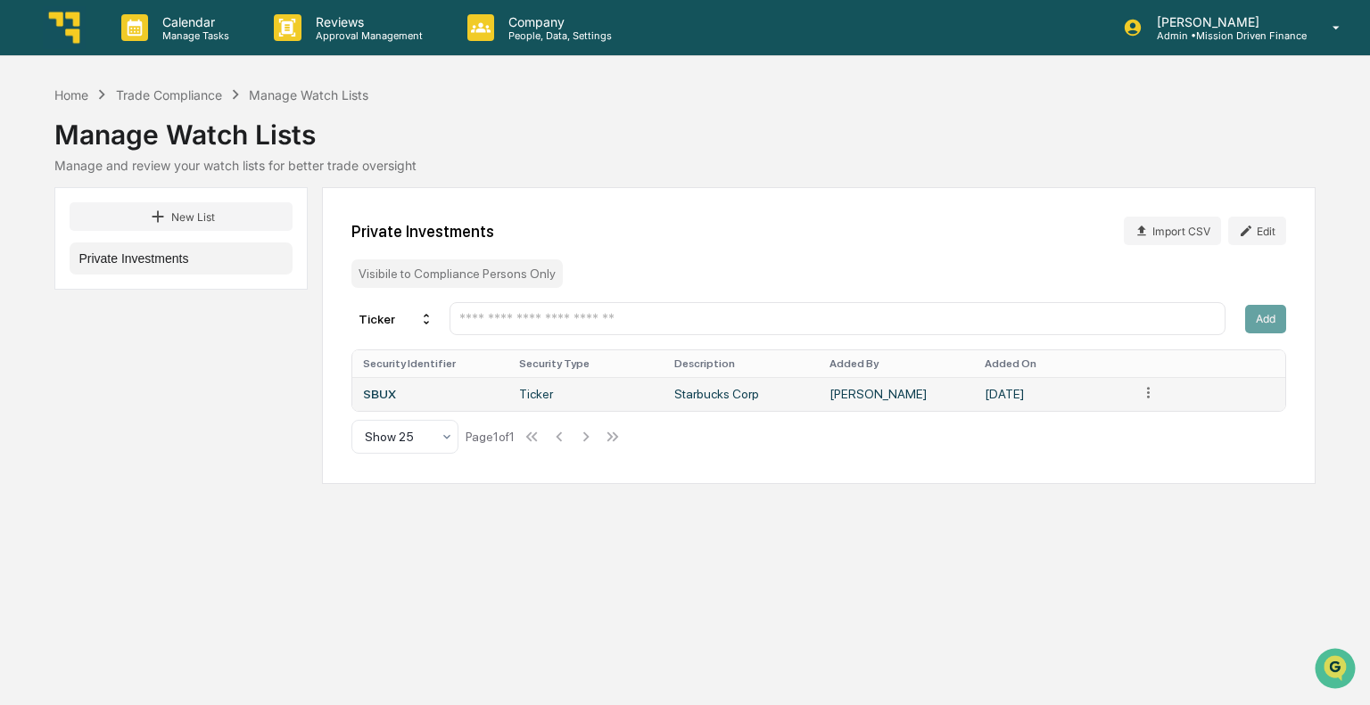
click at [385, 395] on div "SBUX" at bounding box center [430, 394] width 134 height 14
click at [926, 266] on div "Private Investments Import CSV Edit Visibile to Compliance Persons Only Ticker …" at bounding box center [818, 335] width 993 height 297
click at [628, 325] on input "text" at bounding box center [836, 318] width 759 height 17
click at [671, 258] on div "Private Investments Import CSV Edit Visibile to Compliance Persons Only Ticker …" at bounding box center [818, 335] width 993 height 297
click at [704, 311] on input "text" at bounding box center [836, 318] width 759 height 17
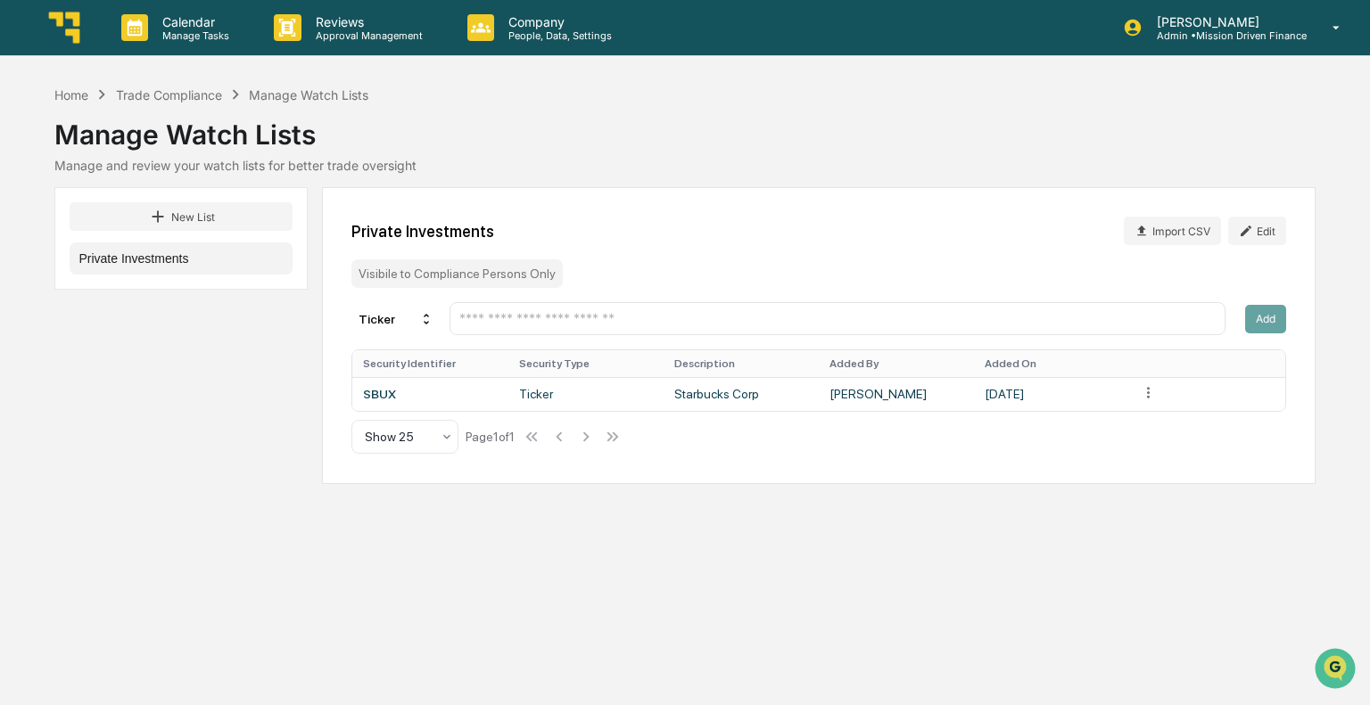
click at [695, 313] on input "text" at bounding box center [836, 318] width 759 height 17
click at [562, 319] on input "text" at bounding box center [836, 318] width 759 height 17
click at [781, 230] on div "Private Investments Import CSV Edit" at bounding box center [818, 231] width 934 height 29
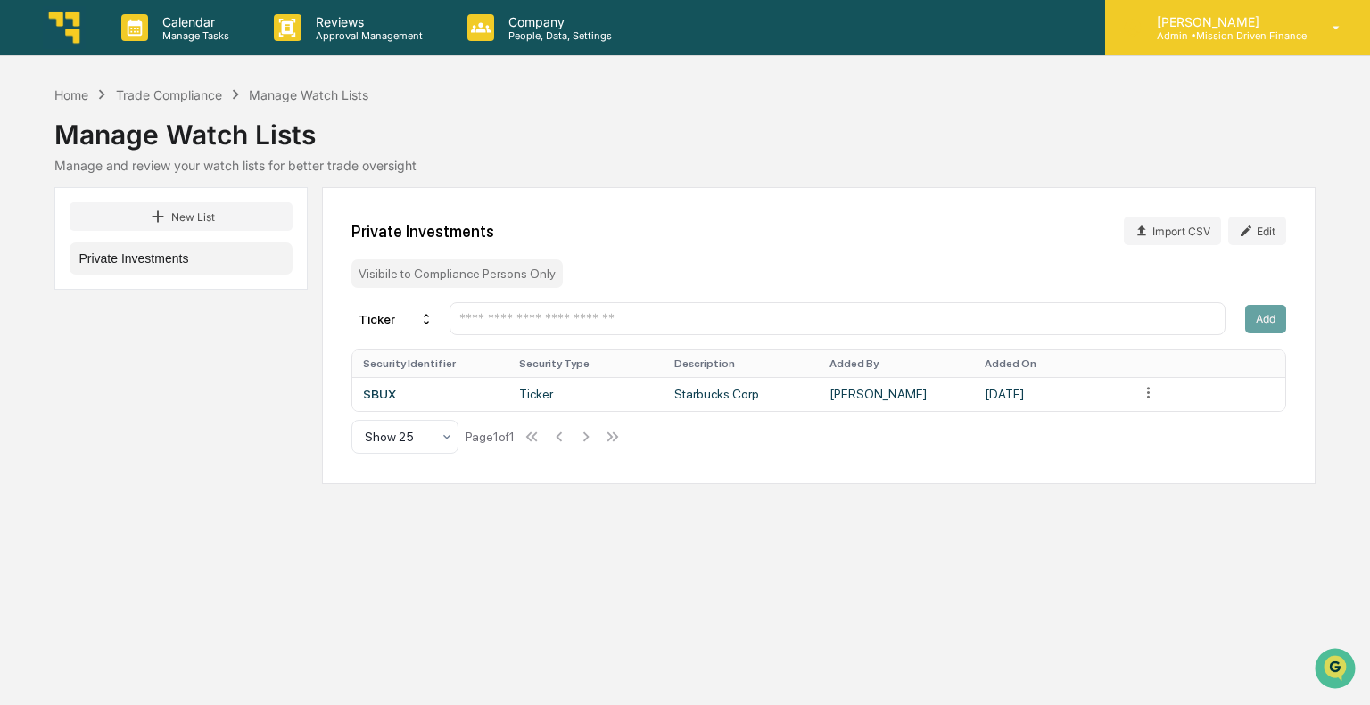
click at [1357, 24] on div "Steve Witte Admin • Mission Driven Finance" at bounding box center [1237, 27] width 265 height 55
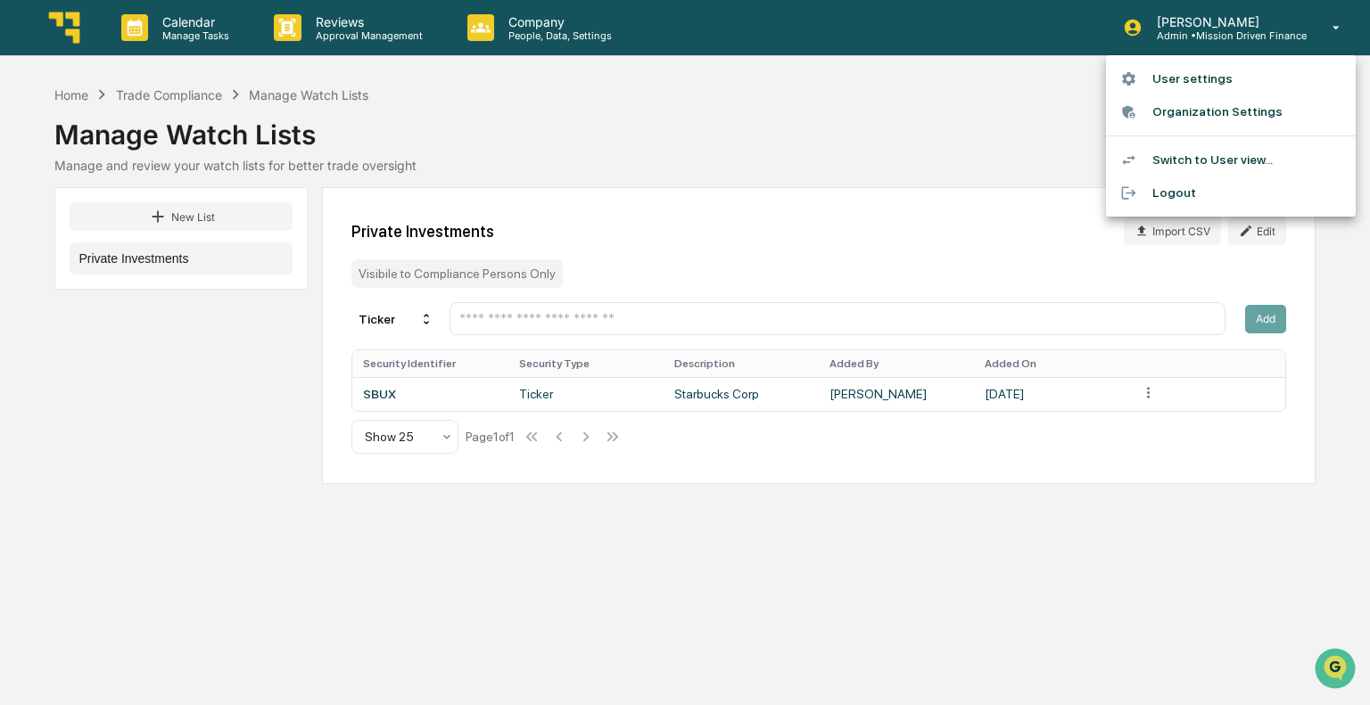
click at [1335, 26] on div at bounding box center [685, 352] width 1370 height 705
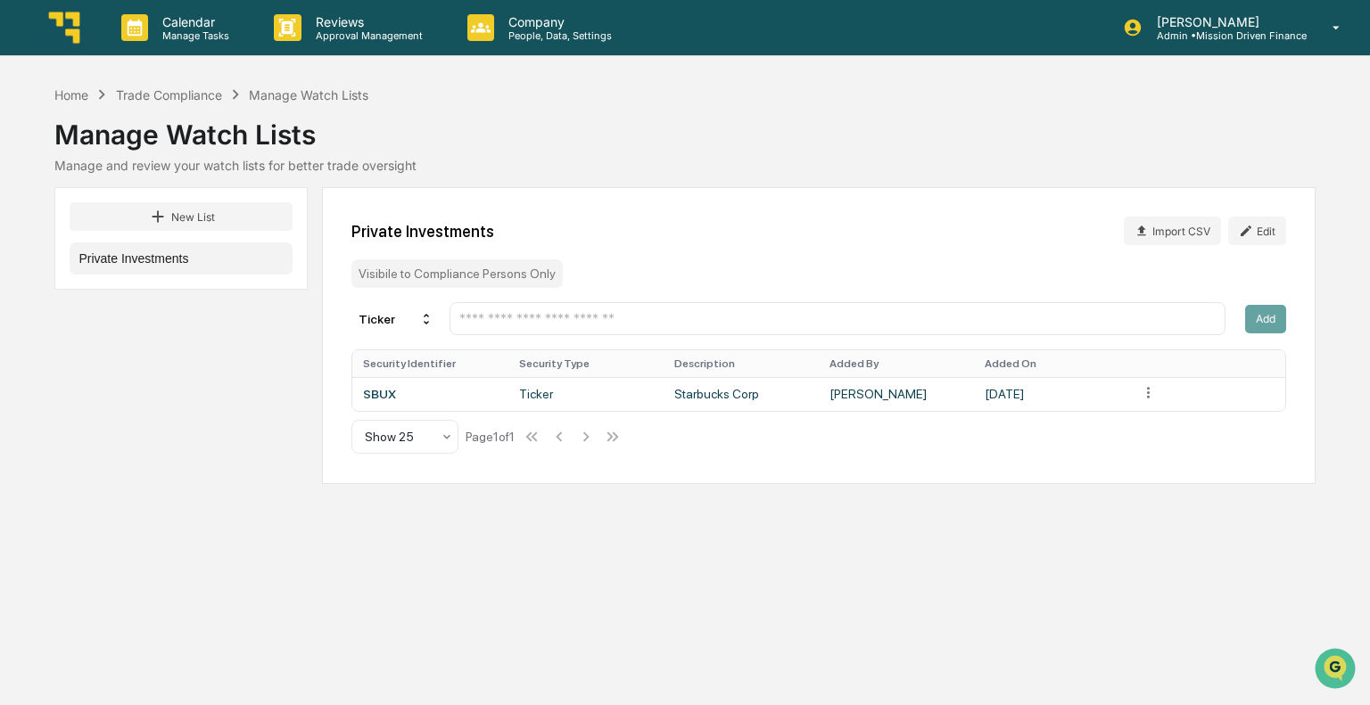
click at [825, 325] on input "text" at bounding box center [836, 318] width 759 height 17
click at [147, 97] on div "Trade Compliance" at bounding box center [169, 94] width 106 height 15
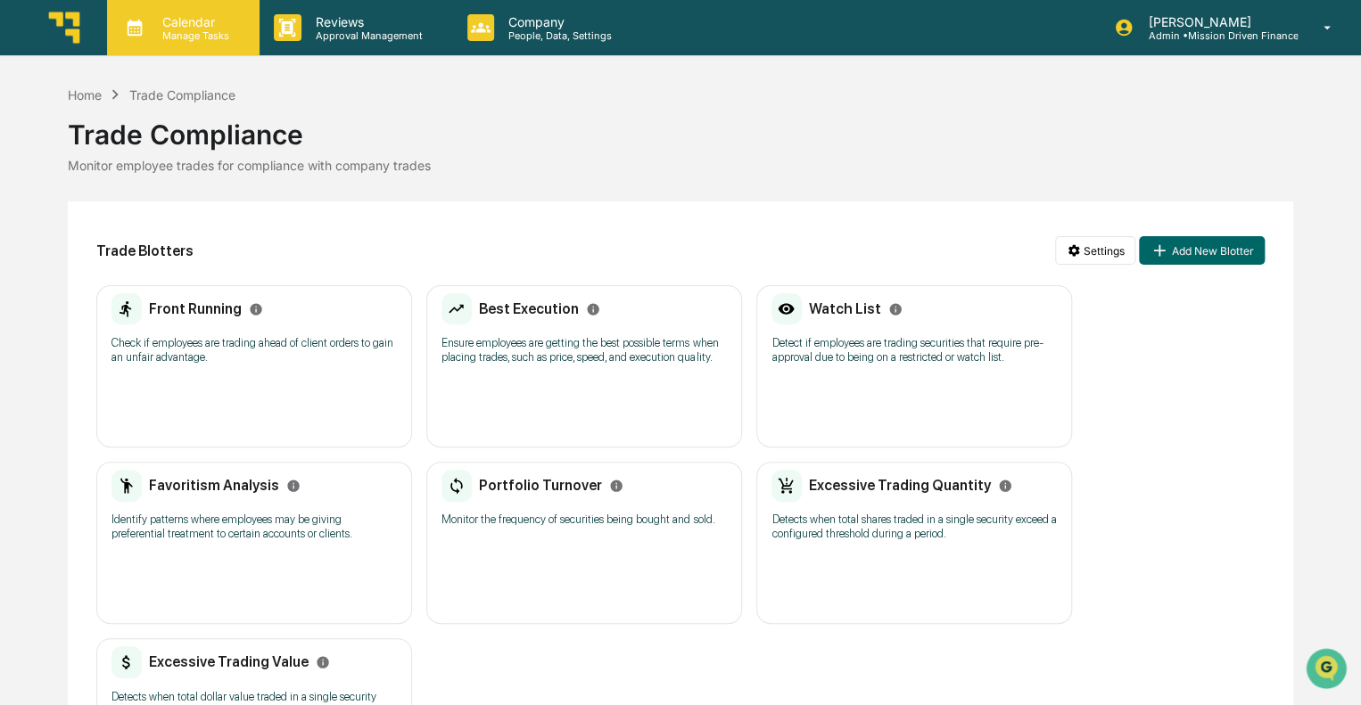
click at [210, 38] on p "Manage Tasks" at bounding box center [193, 35] width 90 height 12
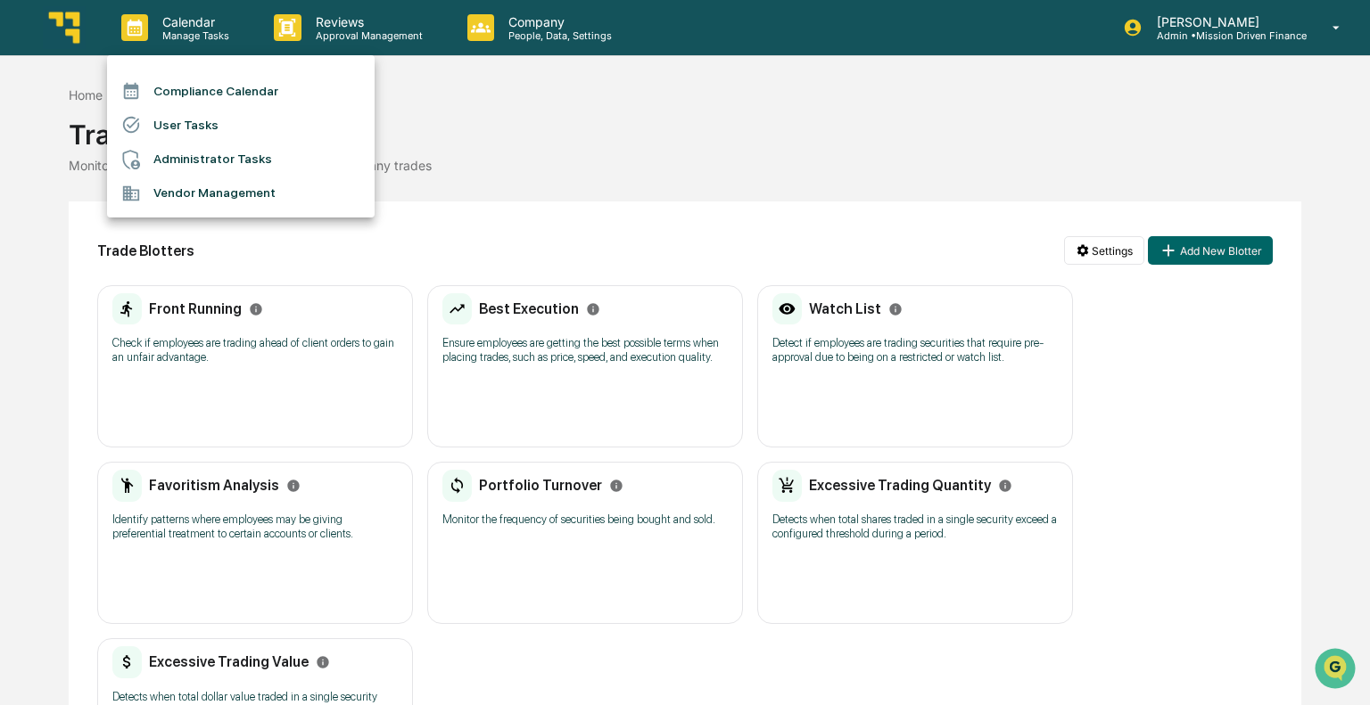
click at [185, 114] on li "User Tasks" at bounding box center [241, 125] width 268 height 34
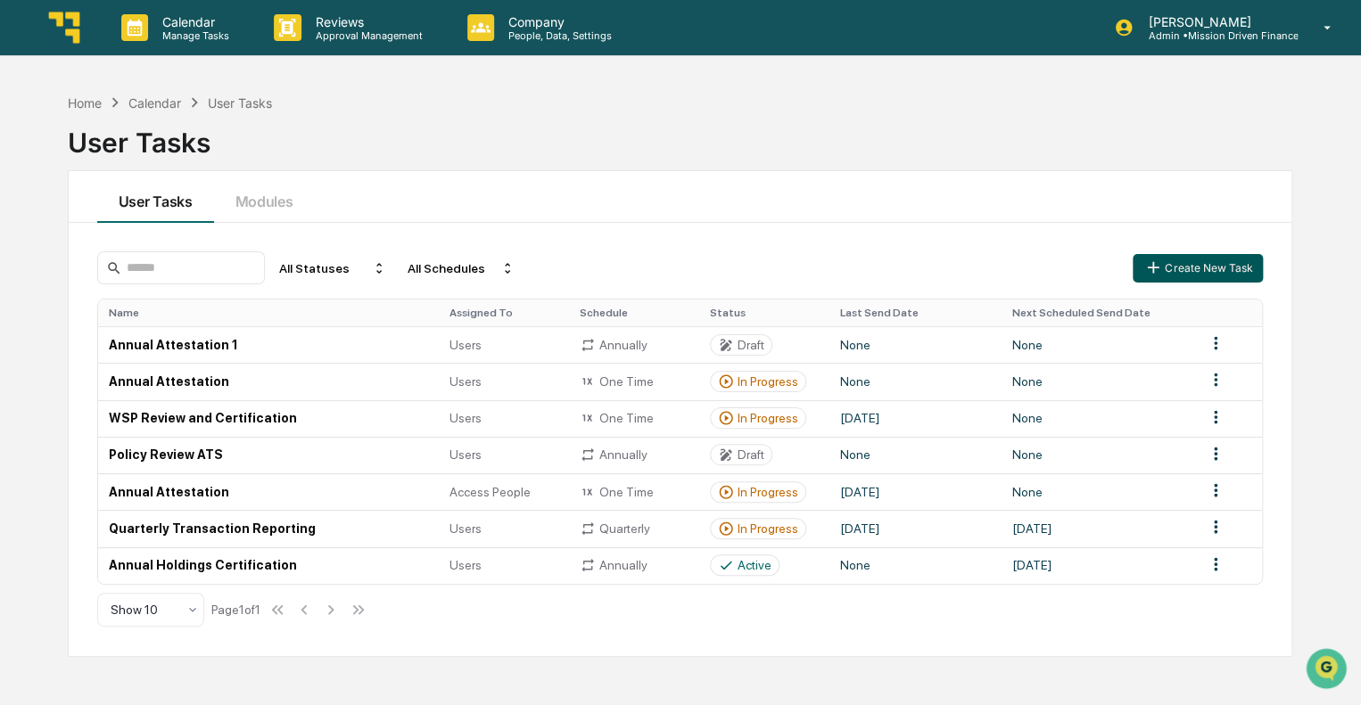
click at [1206, 270] on button "Create New Task" at bounding box center [1198, 268] width 130 height 29
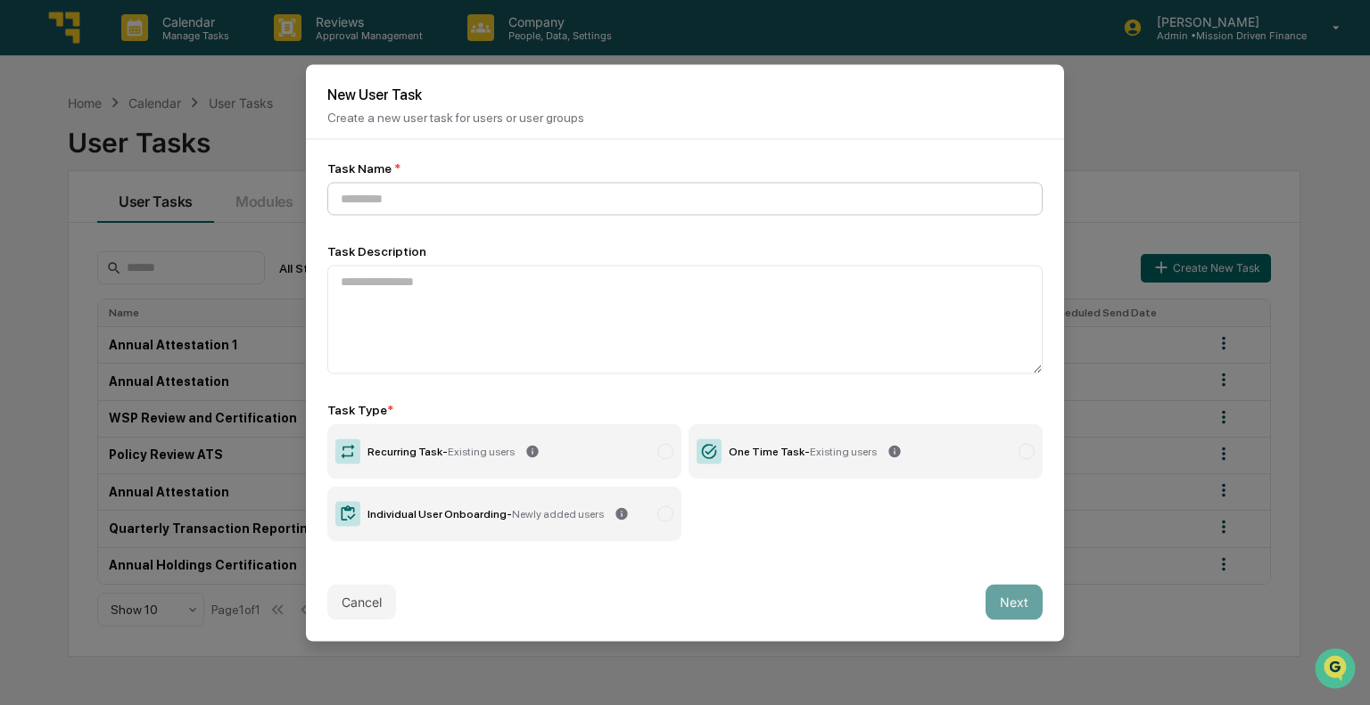
click at [445, 202] on input at bounding box center [684, 198] width 715 height 33
type input "**********"
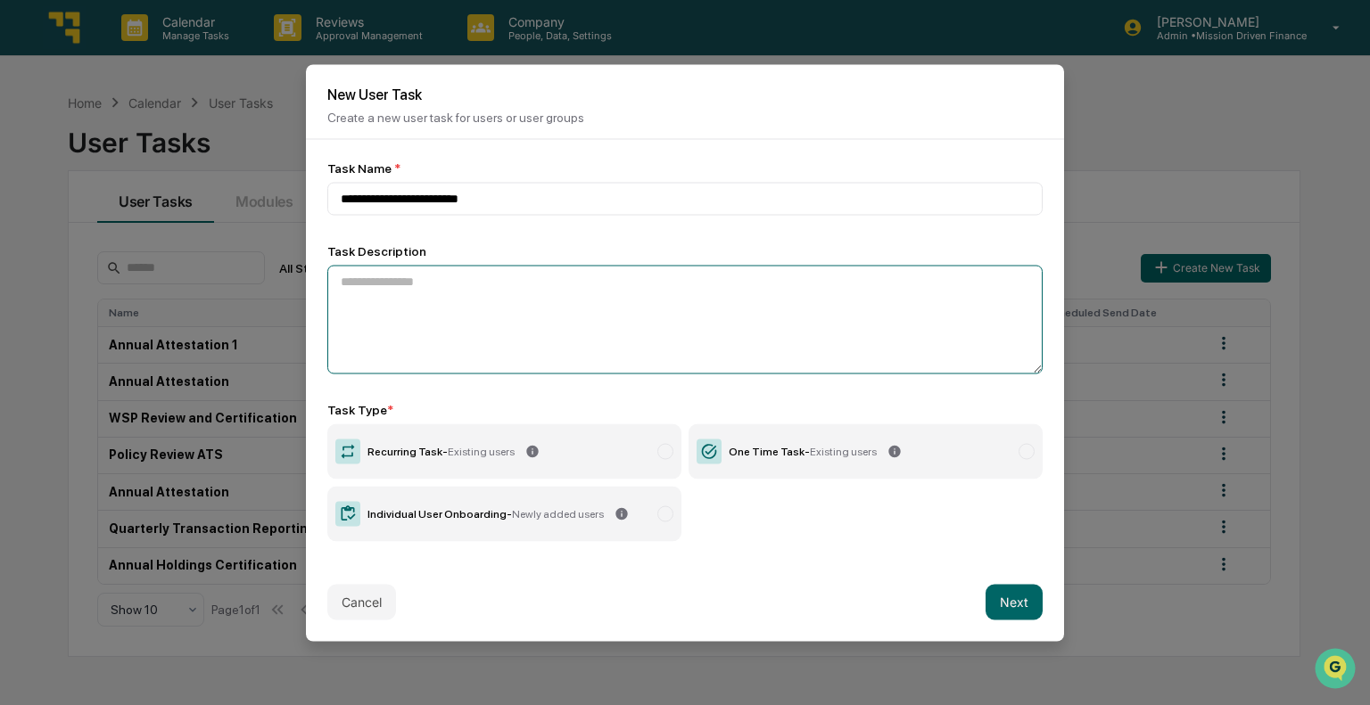
click at [502, 283] on textarea at bounding box center [684, 319] width 715 height 109
click at [757, 459] on label "One Time Task - Existing users" at bounding box center [865, 451] width 354 height 55
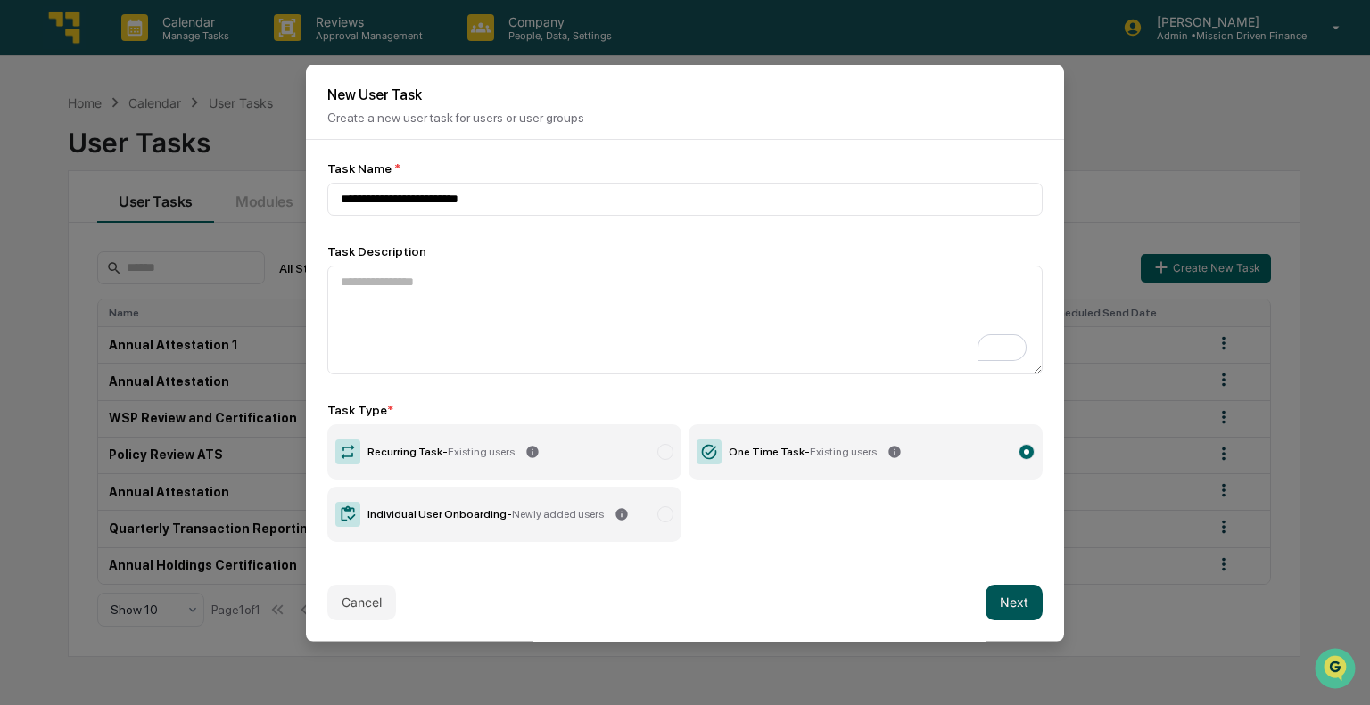
click at [1013, 594] on button "Next" at bounding box center [1013, 602] width 57 height 36
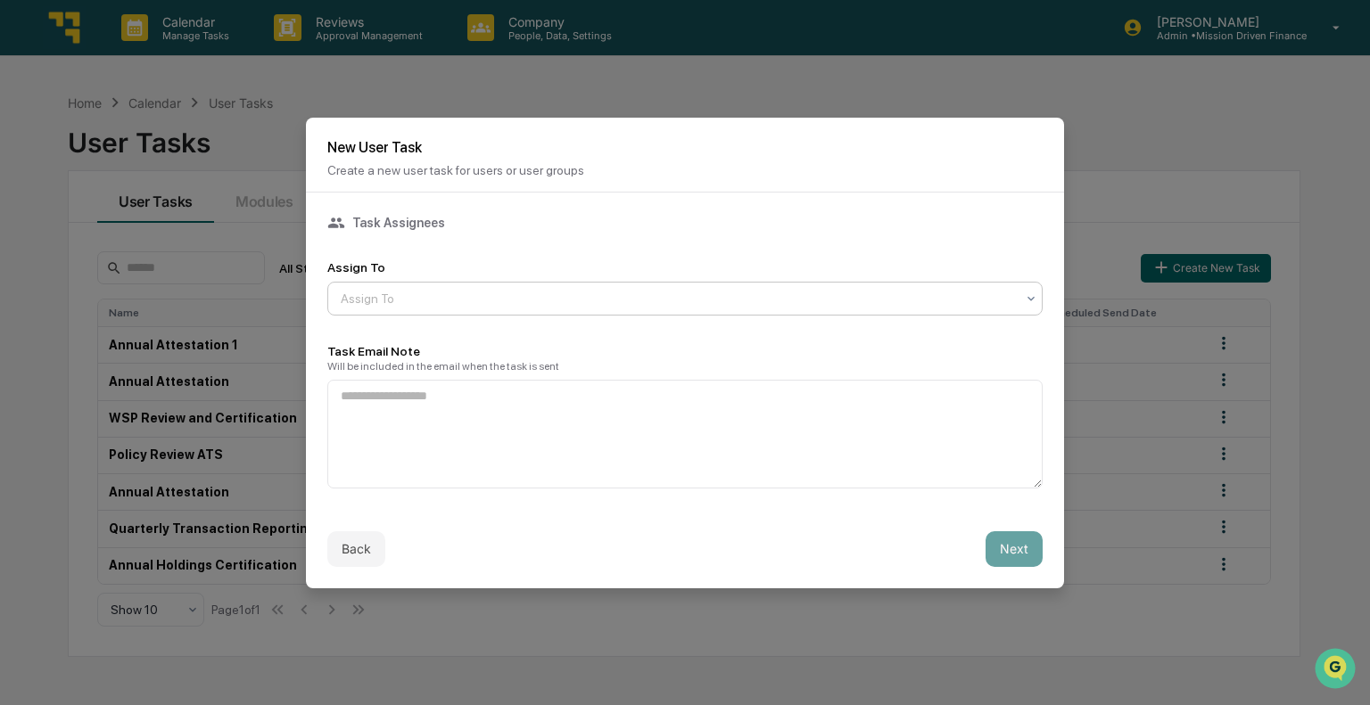
click at [558, 311] on div "Assign To" at bounding box center [684, 299] width 715 height 34
click at [543, 294] on div at bounding box center [678, 299] width 674 height 18
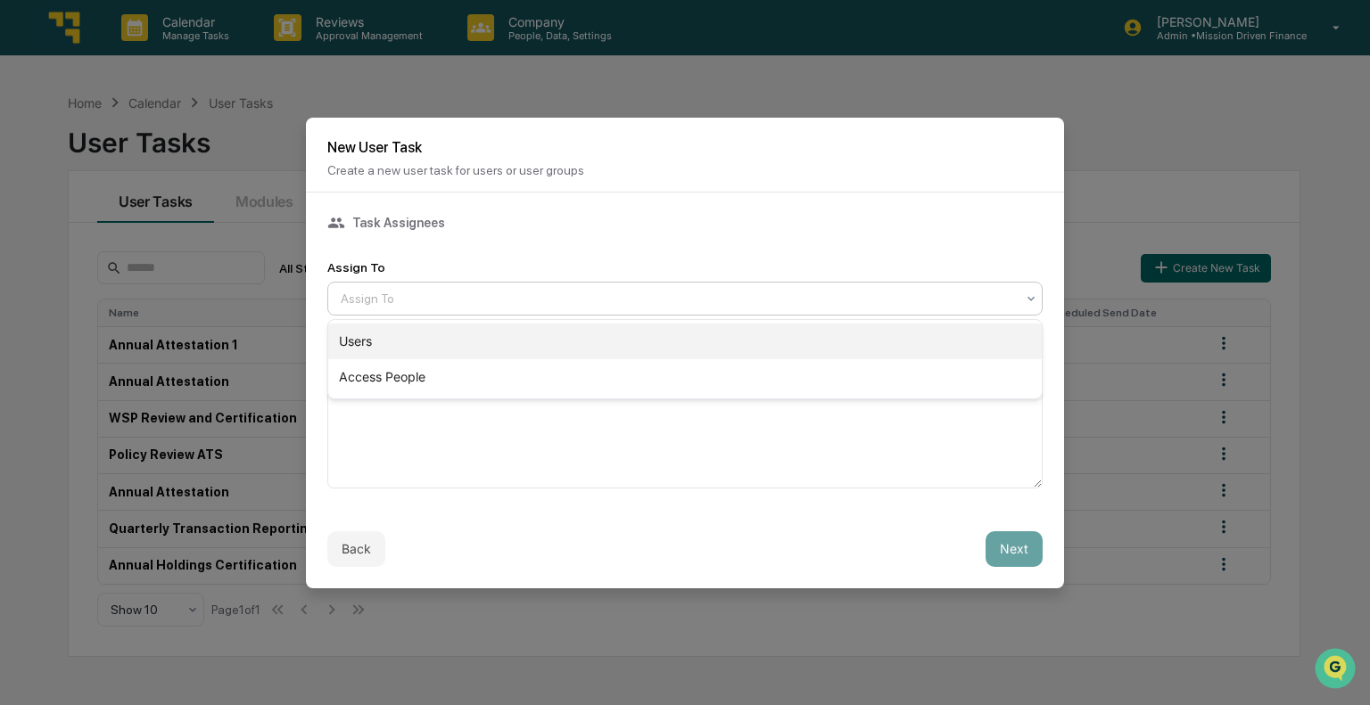
click at [521, 336] on div "Users" at bounding box center [684, 342] width 713 height 36
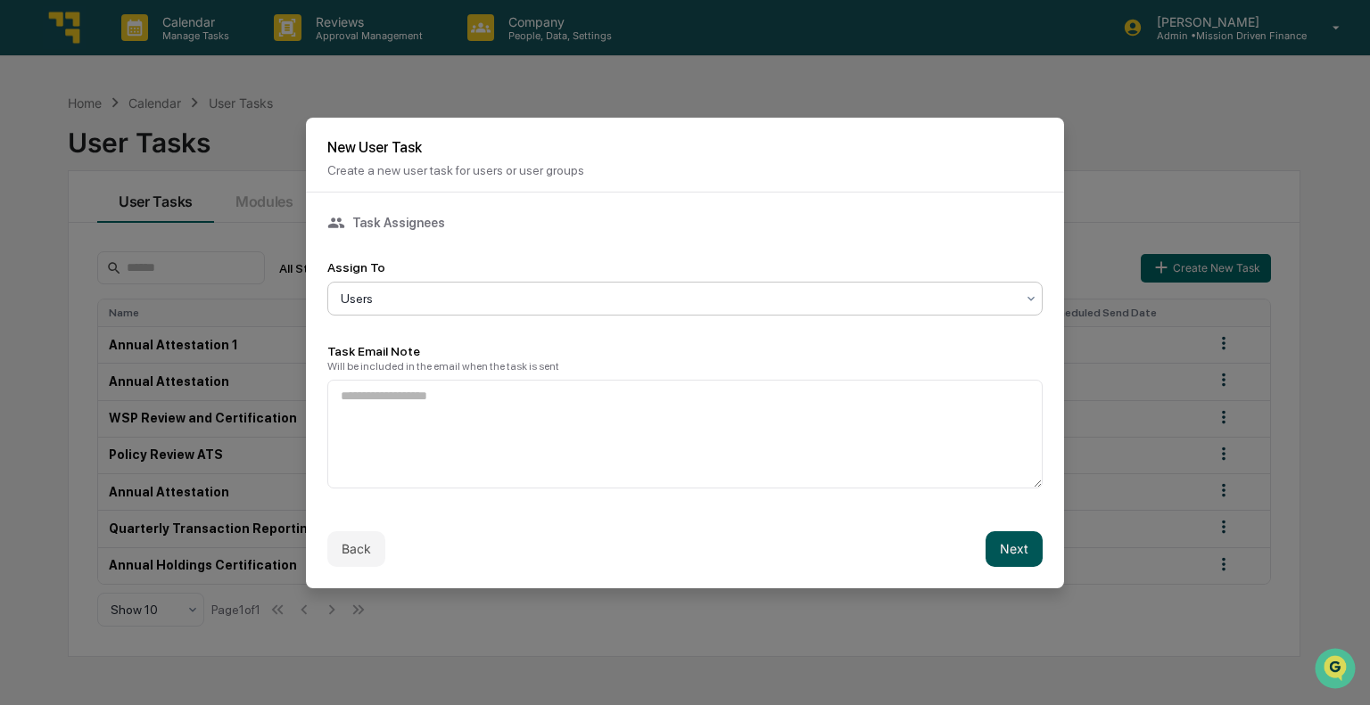
click at [1006, 558] on button "Next" at bounding box center [1013, 549] width 57 height 36
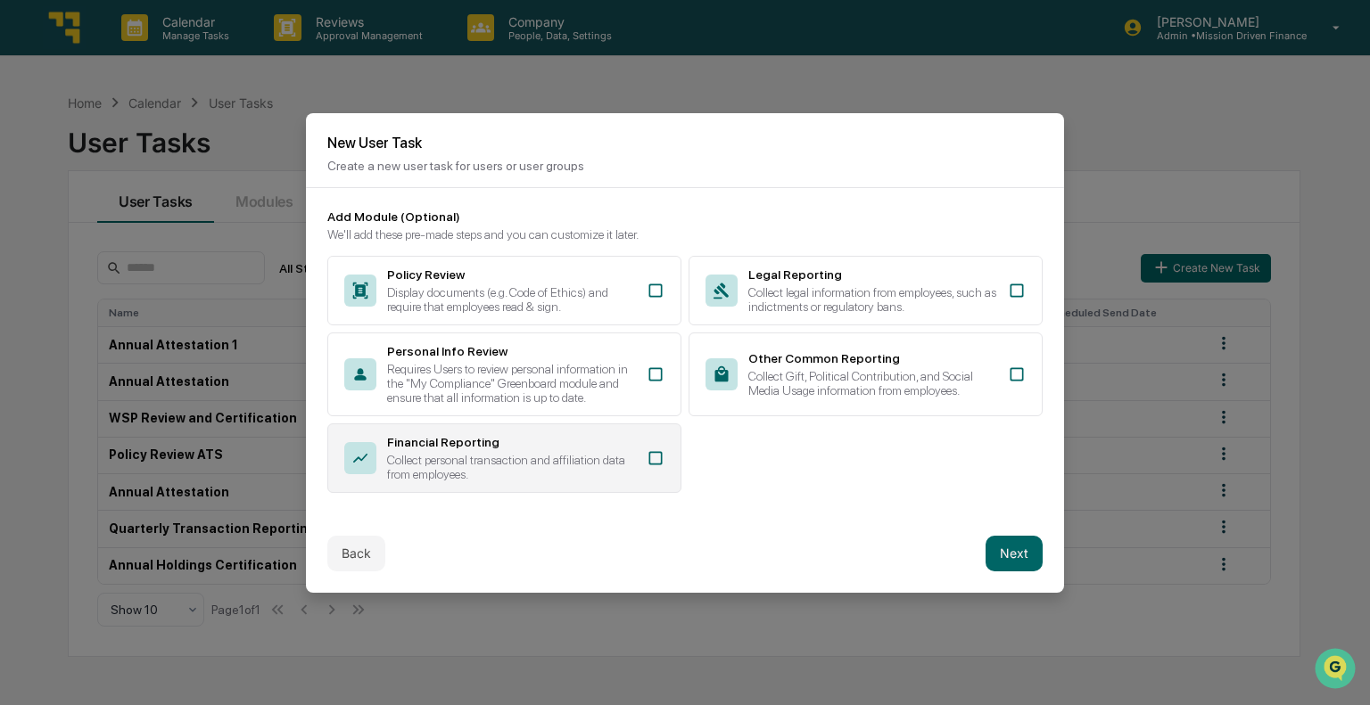
click at [656, 453] on icon at bounding box center [656, 458] width 18 height 18
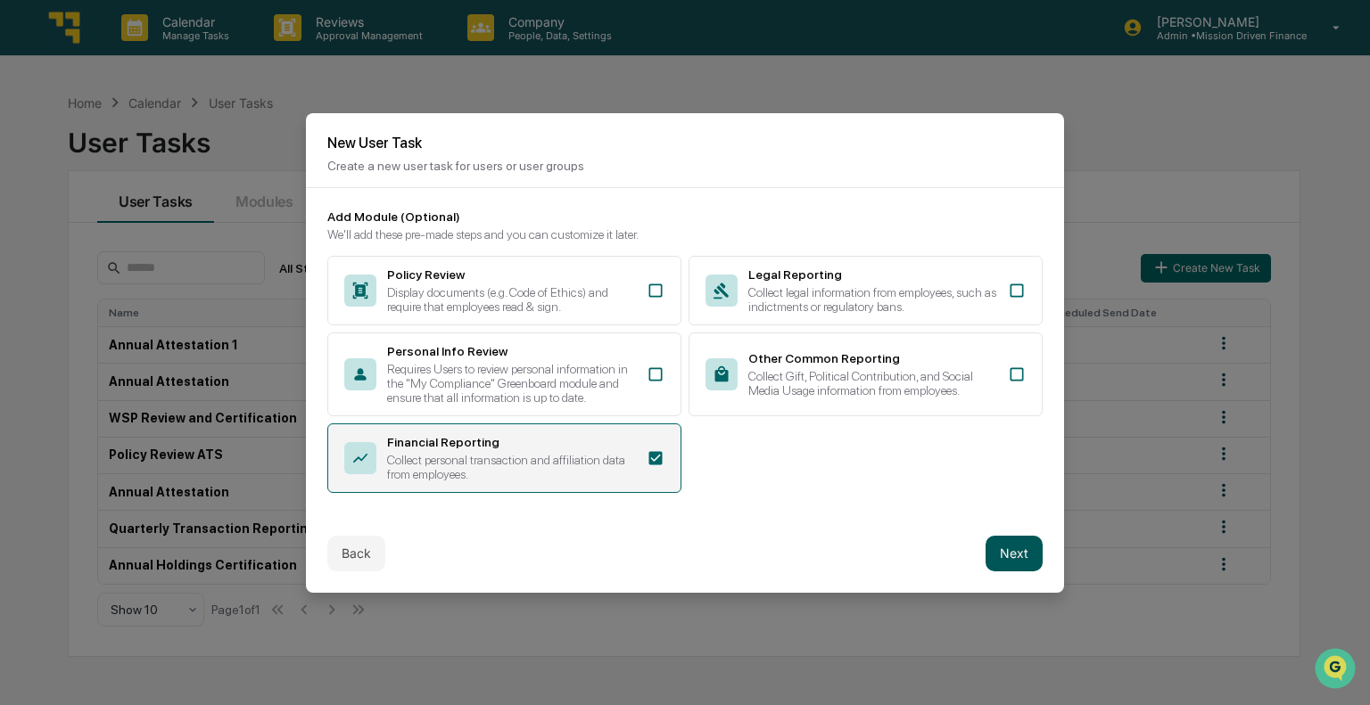
click at [1017, 555] on button "Next" at bounding box center [1013, 554] width 57 height 36
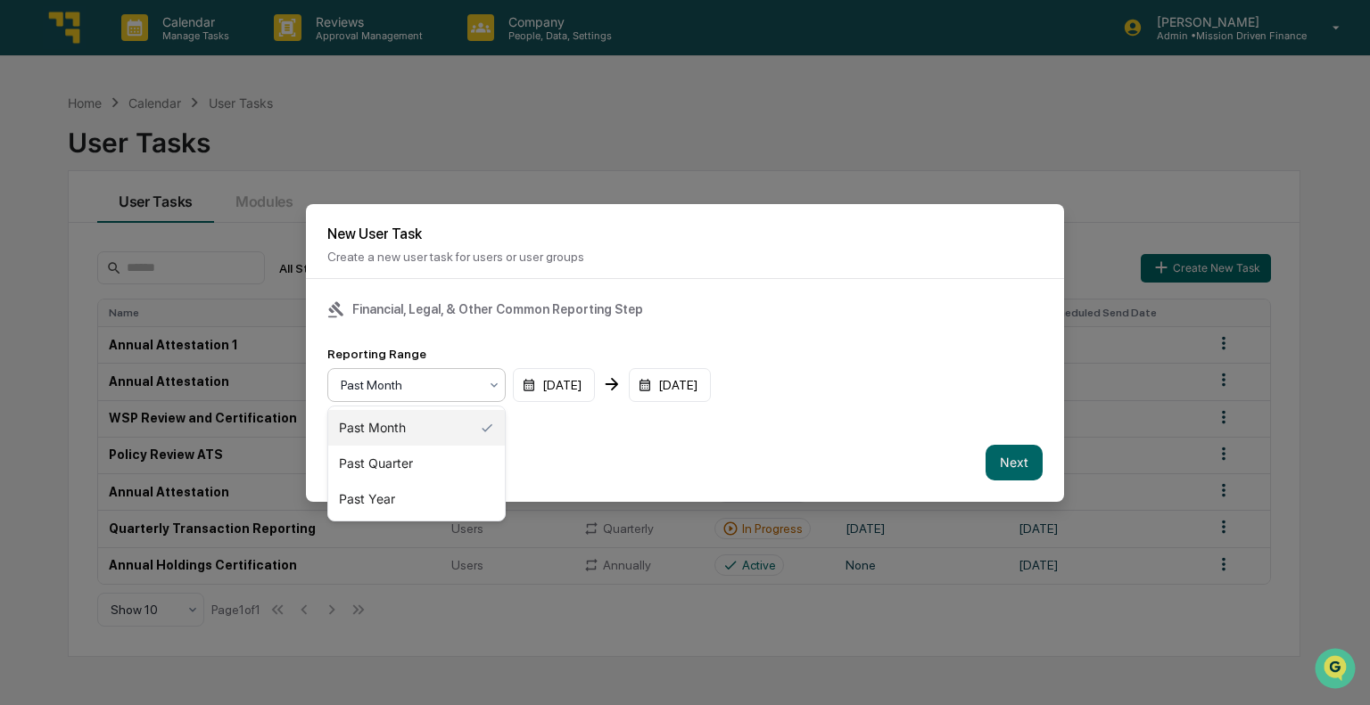
click at [467, 378] on div at bounding box center [409, 385] width 137 height 18
click at [406, 488] on div "Past Year" at bounding box center [416, 500] width 177 height 36
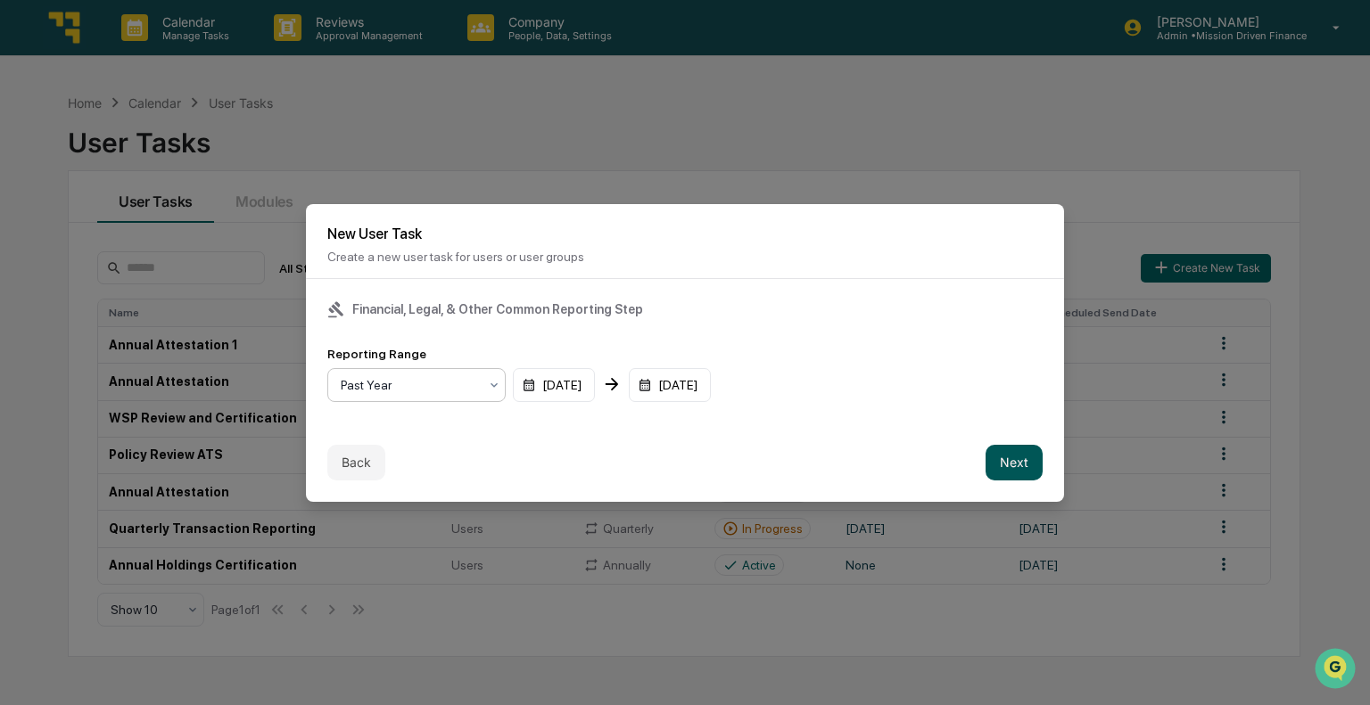
click at [1010, 464] on button "Next" at bounding box center [1013, 463] width 57 height 36
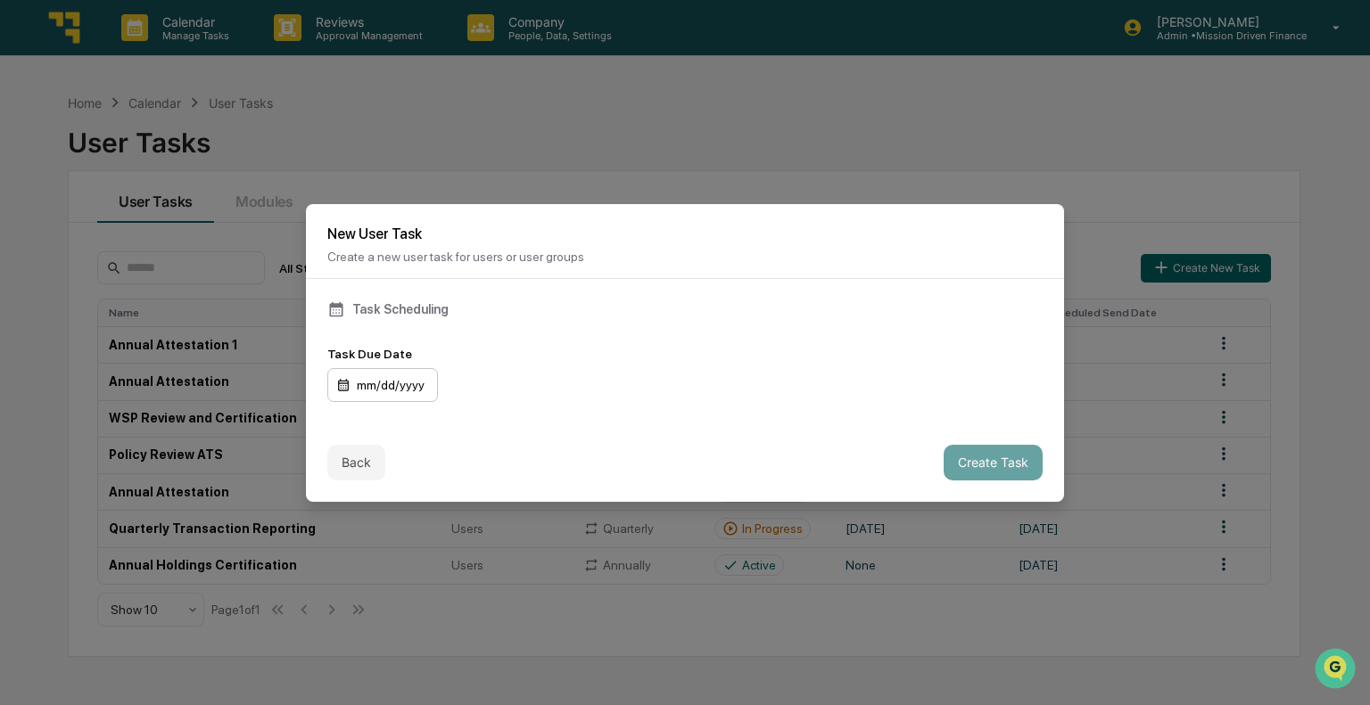
click at [404, 386] on div "mm/dd/yyyy" at bounding box center [382, 385] width 111 height 34
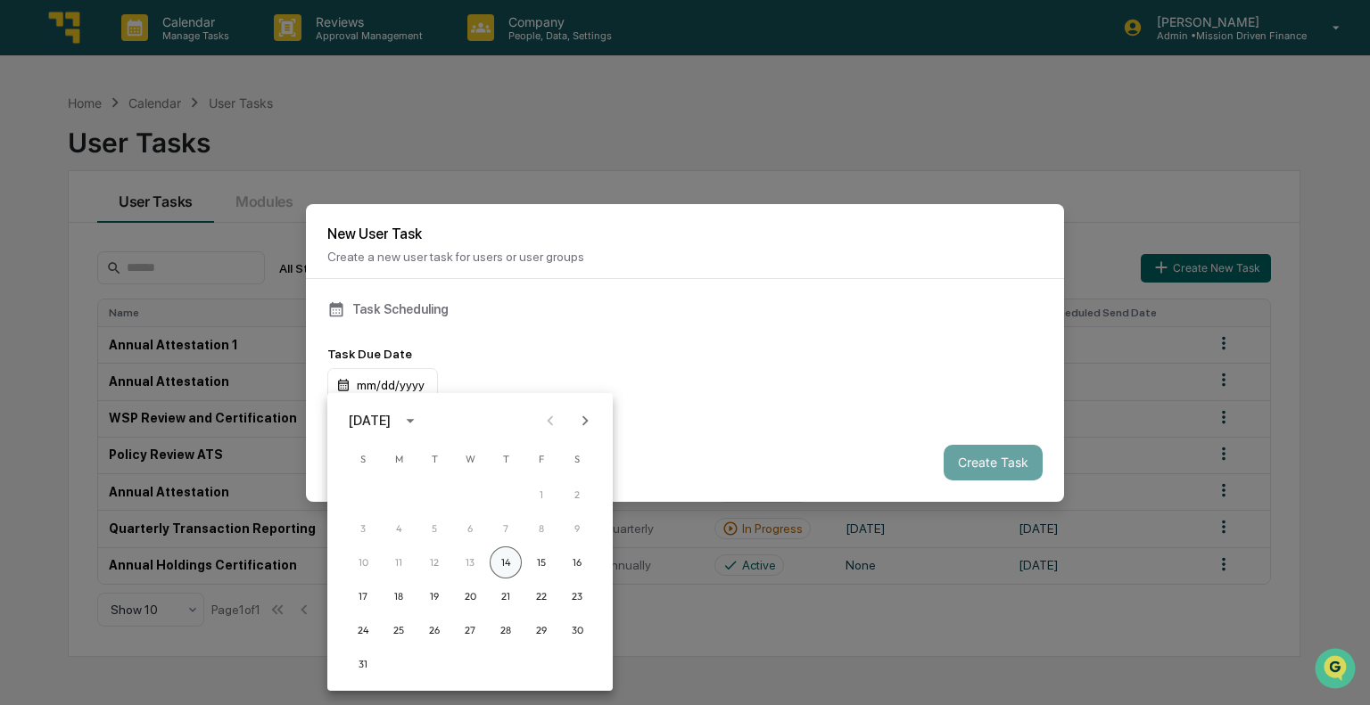
click at [507, 558] on button "14" at bounding box center [506, 563] width 32 height 32
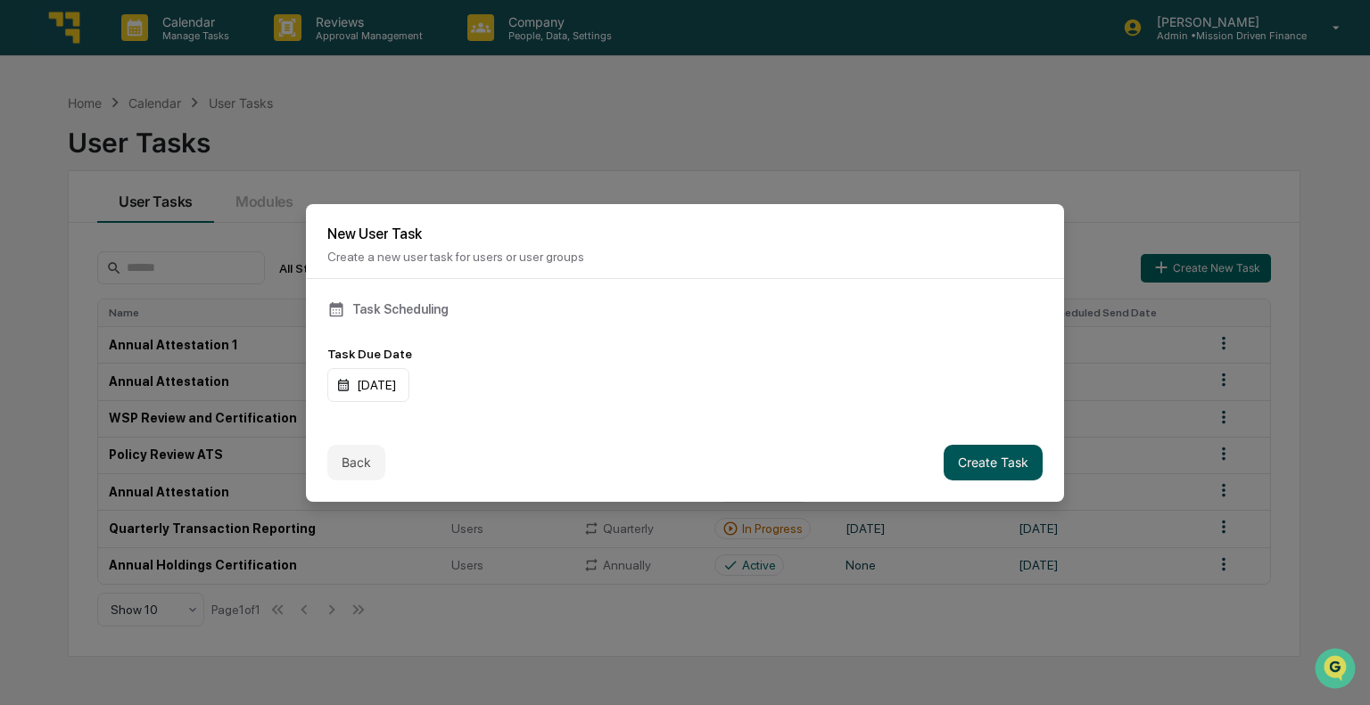
click at [988, 456] on button "Create Task" at bounding box center [992, 463] width 99 height 36
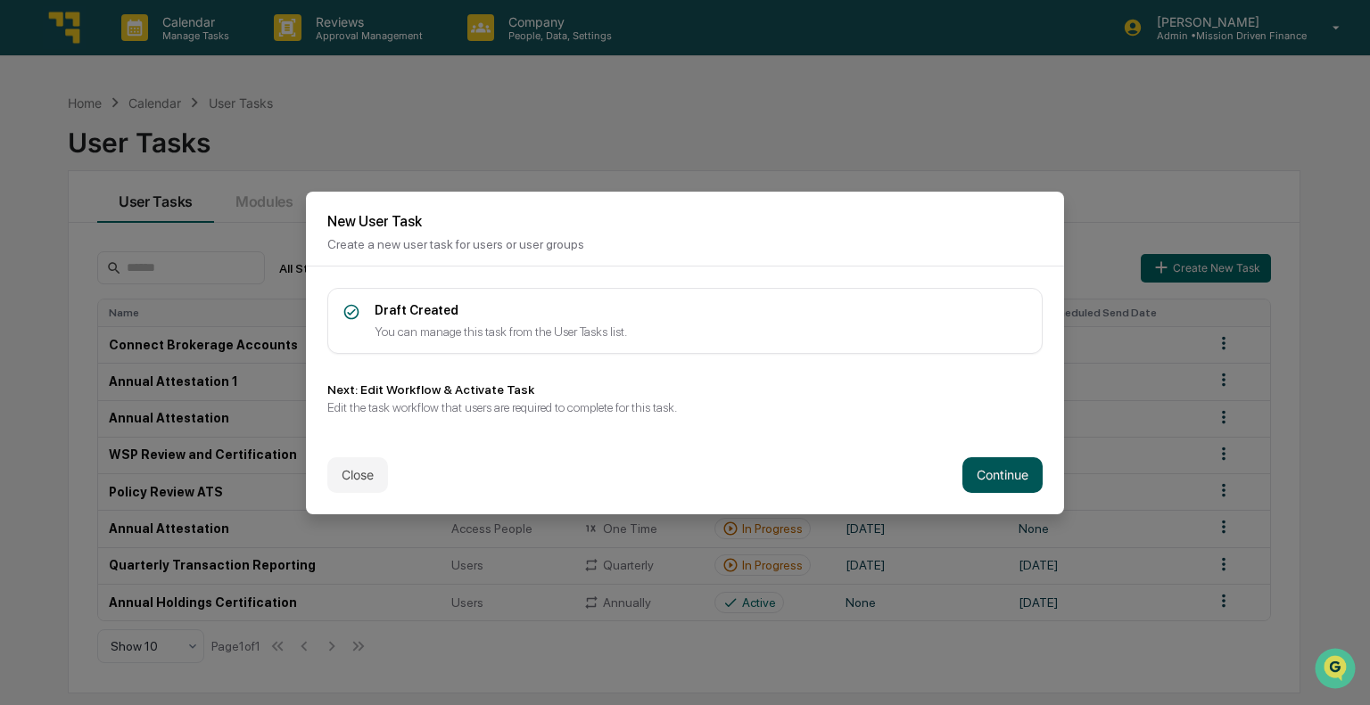
click at [1001, 474] on button "Continue" at bounding box center [1002, 475] width 80 height 36
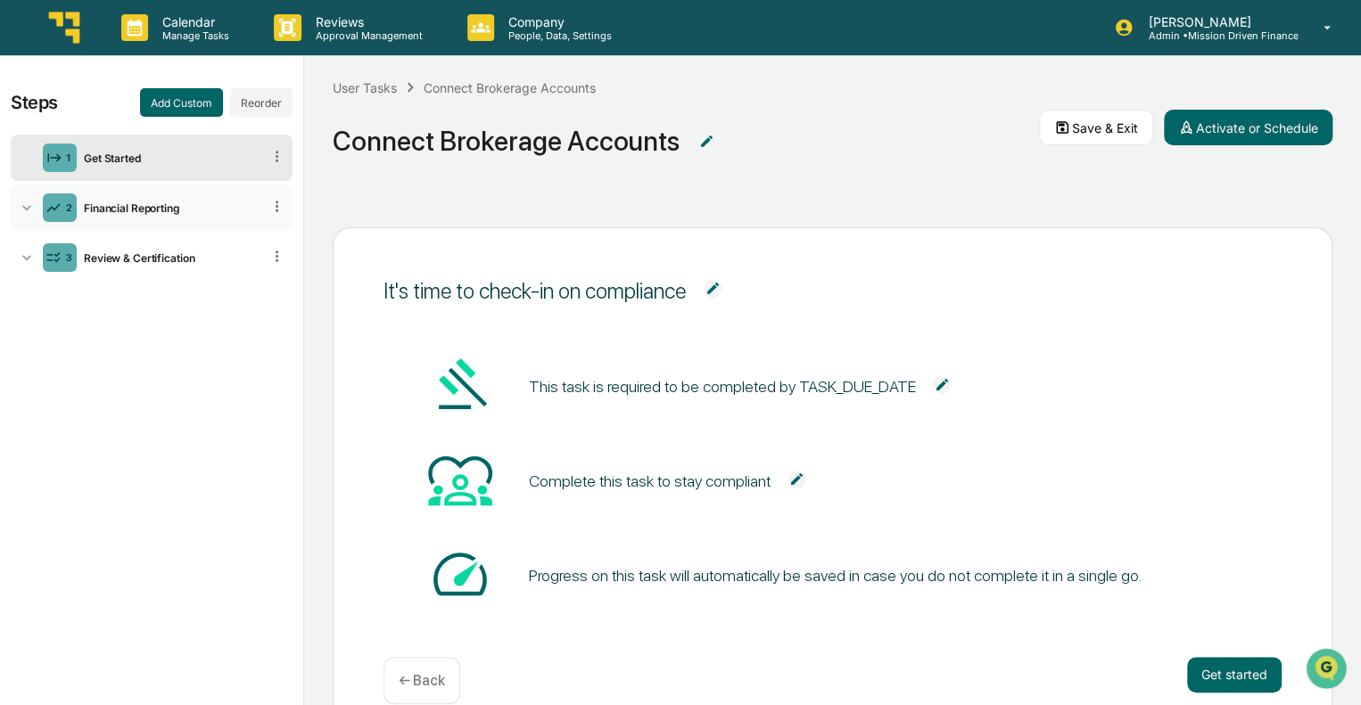
click at [111, 213] on div "Financial Reporting" at bounding box center [169, 208] width 185 height 13
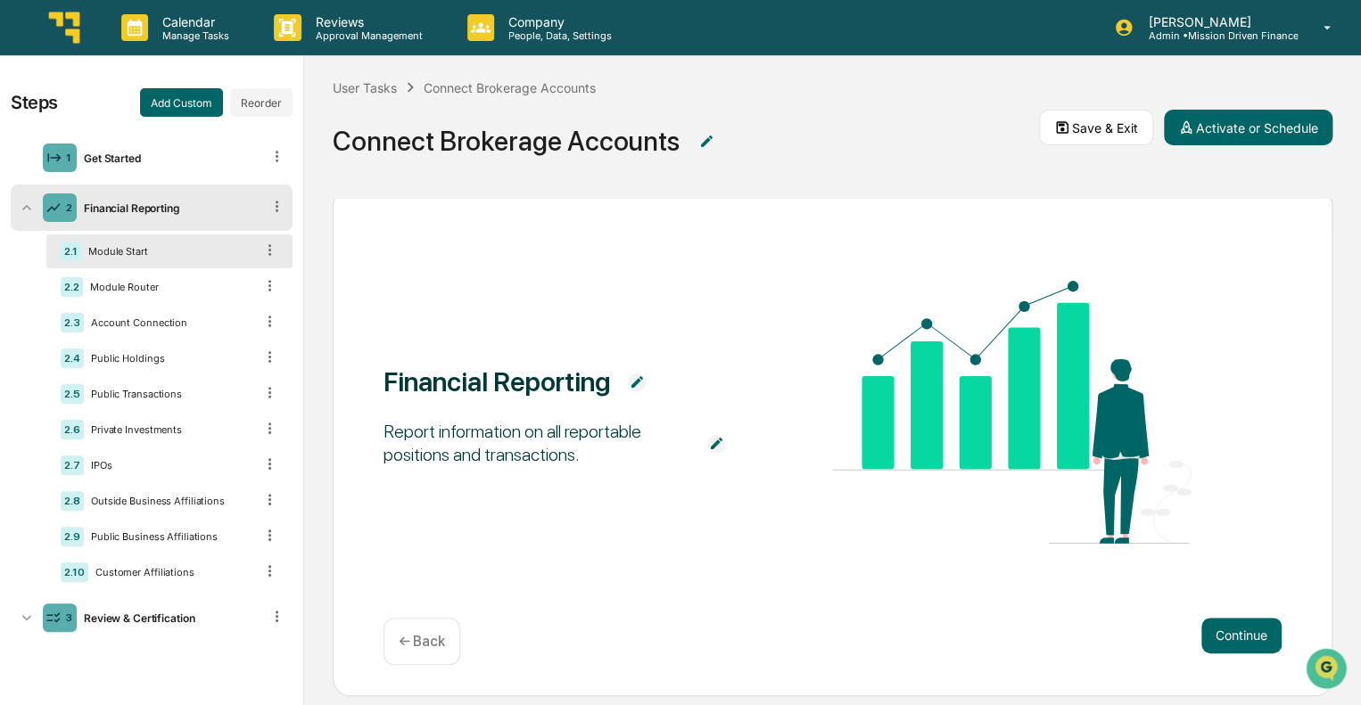
scroll to position [56, 0]
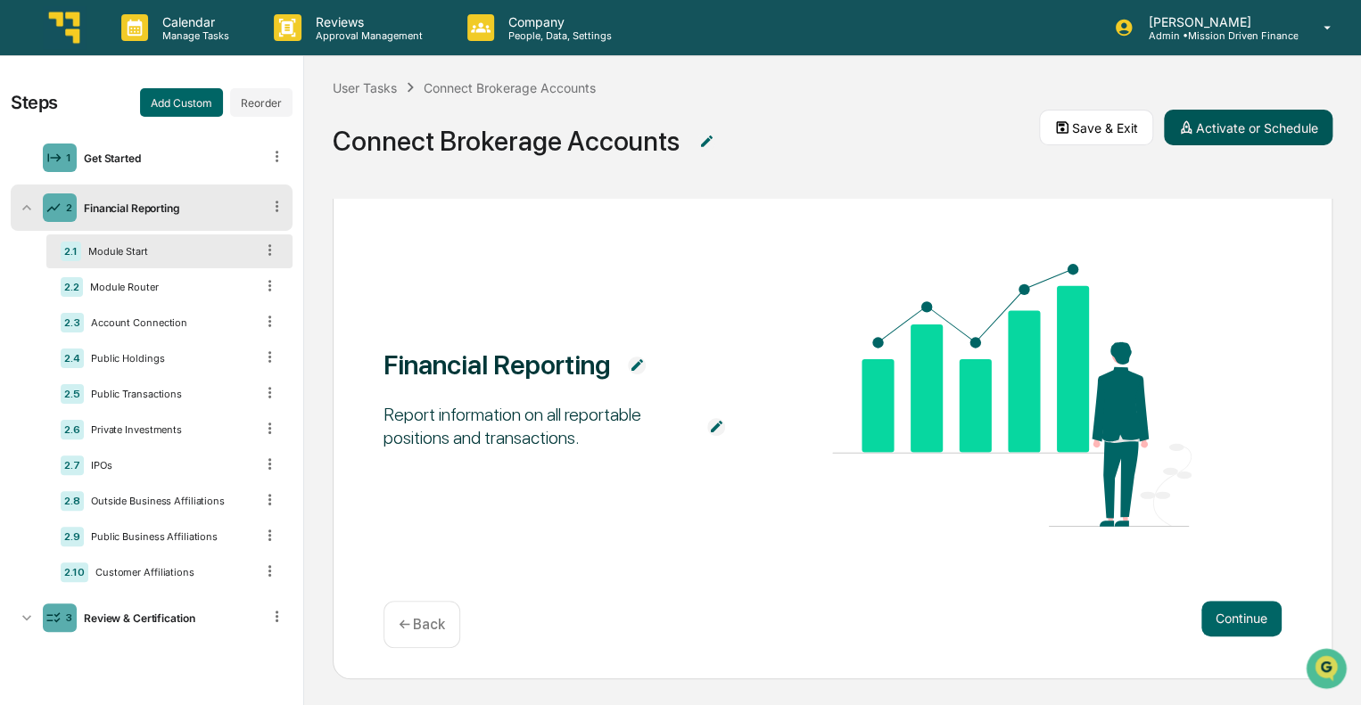
click at [1281, 127] on button "Activate or Schedule" at bounding box center [1248, 128] width 169 height 36
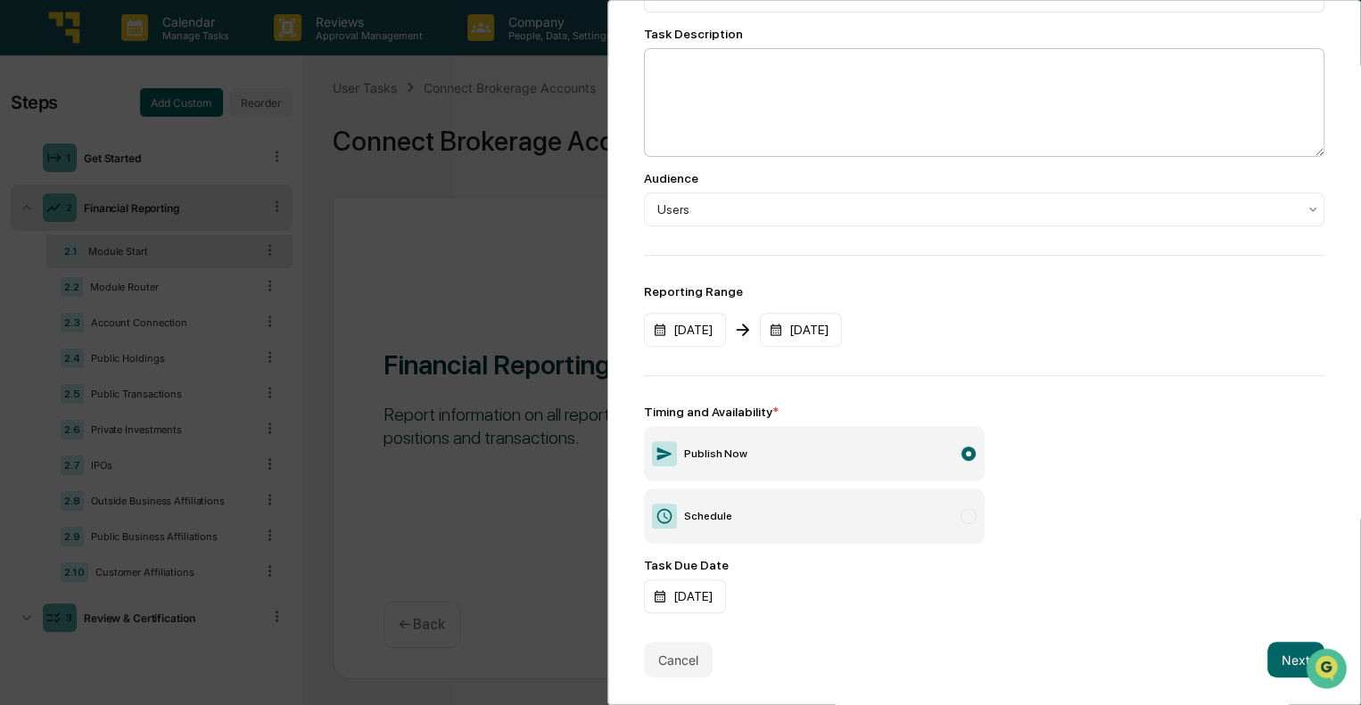
scroll to position [0, 0]
click at [1274, 652] on button "Next" at bounding box center [1295, 660] width 57 height 36
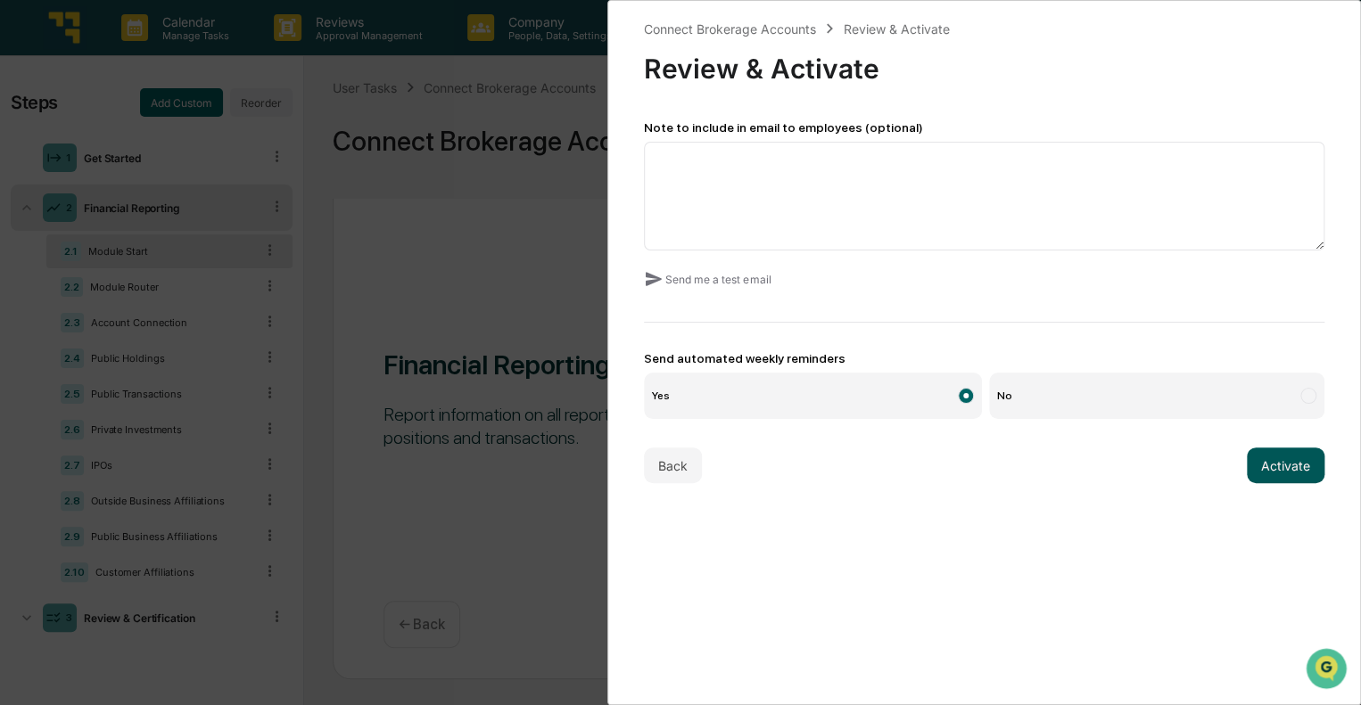
click at [1287, 473] on button "Activate" at bounding box center [1286, 466] width 78 height 36
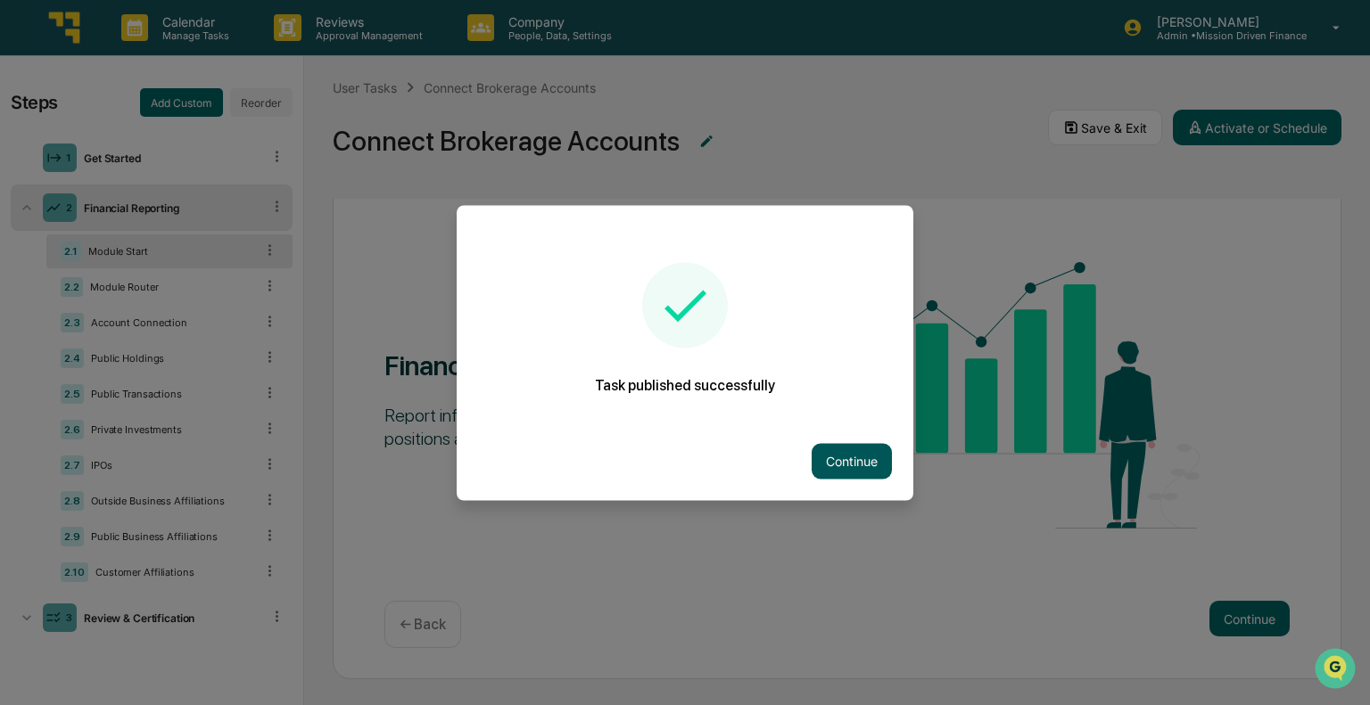
click at [869, 468] on button "Continue" at bounding box center [851, 461] width 80 height 36
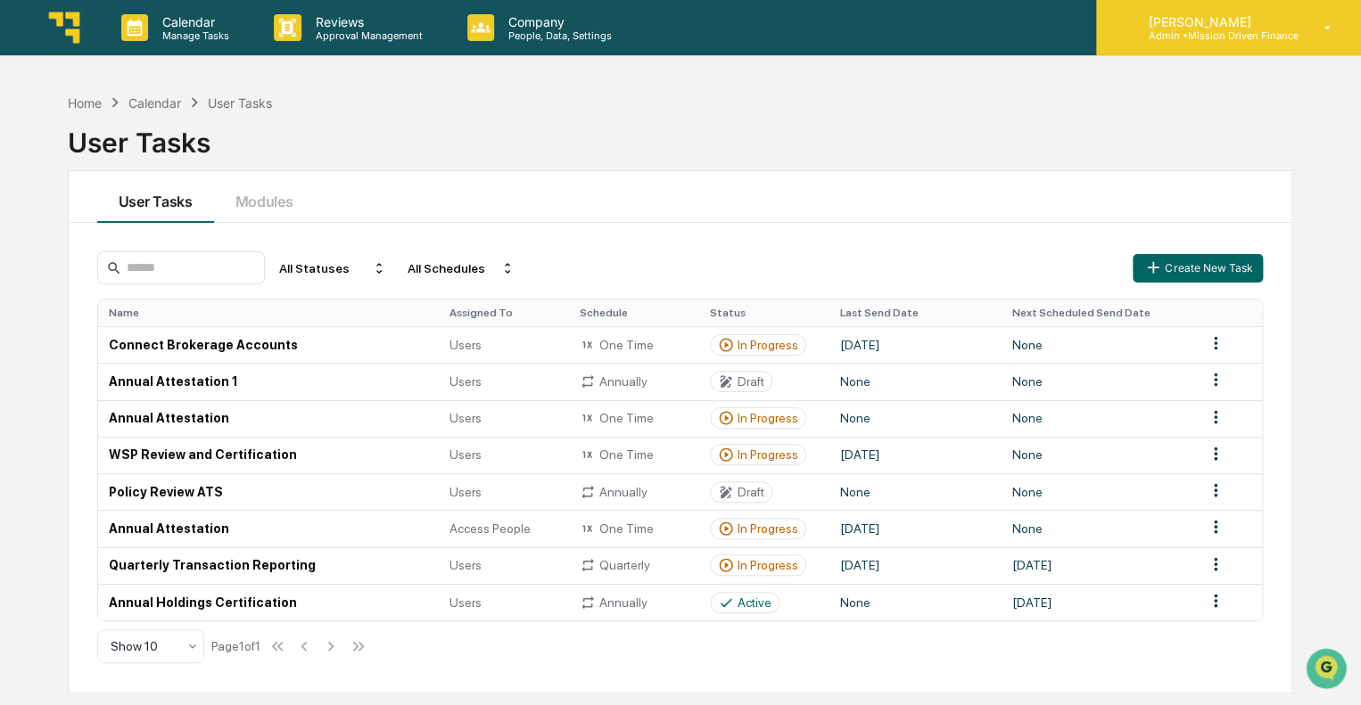
click at [1291, 49] on div "Steve Witte Admin • Mission Driven Finance" at bounding box center [1228, 27] width 265 height 55
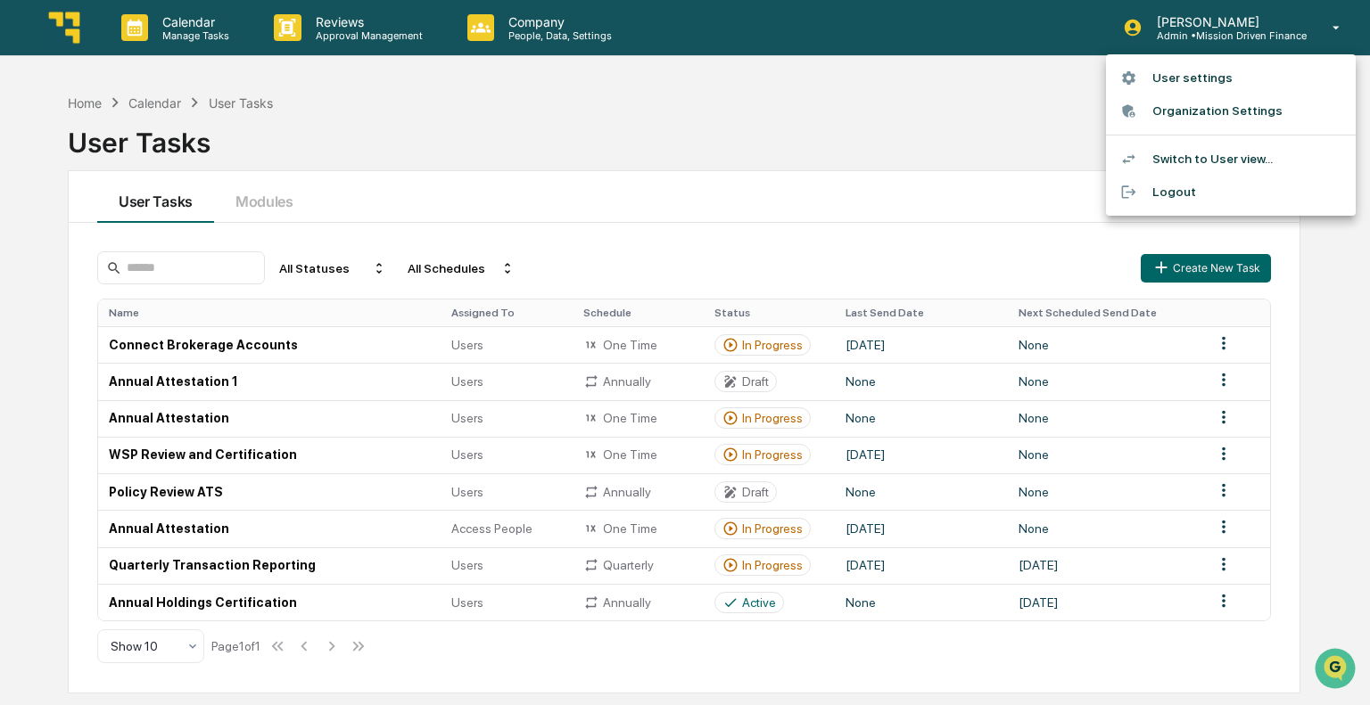
click at [1223, 165] on li "Switch to User view..." at bounding box center [1231, 159] width 250 height 33
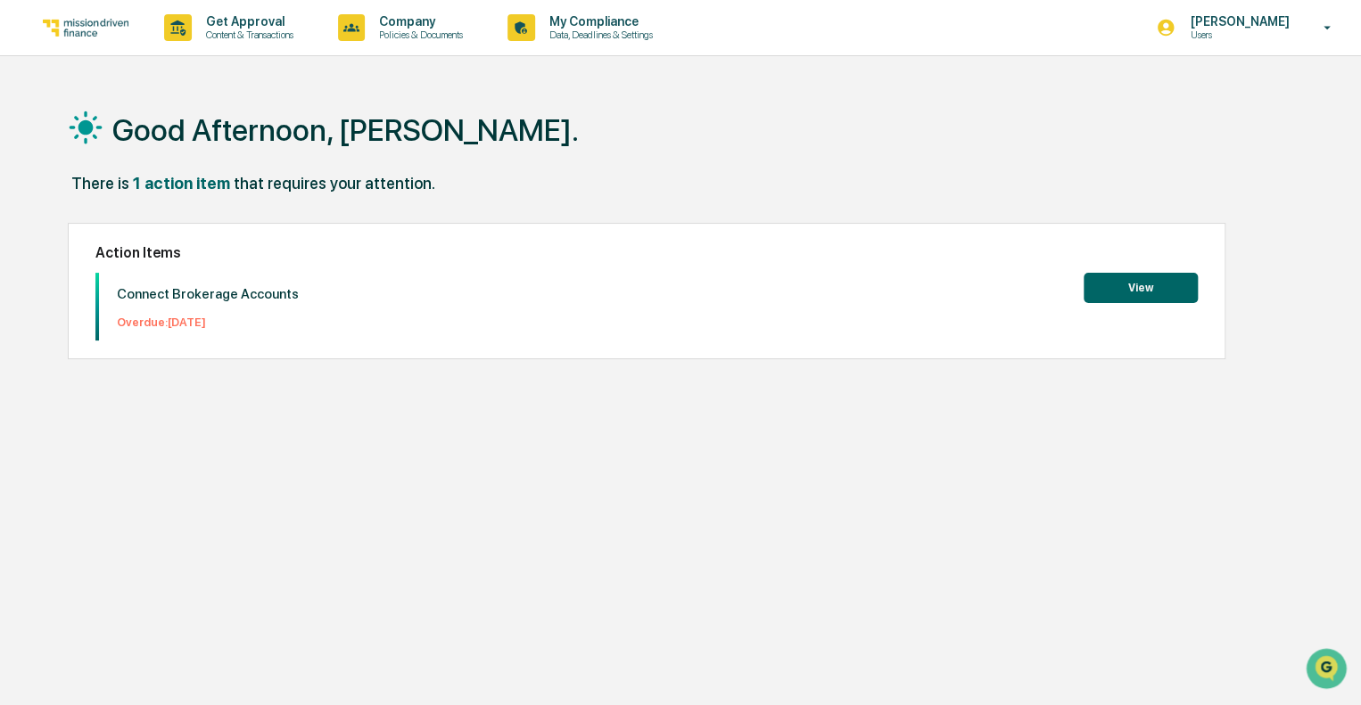
click at [1124, 289] on button "View" at bounding box center [1140, 288] width 114 height 30
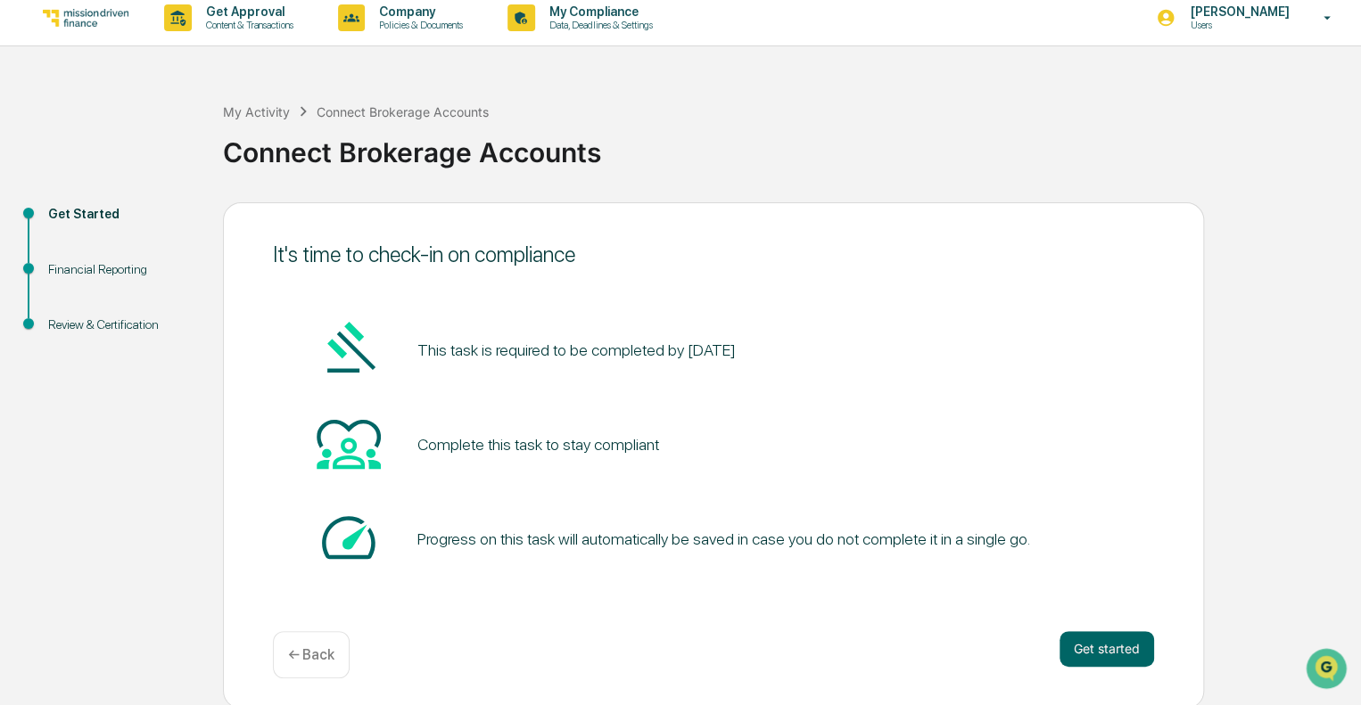
scroll to position [12, 0]
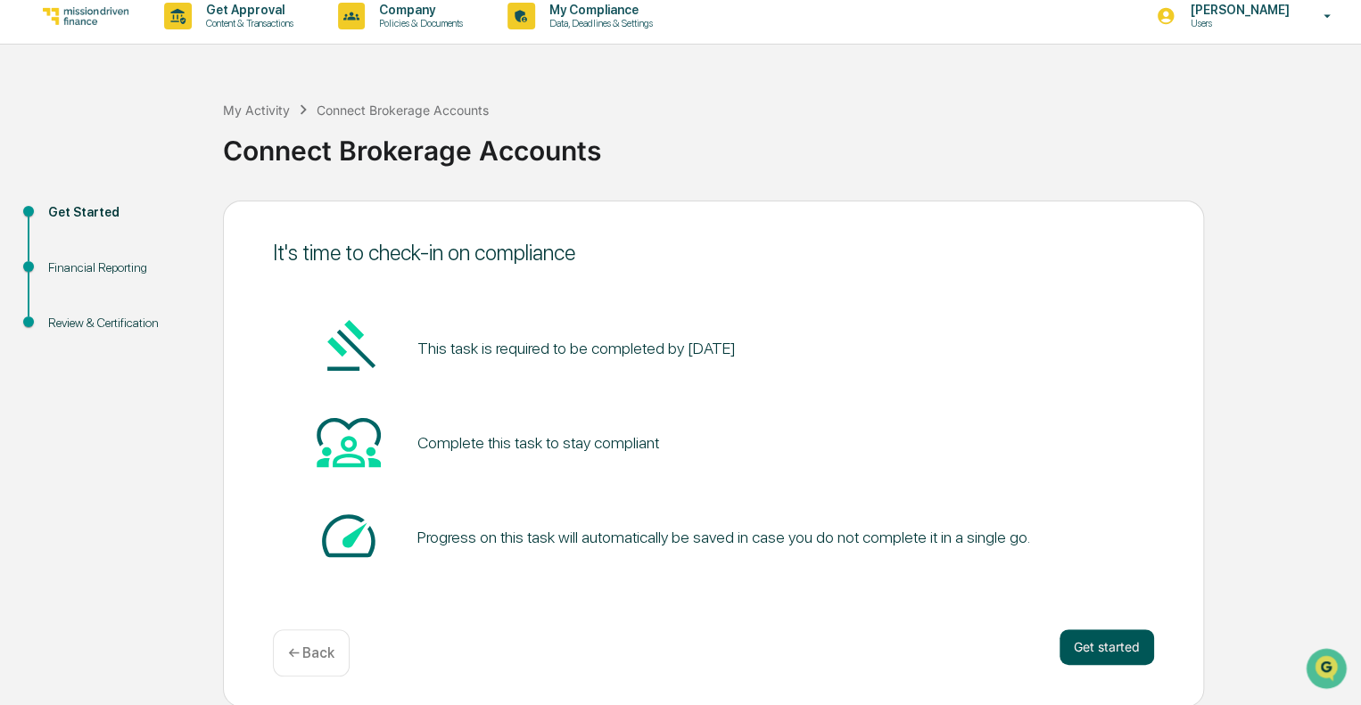
click at [1100, 649] on button "Get started" at bounding box center [1106, 648] width 95 height 36
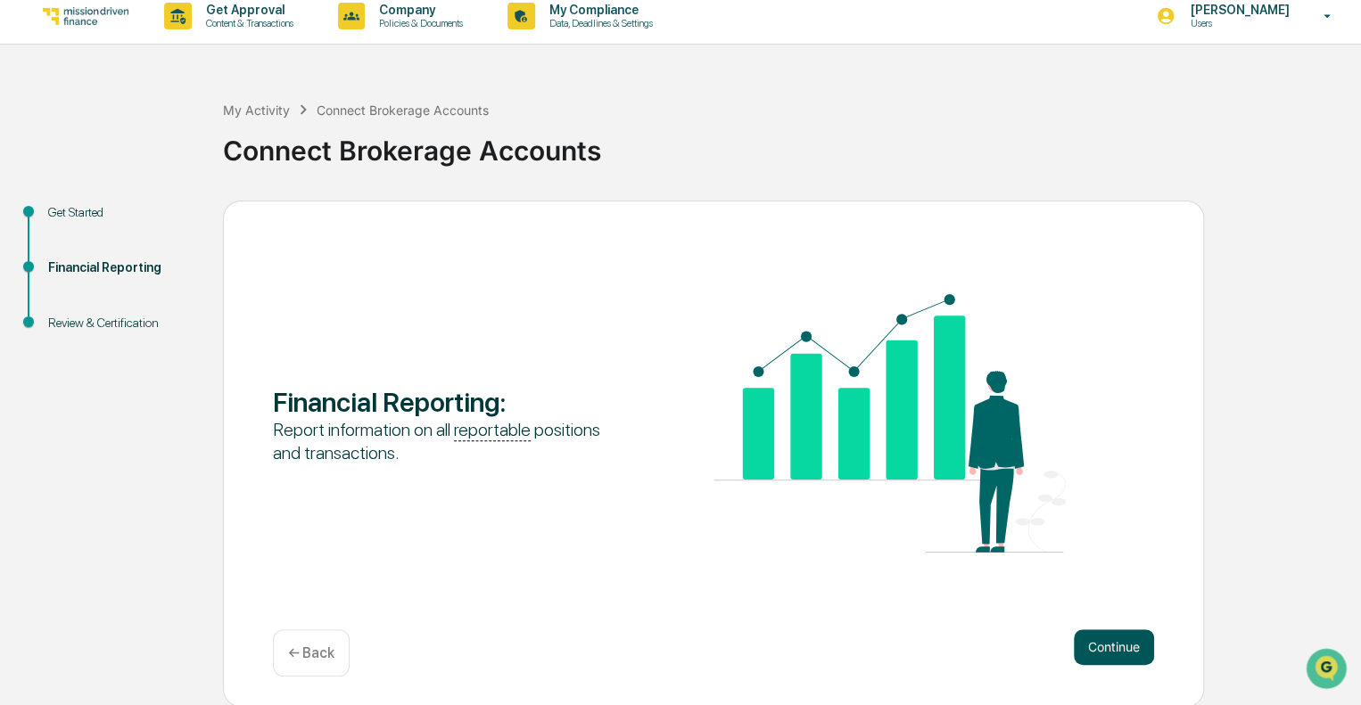
click at [1124, 647] on button "Continue" at bounding box center [1114, 648] width 80 height 36
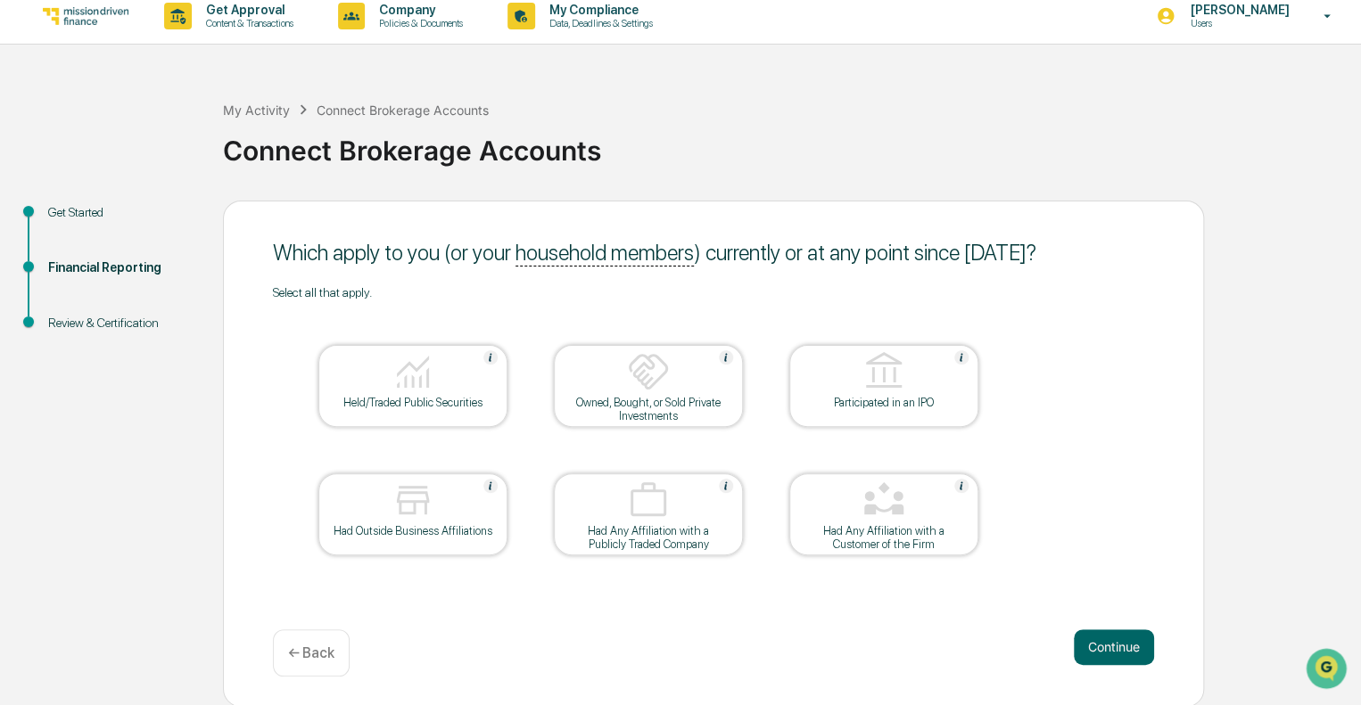
click at [476, 406] on div "Held/Traded Public Securities" at bounding box center [413, 402] width 161 height 13
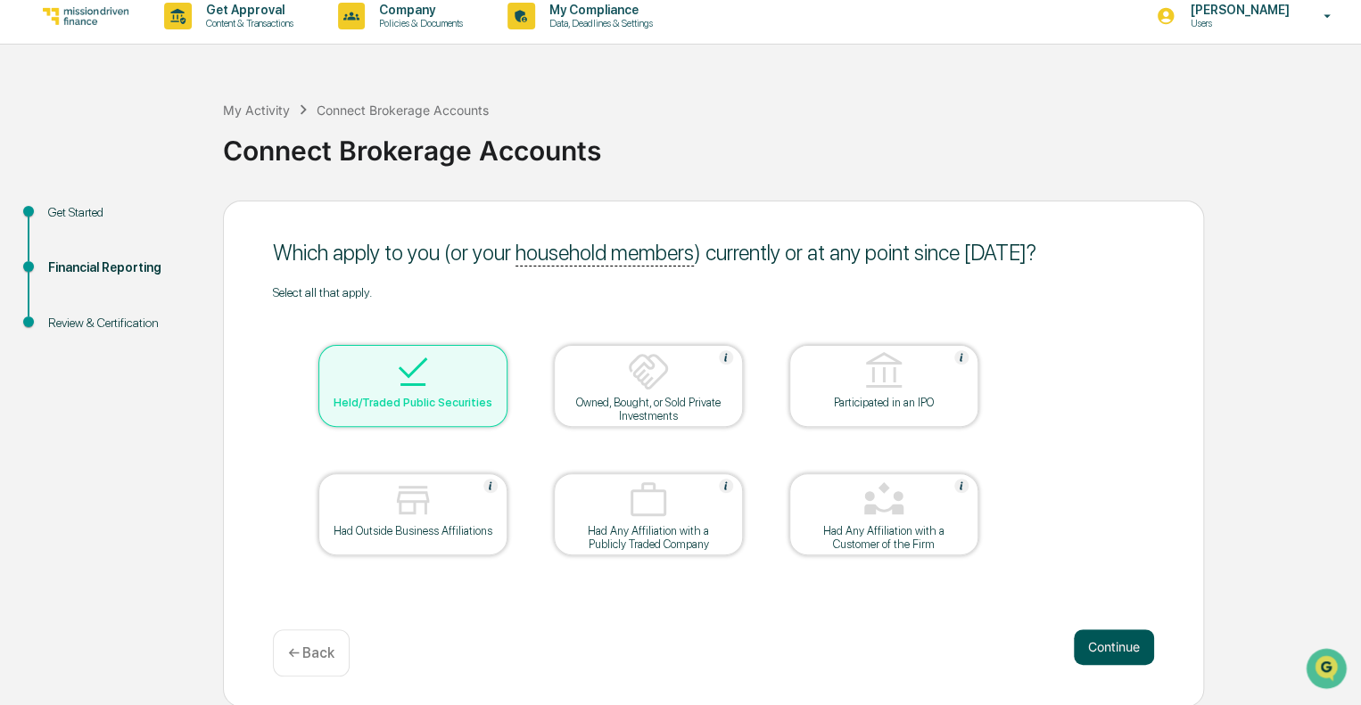
click at [1122, 655] on button "Continue" at bounding box center [1114, 648] width 80 height 36
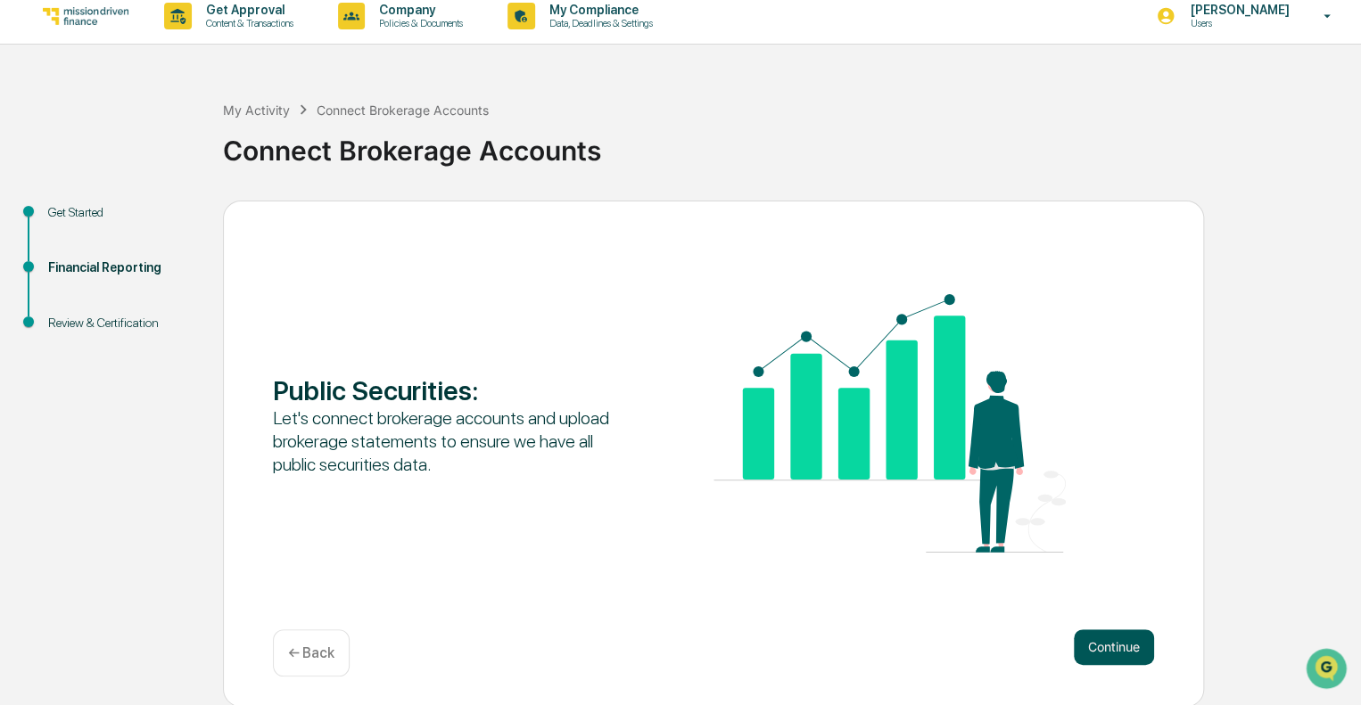
click at [1109, 641] on button "Continue" at bounding box center [1114, 648] width 80 height 36
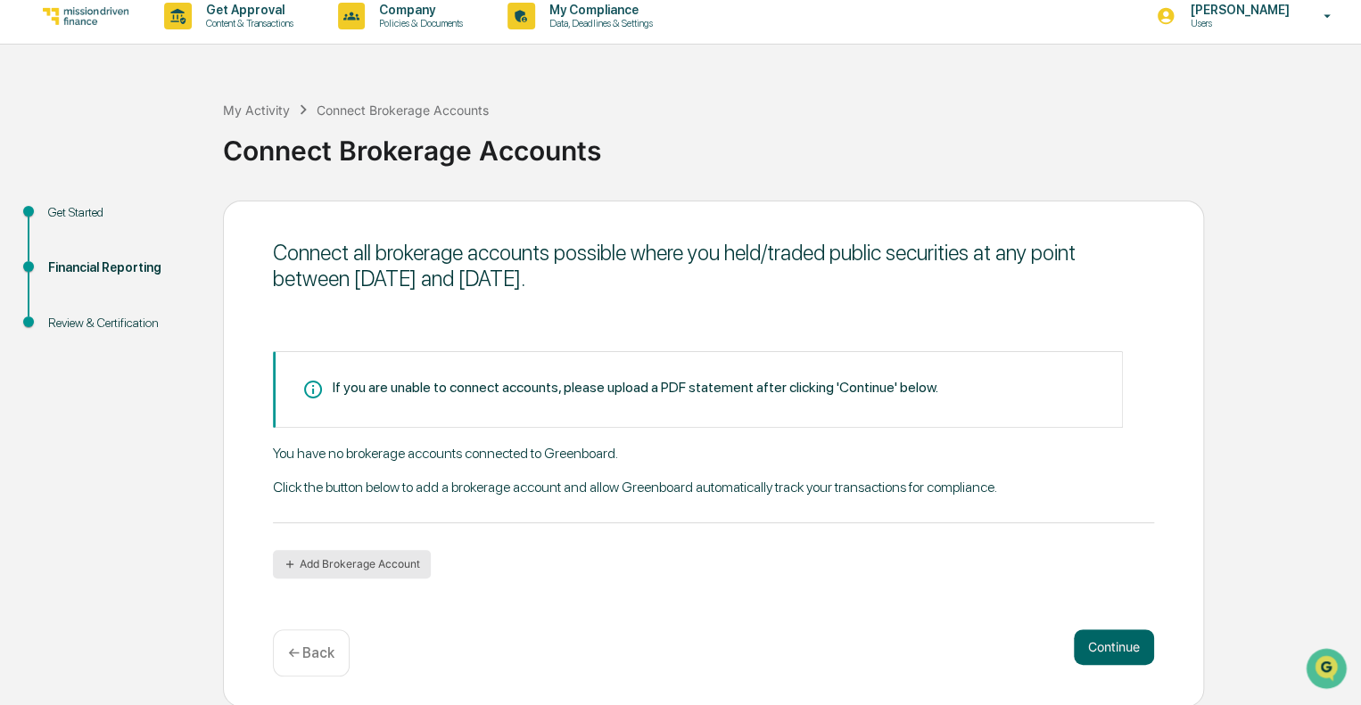
click at [360, 559] on button "Add Brokerage Account" at bounding box center [352, 564] width 158 height 29
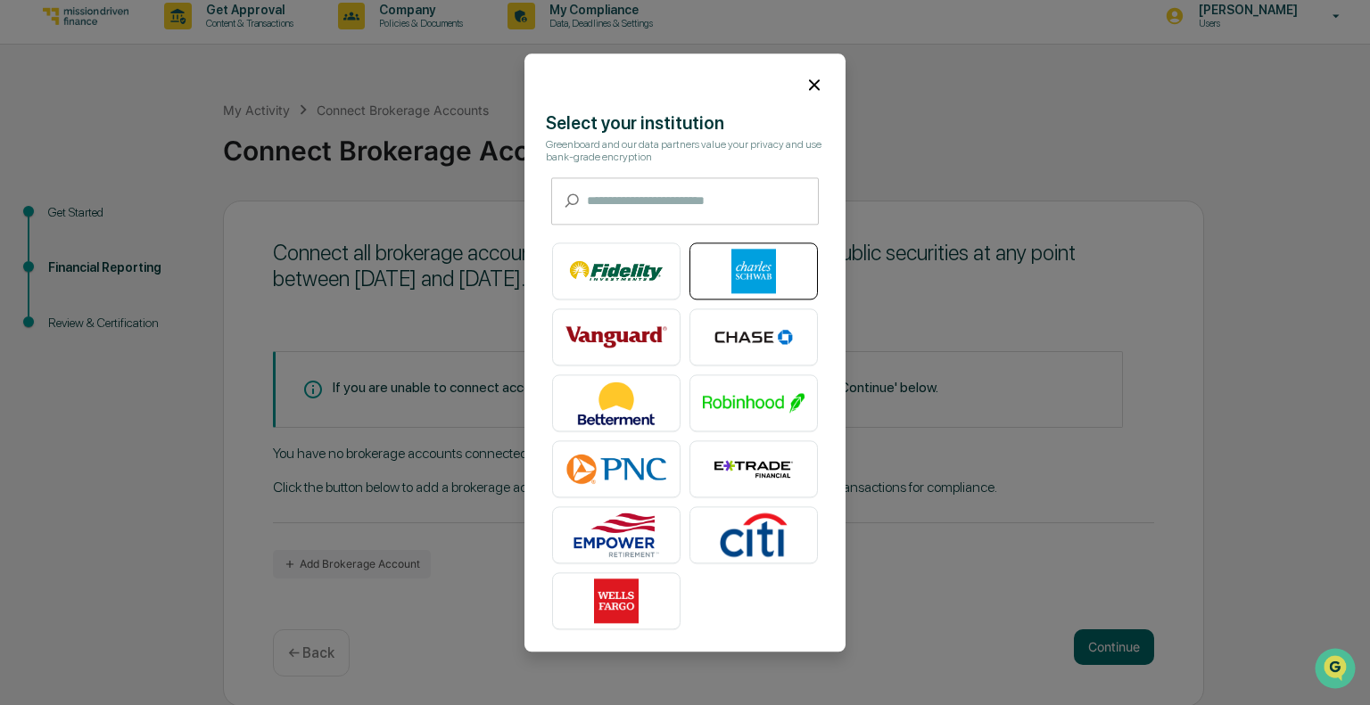
click at [775, 270] on img at bounding box center [754, 271] width 102 height 45
click at [808, 88] on icon at bounding box center [814, 85] width 20 height 20
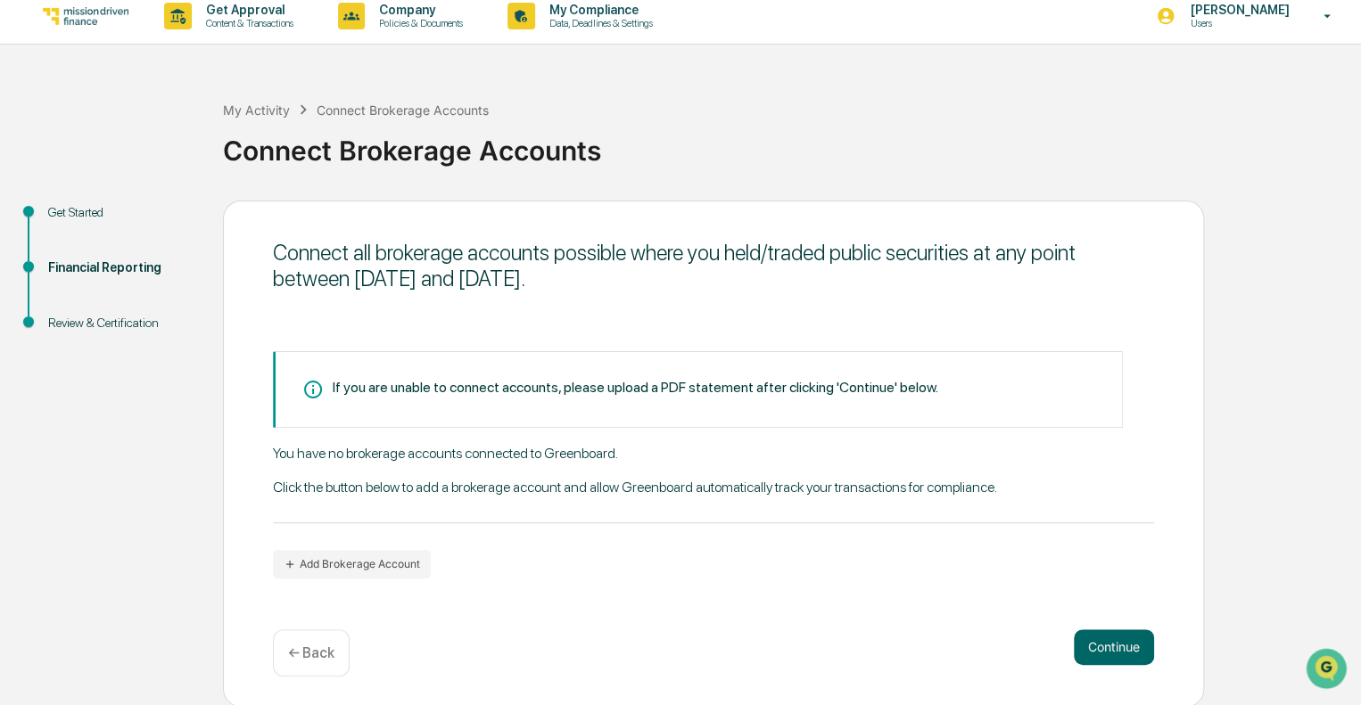
click at [317, 645] on p "← Back" at bounding box center [311, 653] width 46 height 17
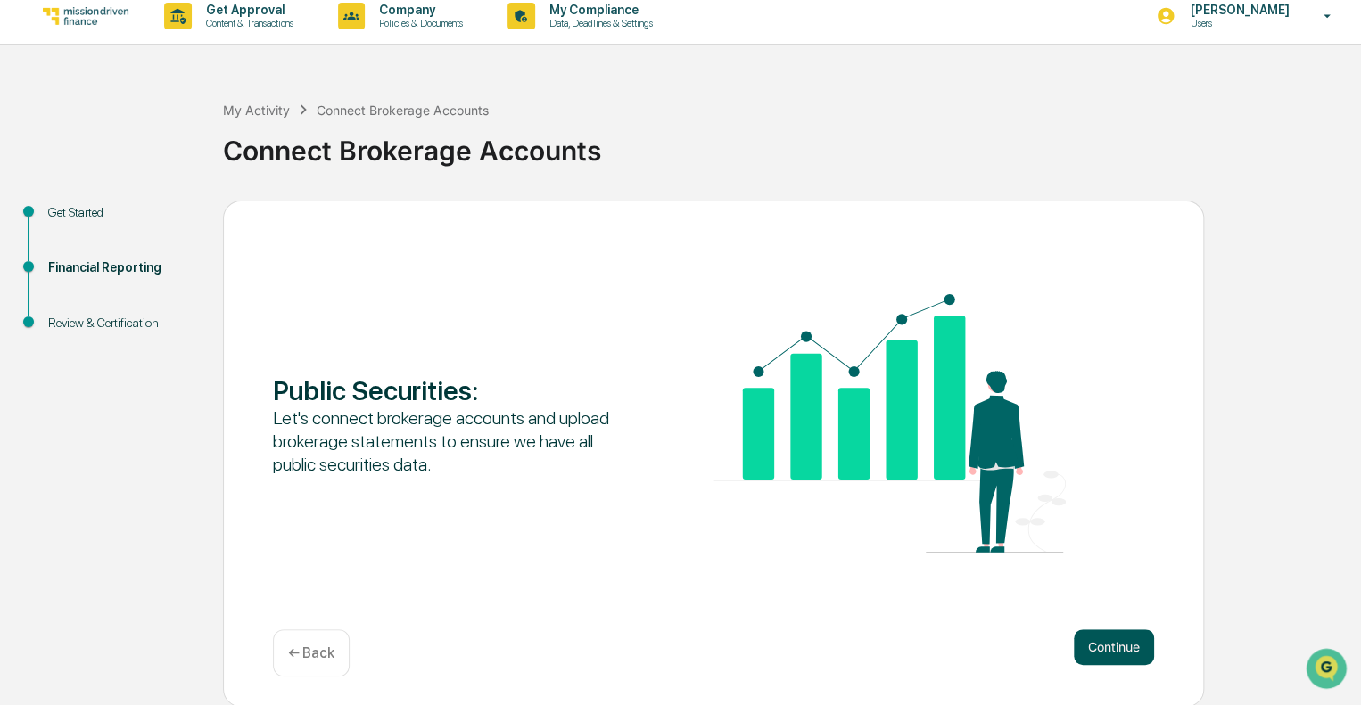
click at [1122, 656] on button "Continue" at bounding box center [1114, 648] width 80 height 36
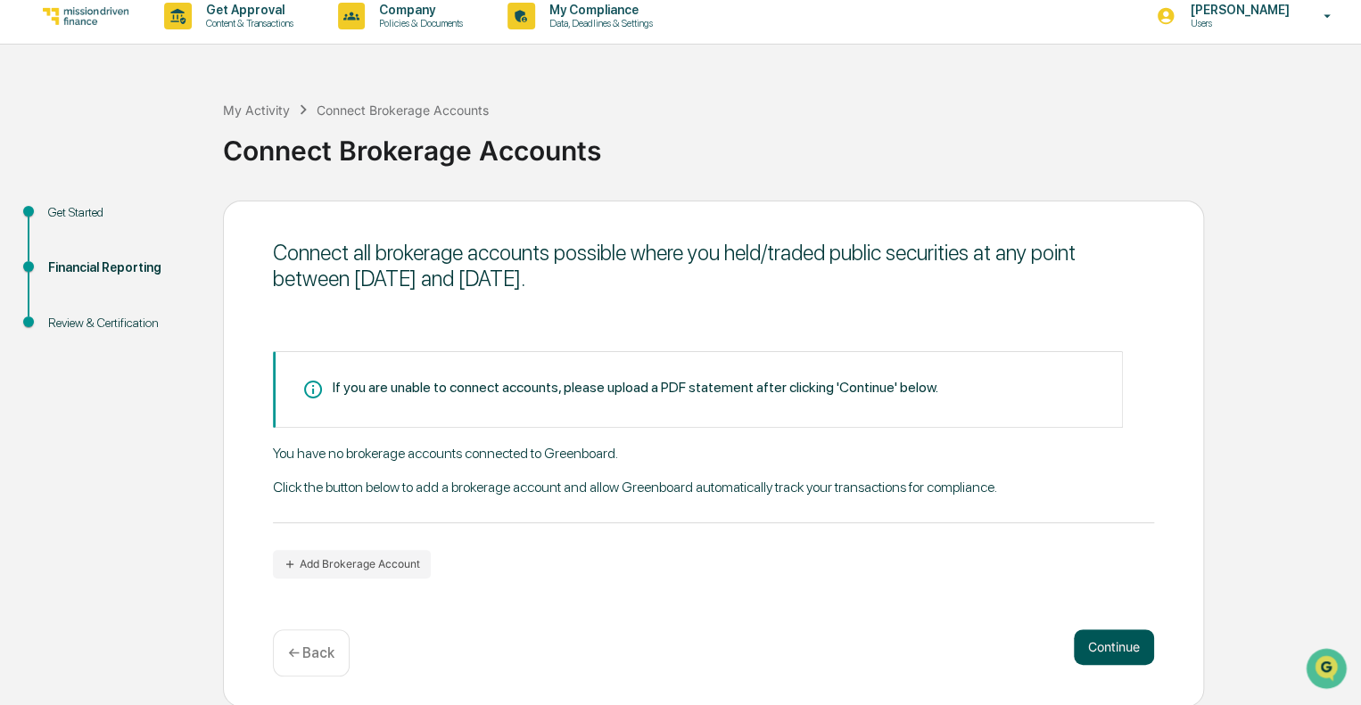
click at [1108, 647] on button "Continue" at bounding box center [1114, 648] width 80 height 36
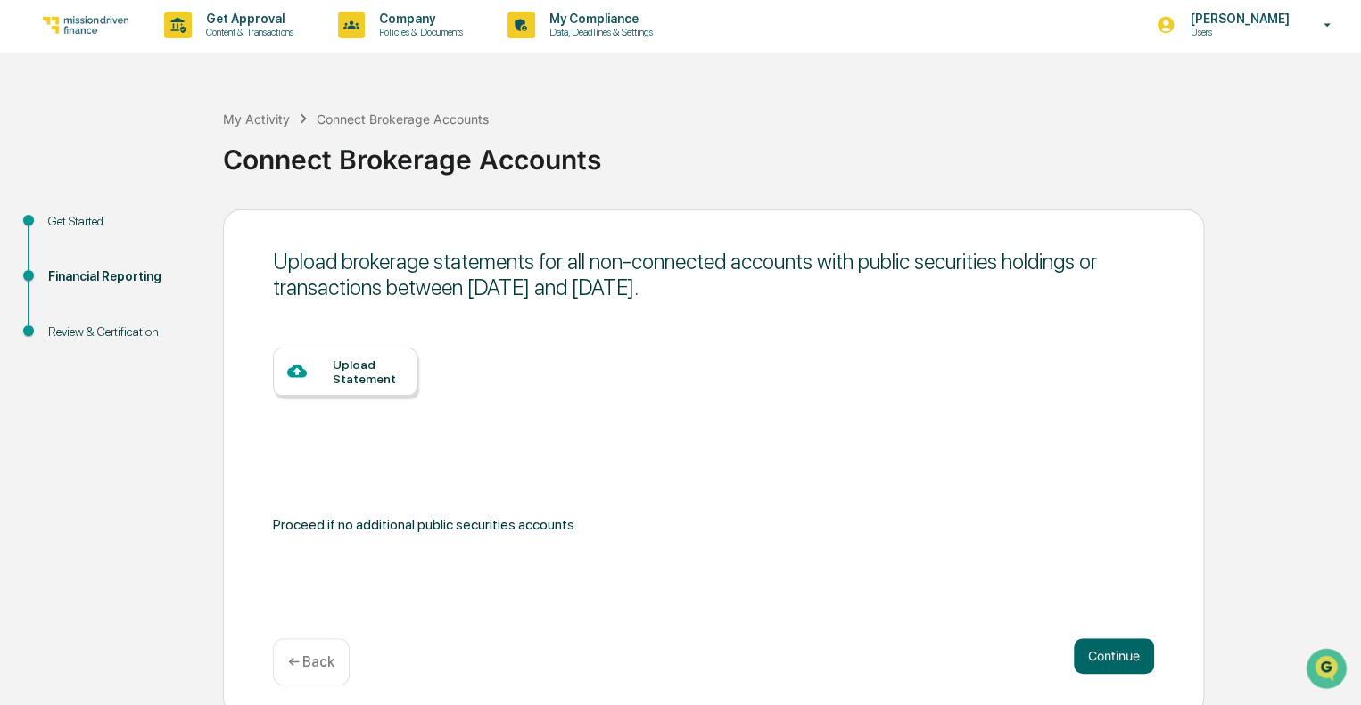
scroll to position [0, 0]
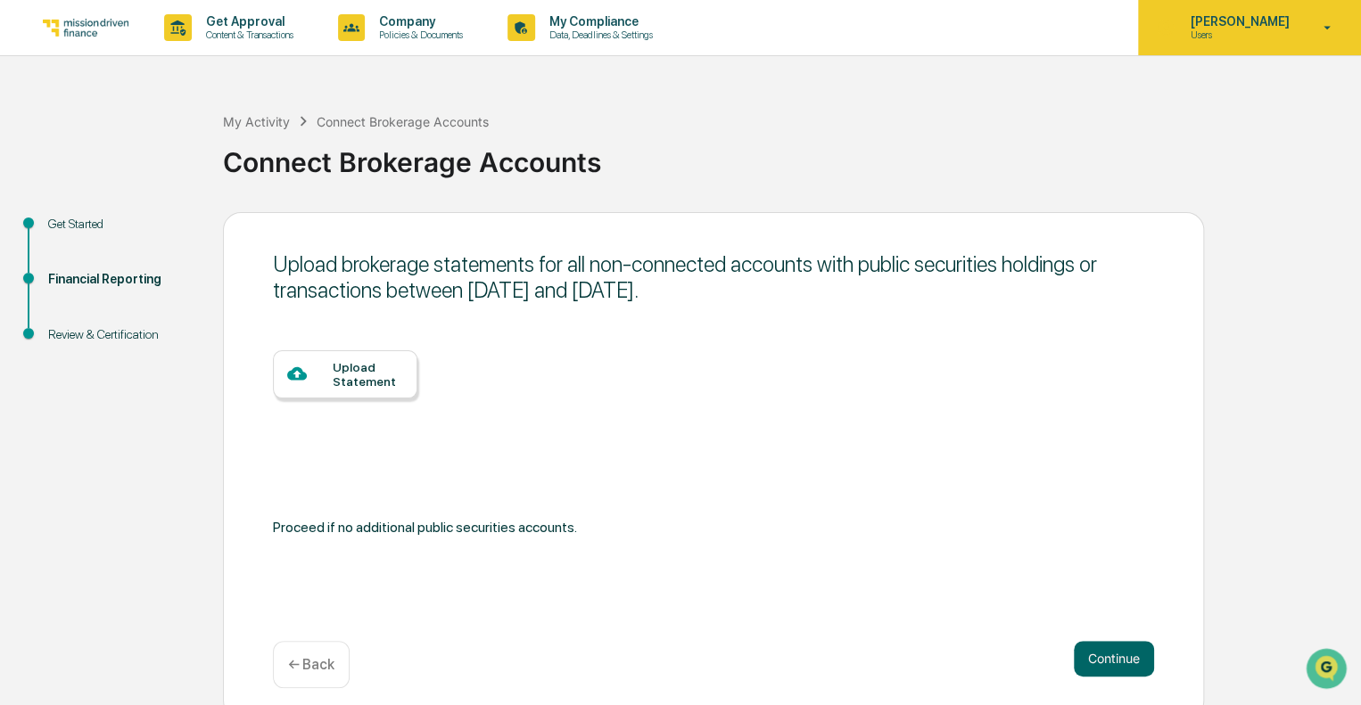
click at [1268, 37] on p "Users" at bounding box center [1236, 35] width 122 height 12
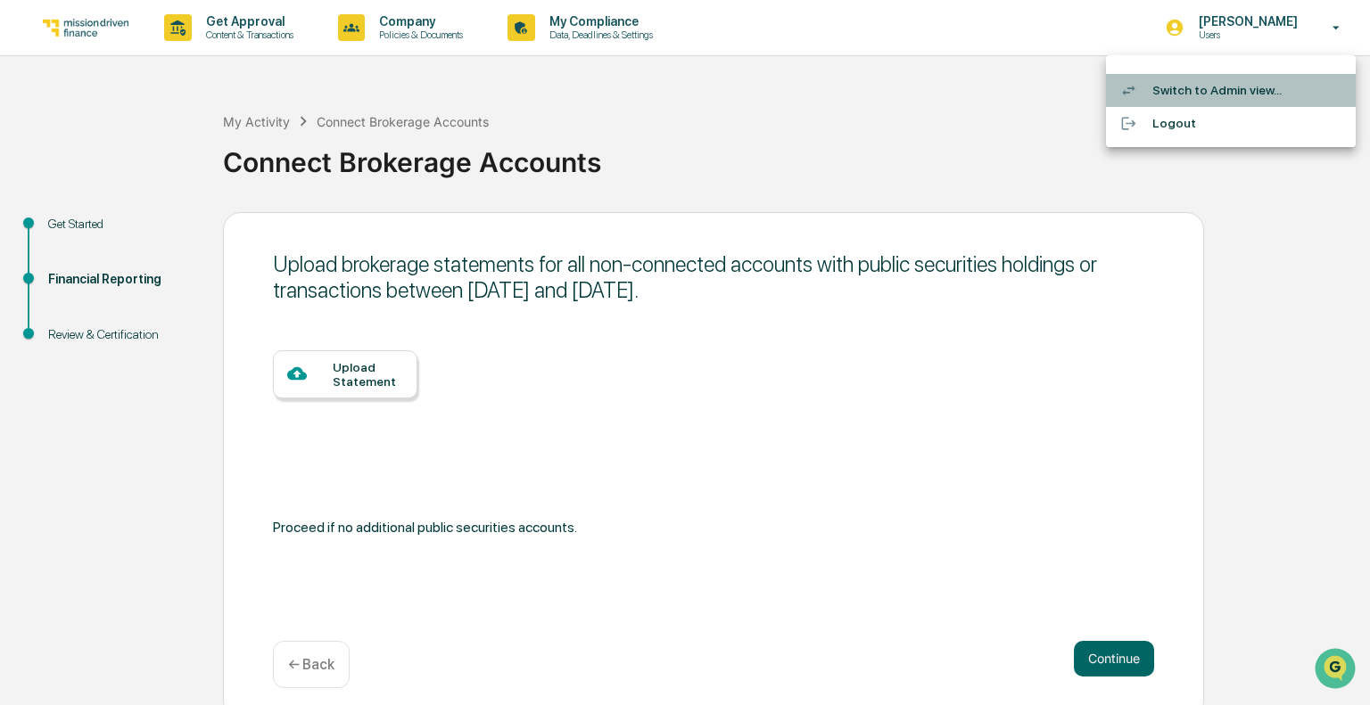
click at [1257, 86] on li "Switch to Admin view..." at bounding box center [1231, 90] width 250 height 33
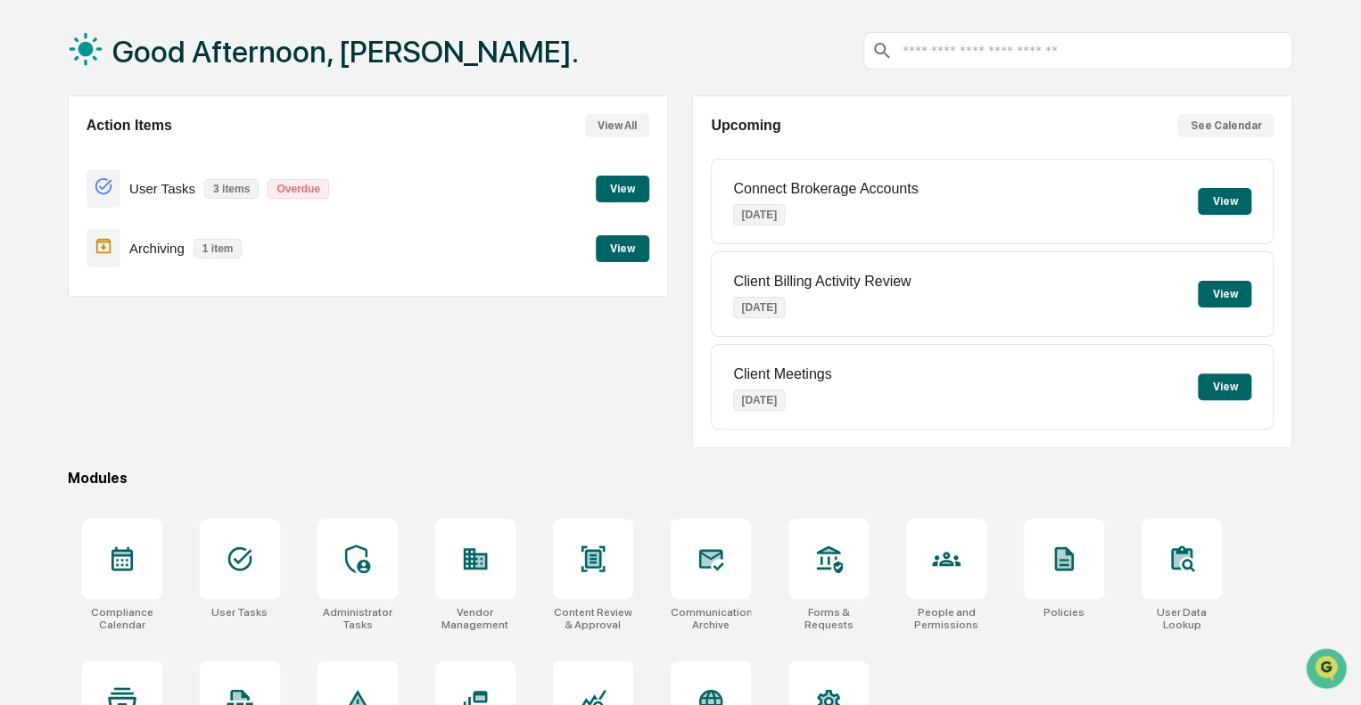
scroll to position [157, 0]
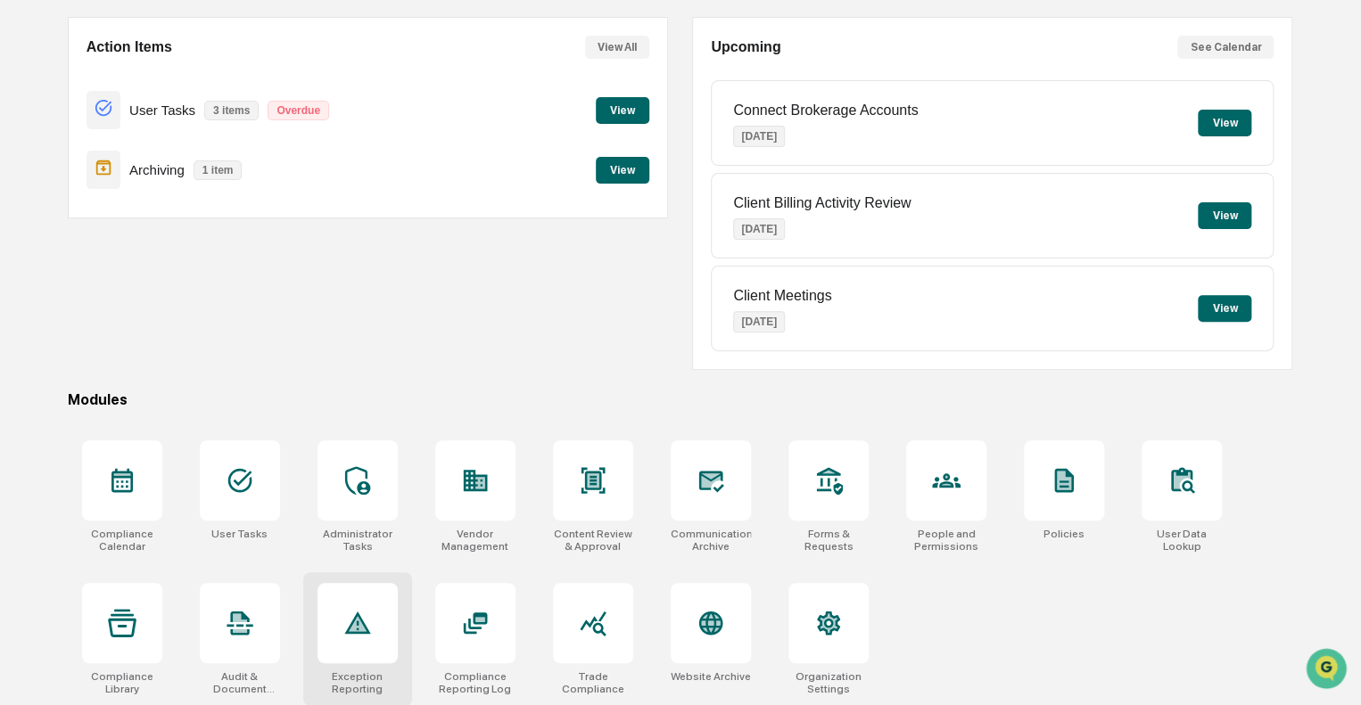
click at [385, 602] on div at bounding box center [357, 623] width 80 height 80
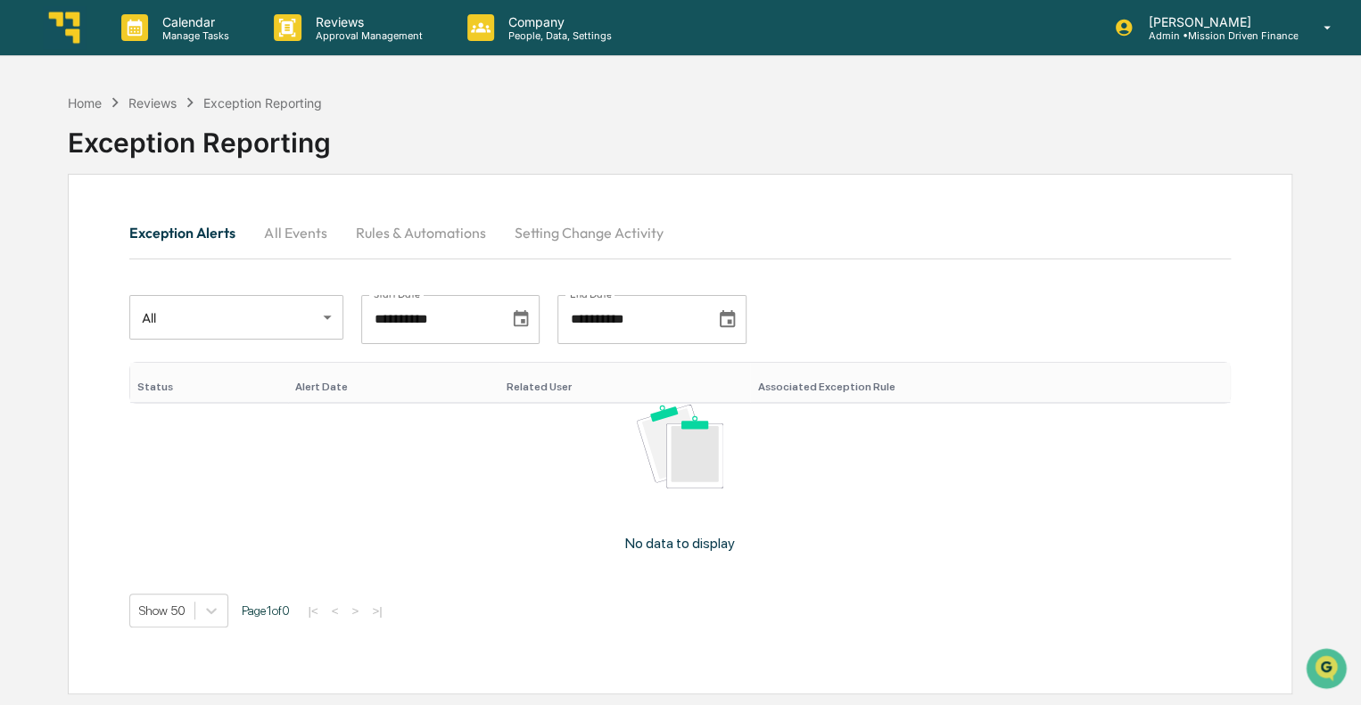
click at [78, 24] on img at bounding box center [64, 27] width 43 height 43
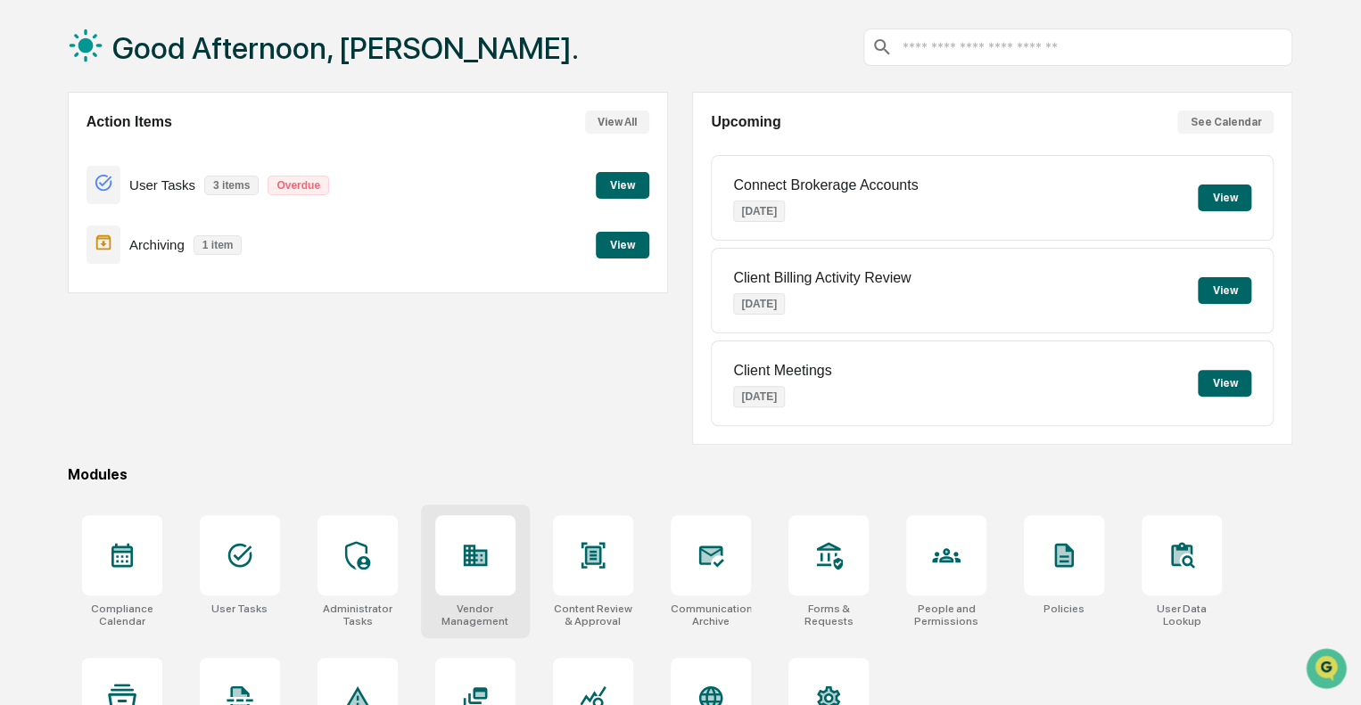
scroll to position [157, 0]
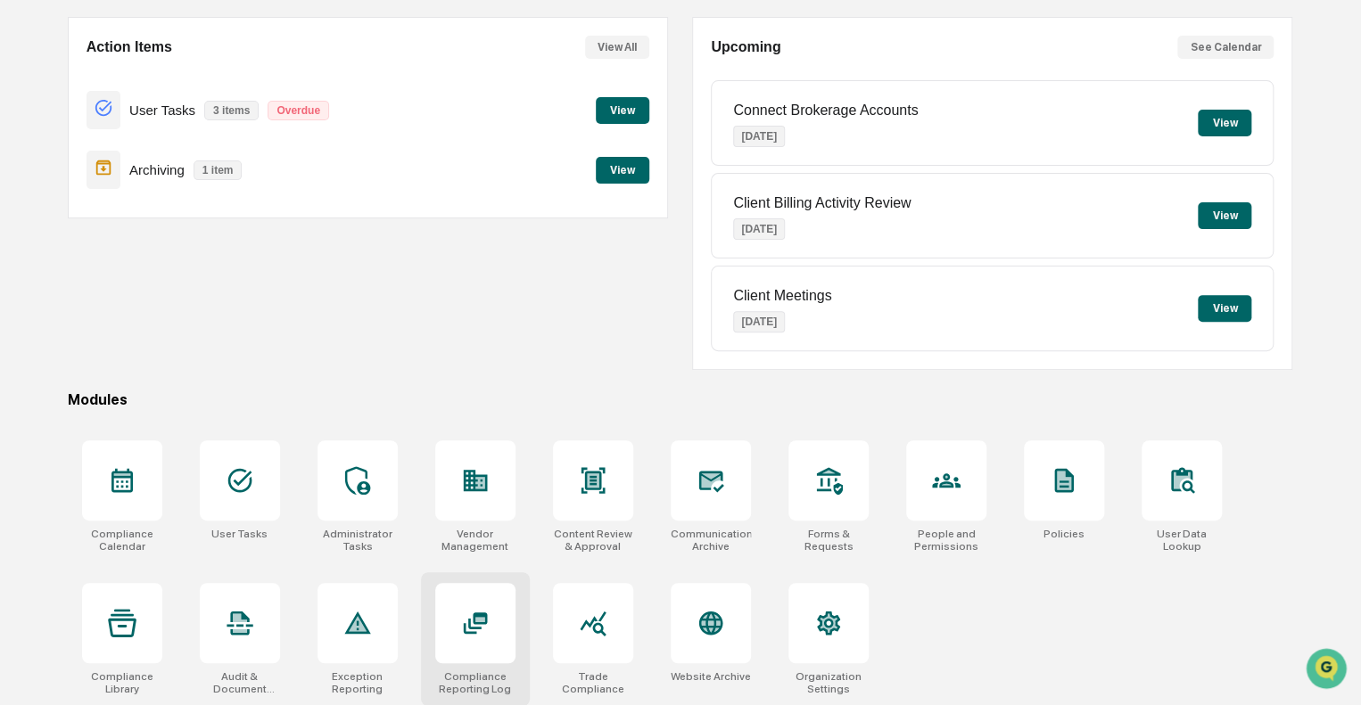
click at [507, 628] on div at bounding box center [475, 623] width 80 height 80
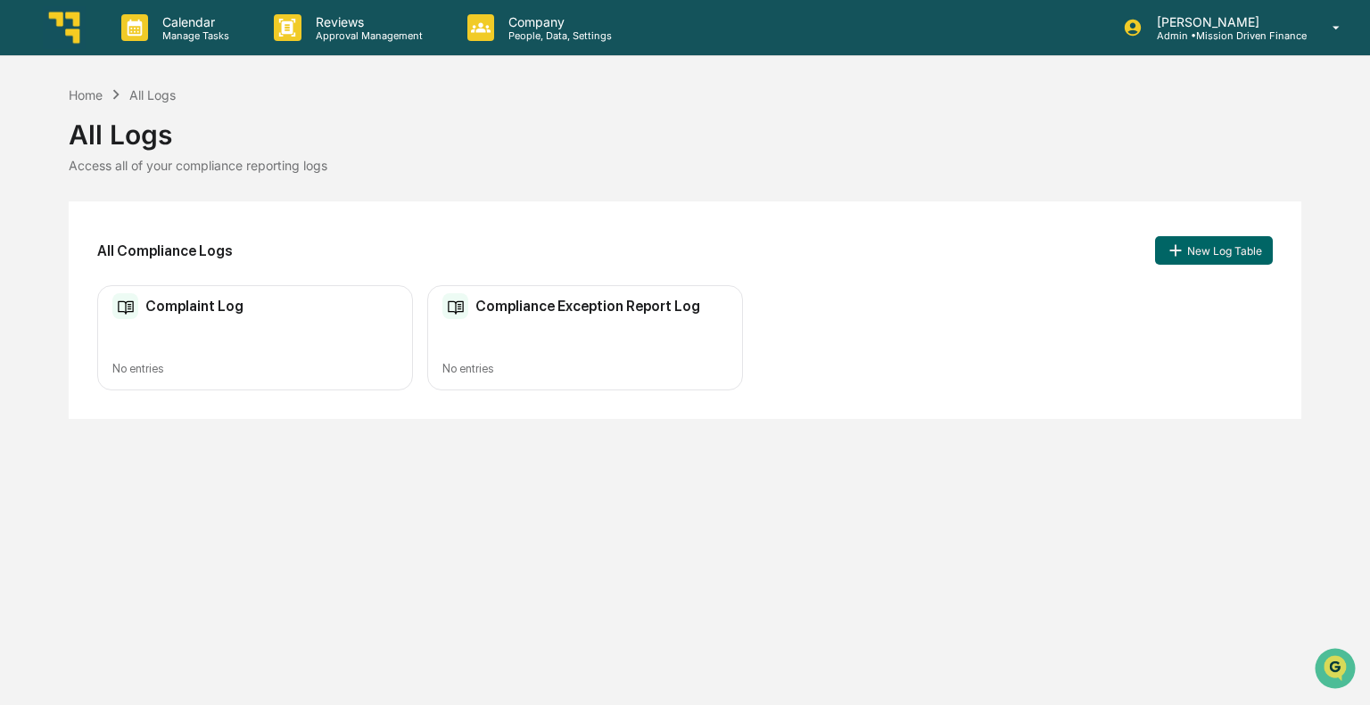
click at [572, 314] on h2 "Compliance Exception Report Log" at bounding box center [587, 306] width 225 height 17
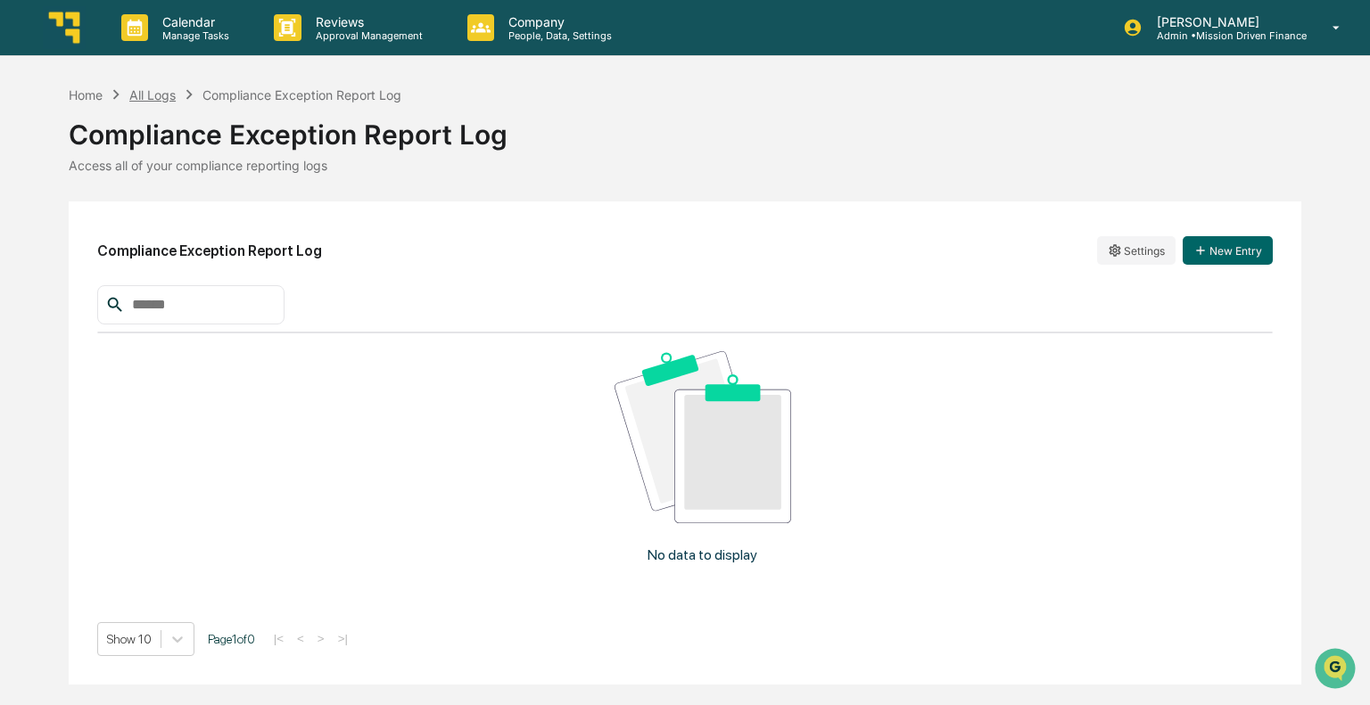
click at [151, 92] on div "All Logs" at bounding box center [152, 94] width 46 height 15
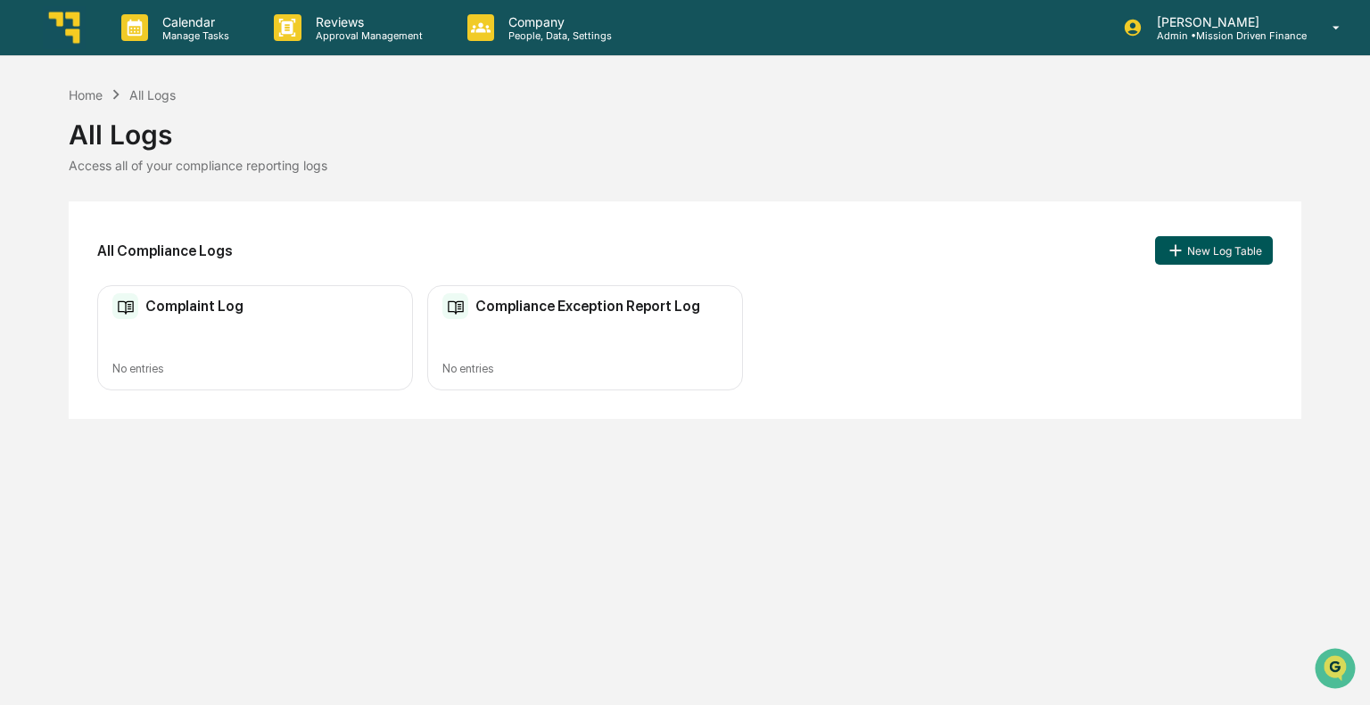
click at [1207, 258] on button "New Log Table" at bounding box center [1214, 250] width 118 height 29
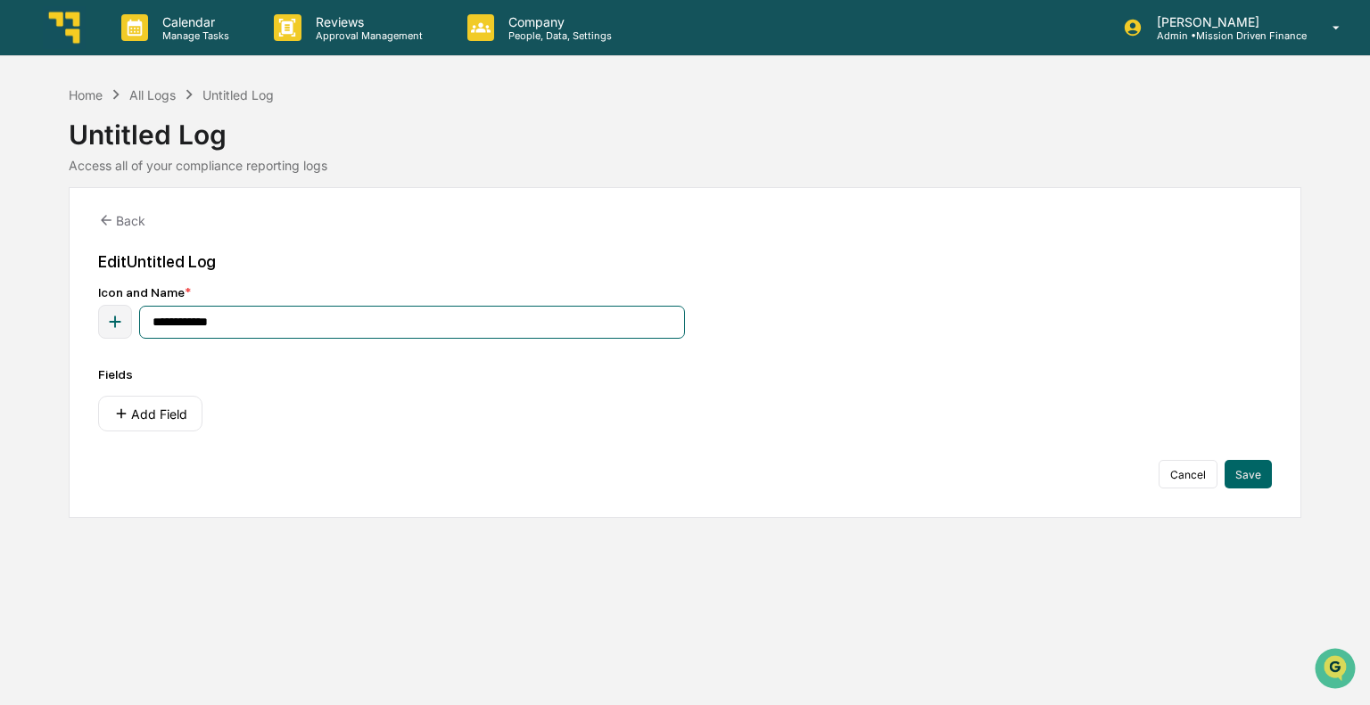
click at [280, 321] on input "**********" at bounding box center [412, 322] width 546 height 33
type input "**********"
click at [130, 416] on button "Add Field" at bounding box center [150, 414] width 104 height 36
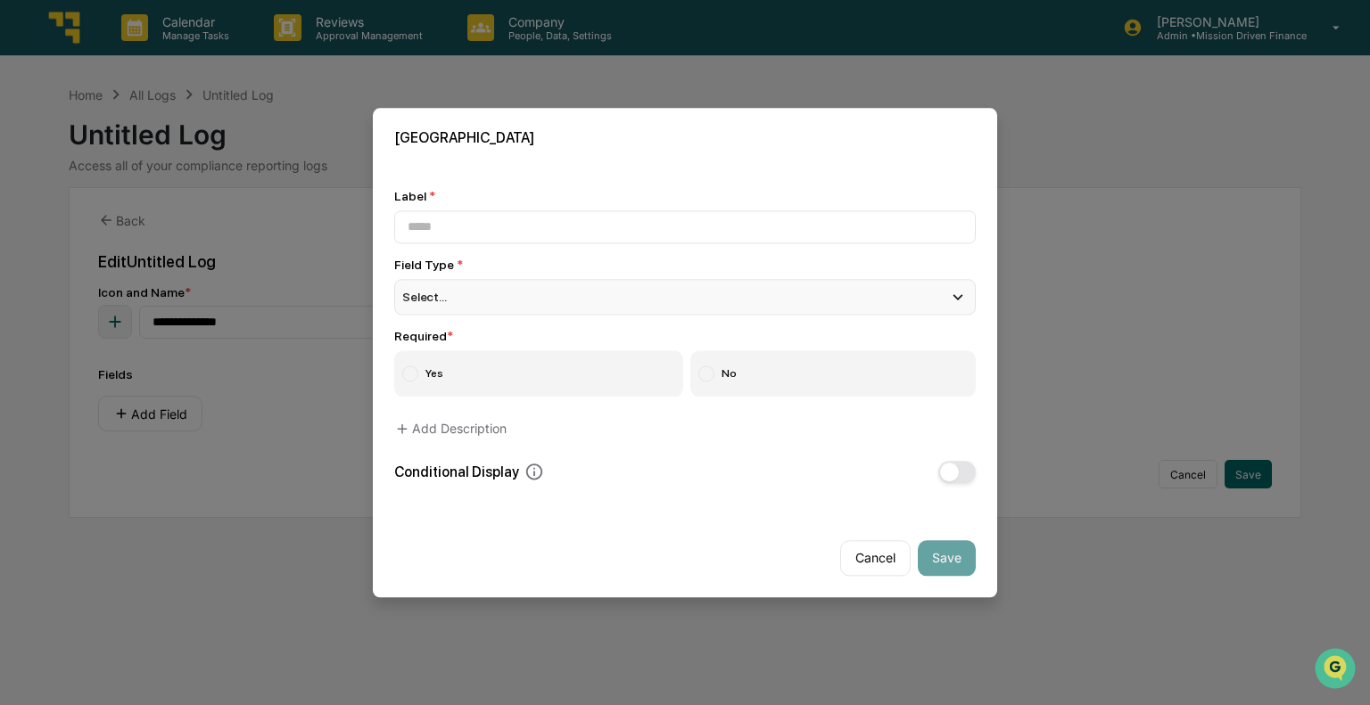
click at [695, 307] on div "Select..." at bounding box center [684, 297] width 581 height 36
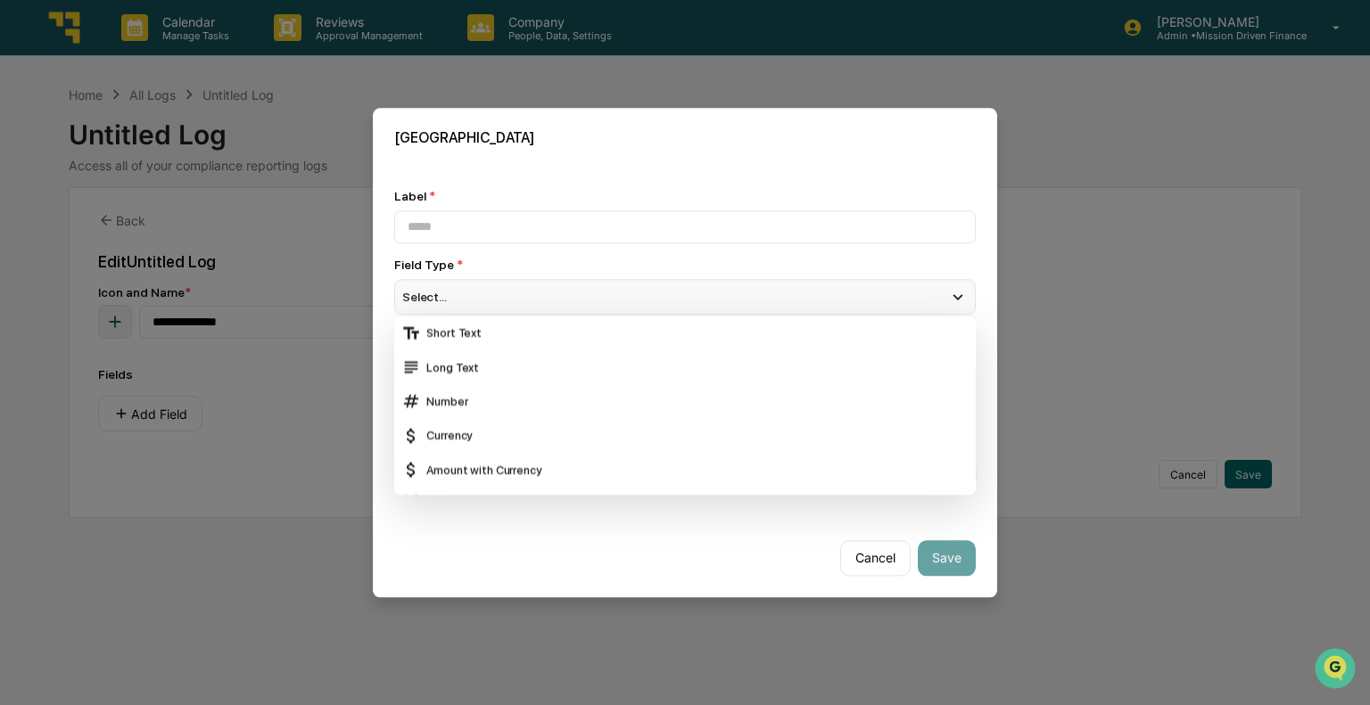
click at [696, 307] on div "Select..." at bounding box center [684, 297] width 581 height 36
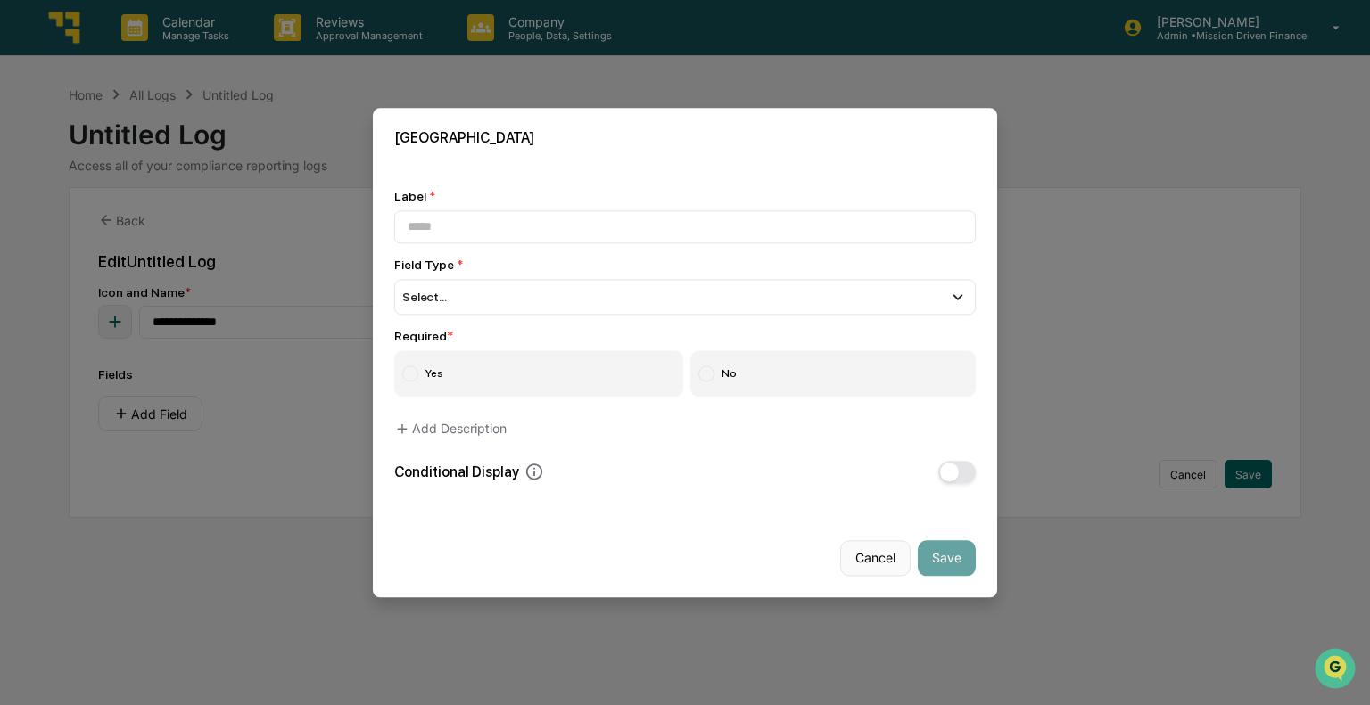
click at [884, 558] on button "Cancel" at bounding box center [875, 558] width 70 height 36
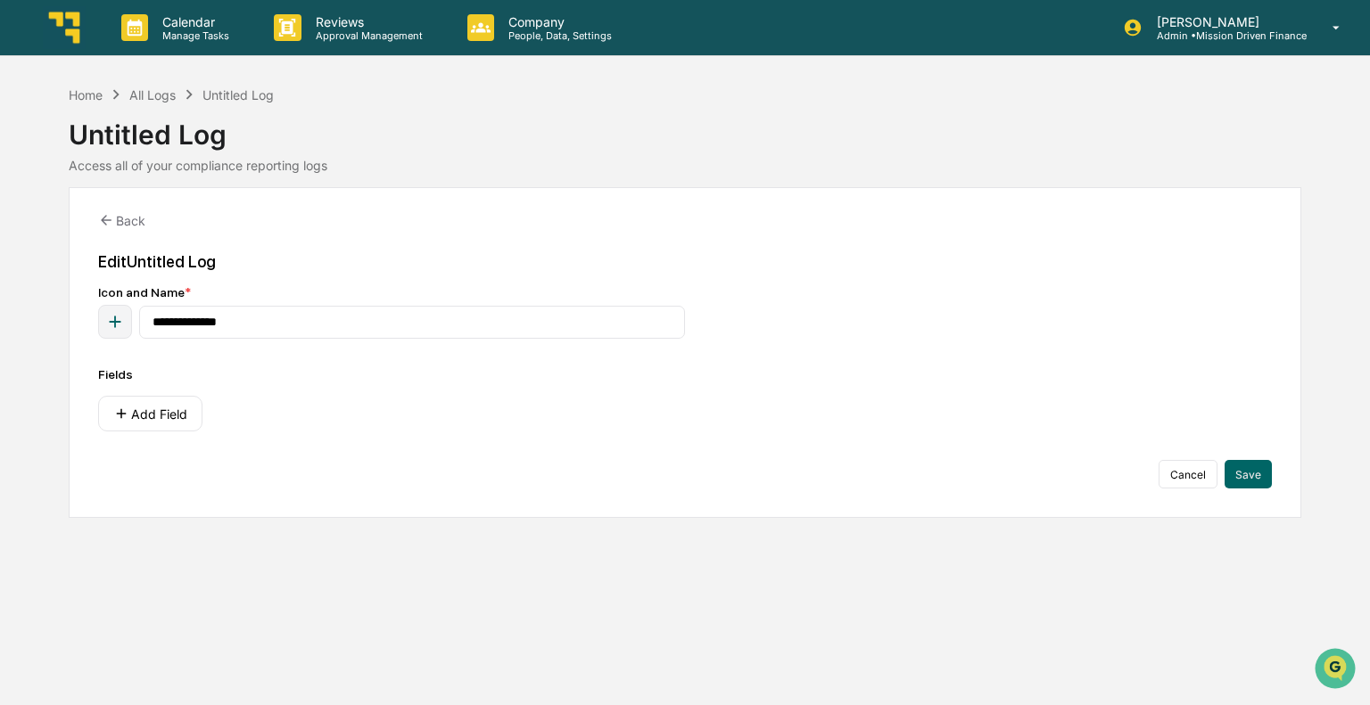
click at [53, 25] on img at bounding box center [64, 27] width 43 height 43
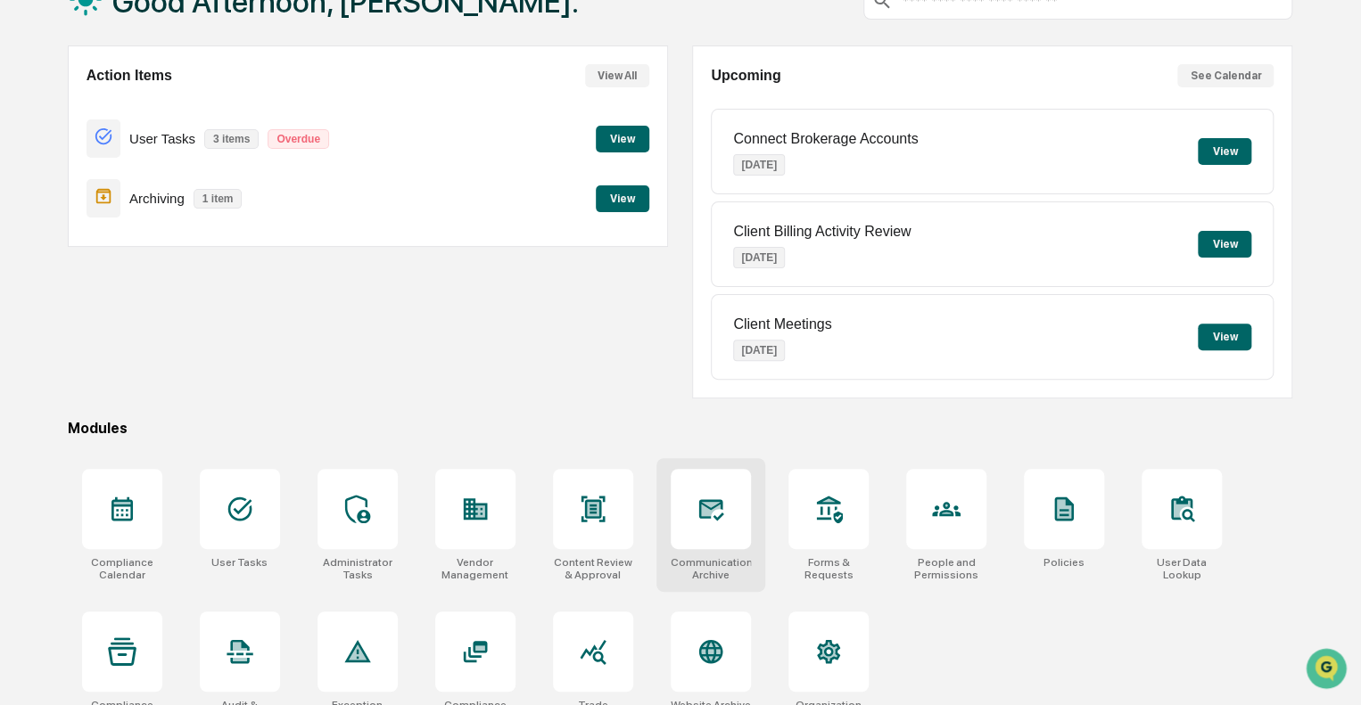
scroll to position [157, 0]
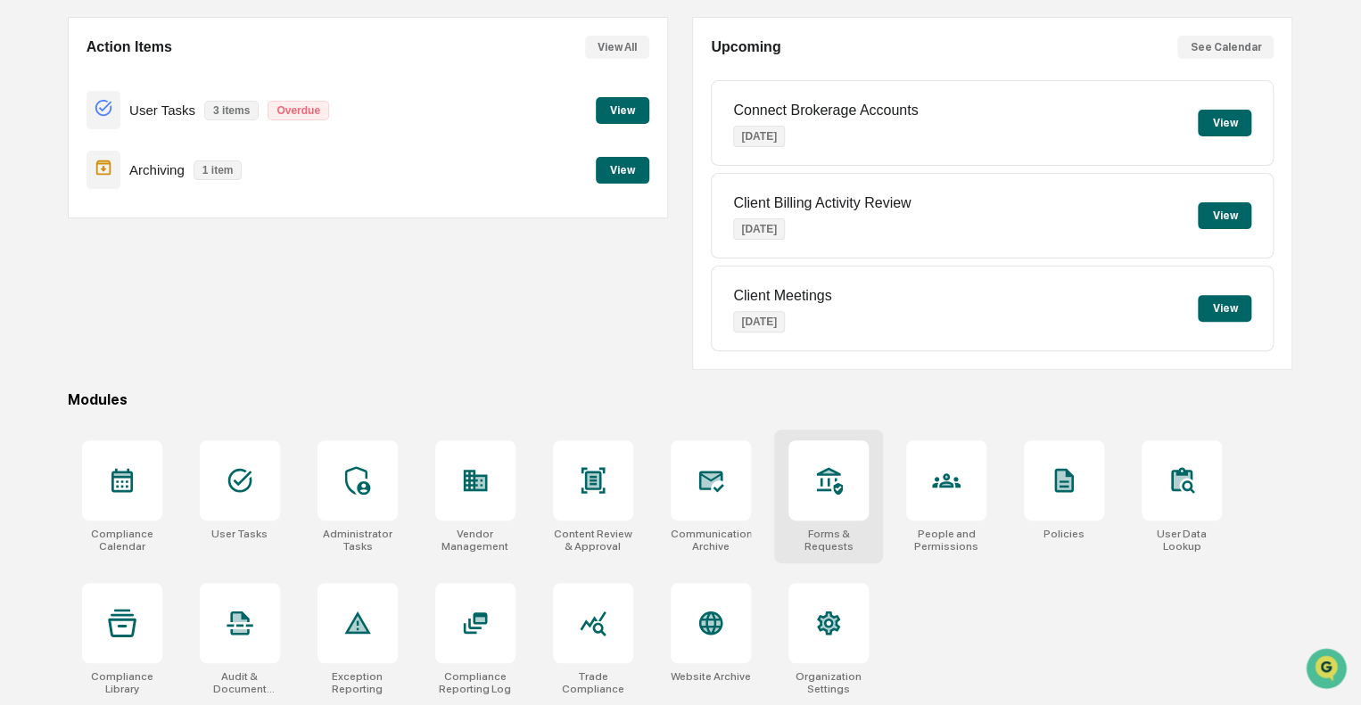
click at [814, 475] on icon at bounding box center [828, 480] width 29 height 29
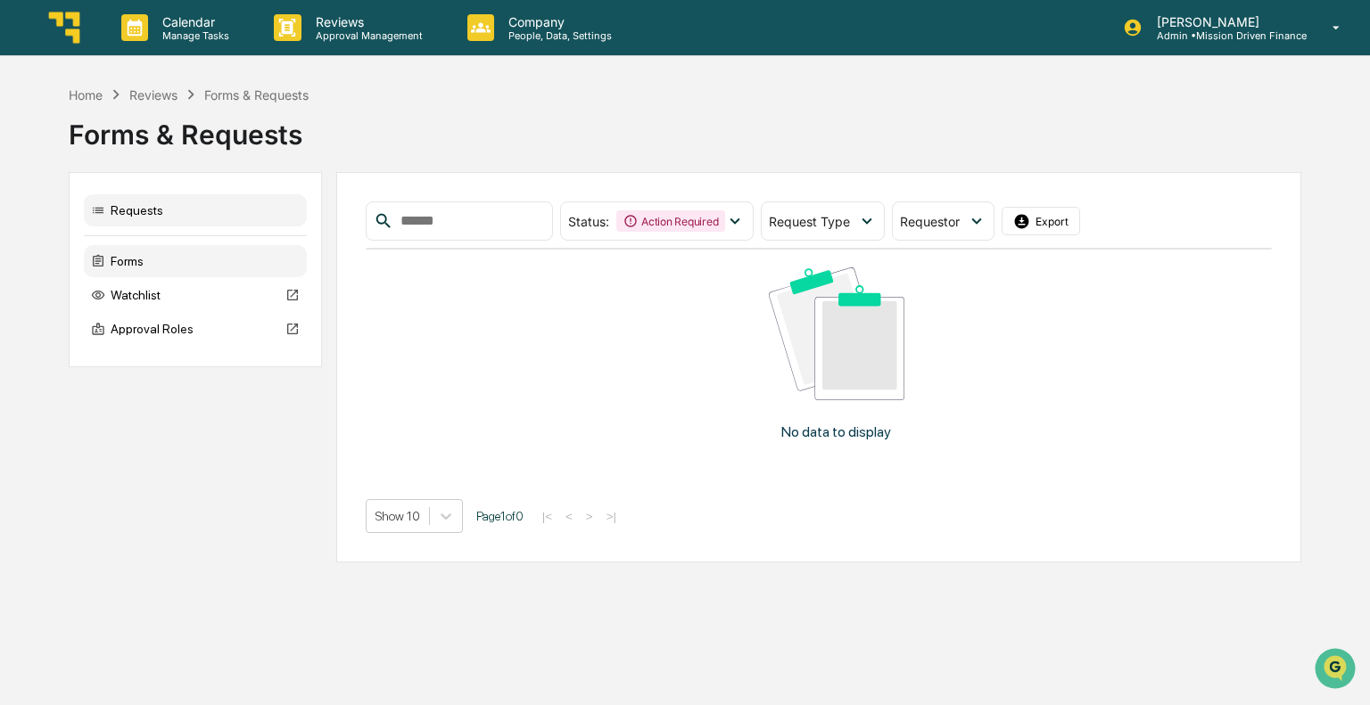
click at [132, 259] on div "Forms" at bounding box center [195, 261] width 223 height 32
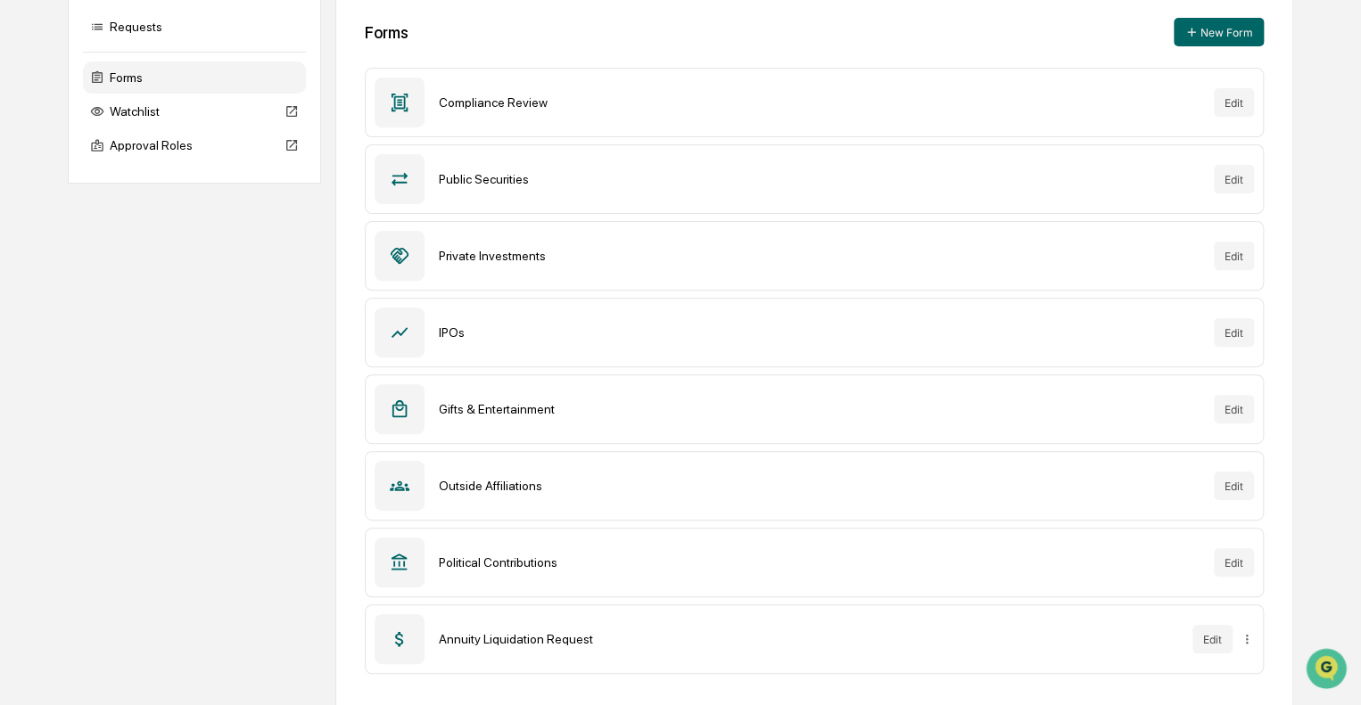
scroll to position [185, 0]
click at [403, 559] on icon at bounding box center [399, 560] width 16 height 17
click at [1241, 563] on button "Edit" at bounding box center [1234, 561] width 40 height 29
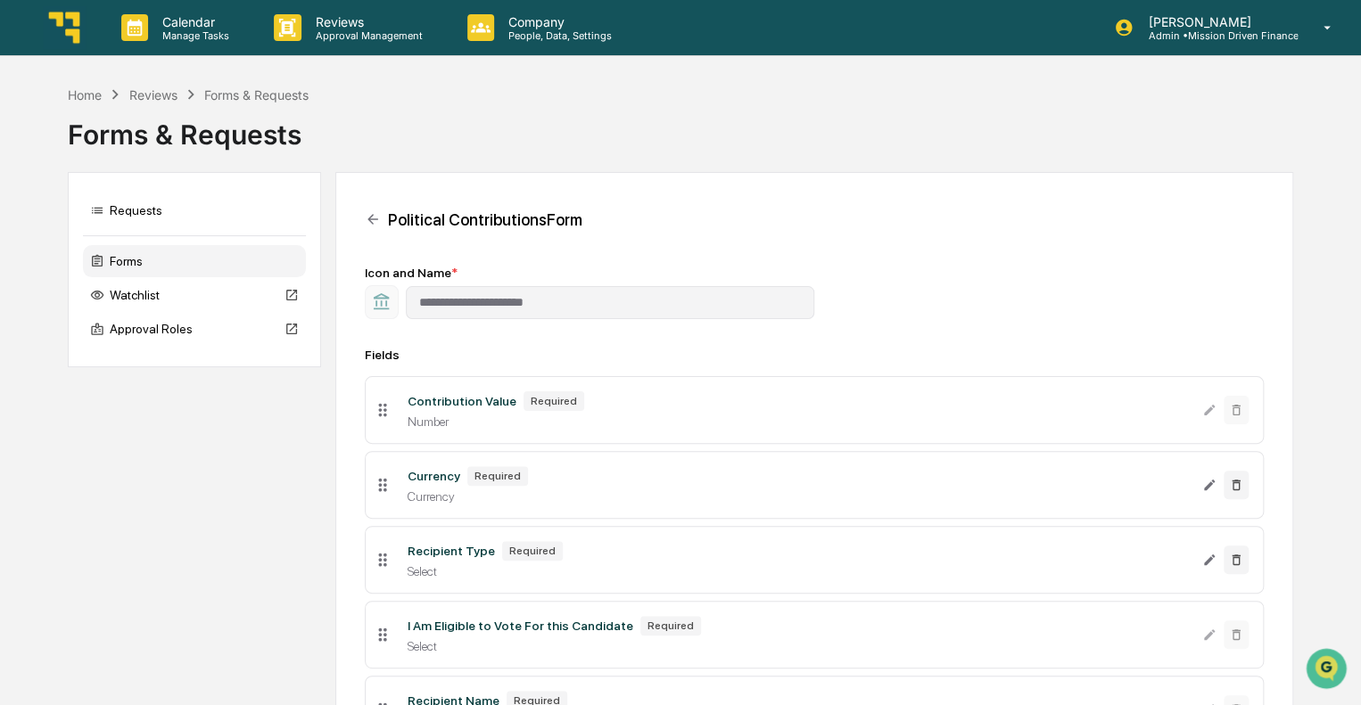
click at [71, 37] on img at bounding box center [64, 27] width 43 height 43
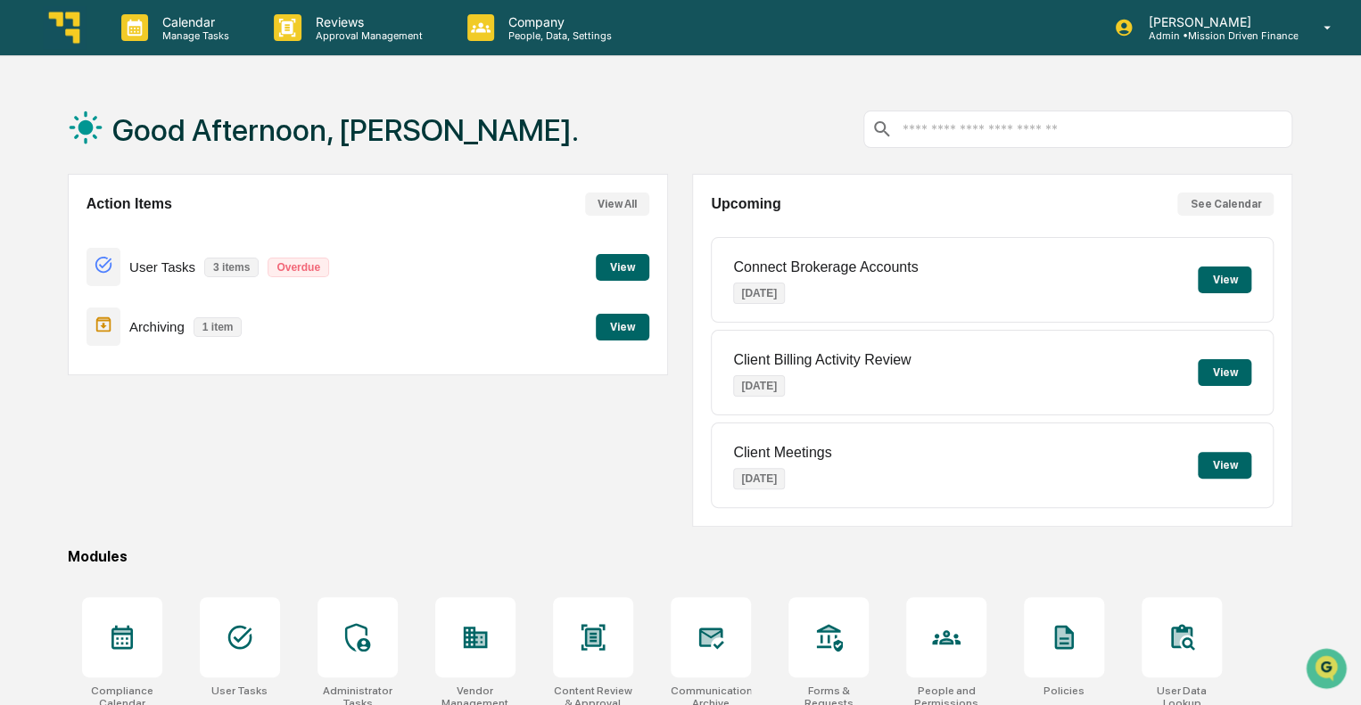
click at [867, 268] on p "Connect Brokerage Accounts" at bounding box center [825, 267] width 185 height 16
